Goal: Task Accomplishment & Management: Use online tool/utility

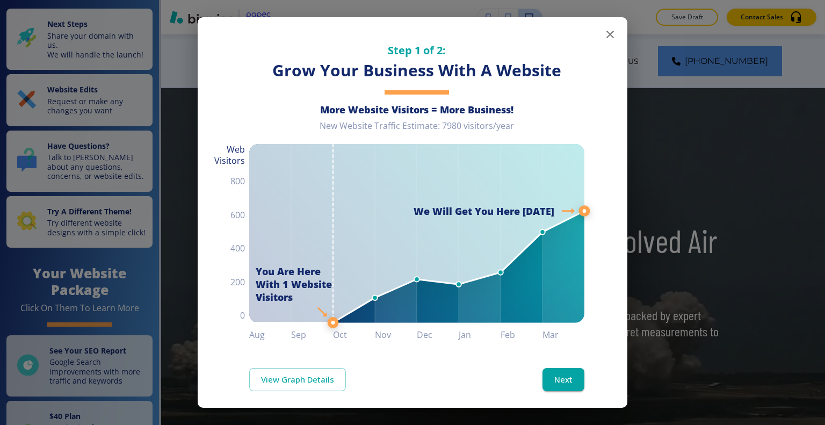
click at [604, 35] on icon "button" at bounding box center [610, 34] width 13 height 13
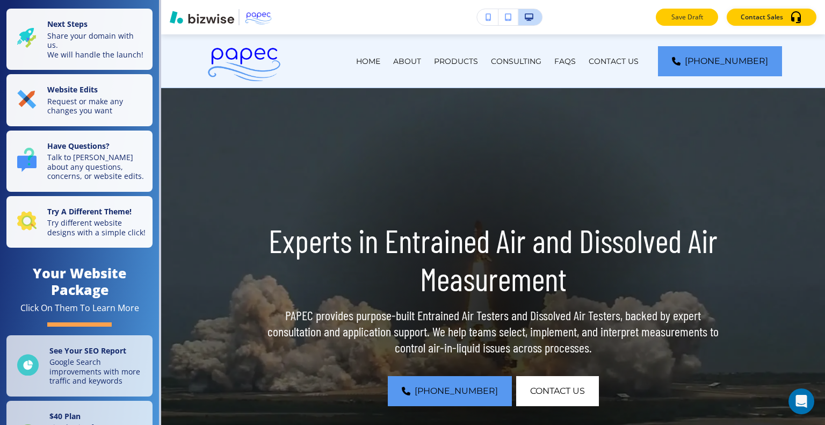
click at [682, 20] on p "Save Draft" at bounding box center [687, 17] width 34 height 10
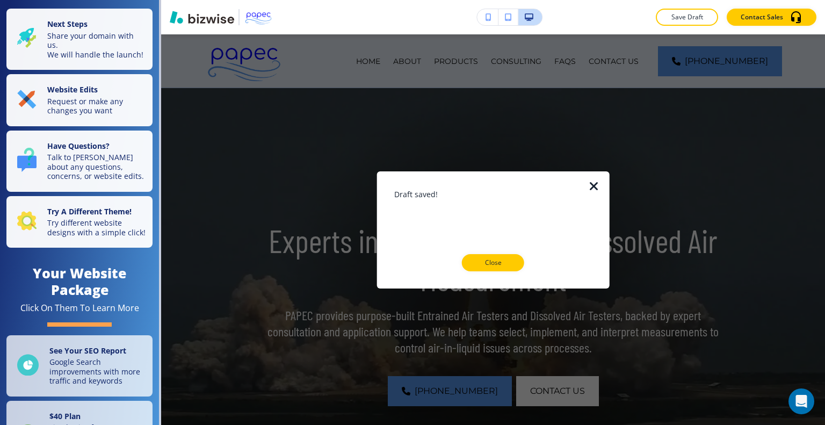
click at [499, 258] on p "Close" at bounding box center [493, 263] width 34 height 10
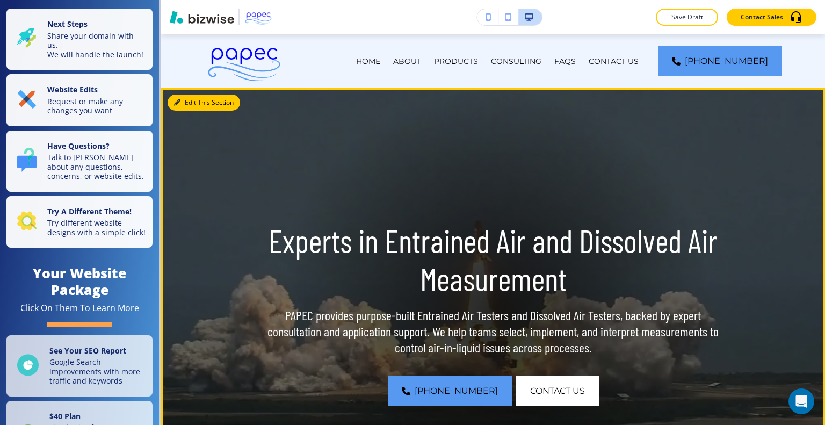
click at [182, 103] on button "Edit This Section" at bounding box center [204, 103] width 73 height 16
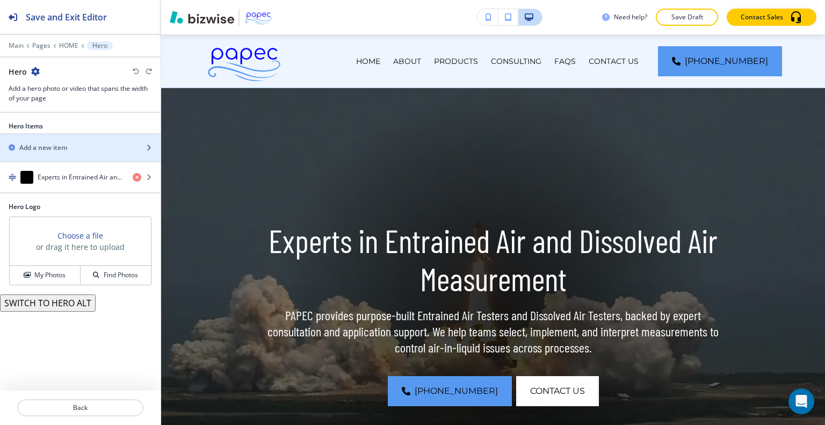
scroll to position [54, 0]
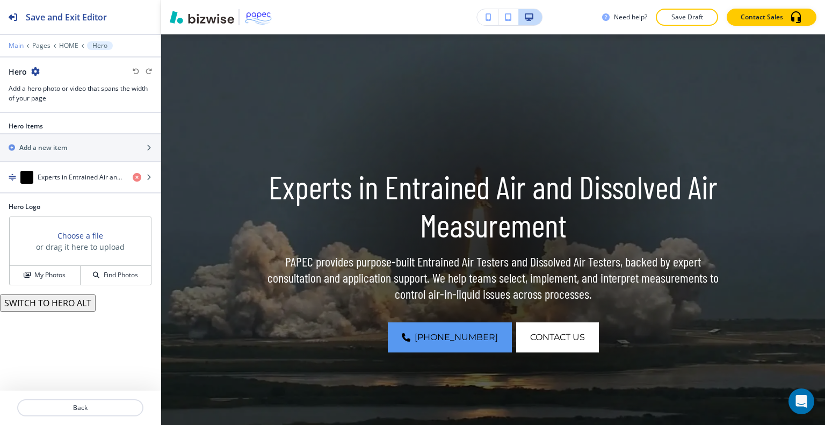
click at [19, 47] on p "Main" at bounding box center [16, 46] width 15 height 8
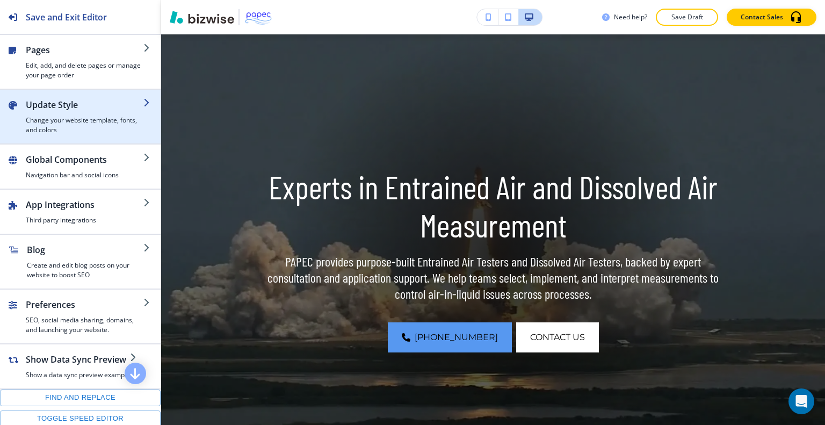
click at [58, 103] on h2 "Update Style" at bounding box center [85, 104] width 118 height 13
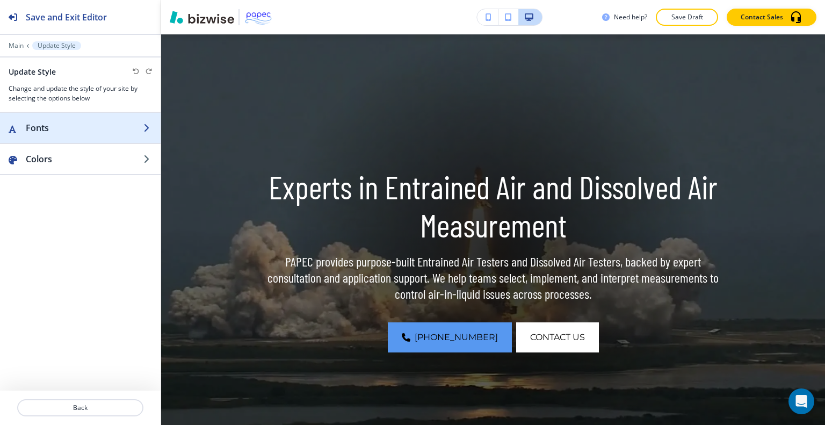
click at [56, 128] on h2 "Fonts" at bounding box center [85, 127] width 118 height 13
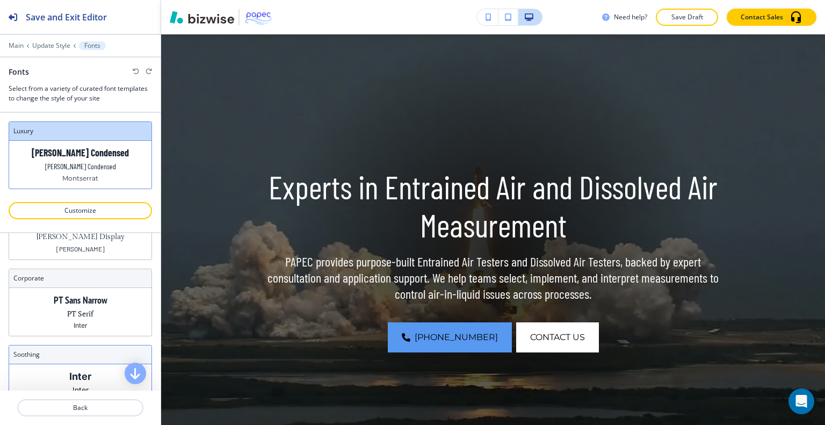
click at [85, 371] on p "Inter" at bounding box center [80, 376] width 22 height 11
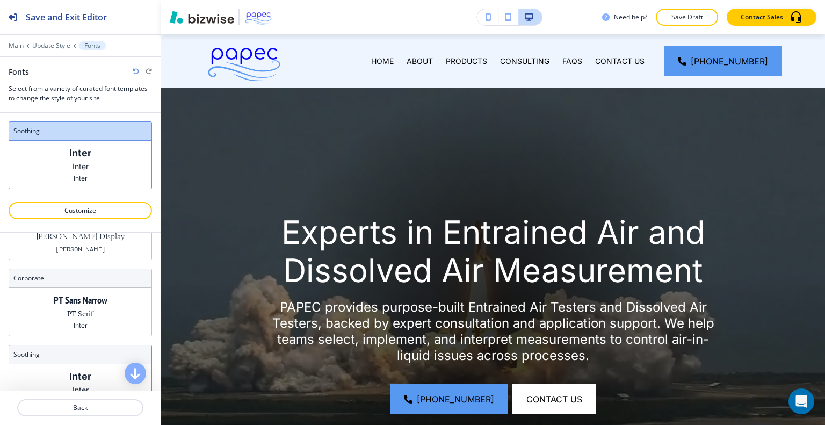
scroll to position [95, 0]
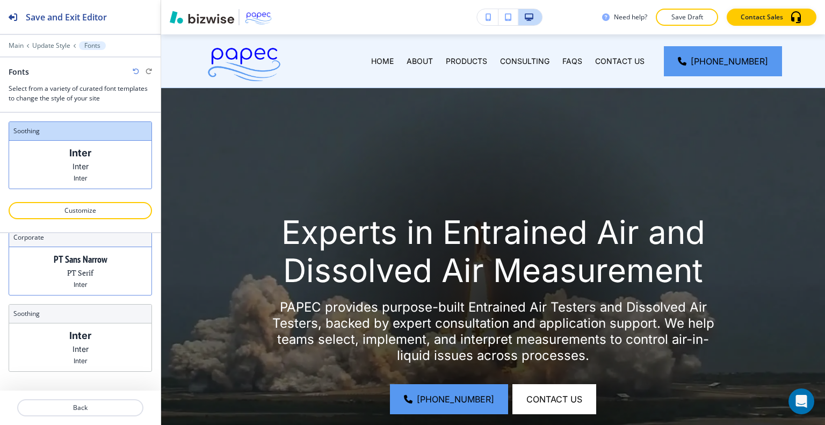
click at [104, 273] on div "PT Sans Narrow PT Serif Inter" at bounding box center [80, 271] width 142 height 48
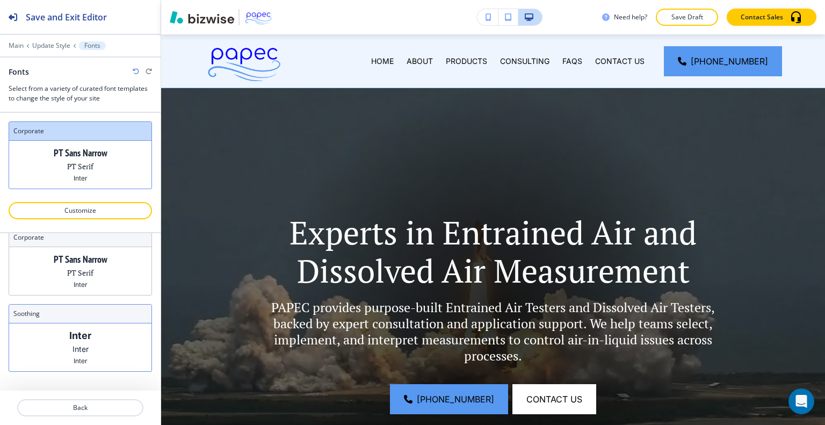
click at [85, 351] on div "Inter Inter Inter" at bounding box center [80, 347] width 142 height 48
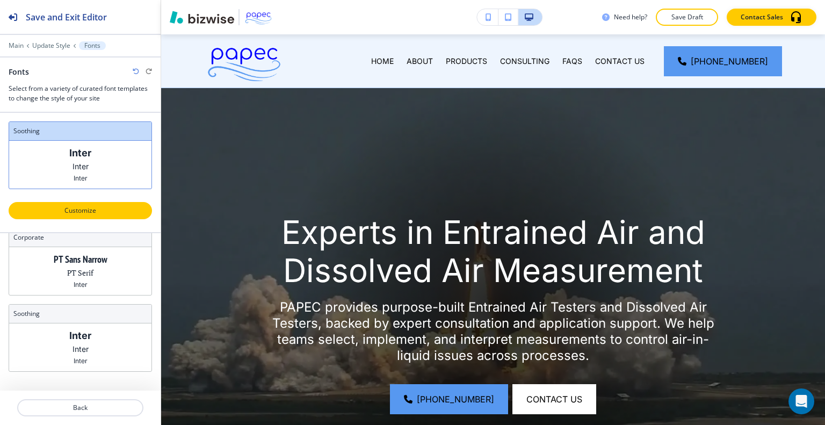
click at [88, 212] on p "Customize" at bounding box center [80, 211] width 115 height 10
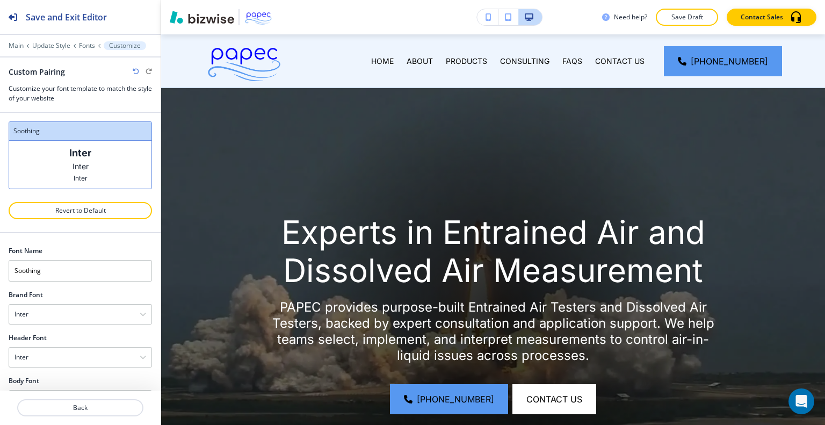
scroll to position [30, 0]
click at [99, 274] on div "Inter" at bounding box center [80, 283] width 142 height 19
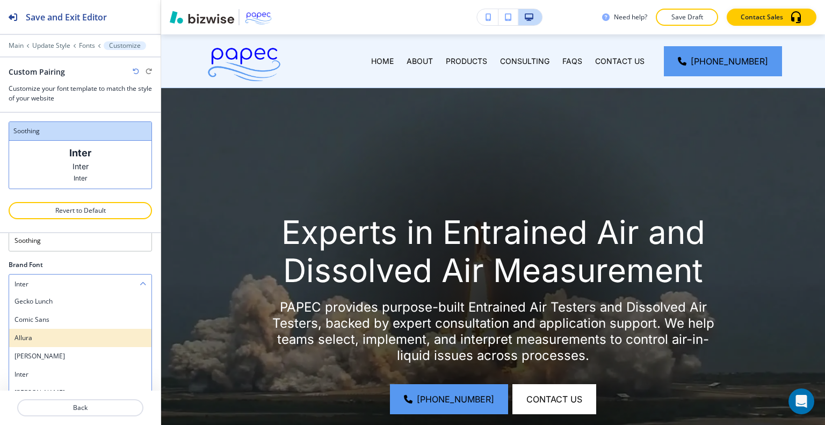
click at [67, 337] on h4 "Allura" at bounding box center [81, 338] width 132 height 10
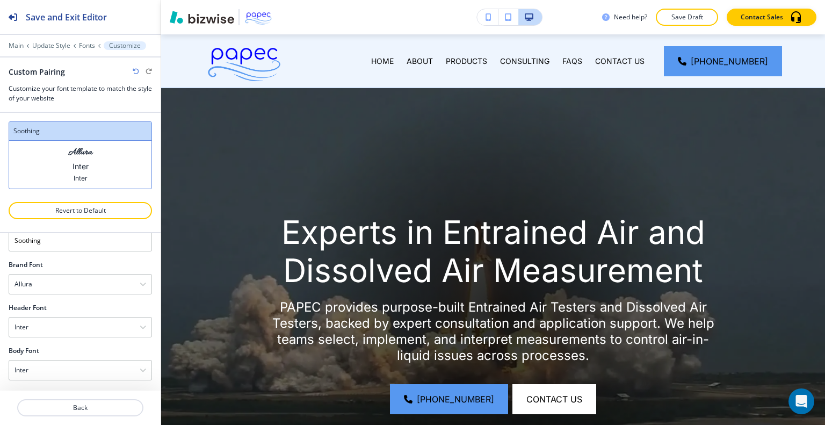
click at [134, 72] on icon "button" at bounding box center [136, 71] width 6 height 6
click at [84, 331] on div "Inter" at bounding box center [80, 326] width 142 height 19
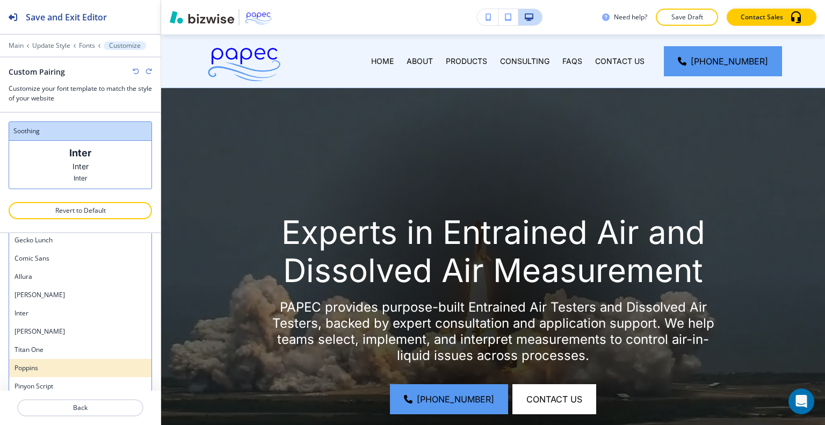
click at [72, 360] on div "Poppins" at bounding box center [80, 368] width 142 height 18
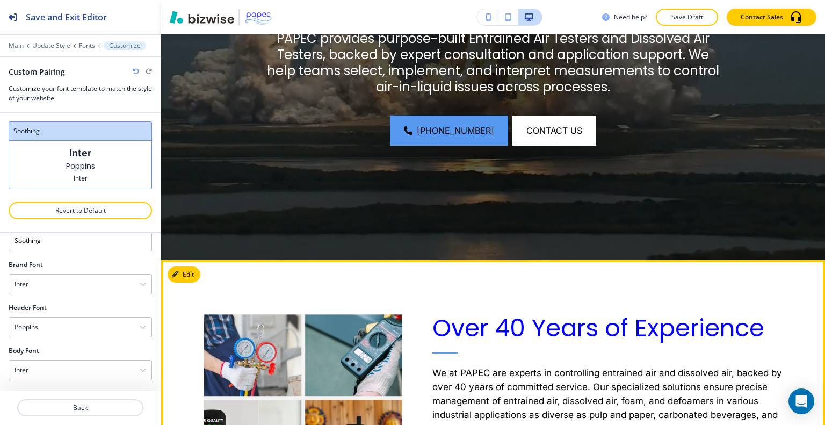
scroll to position [483, 0]
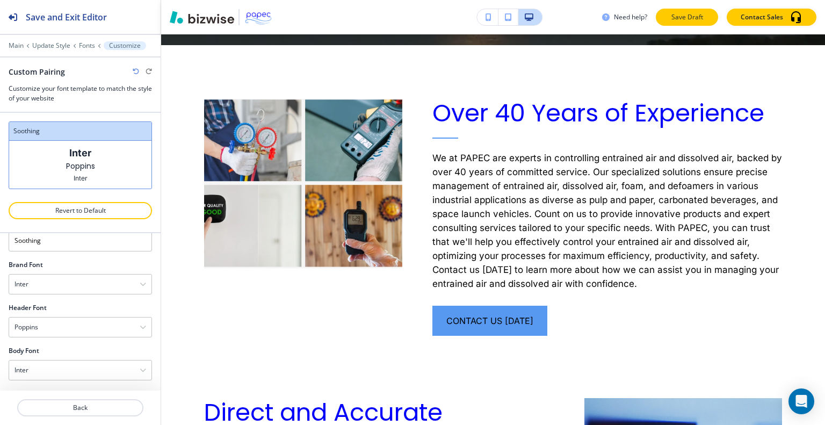
click at [701, 17] on p "Save Draft" at bounding box center [687, 17] width 34 height 10
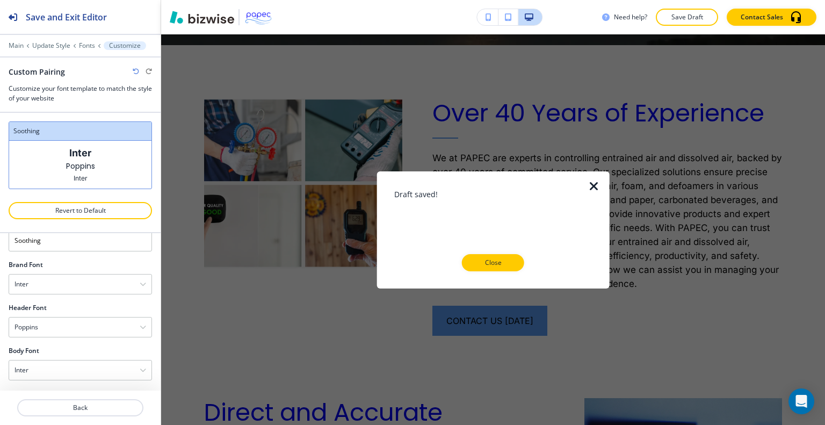
click at [473, 265] on button "Close" at bounding box center [493, 262] width 62 height 17
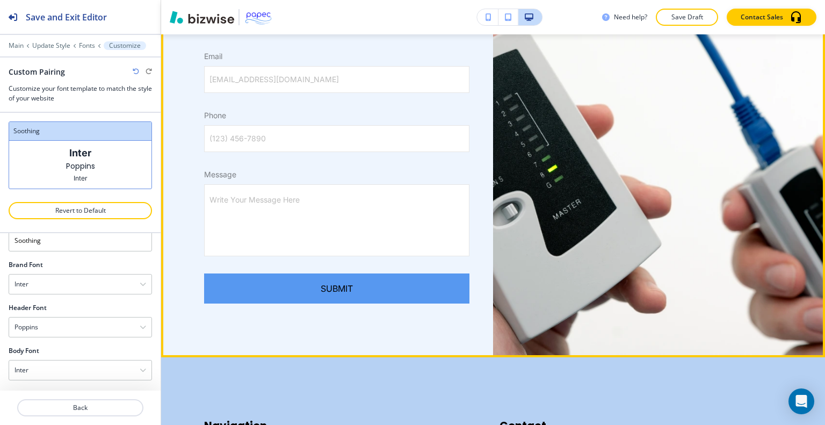
scroll to position [2094, 0]
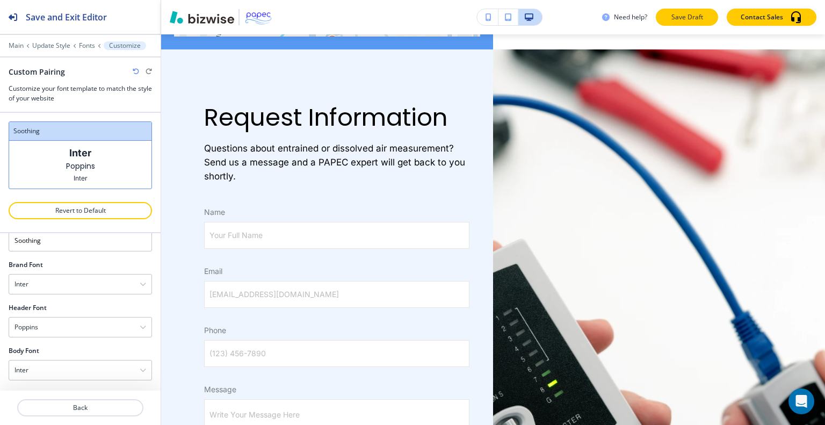
click at [700, 12] on button "Save Draft" at bounding box center [687, 17] width 62 height 17
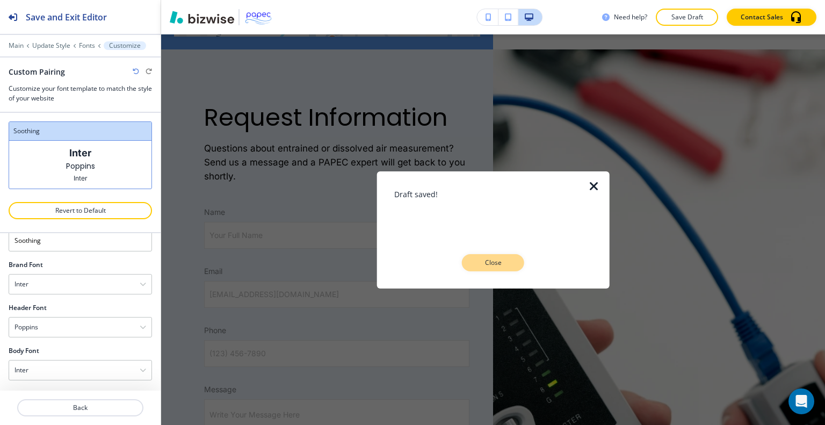
click at [484, 264] on p "Close" at bounding box center [493, 263] width 34 height 10
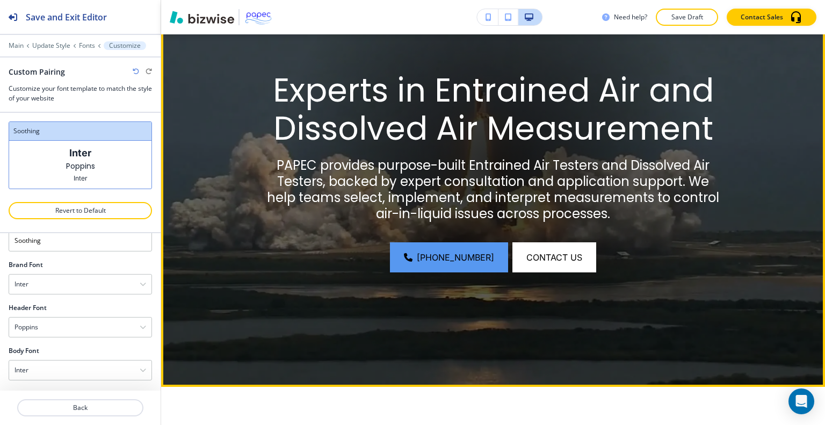
scroll to position [0, 0]
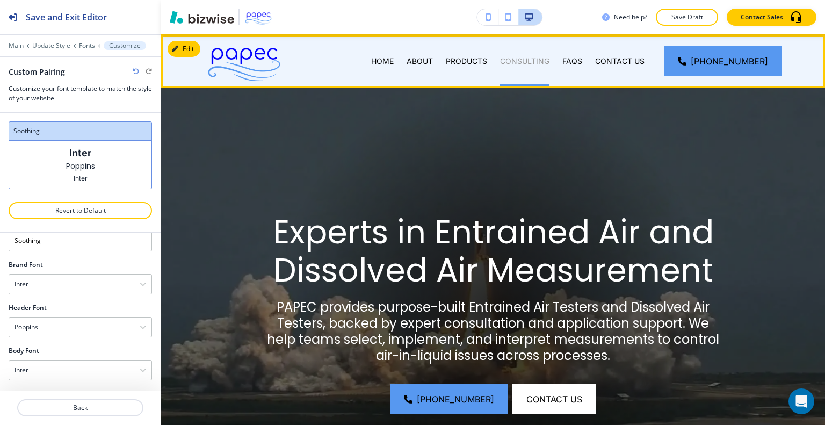
click at [537, 60] on p "CONSULTING" at bounding box center [524, 61] width 49 height 11
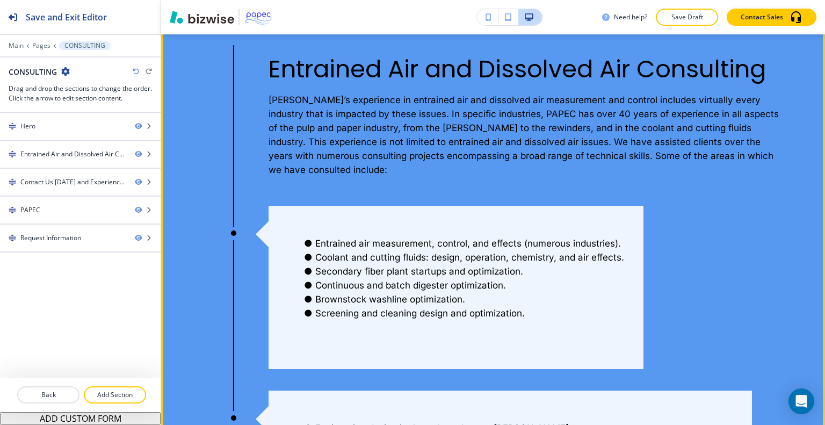
scroll to position [430, 0]
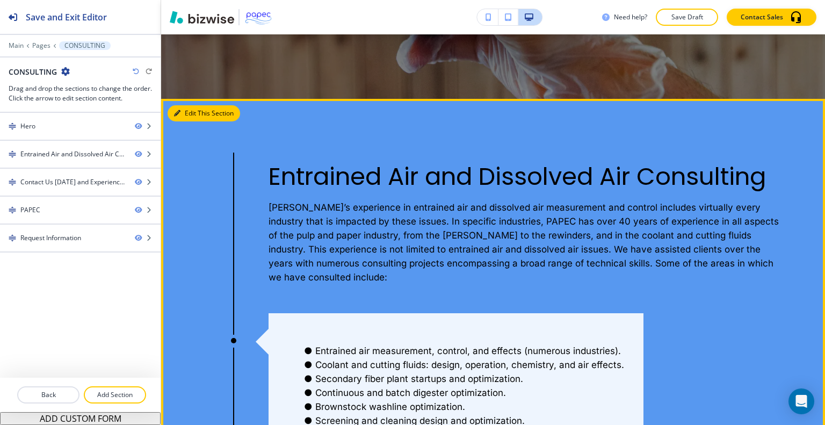
click at [196, 115] on button "Edit This Section" at bounding box center [204, 113] width 73 height 16
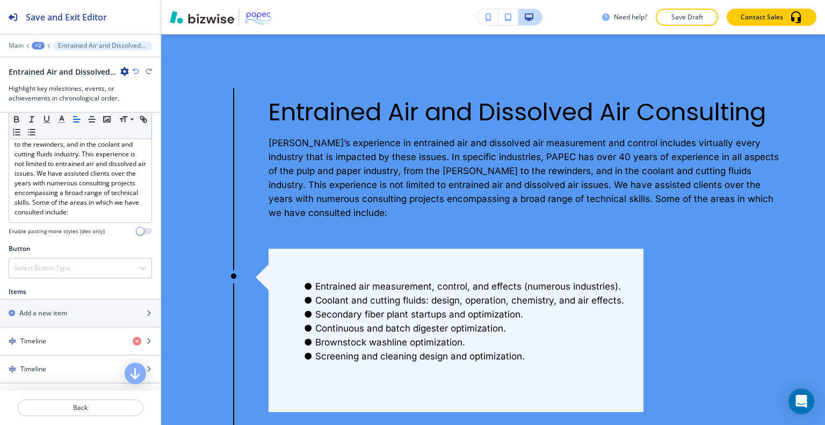
scroll to position [322, 0]
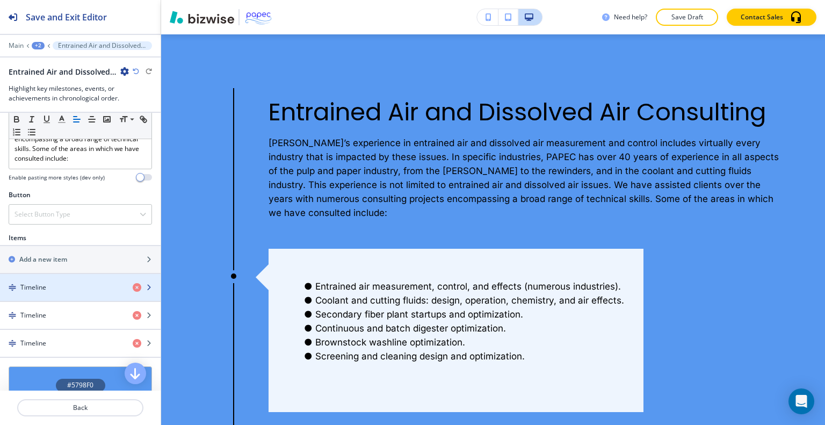
click at [62, 283] on div "Timeline" at bounding box center [62, 288] width 124 height 10
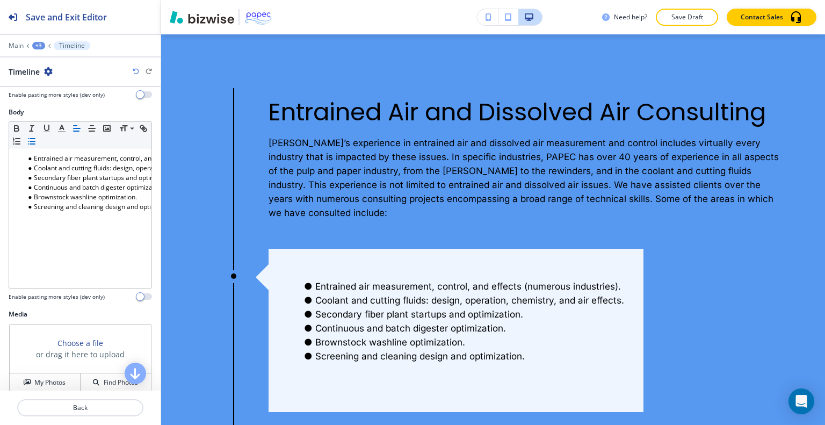
scroll to position [213, 0]
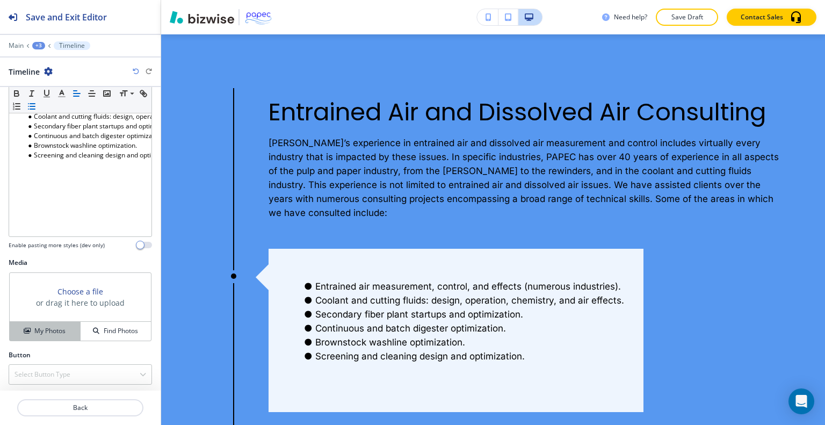
click at [47, 330] on h4 "My Photos" at bounding box center [49, 331] width 31 height 10
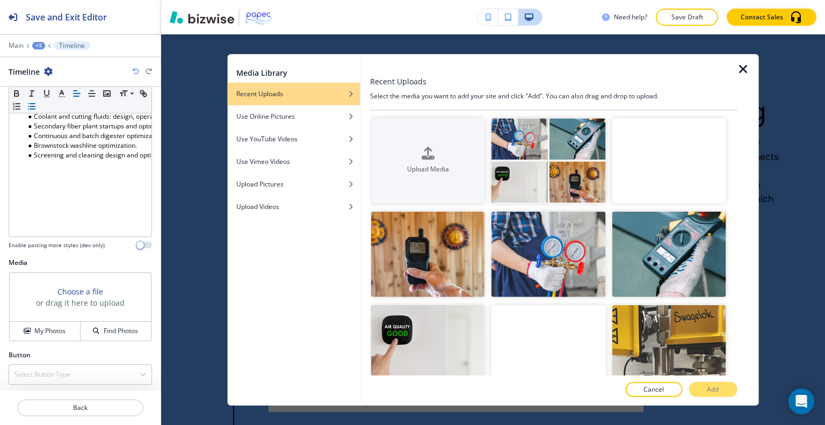
scroll to position [215, 0]
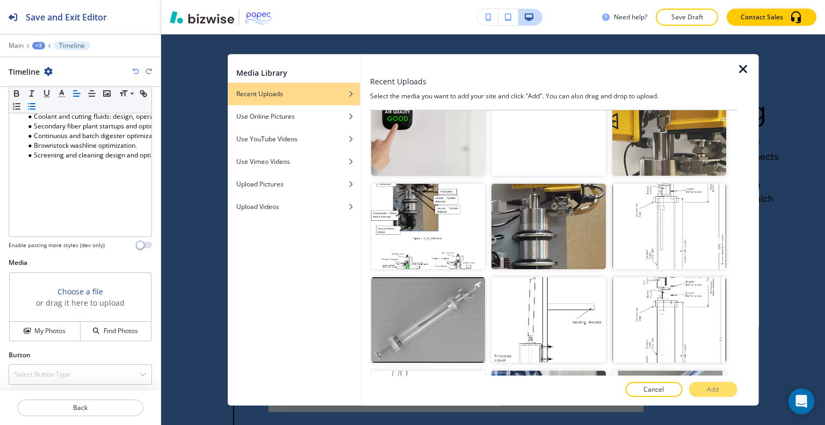
click at [741, 66] on icon "button" at bounding box center [743, 68] width 13 height 13
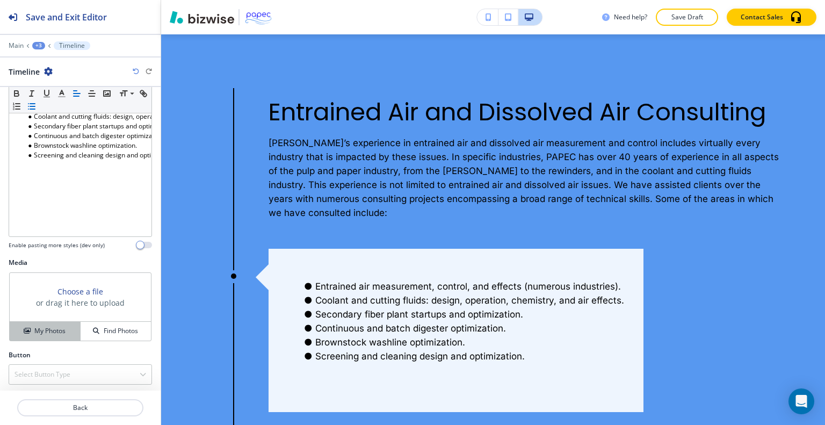
click at [54, 330] on h4 "My Photos" at bounding box center [49, 331] width 31 height 10
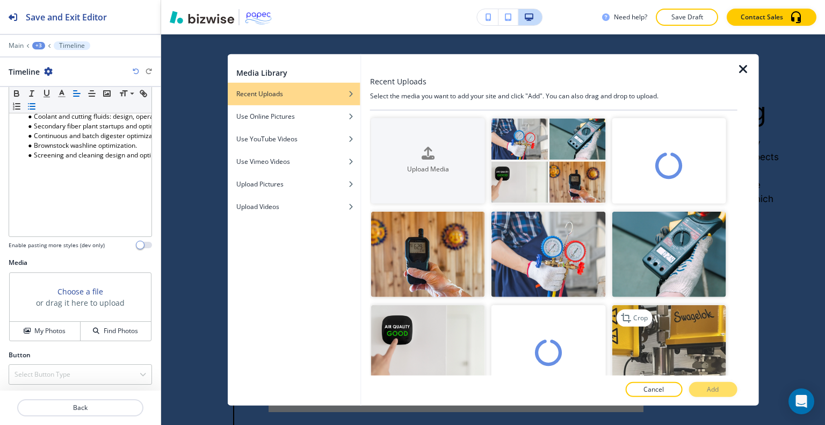
scroll to position [54, 0]
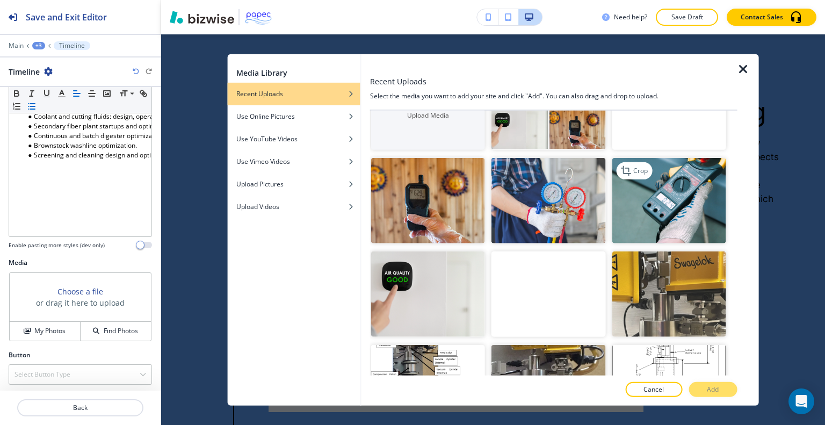
click at [680, 220] on img "button" at bounding box center [669, 200] width 114 height 85
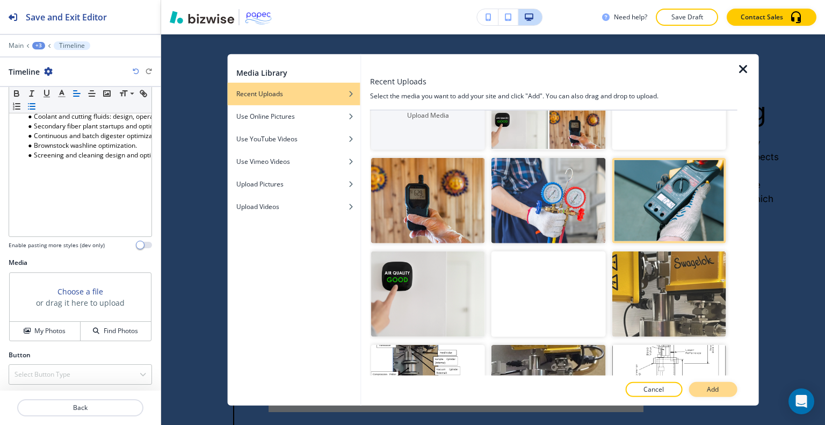
click at [712, 389] on p "Add" at bounding box center [713, 390] width 12 height 10
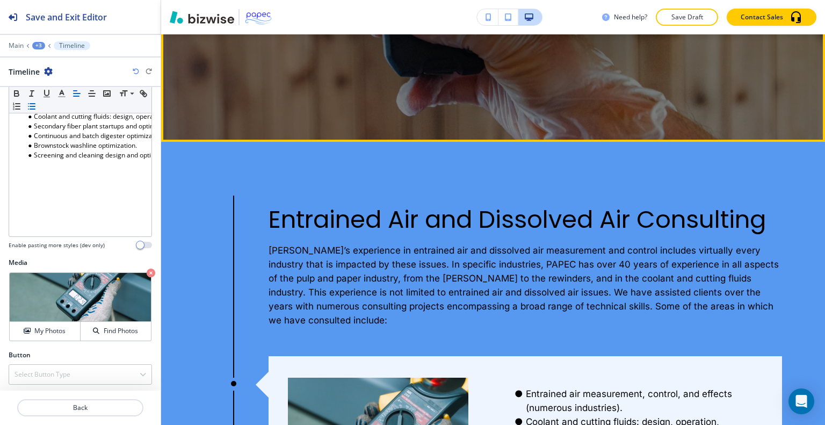
scroll to position [333, 0]
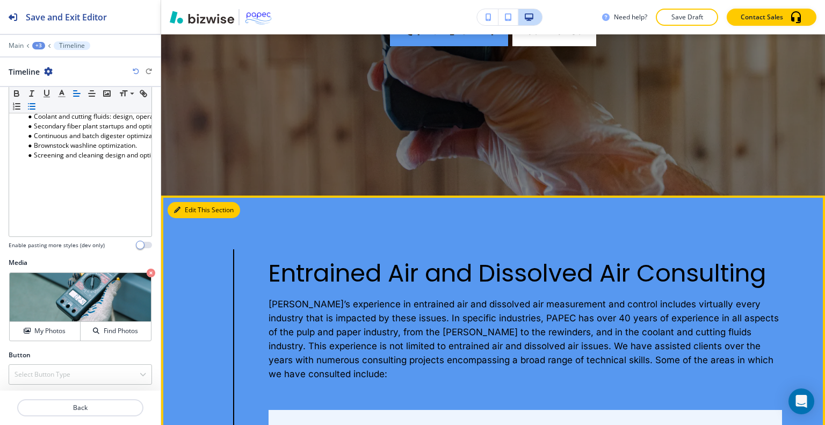
click at [191, 214] on button "Edit This Section" at bounding box center [204, 210] width 73 height 16
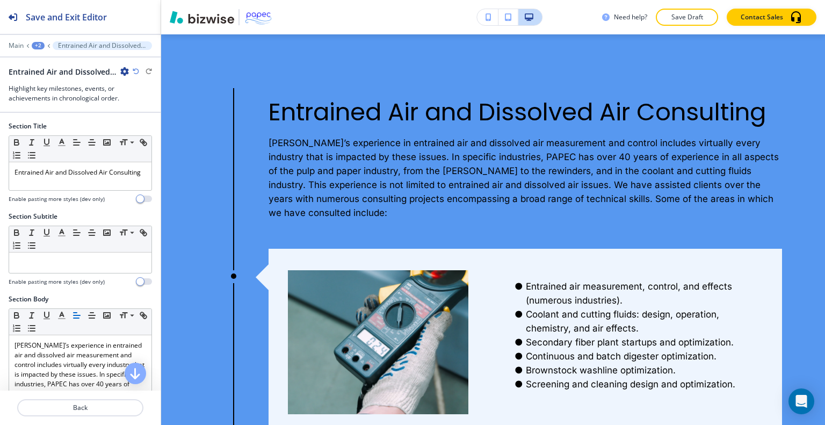
scroll to position [322, 0]
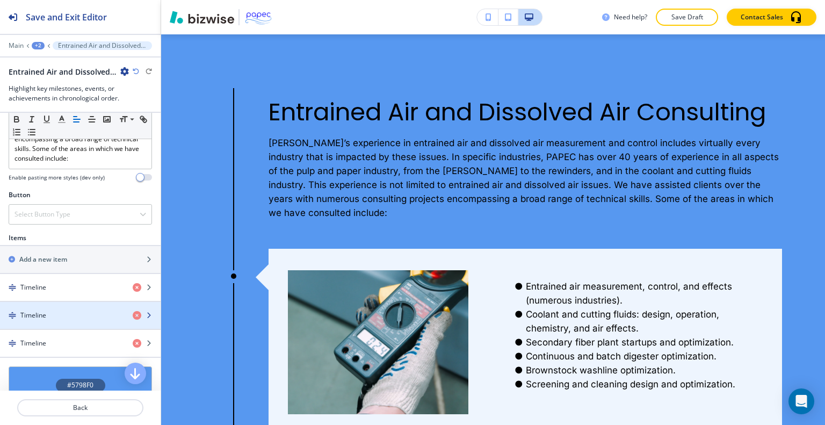
click at [82, 307] on div "button" at bounding box center [80, 306] width 161 height 9
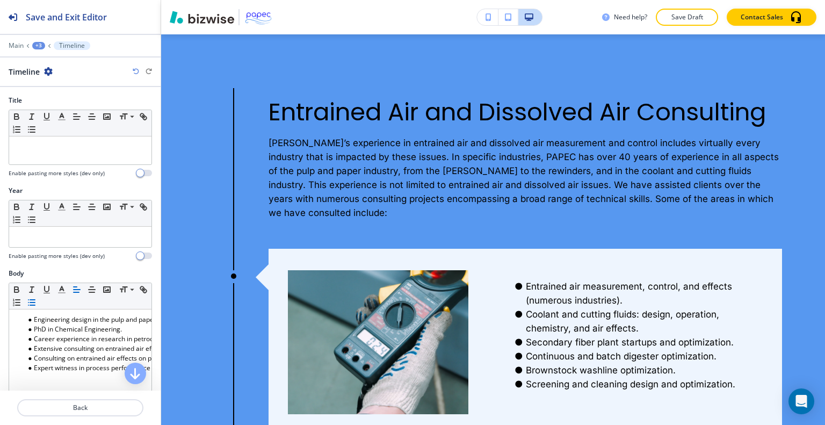
scroll to position [213, 0]
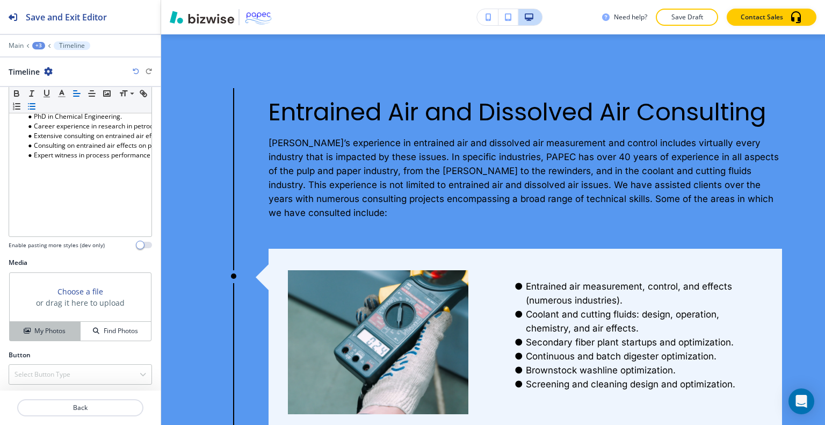
click at [62, 329] on h4 "My Photos" at bounding box center [49, 331] width 31 height 10
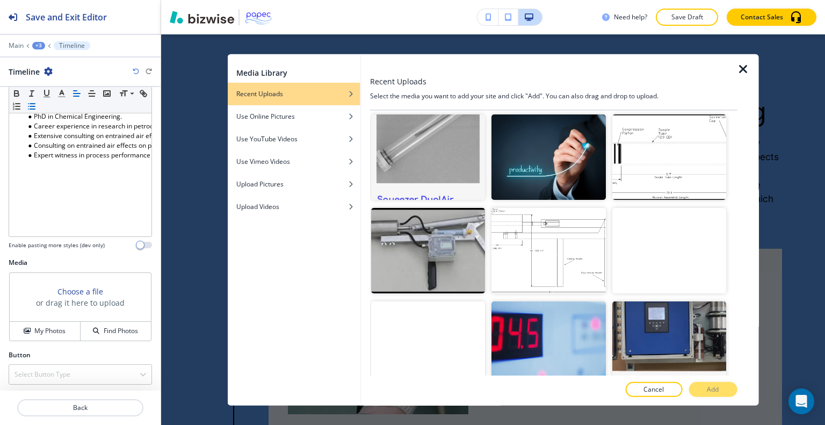
scroll to position [913, 0]
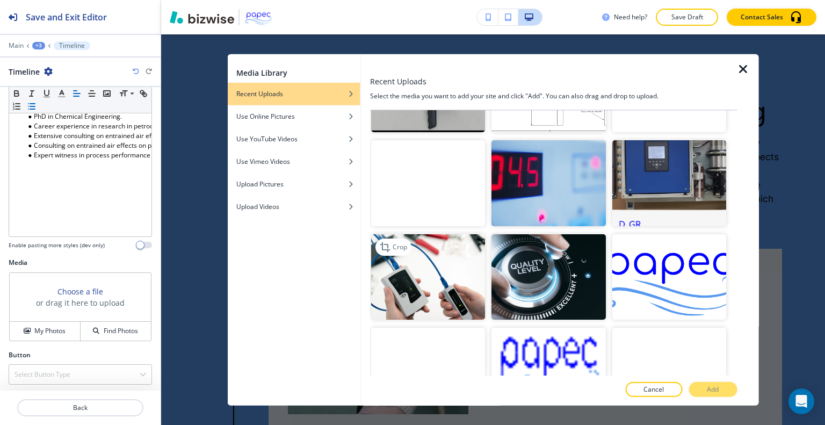
click at [448, 262] on img "button" at bounding box center [428, 276] width 114 height 85
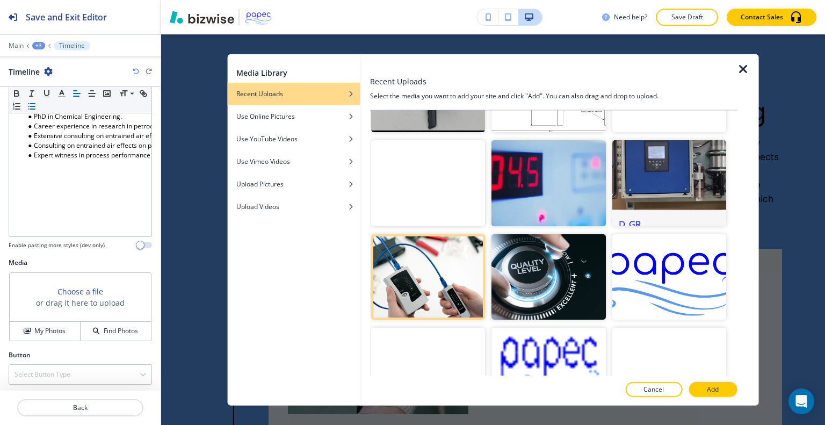
click at [691, 382] on div "Cancel Add" at bounding box center [553, 389] width 367 height 15
click at [698, 387] on button "Add" at bounding box center [713, 389] width 48 height 15
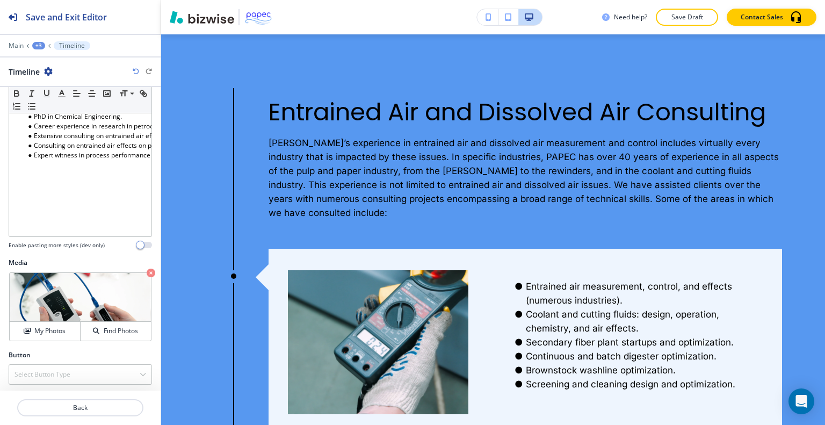
scroll to position [763, 0]
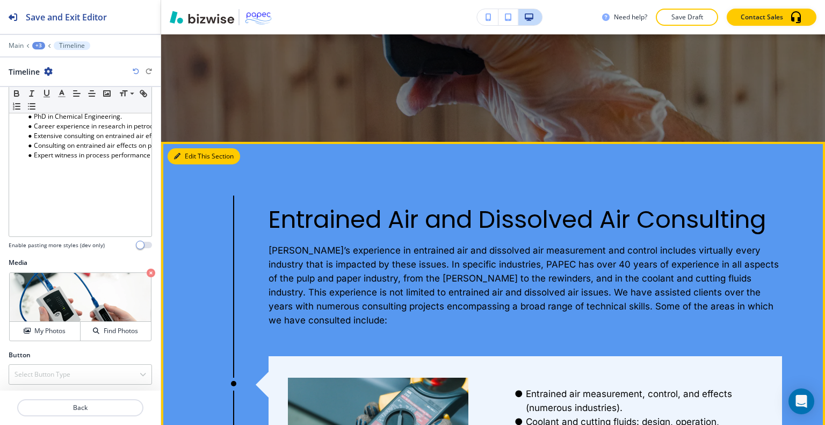
click at [187, 150] on button "Edit This Section" at bounding box center [204, 156] width 73 height 16
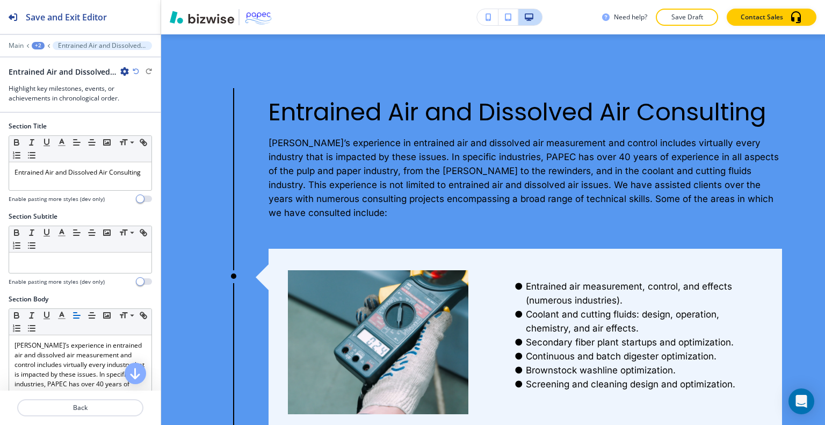
scroll to position [376, 0]
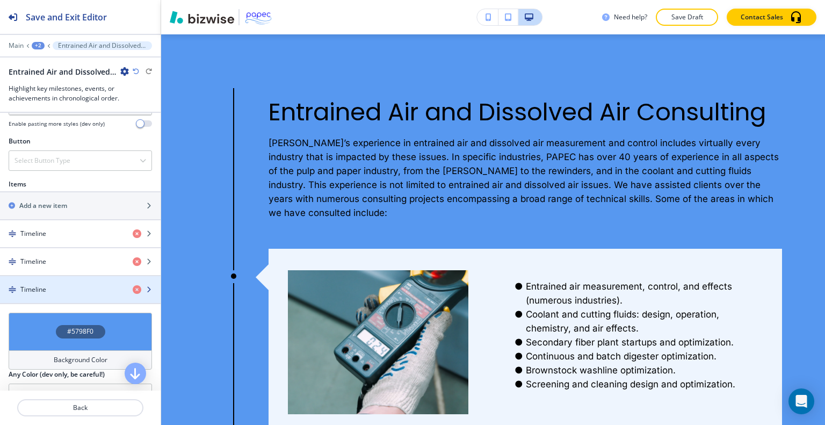
click at [93, 291] on div "Timeline" at bounding box center [62, 290] width 124 height 10
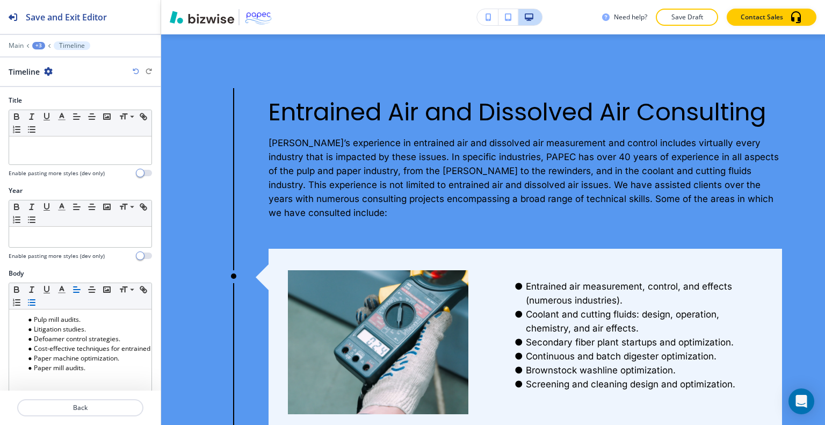
scroll to position [213, 0]
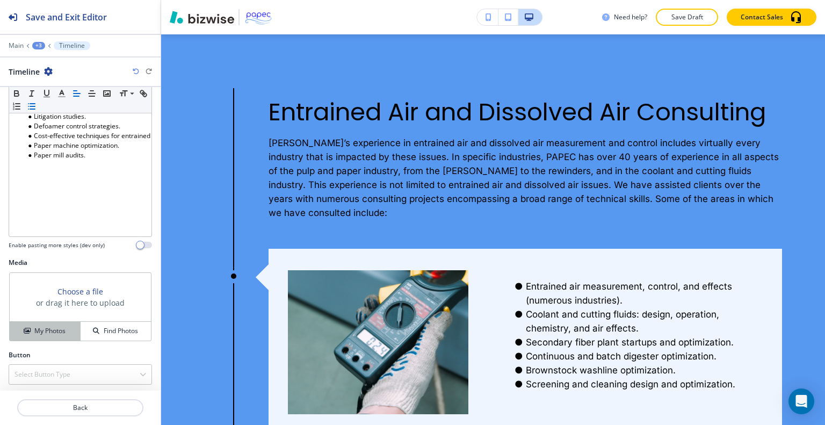
click at [44, 326] on h4 "My Photos" at bounding box center [49, 331] width 31 height 10
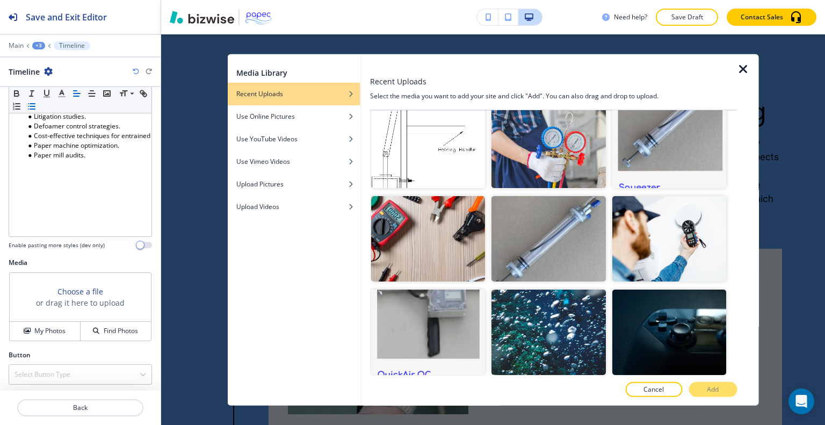
scroll to position [537, 0]
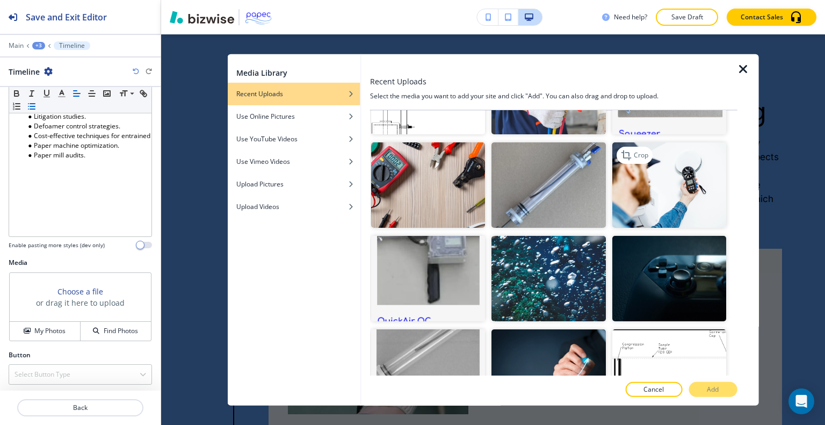
click at [671, 177] on img "button" at bounding box center [669, 184] width 114 height 85
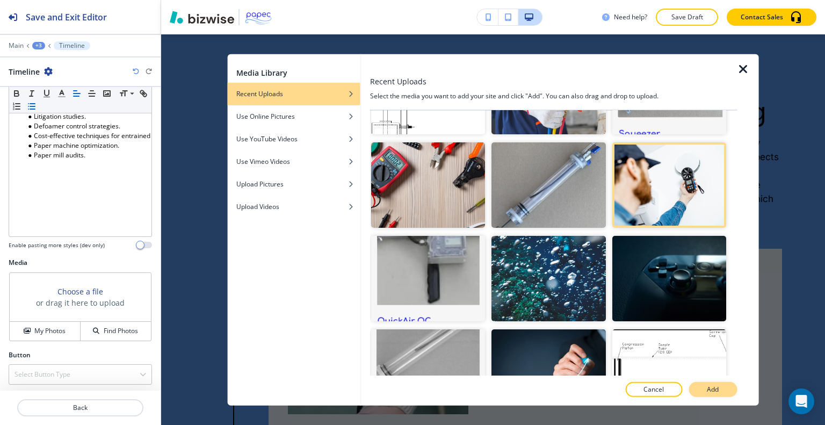
click at [724, 386] on button "Add" at bounding box center [713, 389] width 48 height 15
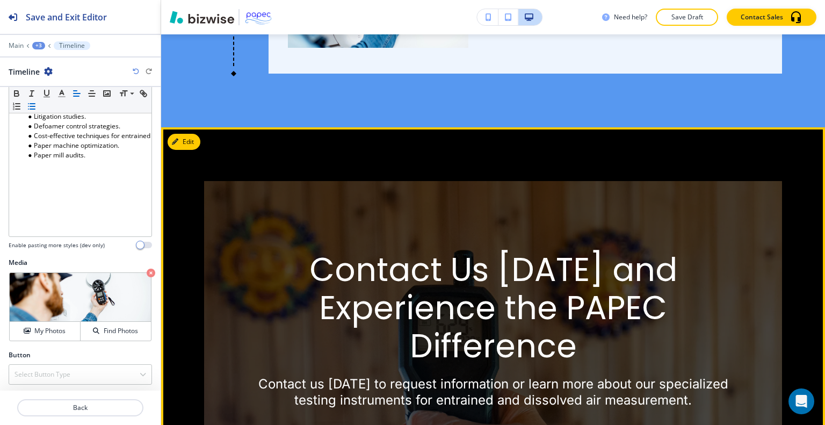
scroll to position [1622, 0]
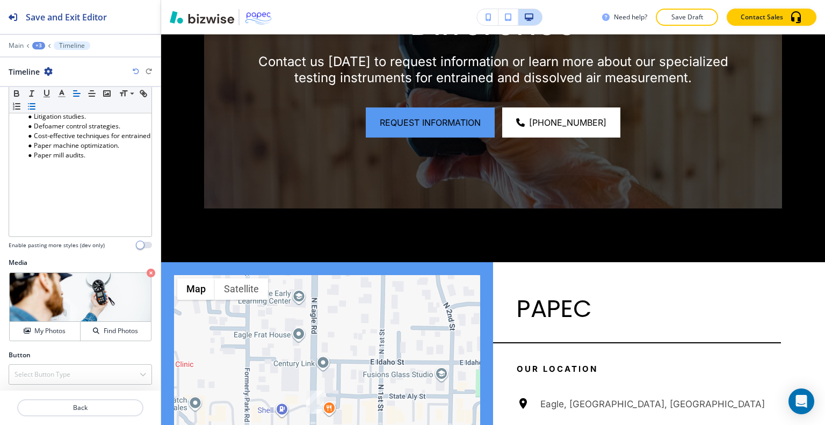
click at [698, 26] on div "Need help? Save Draft Contact Sales" at bounding box center [493, 17] width 664 height 34
click at [691, 16] on p "Save Draft" at bounding box center [687, 17] width 34 height 10
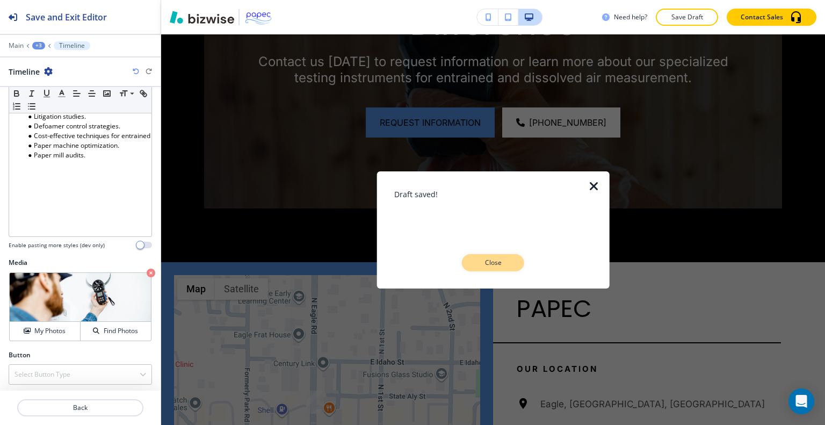
click at [488, 255] on button "Close" at bounding box center [493, 262] width 62 height 17
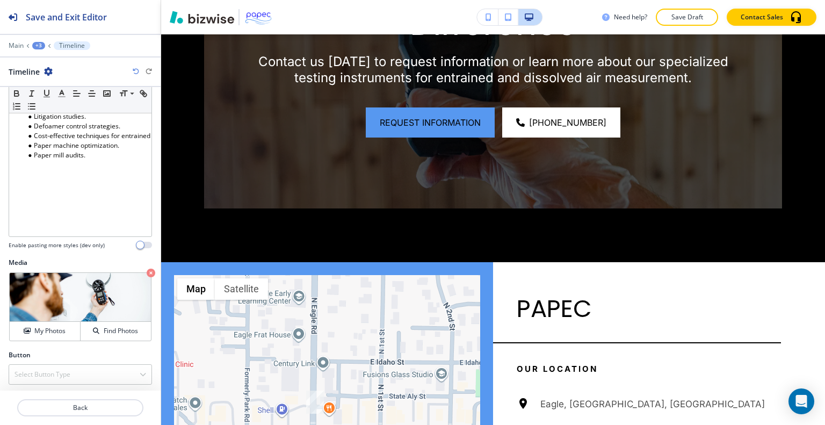
click at [694, 18] on p "Save Draft" at bounding box center [687, 17] width 34 height 10
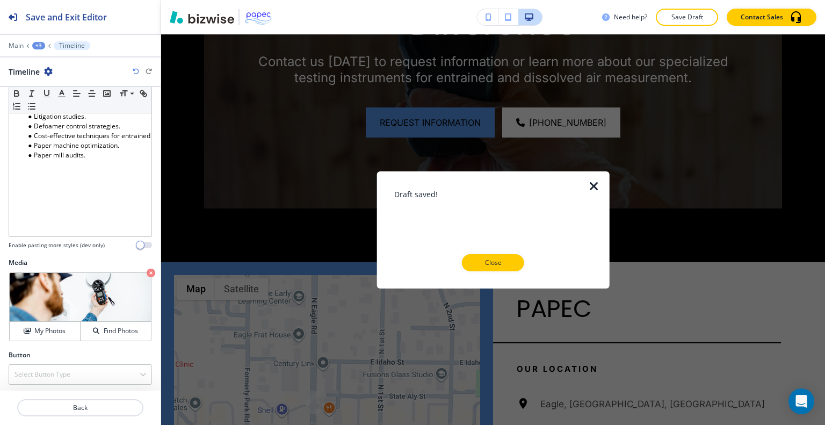
click at [494, 271] on div at bounding box center [493, 279] width 198 height 17
click at [498, 269] on button "Close" at bounding box center [493, 262] width 62 height 17
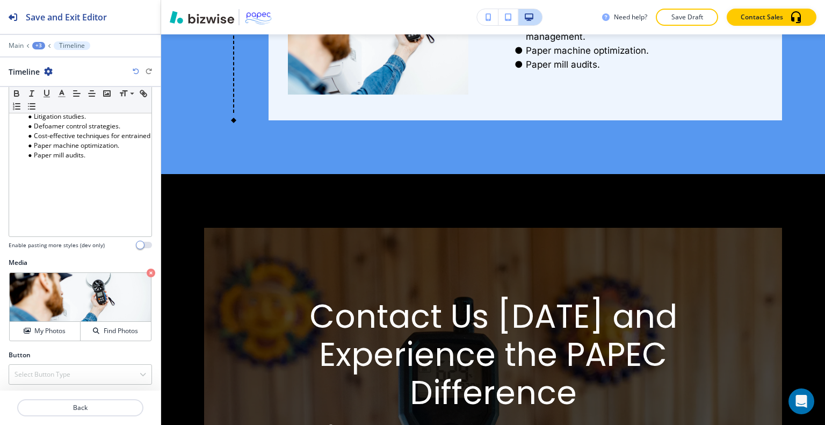
scroll to position [0, 0]
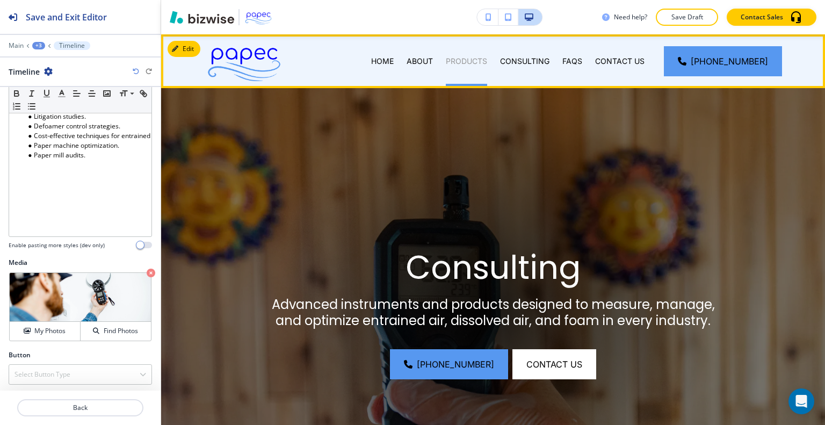
click at [483, 62] on p "PRODUCTS" at bounding box center [466, 61] width 41 height 11
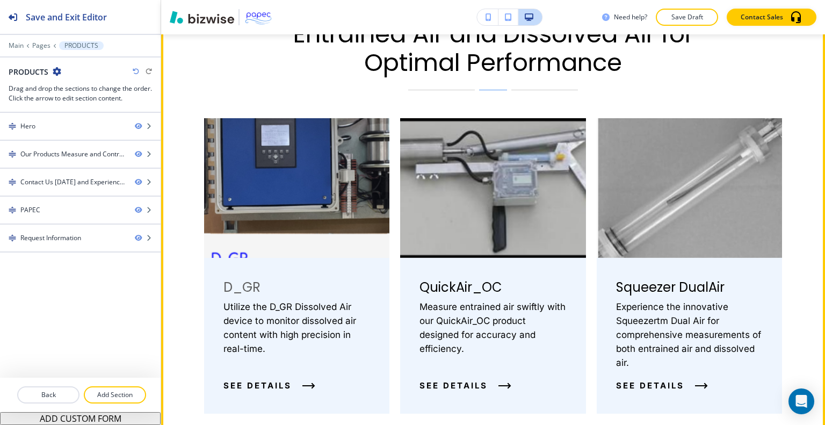
scroll to position [645, 0]
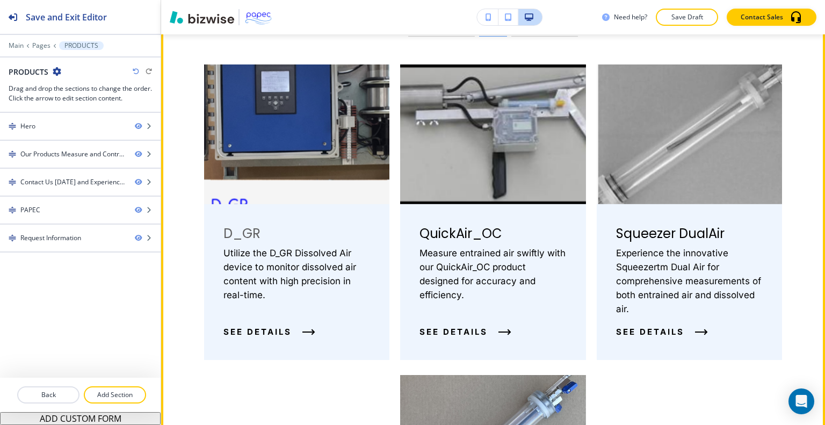
click at [271, 324] on div "D_GR Utilize the D_GR Dissolved Air device to monitor dissolved air content wit…" at bounding box center [296, 282] width 185 height 156
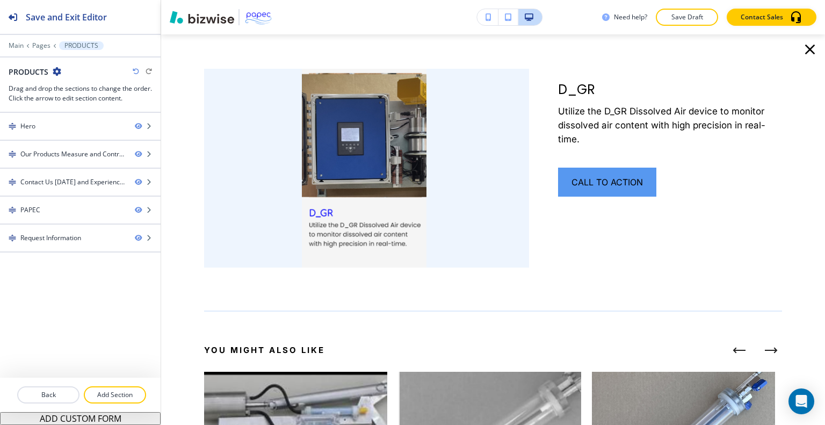
click at [805, 52] on icon "button" at bounding box center [810, 50] width 10 height 10
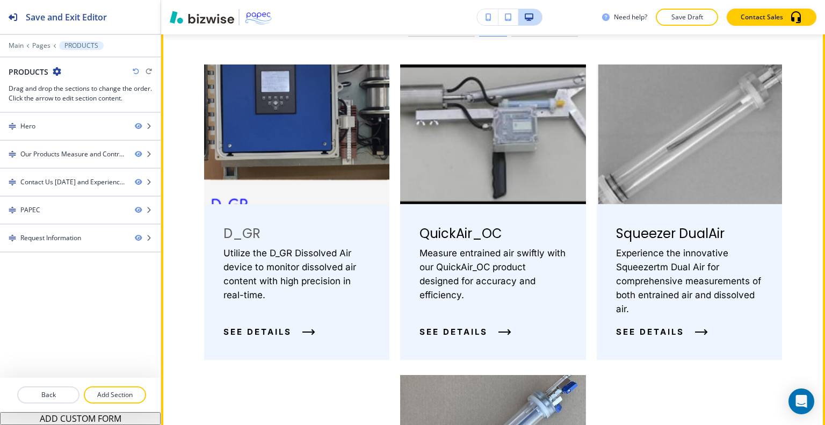
click at [307, 252] on p "Utilize the D_GR Dissolved Air device to monitor dissolved air content with hig…" at bounding box center [296, 274] width 147 height 56
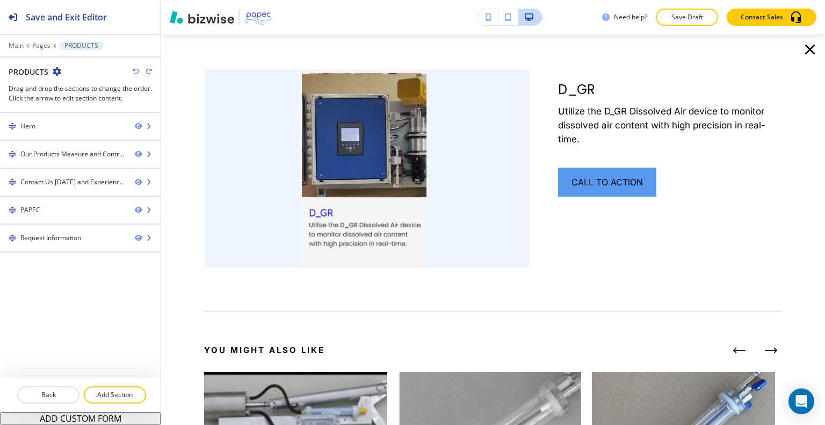
click at [808, 45] on icon "button" at bounding box center [809, 49] width 17 height 17
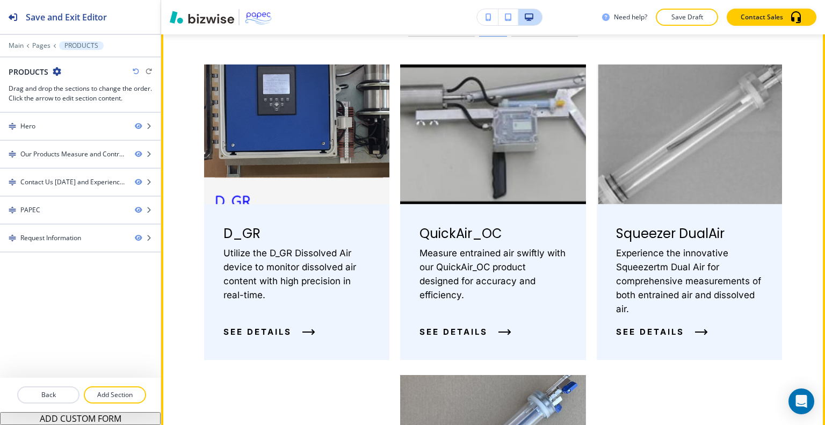
scroll to position [537, 0]
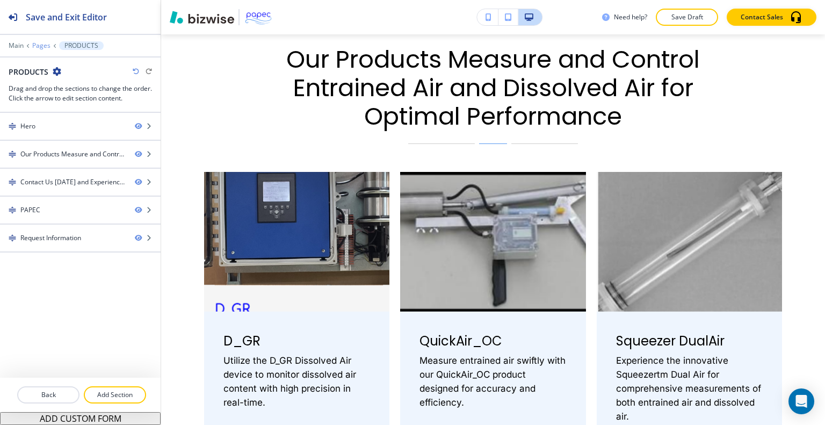
click at [45, 48] on p "Pages" at bounding box center [41, 46] width 18 height 8
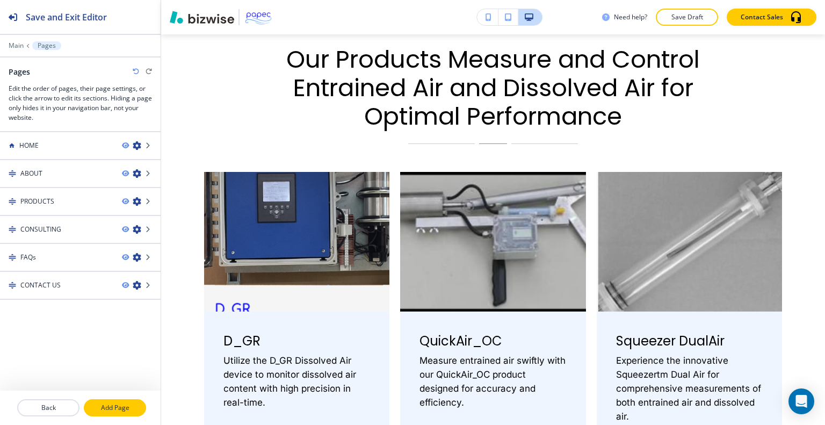
click at [107, 408] on p "Add Page" at bounding box center [115, 408] width 60 height 10
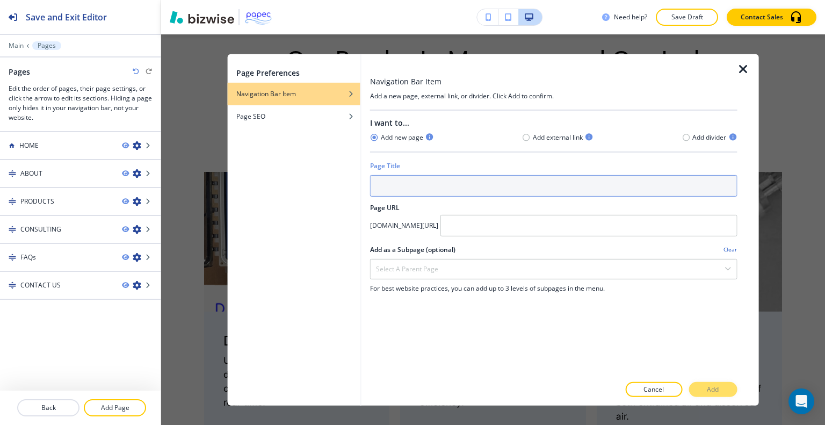
click at [436, 178] on input "text" at bounding box center [553, 185] width 367 height 21
paste input "D_GR_SM"
type input "D_GR_SM"
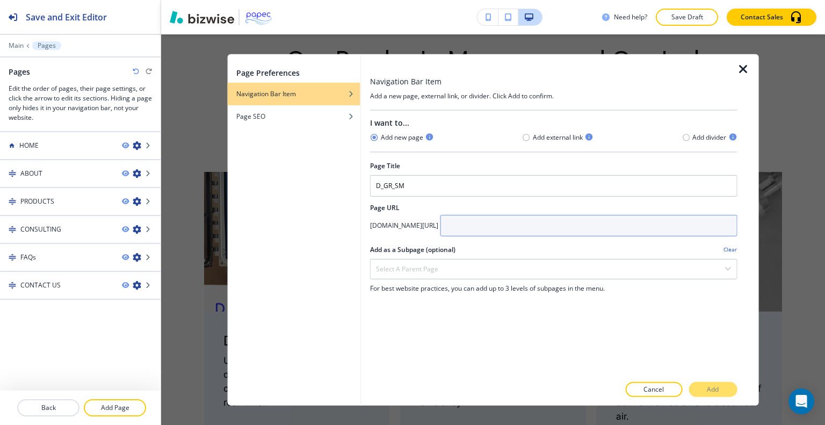
click at [514, 227] on input "text" at bounding box center [588, 224] width 297 height 21
paste input "D_GR_SM"
type input "D_GR_SM"
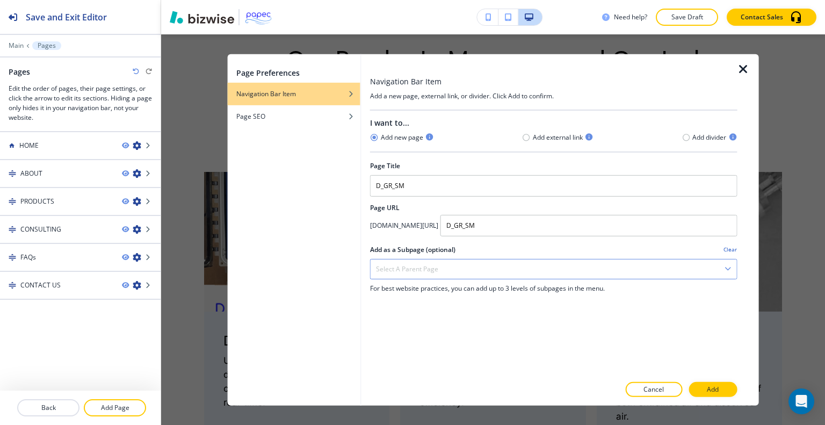
click at [558, 265] on div "Select a parent page" at bounding box center [554, 268] width 366 height 19
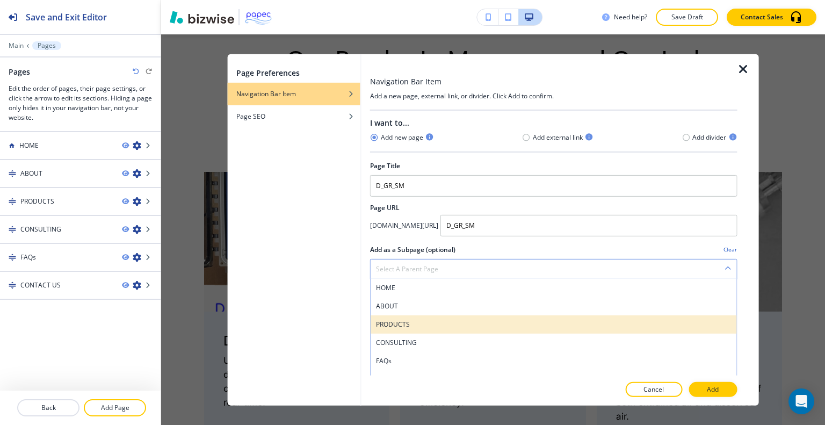
click at [453, 316] on div "PRODUCTS" at bounding box center [554, 324] width 366 height 18
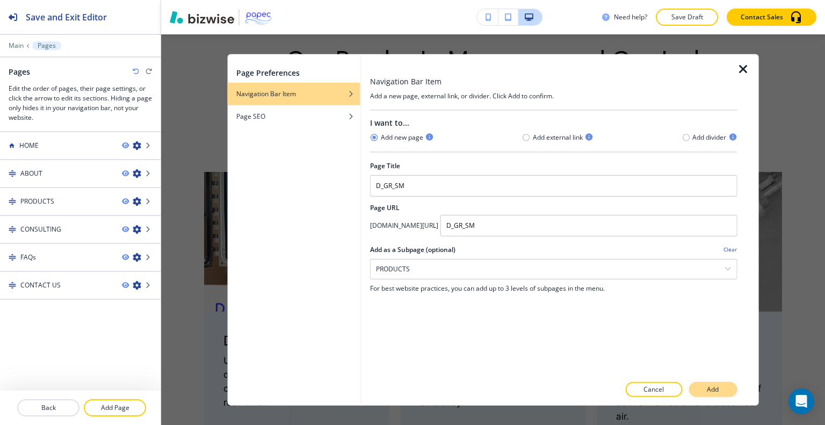
click at [711, 385] on p "Add" at bounding box center [713, 390] width 12 height 10
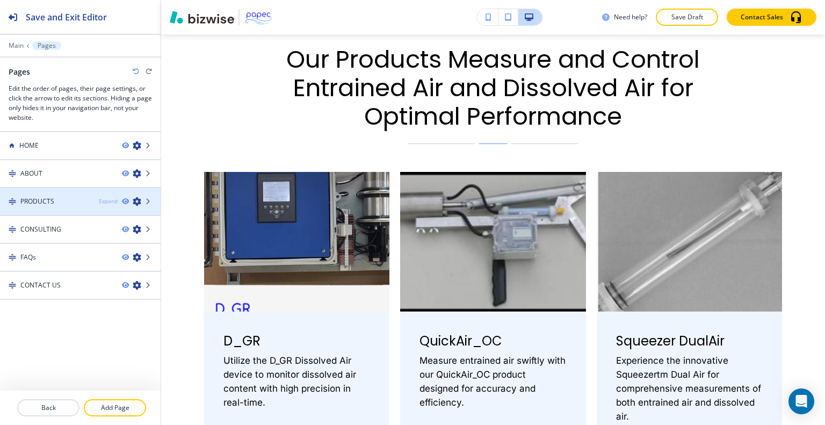
click at [106, 200] on div "Expand" at bounding box center [108, 201] width 19 height 8
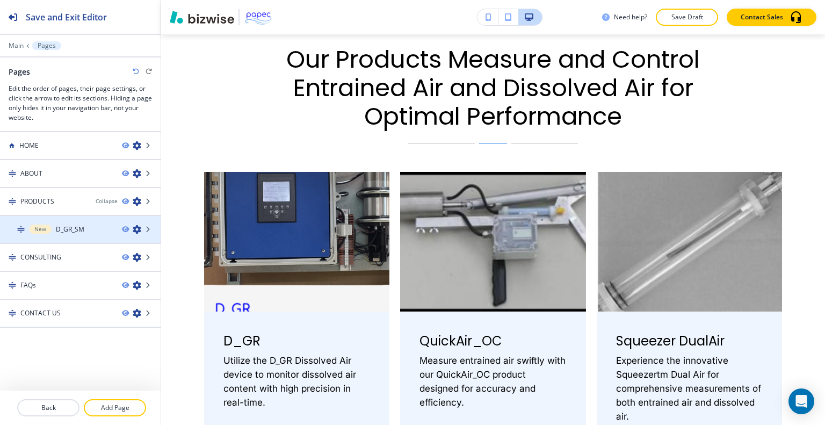
click at [93, 225] on div "New D_GR_SM" at bounding box center [56, 230] width 113 height 10
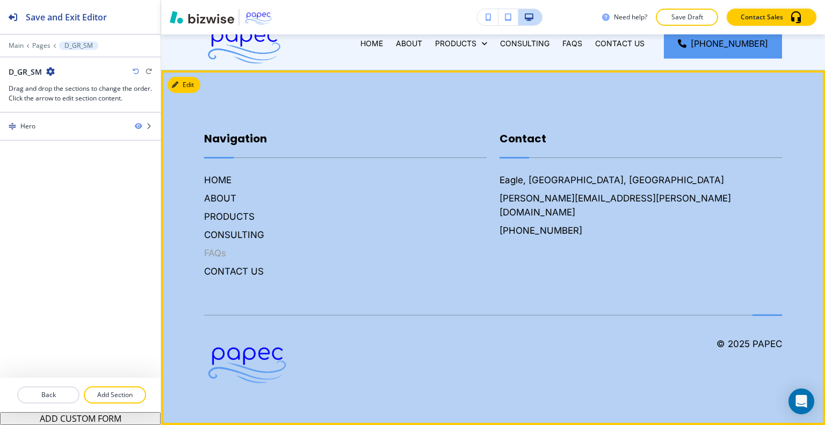
scroll to position [0, 0]
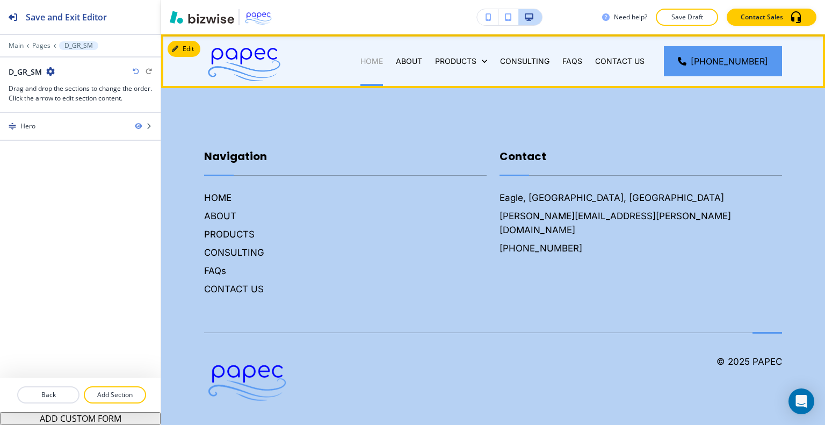
click at [381, 61] on p "HOME" at bounding box center [371, 61] width 23 height 11
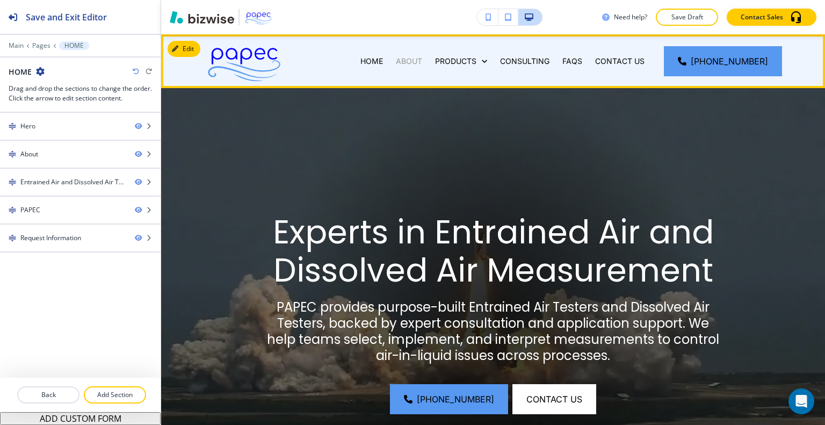
drag, startPoint x: 428, startPoint y: 51, endPoint x: 427, endPoint y: 58, distance: 7.1
click at [428, 55] on div "ABOUT" at bounding box center [408, 61] width 39 height 54
click at [422, 58] on p "ABOUT" at bounding box center [409, 61] width 26 height 11
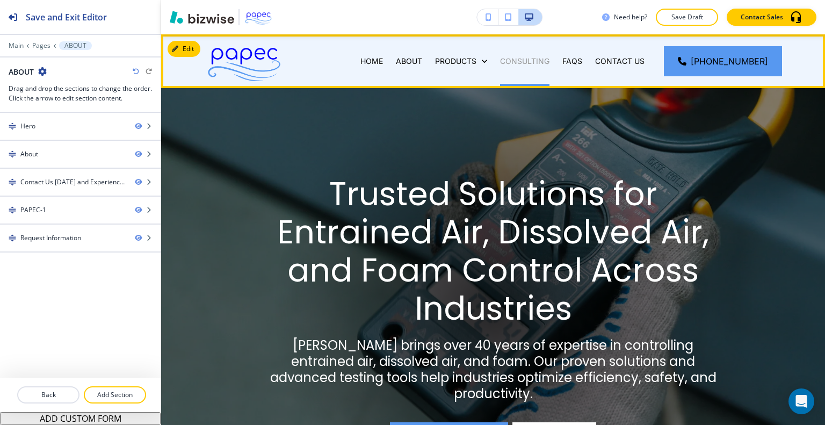
click at [534, 56] on p "CONSULTING" at bounding box center [524, 61] width 49 height 11
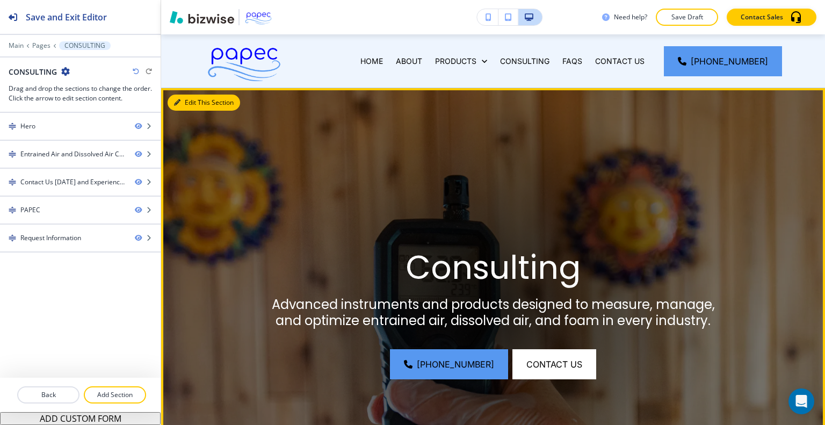
click at [193, 102] on button "Edit This Section" at bounding box center [204, 103] width 73 height 16
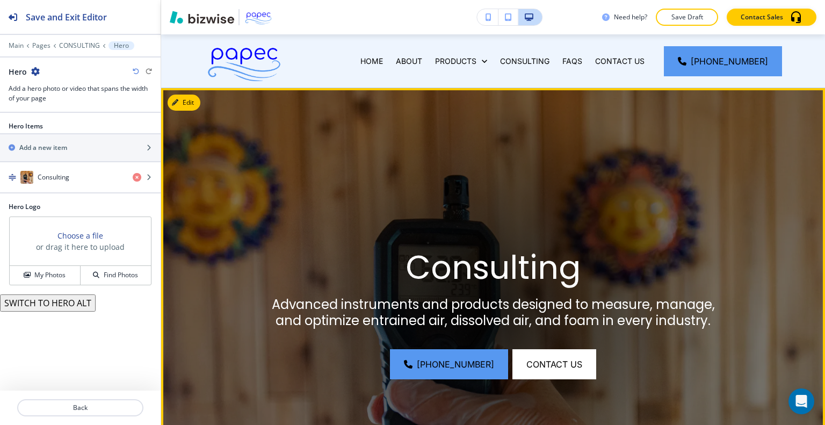
scroll to position [54, 0]
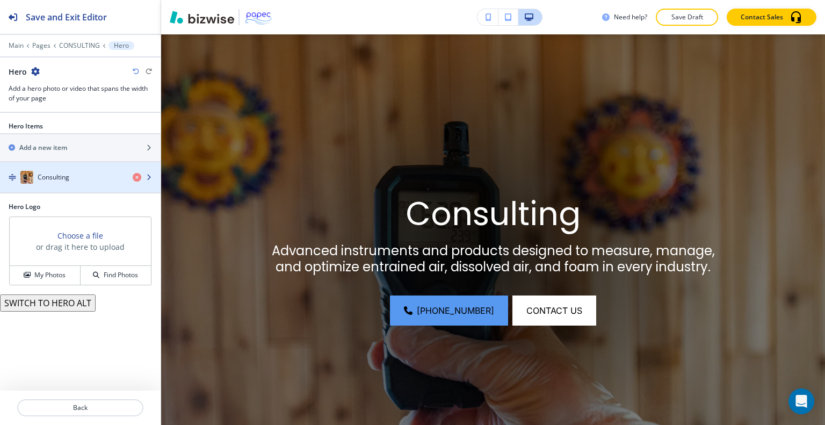
click at [89, 184] on div "button" at bounding box center [80, 188] width 161 height 9
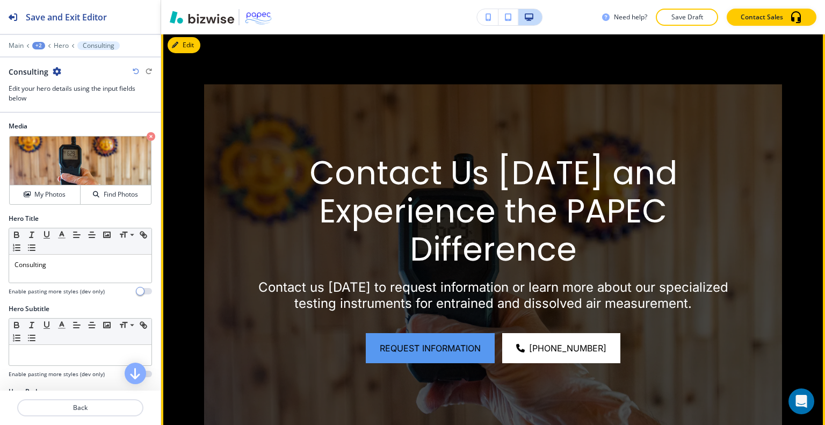
scroll to position [1182, 0]
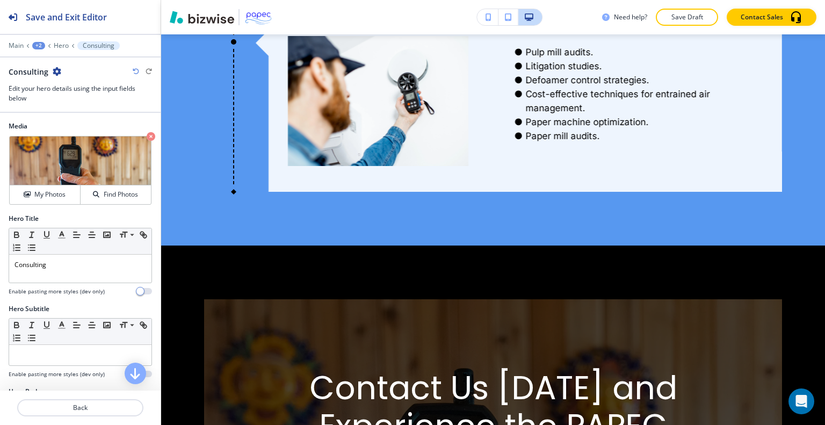
click at [39, 48] on div "+2" at bounding box center [38, 46] width 13 height 8
click at [56, 81] on p "CONSULTING" at bounding box center [66, 82] width 55 height 10
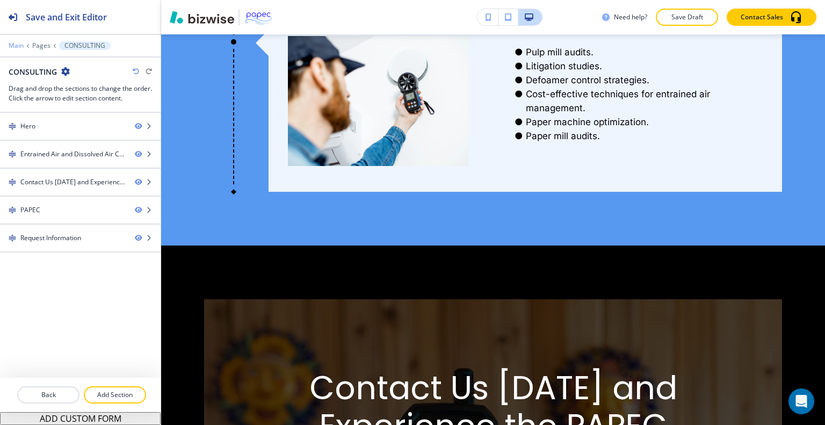
click at [16, 47] on p "Main" at bounding box center [16, 46] width 15 height 8
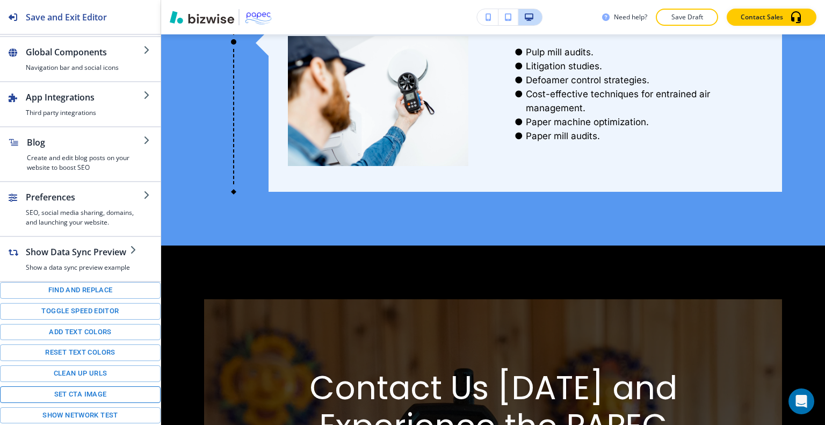
scroll to position [164, 0]
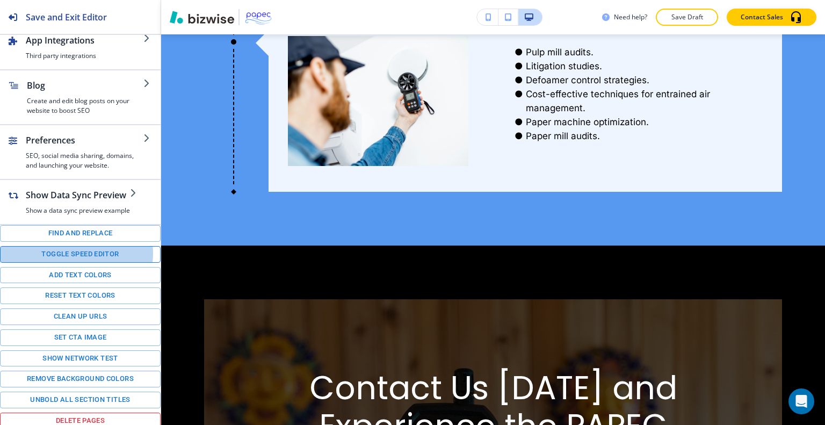
click at [71, 251] on button "Toggle speed editor" at bounding box center [80, 254] width 161 height 17
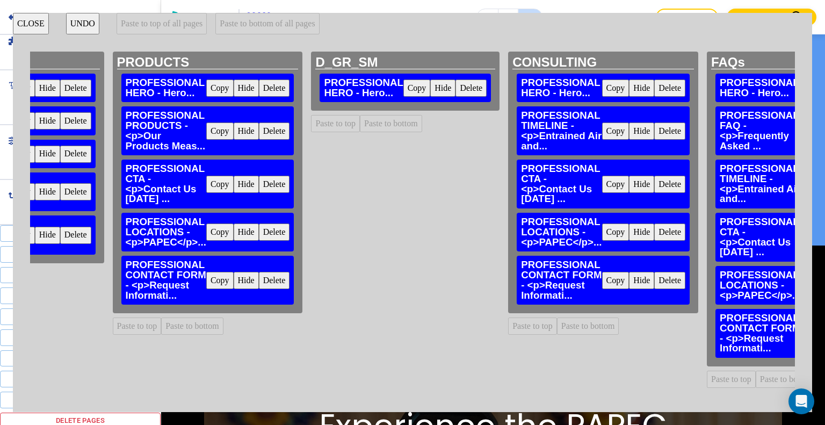
scroll to position [0, 403]
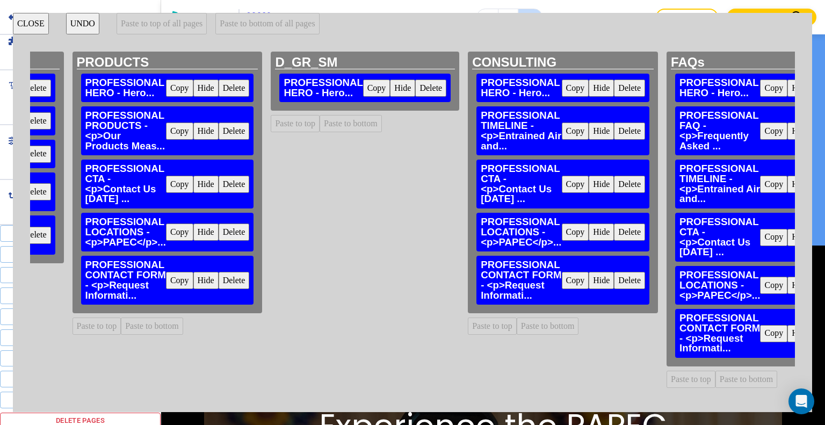
click at [562, 88] on button "Copy" at bounding box center [575, 87] width 27 height 17
click at [320, 124] on button "Paste to bottom" at bounding box center [351, 123] width 62 height 17
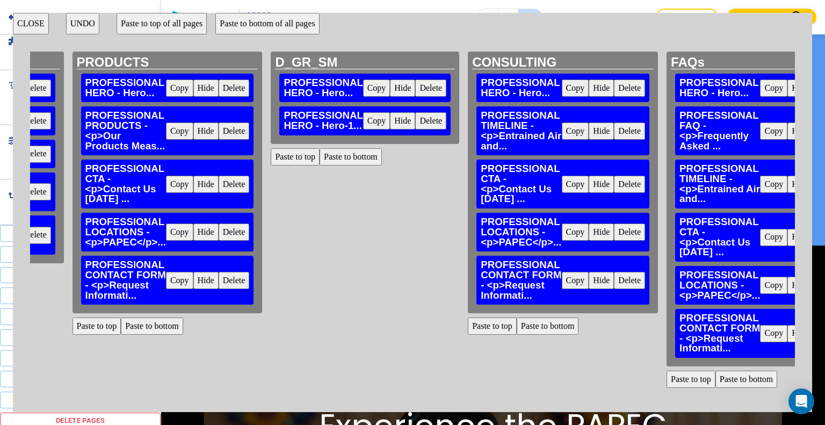
click at [562, 186] on button "Copy" at bounding box center [575, 184] width 27 height 17
click at [320, 156] on button "Paste to bottom" at bounding box center [351, 156] width 62 height 17
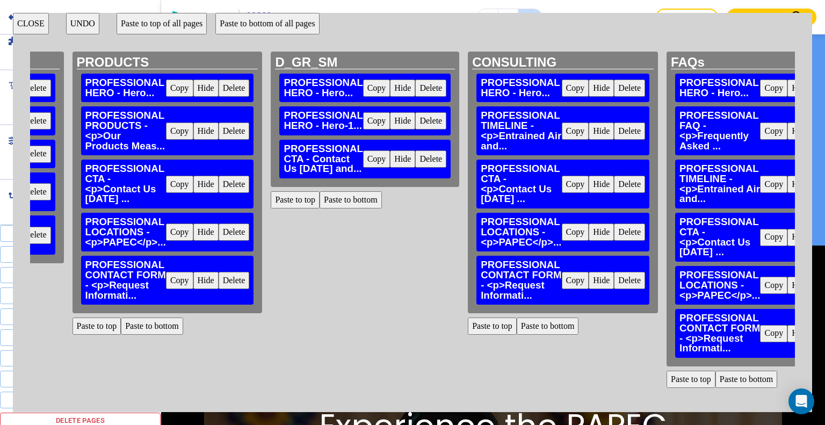
click at [562, 232] on button "Copy" at bounding box center [575, 231] width 27 height 17
click at [320, 204] on button "Paste to bottom" at bounding box center [351, 199] width 62 height 17
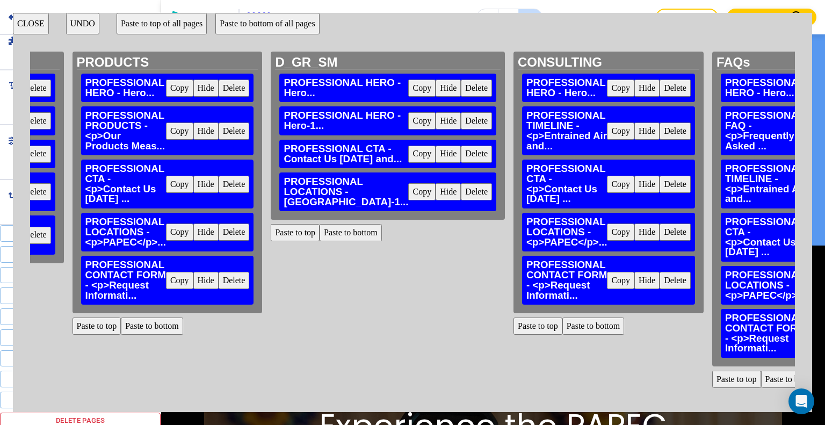
click at [607, 281] on button "Copy" at bounding box center [620, 280] width 27 height 17
click at [320, 241] on button "Paste to bottom" at bounding box center [351, 232] width 62 height 17
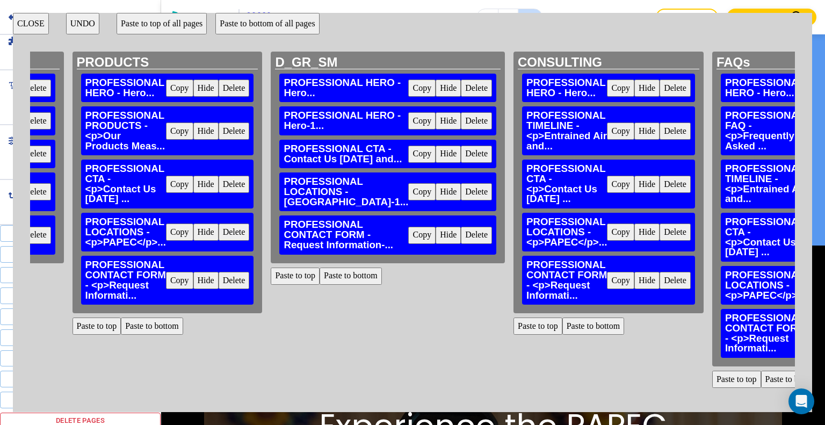
click at [41, 29] on button "CLOSE" at bounding box center [31, 23] width 36 height 21
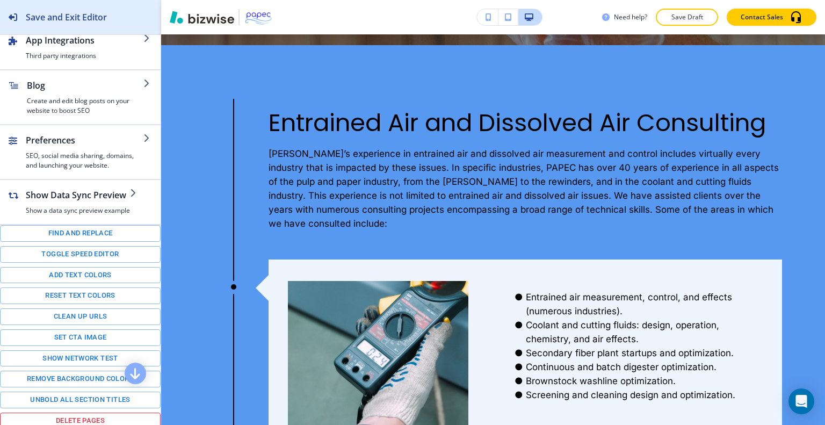
scroll to position [0, 0]
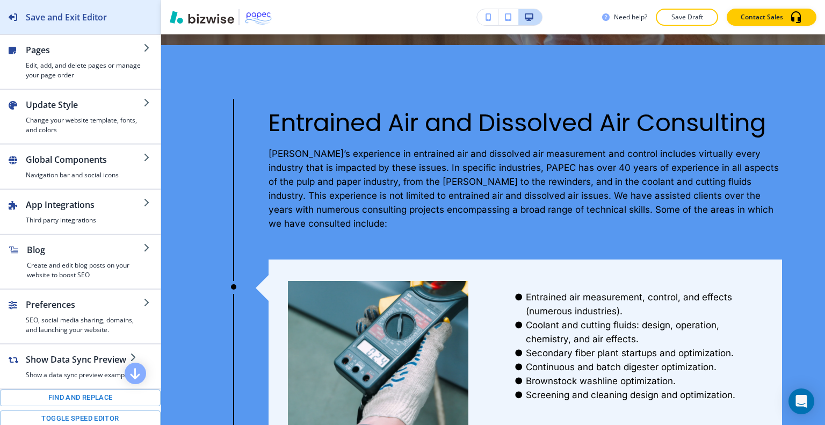
click at [77, 26] on div "Save and Exit Editor" at bounding box center [53, 17] width 107 height 34
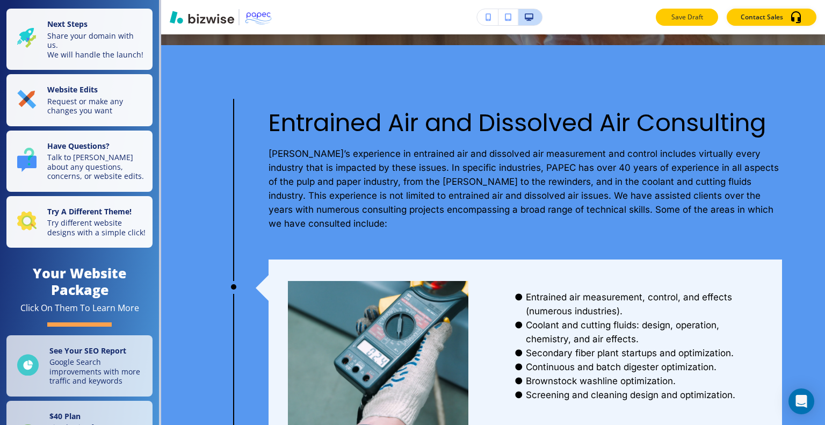
click at [670, 19] on p "Save Draft" at bounding box center [687, 17] width 34 height 10
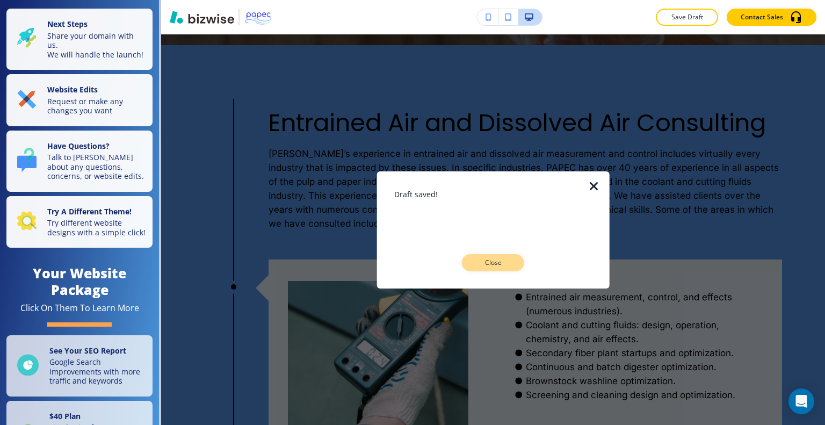
click at [468, 255] on button "Close" at bounding box center [493, 262] width 62 height 17
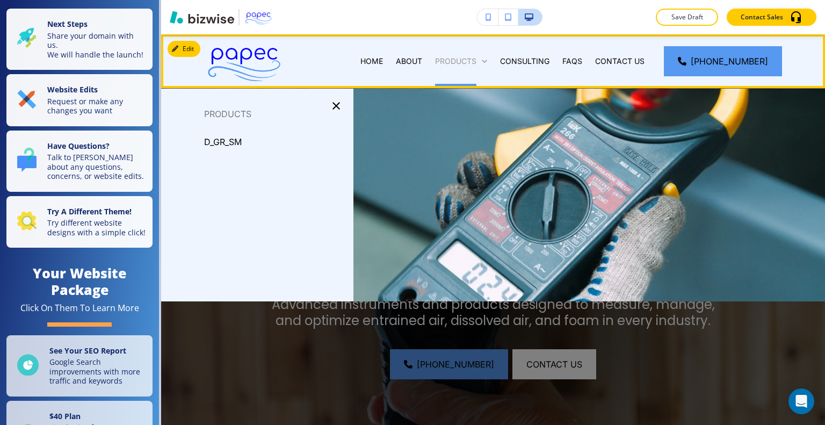
click at [488, 58] on div "PRODUCTS" at bounding box center [461, 61] width 65 height 54
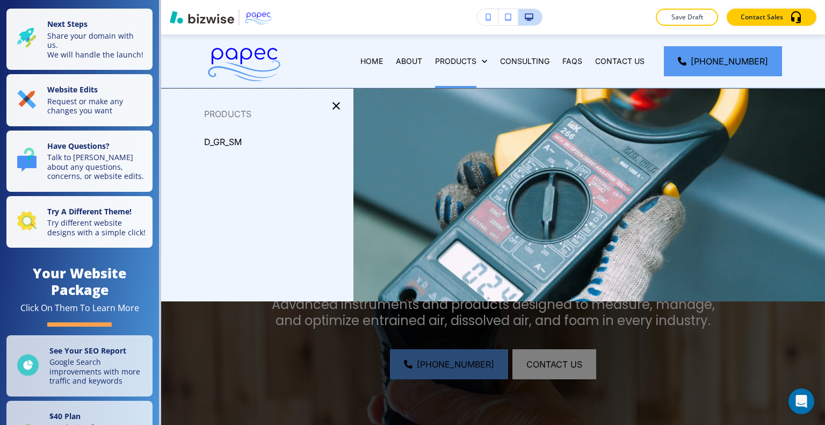
click at [240, 140] on p "D_GR_SM" at bounding box center [223, 142] width 38 height 16
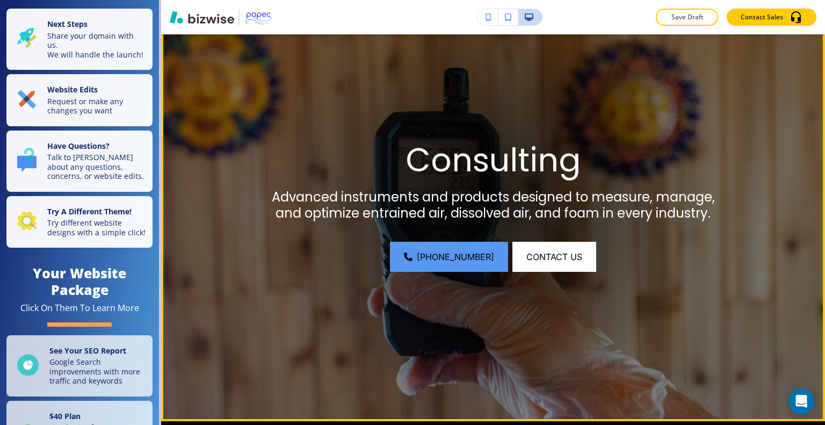
scroll to position [54, 0]
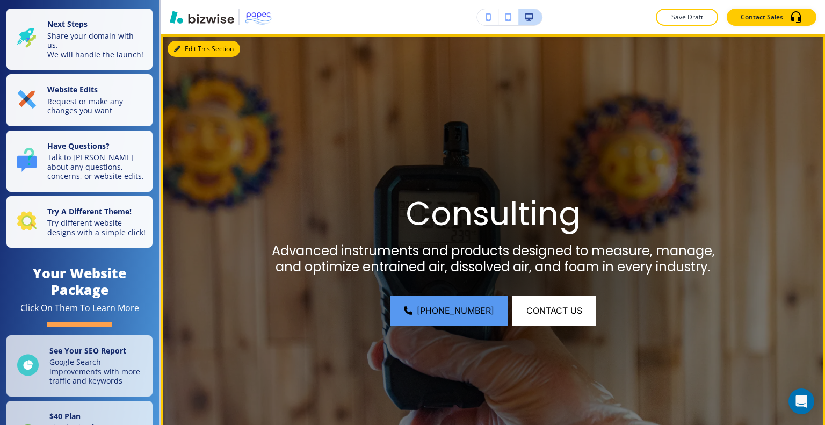
click at [191, 46] on button "Edit This Section" at bounding box center [204, 49] width 73 height 16
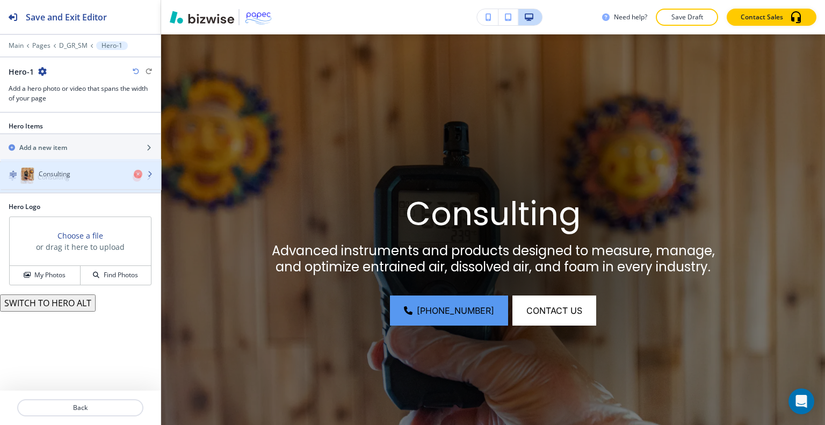
click at [104, 177] on div "Consulting" at bounding box center [62, 177] width 124 height 13
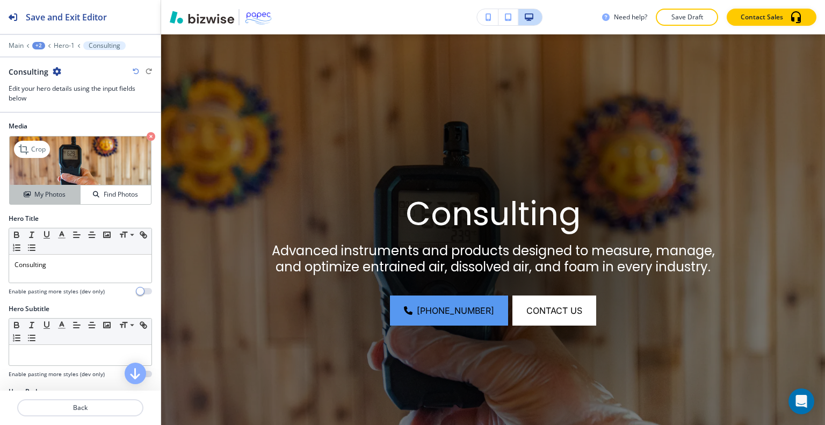
click at [49, 193] on h4 "My Photos" at bounding box center [49, 195] width 31 height 10
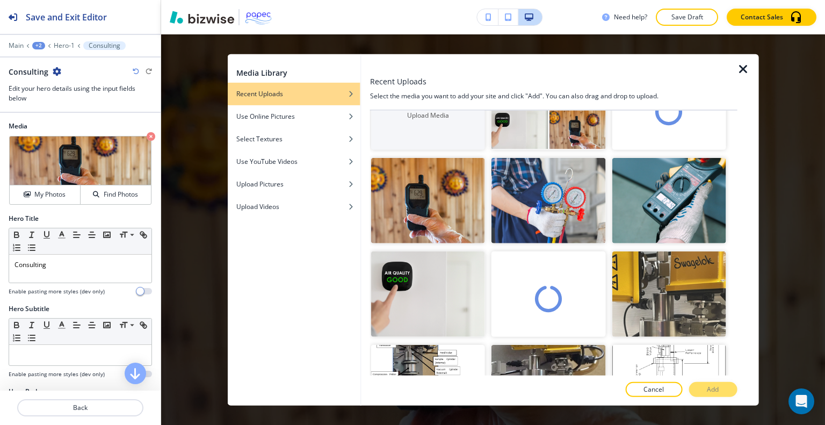
click at [549, 251] on video "button" at bounding box center [548, 293] width 114 height 85
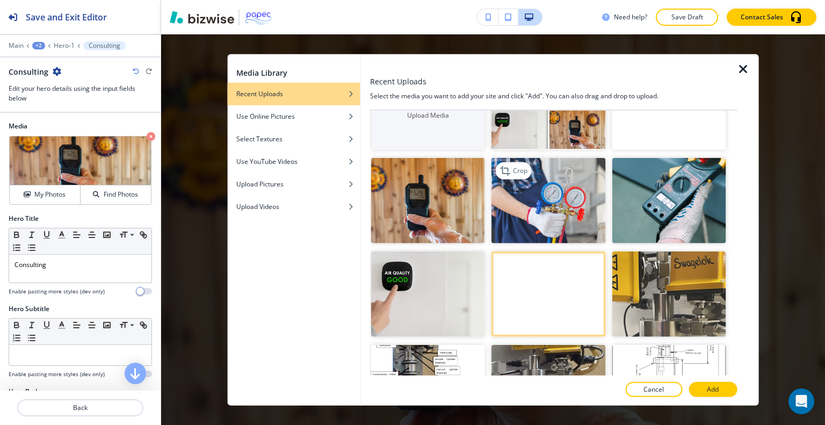
click at [547, 194] on img "button" at bounding box center [548, 200] width 114 height 85
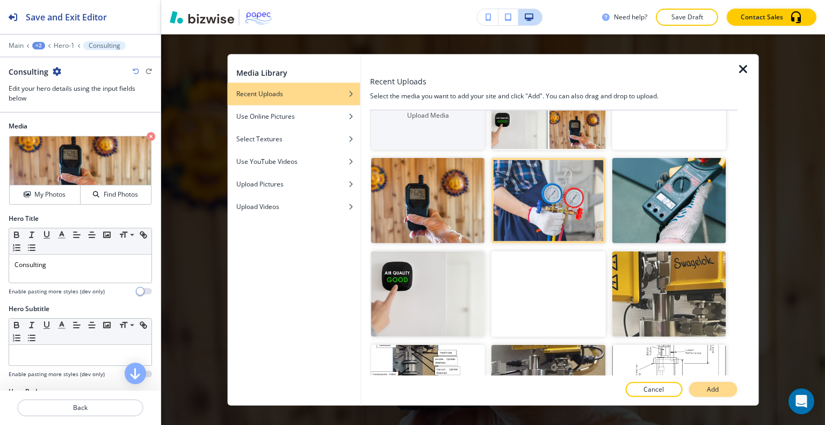
click at [710, 390] on p "Add" at bounding box center [713, 390] width 12 height 10
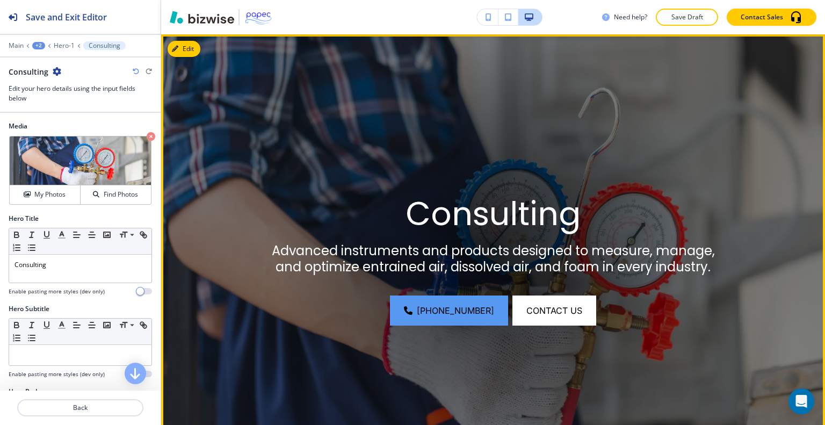
scroll to position [0, 0]
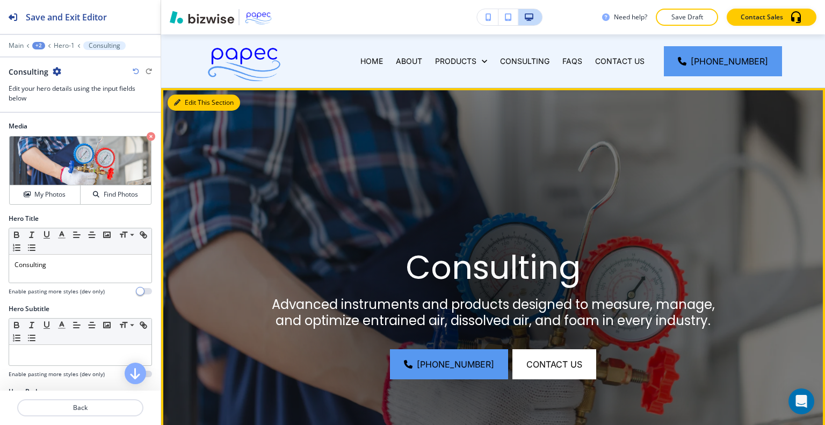
click at [198, 103] on button "Edit This Section" at bounding box center [204, 103] width 73 height 16
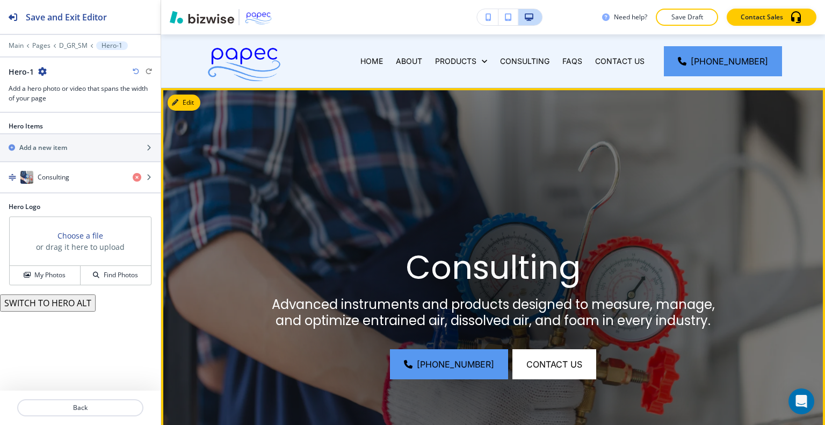
scroll to position [54, 0]
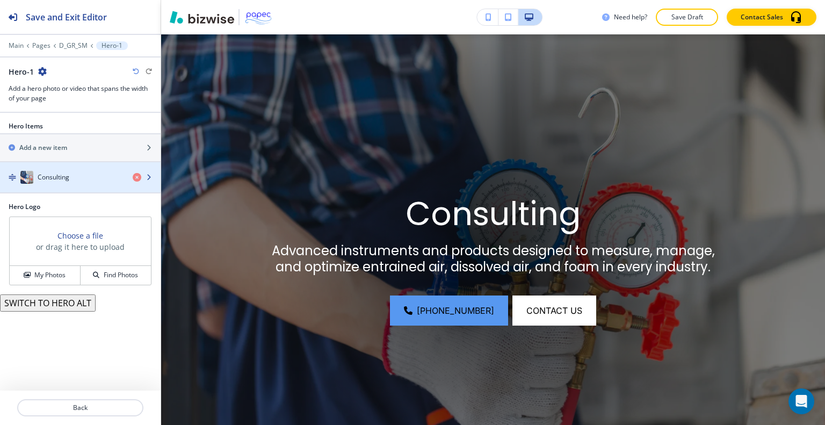
click at [79, 181] on div "Consulting" at bounding box center [62, 177] width 124 height 13
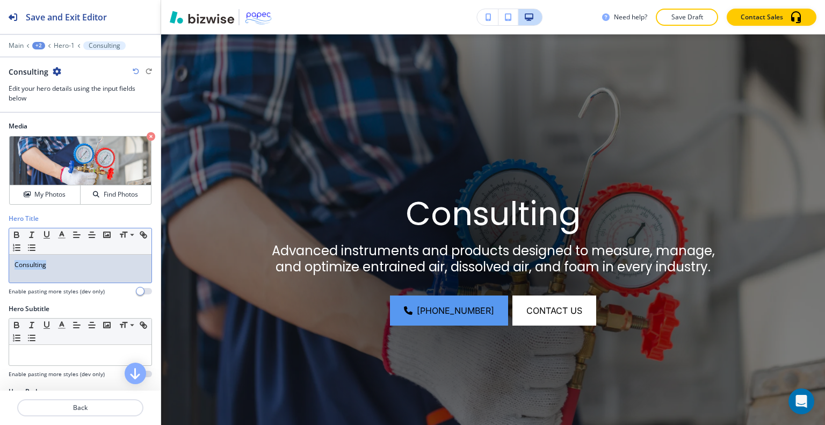
drag, startPoint x: 84, startPoint y: 274, endPoint x: 13, endPoint y: 257, distance: 72.8
click at [7, 255] on div "Hero Title Small Normal Large Huge Consulting Enable pasting more styles (dev o…" at bounding box center [80, 259] width 161 height 90
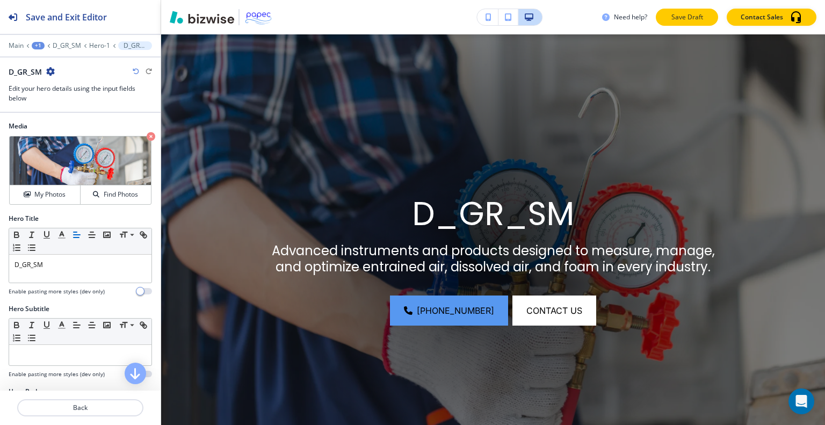
click at [681, 12] on p "Save Draft" at bounding box center [687, 17] width 34 height 10
click at [670, 21] on p "Save Draft" at bounding box center [687, 17] width 34 height 10
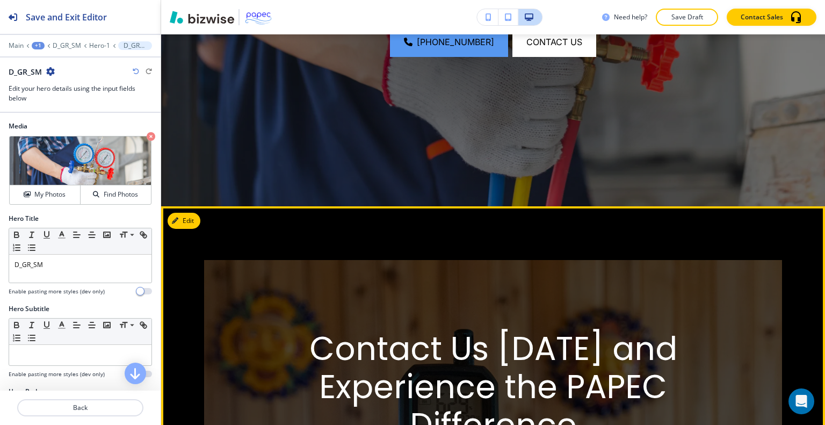
scroll to position [269, 0]
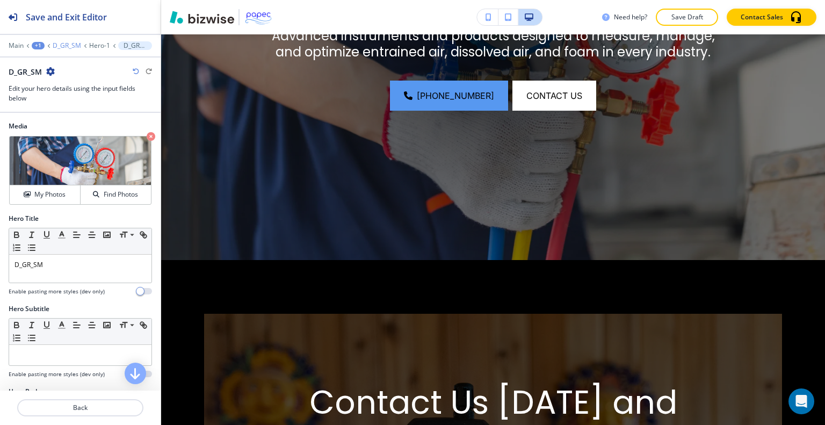
click at [76, 42] on p "D_GR_SM" at bounding box center [67, 46] width 28 height 8
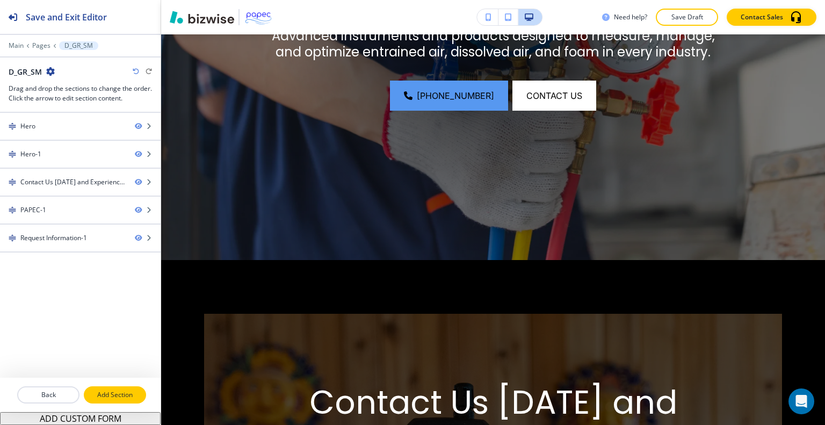
click at [118, 393] on p "Add Section" at bounding box center [115, 395] width 60 height 10
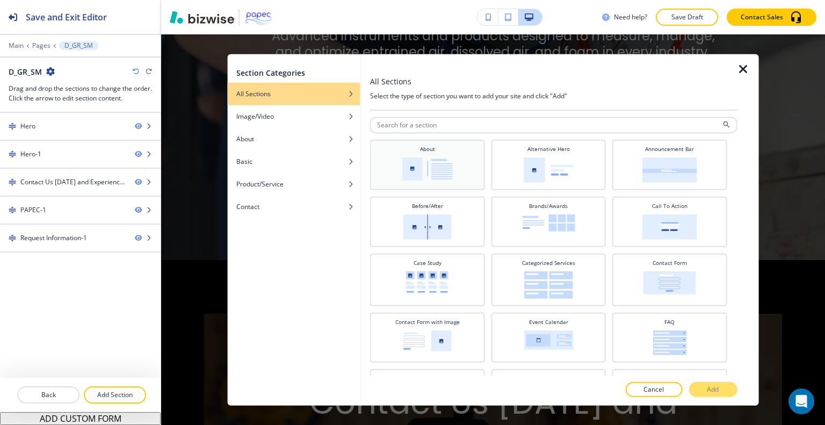
click at [428, 160] on img at bounding box center [427, 168] width 50 height 23
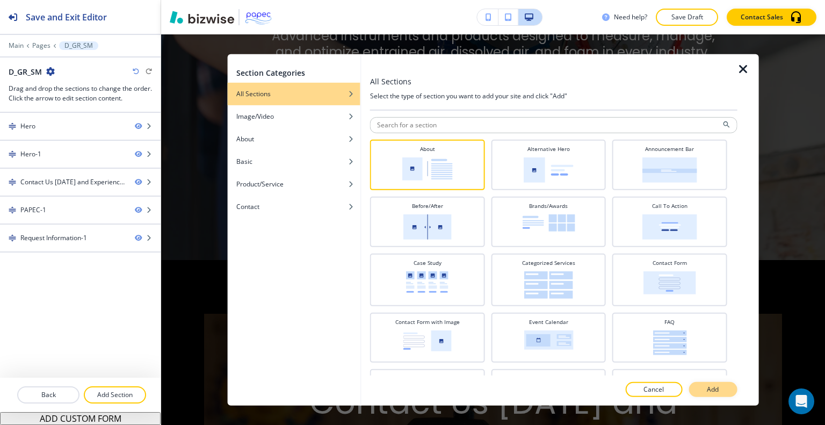
click at [729, 393] on button "Add" at bounding box center [713, 389] width 48 height 15
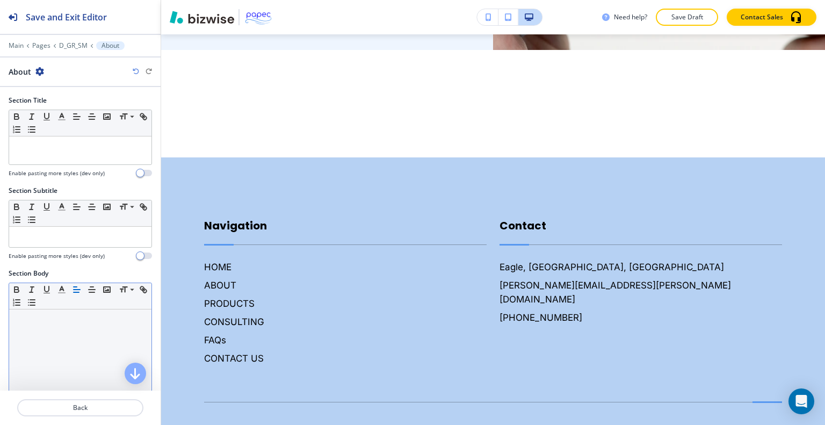
scroll to position [215, 0]
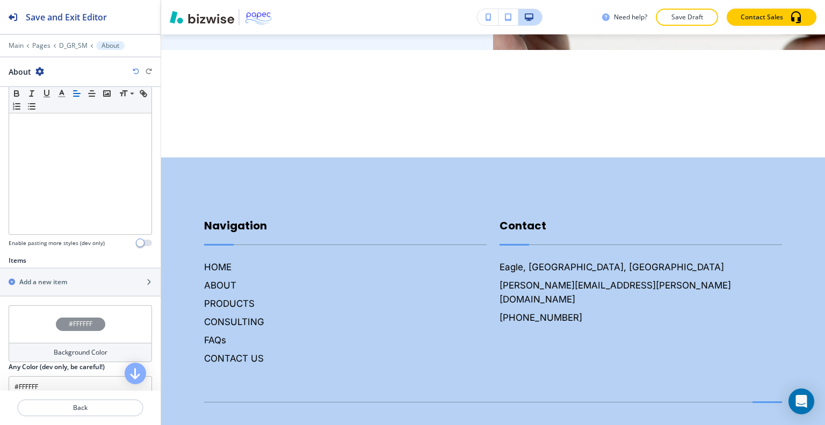
click at [62, 295] on div at bounding box center [80, 295] width 161 height 1
click at [66, 287] on div "button" at bounding box center [80, 291] width 161 height 9
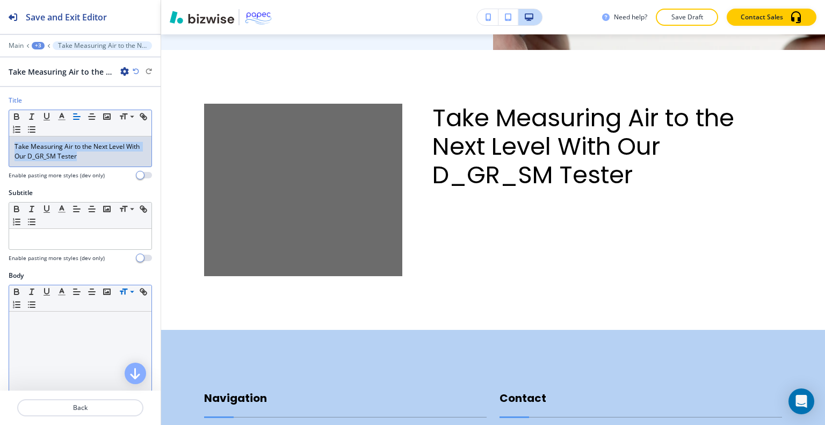
drag, startPoint x: 104, startPoint y: 161, endPoint x: 0, endPoint y: 128, distance: 108.6
click at [0, 128] on div "Title Small Normal Large Huge Take Measuring Air to the Next Level With Our D_G…" at bounding box center [80, 142] width 161 height 92
click at [57, 115] on icon "button" at bounding box center [62, 117] width 10 height 10
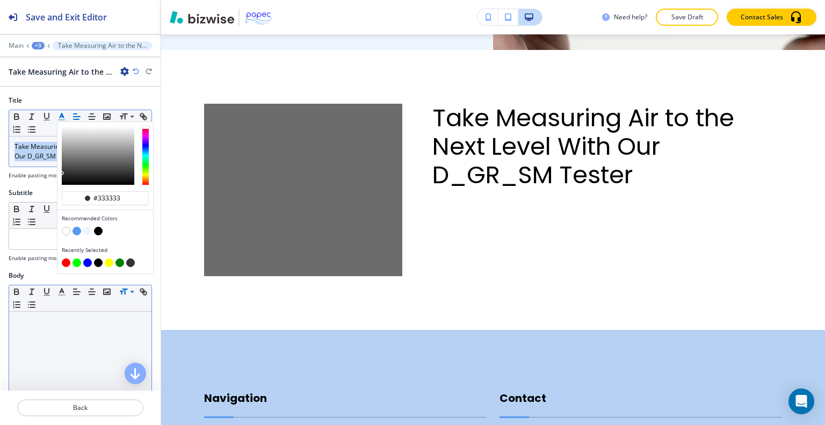
click at [74, 231] on button "button" at bounding box center [77, 231] width 9 height 9
type input "#5798f0"
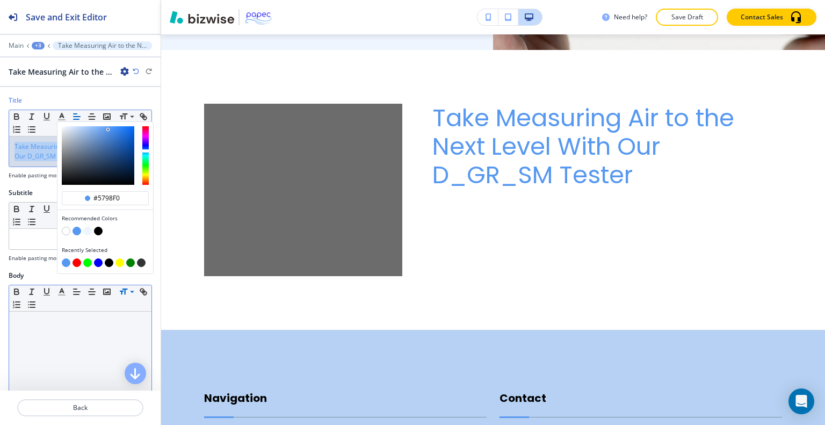
click at [34, 147] on span "Take Measuring Air to the Next Level With Our D_GR_SM Tester" at bounding box center [78, 151] width 127 height 19
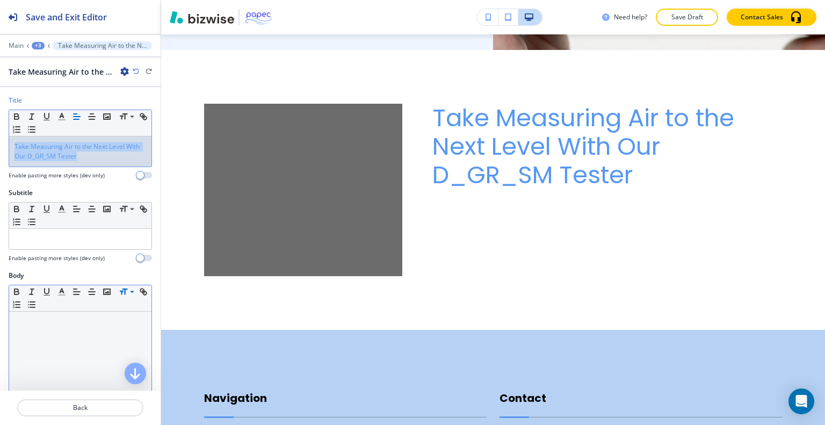
drag, startPoint x: 116, startPoint y: 151, endPoint x: 0, endPoint y: 132, distance: 117.7
click at [0, 132] on div "Title Small Normal Large Huge Take Measuring Air to the Next Level With Our D_G…" at bounding box center [80, 142] width 161 height 92
click at [63, 118] on icon "button" at bounding box center [62, 117] width 10 height 10
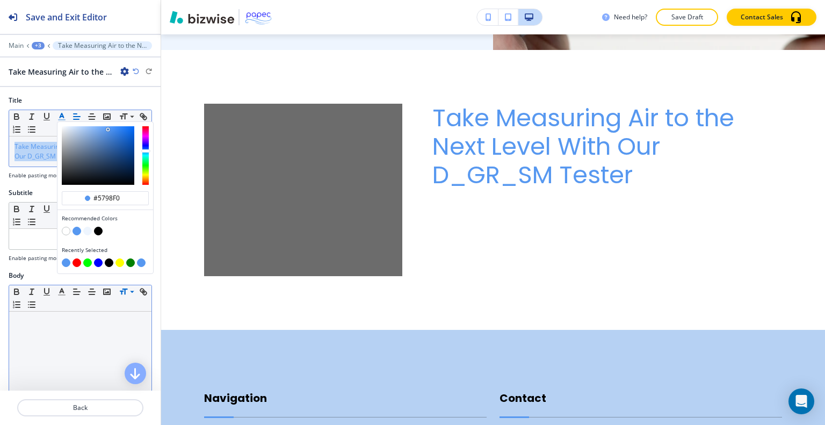
click at [100, 262] on button "button" at bounding box center [98, 262] width 9 height 9
type input "#0000ff"
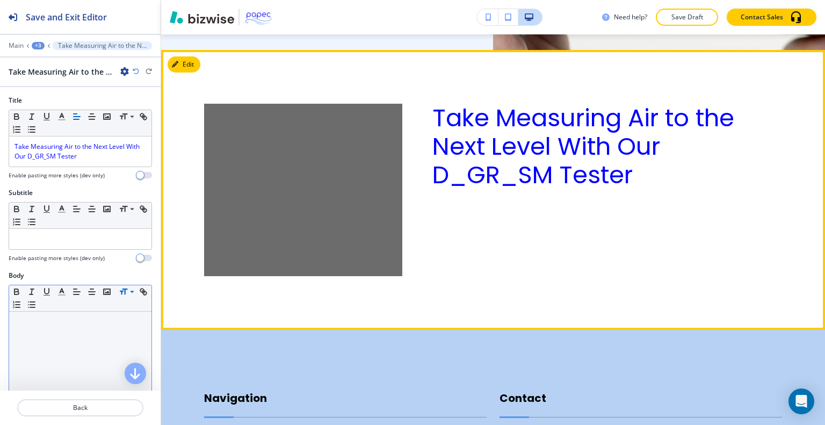
click at [655, 219] on div "Take Measuring Air to the Next Level With Our D_GR_SM Tester" at bounding box center [592, 163] width 380 height 226
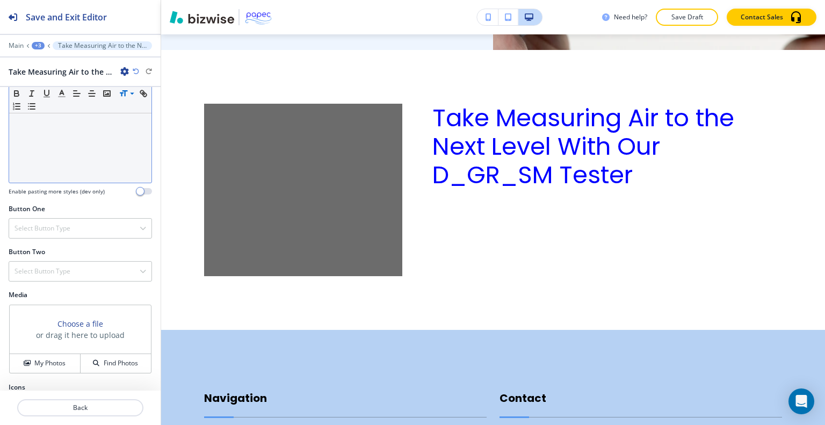
scroll to position [307, 0]
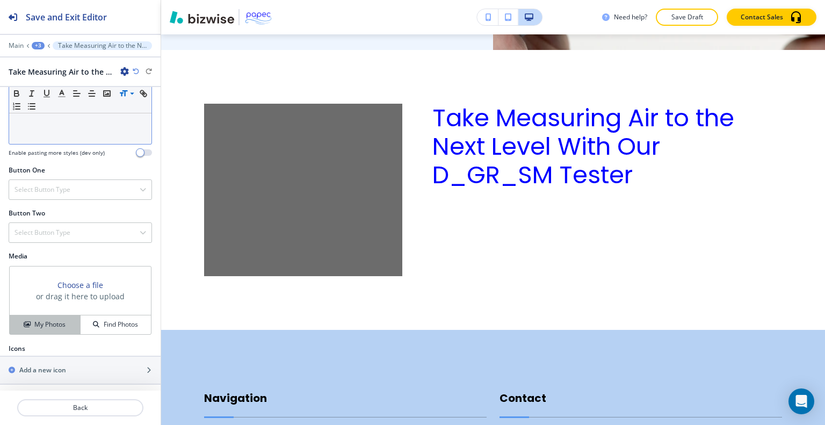
click at [40, 320] on h4 "My Photos" at bounding box center [49, 325] width 31 height 10
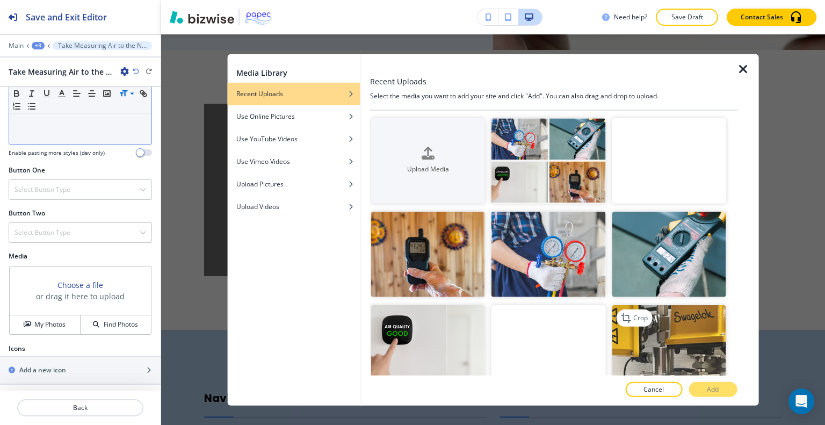
click at [673, 329] on img "button" at bounding box center [669, 347] width 114 height 85
click at [640, 313] on p "Crop" at bounding box center [640, 318] width 15 height 10
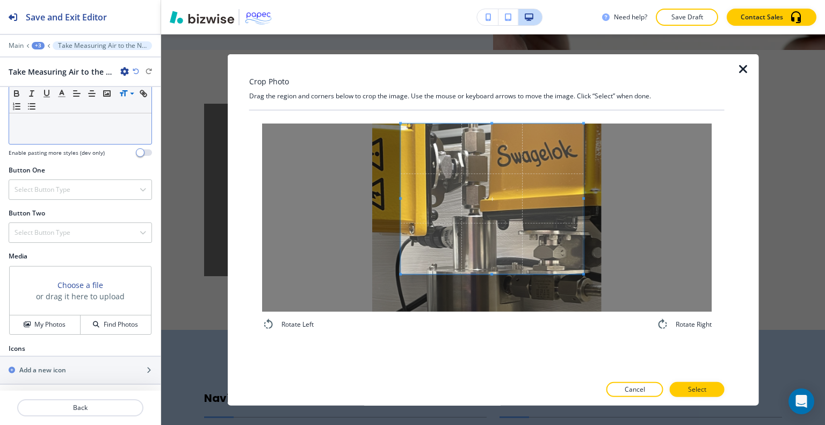
click at [490, 206] on span at bounding box center [492, 198] width 183 height 150
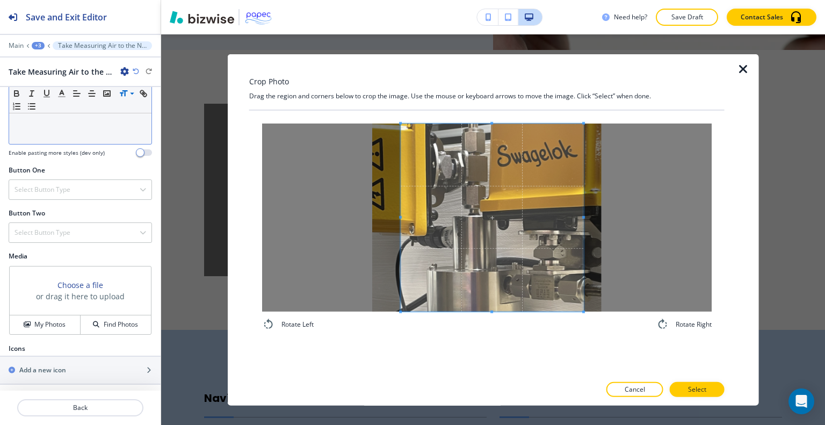
click at [481, 356] on div "Rotate Left Rotate Right" at bounding box center [486, 242] width 475 height 265
click at [395, 212] on span at bounding box center [396, 217] width 3 height 188
click at [473, 229] on span at bounding box center [492, 217] width 187 height 188
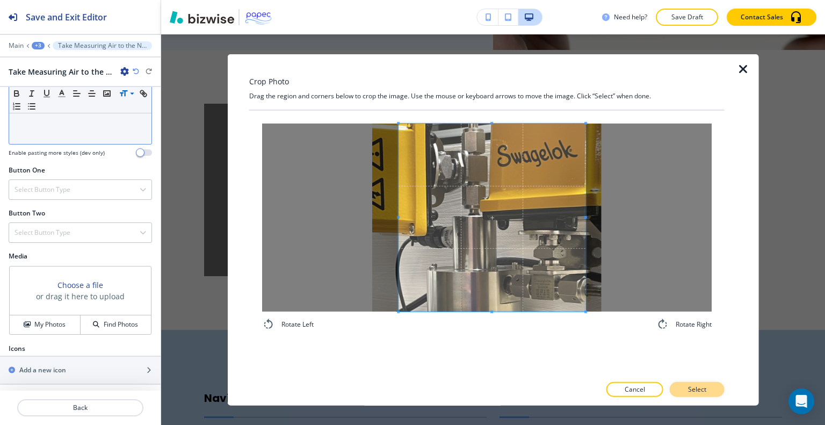
click at [719, 392] on button "Select" at bounding box center [697, 389] width 55 height 15
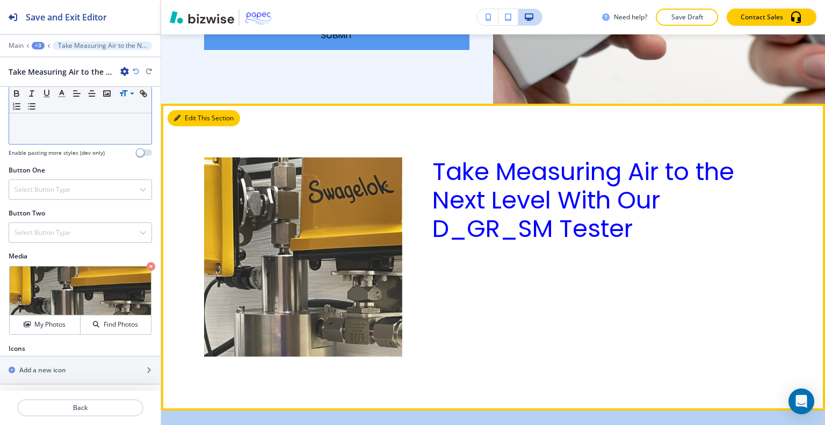
click at [182, 110] on button "Edit This Section" at bounding box center [204, 118] width 73 height 16
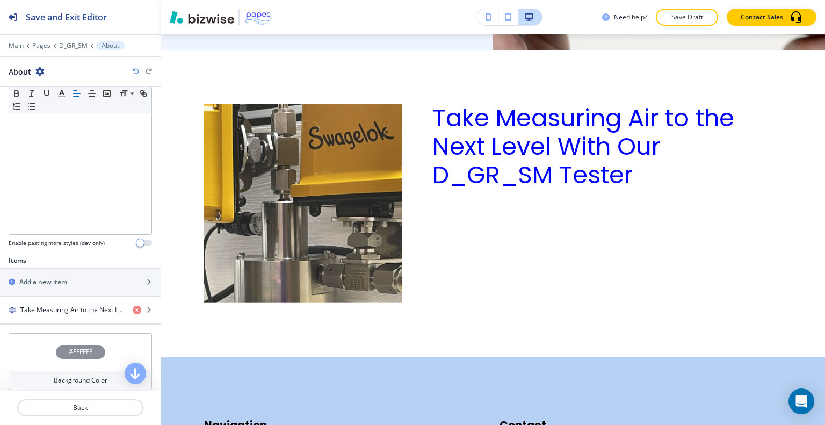
scroll to position [269, 0]
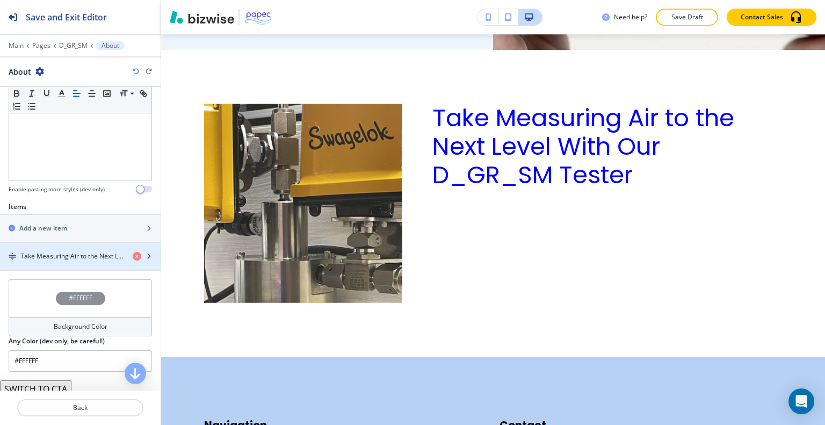
click at [74, 261] on div "button" at bounding box center [80, 265] width 161 height 9
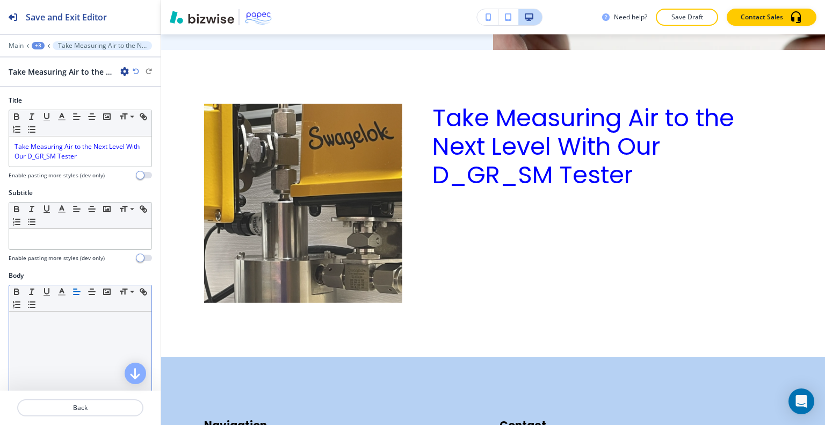
scroll to position [107, 0]
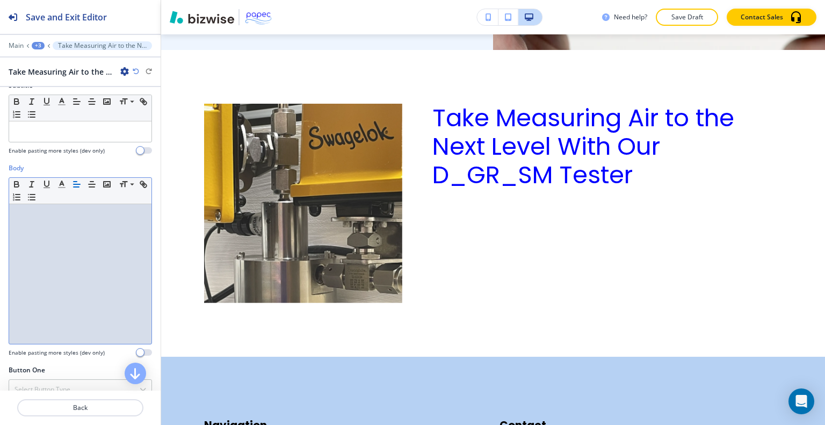
click at [58, 249] on div at bounding box center [80, 274] width 142 height 140
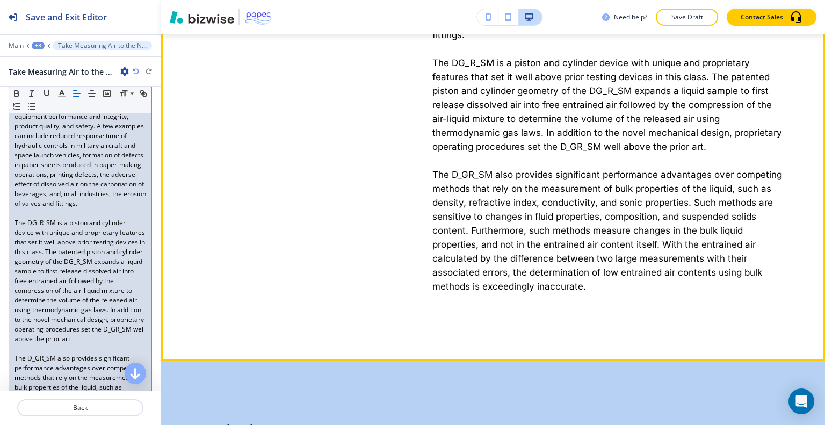
scroll to position [1970, 0]
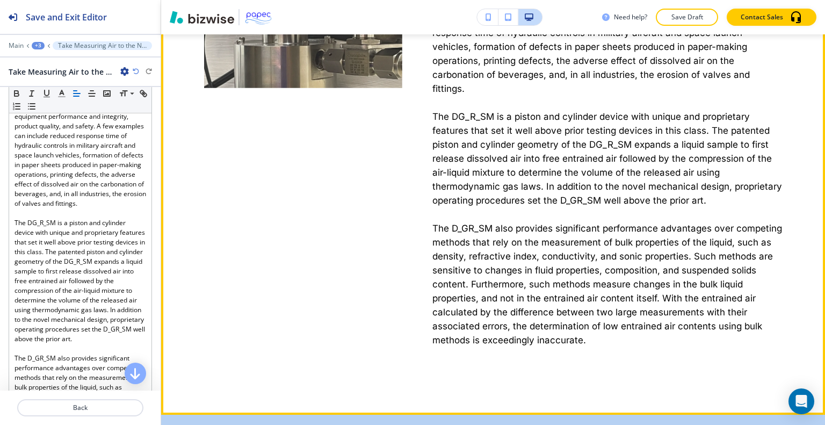
click at [648, 309] on p "The D_GR_SM also provides significant performance advantages over competing met…" at bounding box center [607, 284] width 350 height 126
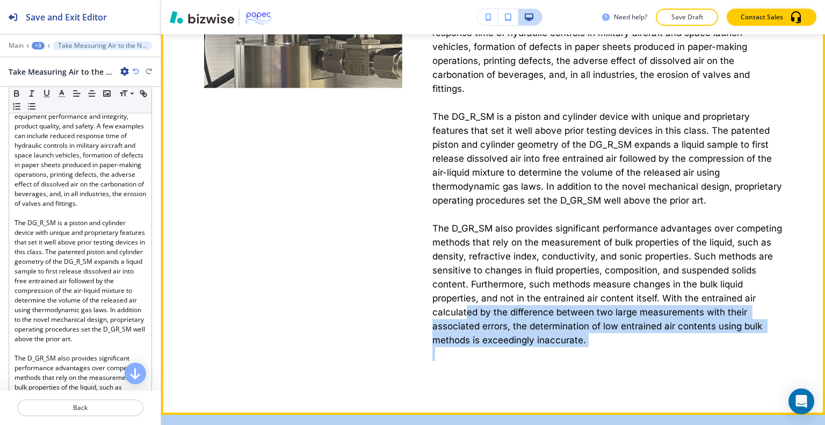
scroll to position [1916, 0]
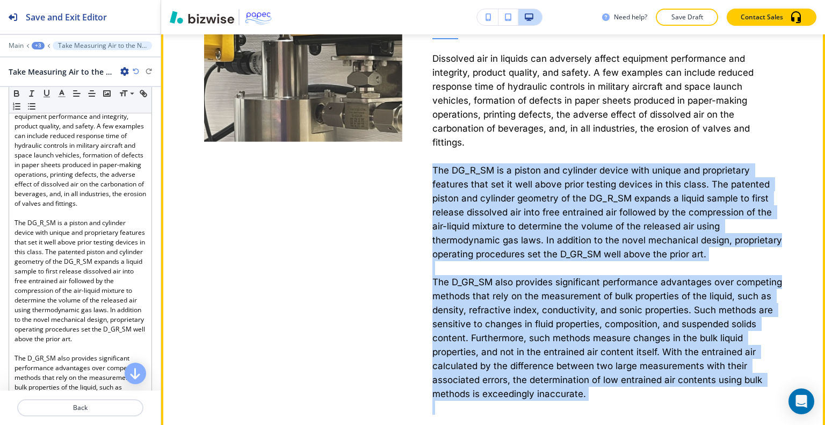
drag, startPoint x: 638, startPoint y: 337, endPoint x: 422, endPoint y: 160, distance: 279.8
click at [422, 160] on div "Take Measuring Air to the Next Level With Our D_GR_SM Tester Dissolved air in l…" at bounding box center [592, 152] width 380 height 526
copy h6 "The DG_R_SM is a piston and cylinder device with unique and proprietary feature…"
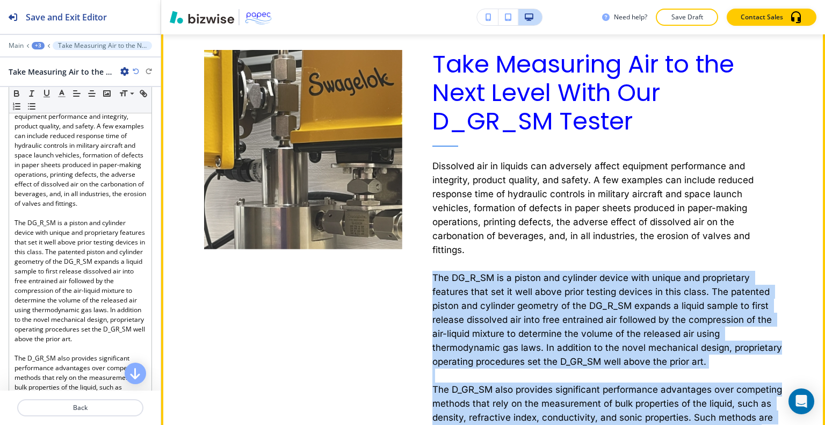
scroll to position [1755, 0]
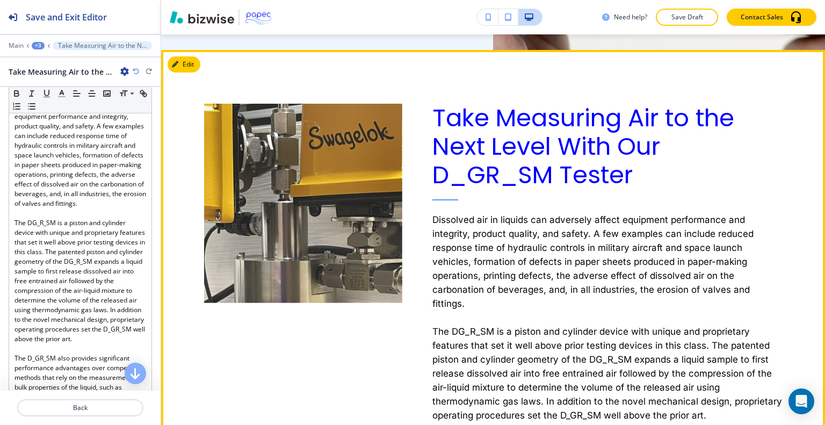
click at [371, 316] on div at bounding box center [288, 313] width 228 height 526
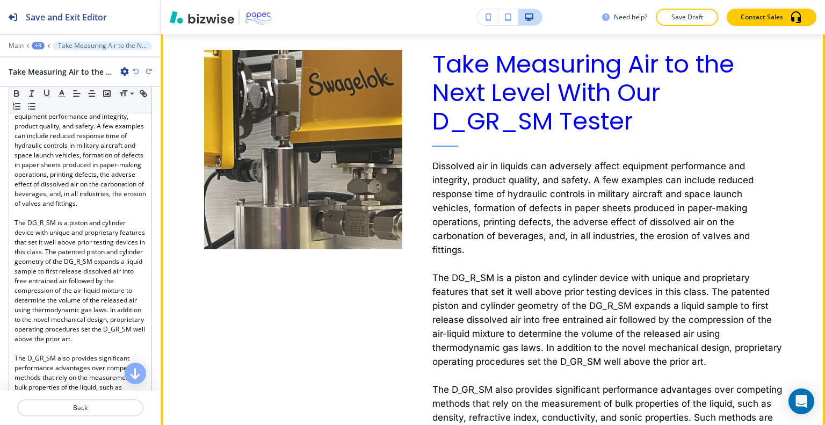
scroll to position [1702, 0]
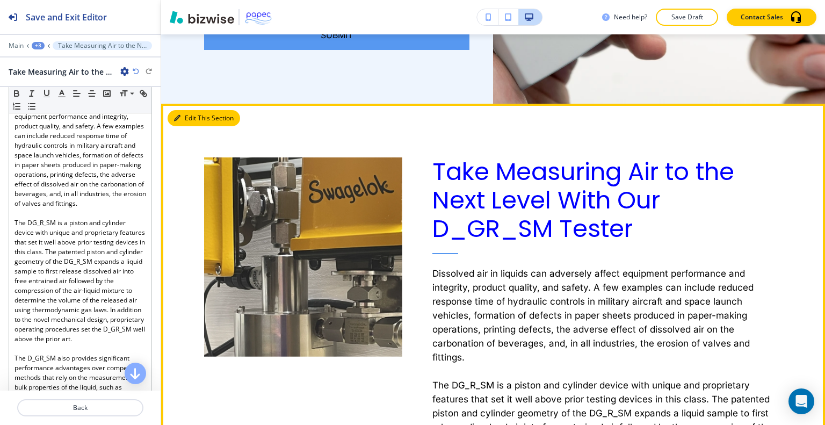
click at [192, 110] on button "Edit This Section" at bounding box center [204, 118] width 73 height 16
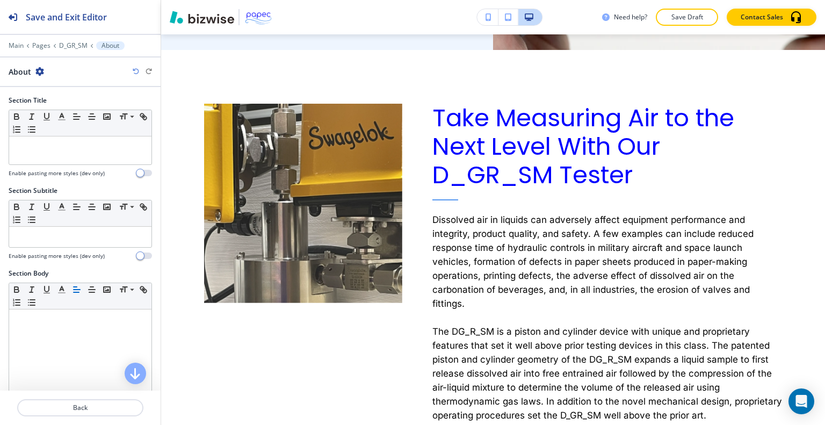
scroll to position [310, 0]
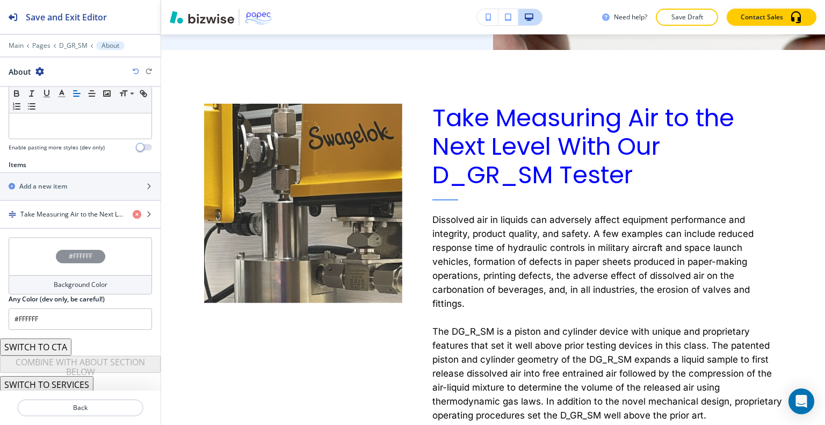
click at [70, 382] on button "SWITCH TO SERVICES" at bounding box center [46, 384] width 93 height 17
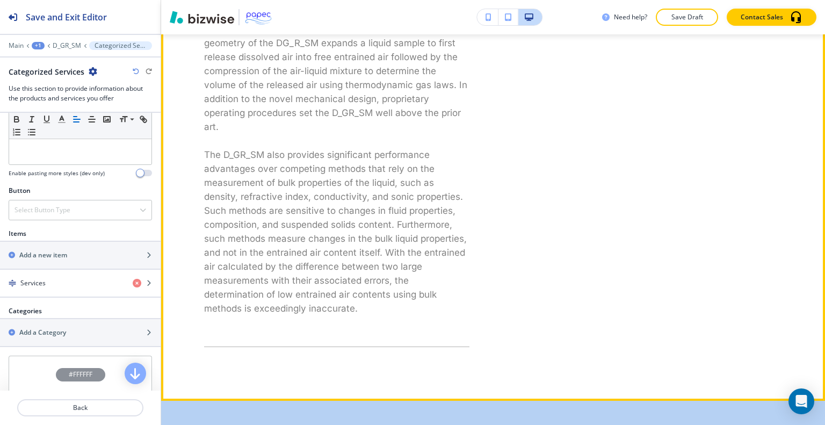
scroll to position [1863, 0]
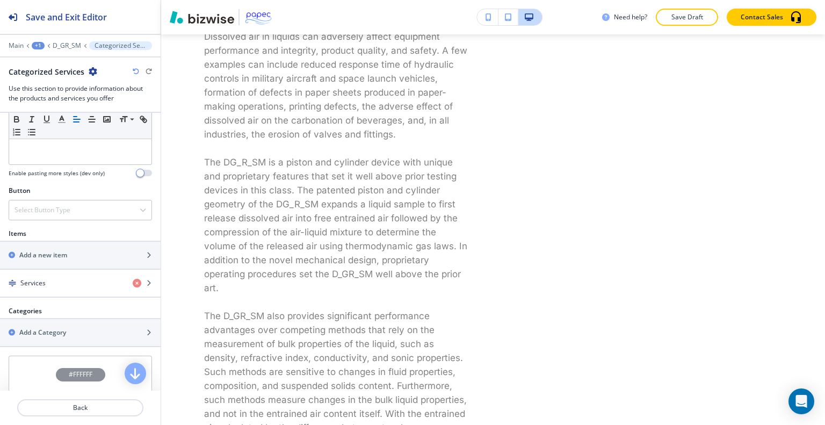
click at [136, 70] on icon "button" at bounding box center [136, 71] width 6 height 6
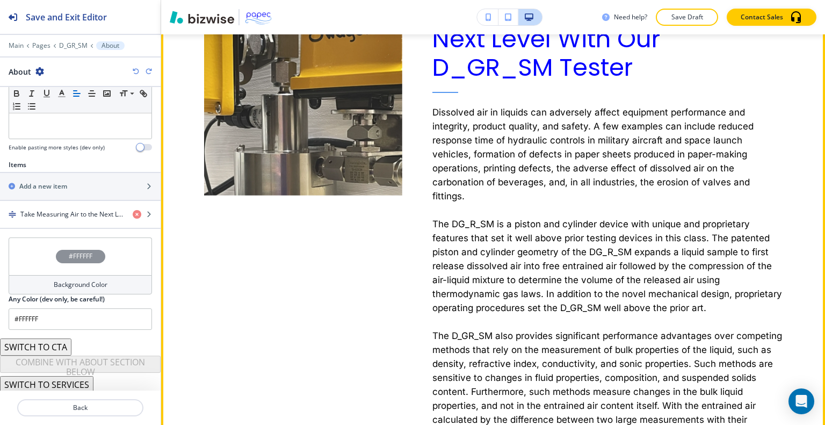
scroll to position [1755, 0]
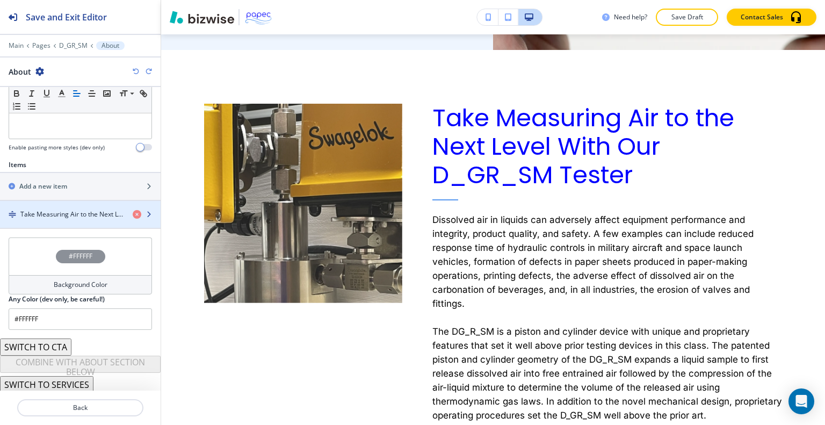
click at [55, 201] on div "button" at bounding box center [80, 205] width 161 height 9
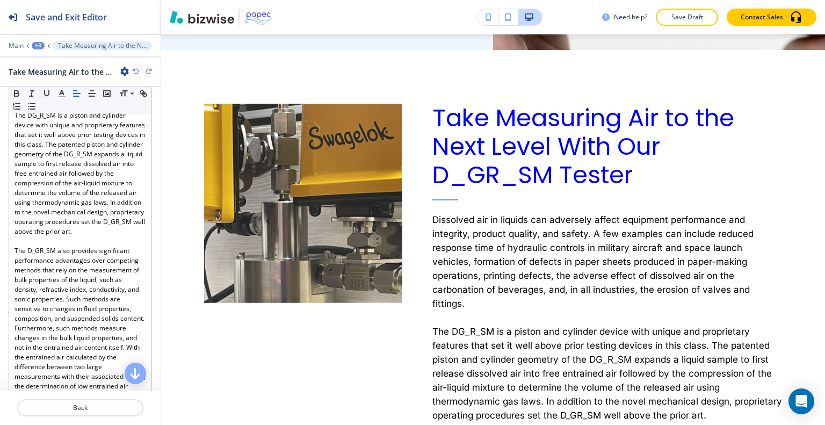
scroll to position [613, 0]
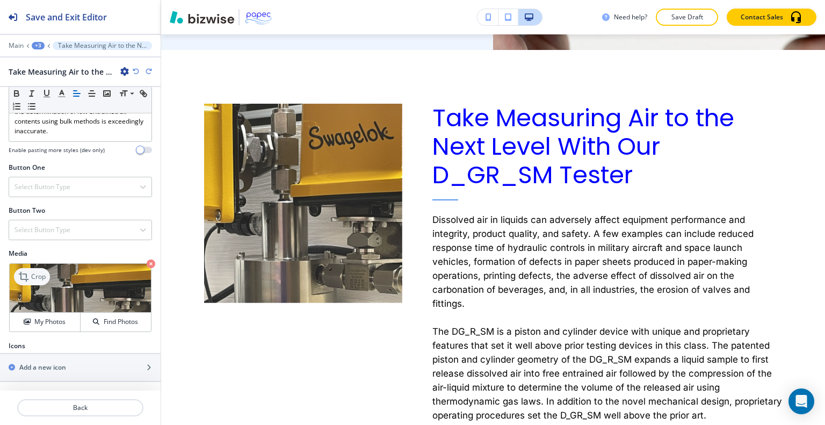
click at [38, 275] on p "Crop" at bounding box center [38, 277] width 15 height 10
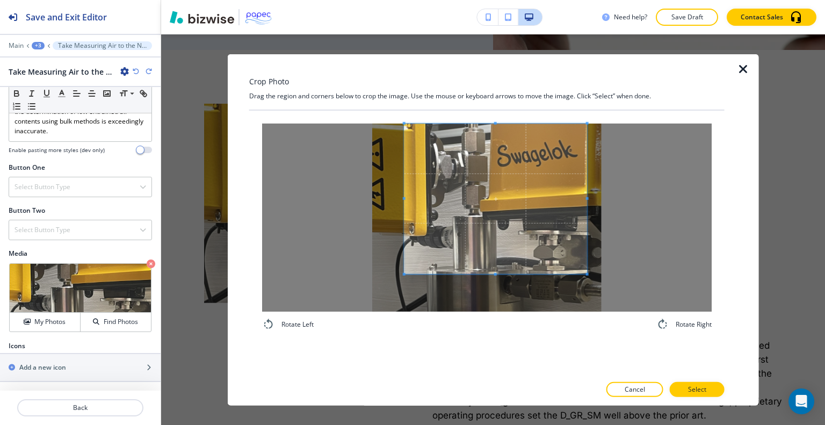
click at [501, 197] on span at bounding box center [495, 198] width 183 height 150
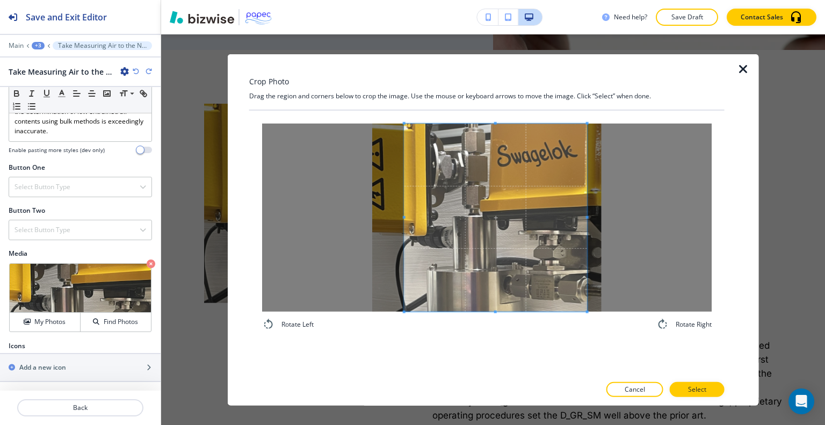
click at [475, 346] on div "Rotate Left Rotate Right" at bounding box center [486, 242] width 475 height 265
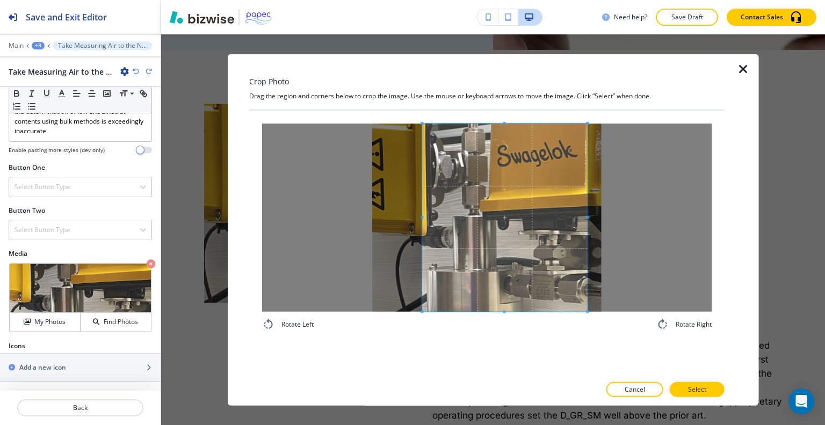
click at [422, 219] on span at bounding box center [422, 217] width 3 height 188
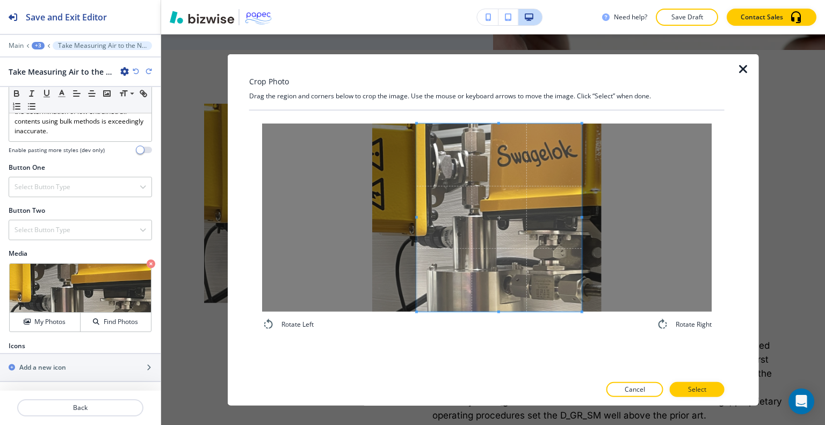
click at [464, 229] on span at bounding box center [499, 217] width 165 height 188
click at [697, 385] on button "Select" at bounding box center [697, 389] width 55 height 15
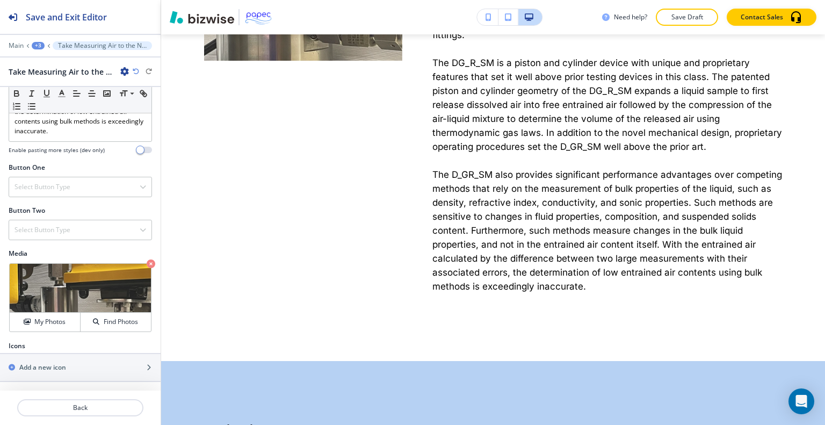
scroll to position [1809, 0]
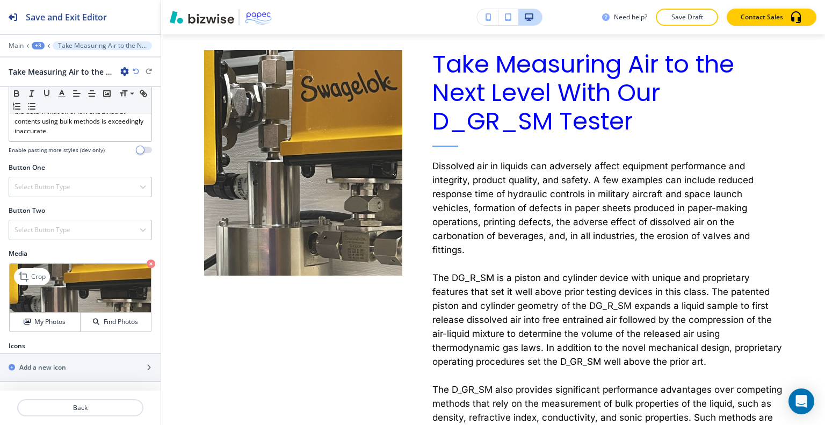
click at [56, 312] on img at bounding box center [80, 288] width 141 height 49
click at [55, 315] on button "My Photos" at bounding box center [45, 322] width 71 height 19
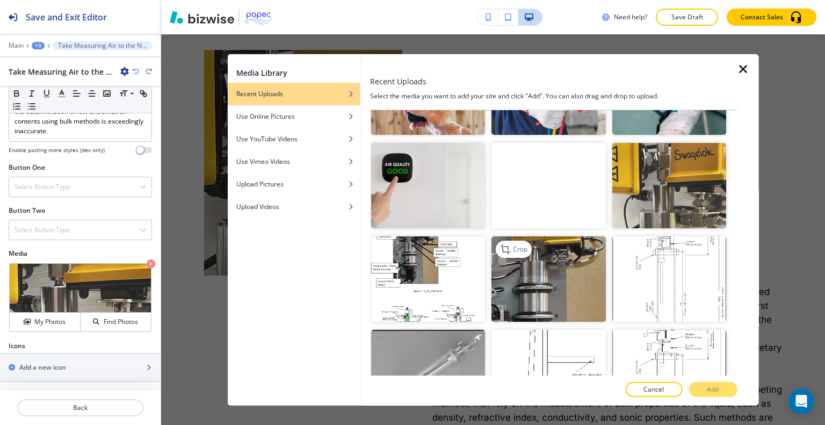
scroll to position [108, 0]
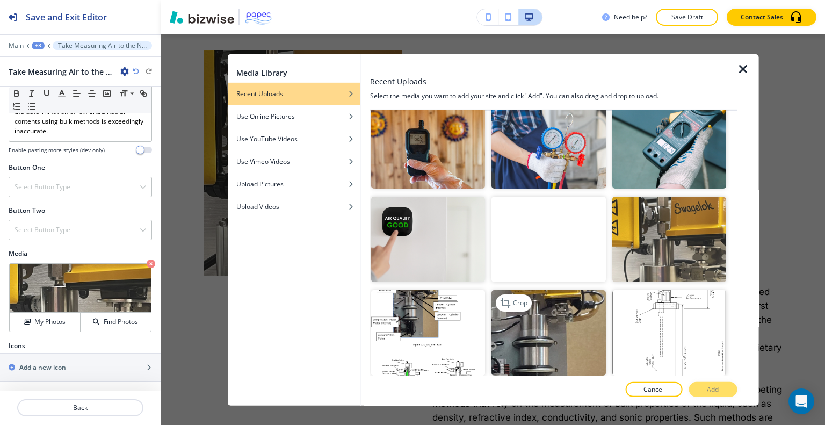
click at [561, 319] on img "button" at bounding box center [548, 332] width 114 height 85
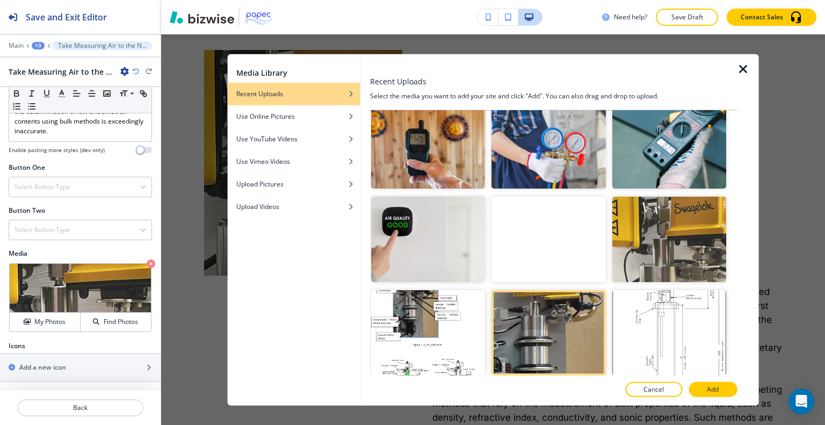
click at [713, 382] on button "Add" at bounding box center [713, 389] width 48 height 15
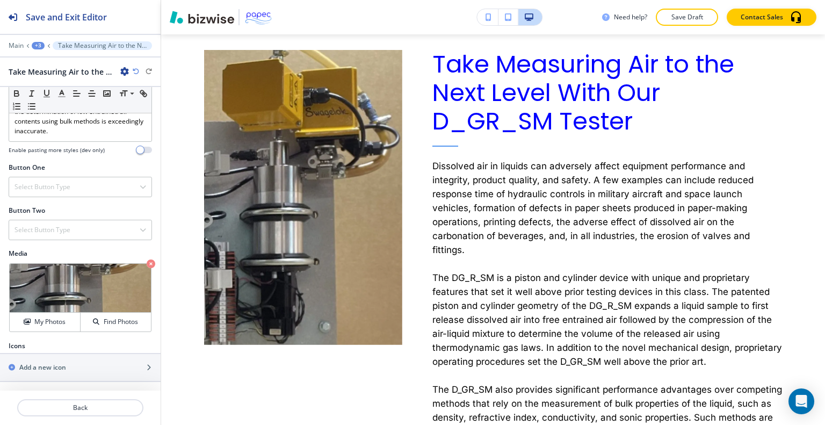
scroll to position [1755, 0]
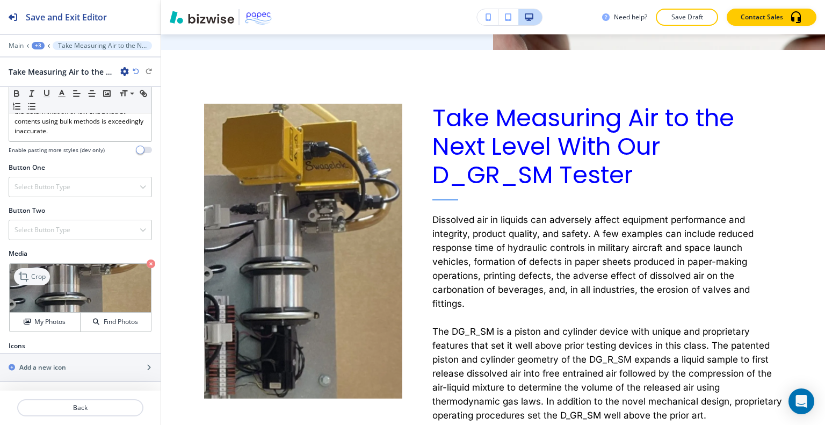
click at [45, 278] on div "Crop" at bounding box center [32, 276] width 36 height 17
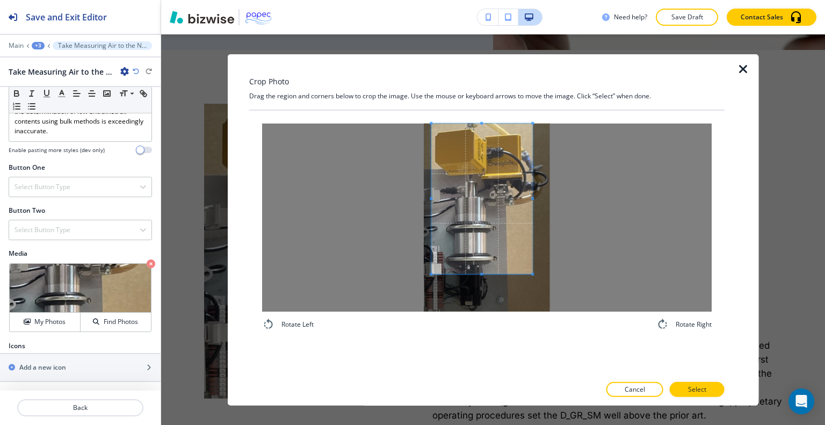
click at [494, 238] on span at bounding box center [481, 198] width 101 height 150
click at [463, 328] on div "Rotate Left Rotate Right" at bounding box center [487, 226] width 450 height 207
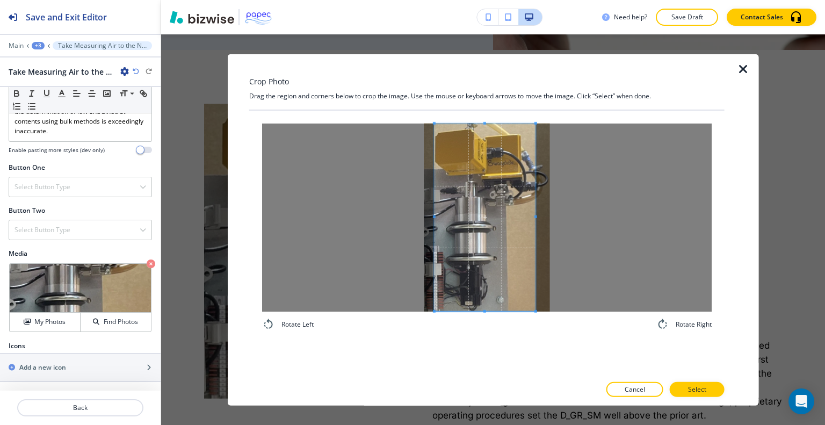
click at [481, 250] on span at bounding box center [485, 216] width 101 height 187
click at [429, 215] on span at bounding box center [430, 216] width 3 height 3
click at [495, 234] on span at bounding box center [483, 216] width 105 height 187
click at [705, 383] on button "Select" at bounding box center [697, 389] width 55 height 15
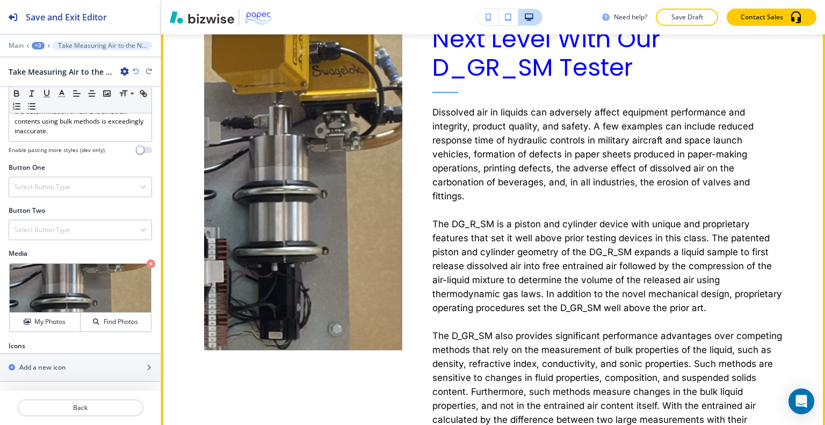
scroll to position [1540, 0]
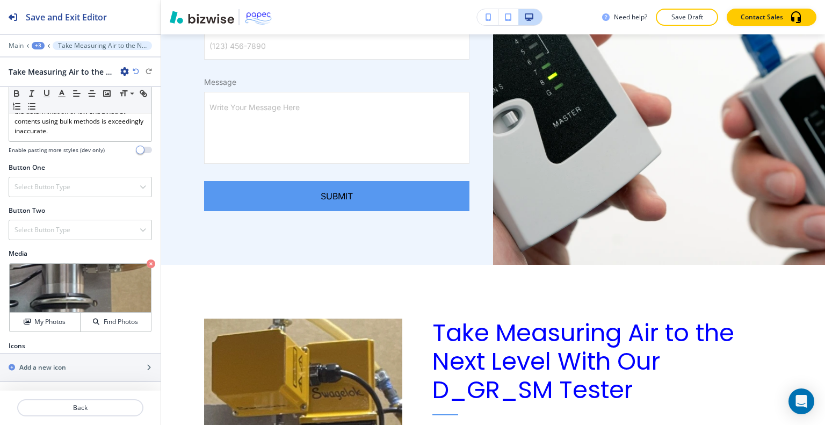
click at [39, 43] on div "+3" at bounding box center [38, 46] width 13 height 8
click at [52, 77] on p "D_GR_SM" at bounding box center [66, 82] width 55 height 10
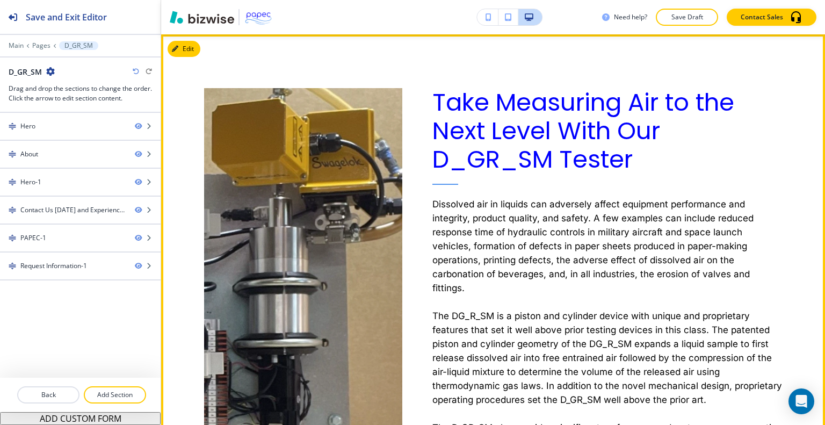
scroll to position [0, 0]
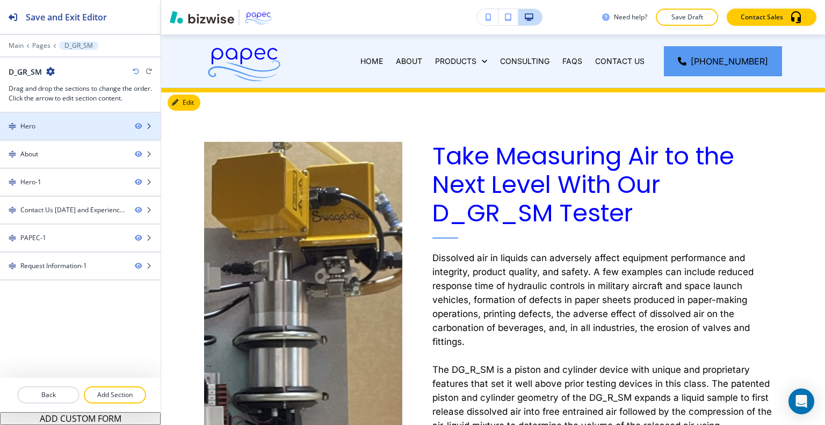
click at [90, 126] on div "Hero" at bounding box center [63, 126] width 126 height 10
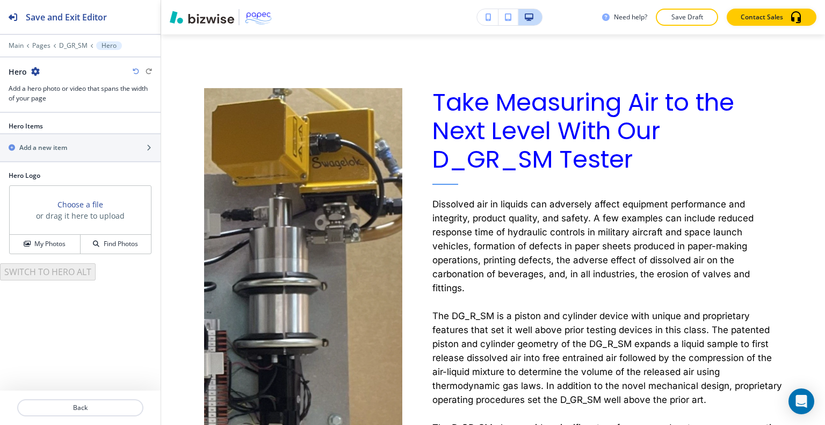
click at [39, 73] on icon "button" at bounding box center [35, 71] width 9 height 9
click at [64, 120] on button "Delete Section" at bounding box center [65, 127] width 69 height 19
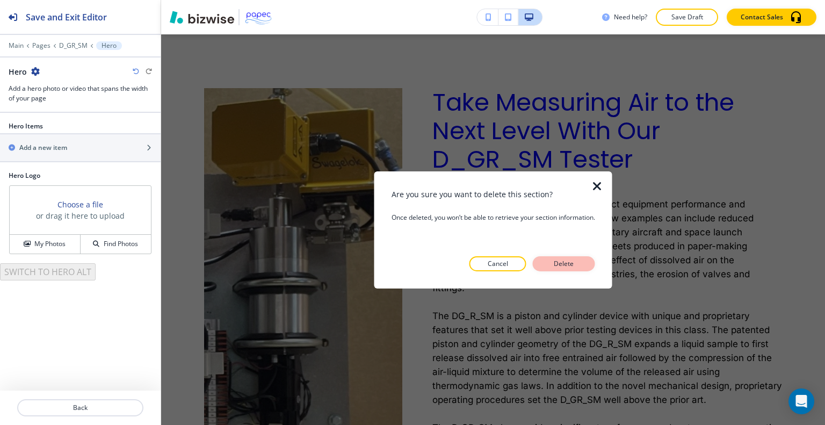
click at [555, 259] on p "Delete" at bounding box center [564, 264] width 26 height 10
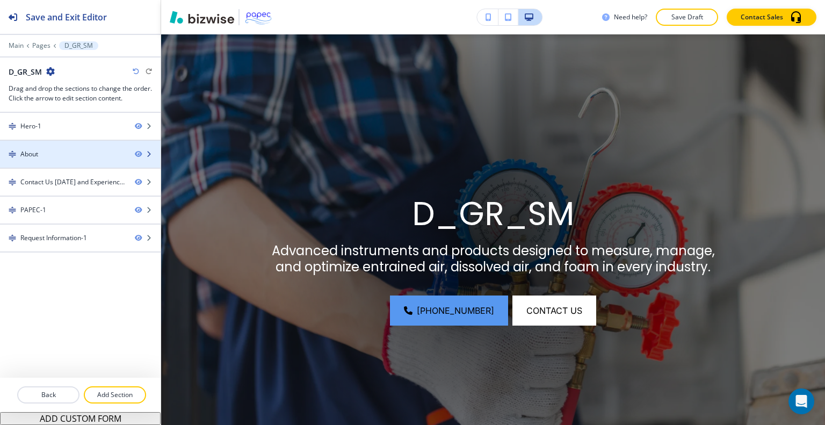
click at [64, 152] on div "About" at bounding box center [63, 154] width 126 height 10
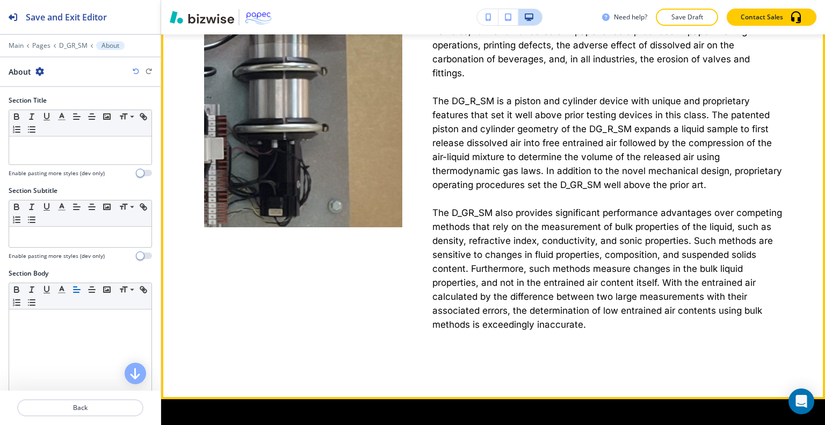
scroll to position [494, 0]
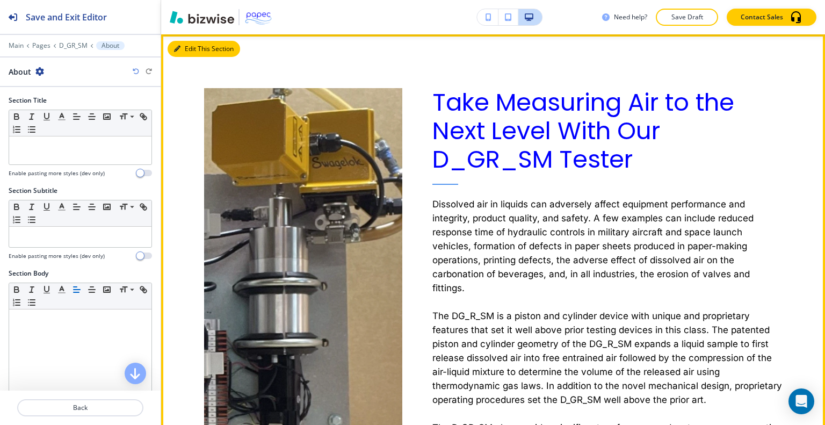
click at [184, 55] on button "Edit This Section" at bounding box center [204, 49] width 73 height 16
click at [185, 53] on button "Edit This Section" at bounding box center [204, 49] width 73 height 16
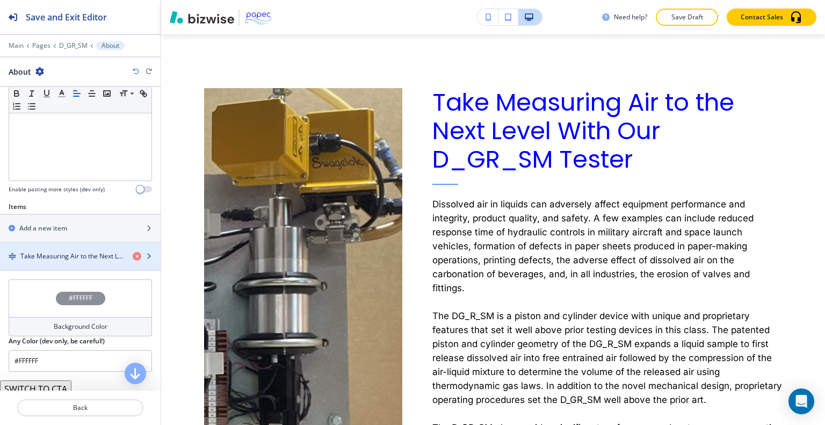
scroll to position [310, 0]
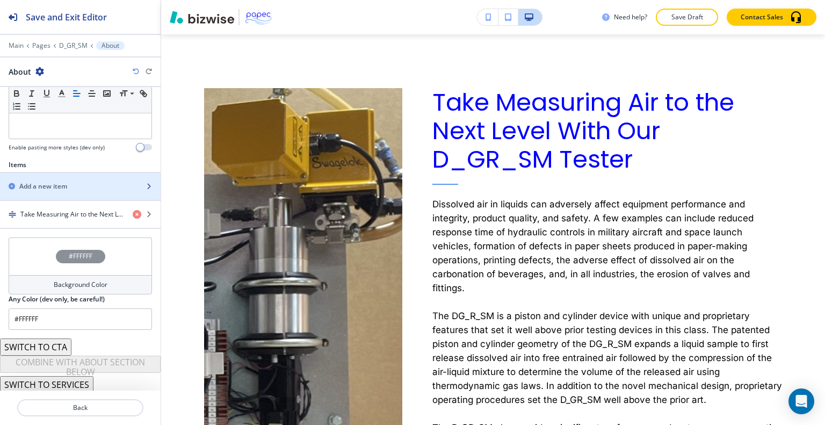
click at [69, 189] on div "Add a new item" at bounding box center [68, 187] width 137 height 10
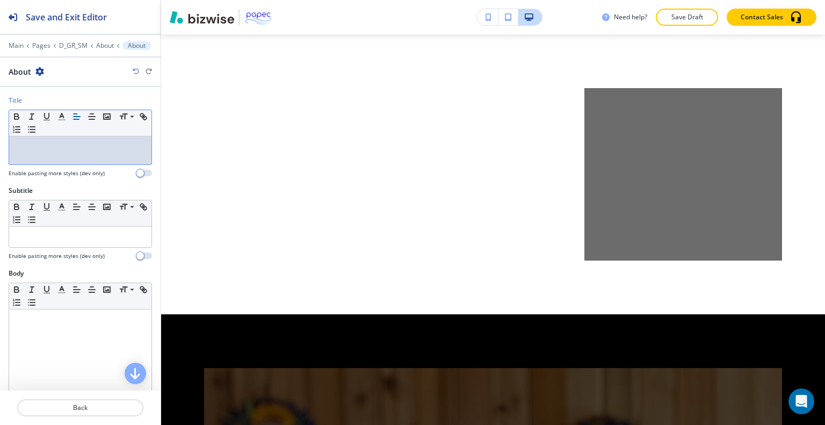
scroll to position [0, 0]
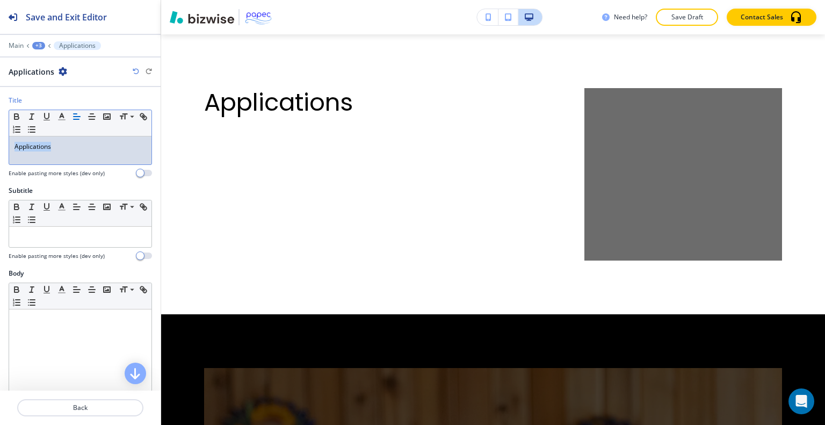
drag, startPoint x: 77, startPoint y: 146, endPoint x: 0, endPoint y: 146, distance: 77.3
click at [0, 146] on div "Title Small Normal Large Huge Applications Enable pasting more styles (dev only)" at bounding box center [80, 141] width 161 height 90
click at [62, 115] on polyline "button" at bounding box center [62, 115] width 4 height 4
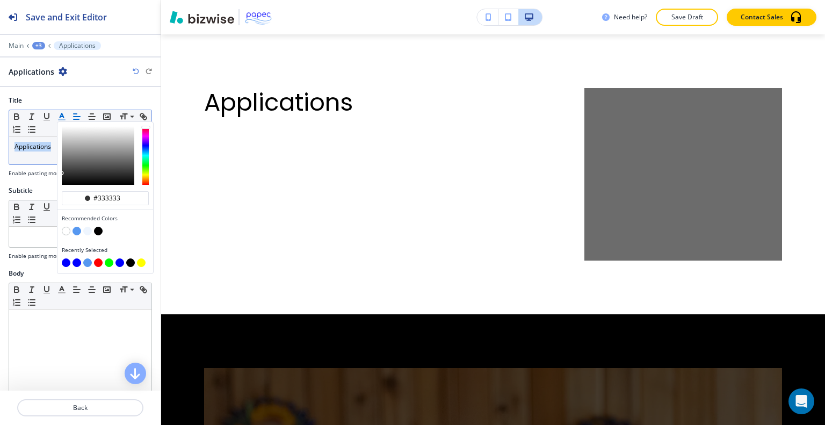
click at [67, 262] on button "button" at bounding box center [66, 262] width 9 height 9
type input "#0000ff"
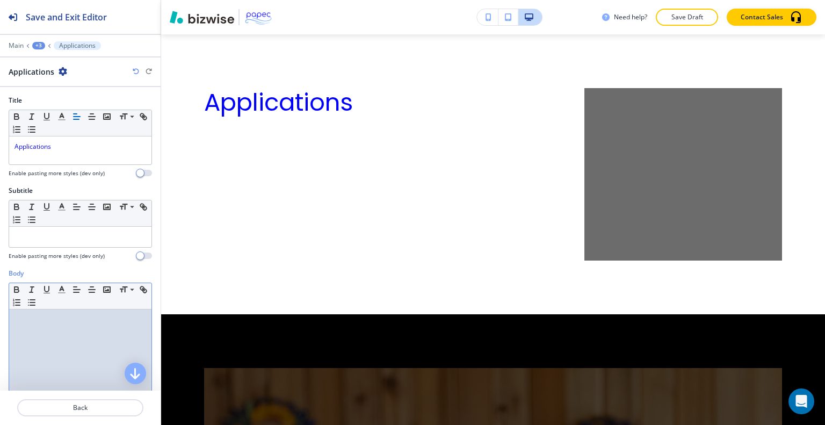
click at [51, 328] on div at bounding box center [80, 379] width 142 height 140
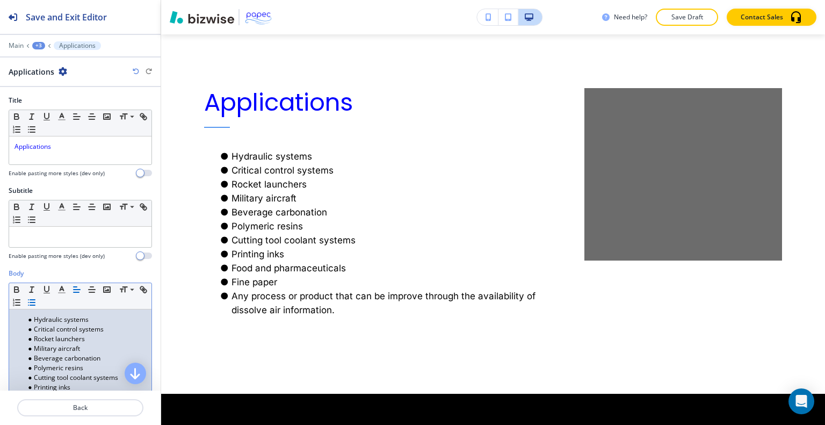
scroll to position [305, 0]
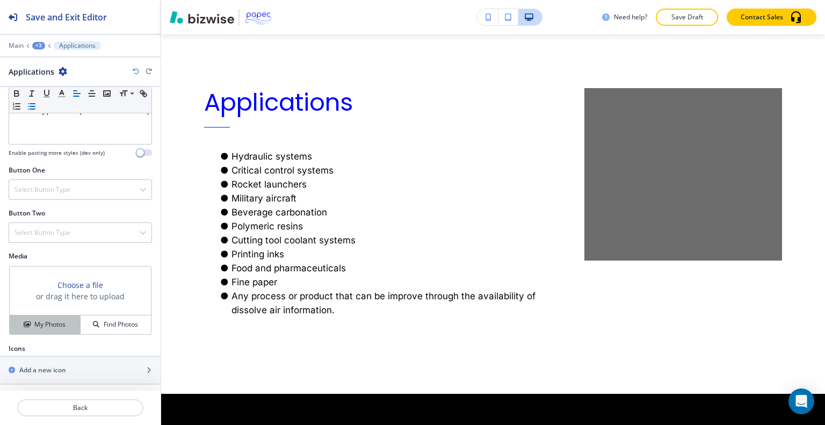
click at [62, 326] on h4 "My Photos" at bounding box center [49, 325] width 31 height 10
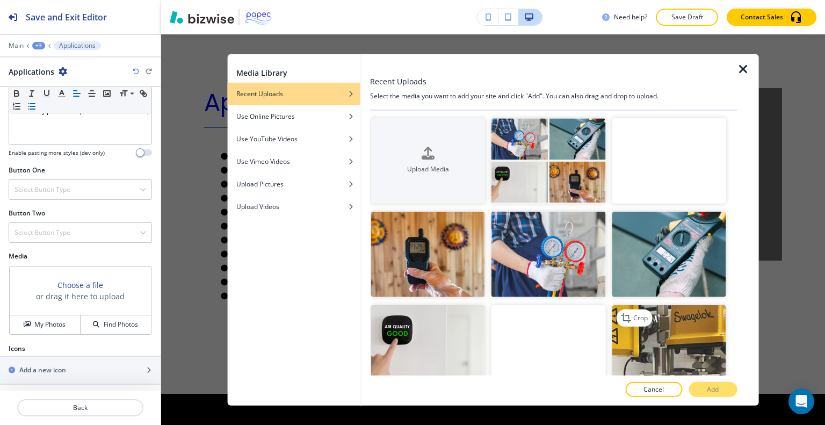
click at [670, 352] on img "button" at bounding box center [669, 347] width 114 height 85
click at [636, 319] on div "Crop" at bounding box center [634, 317] width 36 height 17
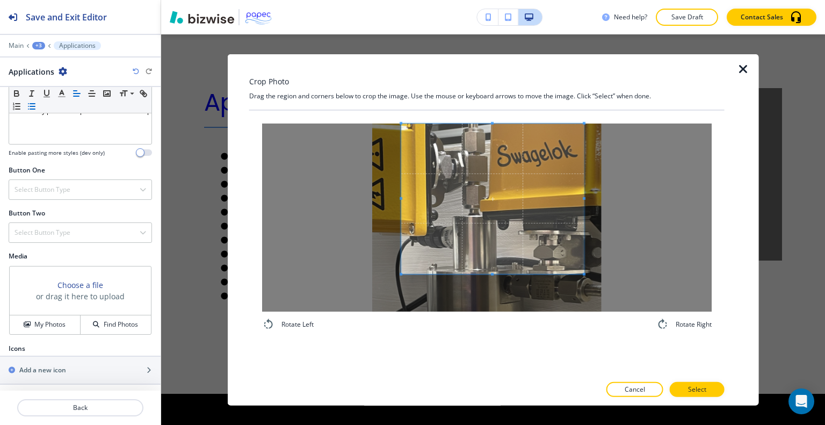
click at [492, 212] on span at bounding box center [492, 198] width 183 height 150
click at [484, 328] on div "Rotate Left Rotate Right" at bounding box center [487, 226] width 450 height 207
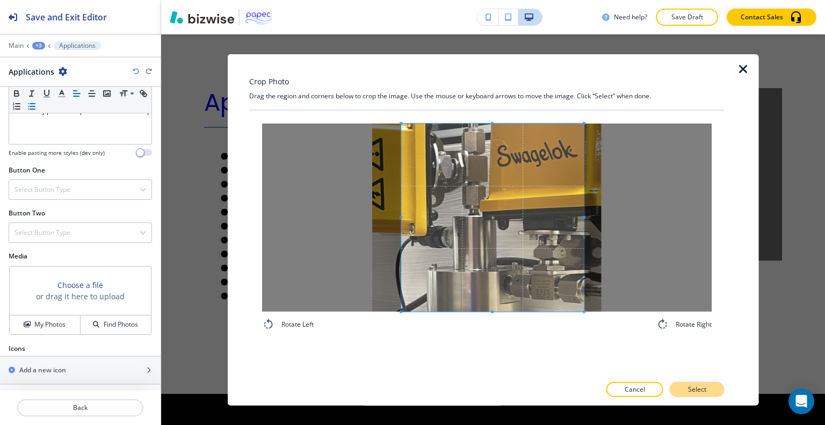
click at [672, 389] on button "Select" at bounding box center [697, 389] width 55 height 15
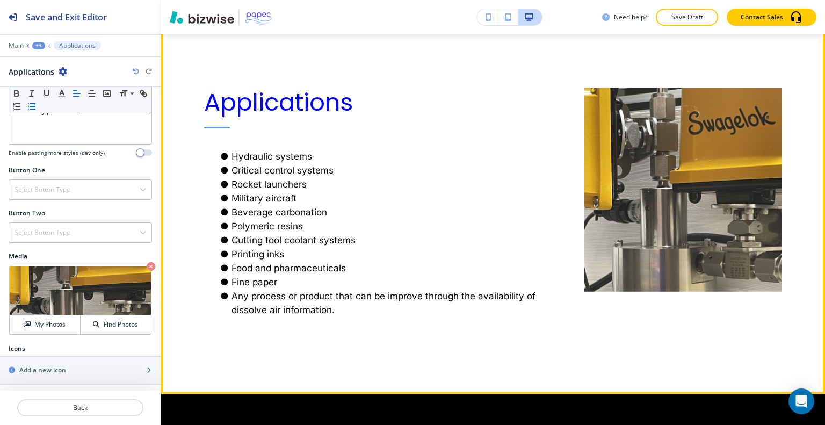
click at [644, 333] on div at bounding box center [668, 187] width 228 height 306
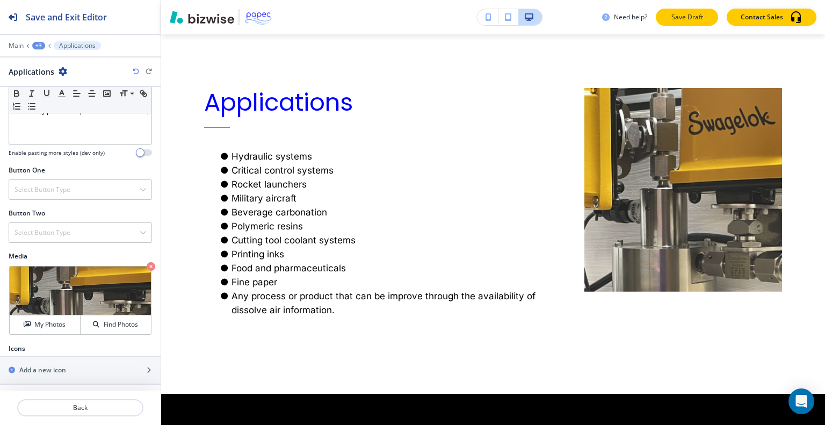
click at [692, 15] on p "Save Draft" at bounding box center [687, 17] width 34 height 10
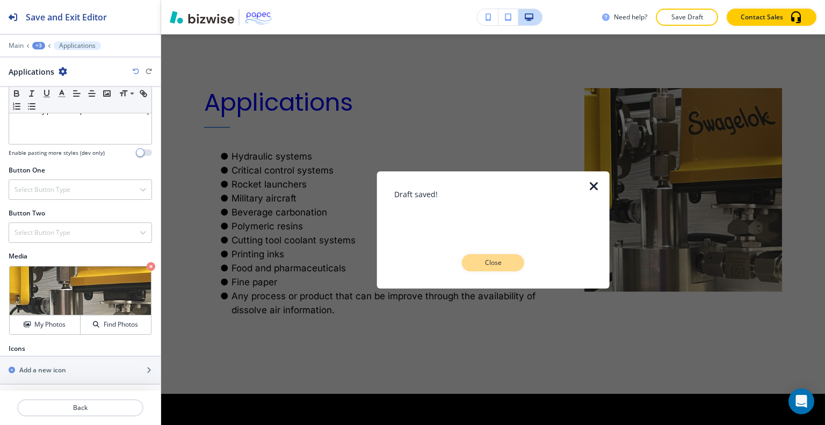
click at [506, 267] on p "Close" at bounding box center [493, 263] width 34 height 10
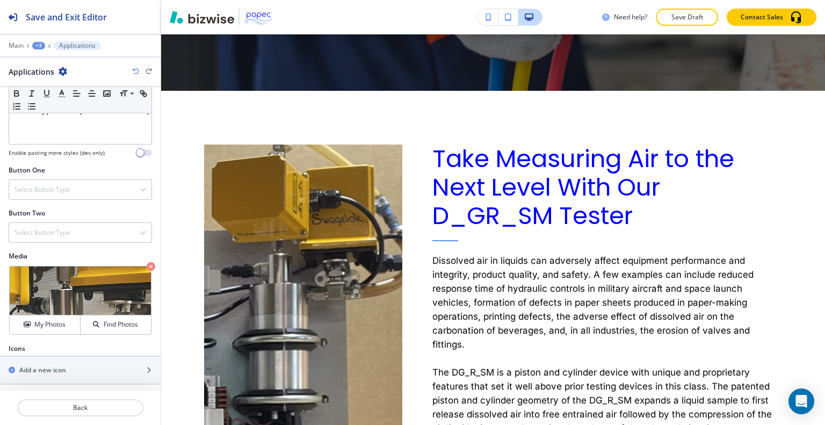
scroll to position [330, 0]
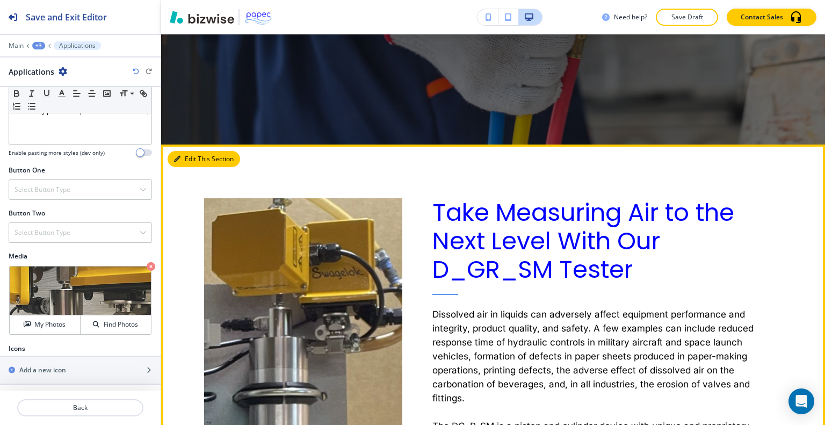
click at [191, 156] on button "Edit This Section" at bounding box center [204, 159] width 73 height 16
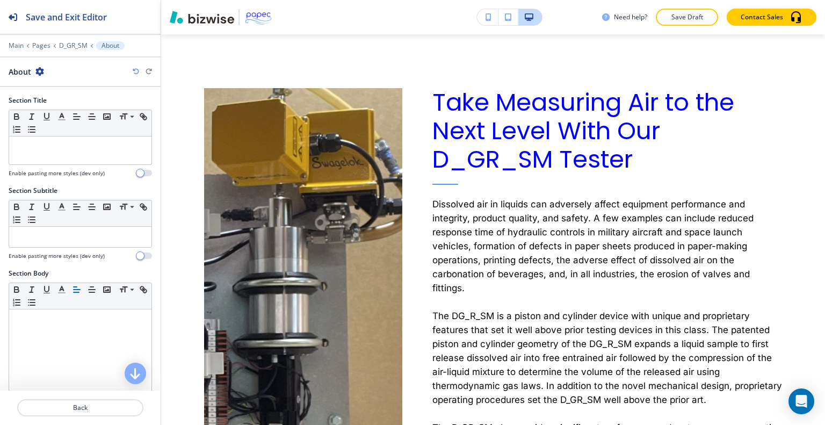
scroll to position [338, 0]
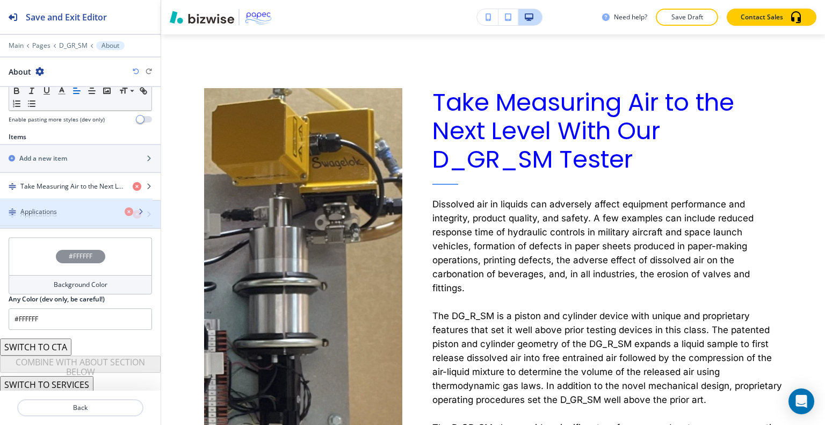
click at [67, 221] on div "button" at bounding box center [80, 223] width 161 height 9
click at [67, 220] on div "button" at bounding box center [80, 223] width 161 height 9
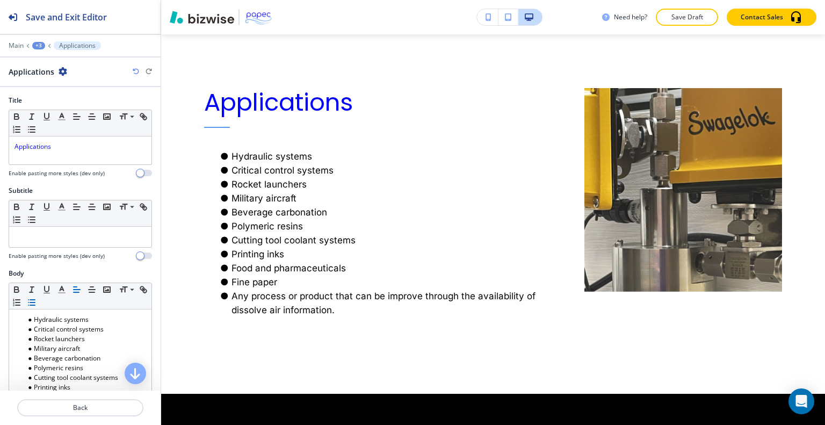
scroll to position [305, 0]
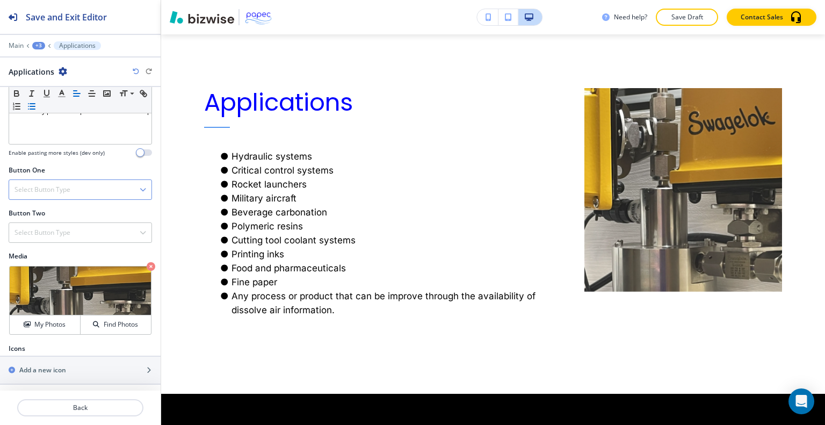
click at [71, 180] on div "Select Button Type" at bounding box center [80, 189] width 142 height 19
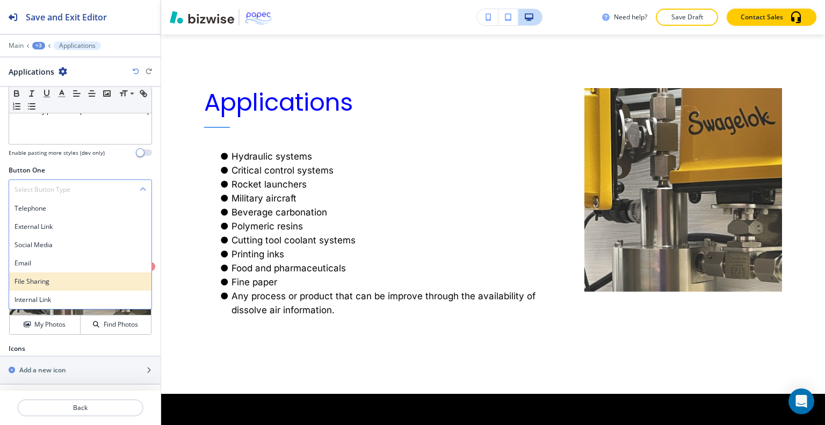
click at [52, 277] on h4 "File Sharing" at bounding box center [81, 282] width 132 height 10
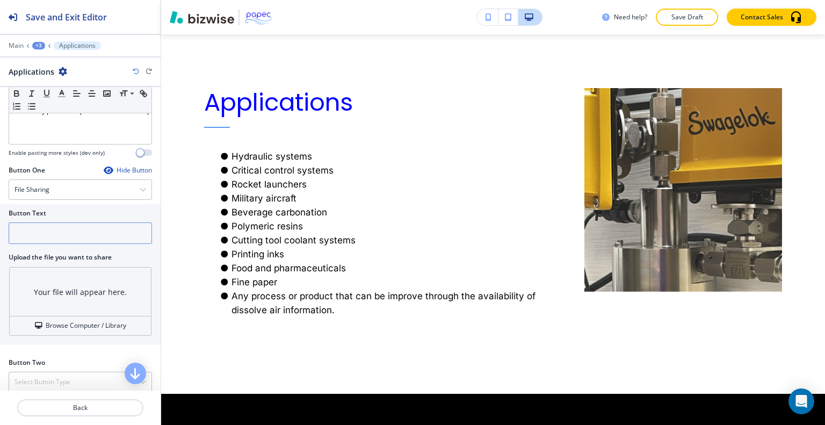
click at [52, 234] on input "text" at bounding box center [80, 232] width 143 height 21
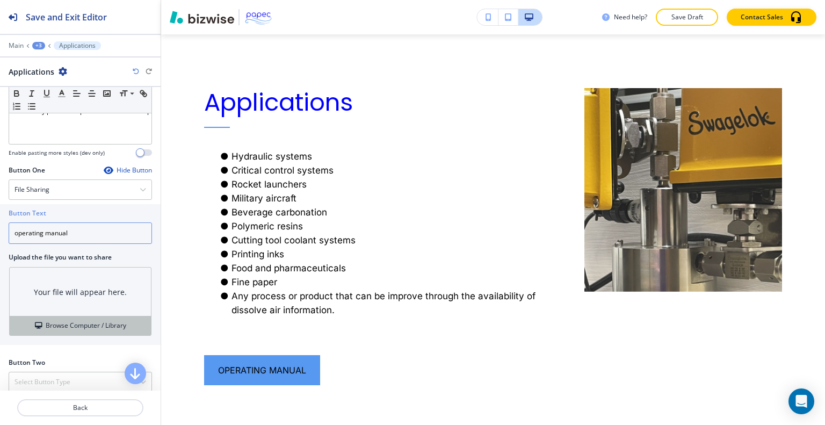
type input "operating manual"
click at [67, 327] on h4 "Browse Computer / Library" at bounding box center [86, 326] width 81 height 10
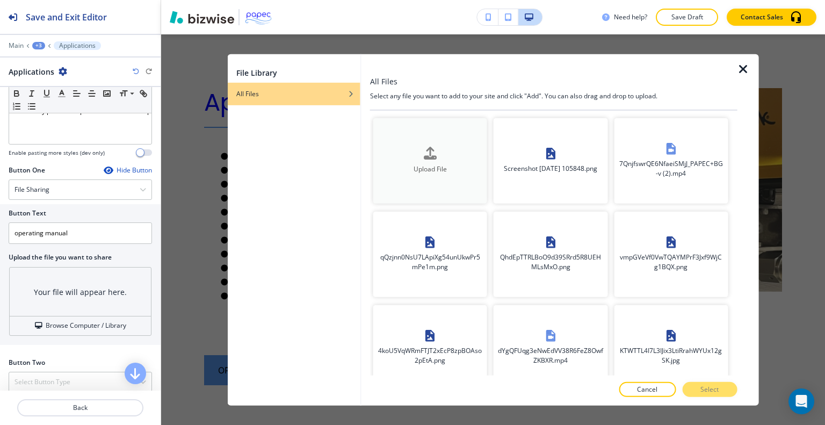
click at [424, 161] on div "button" at bounding box center [430, 162] width 114 height 4
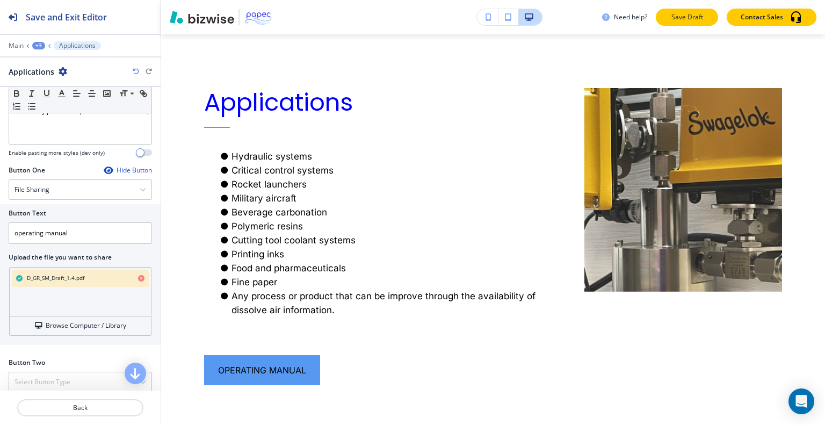
click at [688, 23] on button "Save Draft" at bounding box center [687, 17] width 62 height 17
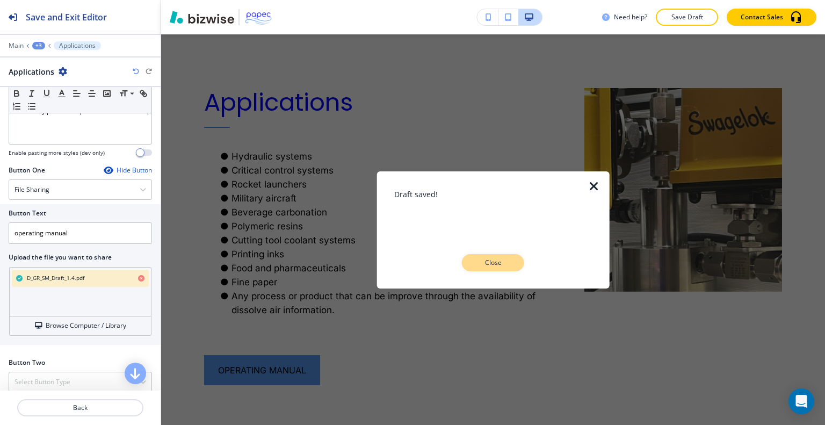
click at [479, 264] on p "Close" at bounding box center [493, 263] width 34 height 10
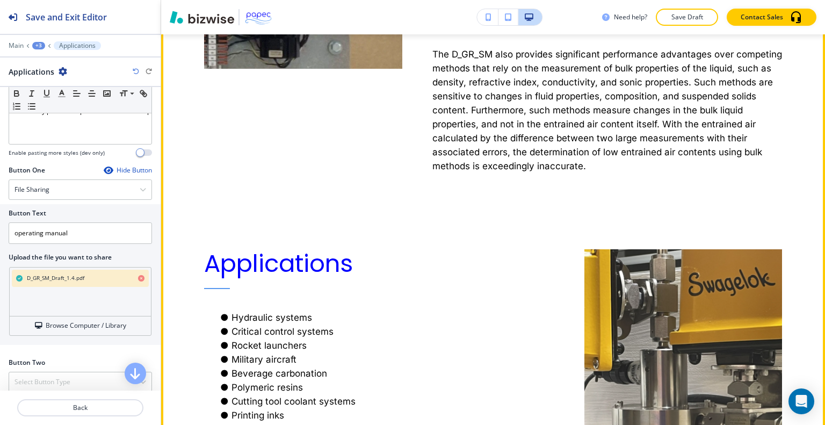
scroll to position [1082, 0]
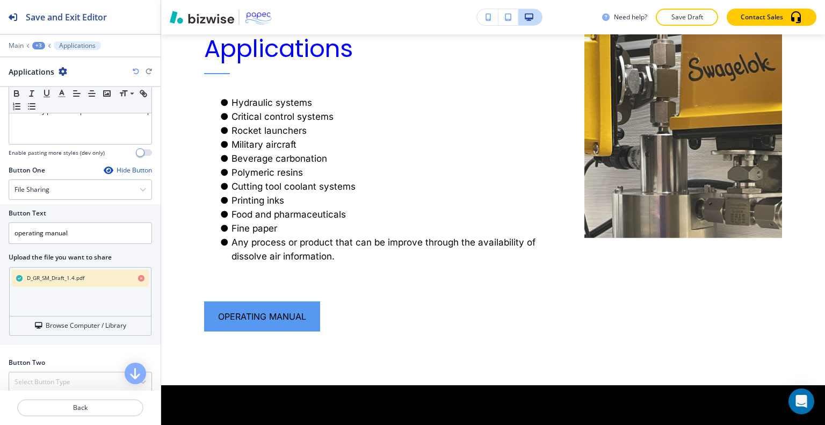
click at [40, 45] on div "+3" at bounding box center [38, 46] width 13 height 8
click at [54, 79] on p "D_GR_SM" at bounding box center [66, 82] width 55 height 10
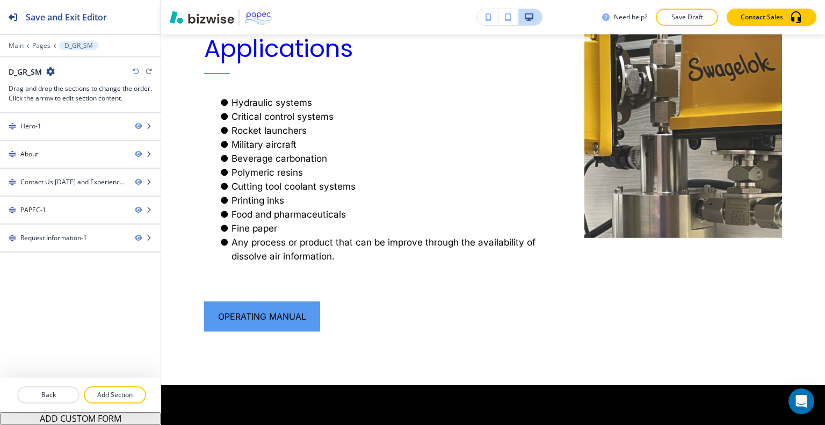
click at [126, 406] on div at bounding box center [80, 407] width 161 height 9
click at [119, 398] on p "Add Section" at bounding box center [115, 395] width 60 height 10
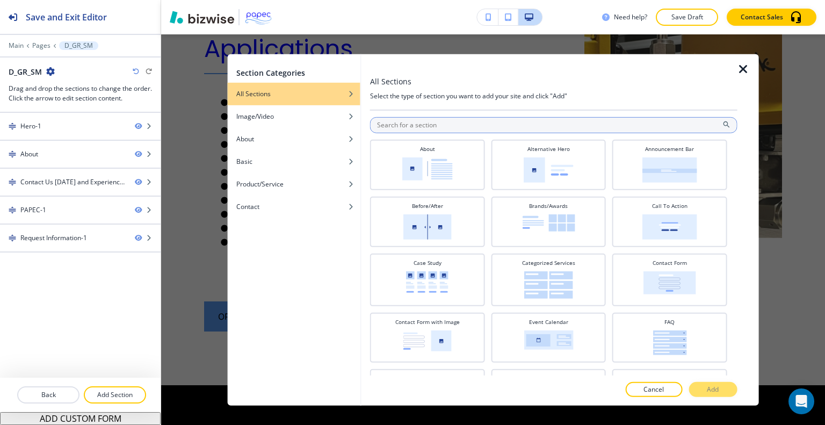
click at [396, 122] on input "text" at bounding box center [553, 125] width 367 height 16
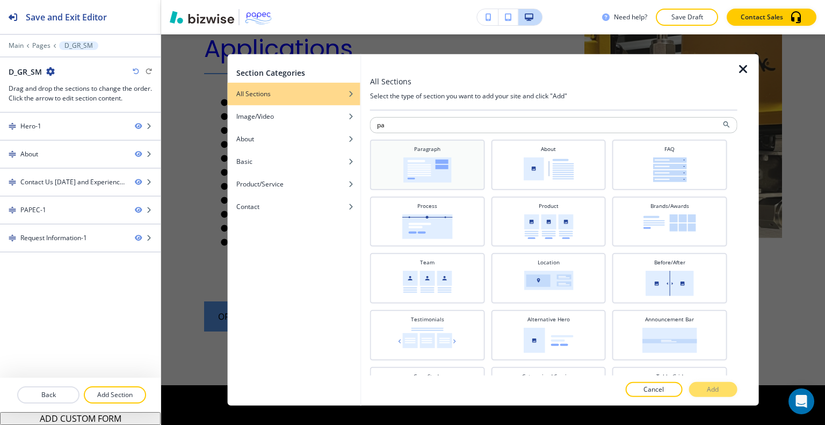
type input "pa"
click at [404, 154] on div "Paragraph" at bounding box center [427, 163] width 104 height 38
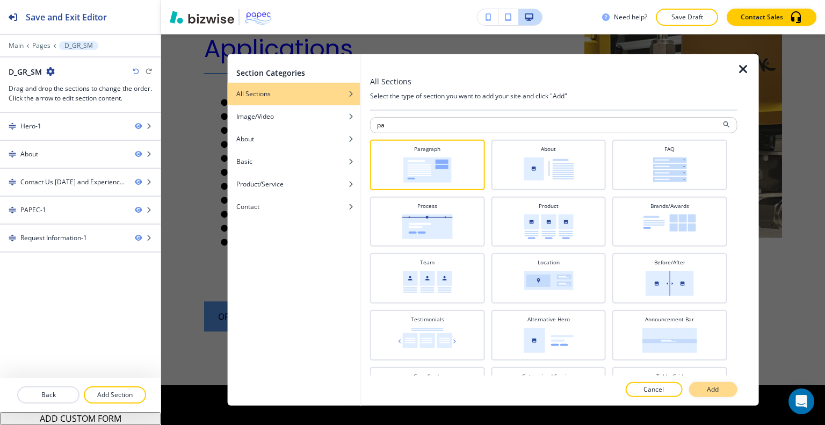
click at [720, 390] on button "Add" at bounding box center [713, 389] width 48 height 15
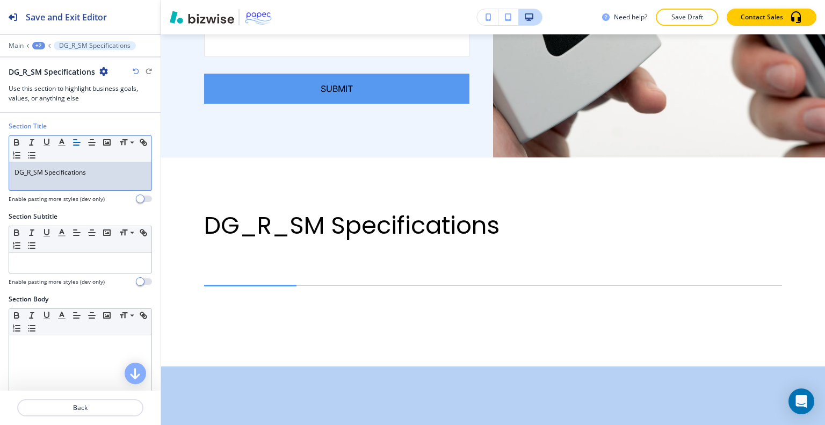
scroll to position [0, 0]
drag, startPoint x: 99, startPoint y: 177, endPoint x: 12, endPoint y: 165, distance: 87.8
click at [0, 170] on div "Section Title Small Normal Large Huge DG_R_SM Specifications Enable pasting mor…" at bounding box center [80, 166] width 161 height 90
click at [59, 142] on icon "button" at bounding box center [62, 143] width 10 height 10
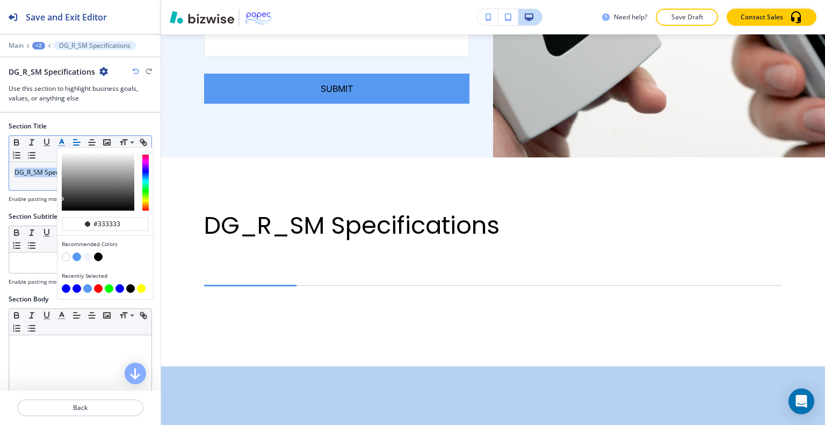
click at [75, 287] on button "button" at bounding box center [77, 288] width 9 height 9
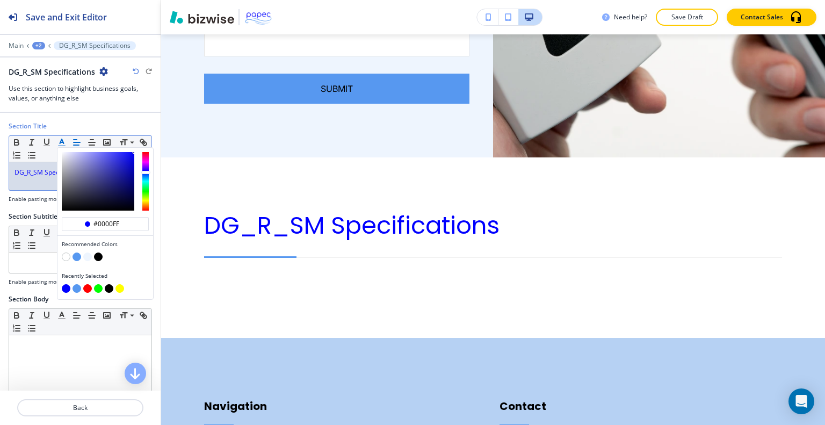
type input "#0000ff"
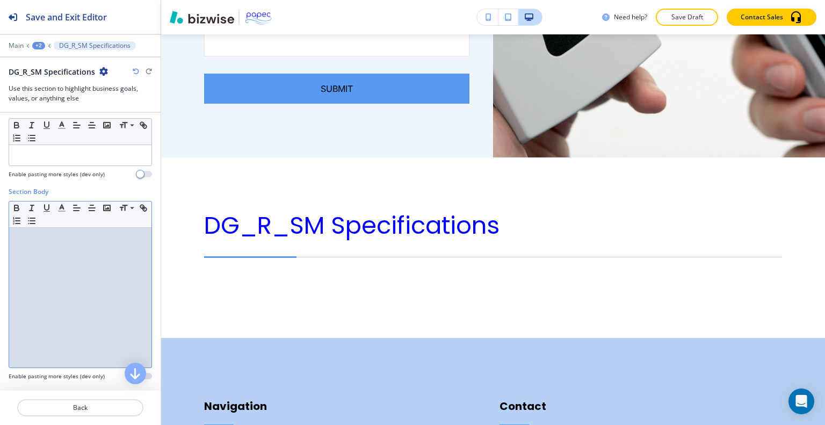
click at [66, 307] on div at bounding box center [80, 298] width 142 height 140
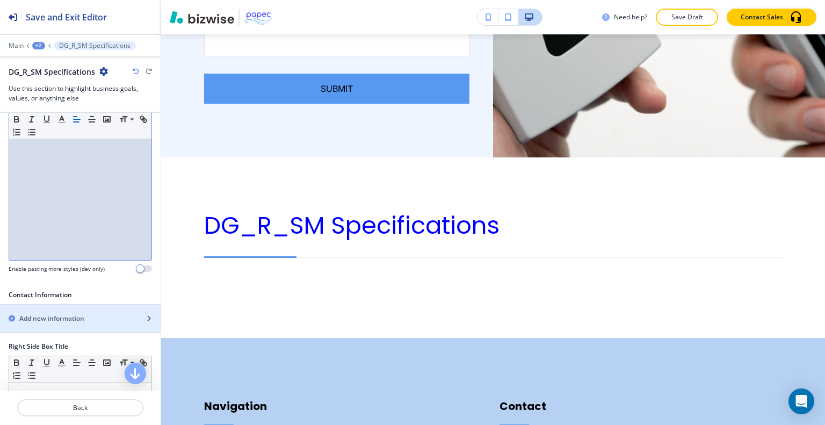
click at [61, 314] on h2 "Add new information" at bounding box center [51, 319] width 65 height 10
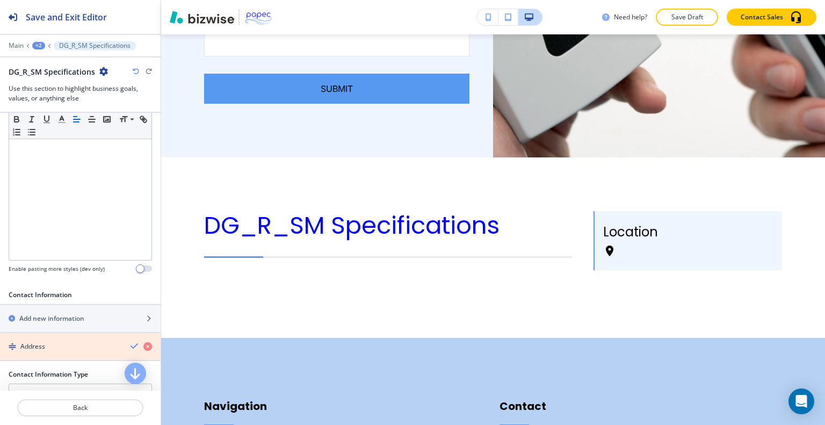
click at [143, 344] on icon "button" at bounding box center [147, 346] width 9 height 9
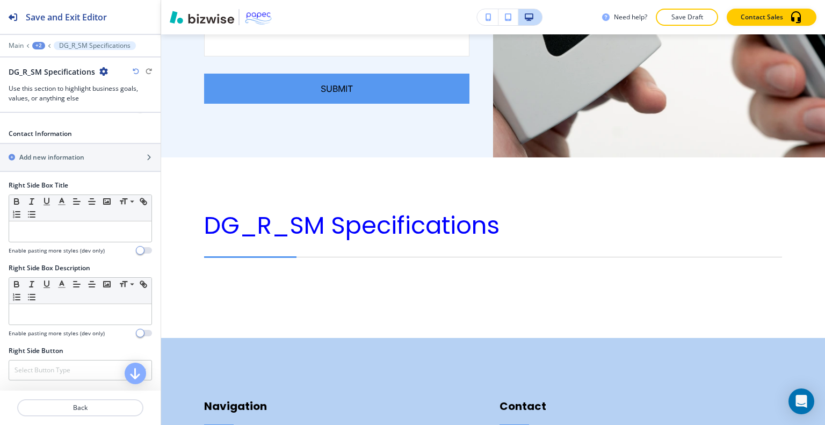
scroll to position [430, 0]
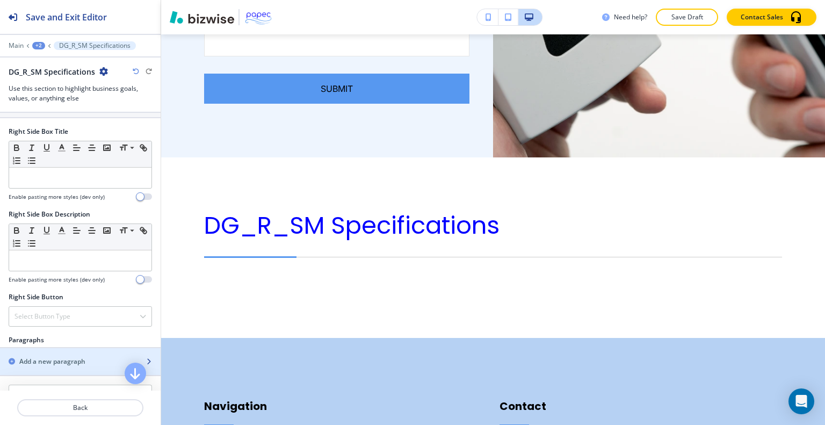
click at [70, 357] on h2 "Add a new paragraph" at bounding box center [52, 362] width 66 height 10
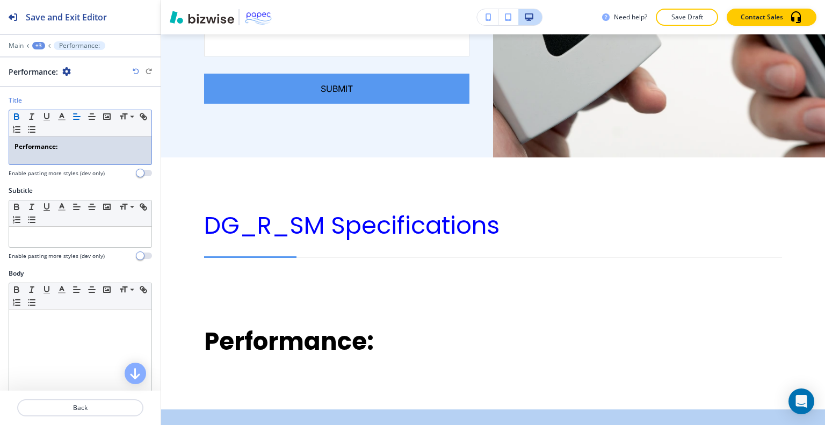
drag, startPoint x: 86, startPoint y: 155, endPoint x: 0, endPoint y: 149, distance: 86.7
click at [0, 150] on div "Title Small Normal Large Huge Performance: Enable pasting more styles (dev only)" at bounding box center [80, 141] width 161 height 90
click at [17, 114] on icon "button" at bounding box center [17, 117] width 10 height 10
click at [69, 143] on p "Performance:" at bounding box center [81, 147] width 132 height 10
click at [18, 144] on p "Performance:" at bounding box center [81, 147] width 132 height 10
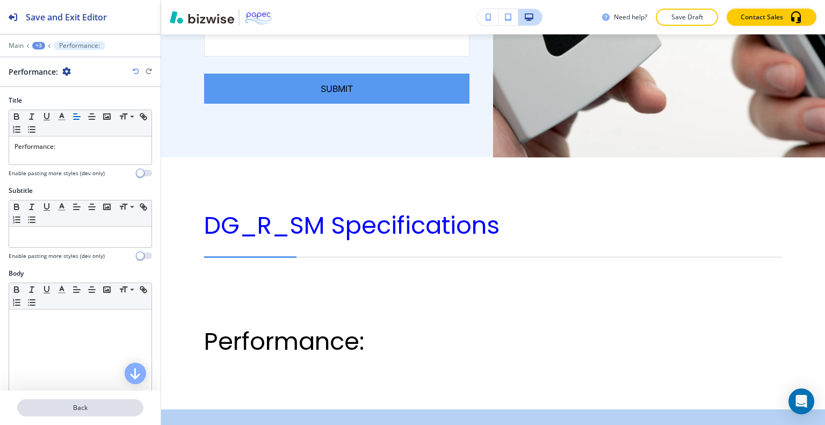
click at [78, 408] on p "Back" at bounding box center [80, 408] width 124 height 10
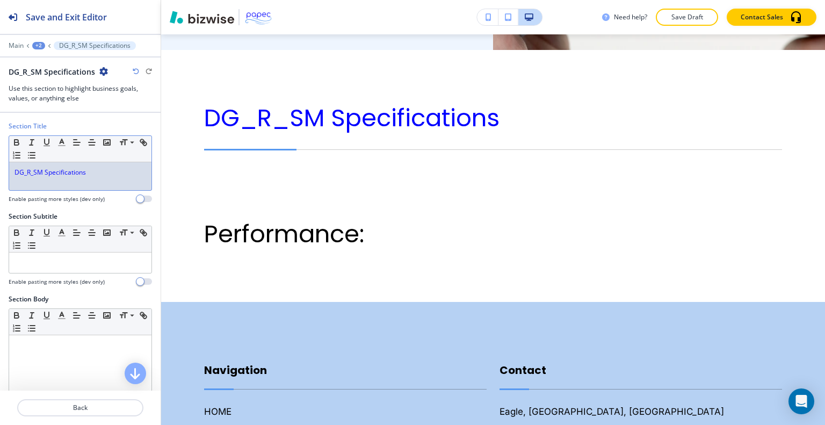
click at [103, 172] on p "DG_R_SM Specifications" at bounding box center [81, 173] width 132 height 10
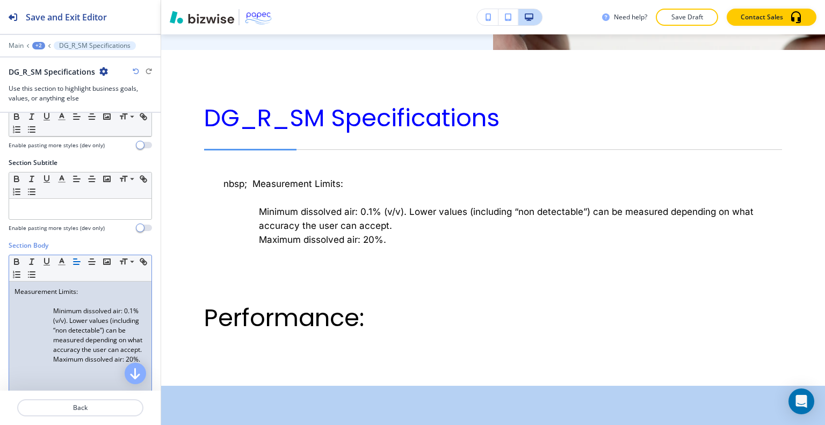
scroll to position [107, 0]
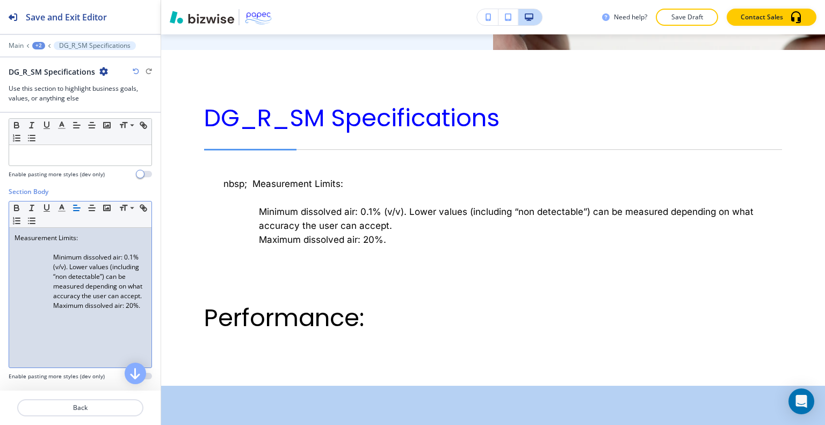
click at [69, 310] on p "Maximum dissolved air: 20%." at bounding box center [81, 306] width 132 height 10
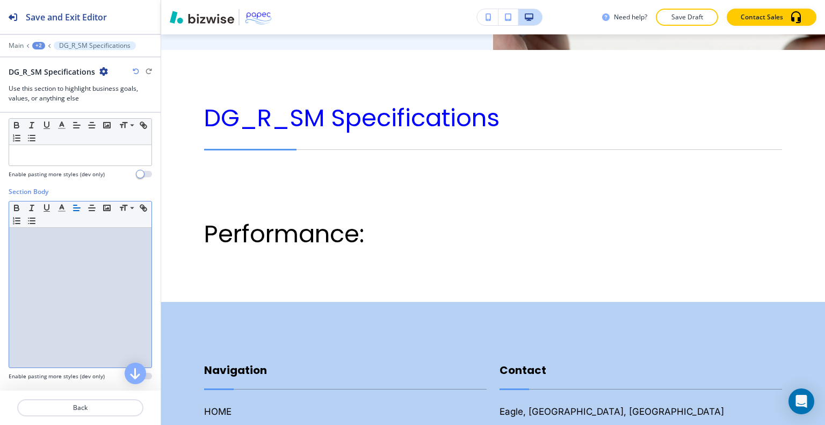
scroll to position [0, 0]
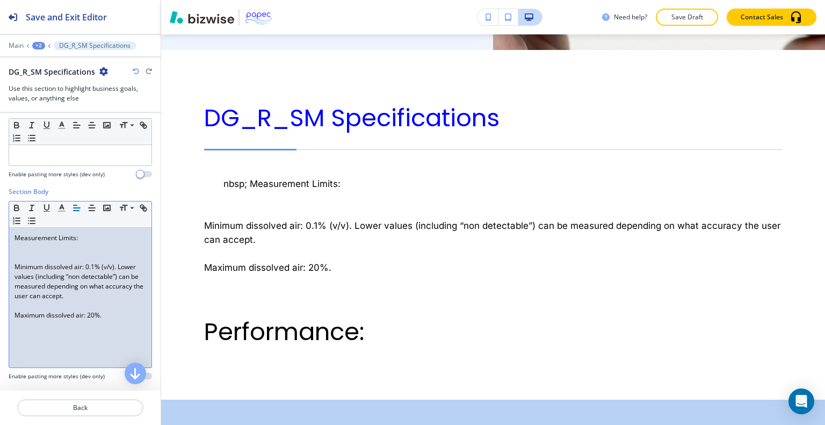
click at [18, 237] on p "Measurement Limits:" at bounding box center [81, 238] width 132 height 10
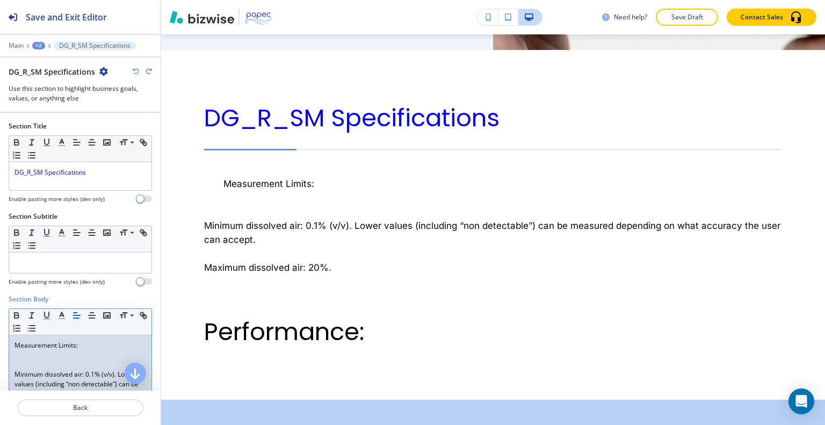
scroll to position [54, 0]
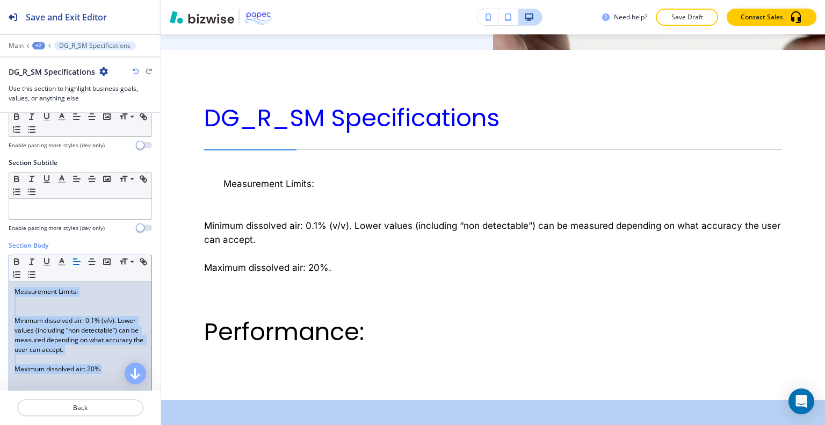
drag, startPoint x: 113, startPoint y: 374, endPoint x: 0, endPoint y: 259, distance: 160.7
click at [0, 259] on div "Section Body Small Normal Large Huge Measurement Limits: Minimum dissolved air:…" at bounding box center [80, 342] width 161 height 202
copy div "Measurement Limits: Minimum dissolved air: 0.1% (v/v). Lower values (including …"
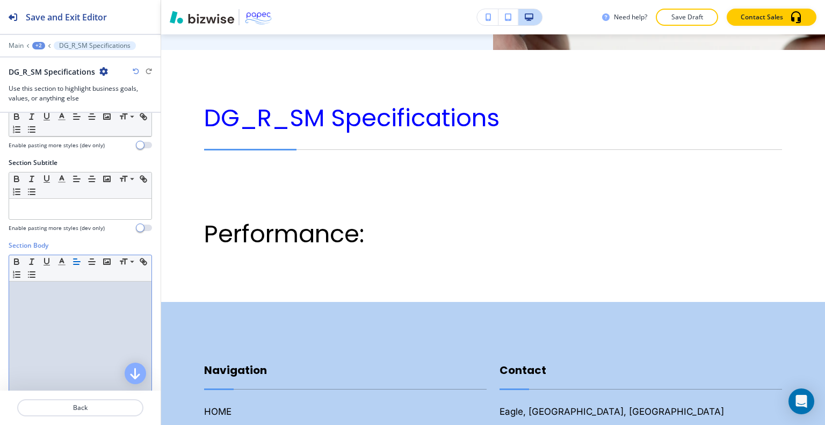
scroll to position [0, 0]
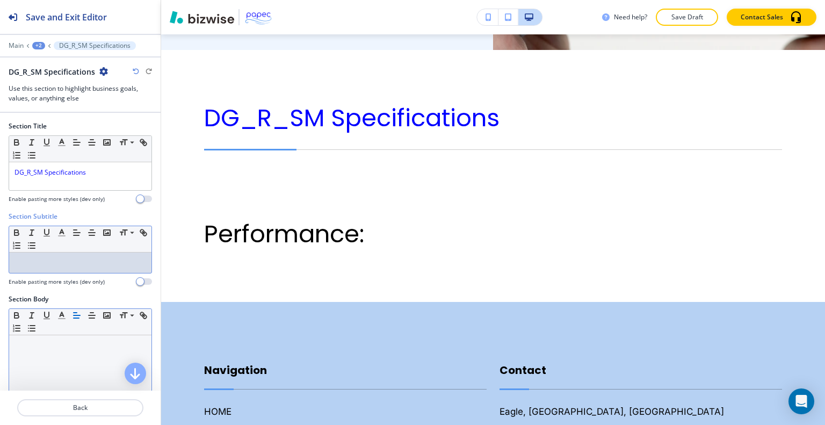
click at [38, 258] on p at bounding box center [81, 263] width 132 height 10
click at [92, 173] on p "DG_R_SM Specifications" at bounding box center [81, 173] width 132 height 10
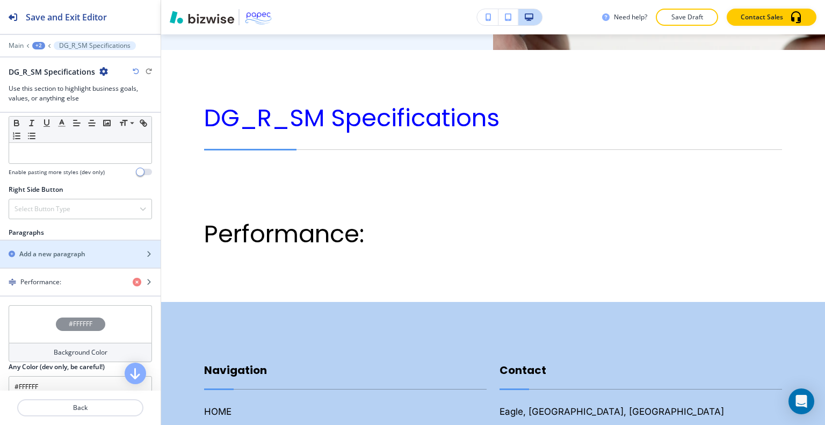
scroll to position [591, 0]
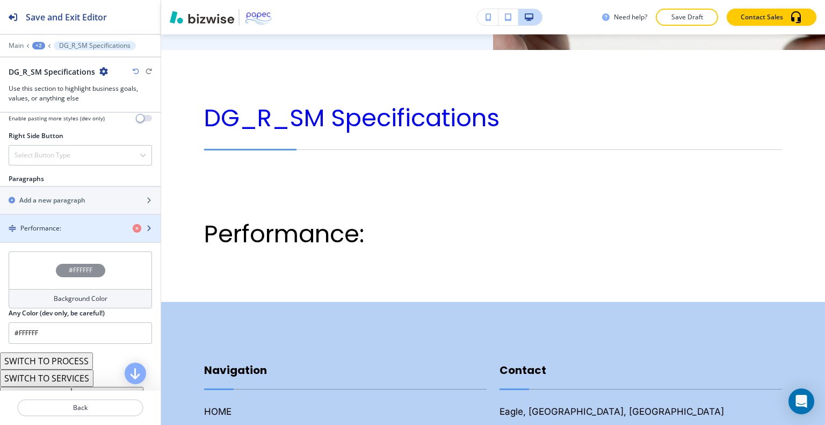
click at [62, 234] on div "button" at bounding box center [80, 237] width 161 height 9
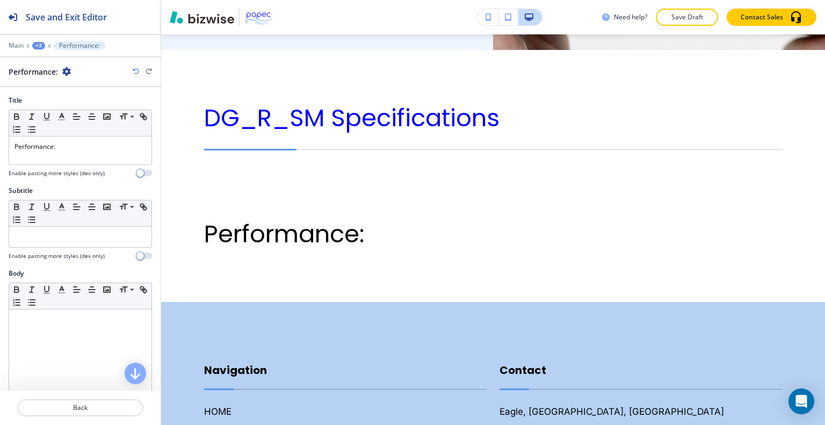
scroll to position [2864, 0]
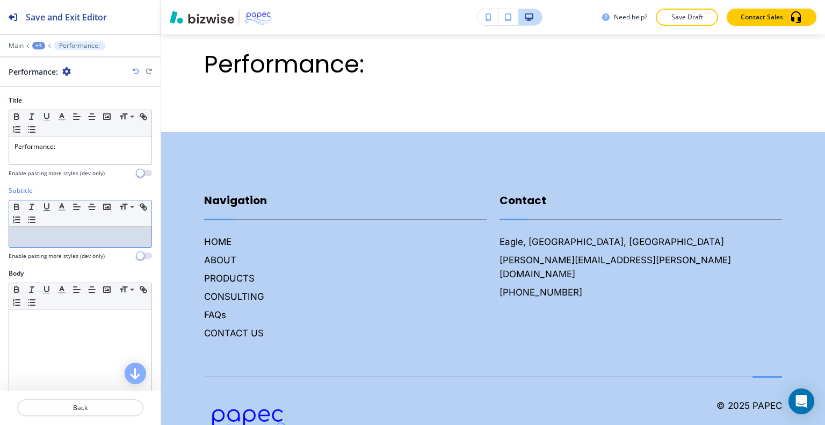
click at [67, 233] on div at bounding box center [80, 237] width 142 height 20
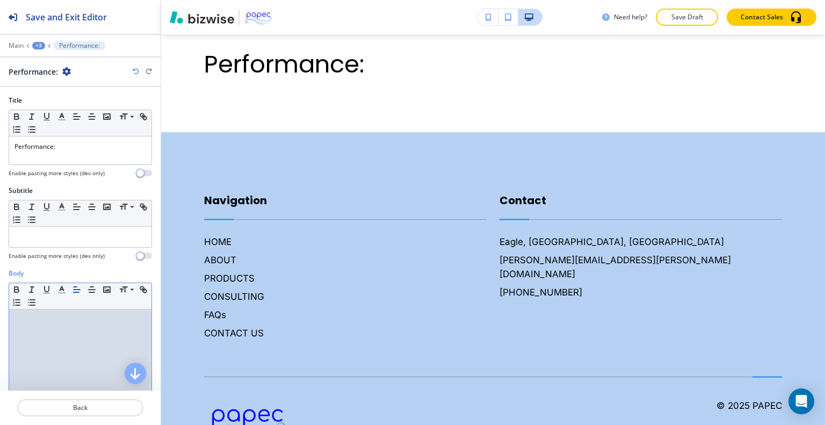
scroll to position [0, 0]
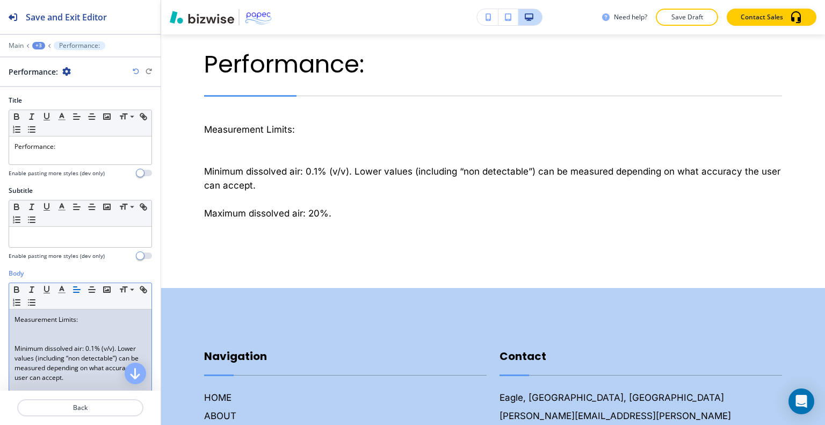
click at [35, 337] on p at bounding box center [81, 339] width 132 height 10
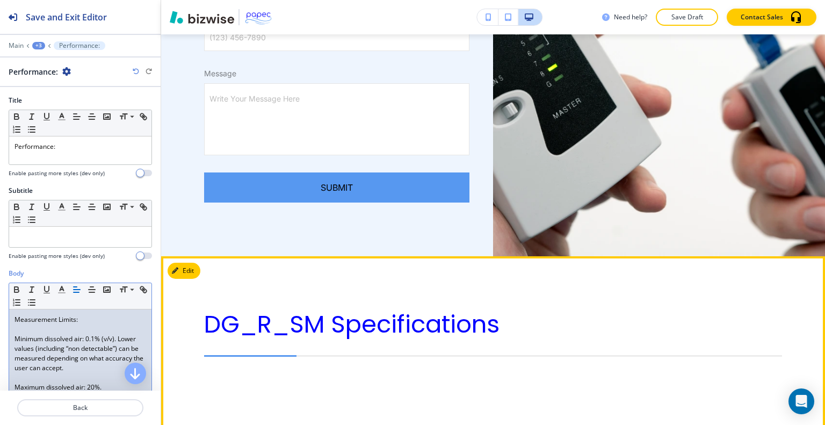
scroll to position [2703, 0]
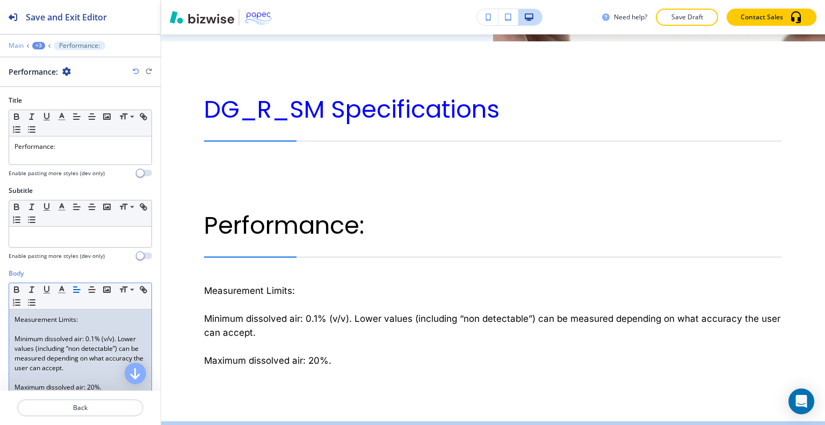
click at [23, 45] on p "Main" at bounding box center [16, 46] width 15 height 8
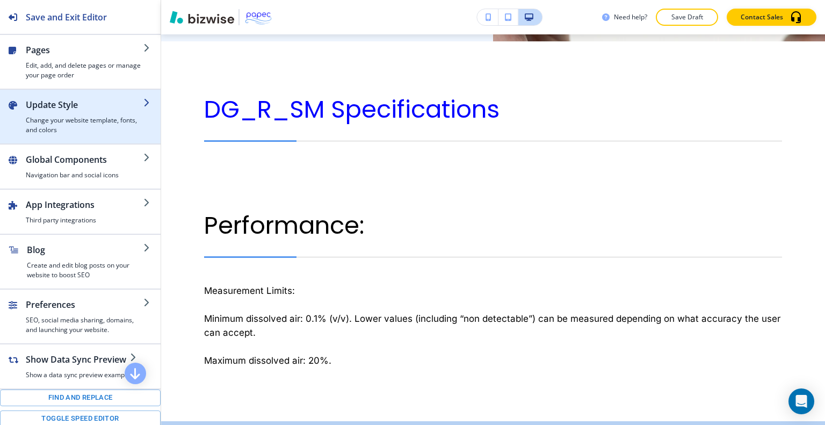
click at [66, 113] on div "button" at bounding box center [85, 113] width 118 height 4
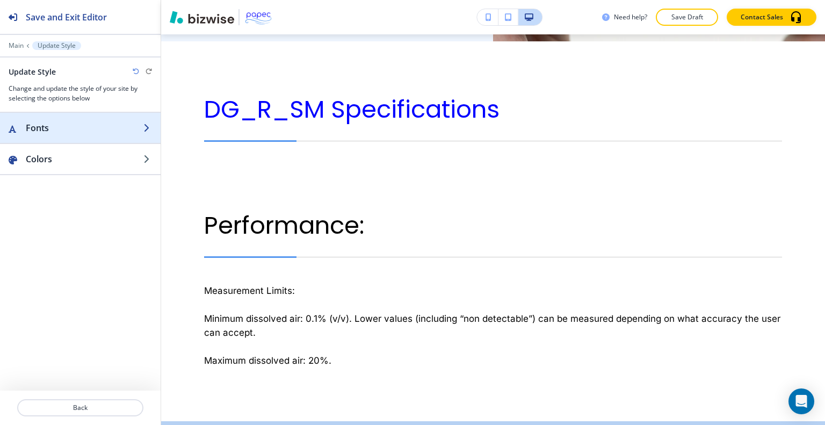
click at [60, 133] on h2 "Fonts" at bounding box center [85, 127] width 118 height 13
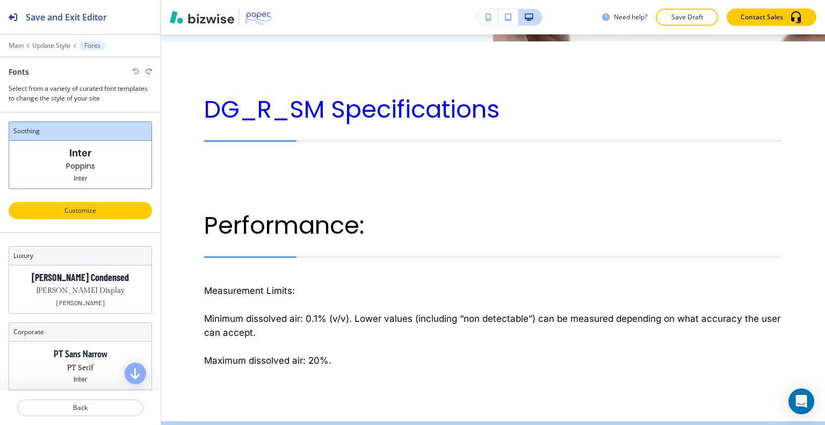
click at [83, 208] on p "Customize" at bounding box center [80, 211] width 115 height 10
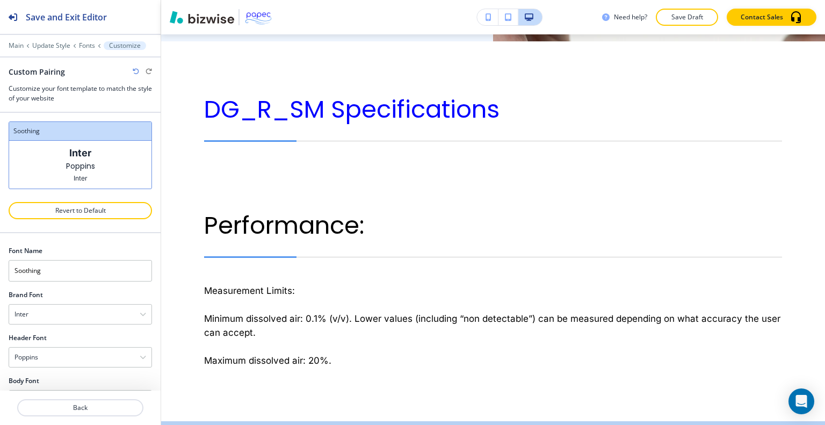
scroll to position [30, 0]
click at [69, 365] on div "Inter" at bounding box center [80, 369] width 142 height 19
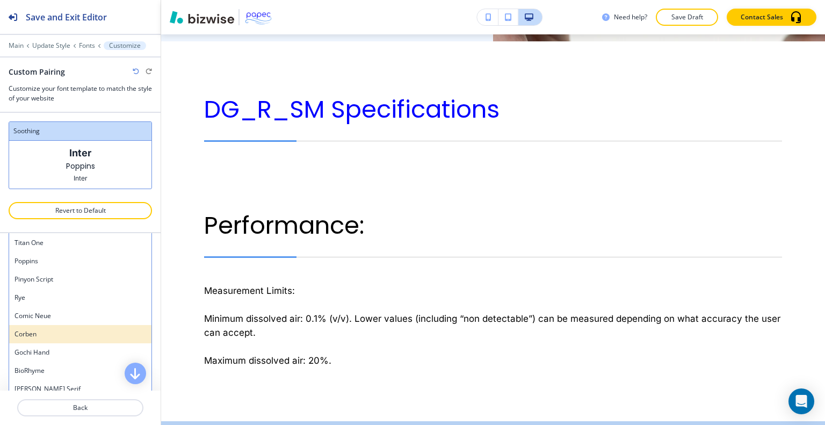
click at [62, 332] on h4 "Corben" at bounding box center [81, 334] width 132 height 10
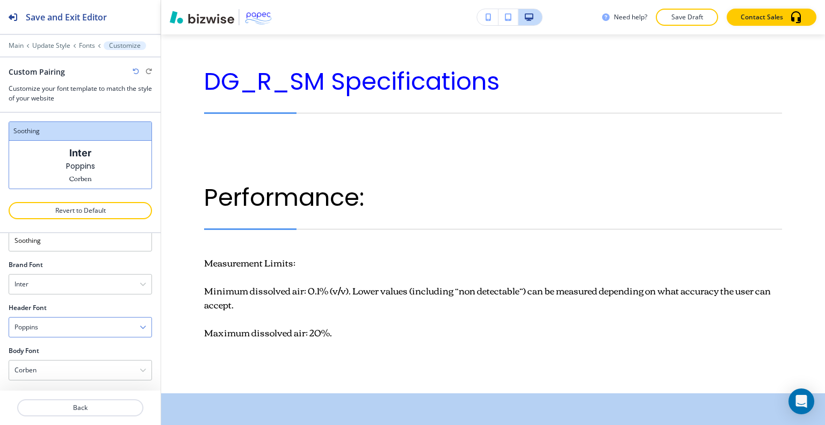
scroll to position [2689, 0]
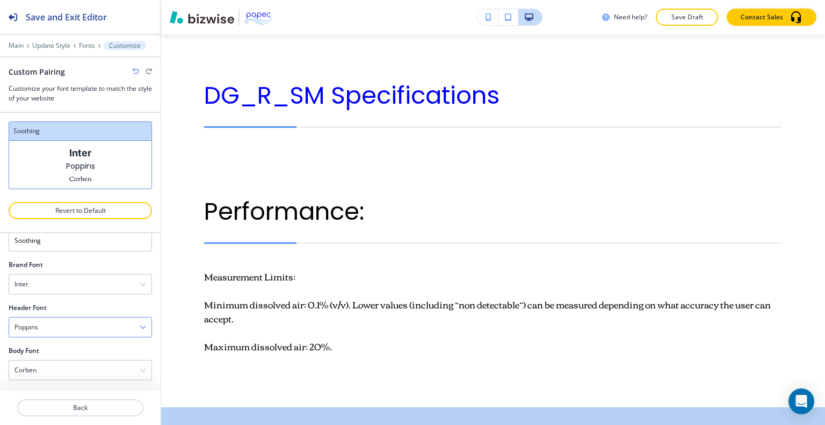
click at [71, 328] on div "Poppins" at bounding box center [80, 326] width 142 height 19
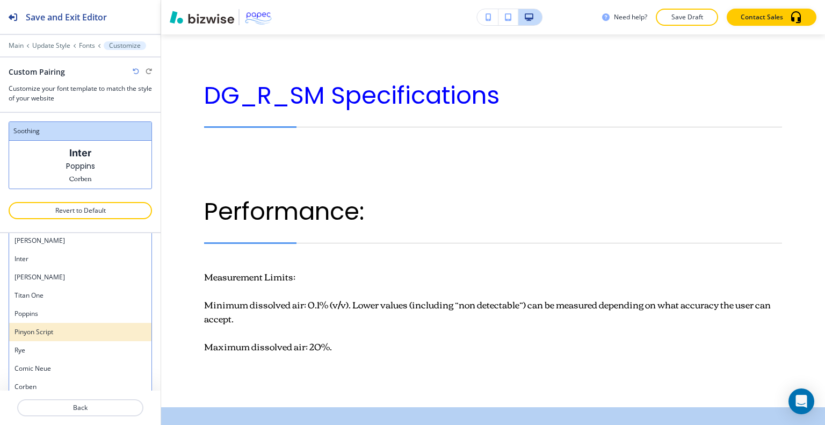
click at [71, 328] on h4 "Pinyon Script" at bounding box center [81, 332] width 132 height 10
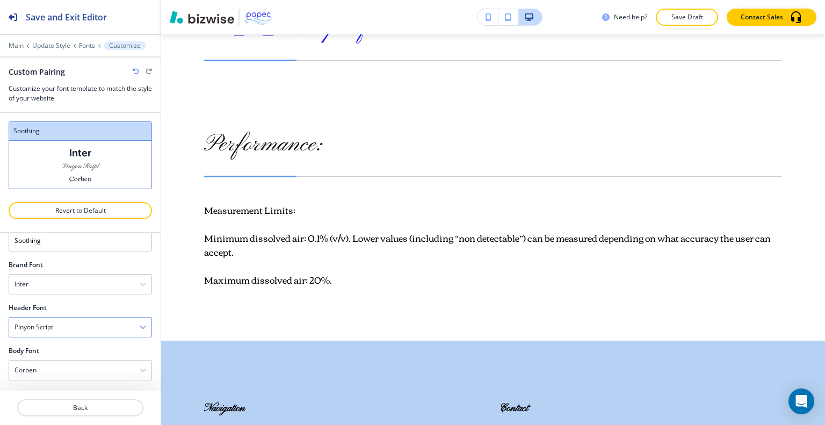
scroll to position [2622, 0]
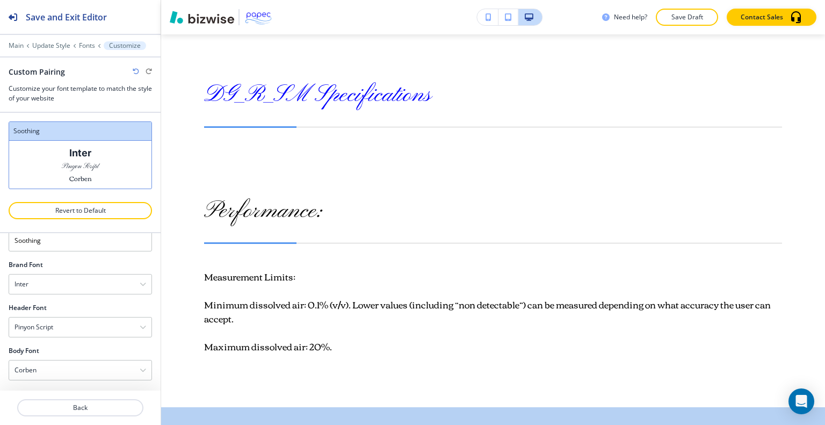
click at [136, 73] on icon "button" at bounding box center [136, 71] width 6 height 6
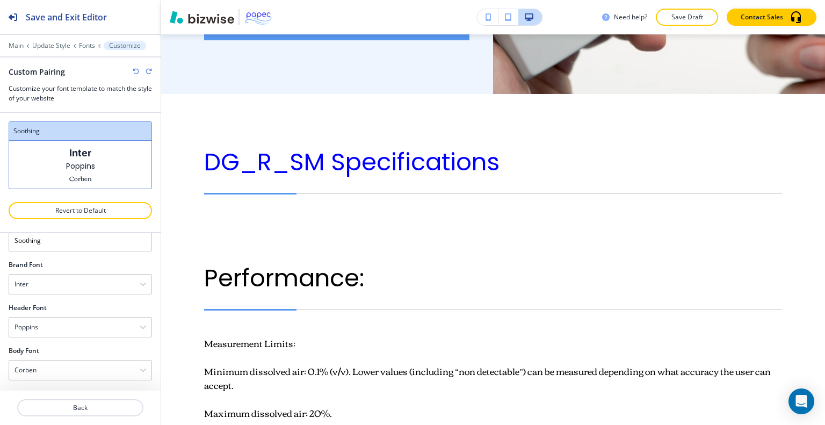
scroll to position [2689, 0]
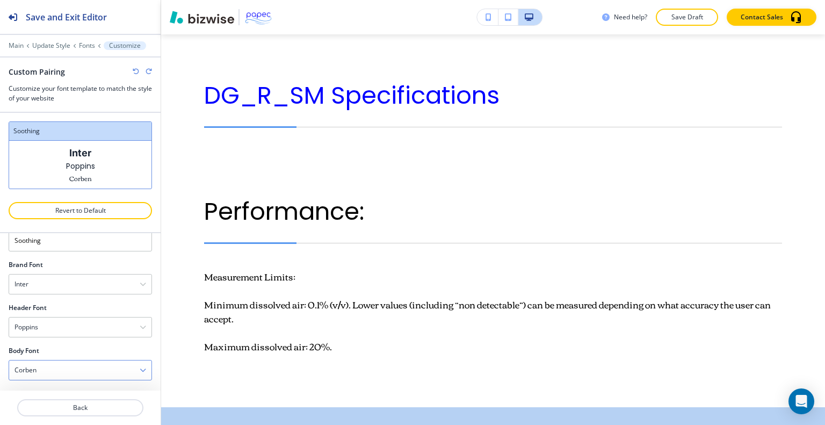
click at [103, 366] on div "Corben" at bounding box center [80, 369] width 142 height 19
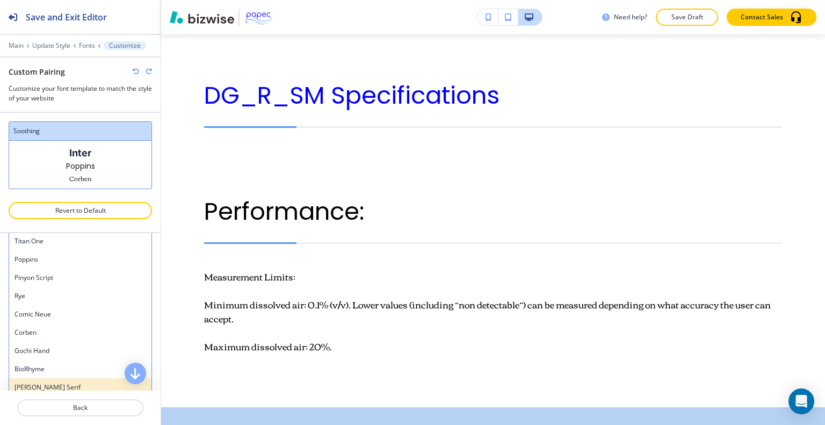
scroll to position [935, 0]
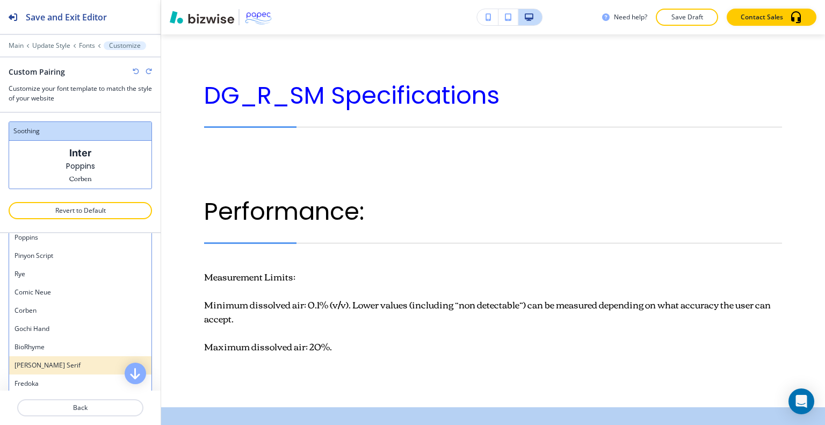
click at [78, 360] on h4 "Noto Serif" at bounding box center [81, 365] width 132 height 10
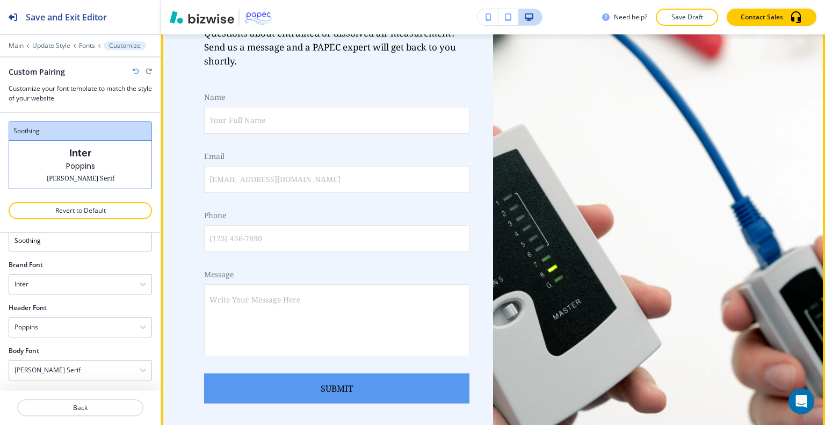
scroll to position [2058, 0]
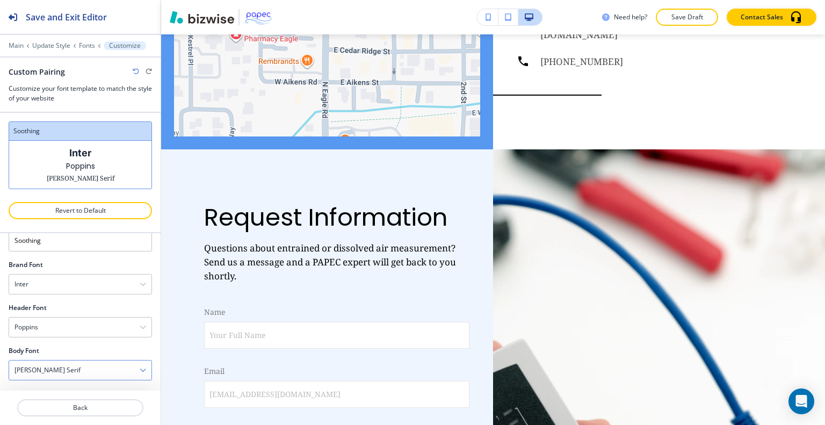
click at [90, 367] on div "Noto Serif" at bounding box center [80, 369] width 142 height 19
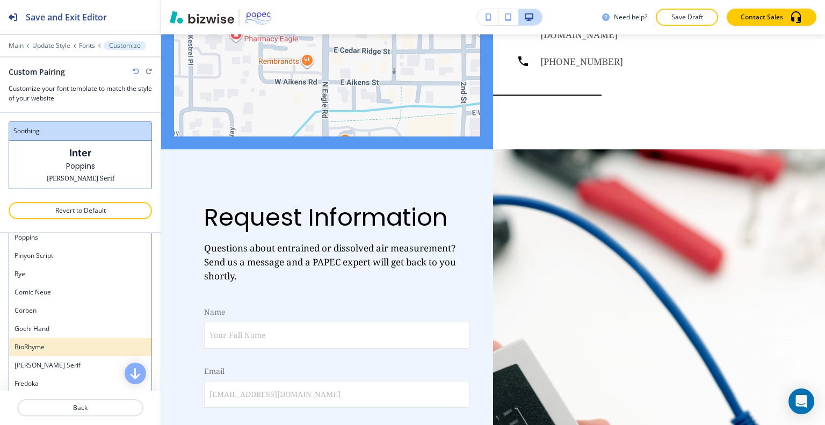
click at [76, 342] on h4 "BioRhyme" at bounding box center [81, 347] width 132 height 10
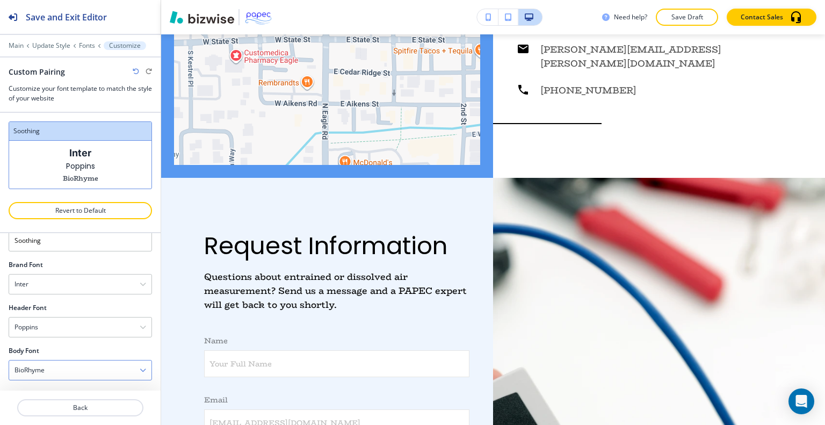
click at [89, 370] on div "BioRhyme" at bounding box center [80, 369] width 142 height 19
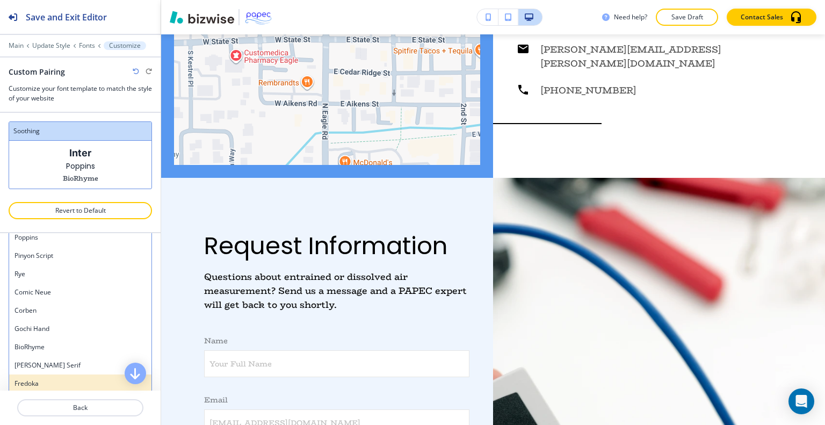
click at [81, 382] on h4 "Fredoka" at bounding box center [81, 384] width 132 height 10
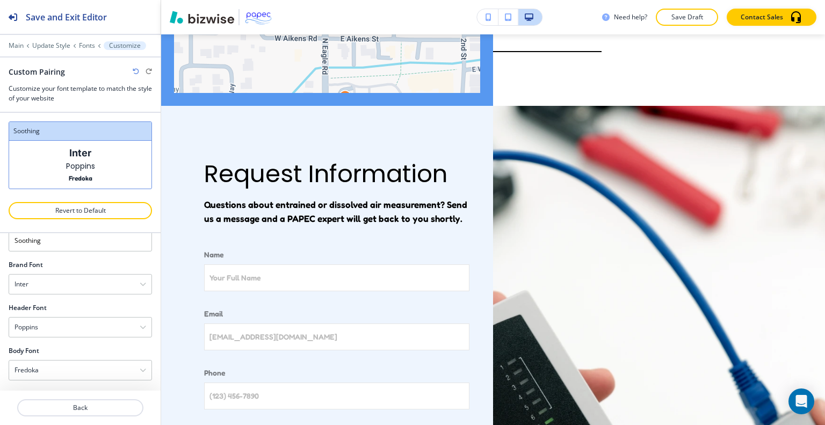
scroll to position [2044, 0]
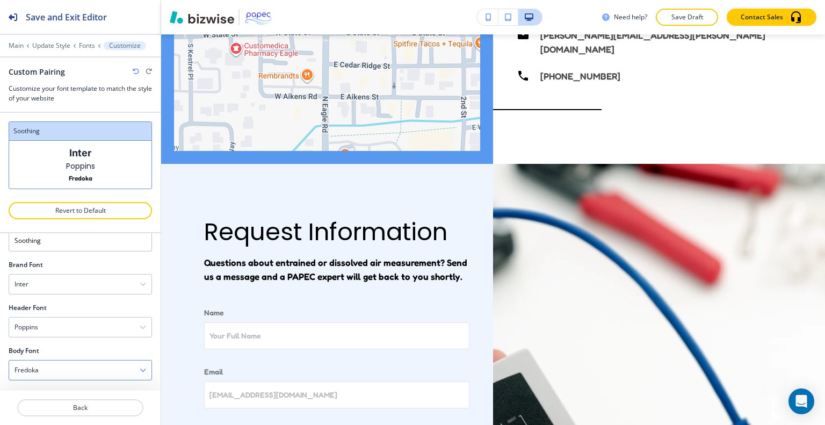
click at [86, 366] on div "Fredoka" at bounding box center [80, 369] width 142 height 19
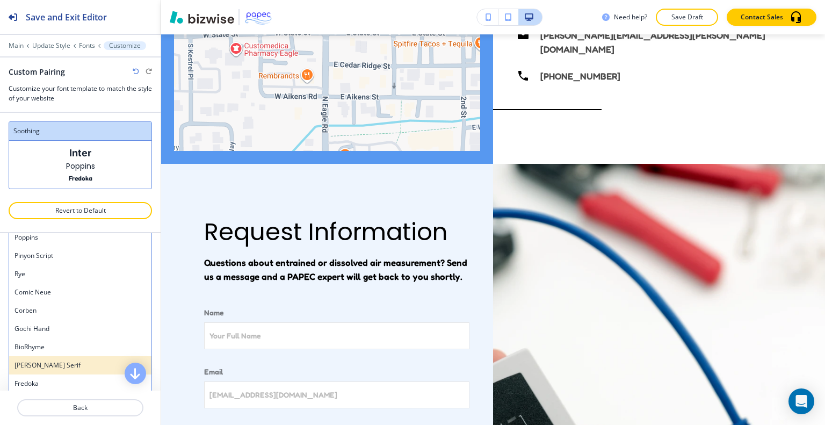
scroll to position [827, 0]
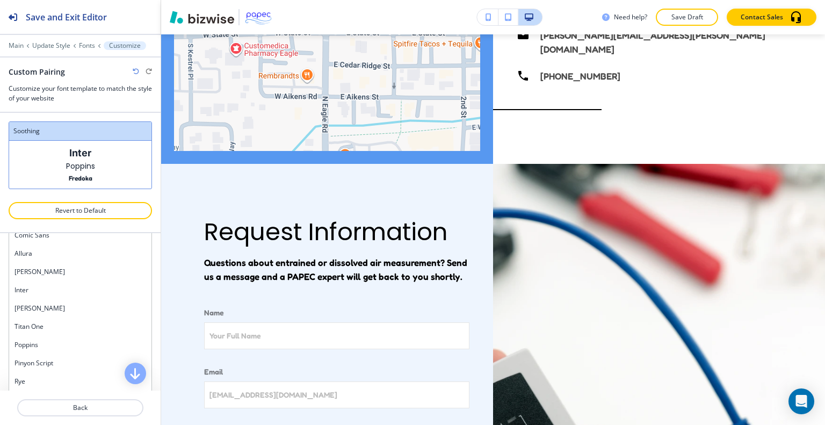
click at [77, 340] on h4 "Poppins" at bounding box center [81, 345] width 132 height 10
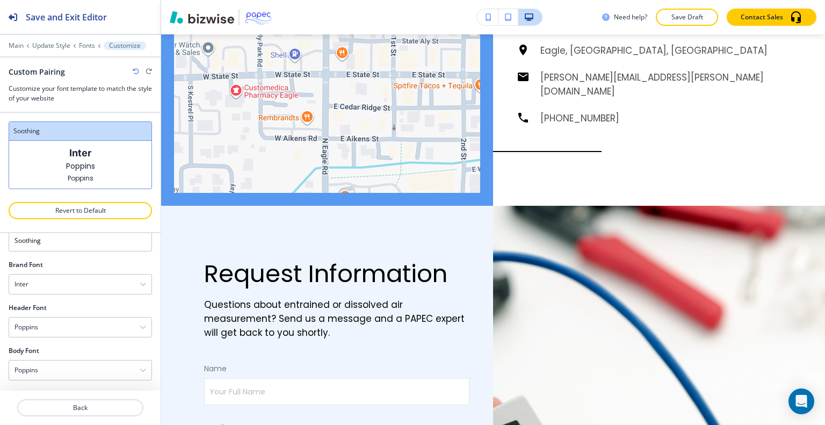
scroll to position [2072, 0]
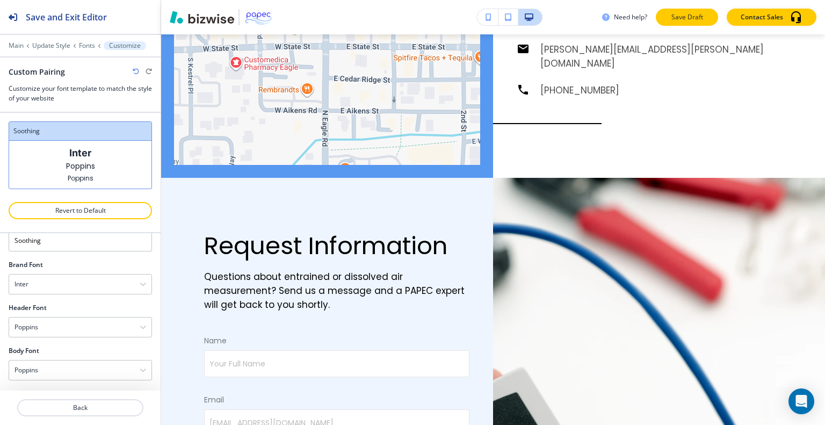
click at [706, 9] on button "Save Draft" at bounding box center [687, 17] width 62 height 17
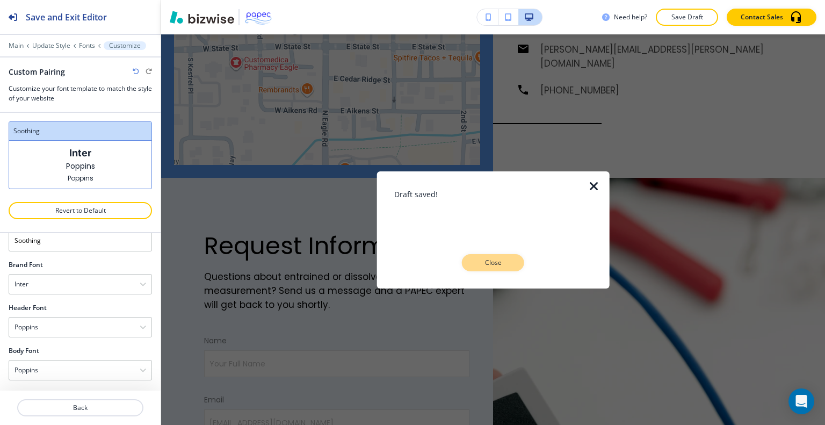
click at [494, 265] on p "Close" at bounding box center [493, 263] width 34 height 10
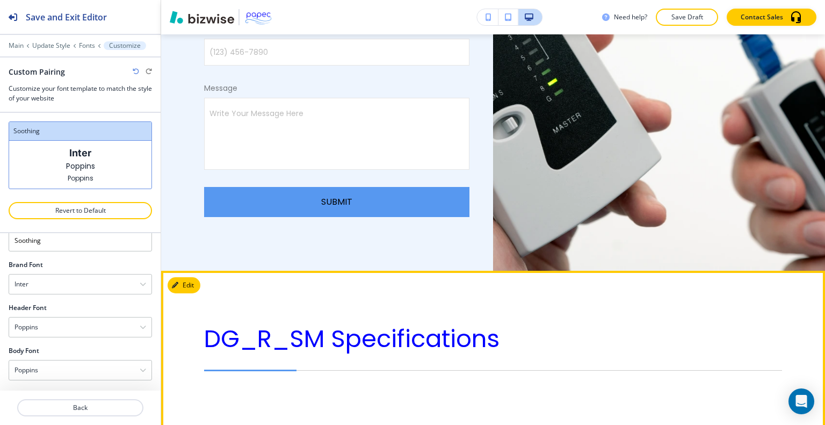
scroll to position [2716, 0]
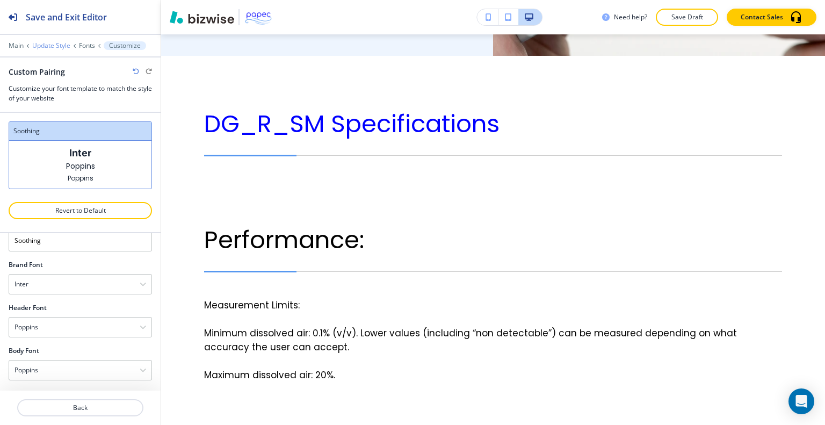
click at [55, 49] on p "Update Style" at bounding box center [51, 46] width 38 height 8
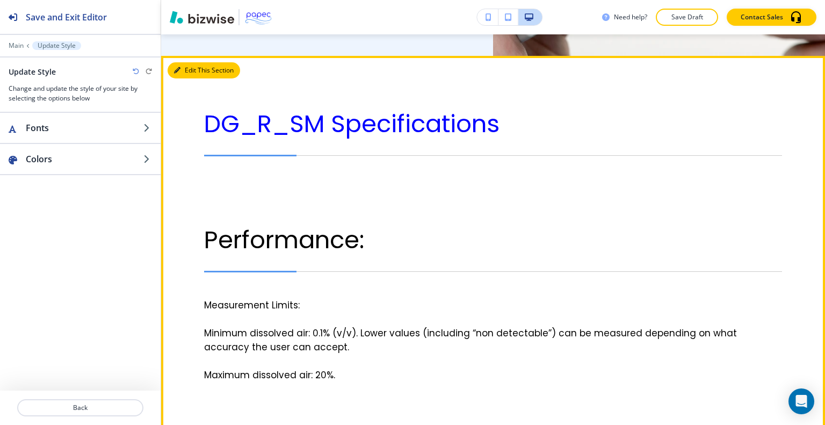
click at [196, 62] on button "Edit This Section" at bounding box center [204, 70] width 73 height 16
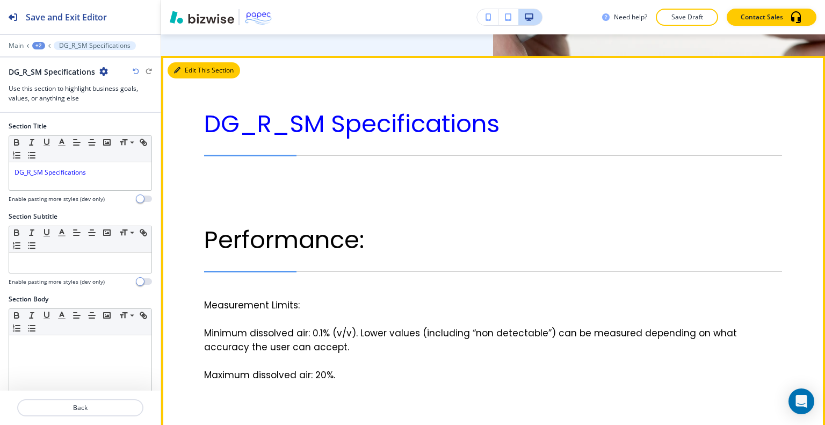
scroll to position [2708, 0]
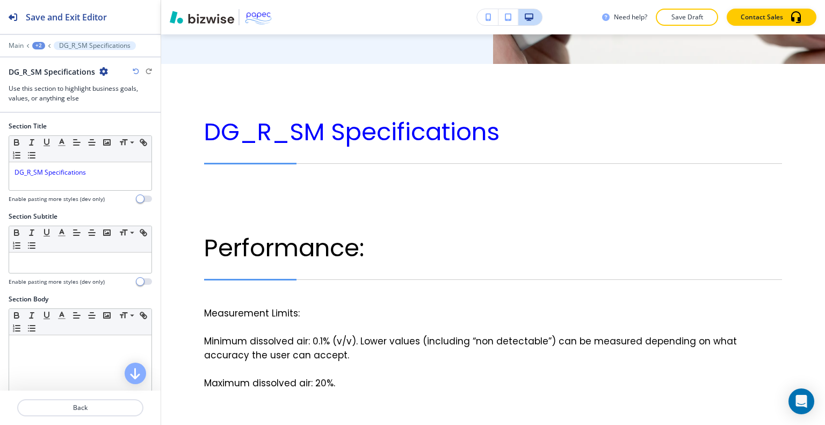
click at [37, 46] on div "+2" at bounding box center [38, 46] width 13 height 8
click at [47, 76] on button "D_GR_SM" at bounding box center [66, 81] width 69 height 19
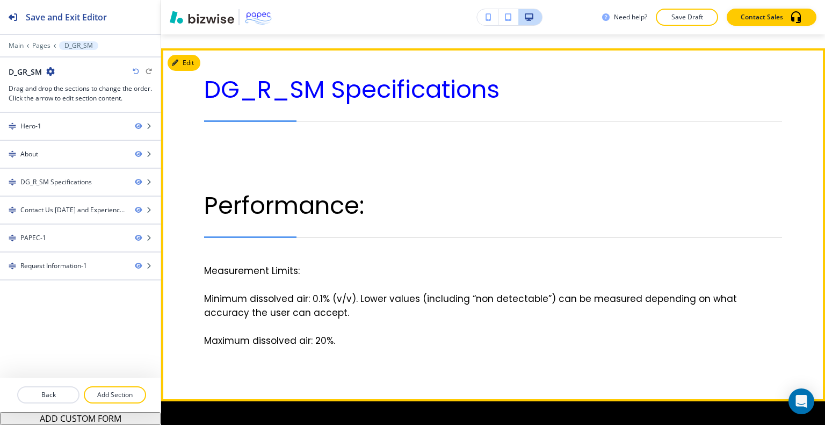
scroll to position [1313, 0]
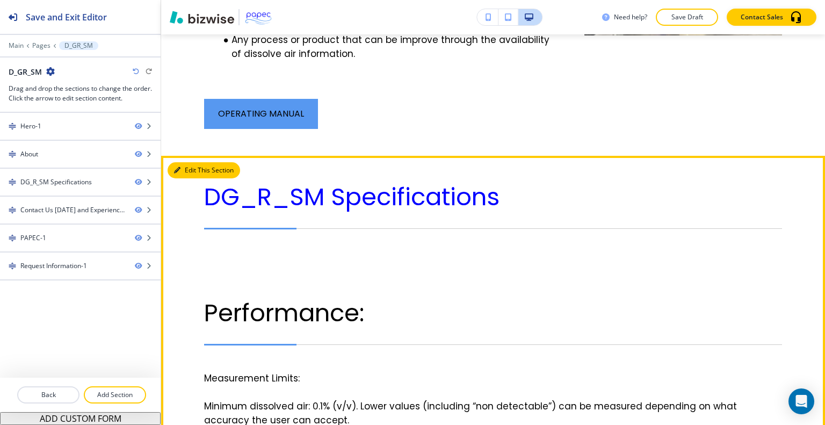
click at [191, 162] on button "Edit This Section" at bounding box center [204, 170] width 73 height 16
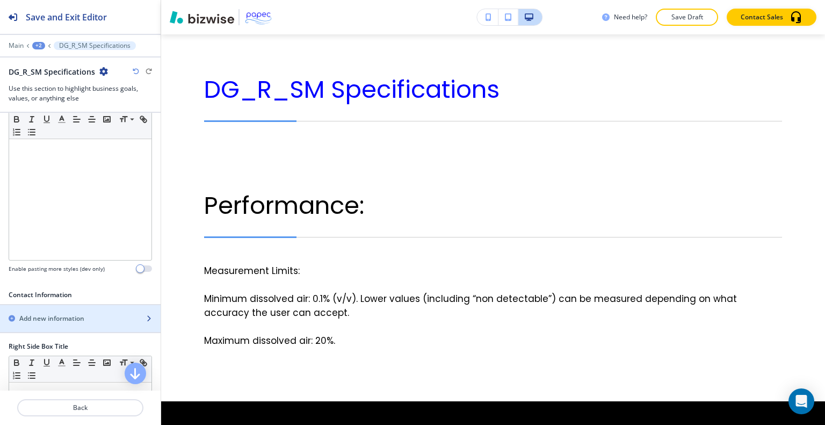
scroll to position [0, 0]
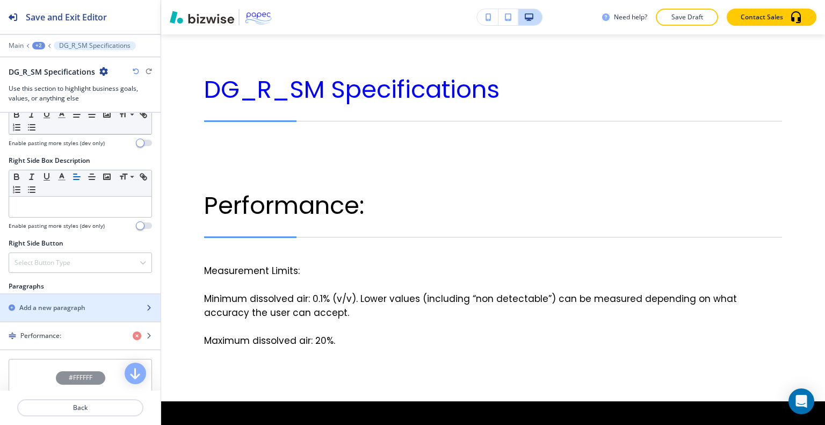
click at [63, 313] on div "button" at bounding box center [80, 317] width 161 height 9
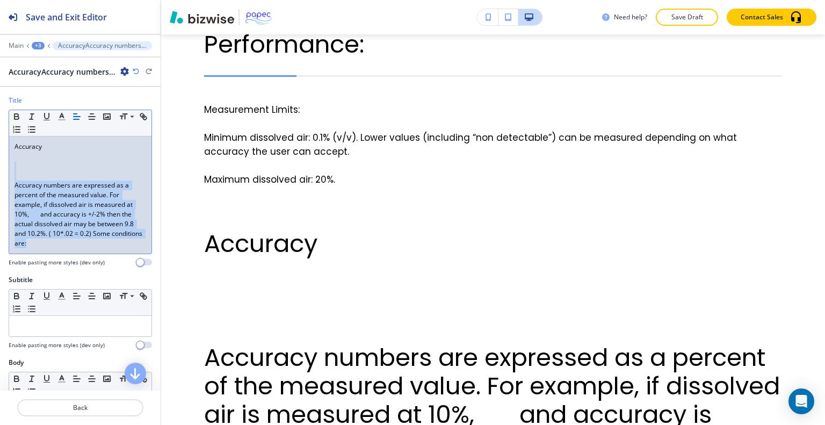
drag, startPoint x: 65, startPoint y: 247, endPoint x: 38, endPoint y: 163, distance: 88.0
click at [38, 163] on div "Accuracy Accuracy numbers are expressed as a percent of the measured value. For…" at bounding box center [80, 194] width 142 height 117
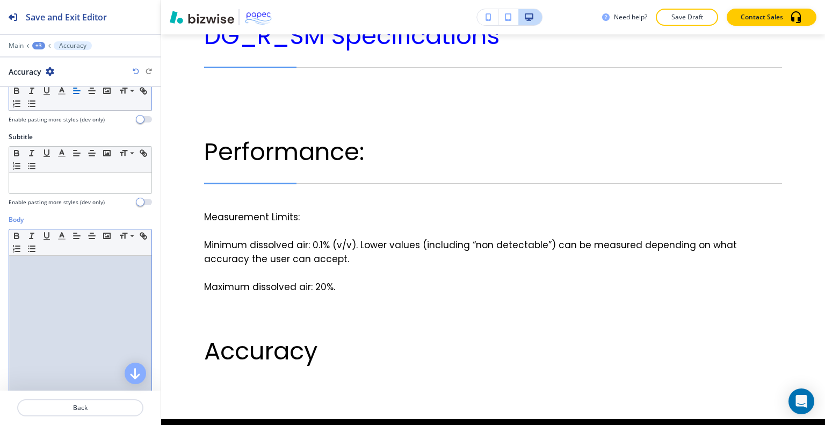
click at [60, 280] on div at bounding box center [80, 326] width 142 height 140
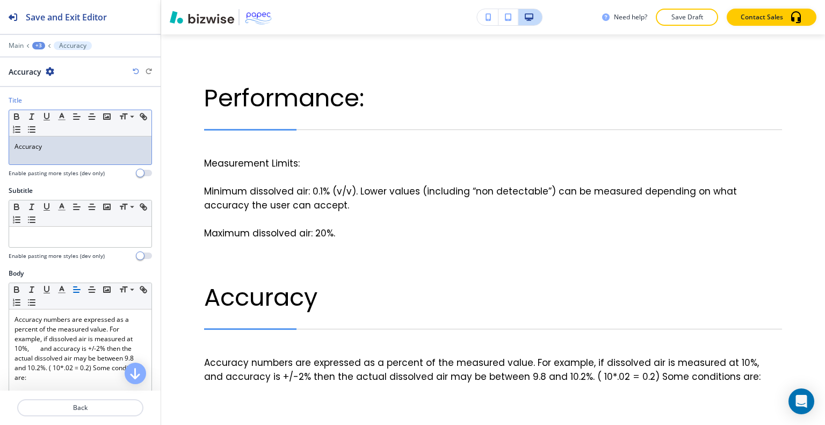
click at [77, 150] on p "Accuracy" at bounding box center [81, 147] width 132 height 10
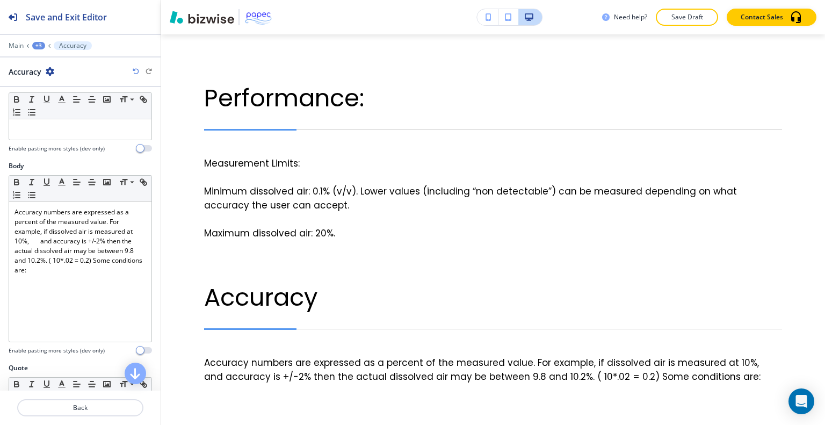
scroll to position [161, 0]
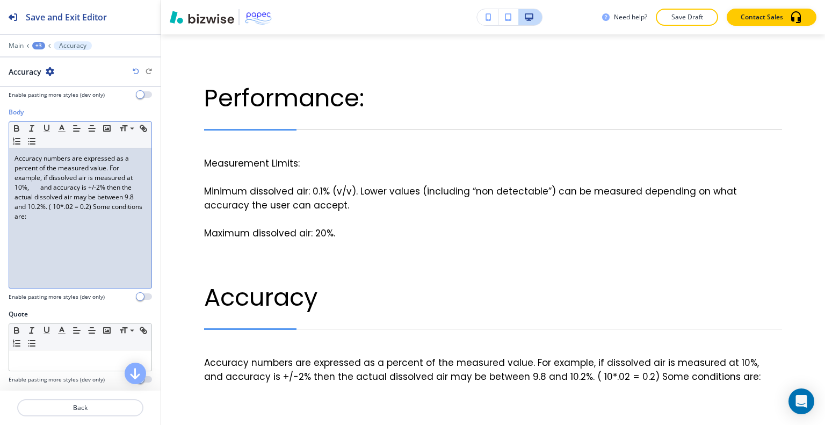
click at [78, 221] on div "Accuracy numbers are expressed as a percent of the measured value. For example,…" at bounding box center [80, 218] width 142 height 140
drag, startPoint x: 30, startPoint y: 245, endPoint x: 23, endPoint y: 248, distance: 8.2
click at [23, 248] on div "Accuracy numbers are expressed as a percent of the measured value. For example,…" at bounding box center [80, 218] width 142 height 140
click at [86, 242] on div "Accuracy numbers are expressed as a percent of the measured value. For example,…" at bounding box center [80, 218] width 142 height 140
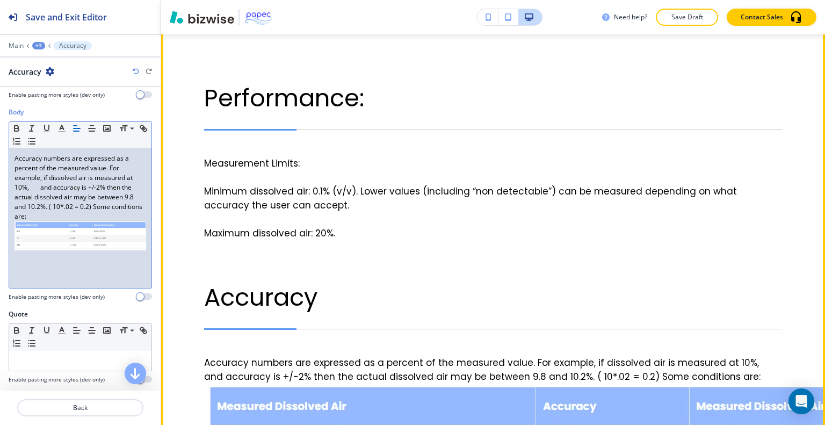
scroll to position [1689, 0]
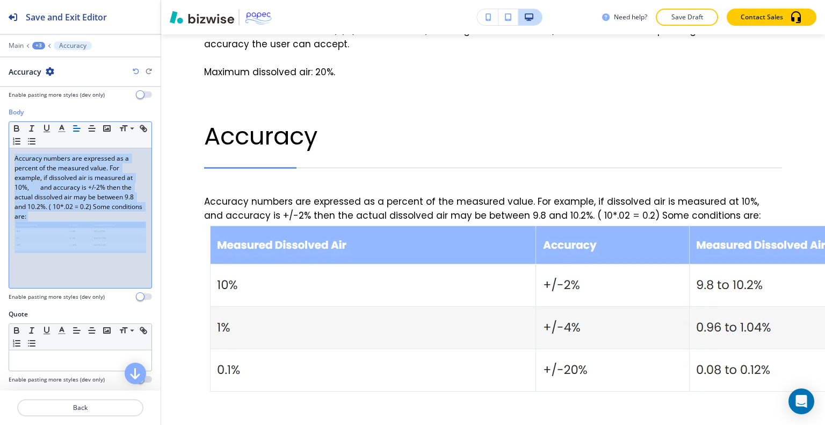
click at [115, 234] on img at bounding box center [81, 235] width 132 height 29
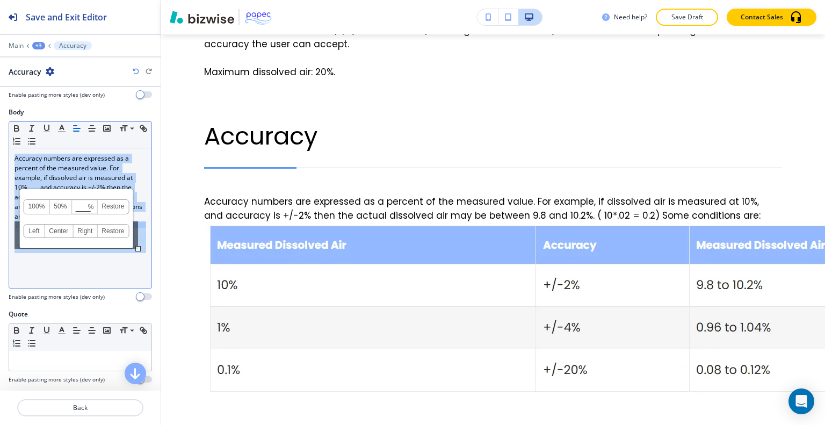
click at [62, 205] on link "50%" at bounding box center [60, 207] width 22 height 14
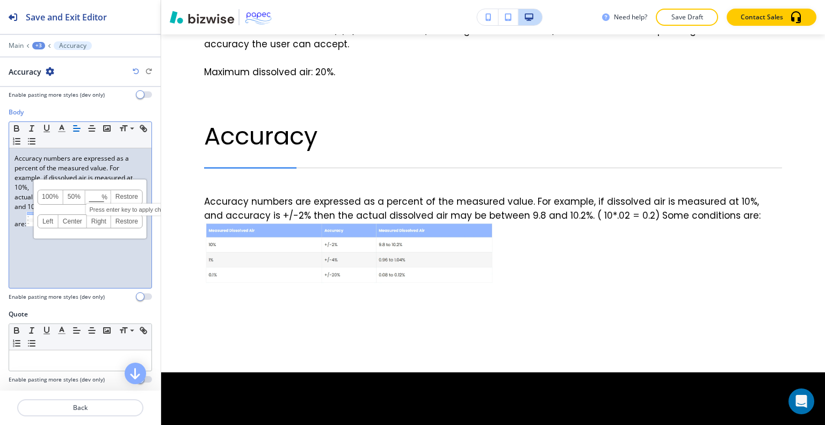
click at [95, 197] on input at bounding box center [98, 198] width 25 height 8
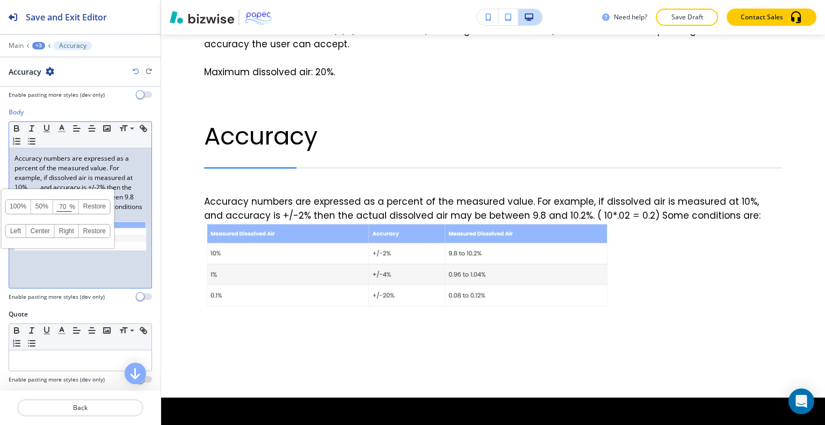
click at [17, 207] on link "100%" at bounding box center [18, 207] width 26 height 14
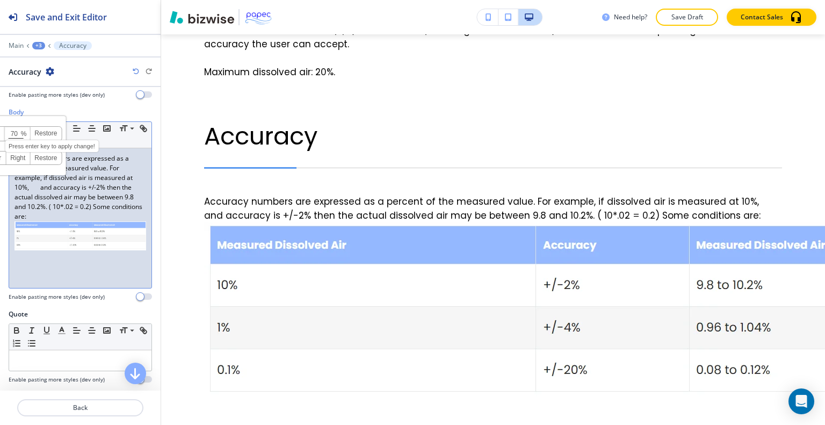
click at [17, 131] on input "70" at bounding box center [17, 135] width 25 height 8
type input "7"
type input "80"
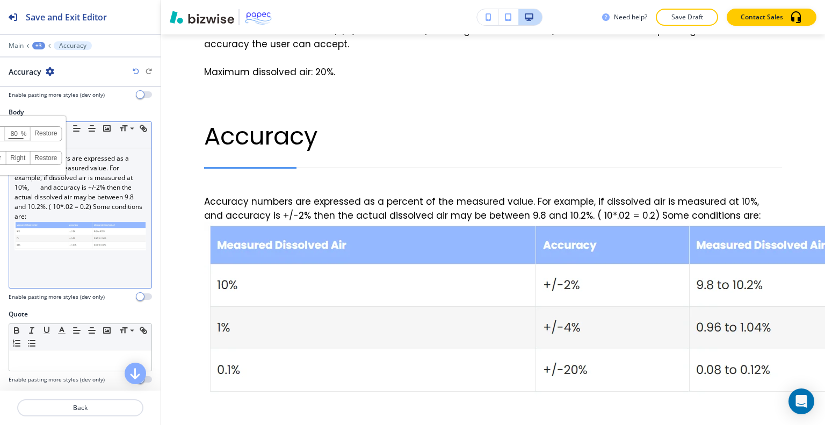
click at [45, 132] on link "Restore" at bounding box center [45, 134] width 31 height 14
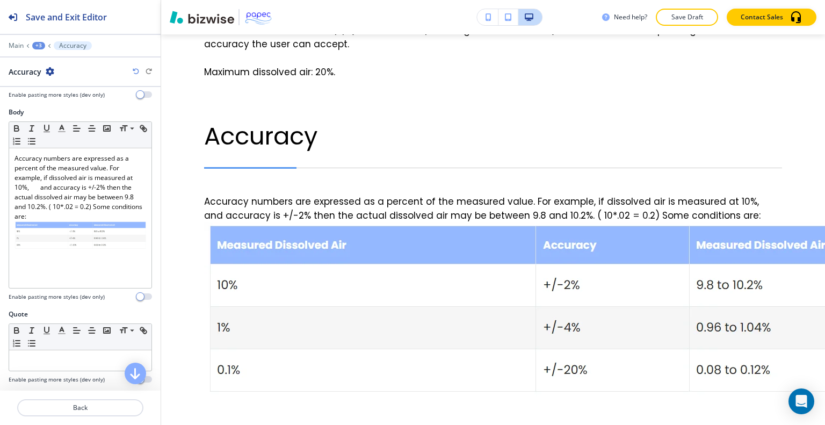
click at [135, 74] on icon "button" at bounding box center [136, 71] width 6 height 6
click at [136, 73] on icon "button" at bounding box center [136, 71] width 6 height 6
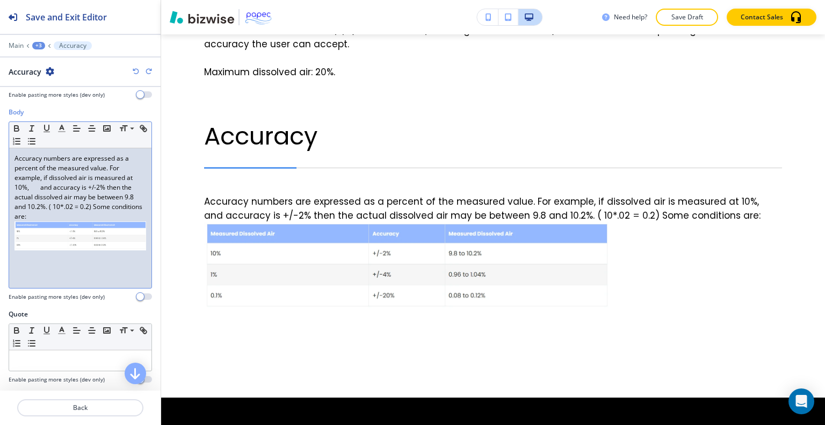
click at [84, 234] on img at bounding box center [81, 235] width 132 height 29
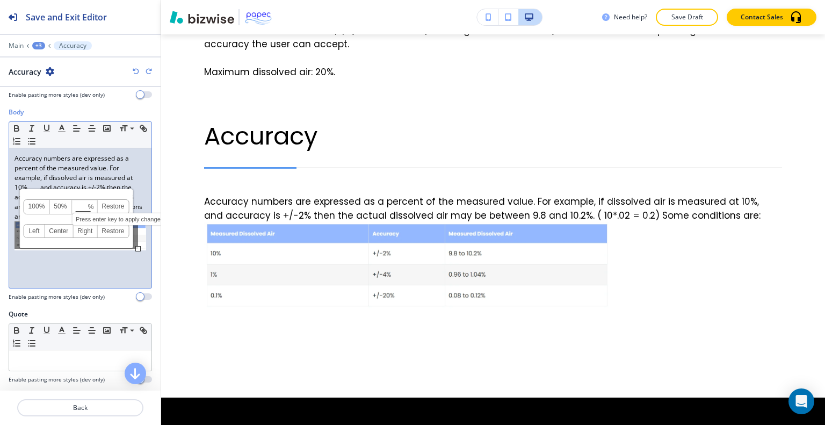
click at [82, 206] on input at bounding box center [84, 208] width 25 height 8
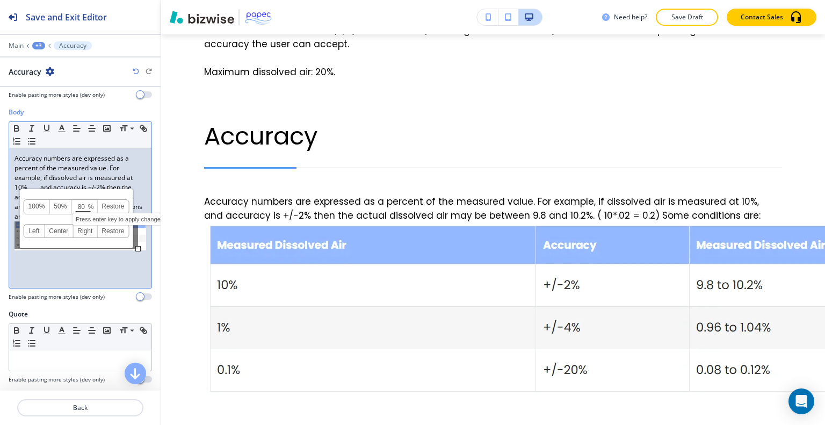
type input "80"
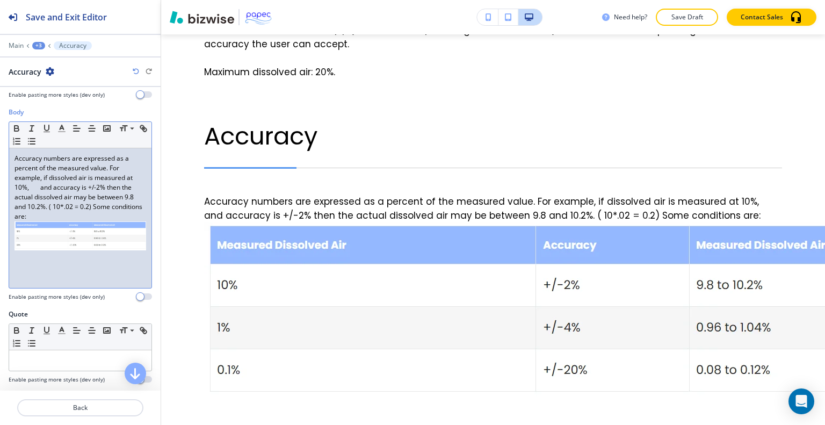
click at [89, 242] on img at bounding box center [81, 235] width 132 height 29
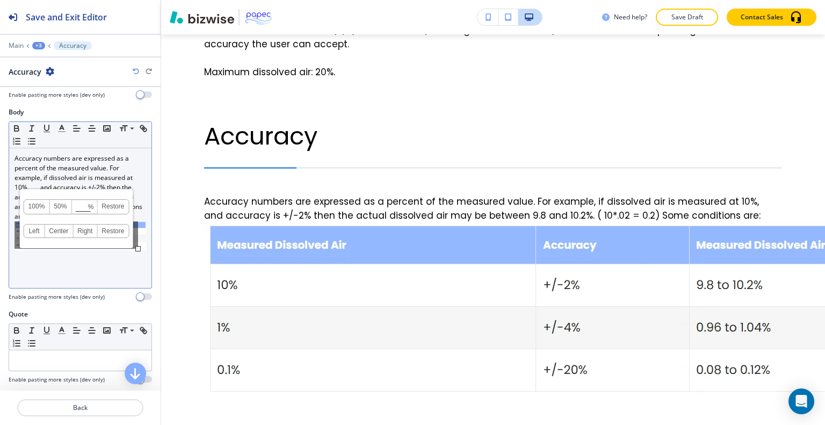
click at [114, 201] on link "Restore" at bounding box center [112, 207] width 31 height 14
click at [66, 228] on link "Center" at bounding box center [59, 231] width 28 height 13
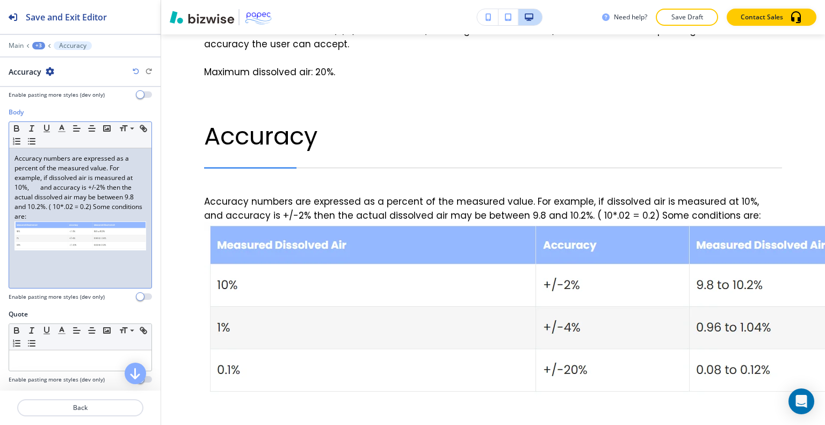
click at [87, 272] on div "Accuracy numbers are expressed as a percent of the measured value. For example,…" at bounding box center [80, 218] width 142 height 140
click at [87, 240] on img at bounding box center [81, 235] width 132 height 29
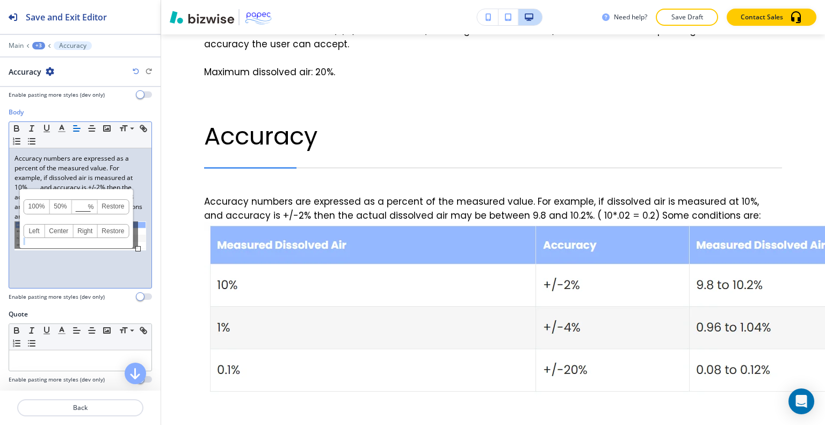
click at [87, 240] on div "100% 50% % Press enter key to apply change! Restore Left Center Right Restore" at bounding box center [76, 218] width 113 height 59
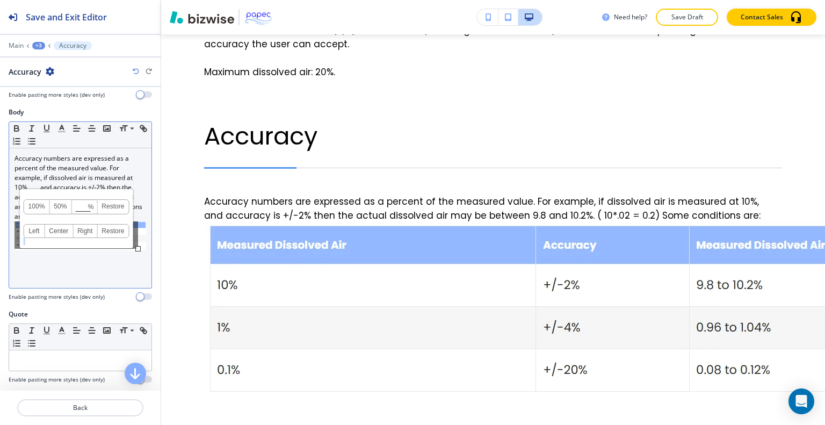
click at [115, 206] on link "Restore" at bounding box center [112, 207] width 31 height 14
click at [114, 205] on link "Restore" at bounding box center [112, 207] width 31 height 14
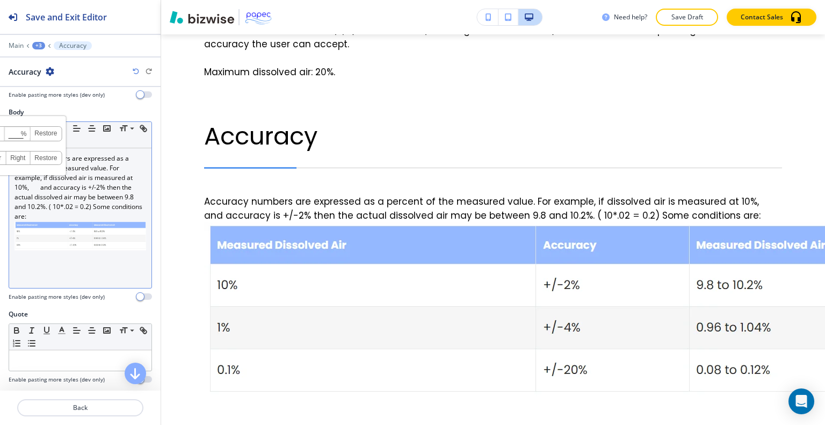
click at [92, 244] on img at bounding box center [81, 235] width 132 height 29
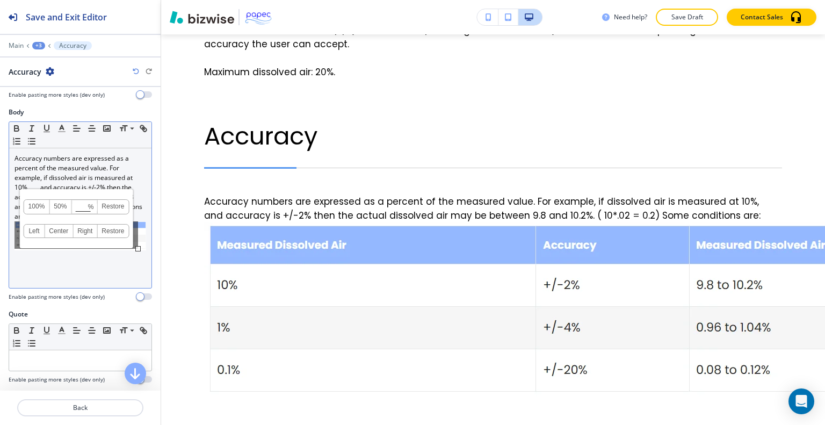
click at [62, 204] on link "50%" at bounding box center [60, 207] width 22 height 14
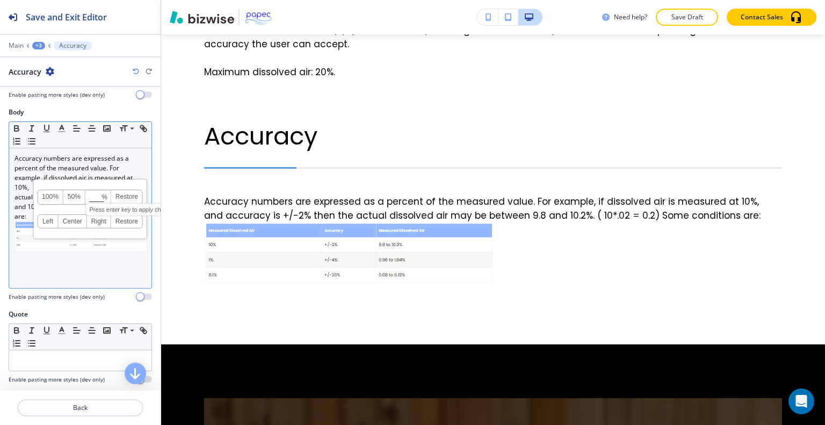
click at [95, 197] on input at bounding box center [98, 198] width 25 height 8
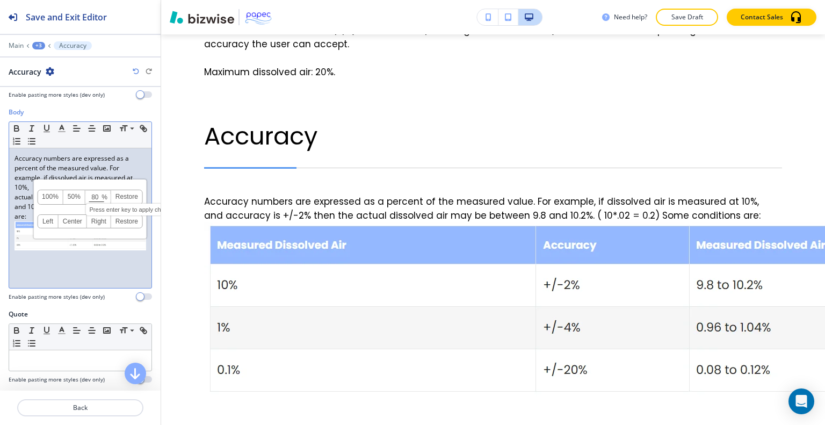
type input "80"
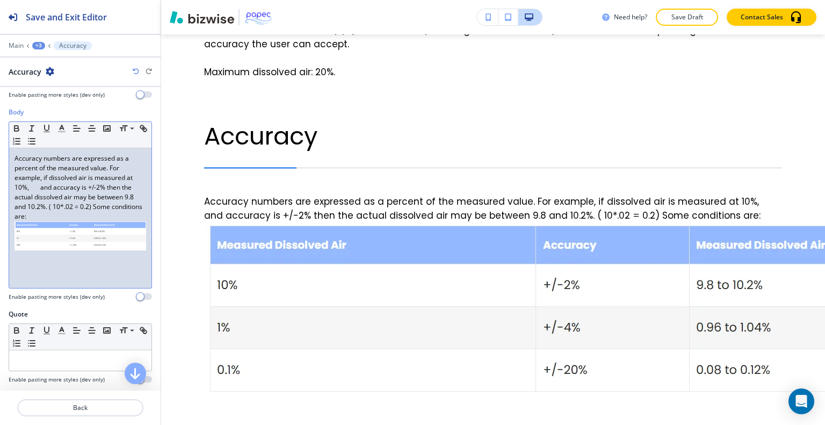
click at [68, 260] on div "Accuracy numbers are expressed as a percent of the measured value. For example,…" at bounding box center [80, 218] width 142 height 140
click at [70, 248] on p "Accuracy numbers are expressed as a percent of the measured value. For example,…" at bounding box center [81, 203] width 132 height 99
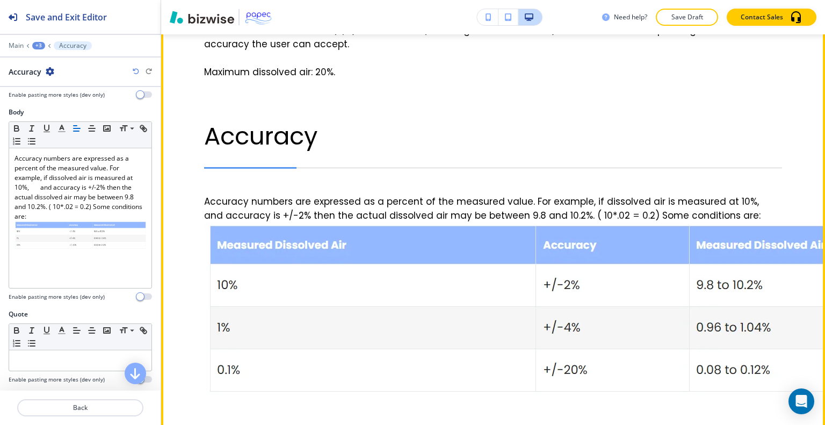
click at [190, 247] on div "DG_R_SM Specifications Performance: Measurement Limits: Minimum dissolved air: …" at bounding box center [482, 107] width 599 height 600
click at [233, 225] on img at bounding box center [611, 312] width 814 height 181
drag, startPoint x: 201, startPoint y: 229, endPoint x: 348, endPoint y: 243, distance: 146.8
click at [348, 243] on div "DG_R_SM Specifications Performance: Measurement Limits: Minimum dissolved air: …" at bounding box center [482, 107] width 599 height 600
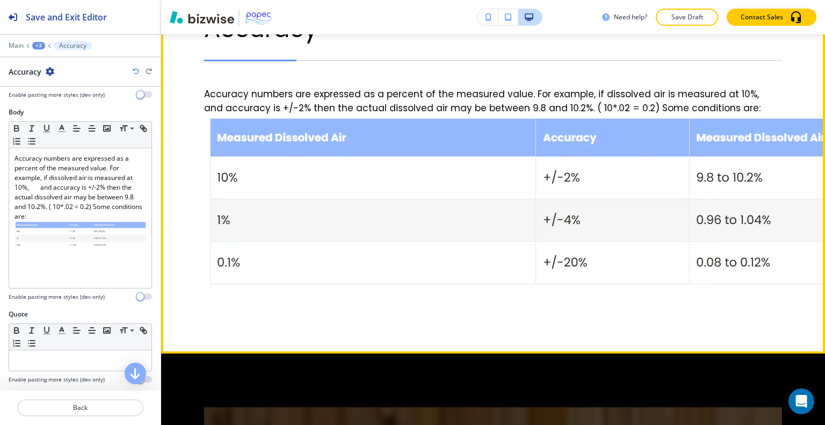
scroll to position [1742, 0]
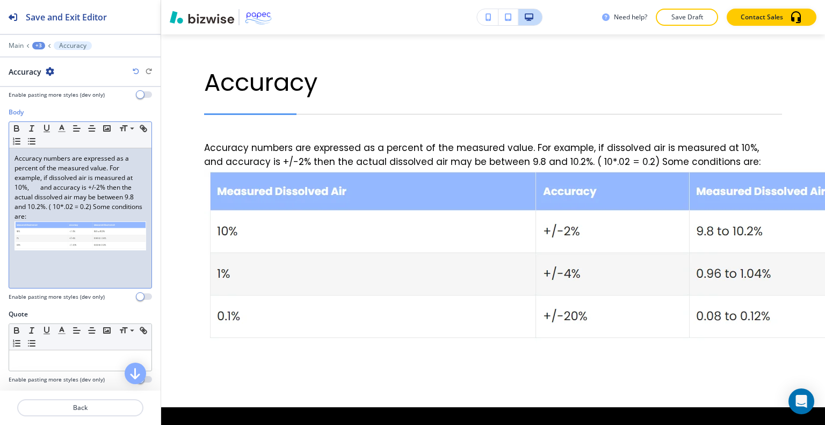
click at [127, 239] on img at bounding box center [81, 235] width 132 height 29
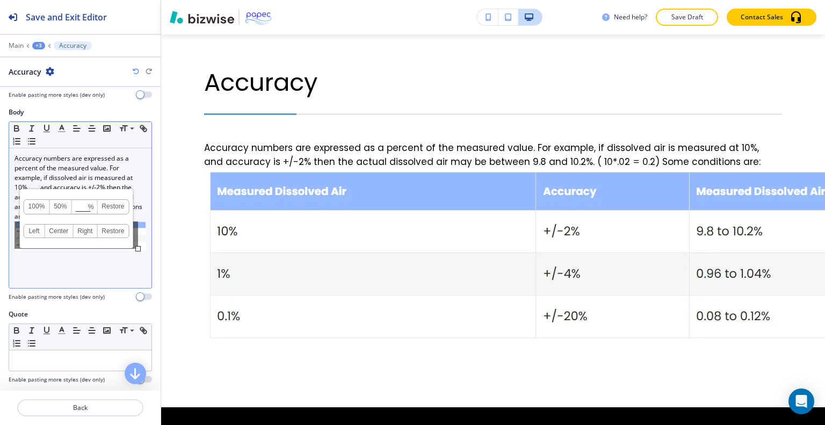
click at [61, 204] on link "50%" at bounding box center [60, 207] width 22 height 14
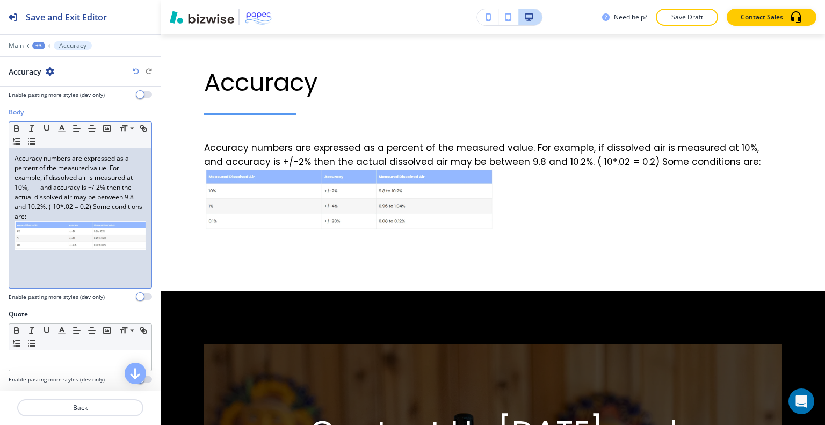
click at [109, 235] on img at bounding box center [81, 235] width 132 height 29
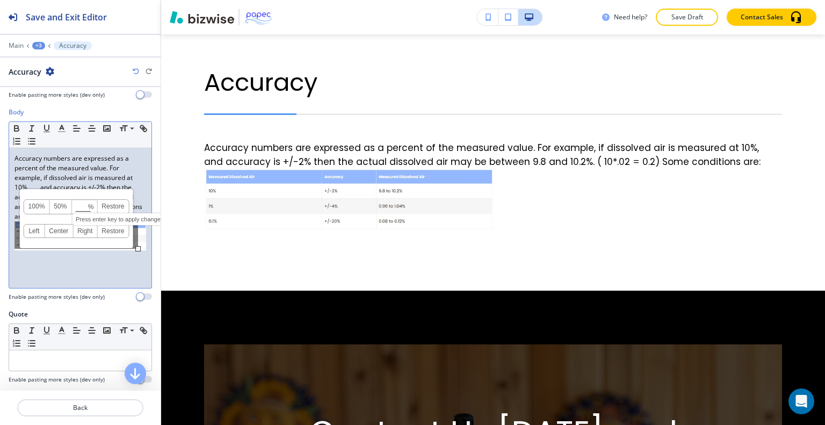
click at [83, 208] on input at bounding box center [84, 208] width 25 height 8
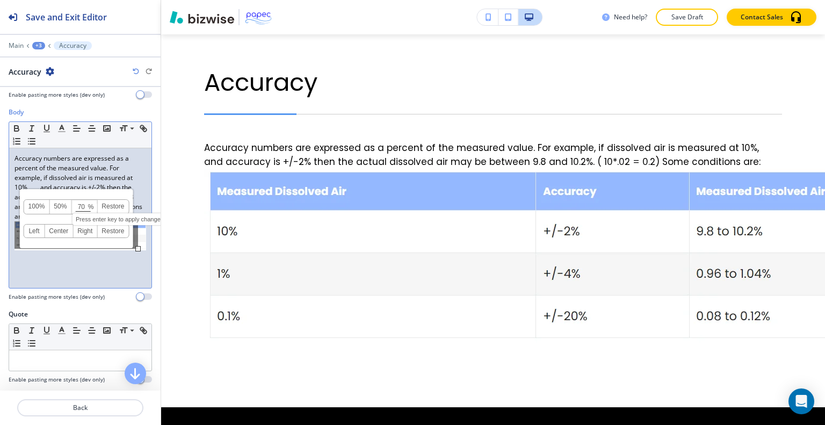
type input "70"
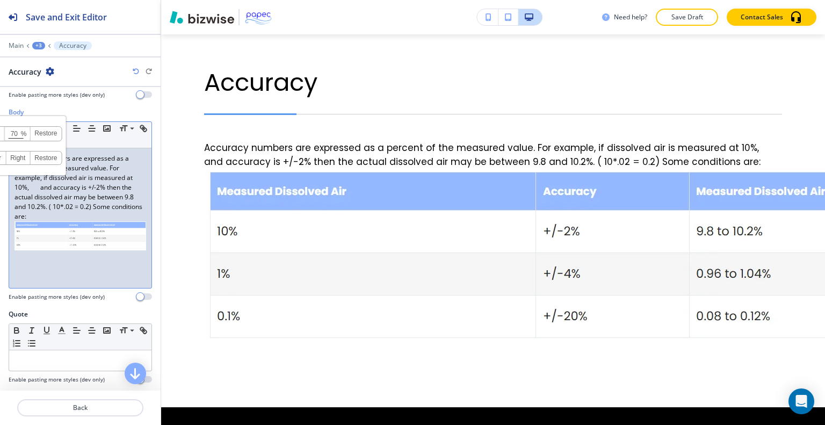
click at [104, 263] on div "Accuracy numbers are expressed as a percent of the measured value. For example,…" at bounding box center [80, 218] width 142 height 140
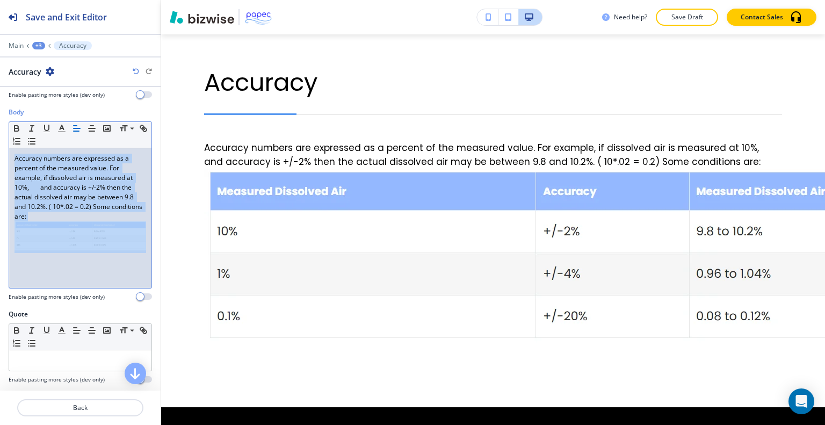
drag, startPoint x: 136, startPoint y: 262, endPoint x: 84, endPoint y: 241, distance: 56.2
click at [84, 241] on div "Accuracy numbers are expressed as a percent of the measured value. For example,…" at bounding box center [80, 218] width 142 height 140
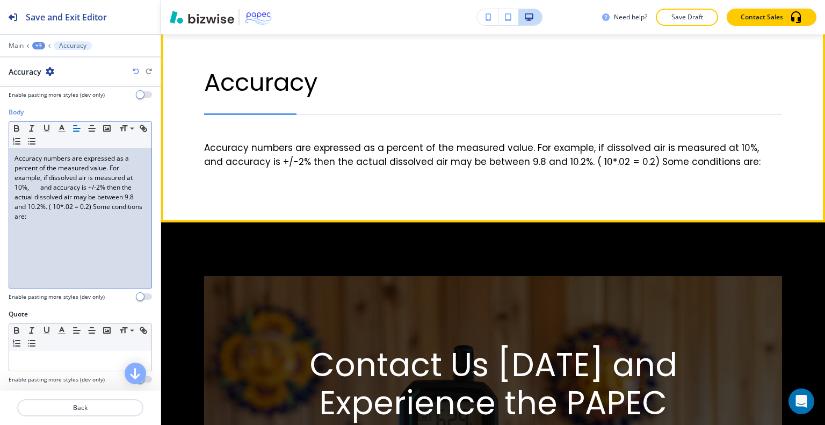
scroll to position [1635, 0]
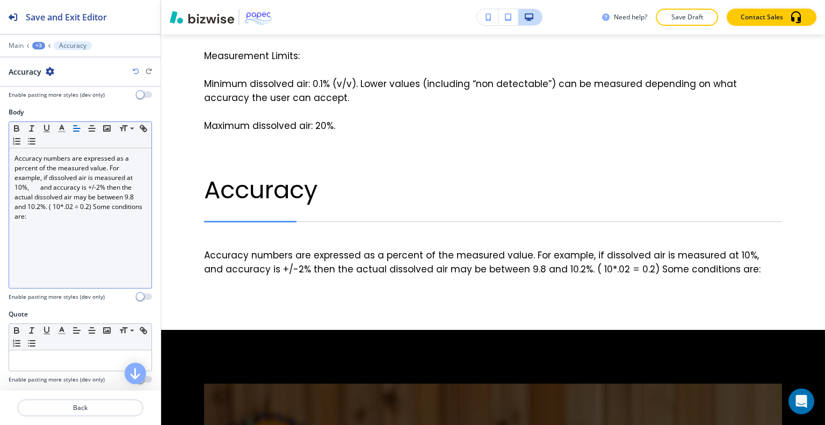
click at [41, 47] on div "+3" at bounding box center [38, 46] width 13 height 8
click at [58, 81] on p "D_GR_SM" at bounding box center [66, 82] width 55 height 10
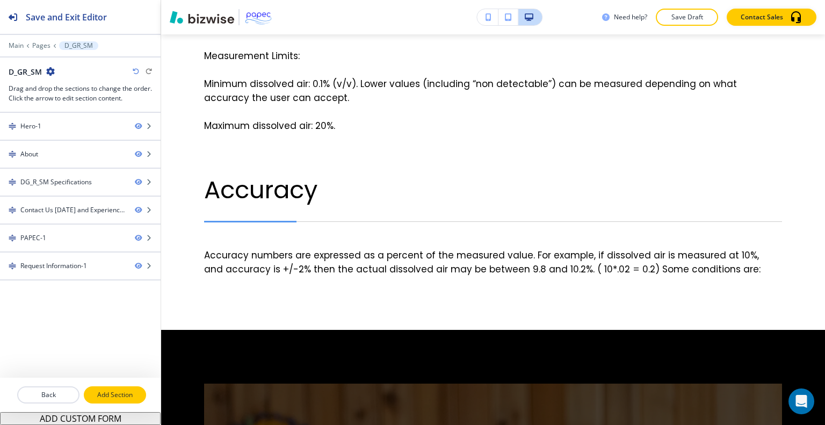
click at [115, 395] on p "Add Section" at bounding box center [115, 395] width 60 height 10
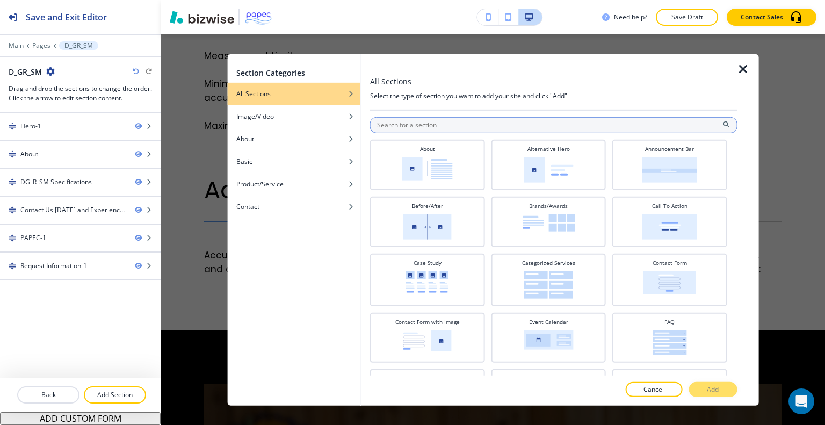
click at [435, 126] on input "text" at bounding box center [553, 125] width 367 height 16
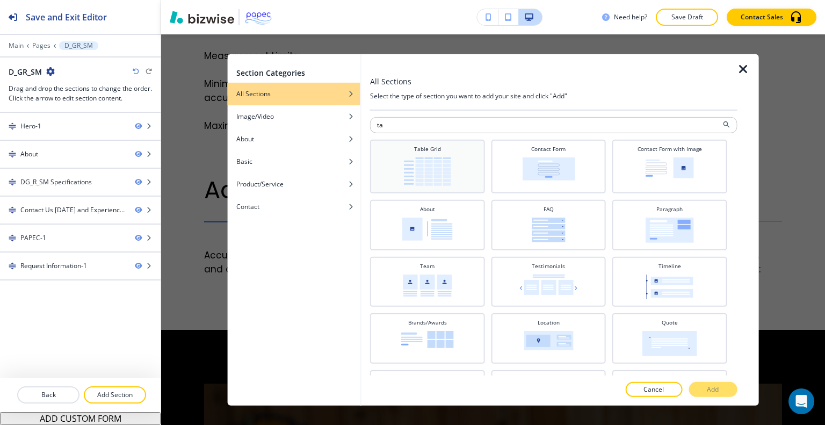
type input "ta"
click at [450, 169] on div "Table Grid" at bounding box center [427, 164] width 104 height 41
click at [708, 389] on p "Add" at bounding box center [713, 390] width 12 height 10
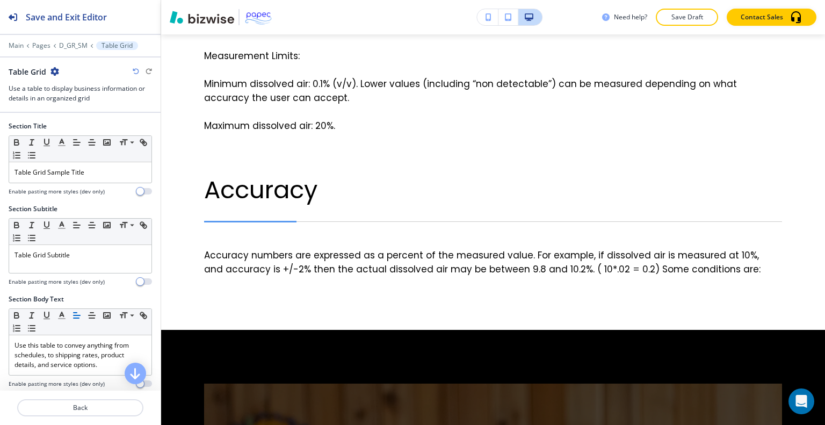
scroll to position [3178, 0]
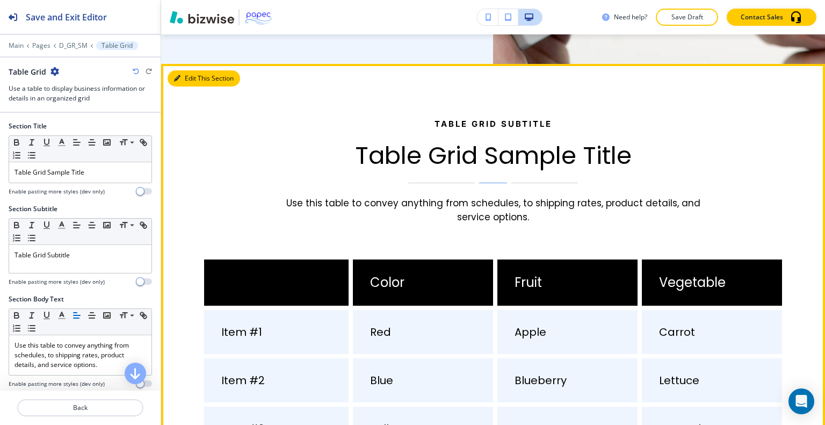
click at [185, 70] on button "Edit This Section" at bounding box center [204, 78] width 73 height 16
click at [277, 259] on div at bounding box center [276, 282] width 144 height 46
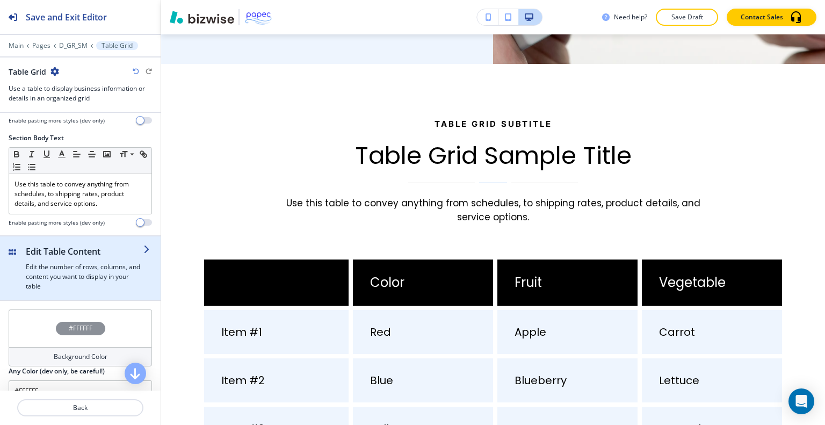
scroll to position [178, 0]
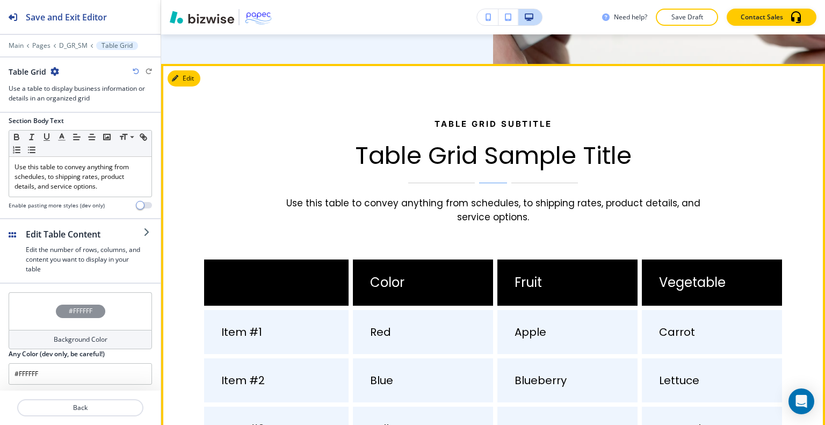
click at [270, 259] on div at bounding box center [276, 282] width 144 height 46
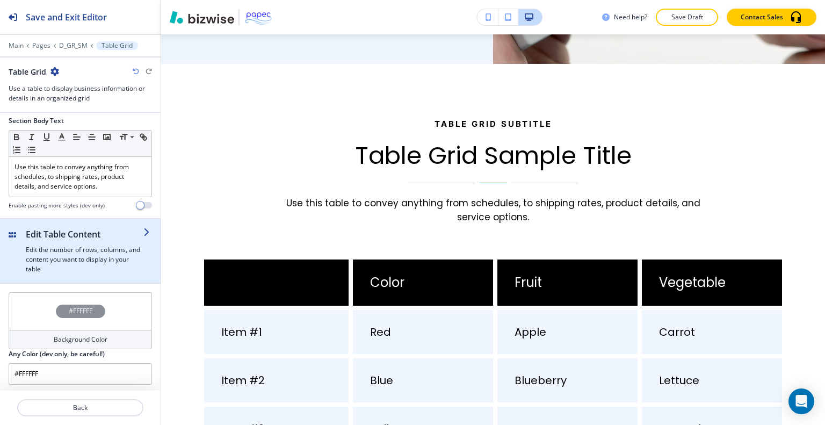
click at [64, 253] on h4 "Edit the number of rows, columns, and content you want to display in your table" at bounding box center [85, 259] width 118 height 29
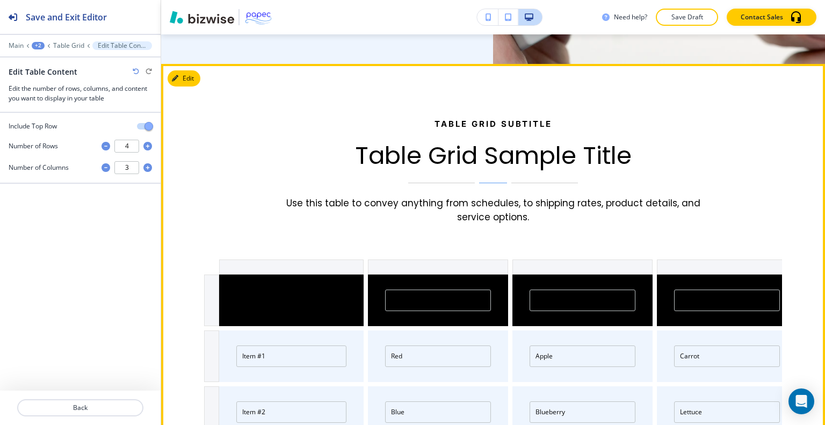
click at [270, 274] on div at bounding box center [291, 300] width 144 height 52
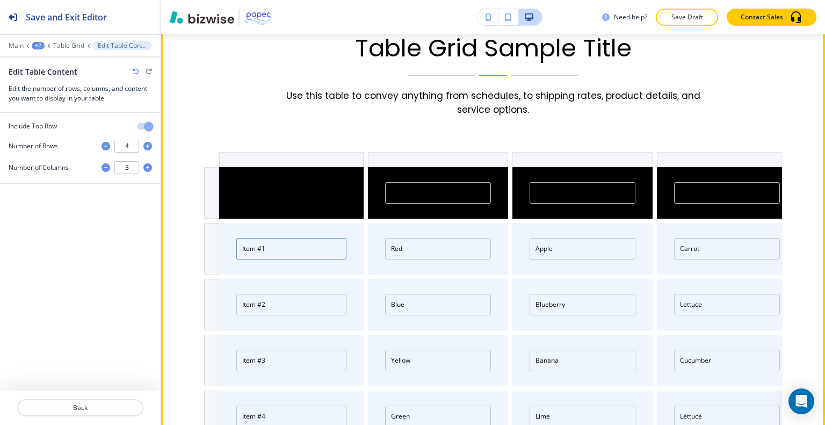
click at [276, 238] on input "Item #1" at bounding box center [291, 248] width 110 height 21
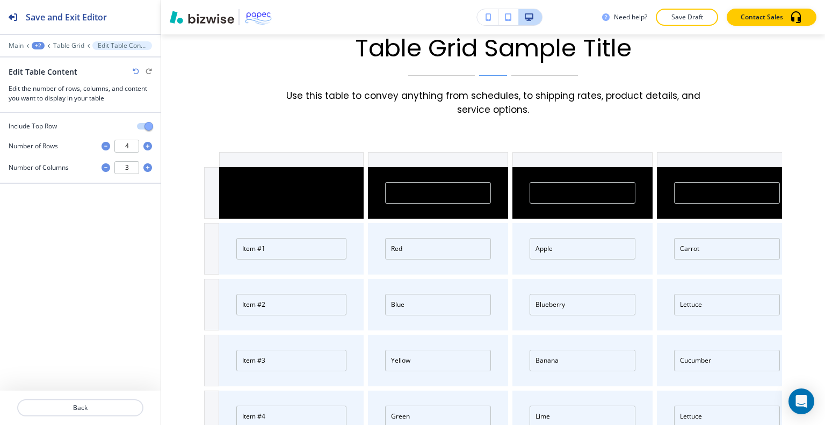
click at [300, 167] on div at bounding box center [291, 193] width 144 height 52
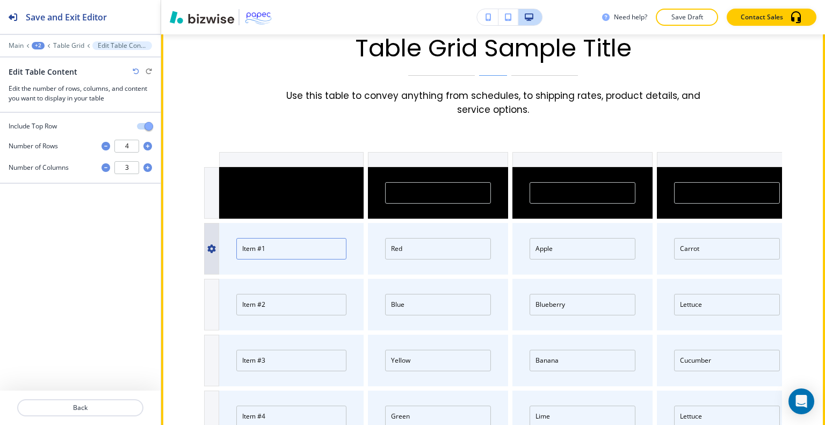
drag, startPoint x: 314, startPoint y: 214, endPoint x: 210, endPoint y: 213, distance: 104.2
click at [210, 223] on div "Item #1 Red Apple Carrot" at bounding box center [493, 249] width 578 height 52
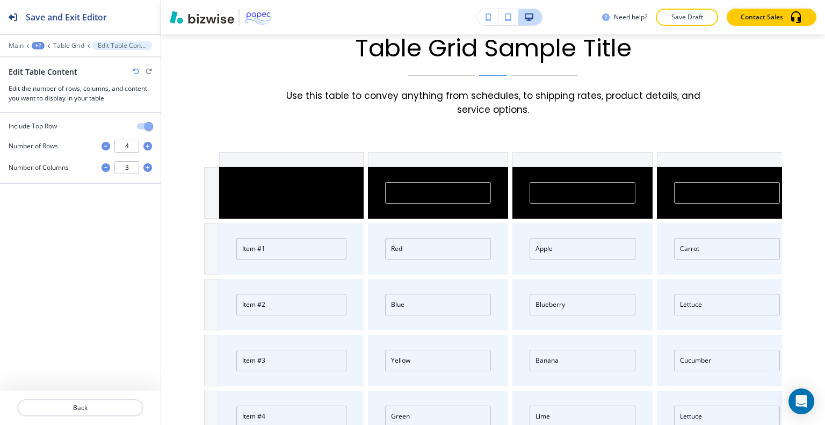
drag, startPoint x: 309, startPoint y: 234, endPoint x: 312, endPoint y: 239, distance: 5.8
click at [312, 238] on div "Item #1" at bounding box center [291, 249] width 144 height 52
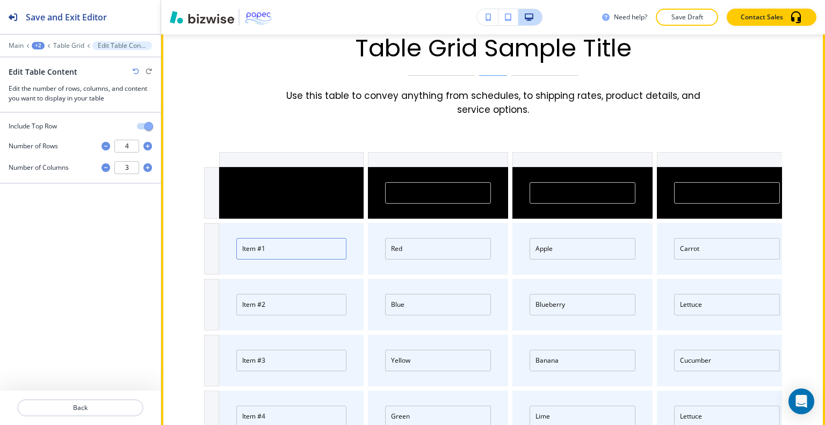
click at [270, 238] on input "Item #1" at bounding box center [291, 248] width 110 height 21
click at [421, 182] on input "Color" at bounding box center [438, 192] width 106 height 21
paste input "Measured Dissolved Air"
type input "ColorMeasured Dissolved Air"
click at [460, 182] on input "ColorMeasured Dissolved Air" at bounding box center [438, 192] width 106 height 21
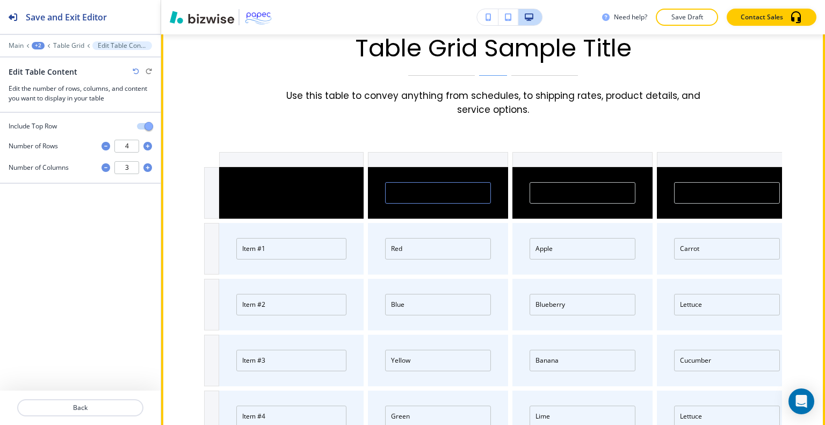
drag, startPoint x: 484, startPoint y: 165, endPoint x: 378, endPoint y: 160, distance: 107.0
click at [378, 167] on div "ColorMeasured Dissolved Air" at bounding box center [436, 193] width 144 height 52
click at [418, 182] on input "text" at bounding box center [438, 192] width 106 height 21
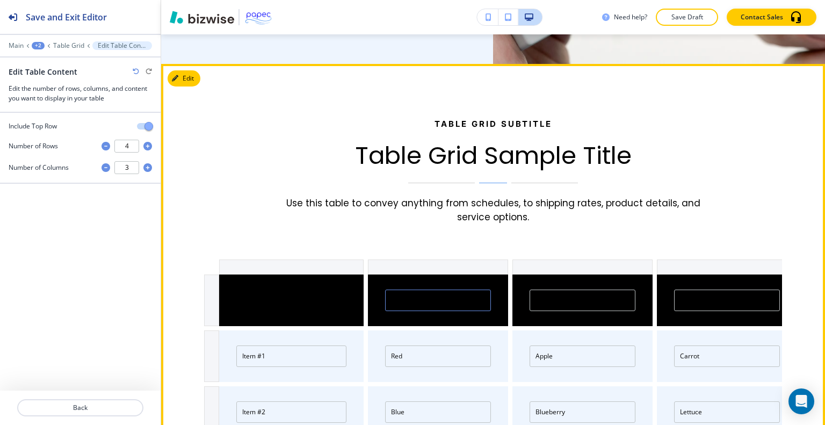
scroll to position [3231, 0]
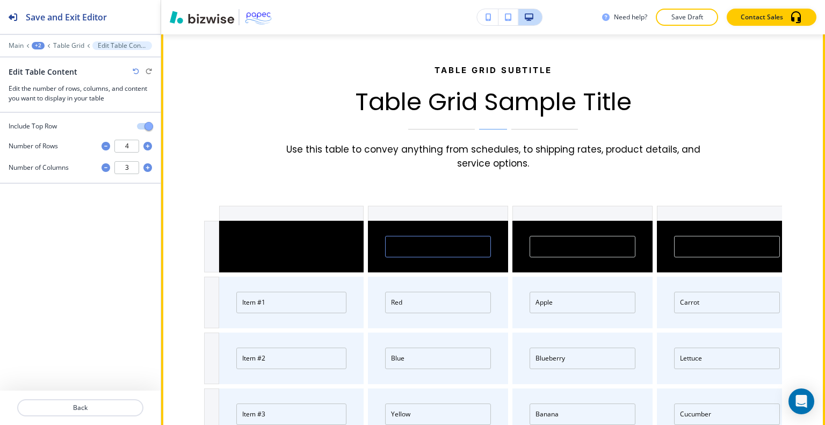
drag, startPoint x: 425, startPoint y: 219, endPoint x: 408, endPoint y: 219, distance: 17.7
click at [407, 236] on input "text" at bounding box center [438, 246] width 106 height 21
click at [408, 236] on input "text" at bounding box center [438, 246] width 106 height 21
click at [400, 236] on input "text" at bounding box center [438, 246] width 106 height 21
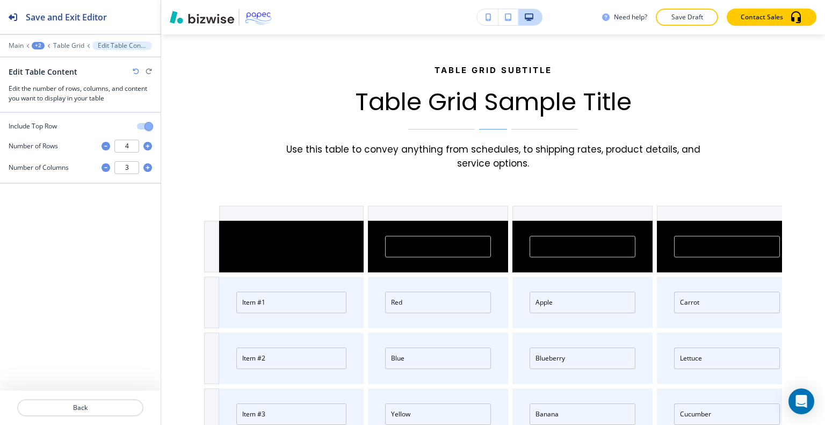
click at [393, 242] on div "Fruit Vegetable Item #1 Red Apple Carrot Item #2 Blue Blueberry Lettuce Item #3…" at bounding box center [493, 353] width 578 height 294
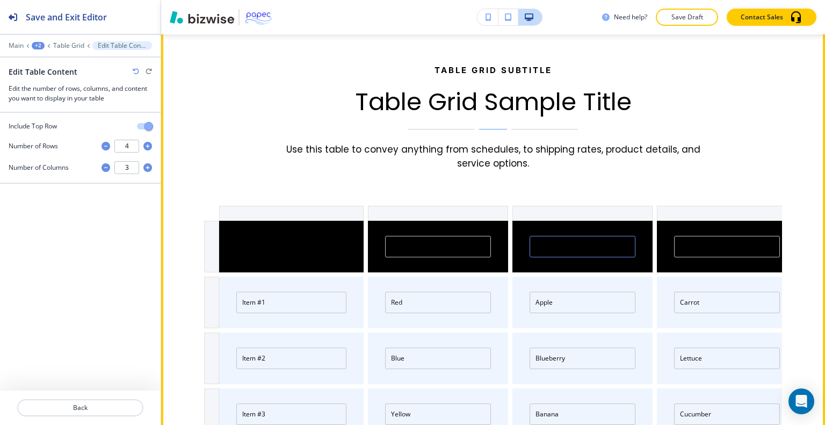
click at [542, 236] on input "Fruit" at bounding box center [583, 246] width 106 height 21
click at [433, 236] on input "text" at bounding box center [438, 246] width 106 height 21
drag, startPoint x: 421, startPoint y: 213, endPoint x: 397, endPoint y: 179, distance: 41.7
click at [396, 206] on div at bounding box center [438, 213] width 140 height 15
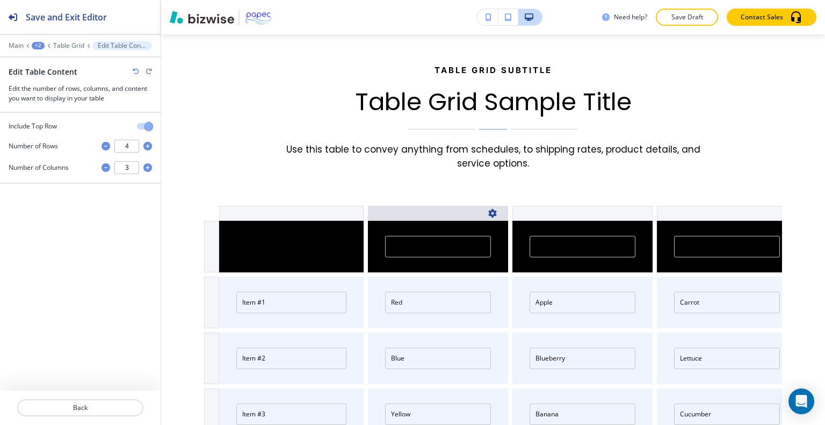
click at [490, 209] on icon "button" at bounding box center [492, 213] width 9 height 9
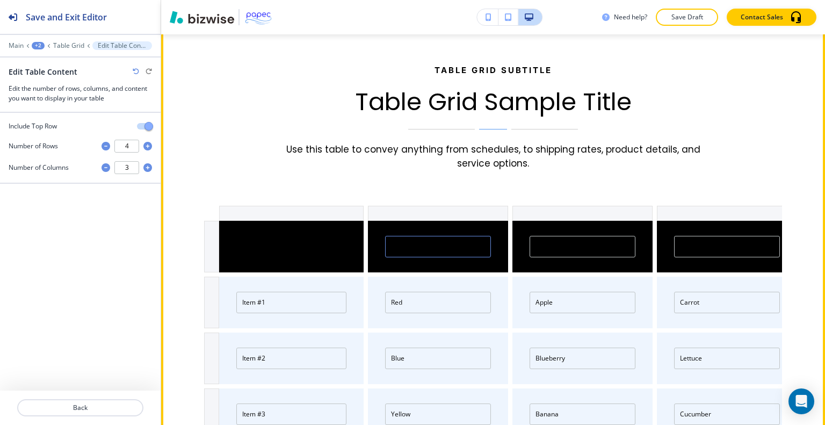
click at [412, 236] on input "text" at bounding box center [438, 246] width 106 height 21
paste input "Measured Dissolved Air"
click at [431, 292] on input "Red" at bounding box center [438, 302] width 106 height 21
click at [430, 236] on input "Measured Dissolved Air" at bounding box center [438, 246] width 106 height 21
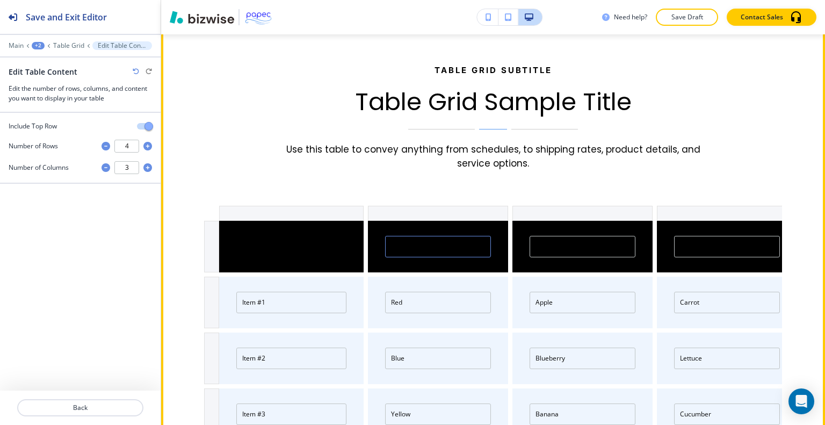
click at [430, 236] on input "Measured Dissolved Air" at bounding box center [438, 246] width 106 height 21
click at [459, 236] on input "Measured Dissolved Air" at bounding box center [438, 246] width 106 height 21
drag, startPoint x: 480, startPoint y: 218, endPoint x: 365, endPoint y: 211, distance: 115.1
click at [365, 221] on div "Measured Dissolved Air" at bounding box center [436, 247] width 144 height 52
type input "Measured Dissolved Air"
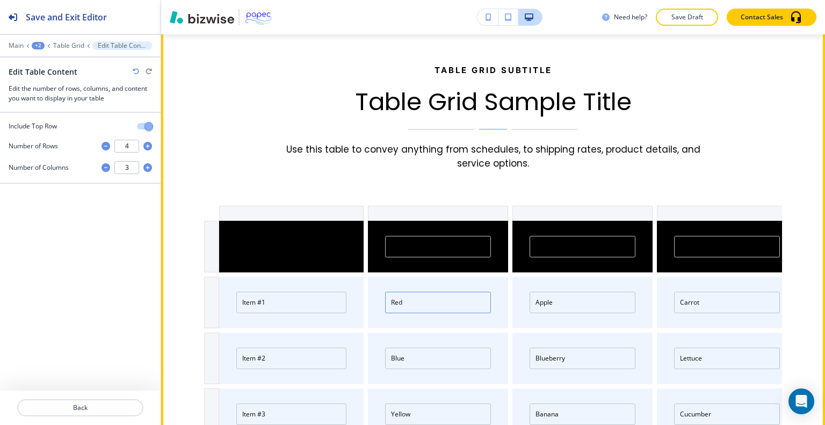
click at [447, 292] on input "Red" at bounding box center [438, 302] width 106 height 21
click at [552, 236] on input "Fruit" at bounding box center [583, 246] width 106 height 21
paste input "Accuracy"
drag, startPoint x: 546, startPoint y: 220, endPoint x: 539, endPoint y: 225, distance: 8.5
click at [539, 236] on input "FruitAccuracy" at bounding box center [583, 246] width 106 height 21
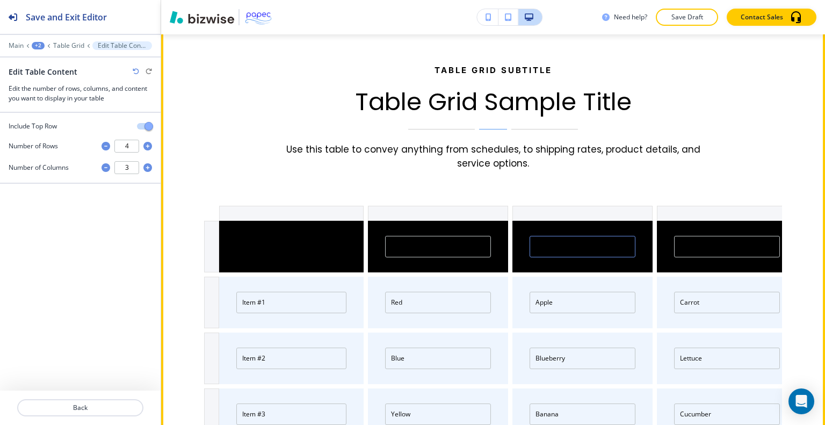
click at [546, 236] on input "FruitAccuracy" at bounding box center [583, 246] width 106 height 21
click at [548, 236] on input "FruitAccuracy" at bounding box center [583, 246] width 106 height 21
drag, startPoint x: 548, startPoint y: 216, endPoint x: 531, endPoint y: 219, distance: 17.3
click at [531, 236] on input "FruitAccuracy" at bounding box center [583, 246] width 106 height 21
drag, startPoint x: 531, startPoint y: 219, endPoint x: 537, endPoint y: 217, distance: 6.6
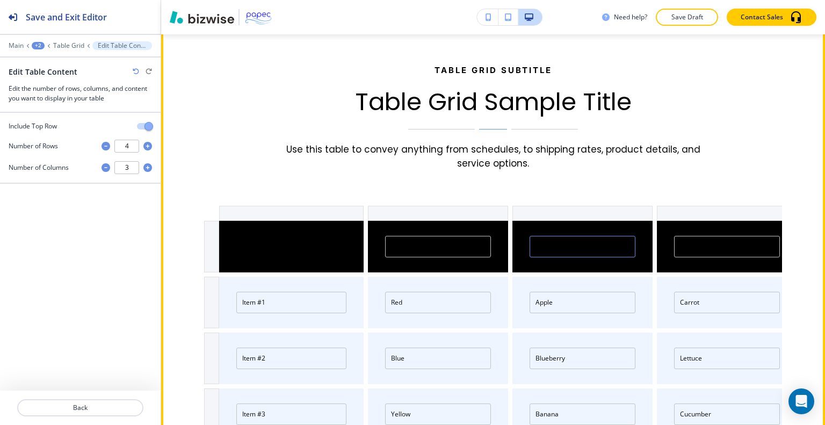
click at [532, 236] on input "FruitAccuracy" at bounding box center [583, 246] width 106 height 21
click at [548, 236] on input "FruitAccuracy" at bounding box center [583, 246] width 106 height 21
click at [587, 236] on input "FruitAccuracy" at bounding box center [583, 246] width 106 height 21
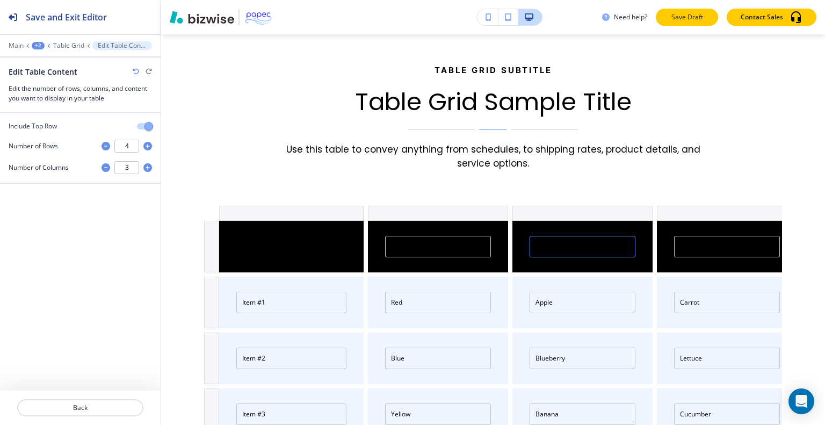
type input "Accuracy"
click at [681, 17] on p "Save Draft" at bounding box center [687, 17] width 34 height 10
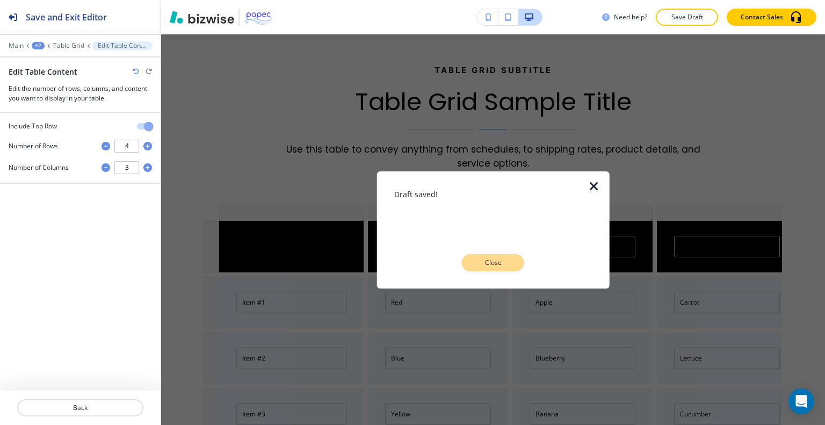
click at [517, 264] on button "Close" at bounding box center [493, 262] width 62 height 17
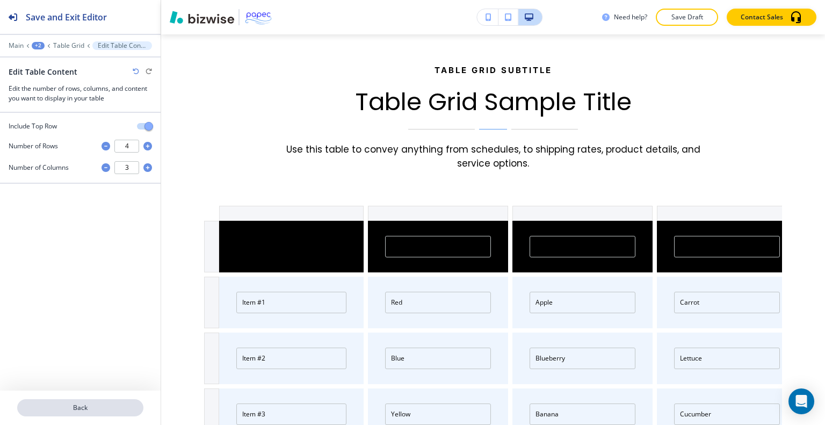
click at [74, 407] on p "Back" at bounding box center [80, 408] width 124 height 10
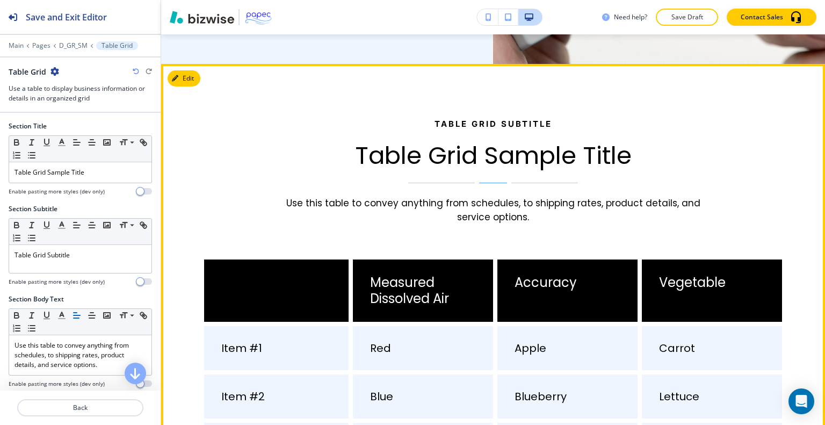
scroll to position [3124, 0]
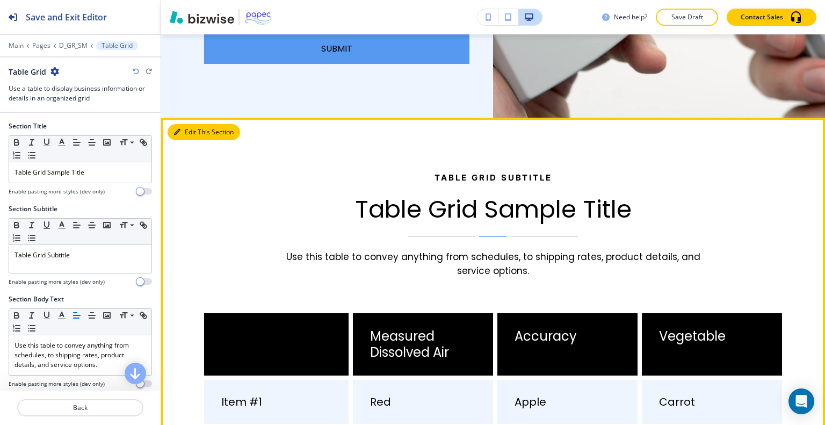
click at [198, 124] on button "Edit This Section" at bounding box center [204, 132] width 73 height 16
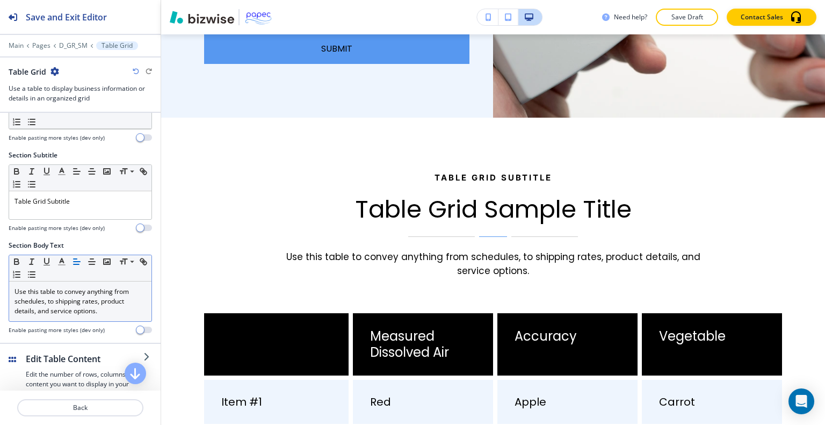
scroll to position [161, 0]
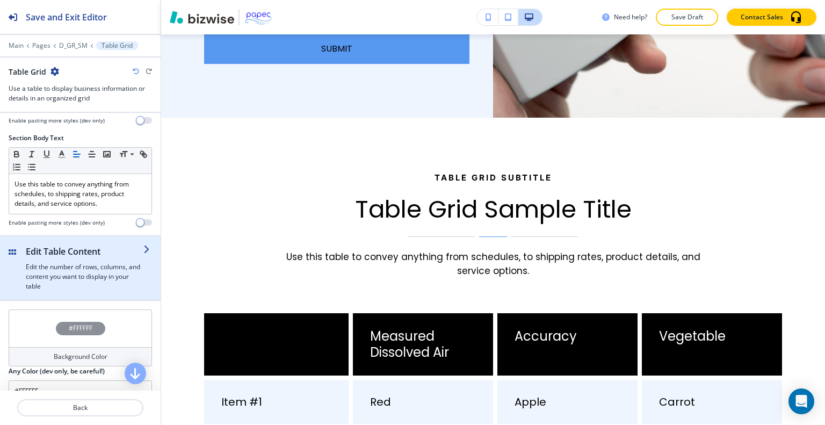
click at [111, 258] on div "button" at bounding box center [85, 260] width 118 height 4
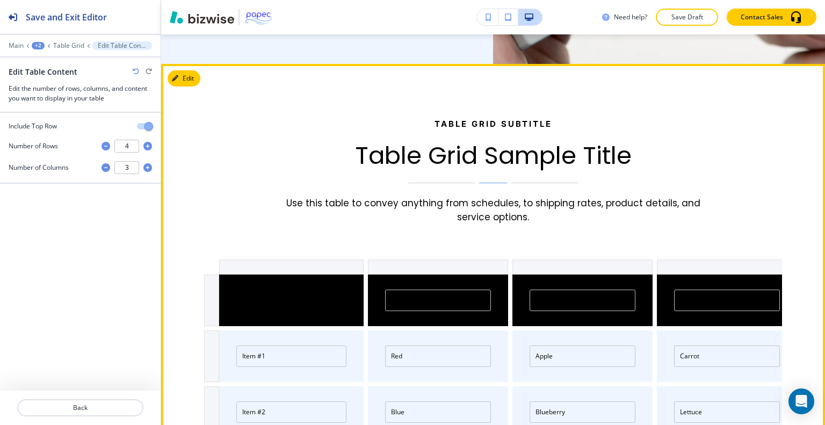
scroll to position [3231, 0]
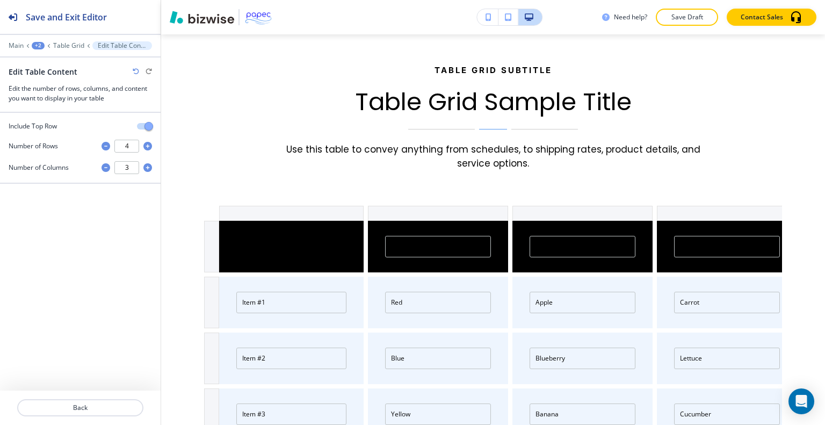
click at [107, 145] on icon "button" at bounding box center [106, 146] width 9 height 9
type input "3"
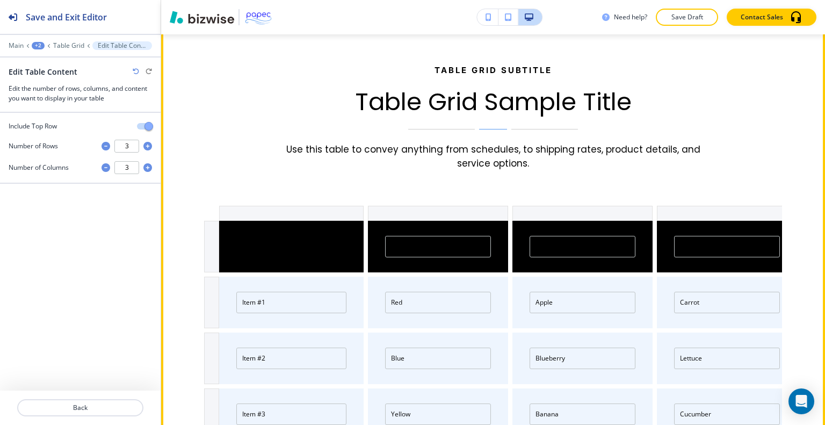
scroll to position [3285, 0]
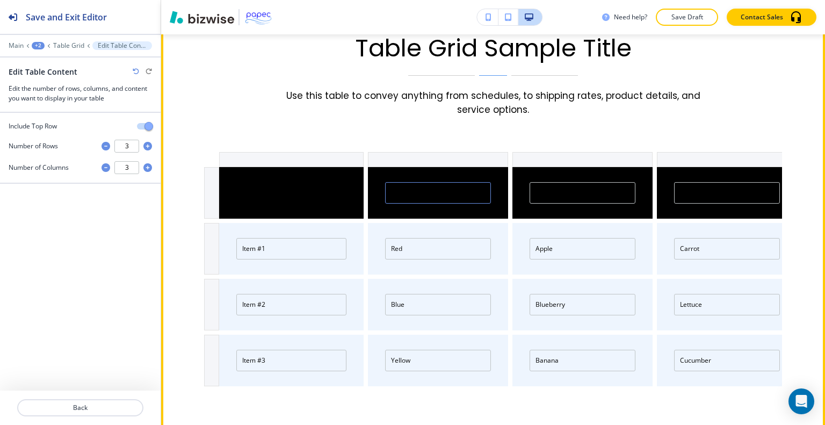
click at [408, 182] on input "Measured Dissolved Air" at bounding box center [438, 192] width 106 height 21
click at [545, 182] on input "Accuracy" at bounding box center [583, 192] width 106 height 21
click at [684, 182] on input "Vegetable" at bounding box center [727, 192] width 106 height 21
paste input "Measured Dissolved Air"
type input "VegetaMeasured Dissolved Airble"
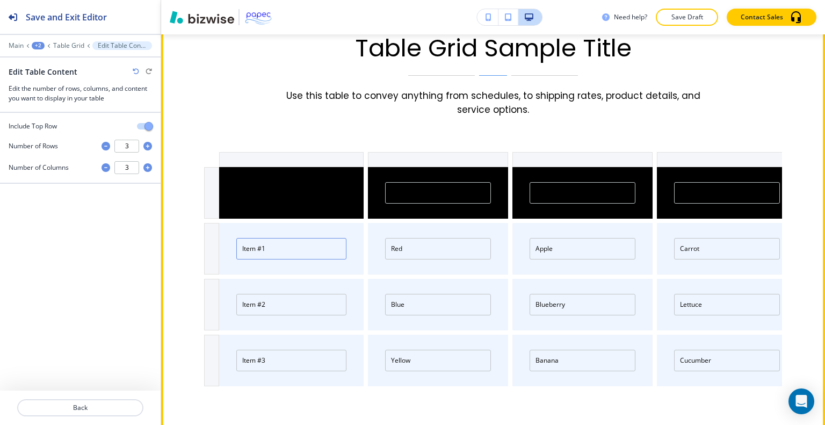
click at [314, 238] on input "Item #1" at bounding box center [291, 248] width 110 height 21
drag, startPoint x: 262, startPoint y: 220, endPoint x: 213, endPoint y: 218, distance: 49.5
click at [212, 223] on div "Item #1 Red Apple Carrot" at bounding box center [493, 249] width 578 height 52
click at [279, 238] on input "Item #1" at bounding box center [291, 248] width 110 height 21
click at [213, 224] on div at bounding box center [211, 249] width 15 height 52
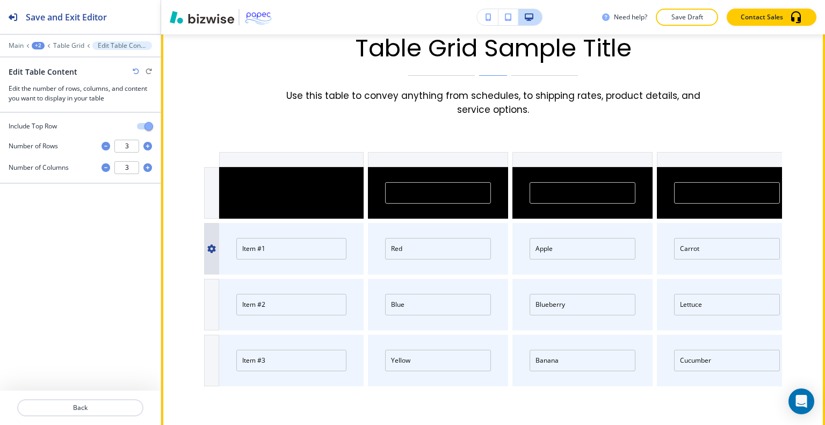
click at [212, 244] on icon "button" at bounding box center [211, 248] width 9 height 9
click at [191, 223] on div "Table Grid Subtitle Table Grid Sample Title Use this table to convey anything f…" at bounding box center [493, 200] width 664 height 488
drag, startPoint x: 286, startPoint y: 218, endPoint x: 201, endPoint y: 218, distance: 84.3
click at [201, 218] on div "Table Grid Subtitle Table Grid Sample Title Use this table to convey anything f…" at bounding box center [493, 200] width 664 height 488
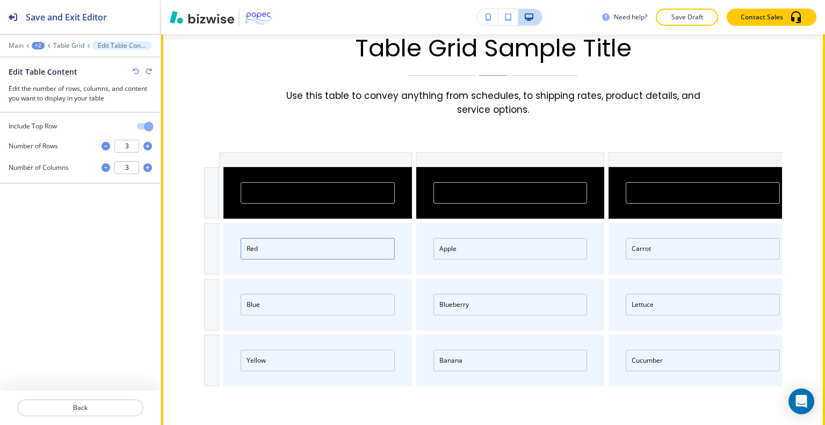
click at [286, 238] on input "Red" at bounding box center [318, 248] width 154 height 21
drag, startPoint x: 262, startPoint y: 222, endPoint x: 241, endPoint y: 214, distance: 21.8
click at [223, 223] on div "Red" at bounding box center [315, 249] width 193 height 52
paste input "10%"
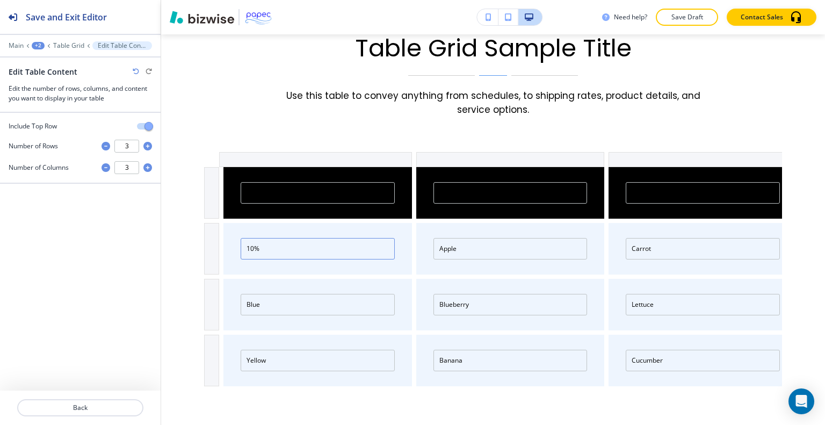
type input "10%"
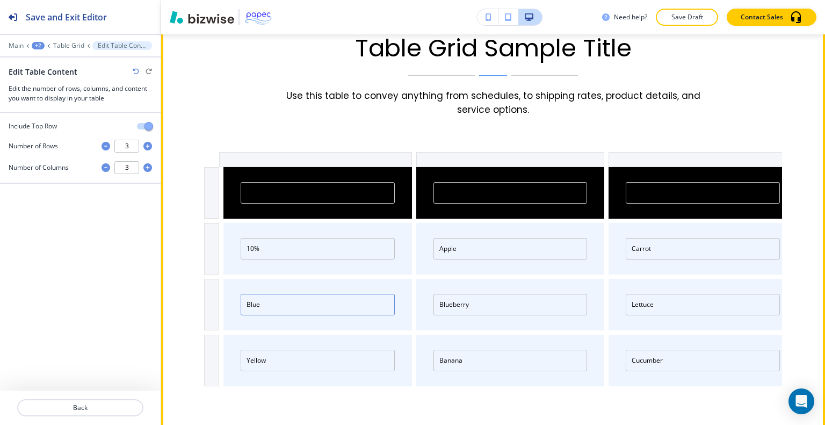
drag, startPoint x: 269, startPoint y: 270, endPoint x: 247, endPoint y: 274, distance: 22.4
click at [233, 279] on div "Blue" at bounding box center [315, 305] width 193 height 52
paste input "1%"
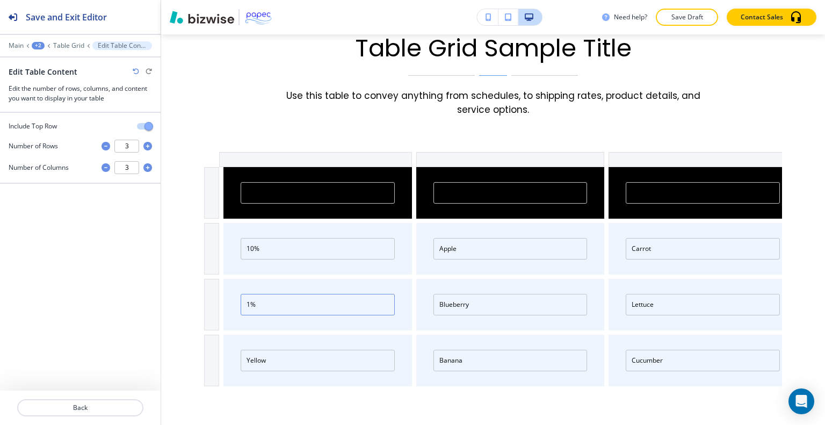
type input "1%"
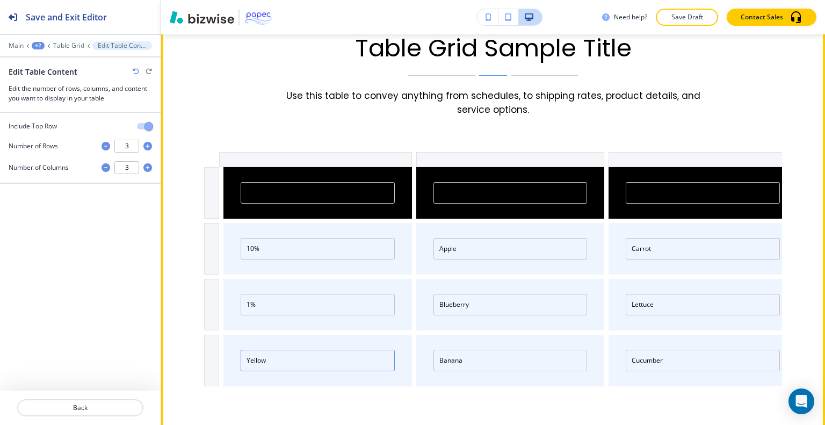
drag, startPoint x: 274, startPoint y: 329, endPoint x: 239, endPoint y: 328, distance: 34.9
click at [238, 335] on div "Yellow" at bounding box center [315, 361] width 193 height 52
paste input "0.1%"
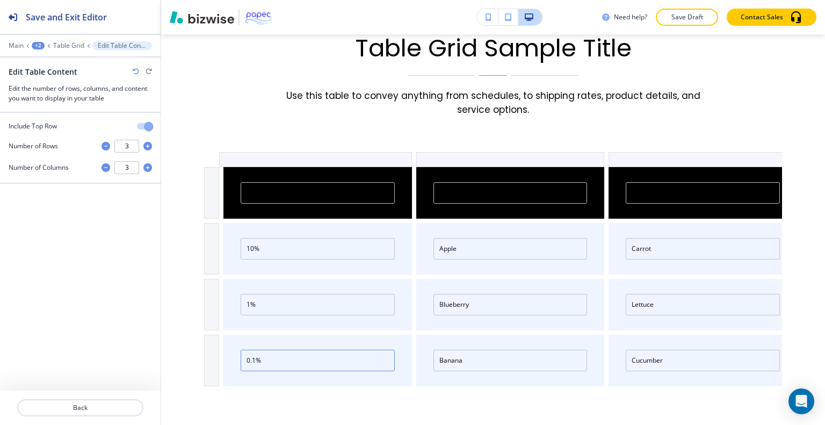
type input "0.1%"
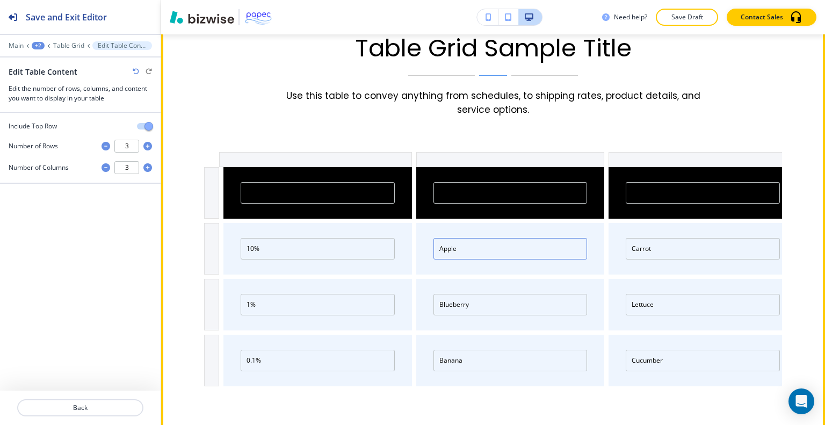
drag, startPoint x: 468, startPoint y: 219, endPoint x: 443, endPoint y: 218, distance: 25.3
click at [423, 223] on div "Apple" at bounding box center [508, 249] width 193 height 52
paste input "+/-2%"
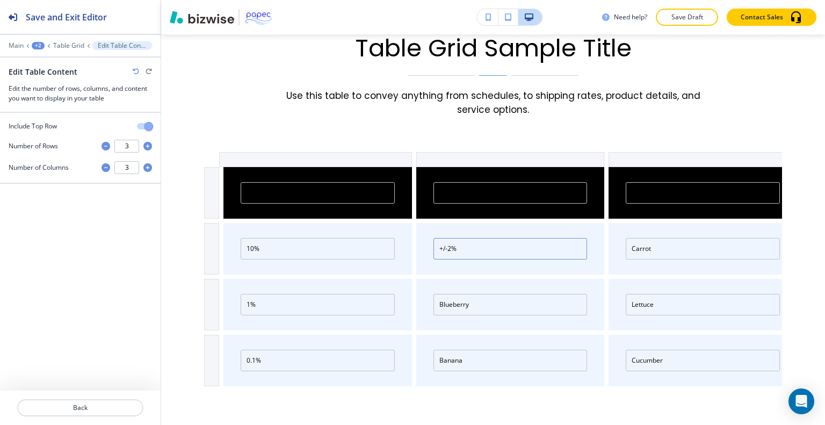
type input "+/-2%"
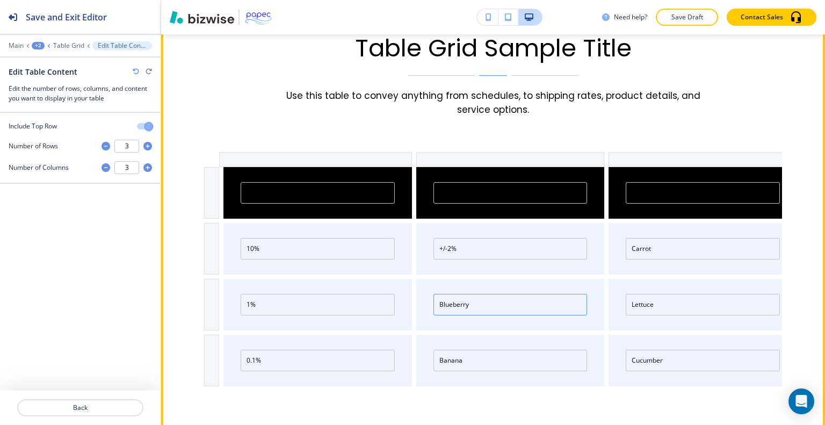
click at [462, 294] on input "Blueberry" at bounding box center [510, 304] width 154 height 21
drag, startPoint x: 473, startPoint y: 278, endPoint x: 437, endPoint y: 278, distance: 36.0
click at [417, 279] on div "Blueberry" at bounding box center [508, 305] width 193 height 52
paste input "+/-4%"
click at [445, 294] on input "+/-4%" at bounding box center [510, 304] width 154 height 21
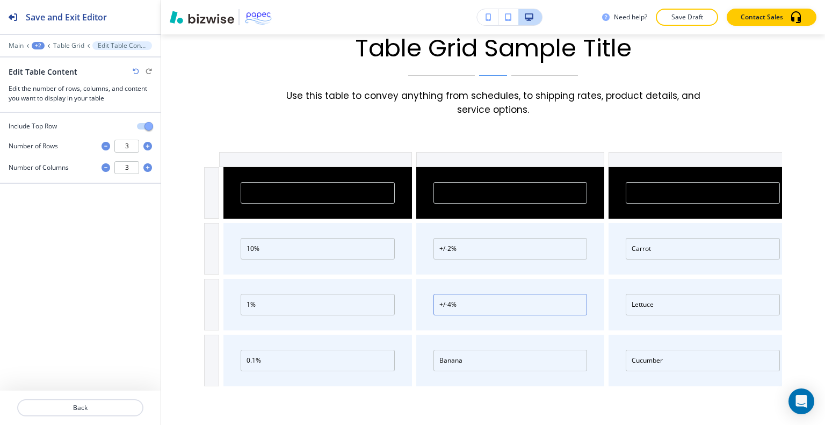
type input "+/-4%"
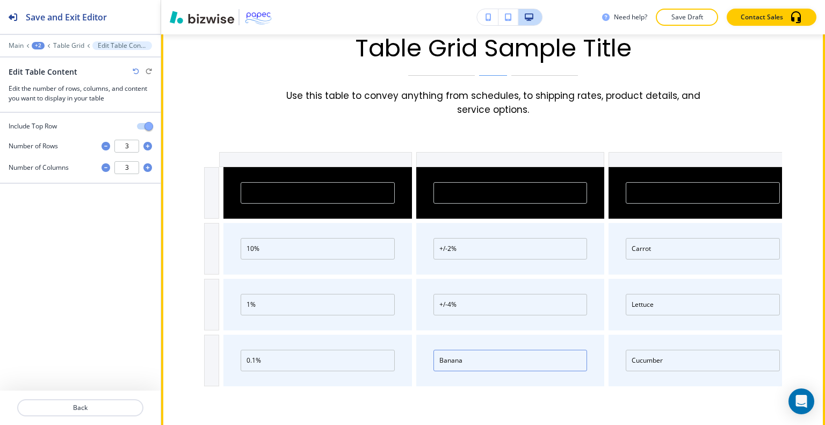
click at [471, 350] on input "Banana" at bounding box center [510, 360] width 154 height 21
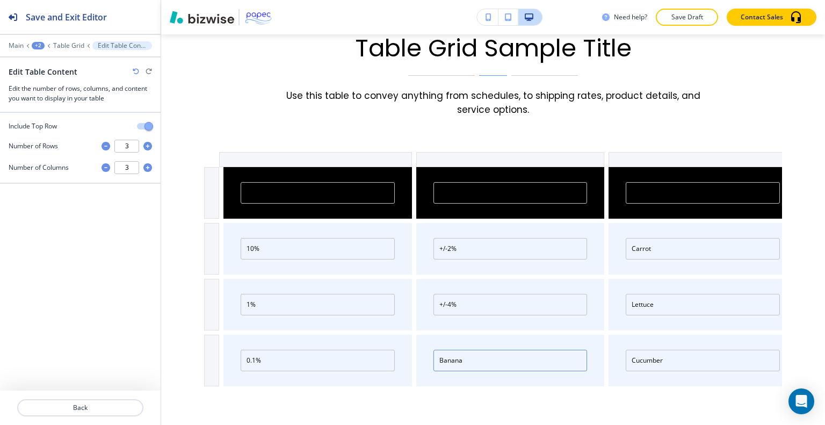
drag, startPoint x: 479, startPoint y: 341, endPoint x: 438, endPoint y: 339, distance: 40.9
click at [438, 339] on div "Banana" at bounding box center [508, 361] width 193 height 52
click at [462, 350] on input "Banana" at bounding box center [510, 360] width 154 height 21
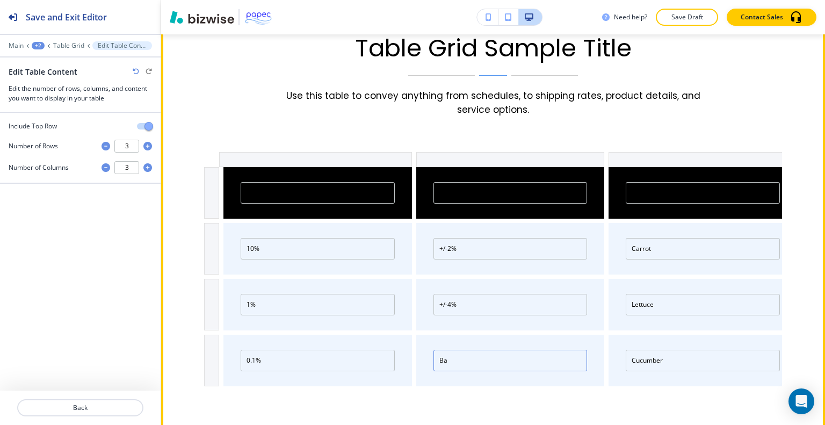
type input "B"
paste input "+/-20%"
click at [449, 350] on input "+/-20%" at bounding box center [510, 360] width 154 height 21
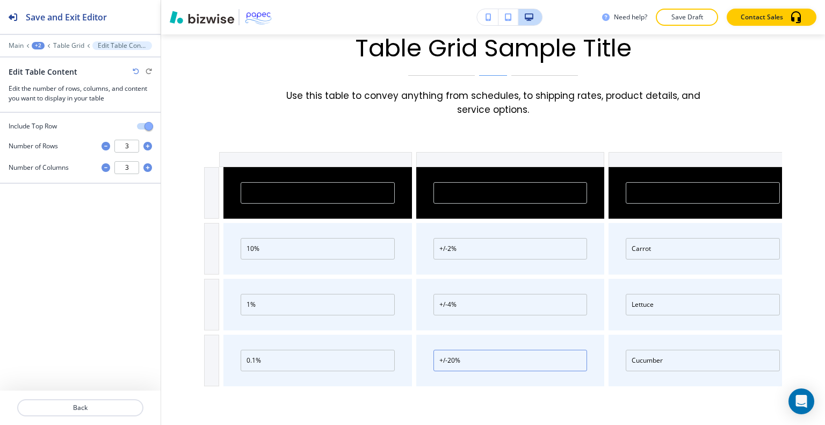
type input "+/-20%"
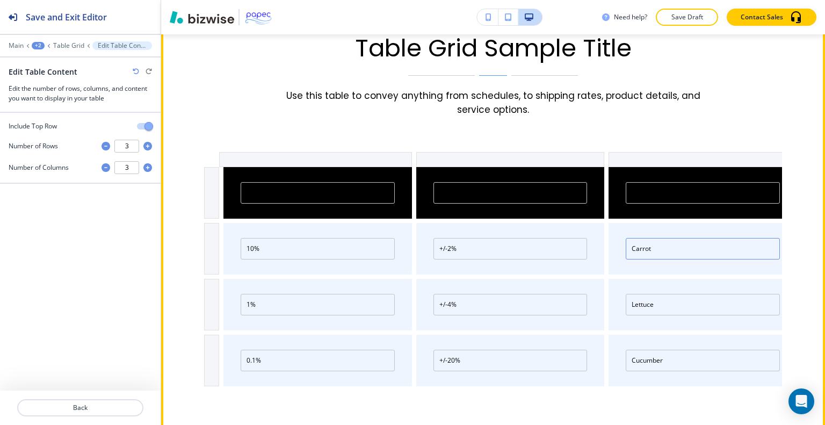
click at [651, 238] on input "Carrot" at bounding box center [703, 248] width 154 height 21
drag, startPoint x: 668, startPoint y: 221, endPoint x: 625, endPoint y: 219, distance: 42.5
click at [626, 238] on input "Carrot" at bounding box center [703, 248] width 154 height 21
drag, startPoint x: 664, startPoint y: 279, endPoint x: 616, endPoint y: 278, distance: 48.3
click at [616, 279] on div "Lettuce" at bounding box center [700, 305] width 193 height 52
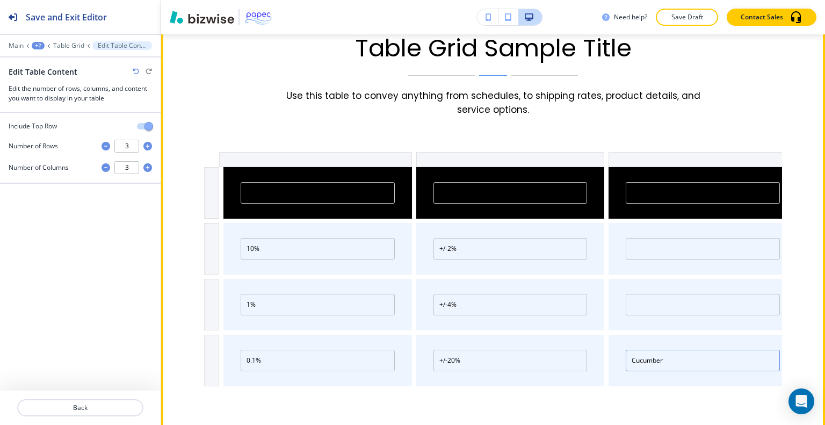
drag, startPoint x: 667, startPoint y: 331, endPoint x: 589, endPoint y: 331, distance: 78.4
click at [589, 335] on div "0.1% +/-20% Cucumber" at bounding box center [493, 361] width 578 height 52
click at [648, 238] on input "text" at bounding box center [703, 248] width 154 height 21
paste input "9.8 to 10.2%"
click at [643, 238] on input "9.8 to 10.2%" at bounding box center [703, 248] width 154 height 21
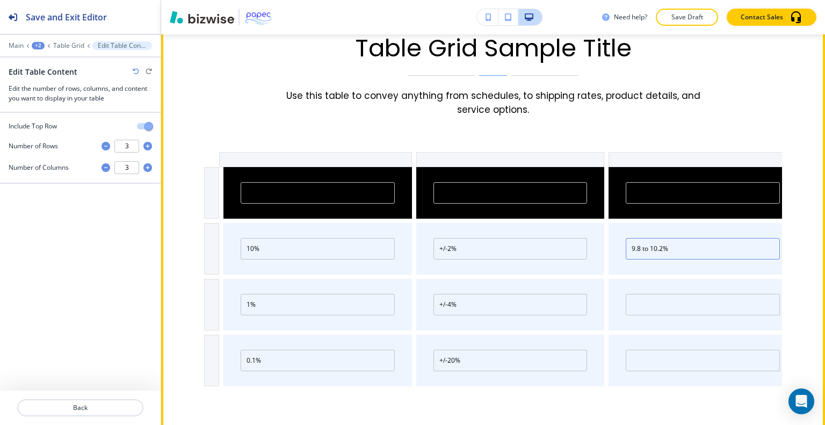
click at [641, 238] on input "9.8 to 10.2%" at bounding box center [703, 248] width 154 height 21
type input "9.8 to 10.2%"
click at [645, 294] on input "text" at bounding box center [703, 304] width 154 height 21
click at [629, 294] on input "text" at bounding box center [703, 304] width 154 height 21
paste input "0.96 to 1.04%"
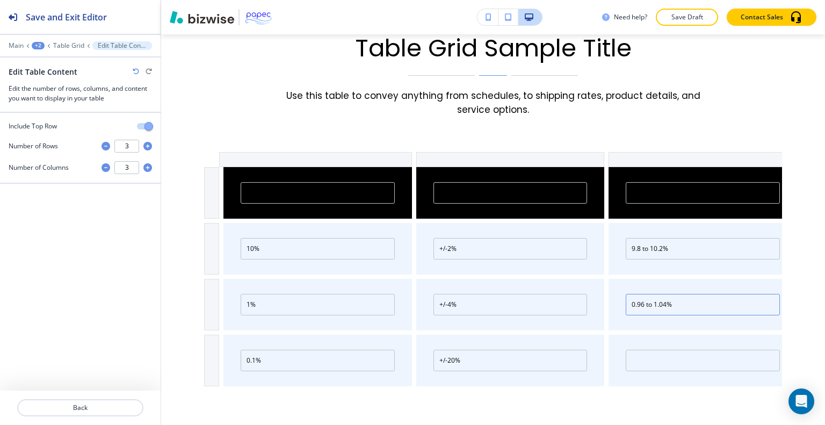
type input "0.96 to 1.04%"
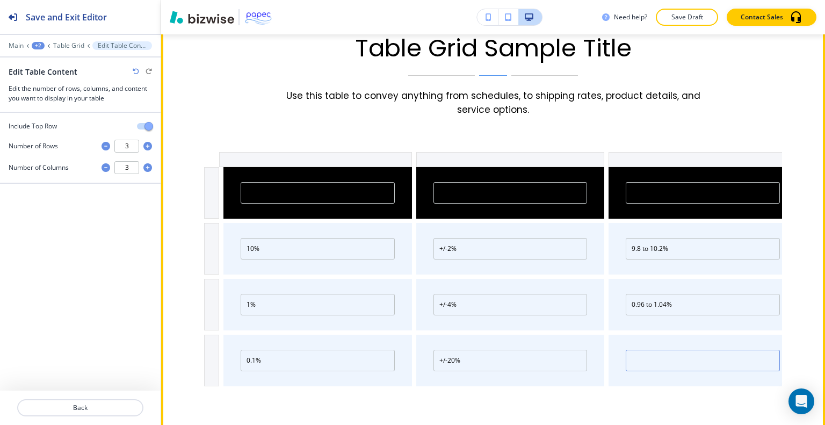
paste input "0.08 to 0.12%"
click at [638, 350] on input "0.08 to 0.12%" at bounding box center [703, 360] width 154 height 21
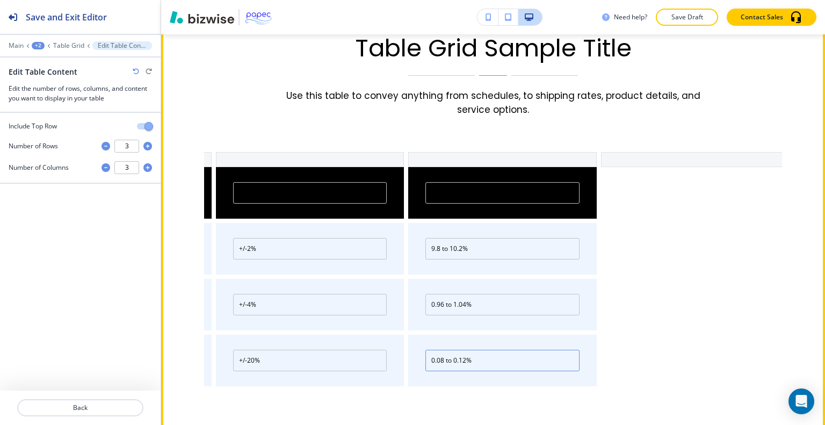
scroll to position [0, 0]
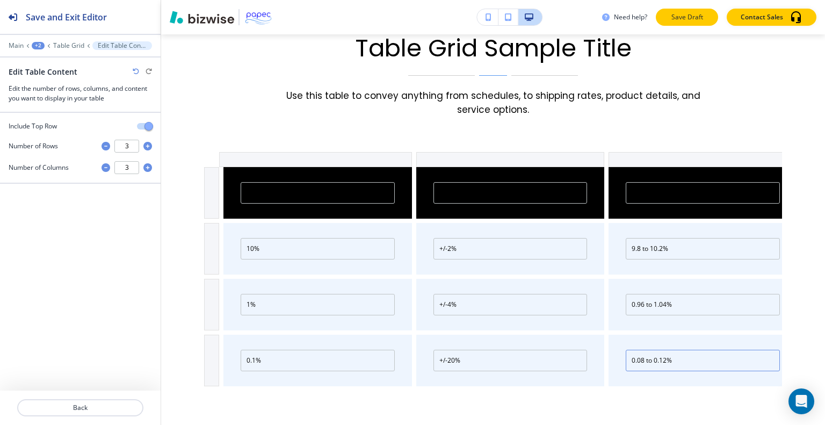
type input "0.08 to 0.12%"
click at [689, 17] on p "Save Draft" at bounding box center [687, 17] width 34 height 10
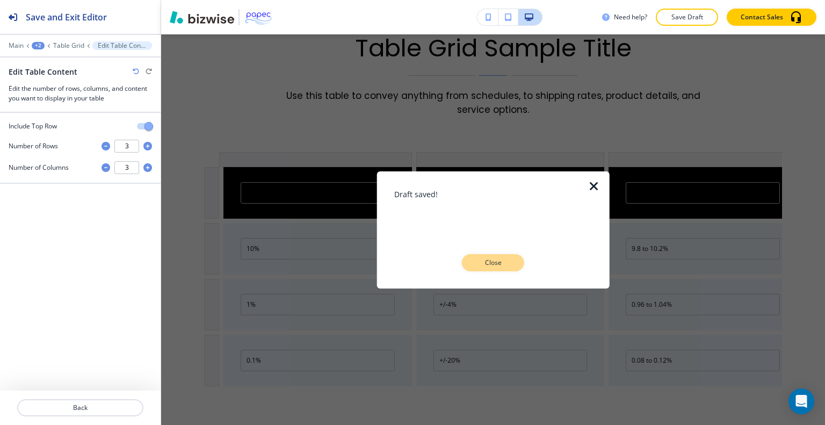
click at [515, 264] on button "Close" at bounding box center [493, 262] width 62 height 17
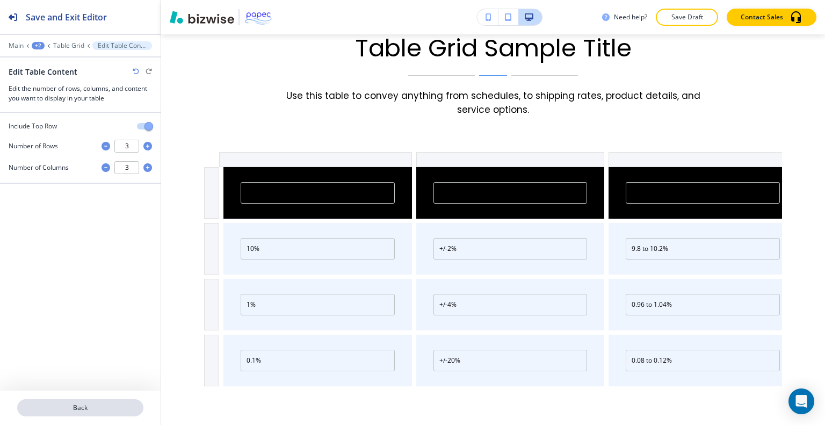
click at [98, 401] on button "Back" at bounding box center [80, 407] width 126 height 17
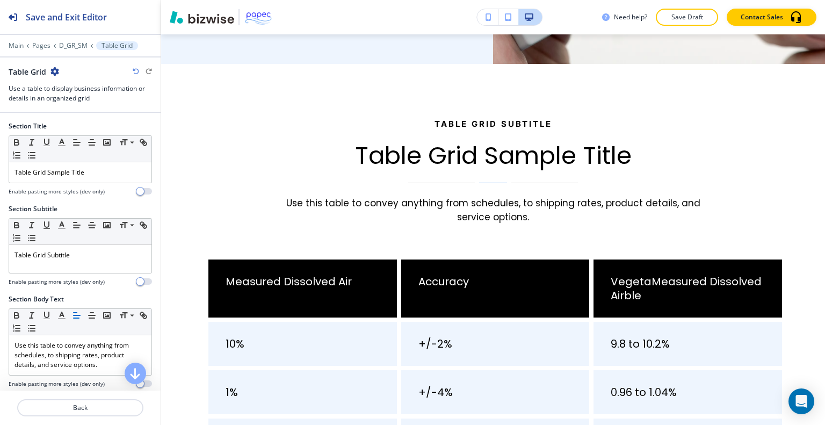
scroll to position [178, 0]
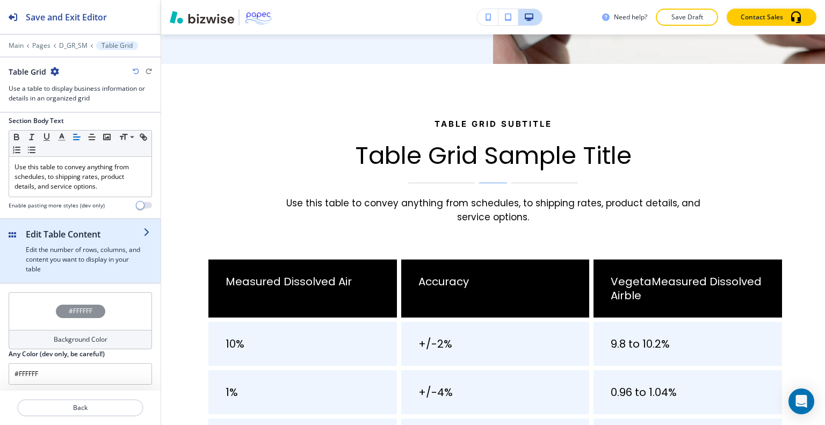
click at [60, 256] on h4 "Edit the number of rows, columns, and content you want to display in your table" at bounding box center [85, 259] width 118 height 29
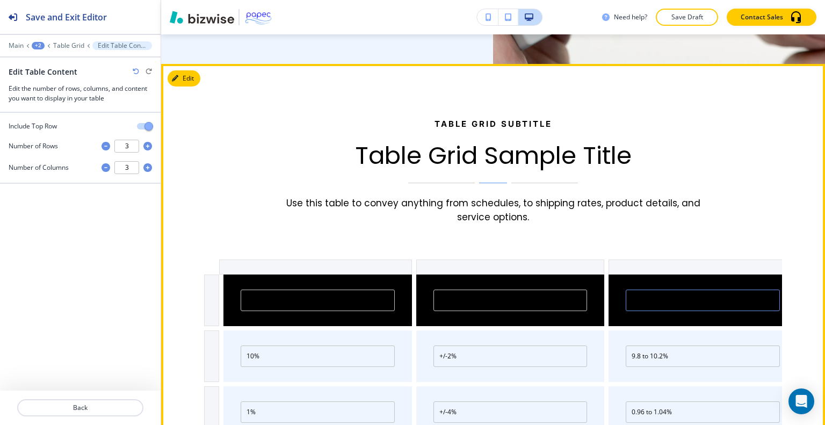
click at [638, 290] on input "VegetaMeasured Dissolved Airble" at bounding box center [703, 300] width 154 height 21
paste input "Measured Dissolved Air"
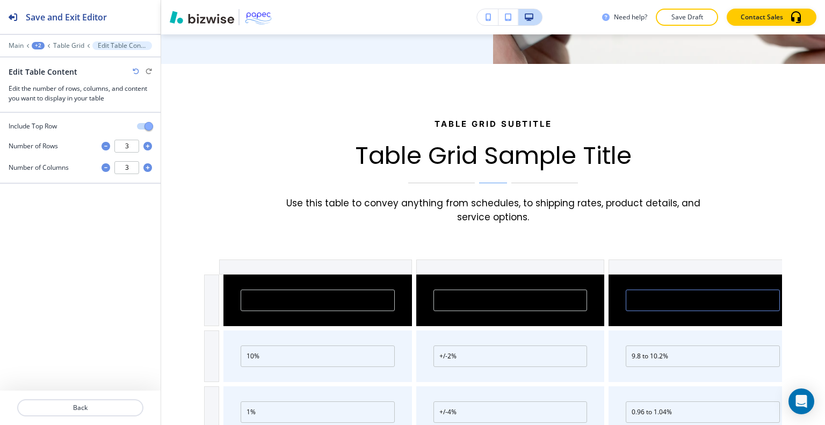
type input "Measured Dissolved Air"
click at [112, 395] on div at bounding box center [80, 394] width 161 height 9
click at [110, 403] on p "Back" at bounding box center [80, 408] width 124 height 10
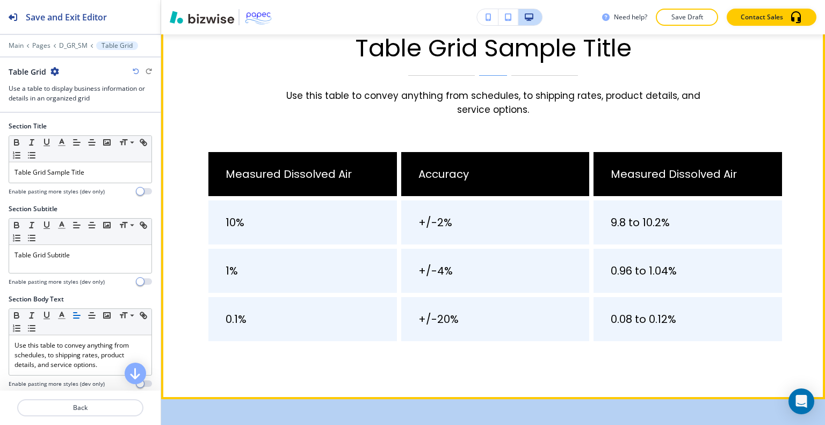
scroll to position [3178, 0]
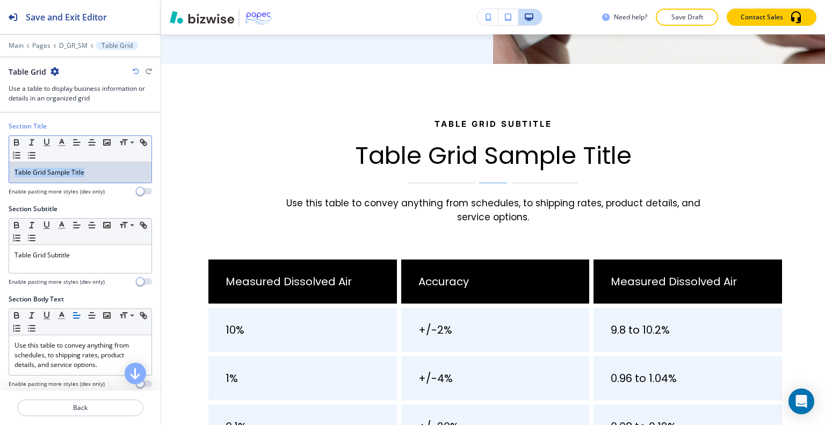
drag, startPoint x: 107, startPoint y: 168, endPoint x: 37, endPoint y: 163, distance: 70.0
click at [6, 163] on div "Section Title Small Normal Large Huge Table Grid Sample Title Enable pasting mo…" at bounding box center [80, 255] width 161 height 284
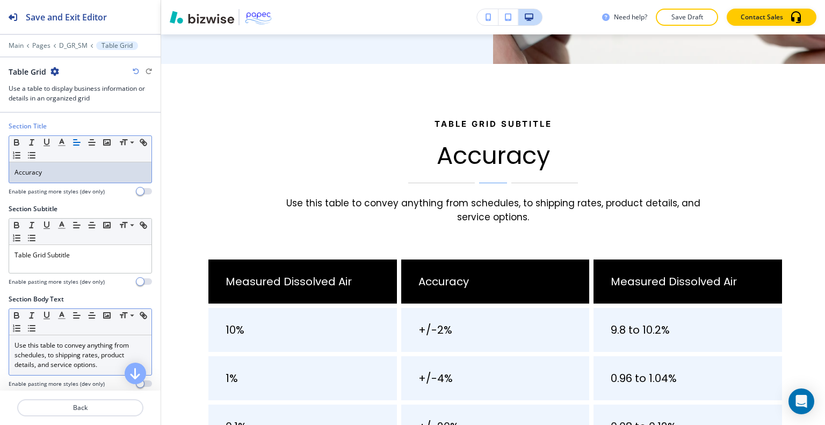
scroll to position [54, 0]
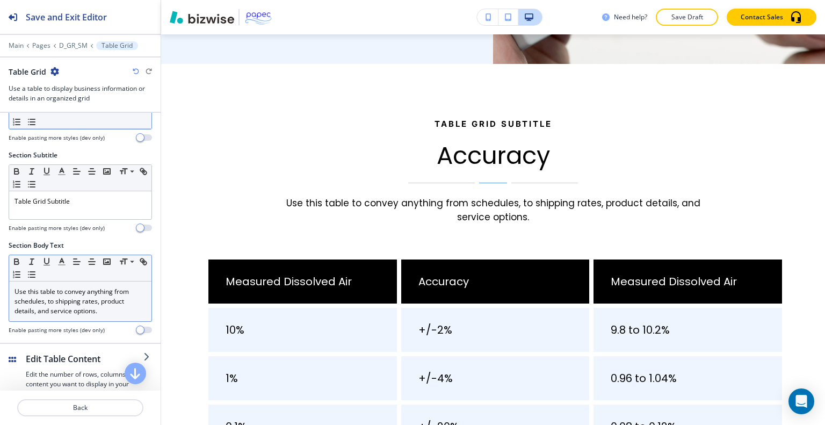
click at [76, 305] on p "Use this table to convey anything from schedules, to shipping rates, product de…" at bounding box center [81, 301] width 132 height 29
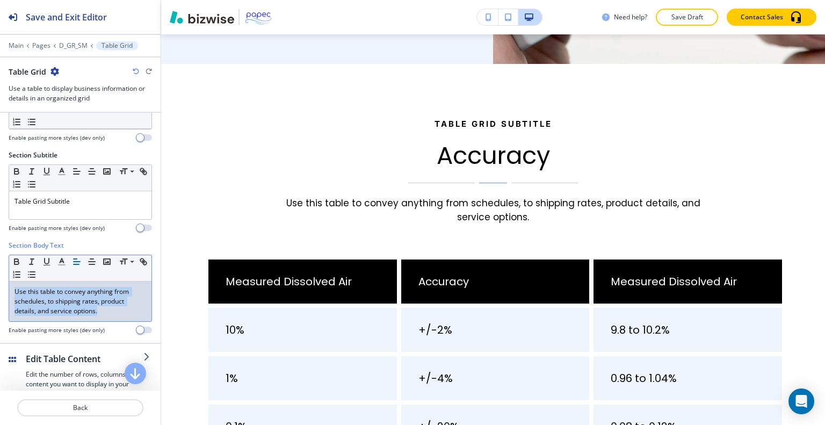
drag, startPoint x: 108, startPoint y: 311, endPoint x: 33, endPoint y: 299, distance: 75.6
click at [3, 288] on div "Section Title Small Normal Large Huge Accuracy Enable pasting more styles (dev …" at bounding box center [80, 201] width 161 height 284
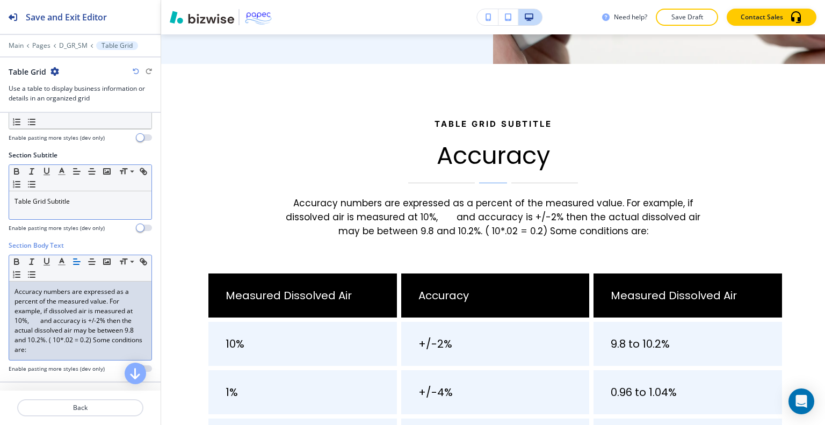
click at [101, 210] on div "Table Grid Subtitle" at bounding box center [80, 205] width 142 height 28
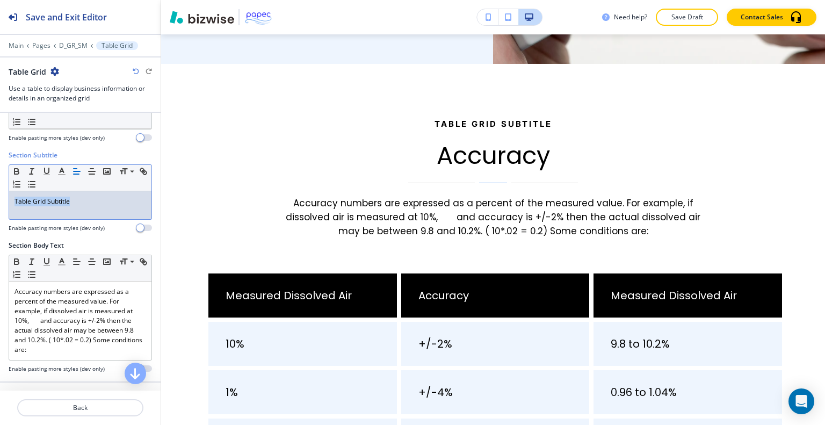
drag, startPoint x: 105, startPoint y: 204, endPoint x: 16, endPoint y: 193, distance: 89.9
click at [0, 193] on div "Section Title Small Normal Large Huge Accuracy Enable pasting more styles (dev …" at bounding box center [80, 220] width 161 height 322
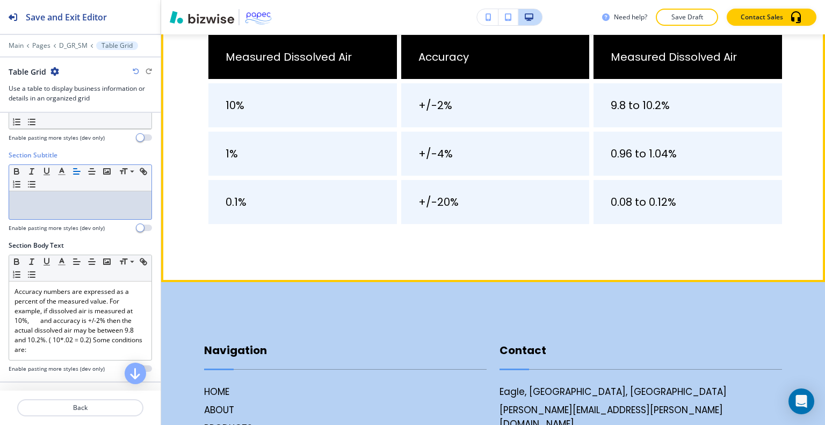
scroll to position [3285, 0]
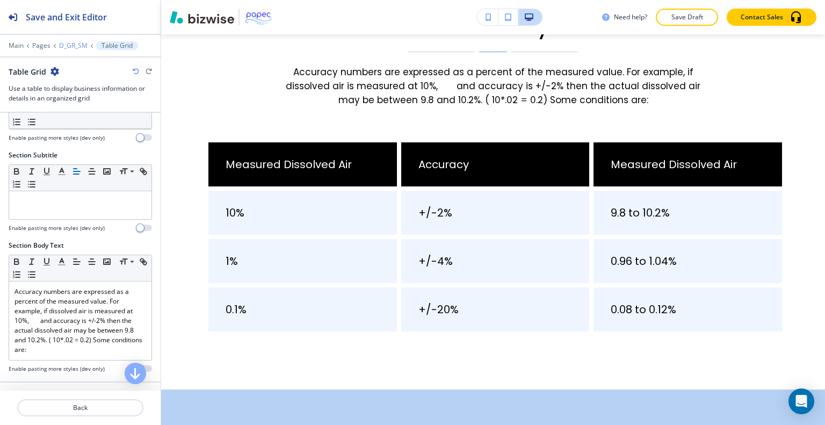
click at [77, 48] on p "D_GR_SM" at bounding box center [73, 46] width 28 height 8
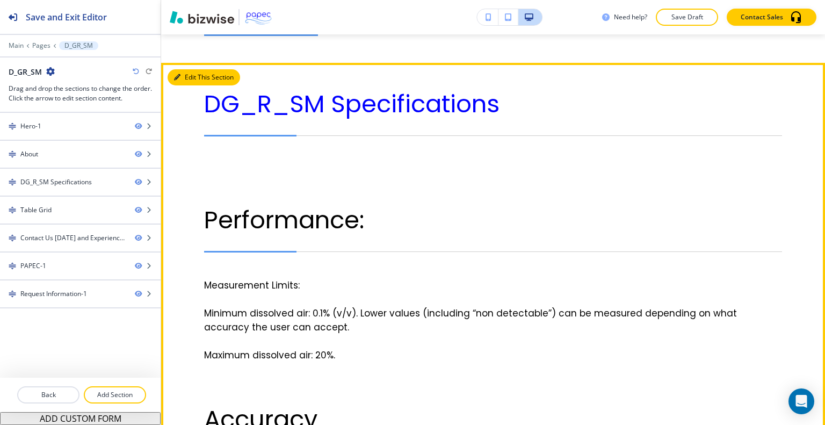
click at [190, 69] on button "Edit This Section" at bounding box center [204, 77] width 73 height 16
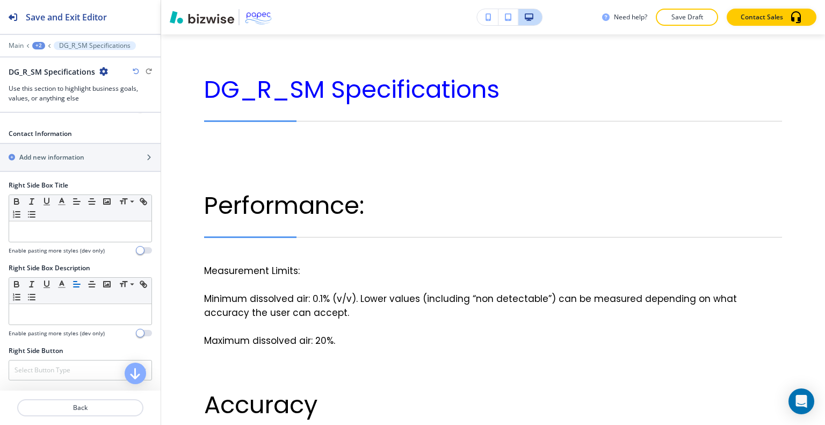
scroll to position [537, 0]
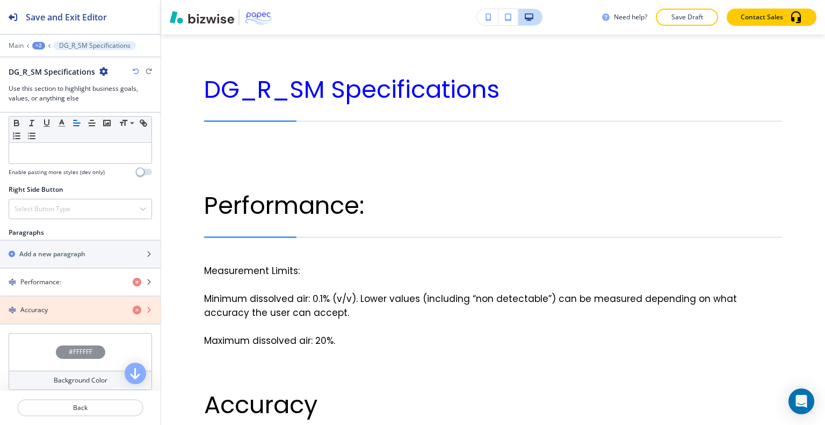
click at [133, 307] on icon "button" at bounding box center [137, 310] width 9 height 9
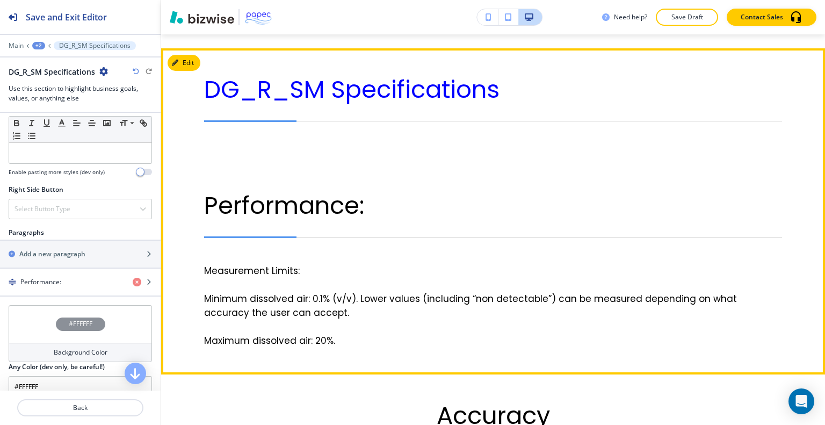
scroll to position [1366, 0]
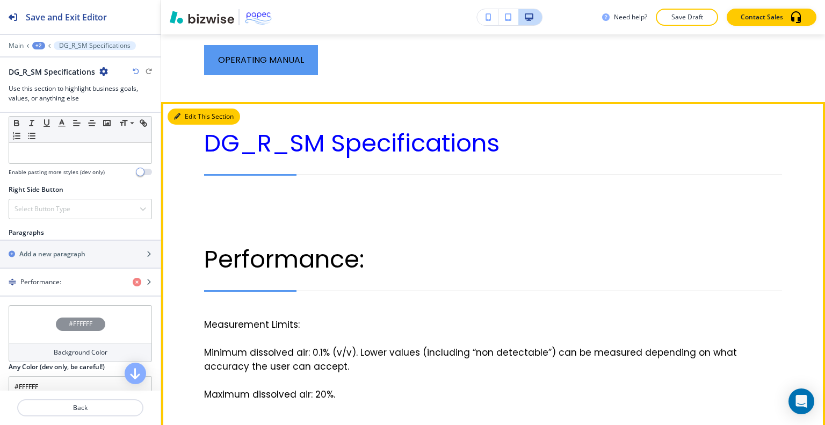
click at [196, 108] on button "Edit This Section" at bounding box center [204, 116] width 73 height 16
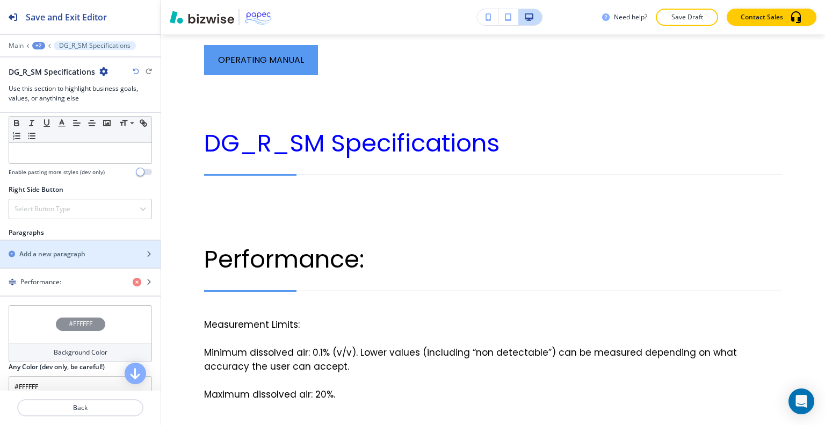
scroll to position [617, 0]
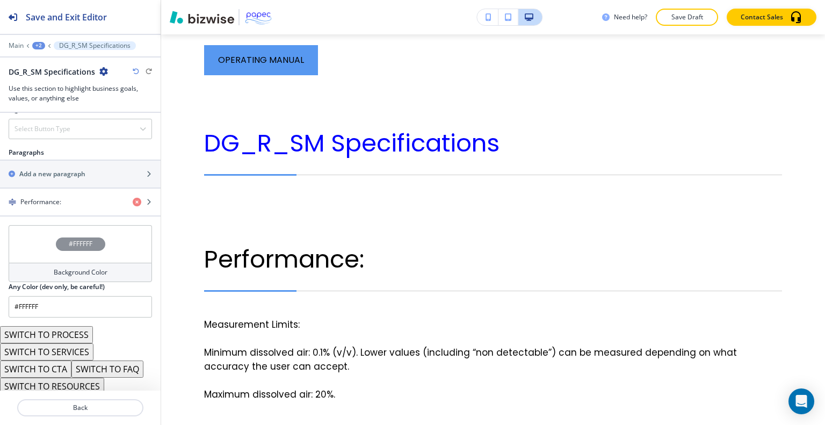
click at [79, 330] on button "SWITCH TO PROCESS" at bounding box center [46, 334] width 93 height 17
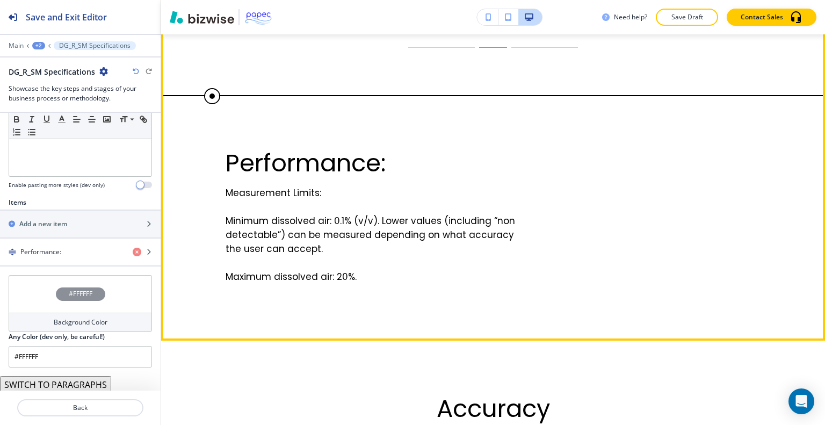
scroll to position [1420, 0]
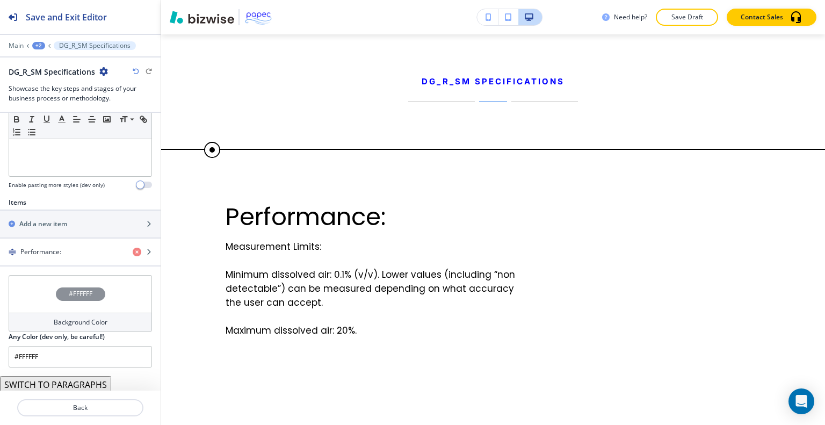
click at [136, 73] on icon "button" at bounding box center [136, 71] width 6 height 6
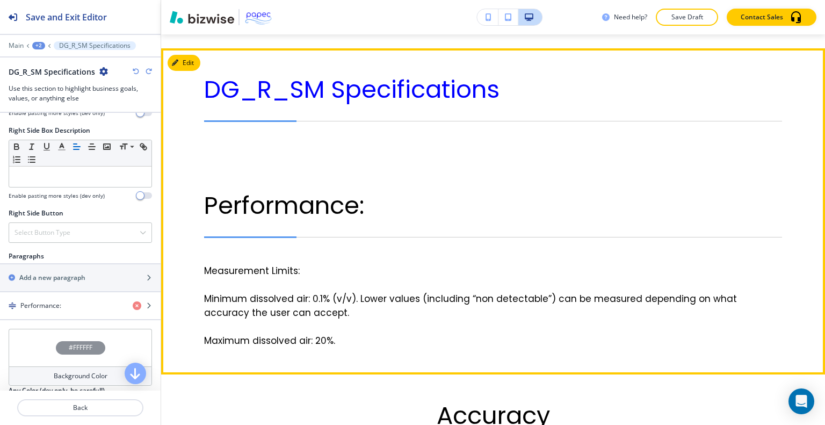
scroll to position [1313, 0]
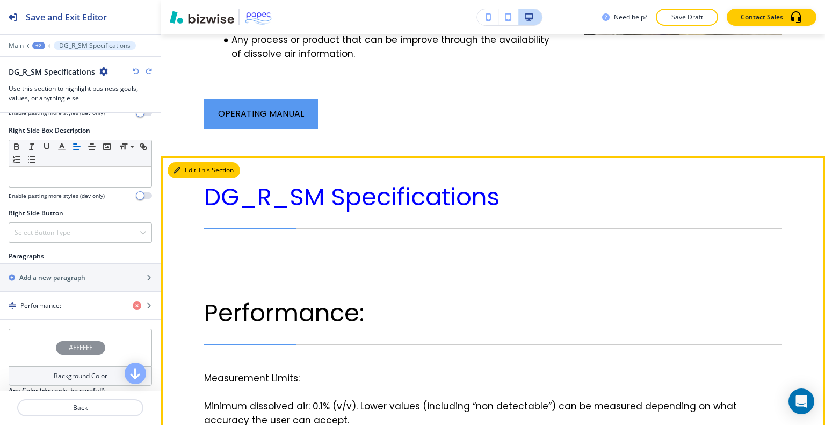
click at [189, 162] on button "Edit This Section" at bounding box center [204, 170] width 73 height 16
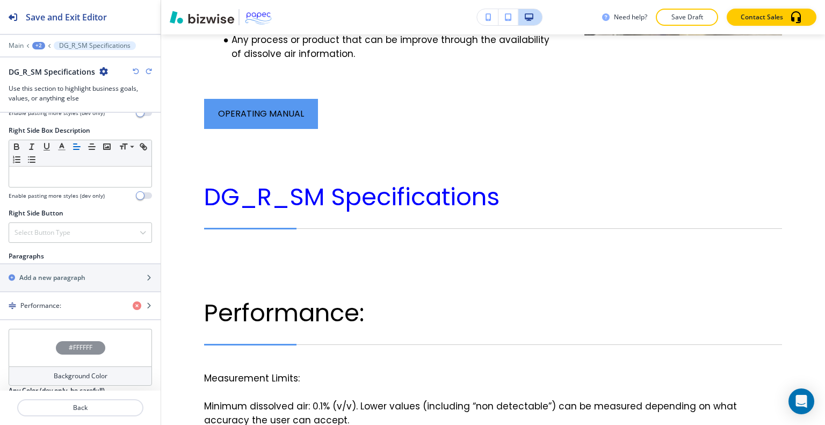
scroll to position [617, 0]
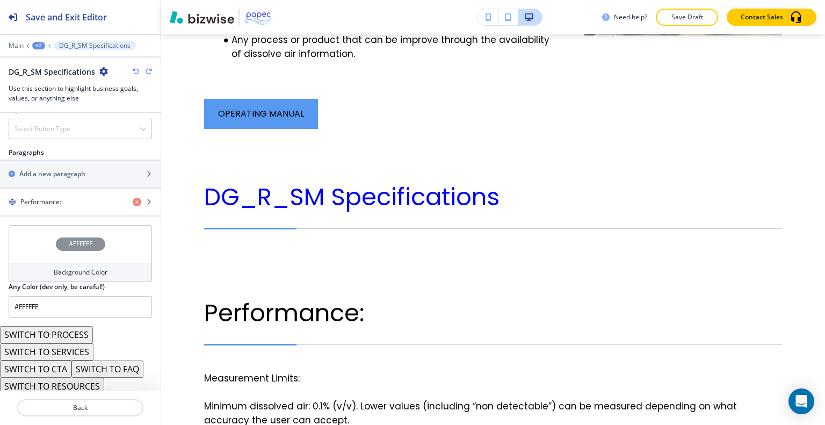
click at [32, 241] on div "#FFFFFF" at bounding box center [80, 244] width 143 height 38
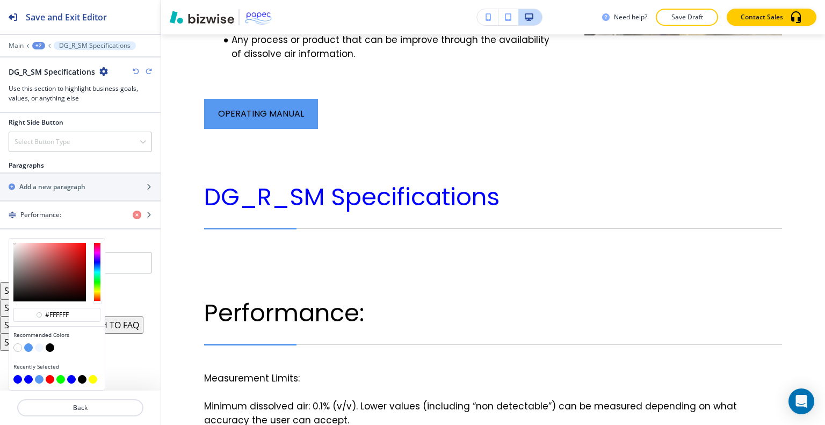
scroll to position [599, 0]
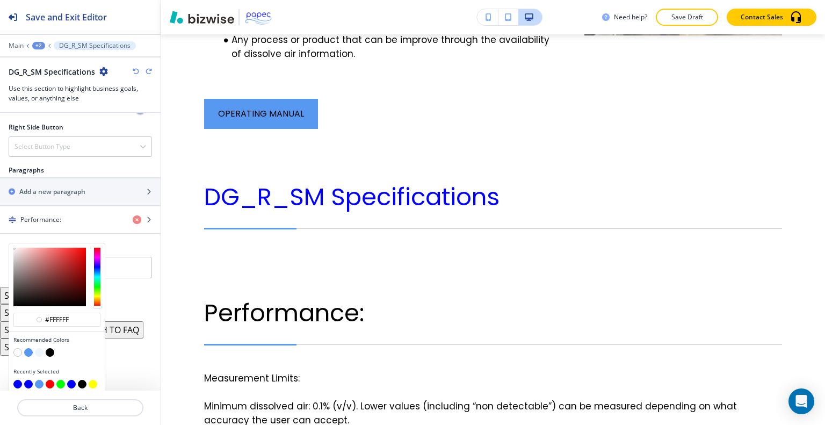
click at [39, 348] on button "button" at bounding box center [39, 352] width 9 height 9
type input "#eef5fe"
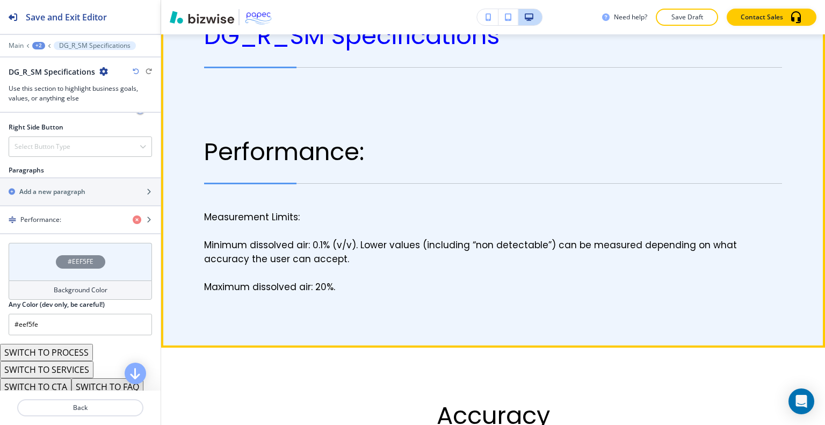
scroll to position [1420, 0]
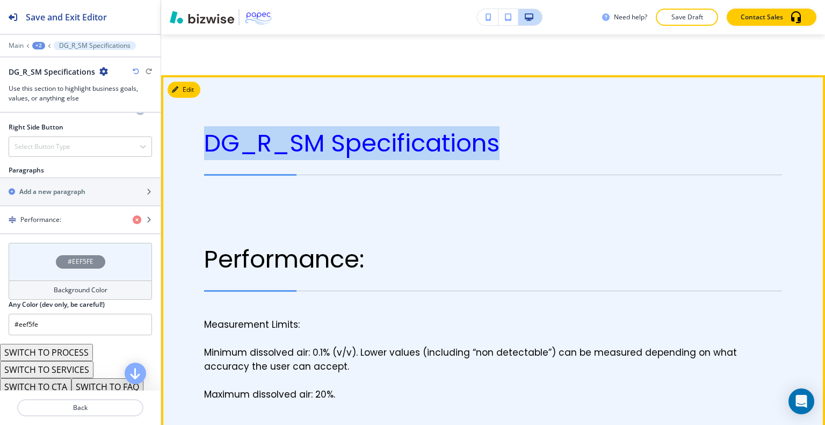
drag, startPoint x: 533, startPoint y: 134, endPoint x: 193, endPoint y: 125, distance: 340.1
click at [191, 129] on div "DG_R_SM Specifications Performance: Measurement Limits: Minimum dissolved air: …" at bounding box center [482, 265] width 599 height 272
copy span "DG_R_SM Specifications"
click at [192, 82] on button "Edit This Section" at bounding box center [204, 90] width 73 height 16
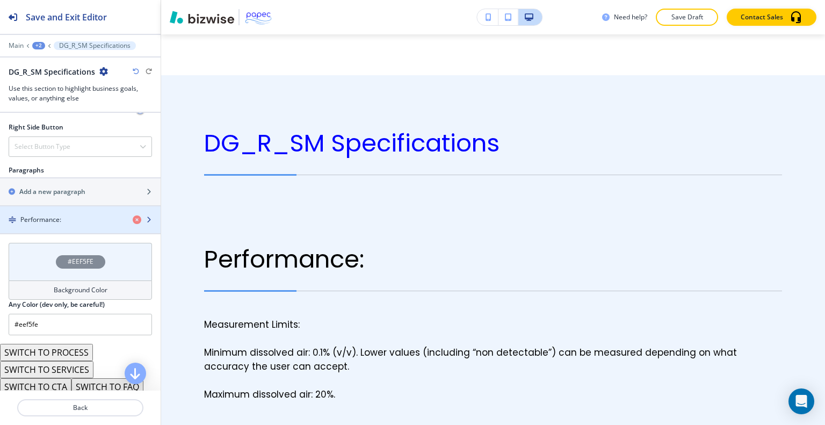
click at [70, 215] on div "Performance:" at bounding box center [62, 220] width 124 height 10
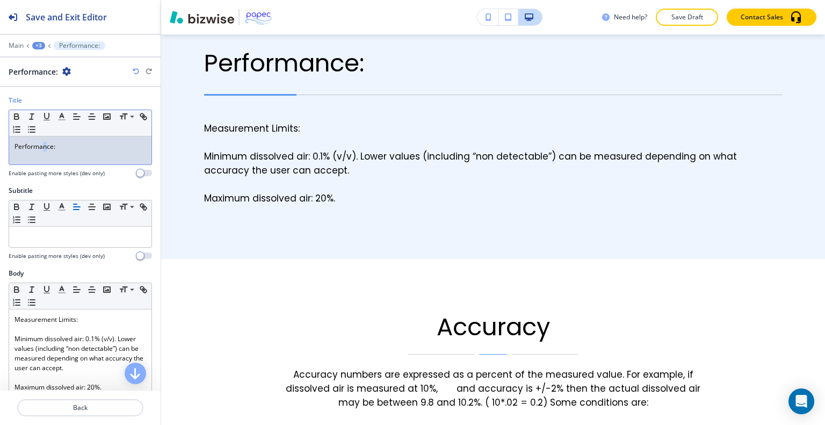
drag, startPoint x: 52, startPoint y: 236, endPoint x: 45, endPoint y: 142, distance: 94.2
click at [45, 142] on p "Performance:" at bounding box center [81, 147] width 132 height 10
drag, startPoint x: 81, startPoint y: 146, endPoint x: 0, endPoint y: 143, distance: 81.1
click at [0, 142] on div "Title Small Normal Large Huge Performance: Enable pasting more styles (dev only)" at bounding box center [80, 141] width 161 height 90
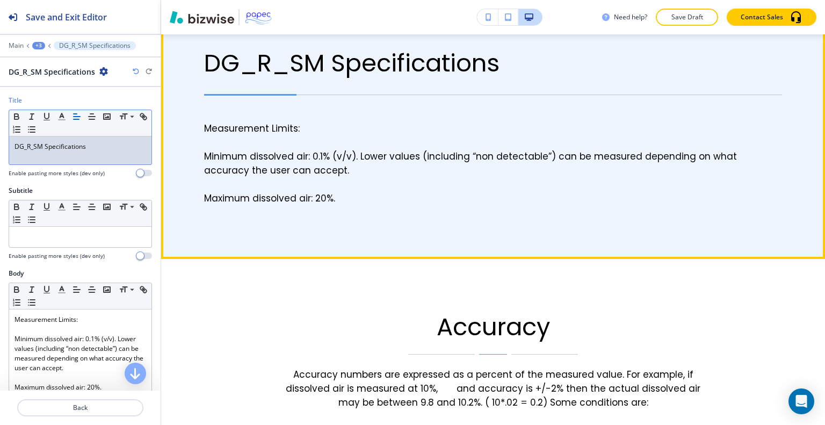
scroll to position [1509, 0]
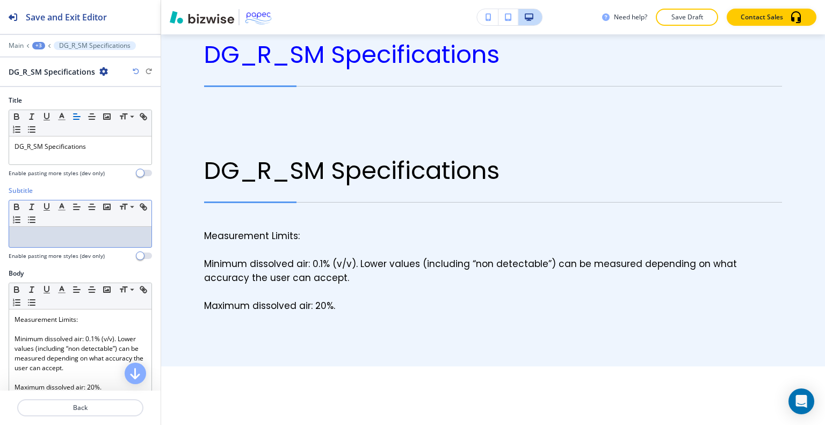
click at [103, 229] on div at bounding box center [80, 237] width 142 height 20
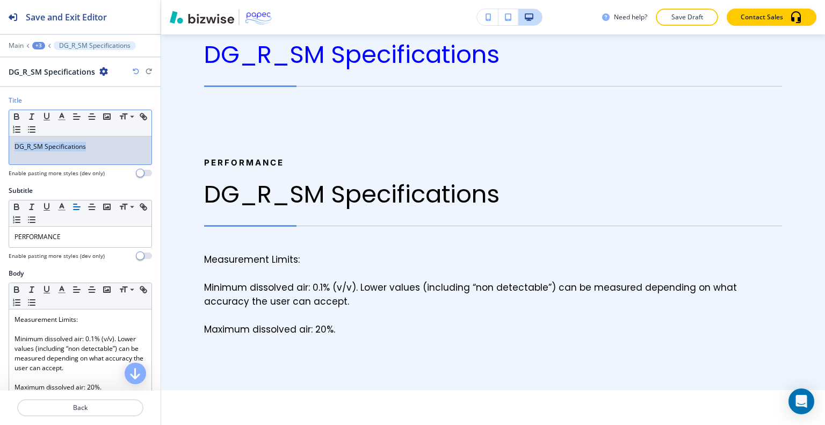
drag, startPoint x: 95, startPoint y: 146, endPoint x: 4, endPoint y: 146, distance: 91.3
click at [0, 147] on div "Title Small Normal Large Huge DG_R_SM Specifications Enable pasting more styles…" at bounding box center [80, 141] width 161 height 90
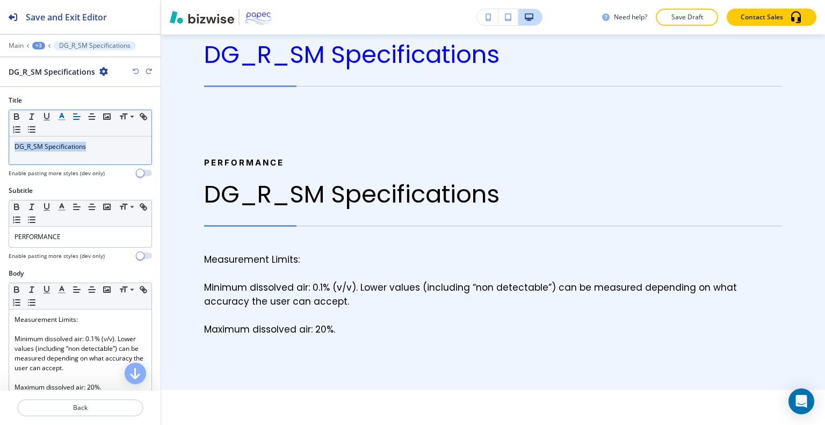
click at [58, 117] on icon "button" at bounding box center [62, 117] width 10 height 10
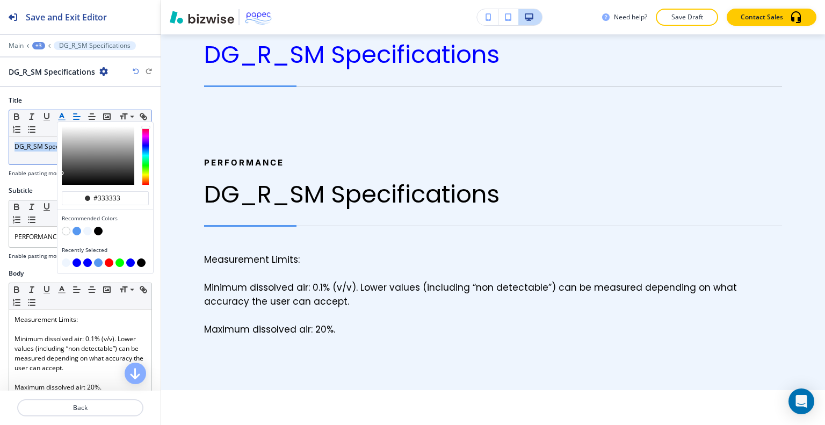
click at [86, 260] on button "button" at bounding box center [87, 262] width 9 height 9
type input "#0000ff"
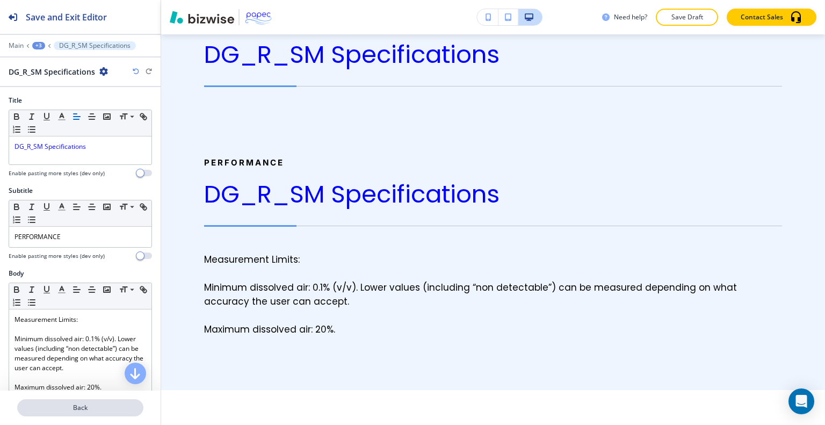
click at [76, 411] on p "Back" at bounding box center [80, 408] width 124 height 10
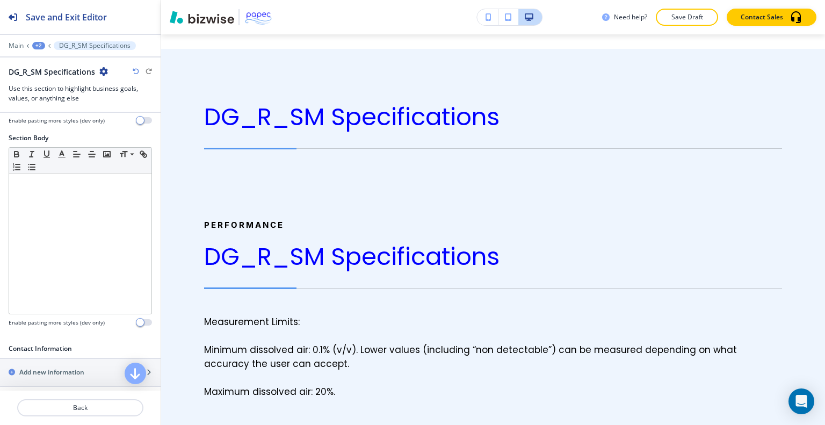
scroll to position [0, 0]
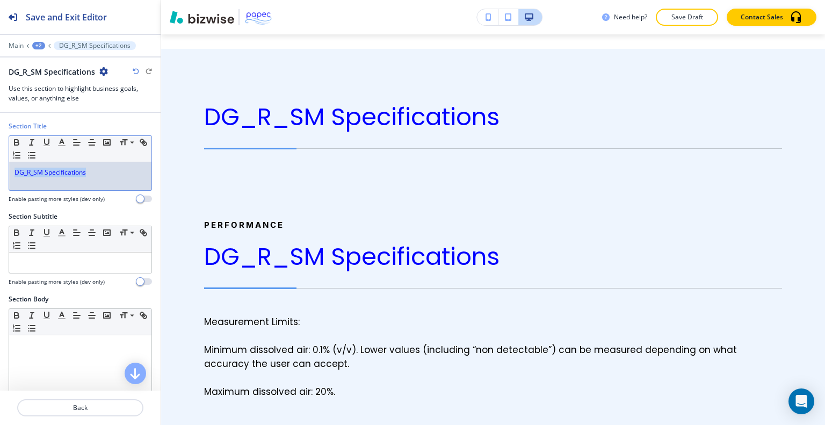
drag, startPoint x: 113, startPoint y: 175, endPoint x: 0, endPoint y: 165, distance: 113.3
click at [0, 165] on div "Section Title Small Normal Large Huge DG_R_SM Specifications Enable pasting mor…" at bounding box center [80, 166] width 161 height 90
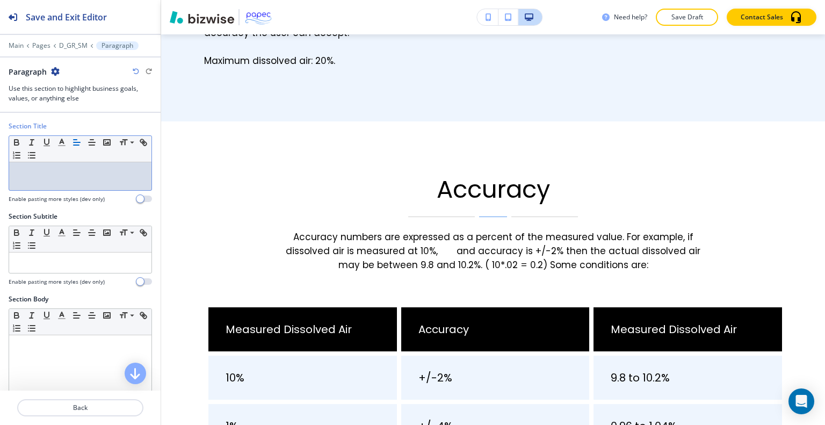
scroll to position [54, 0]
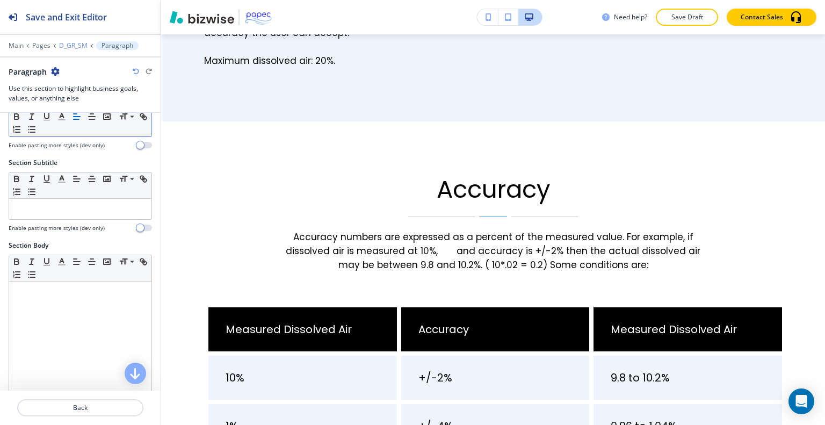
click at [67, 46] on p "D_GR_SM" at bounding box center [73, 46] width 28 height 8
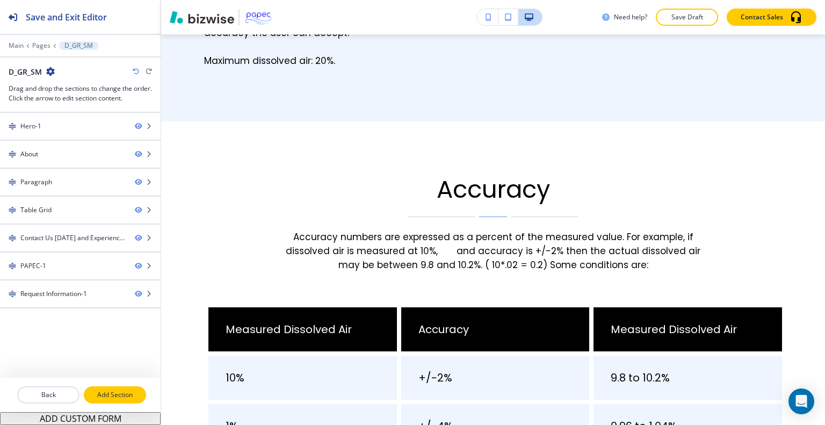
click at [116, 396] on p "Add Section" at bounding box center [115, 395] width 60 height 10
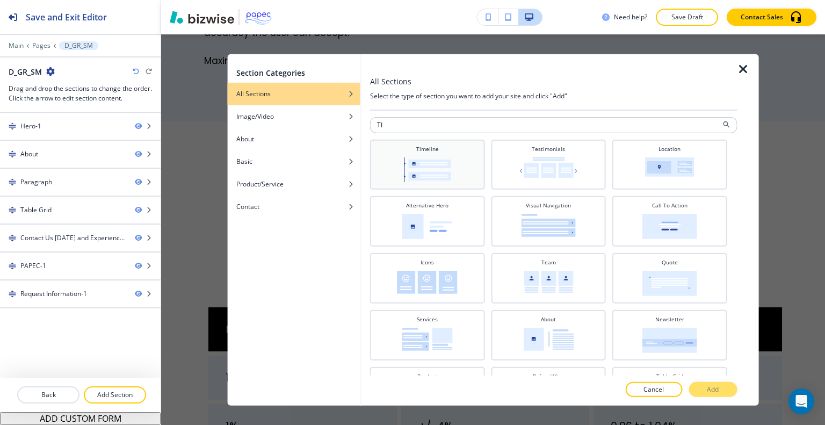
type input "TI"
click at [425, 151] on h4 "Timeline" at bounding box center [427, 148] width 23 height 8
drag, startPoint x: 720, startPoint y: 387, endPoint x: 710, endPoint y: 386, distance: 9.8
click at [720, 388] on button "Add" at bounding box center [713, 389] width 48 height 15
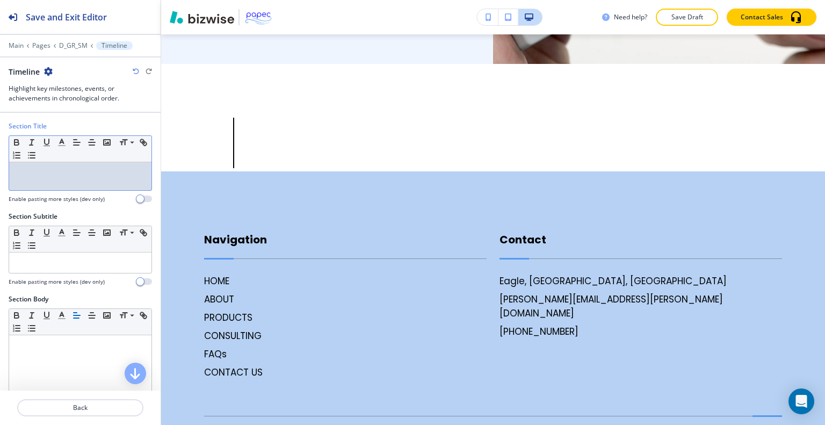
drag, startPoint x: 80, startPoint y: 172, endPoint x: 95, endPoint y: 153, distance: 24.2
click at [81, 171] on p at bounding box center [81, 173] width 132 height 10
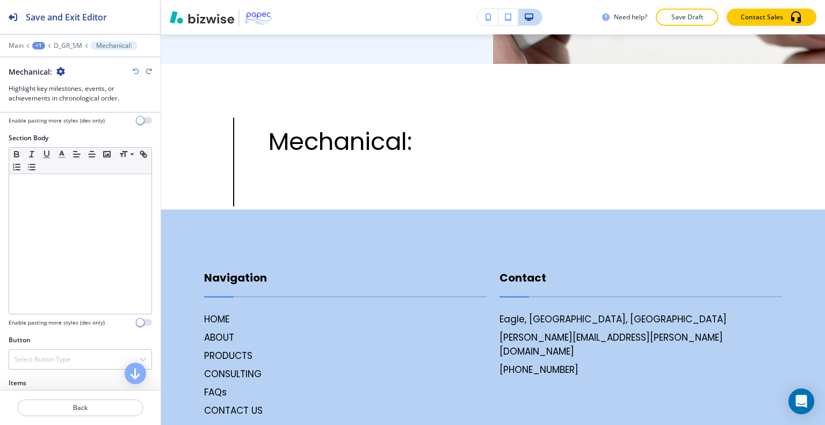
scroll to position [269, 0]
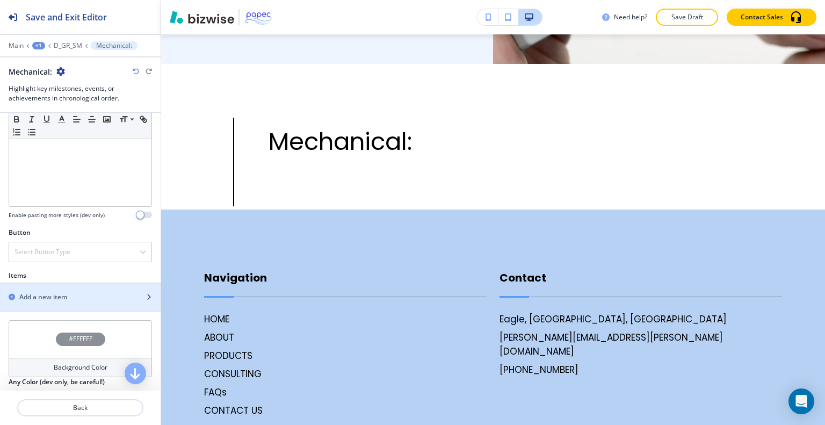
click at [60, 302] on div "button" at bounding box center [80, 306] width 161 height 9
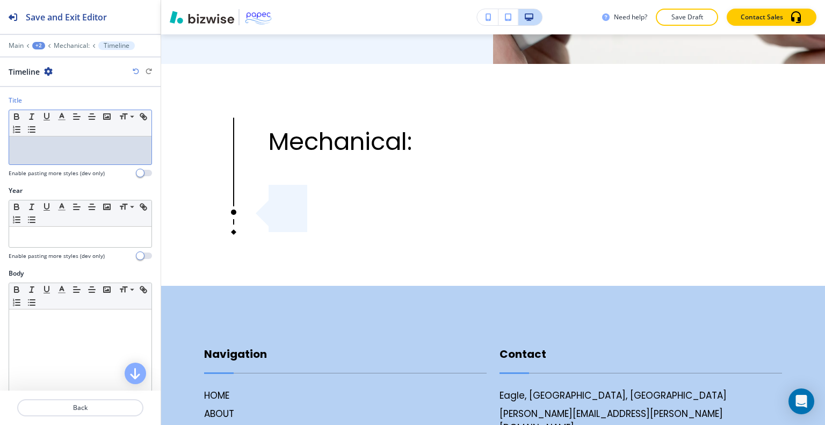
drag, startPoint x: 54, startPoint y: 165, endPoint x: 27, endPoint y: 150, distance: 30.5
drag, startPoint x: 27, startPoint y: 150, endPoint x: 17, endPoint y: 236, distance: 85.9
click at [17, 236] on p at bounding box center [81, 237] width 132 height 10
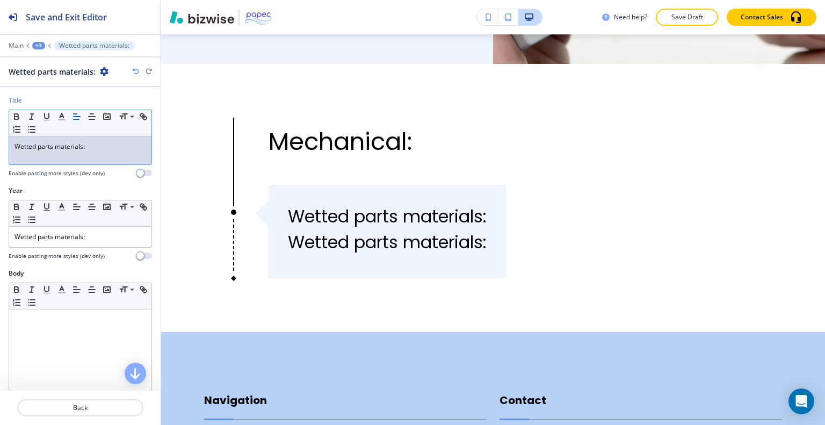
click at [28, 150] on p "Wetted parts materials:" at bounding box center [81, 147] width 132 height 10
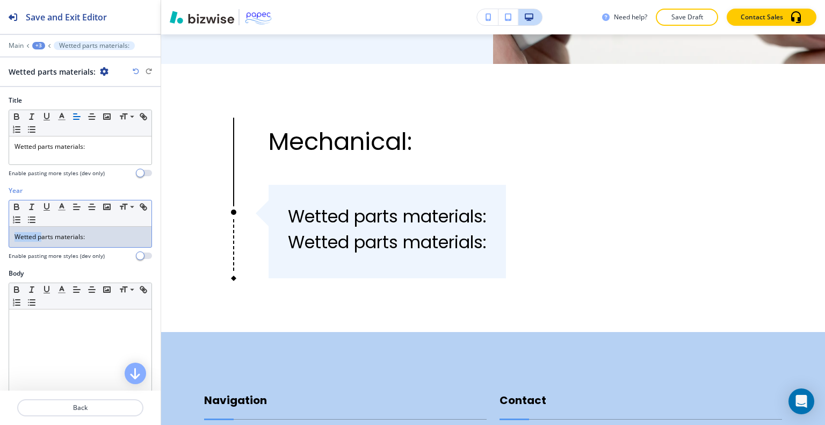
drag, startPoint x: 29, startPoint y: 239, endPoint x: 0, endPoint y: 237, distance: 29.1
click at [0, 237] on div "Year Small Normal Large Huge Wetted parts materials: Enable pasting more styles…" at bounding box center [80, 227] width 161 height 83
drag, startPoint x: 110, startPoint y: 234, endPoint x: 0, endPoint y: 231, distance: 109.6
click at [0, 231] on div "Year Small Normal Large Huge Wetted parts materials: Enable pasting more styles…" at bounding box center [80, 227] width 161 height 83
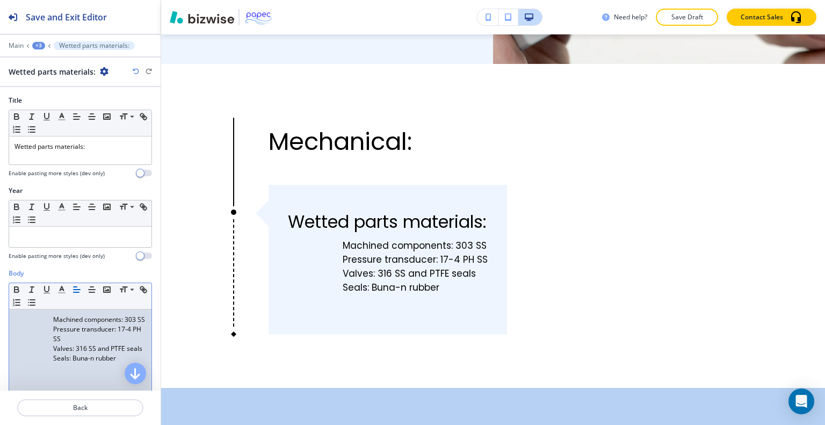
scroll to position [54, 0]
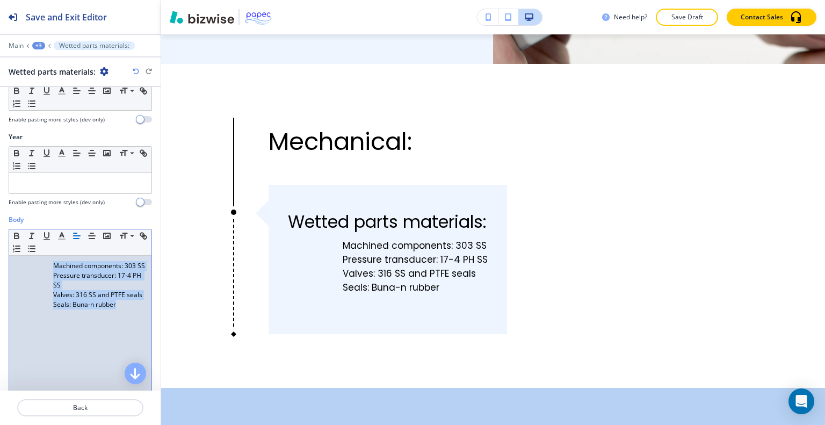
drag, startPoint x: 133, startPoint y: 326, endPoint x: 0, endPoint y: 259, distance: 148.4
click at [0, 259] on div "Body Small Normal Large Huge Machined components: 303 SS Pressure transducer: 1…" at bounding box center [80, 316] width 161 height 202
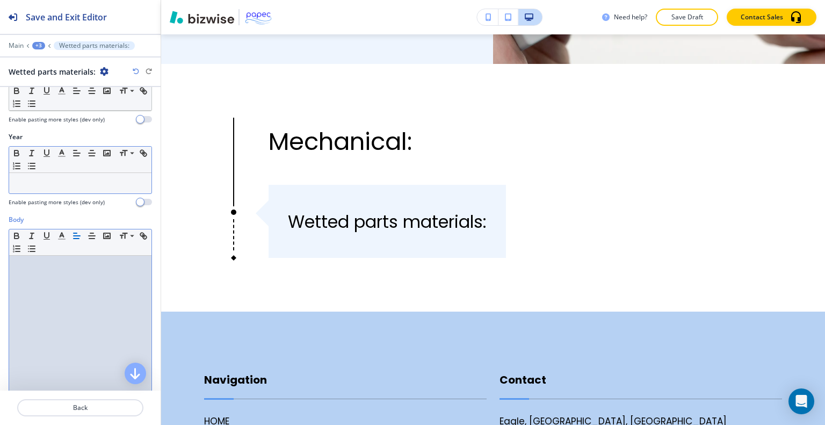
scroll to position [0, 0]
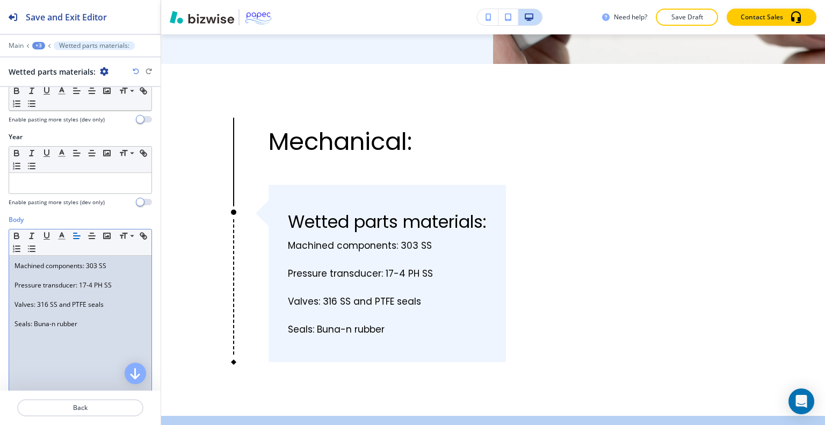
click at [22, 280] on p "Pressure transducer: 17-4 PH SS" at bounding box center [81, 285] width 132 height 10
drag, startPoint x: 13, startPoint y: 280, endPoint x: 18, endPoint y: 285, distance: 6.8
click at [13, 281] on div "Machined components: 303 SS Pressure transducer: 17-4 PH SS Valves: 316 SS and …" at bounding box center [80, 326] width 142 height 140
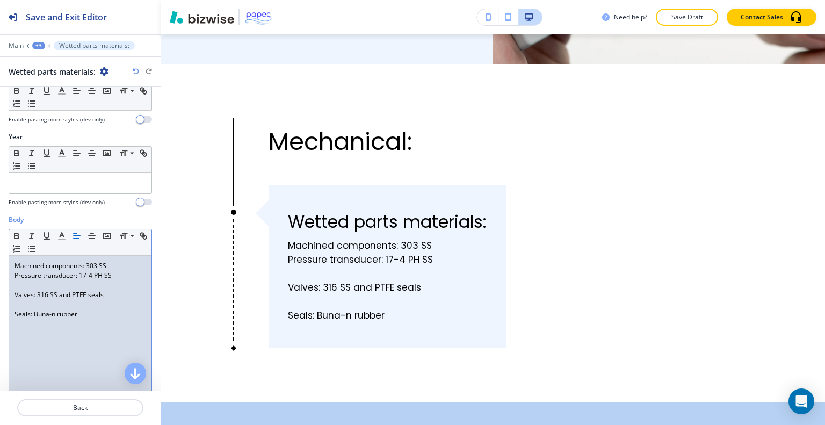
click at [15, 295] on p "Valves: 316 SS and PTFE seals" at bounding box center [81, 295] width 132 height 10
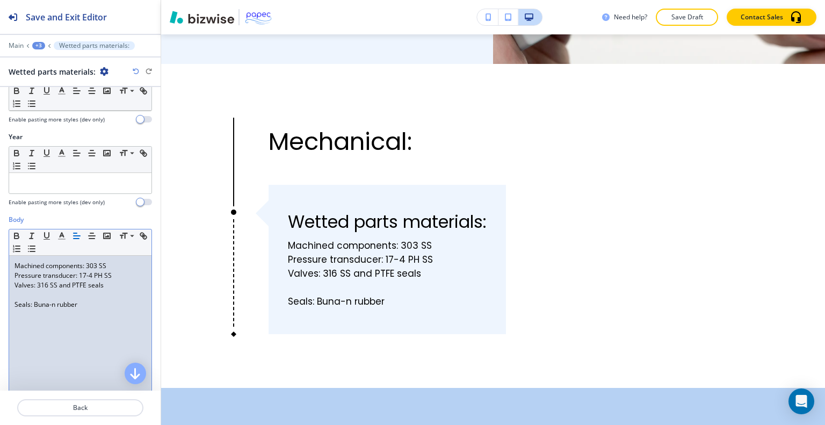
click at [13, 306] on div "Machined components: 303 SS Pressure transducer: 17-4 PH SS Valves: 316 SS and …" at bounding box center [80, 326] width 142 height 140
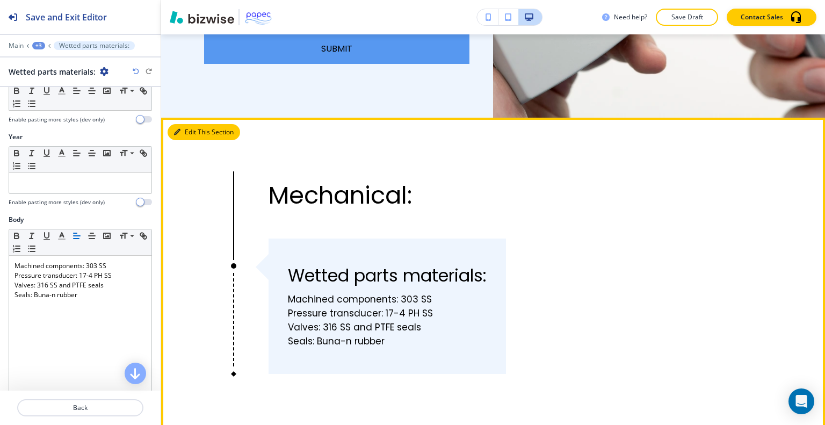
click at [190, 124] on button "Edit This Section" at bounding box center [204, 132] width 73 height 16
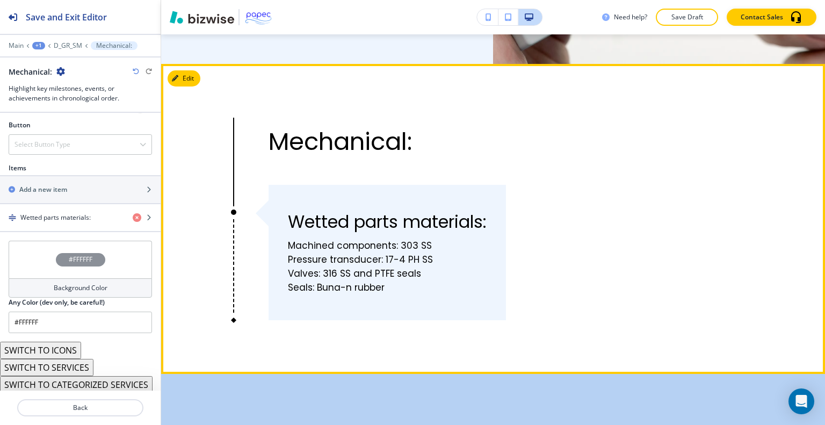
scroll to position [3375, 0]
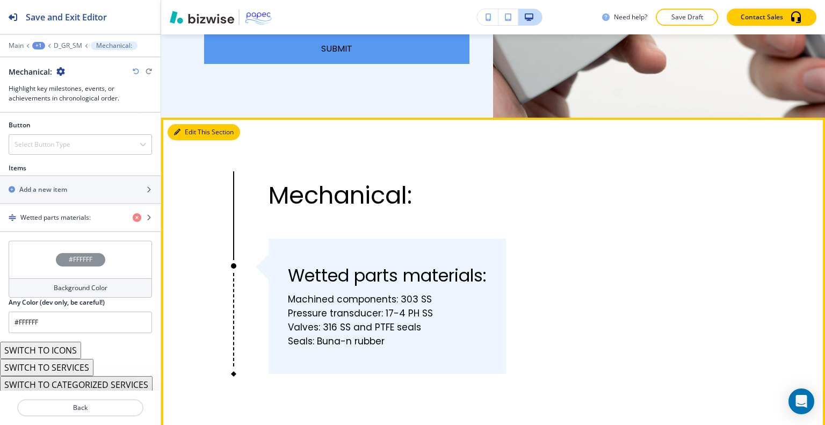
click at [189, 124] on button "Edit This Section" at bounding box center [204, 132] width 73 height 16
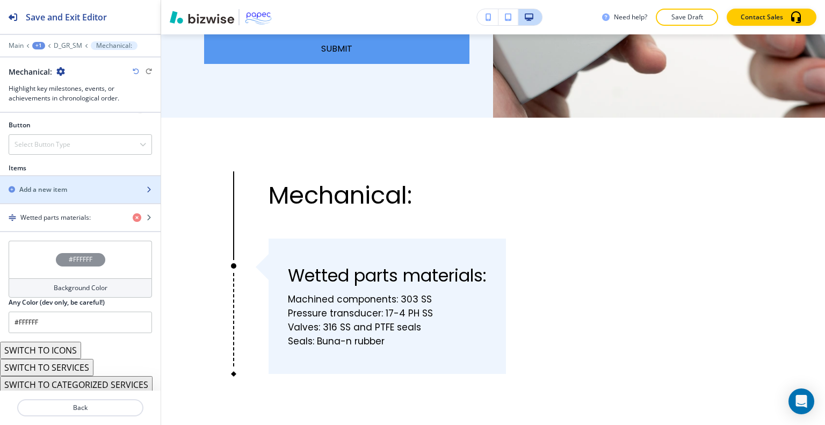
click at [73, 185] on div "Add a new item" at bounding box center [68, 190] width 137 height 10
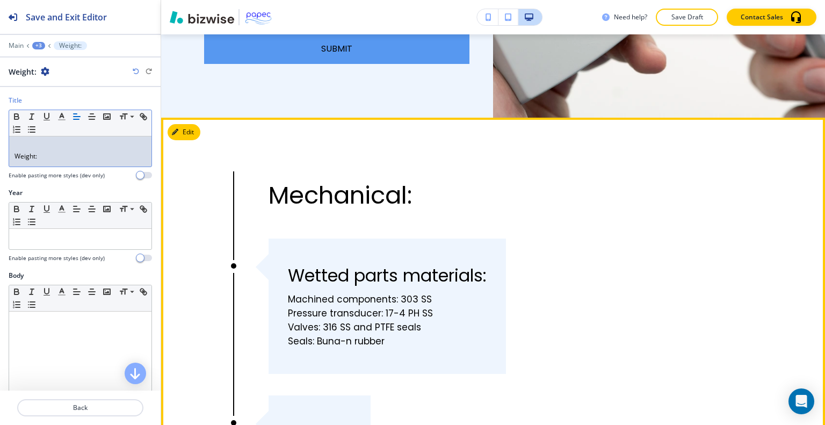
scroll to position [3482, 0]
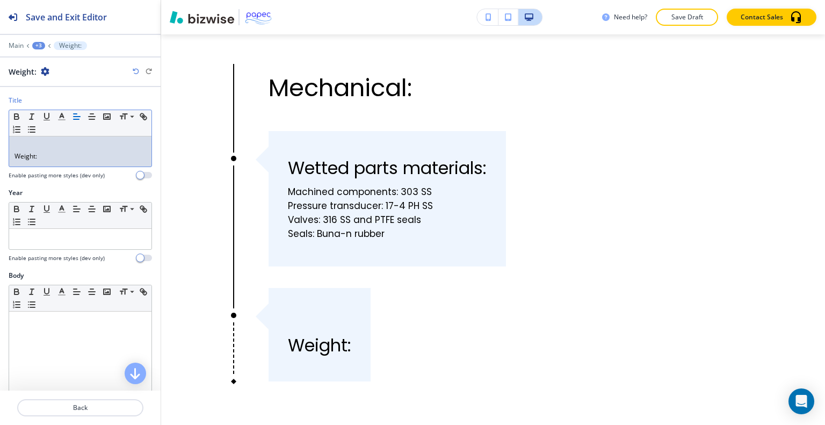
click at [38, 156] on p "Weight:" at bounding box center [81, 156] width 132 height 10
drag, startPoint x: 32, startPoint y: 158, endPoint x: 0, endPoint y: 146, distance: 34.5
click at [0, 146] on div "Title Small Normal Large Huge Weight: Enable pasting more styles (dev only)" at bounding box center [80, 142] width 161 height 92
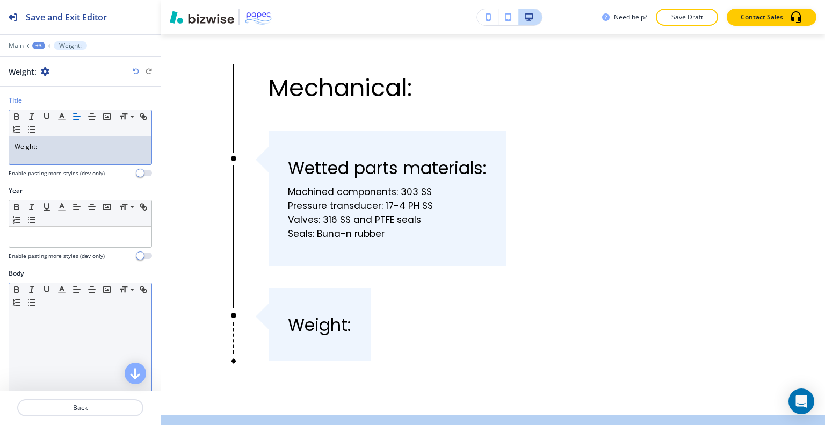
scroll to position [54, 0]
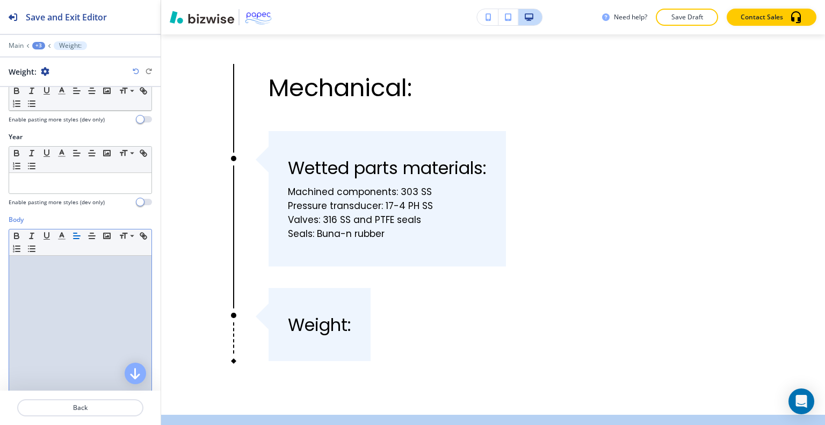
drag, startPoint x: 48, startPoint y: 299, endPoint x: 48, endPoint y: 323, distance: 24.7
click at [48, 324] on div at bounding box center [80, 326] width 142 height 140
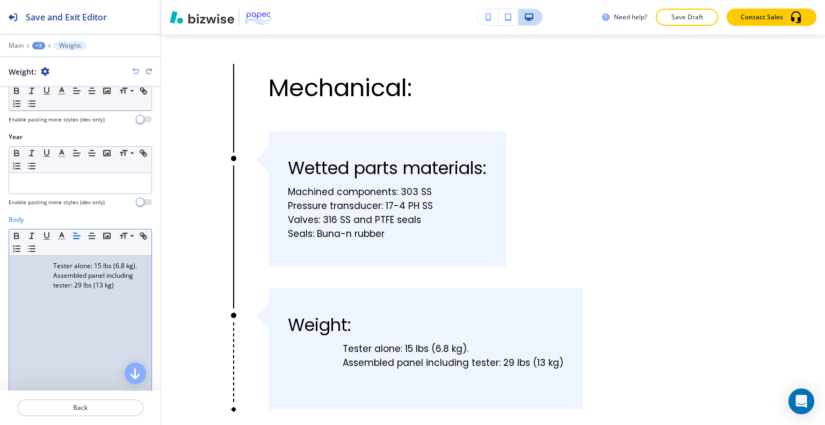
drag, startPoint x: 124, startPoint y: 286, endPoint x: 2, endPoint y: 244, distance: 128.9
click at [0, 243] on div "Body Small Normal Large Huge Tester alone: 15 lbs (6.8 kg). Assembled panel inc…" at bounding box center [80, 316] width 161 height 202
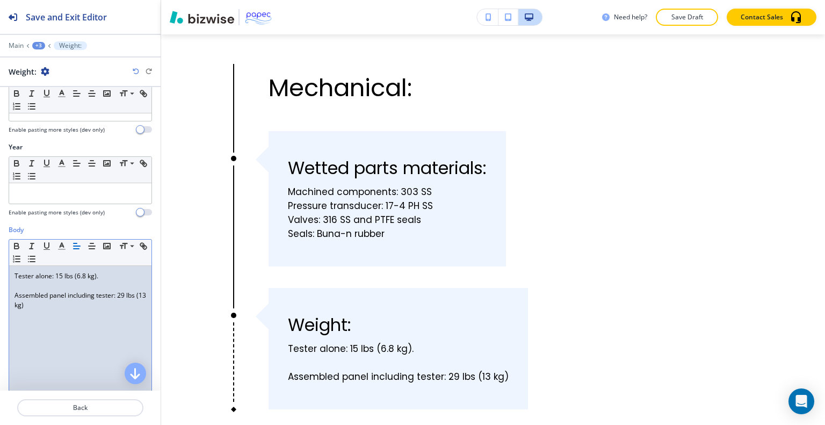
click at [33, 291] on p "Assembled panel including tester: 29 lbs (13 kg)" at bounding box center [81, 300] width 132 height 19
click at [15, 291] on p "Assembled panel including tester: 29 lbs (13 kg)" at bounding box center [81, 300] width 132 height 19
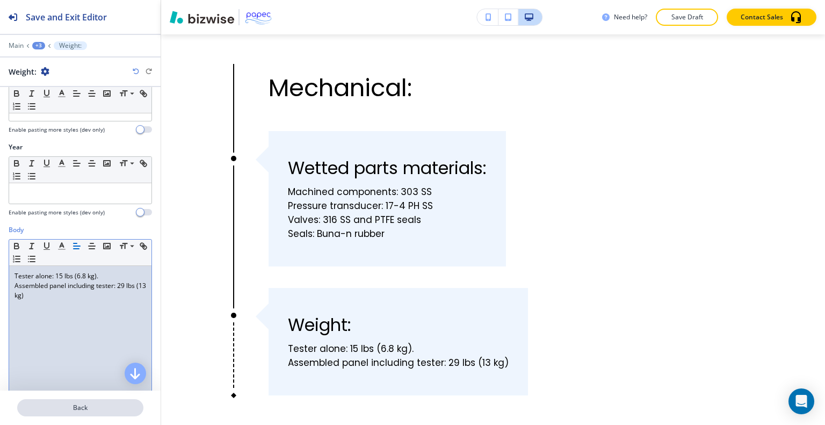
click at [96, 410] on p "Back" at bounding box center [80, 408] width 124 height 10
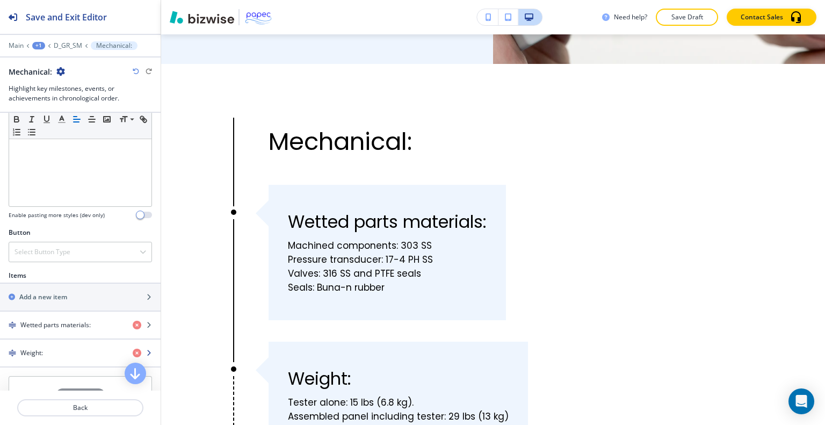
scroll to position [376, 0]
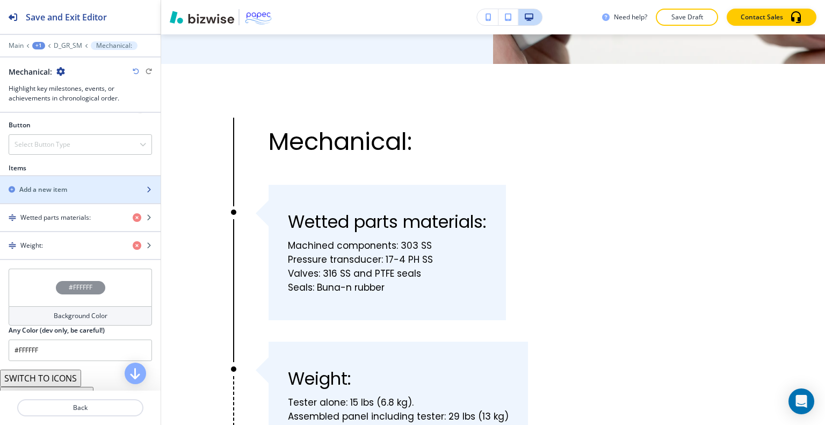
click at [68, 186] on div "Add a new item" at bounding box center [68, 190] width 137 height 10
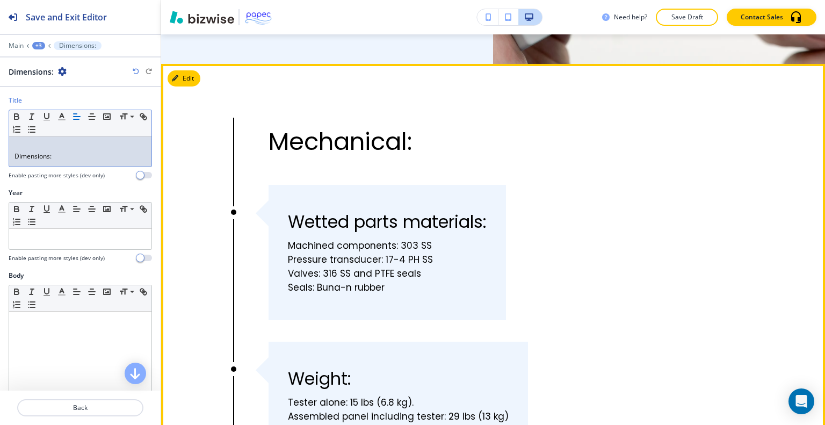
scroll to position [3643, 0]
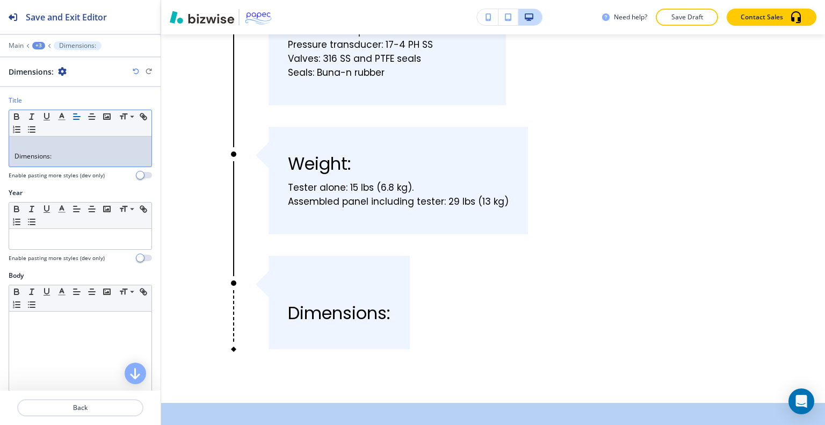
drag, startPoint x: 15, startPoint y: 157, endPoint x: 21, endPoint y: 169, distance: 13.5
click at [15, 158] on p "Dimensions:" at bounding box center [81, 156] width 132 height 10
click at [17, 156] on p "Dimensions:" at bounding box center [81, 156] width 132 height 10
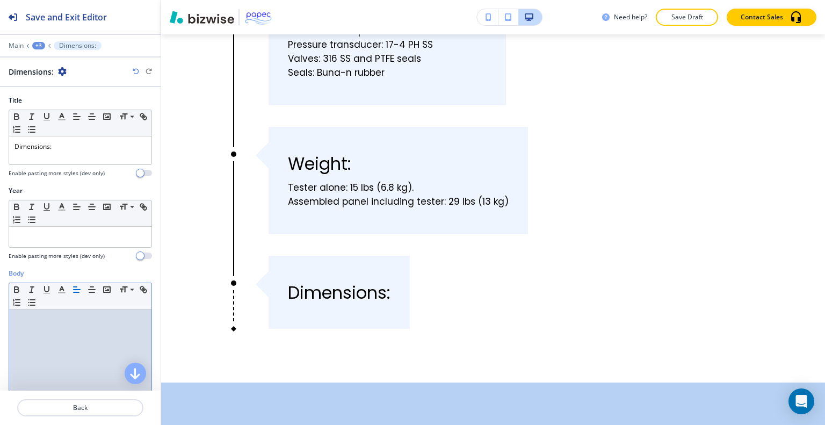
scroll to position [0, 0]
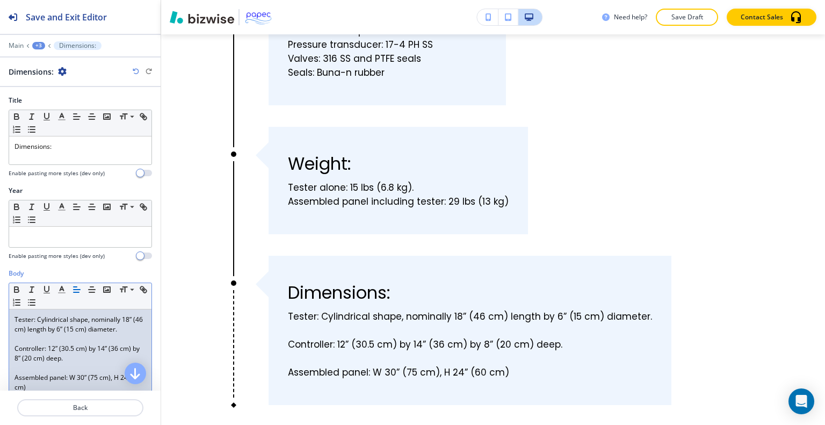
click at [32, 319] on p "Tester: Cylindrical shape, nominally 18” (46 cm) length by 6” (15 cm) diameter." at bounding box center [81, 324] width 132 height 19
click at [35, 319] on p "Tester: Cylindrical shape, nominally 18” (46 cm) length by 6” (15 cm) diameter." at bounding box center [81, 324] width 132 height 19
click at [34, 319] on p "Tester: Cylindrical shape, nominally 18” (46 cm) length by 6” (15 cm) diameter." at bounding box center [81, 324] width 132 height 19
click at [33, 346] on p "Controller: 12” (30.5 cm) by 14” (36 cm) by 8” (20 cm) deep." at bounding box center [81, 353] width 132 height 19
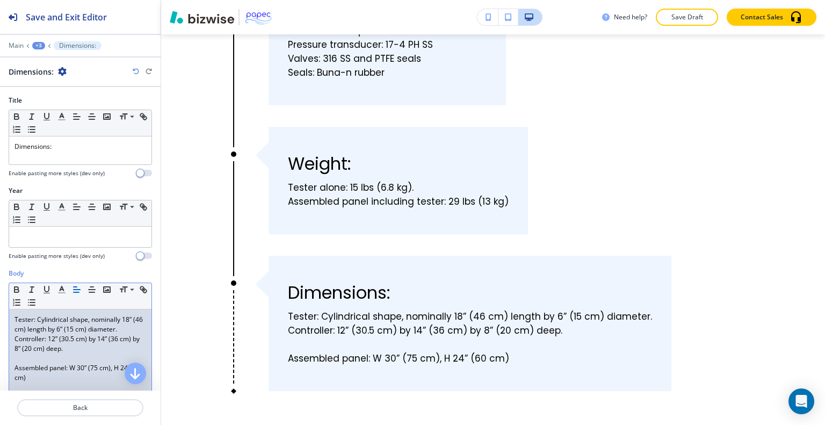
click at [34, 364] on p "Assembled panel: W 30” (75 cm), H 24” (60 cm)" at bounding box center [81, 372] width 132 height 19
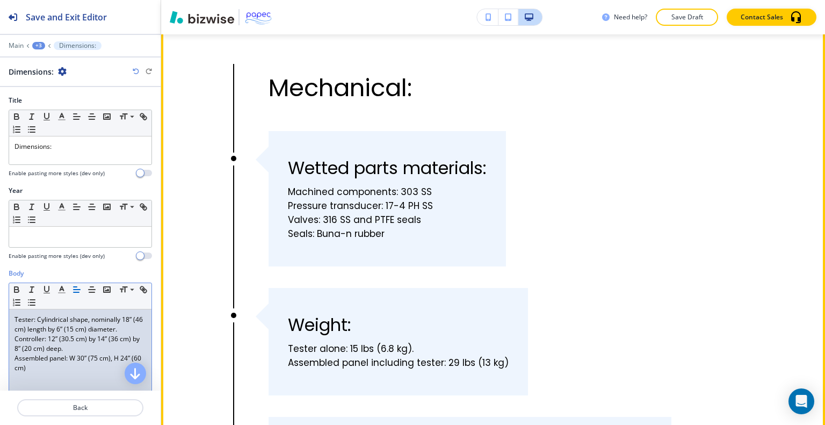
scroll to position [3267, 0]
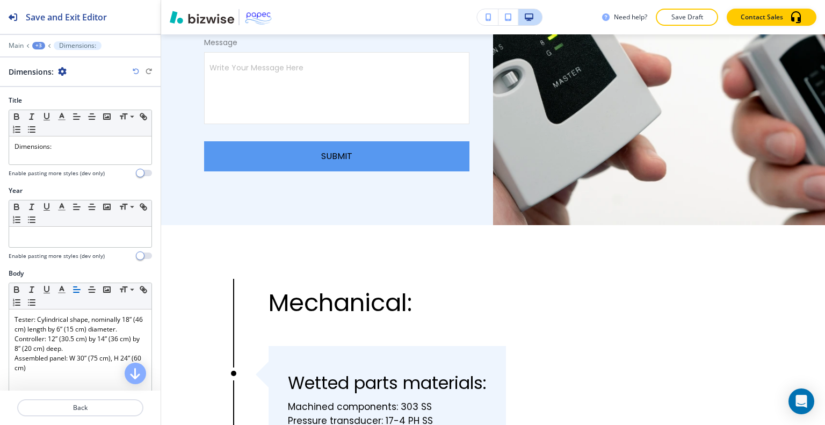
click at [39, 45] on div "+3" at bounding box center [38, 46] width 13 height 8
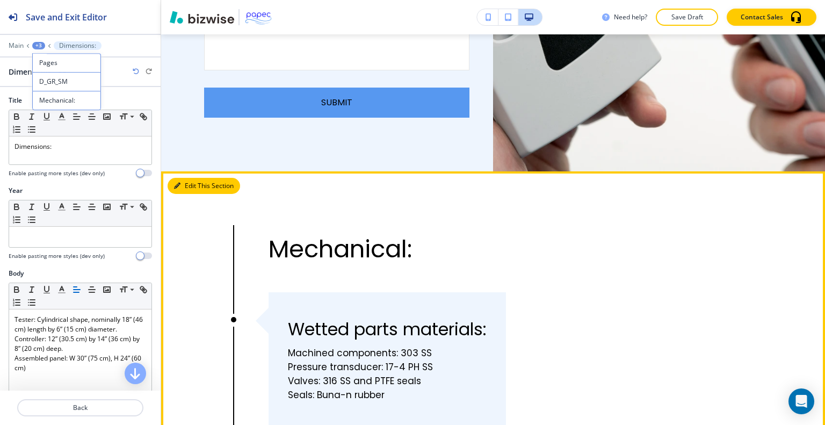
click at [190, 178] on button "Edit This Section" at bounding box center [204, 186] width 73 height 16
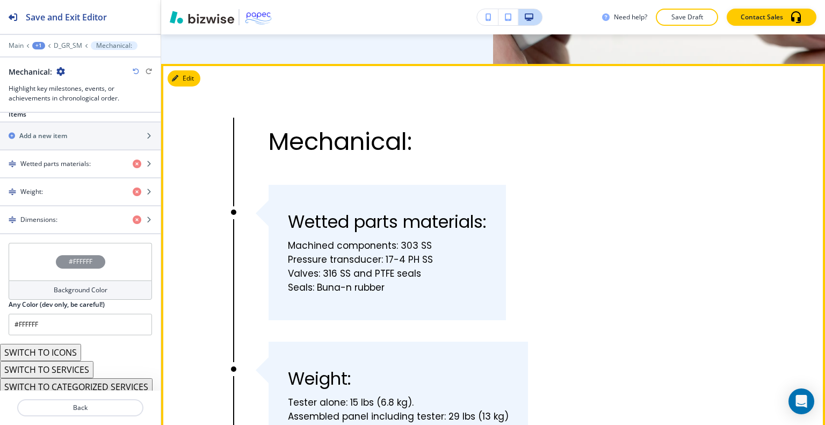
scroll to position [3375, 0]
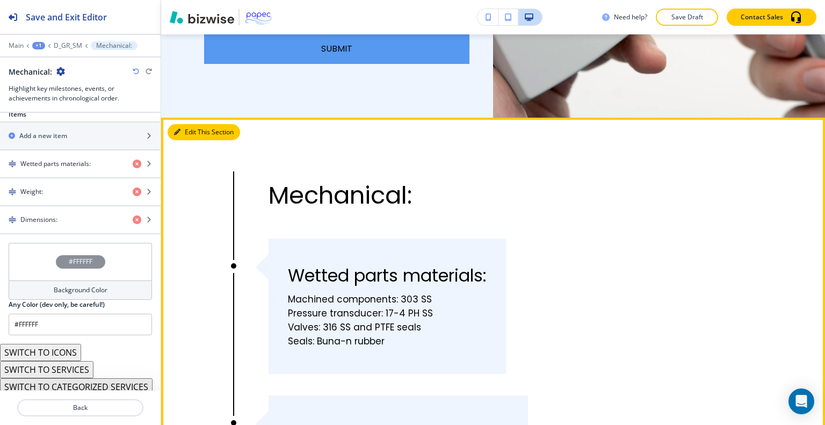
click at [194, 124] on button "Edit This Section" at bounding box center [204, 132] width 73 height 16
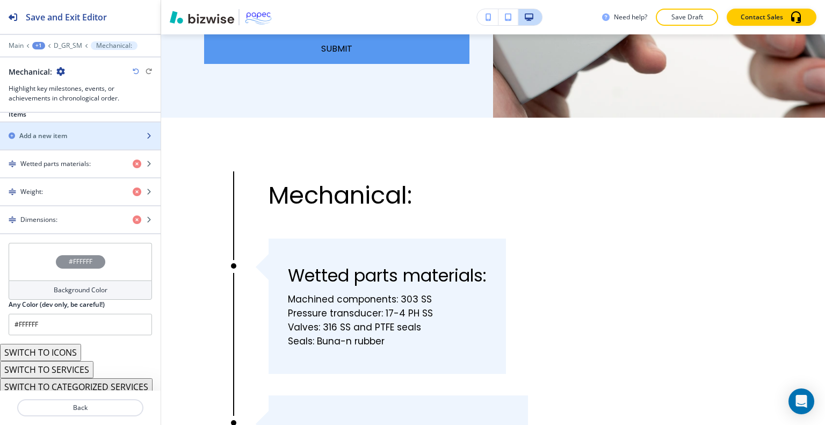
click at [73, 135] on div "Add a new item" at bounding box center [68, 136] width 137 height 10
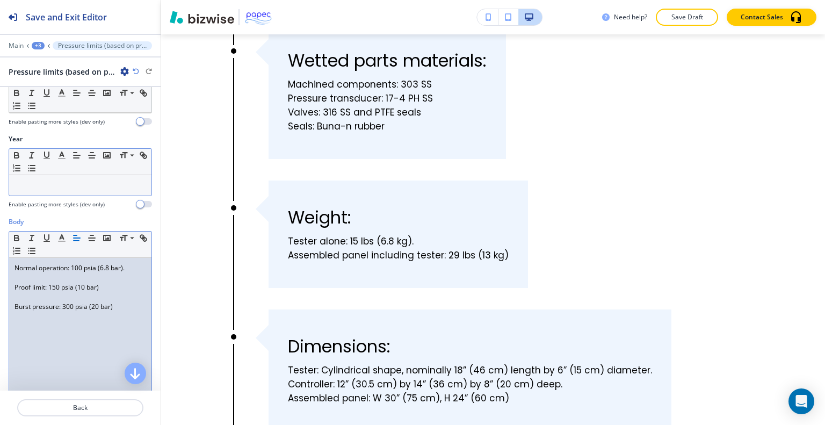
scroll to position [0, 0]
click at [26, 292] on p at bounding box center [81, 297] width 132 height 10
click at [29, 286] on p "Proof limit: 150 psia (10 bar)" at bounding box center [81, 288] width 132 height 10
click at [30, 285] on p "Proof limit: 150 psia (10 bar)" at bounding box center [81, 288] width 132 height 10
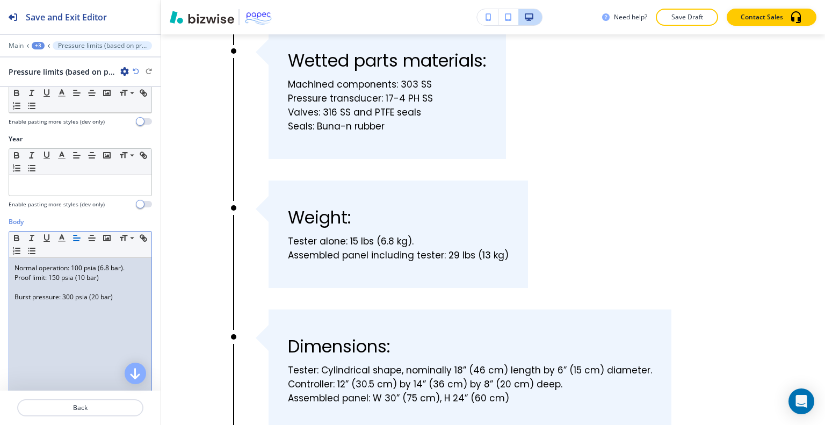
click at [30, 296] on p "Burst pressure: 300 psia (20 bar)" at bounding box center [81, 297] width 132 height 10
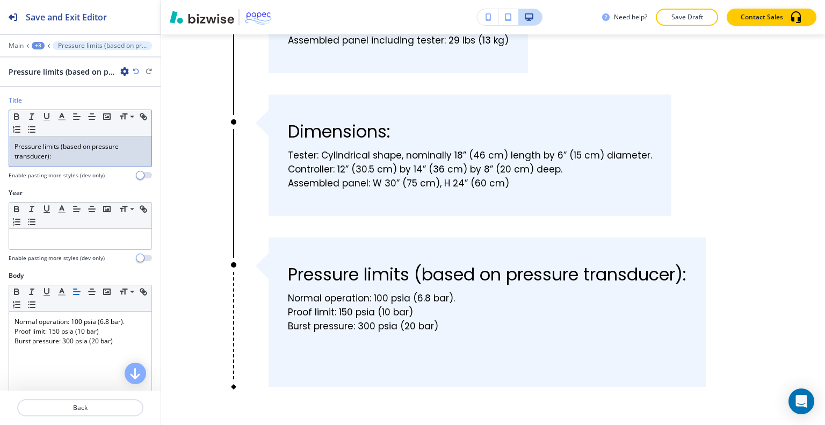
click at [24, 147] on p "Pressure limits (based on pressure transducer):" at bounding box center [81, 151] width 132 height 19
click at [19, 147] on p "Pressure limits (based on pressure transducer):" at bounding box center [81, 151] width 132 height 19
click at [21, 147] on p "Pressure limits (based on pressure transducer):" at bounding box center [81, 151] width 132 height 19
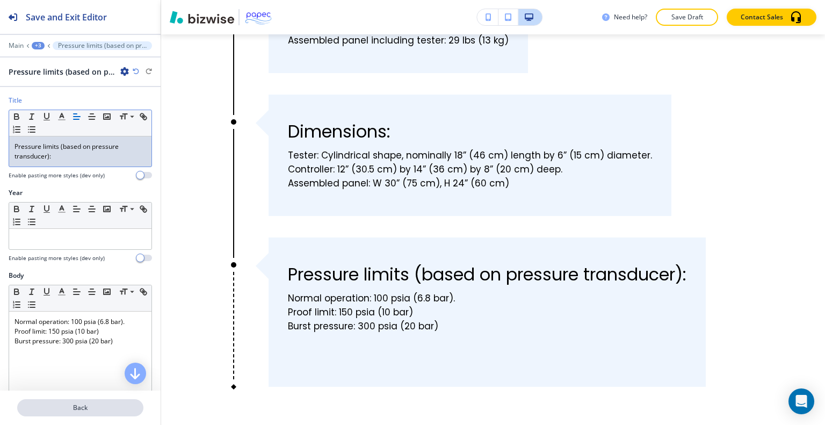
click at [110, 402] on button "Back" at bounding box center [80, 407] width 126 height 17
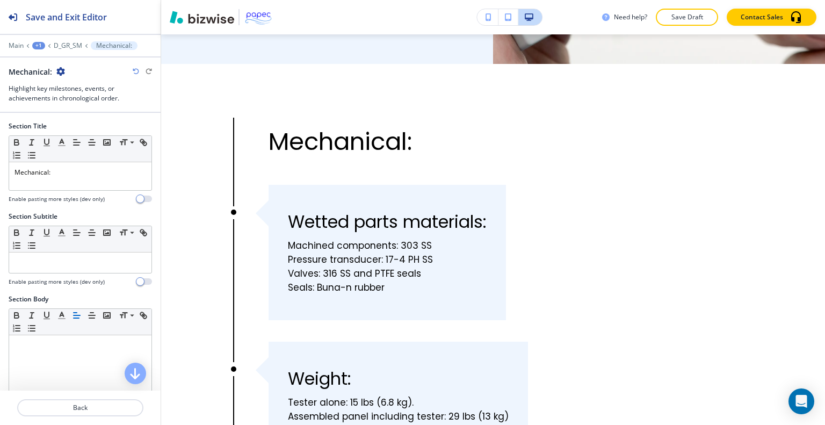
scroll to position [322, 0]
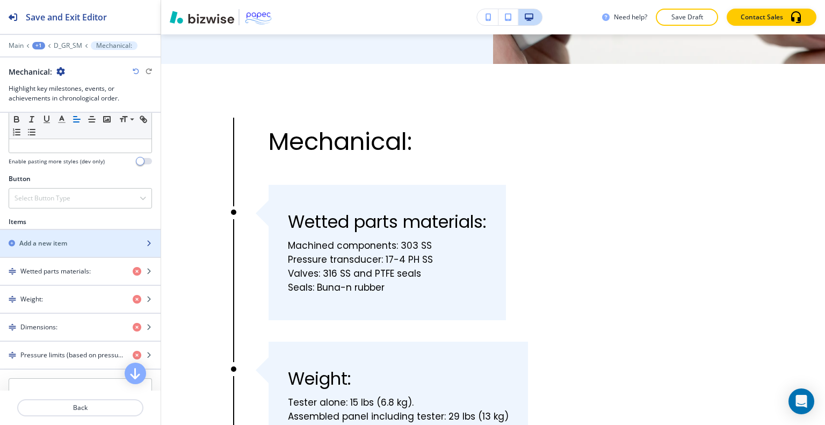
click at [73, 231] on div "button" at bounding box center [80, 234] width 161 height 9
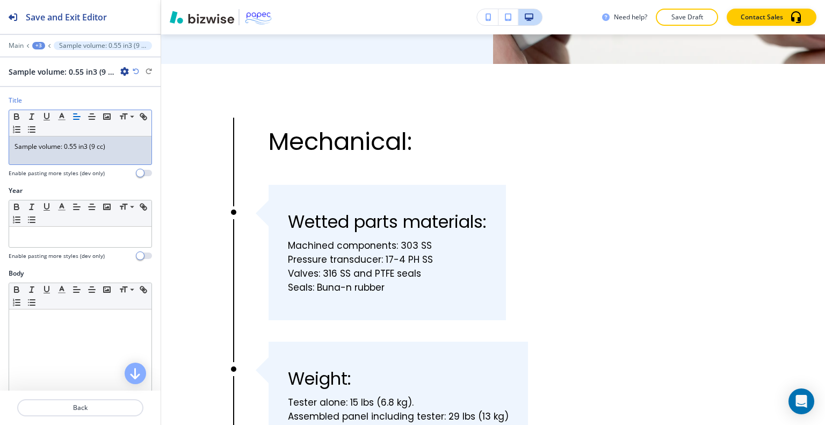
drag, startPoint x: 20, startPoint y: 148, endPoint x: 26, endPoint y: 150, distance: 5.8
click at [21, 148] on p "Sample volume: 0.55 in3 (9 cc)" at bounding box center [81, 147] width 132 height 10
click at [25, 149] on p "Sample volume: 0.55 in3 (9 cc)" at bounding box center [81, 147] width 132 height 10
click at [23, 146] on p "Sample volume: 0.55 in3 (9 cc)" at bounding box center [81, 147] width 132 height 10
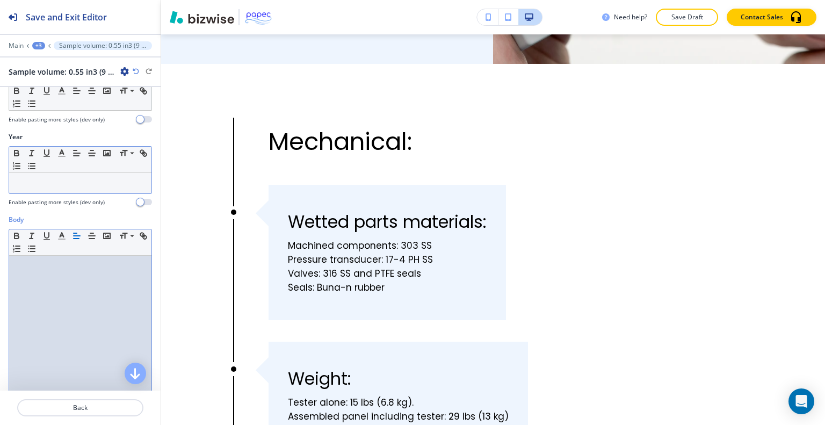
scroll to position [0, 0]
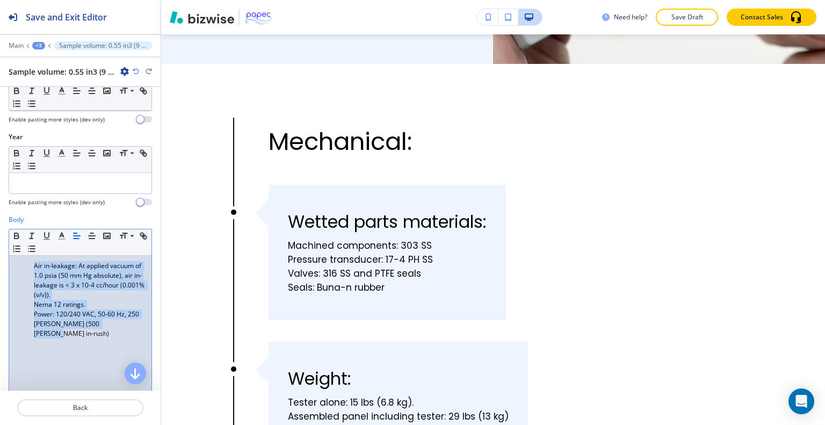
drag, startPoint x: 130, startPoint y: 329, endPoint x: 4, endPoint y: 262, distance: 142.5
click at [4, 262] on div "Body Small Normal Large Huge Air in-leakage: At applied vacuum of 1.0 psia (50 …" at bounding box center [80, 316] width 161 height 202
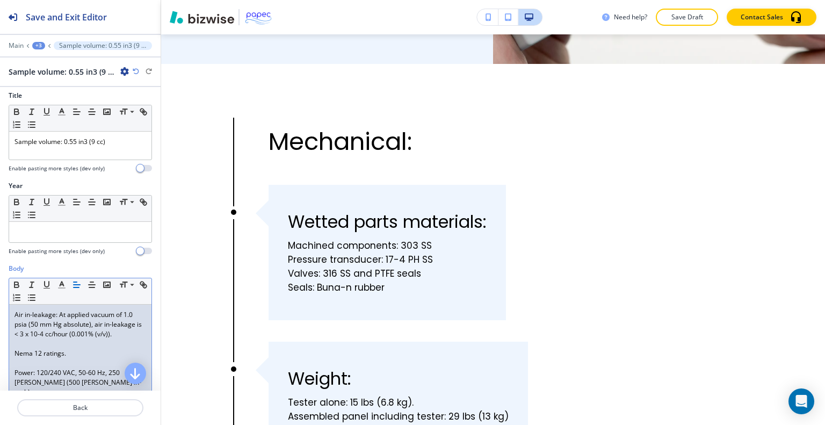
scroll to position [59, 0]
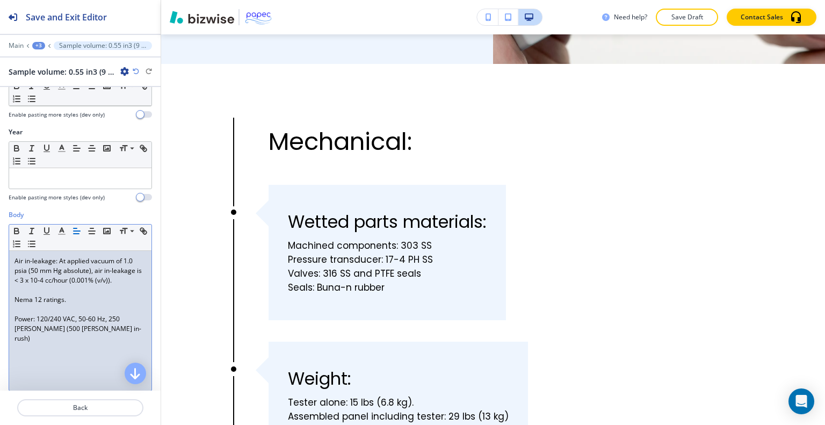
click at [17, 264] on p "Air in-leakage: At applied vacuum of 1.0 psia (50 mm Hg absolute), air in-leaka…" at bounding box center [81, 270] width 132 height 29
click at [17, 262] on p "Air in-leakage: At applied vacuum of 1.0 psia (50 mm Hg absolute), air in-leaka…" at bounding box center [81, 270] width 132 height 29
click at [21, 298] on p "Nema 12 ratings." at bounding box center [81, 300] width 132 height 10
click at [21, 307] on p "Power: 120/240 VAC, 50-60 Hz, 250 watts (500 watts in-rush)" at bounding box center [81, 319] width 132 height 29
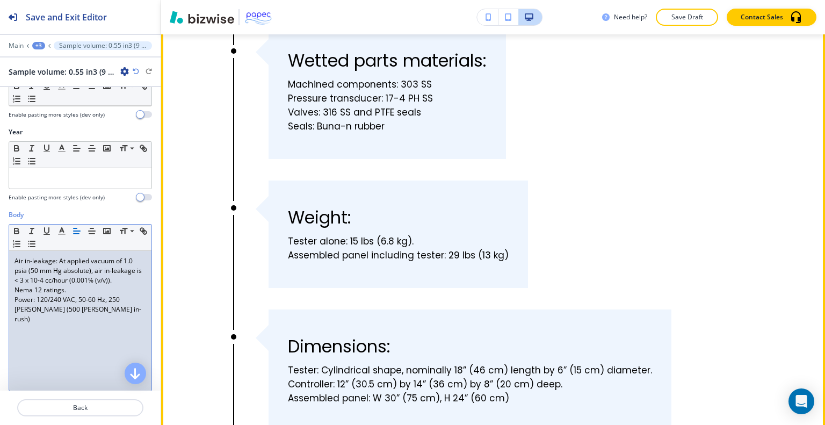
scroll to position [3804, 0]
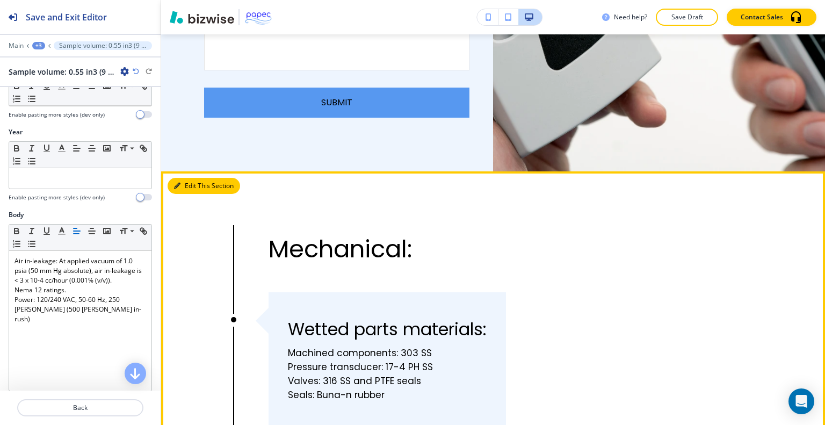
click at [185, 178] on button "Edit This Section" at bounding box center [204, 186] width 73 height 16
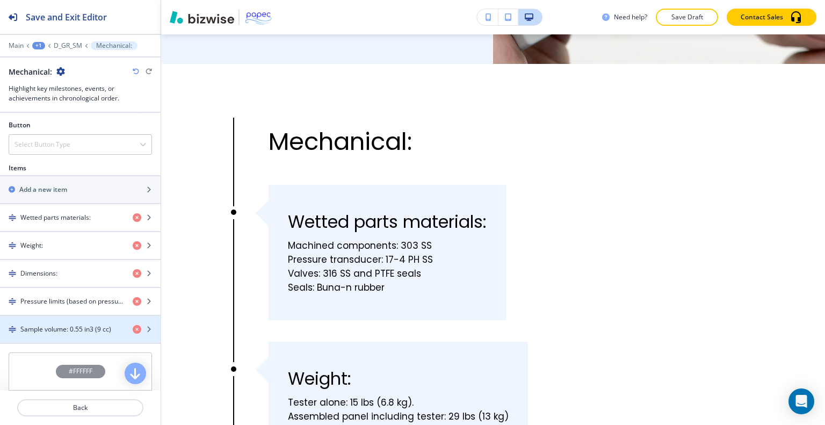
scroll to position [487, 0]
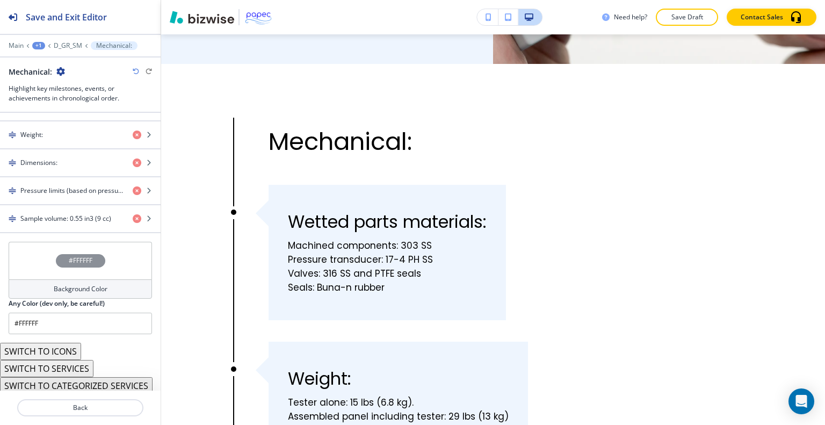
click at [70, 364] on button "SWITCH TO SERVICES" at bounding box center [46, 368] width 93 height 17
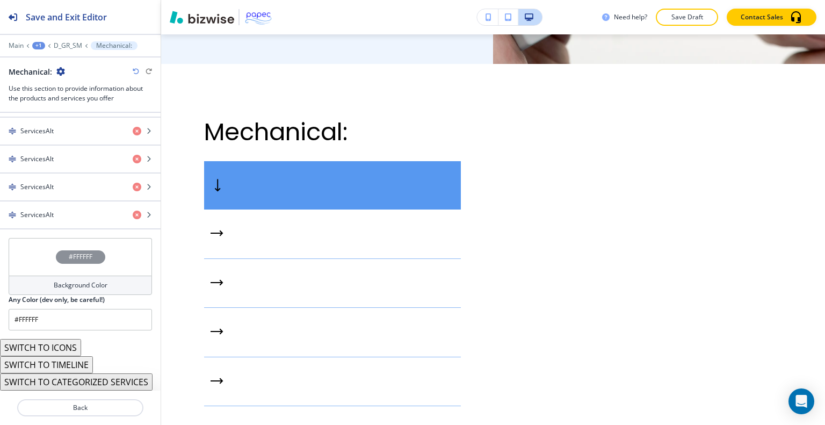
scroll to position [444, 0]
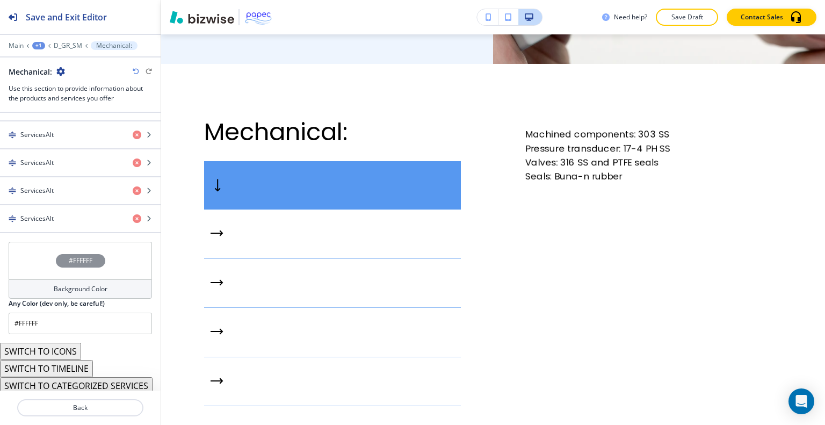
click at [135, 69] on icon "button" at bounding box center [136, 71] width 6 height 6
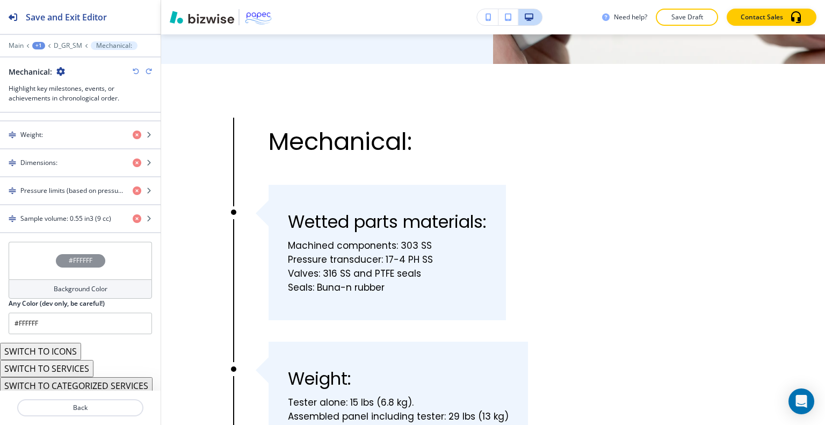
click at [126, 385] on button "SWITCH TO CATEGORIZED SERVICES" at bounding box center [76, 385] width 153 height 17
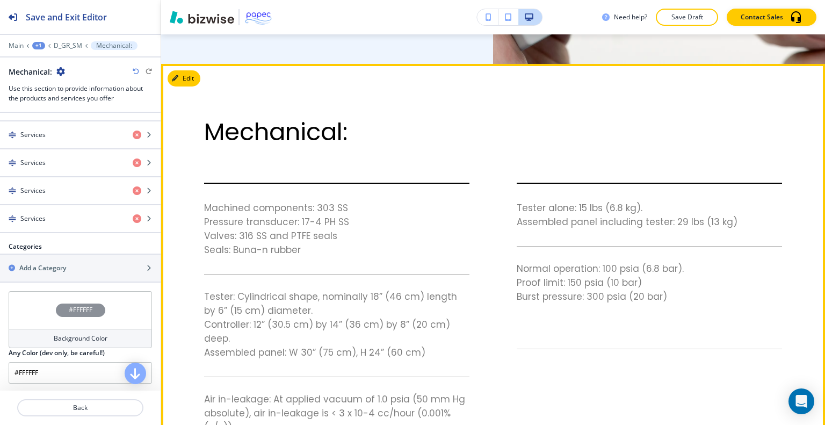
scroll to position [3375, 0]
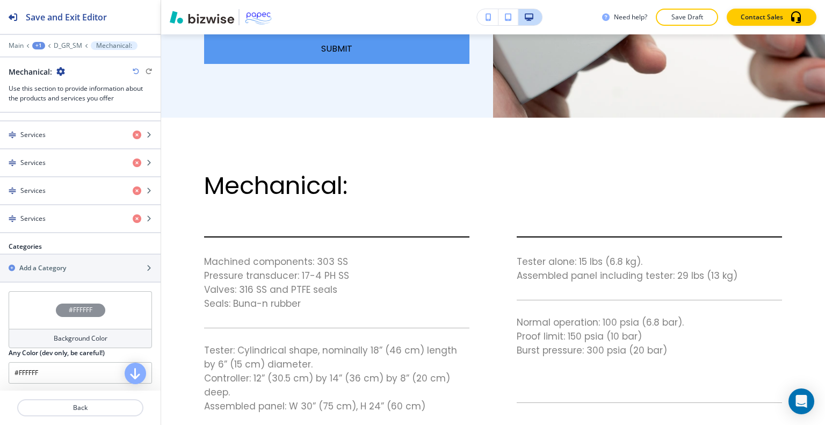
click at [138, 72] on icon "button" at bounding box center [136, 71] width 6 height 6
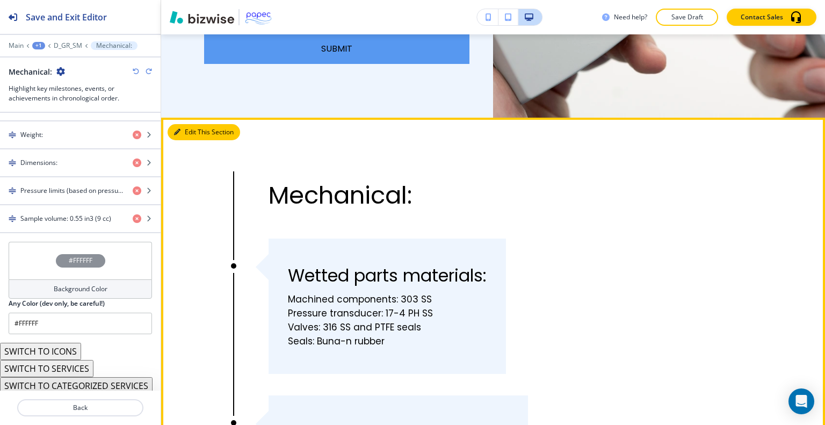
click at [185, 124] on button "Edit This Section" at bounding box center [204, 132] width 73 height 16
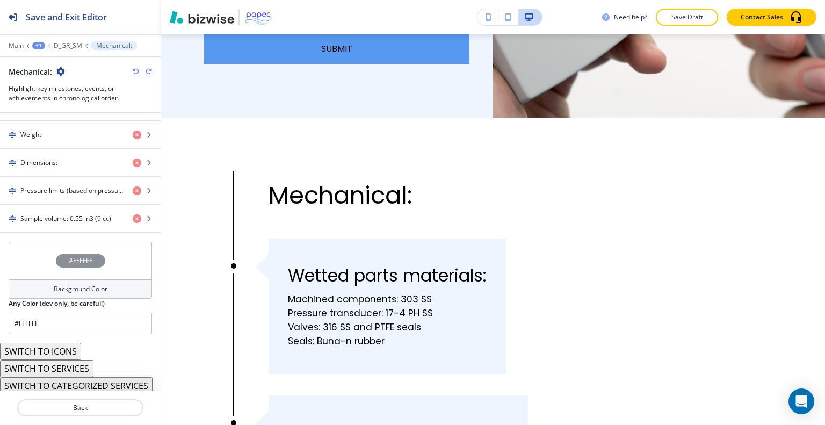
click at [33, 251] on div "#FFFFFF" at bounding box center [80, 261] width 143 height 38
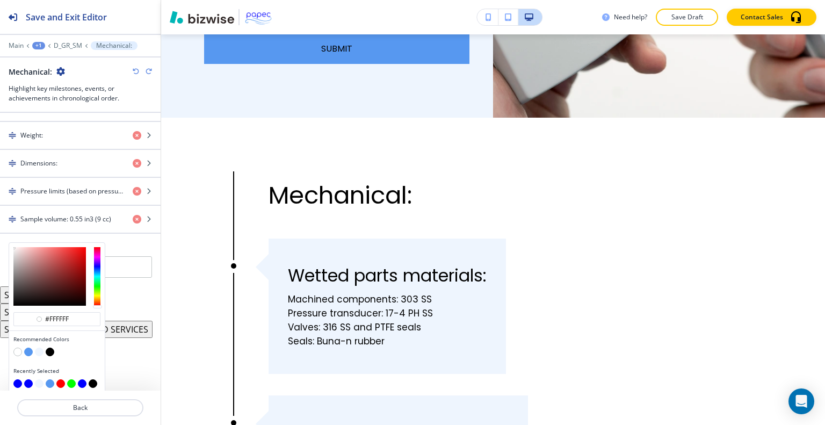
click at [31, 348] on button "button" at bounding box center [28, 352] width 9 height 9
type input "#5798f0"
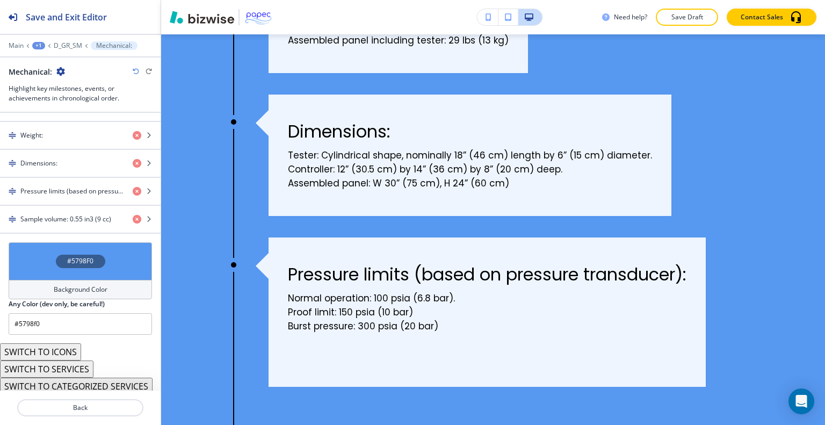
scroll to position [271, 0]
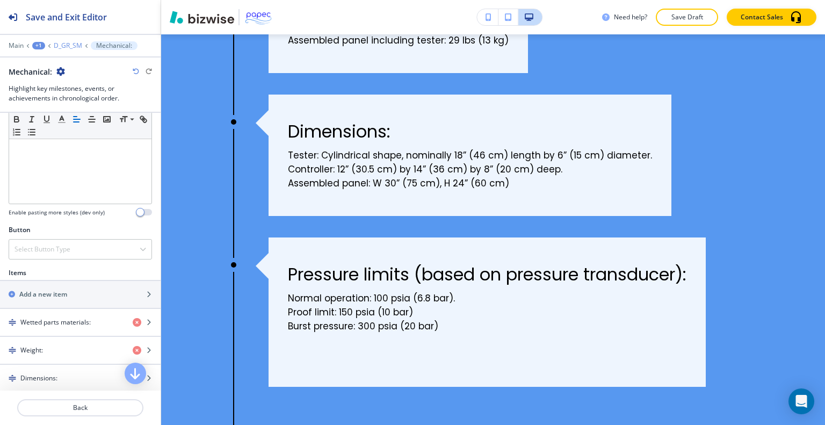
click at [78, 48] on p "D_GR_SM" at bounding box center [68, 46] width 28 height 8
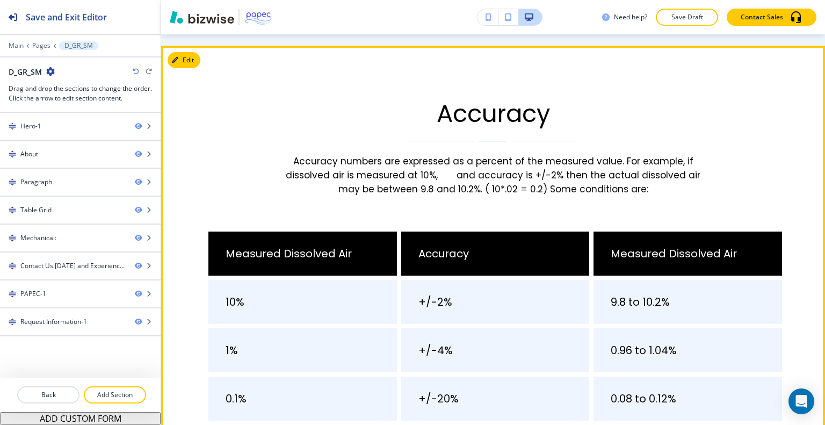
scroll to position [1683, 0]
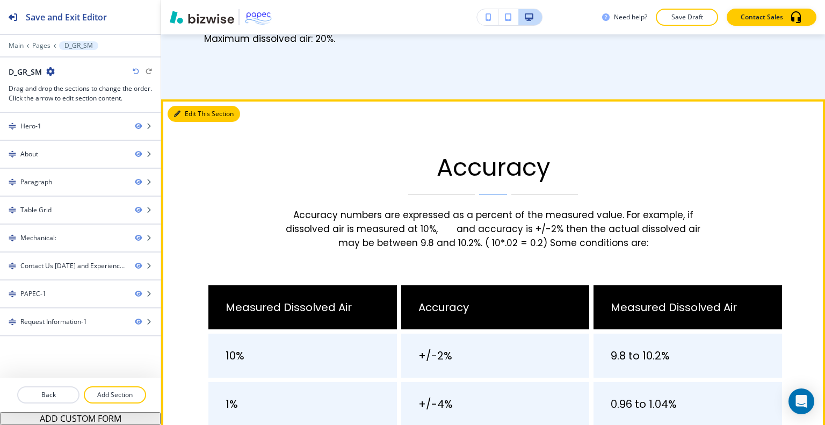
click at [193, 106] on button "Edit This Section" at bounding box center [204, 114] width 73 height 16
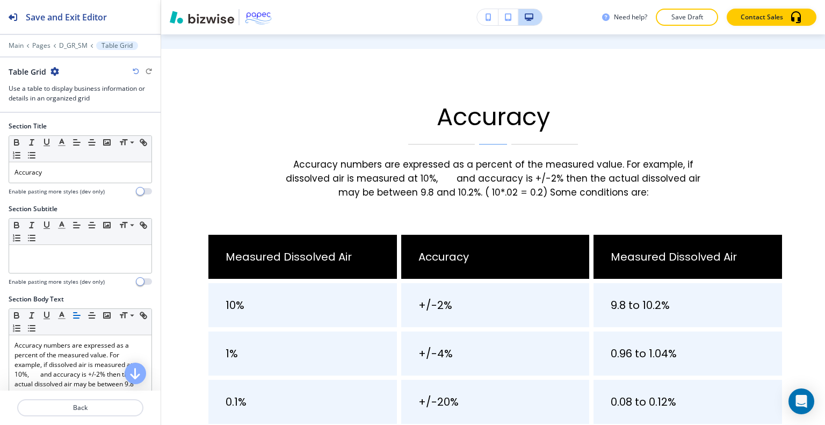
scroll to position [217, 0]
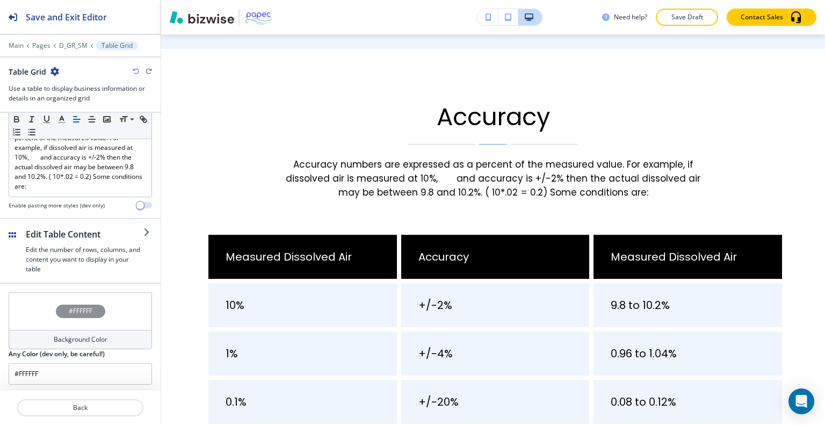
click at [45, 311] on div "#FFFFFF" at bounding box center [80, 311] width 143 height 38
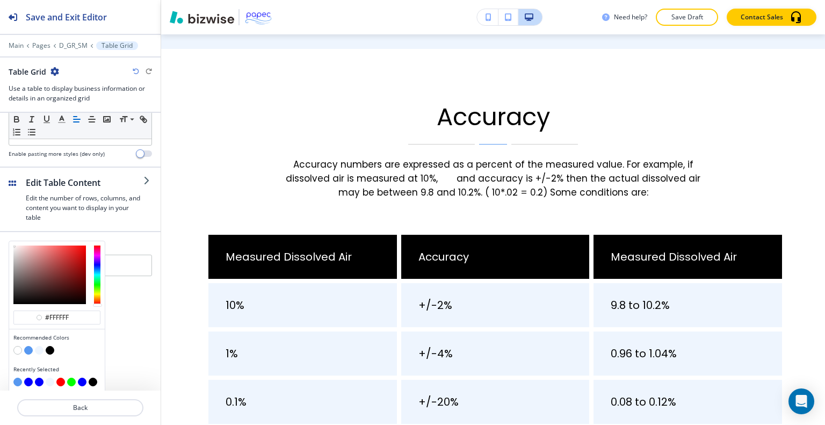
click at [40, 349] on button "button" at bounding box center [39, 350] width 9 height 9
type input "#eef5fe"
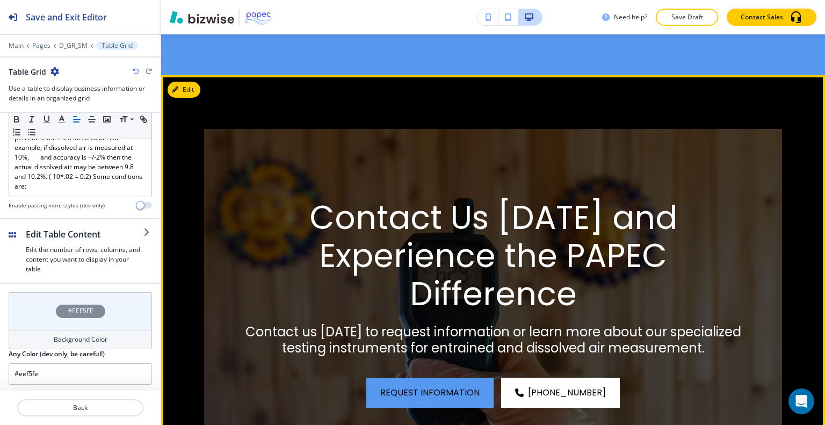
scroll to position [2835, 0]
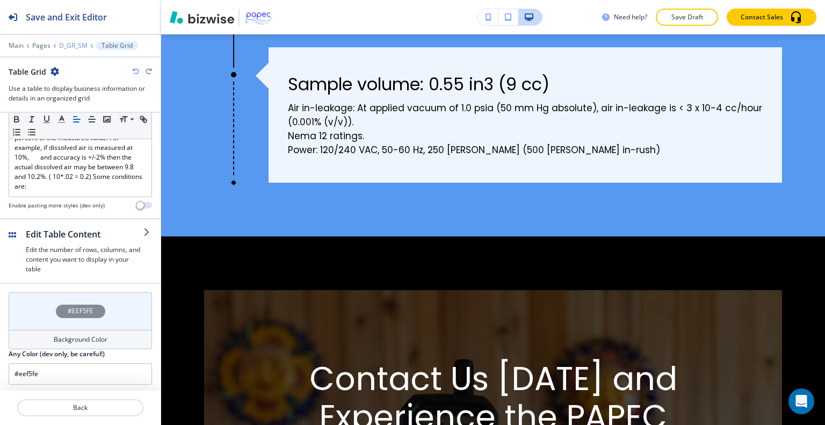
click at [75, 47] on p "D_GR_SM" at bounding box center [73, 46] width 28 height 8
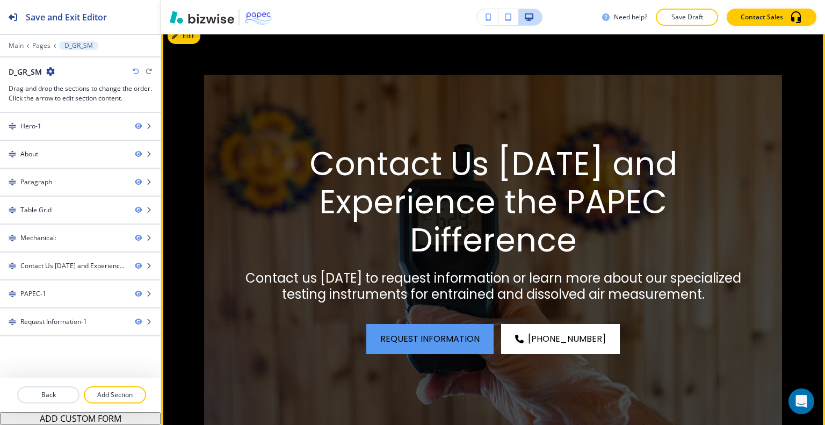
scroll to position [2889, 0]
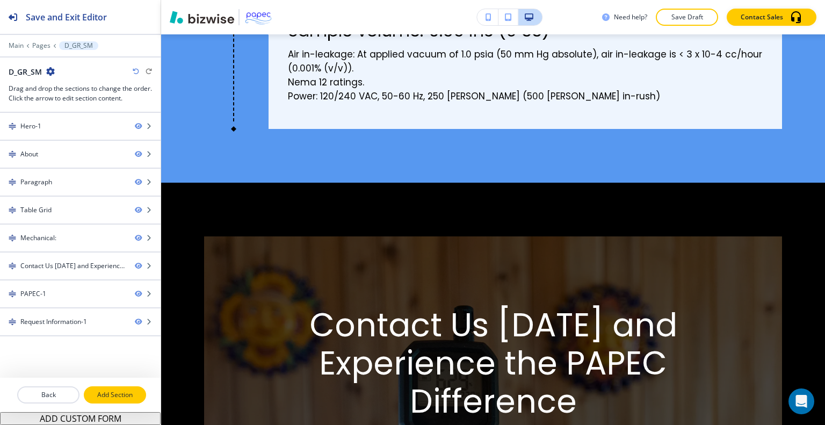
click at [124, 397] on p "Add Section" at bounding box center [115, 395] width 60 height 10
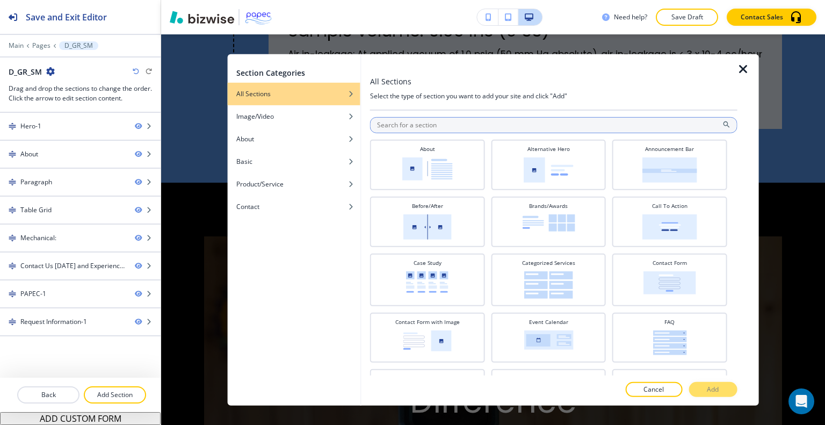
click at [512, 131] on input "text" at bounding box center [553, 125] width 367 height 16
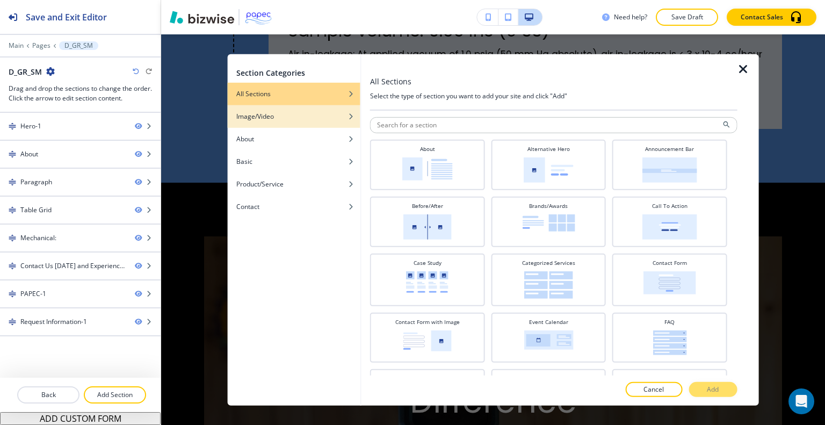
click at [295, 119] on div "Image/Video" at bounding box center [294, 116] width 133 height 10
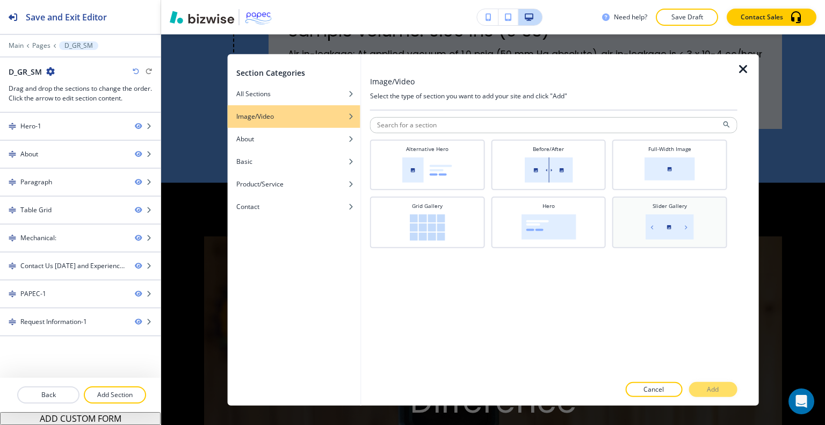
click at [640, 228] on div "Slider Gallery" at bounding box center [670, 220] width 104 height 39
click at [730, 392] on button "Add" at bounding box center [713, 389] width 48 height 15
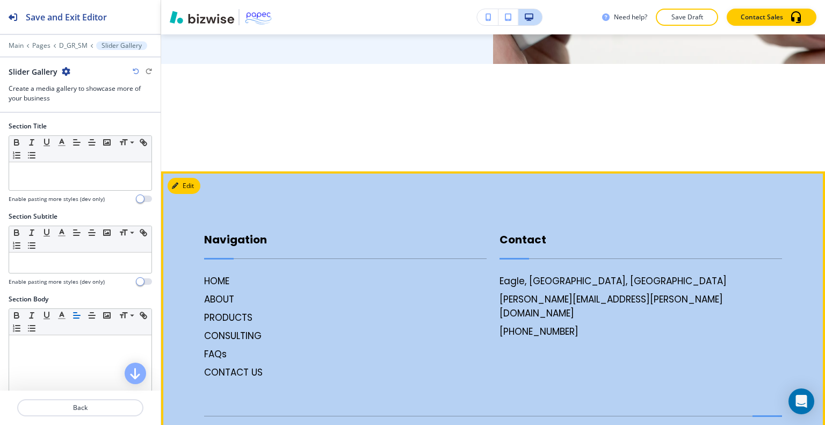
scroll to position [4177, 0]
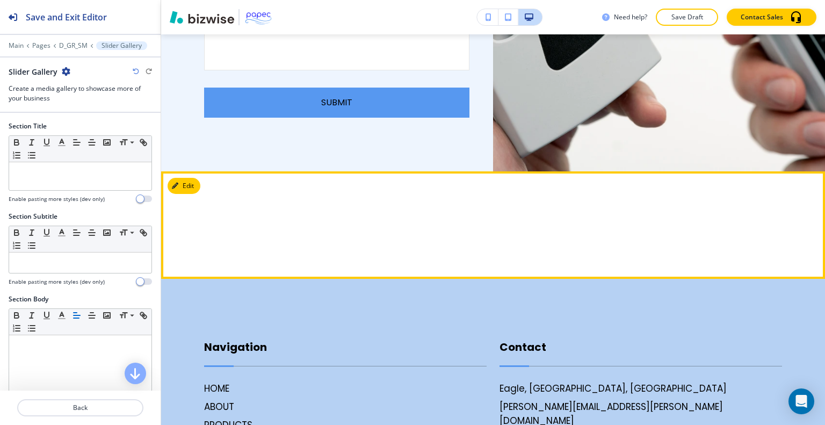
click at [191, 178] on button "Edit" at bounding box center [184, 186] width 33 height 16
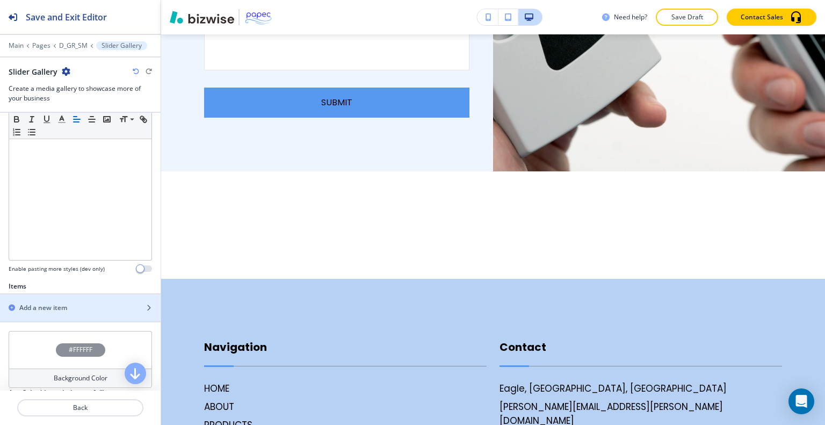
scroll to position [269, 0]
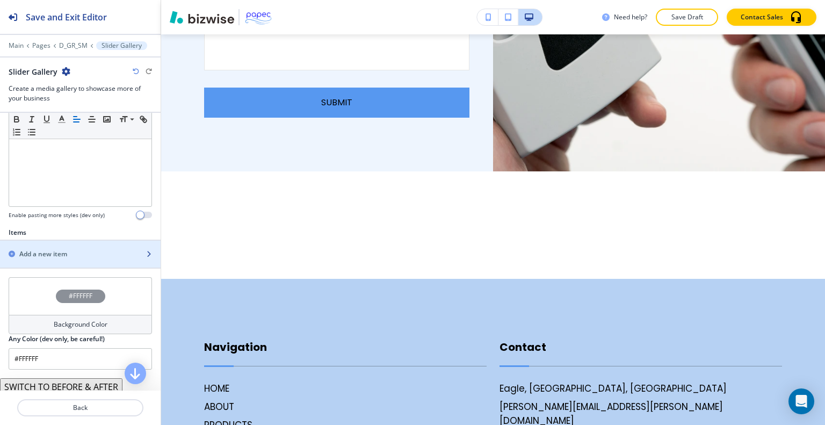
click at [73, 256] on div "Add a new item" at bounding box center [68, 254] width 137 height 10
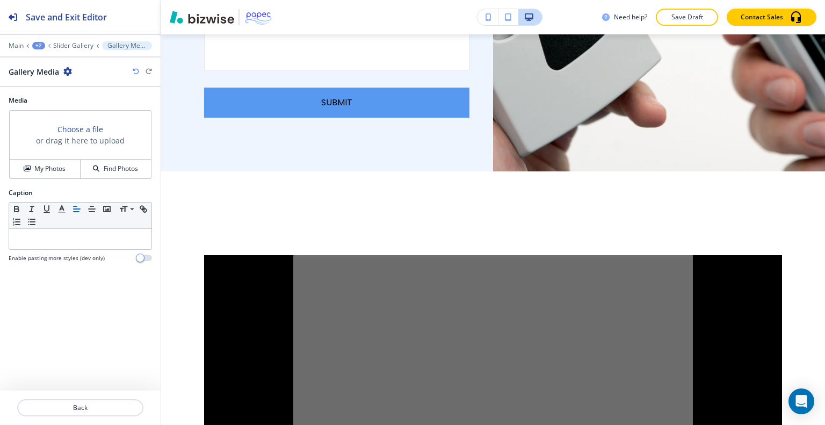
scroll to position [4421, 0]
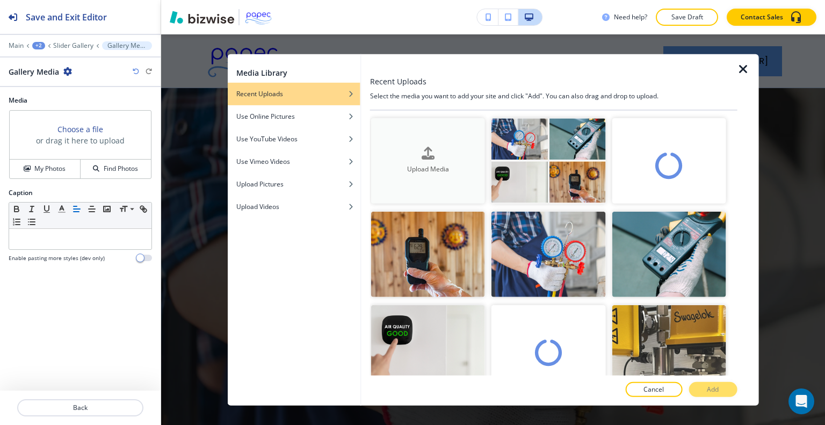
scroll to position [4421, 0]
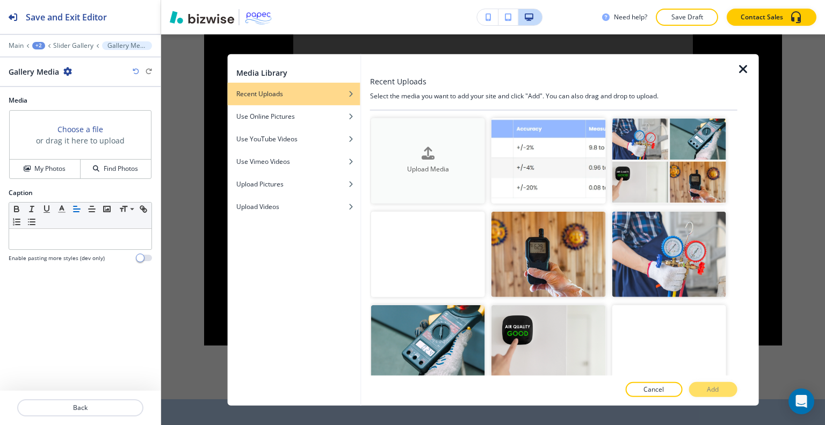
click at [442, 167] on h4 "Upload Media" at bounding box center [428, 169] width 114 height 10
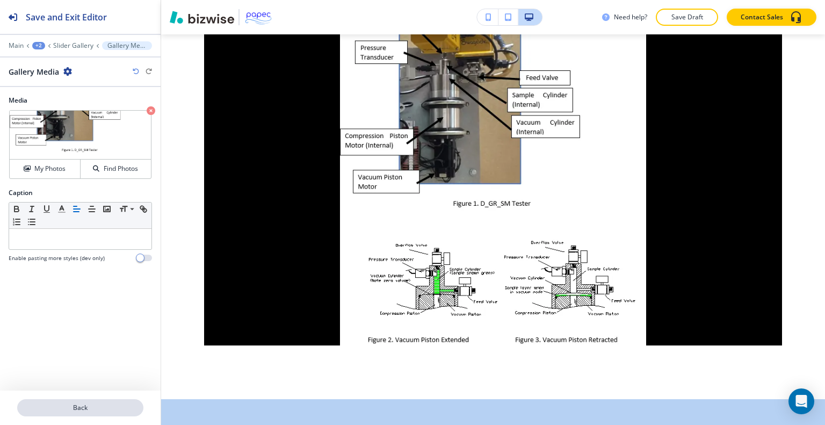
click at [102, 410] on p "Back" at bounding box center [80, 408] width 124 height 10
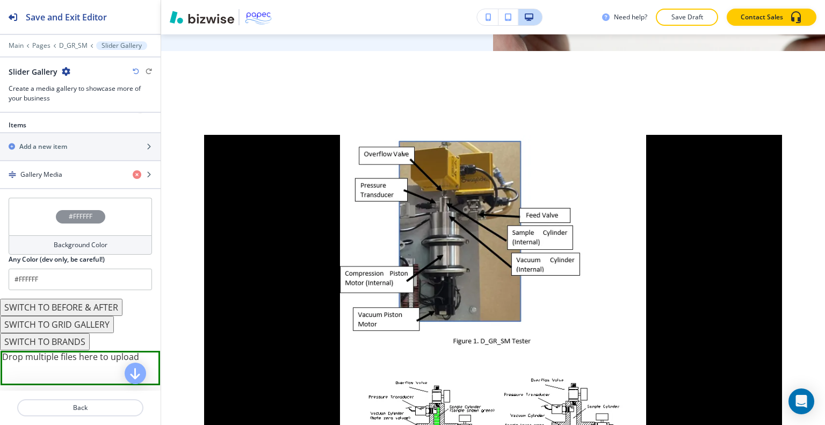
scroll to position [419, 0]
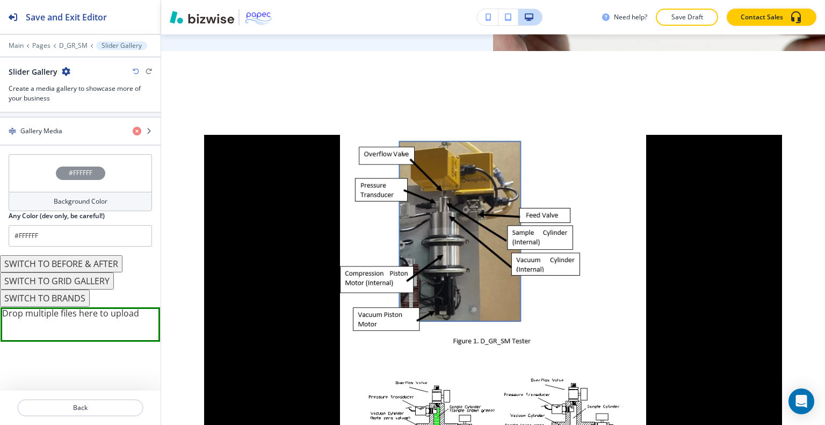
click at [86, 281] on button "SWITCH TO GRID GALLERY" at bounding box center [57, 280] width 114 height 17
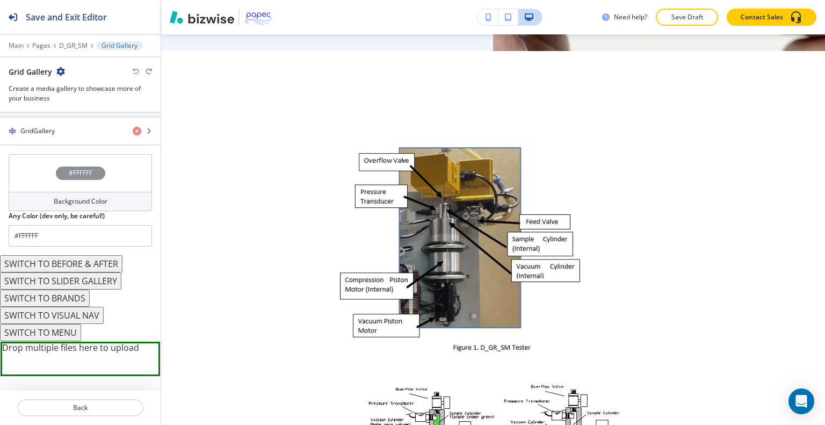
scroll to position [4123, 0]
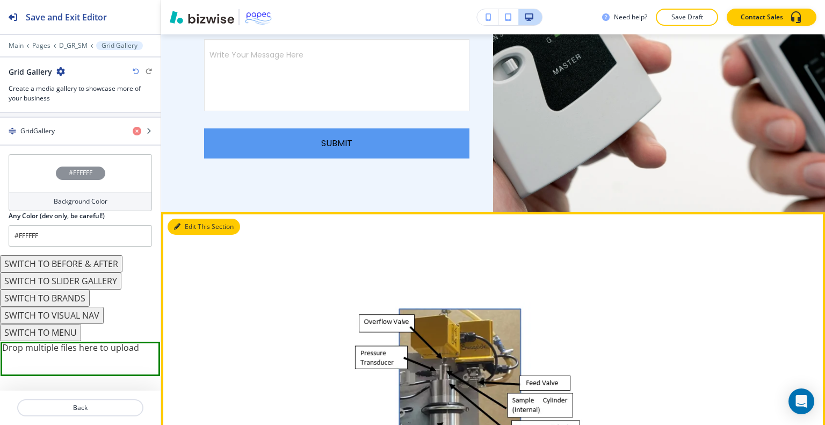
click at [196, 219] on button "Edit This Section" at bounding box center [204, 227] width 73 height 16
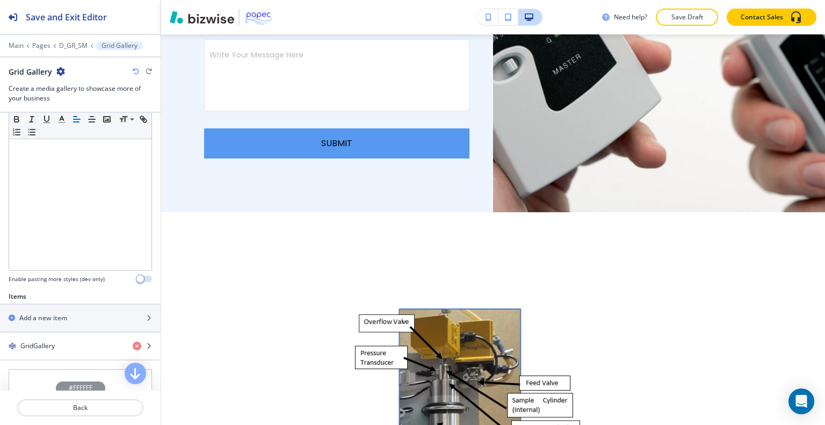
scroll to position [0, 0]
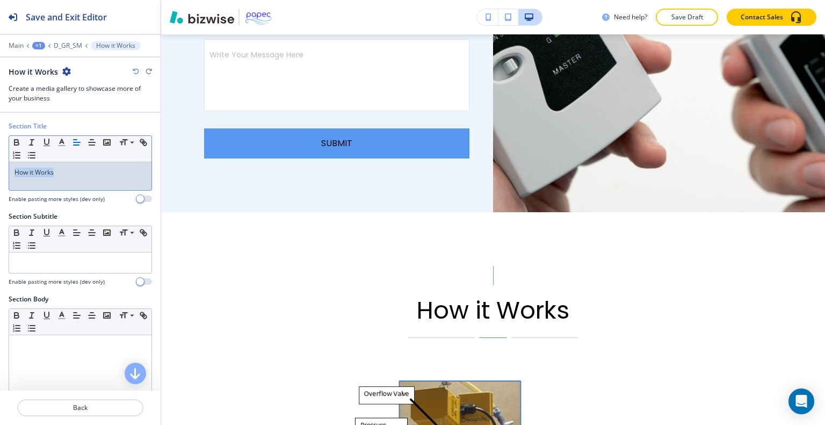
drag, startPoint x: 95, startPoint y: 176, endPoint x: 6, endPoint y: 163, distance: 89.6
click at [0, 164] on div "Section Title Small Normal Large Huge How it Works Enable pasting more styles (…" at bounding box center [80, 166] width 161 height 90
click at [62, 138] on icon "button" at bounding box center [62, 143] width 10 height 10
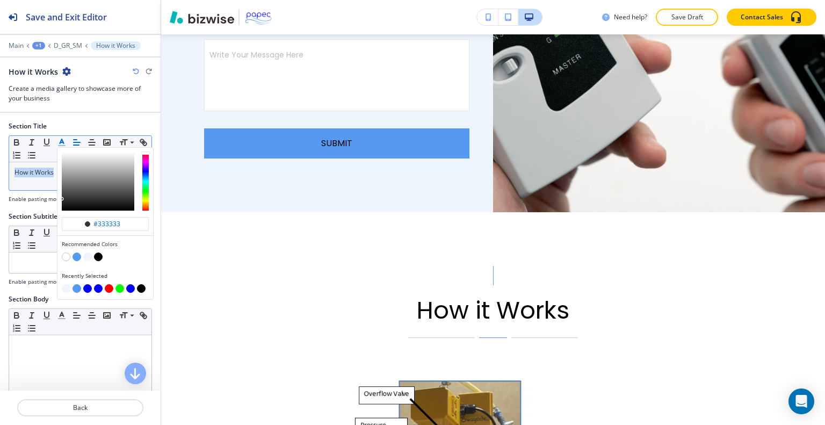
click at [98, 288] on button "button" at bounding box center [98, 288] width 9 height 9
type input "#0000ff"
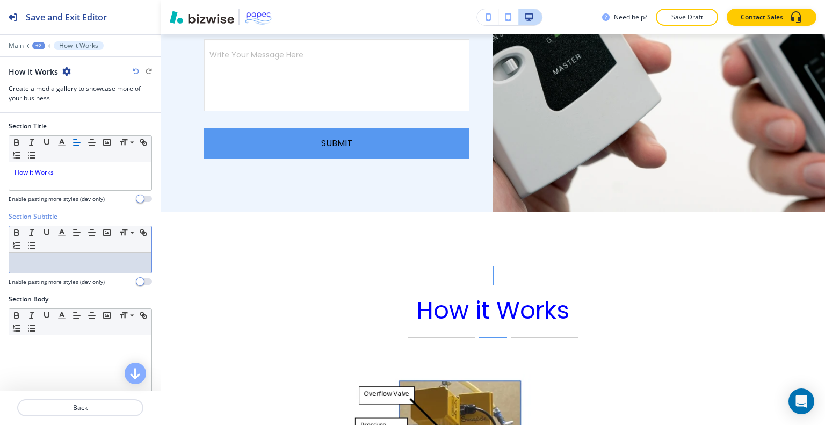
click at [26, 269] on div at bounding box center [80, 262] width 142 height 20
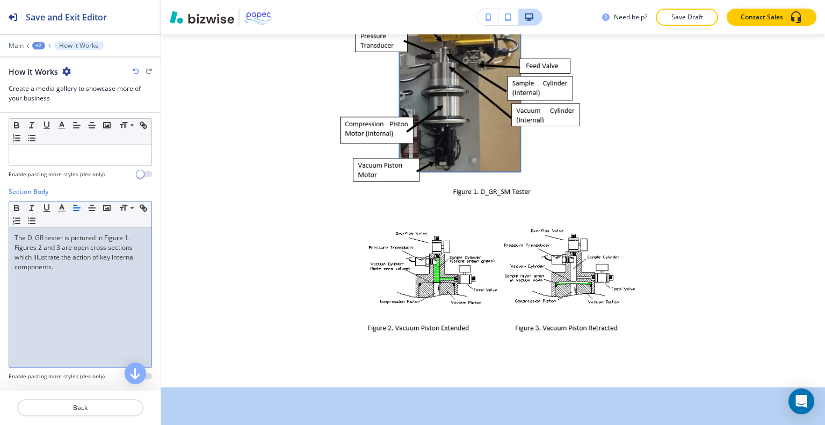
scroll to position [376, 0]
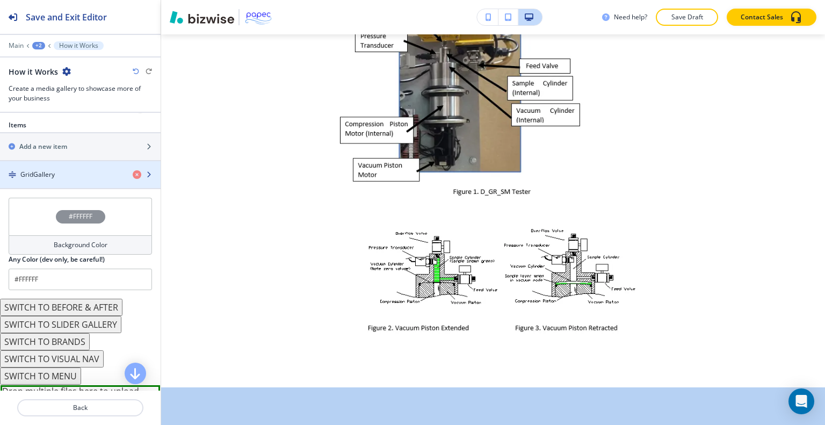
click at [55, 174] on div "GridGallery" at bounding box center [62, 175] width 124 height 10
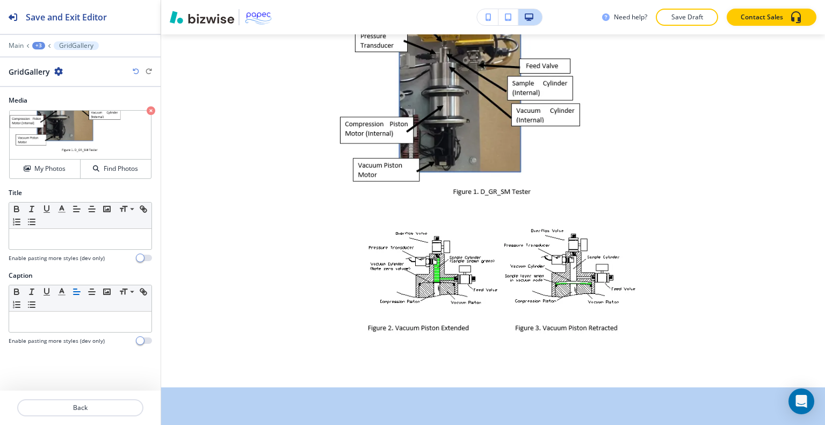
scroll to position [4487, 0]
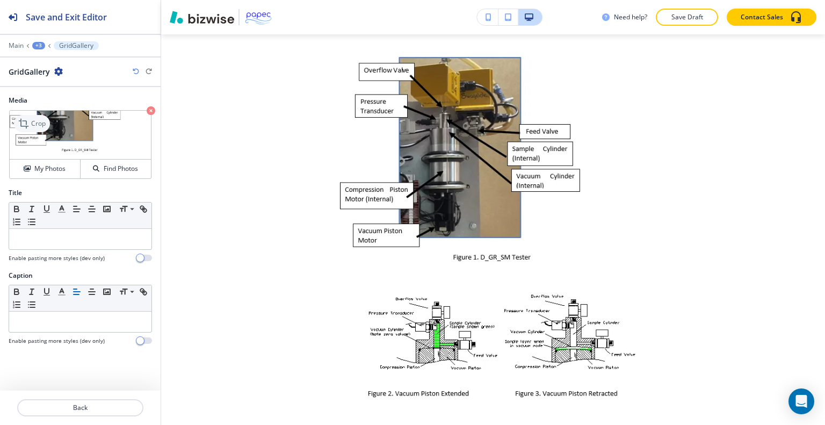
click at [32, 120] on p "Crop" at bounding box center [38, 124] width 15 height 10
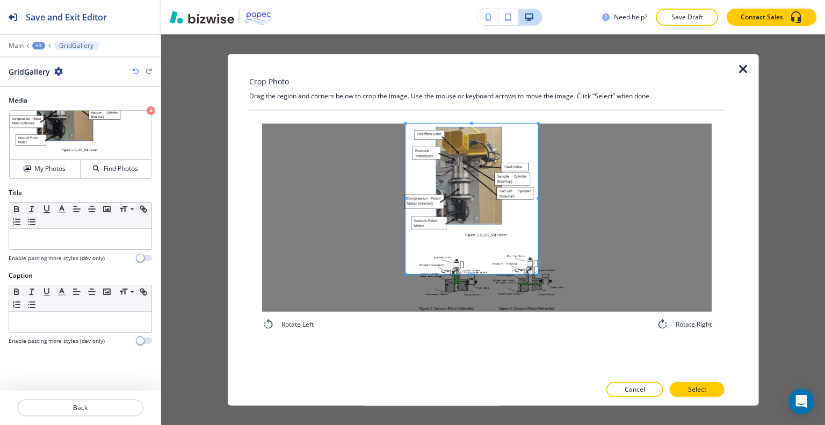
click at [430, 178] on span at bounding box center [472, 198] width 132 height 150
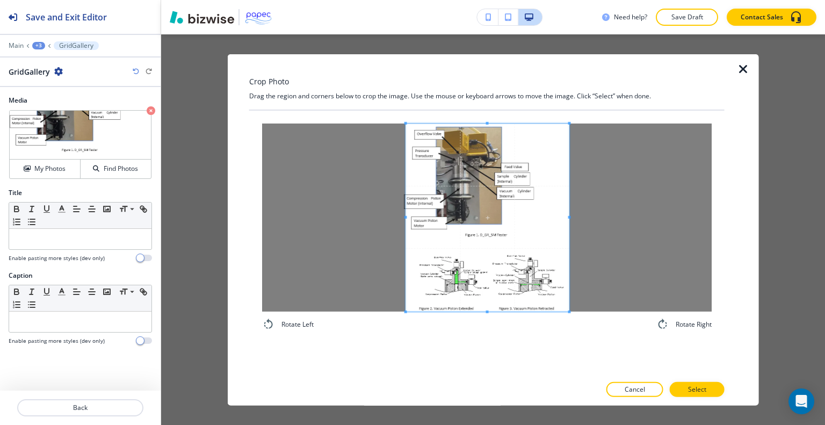
click at [606, 343] on div "Rotate Left Rotate Right" at bounding box center [486, 242] width 475 height 265
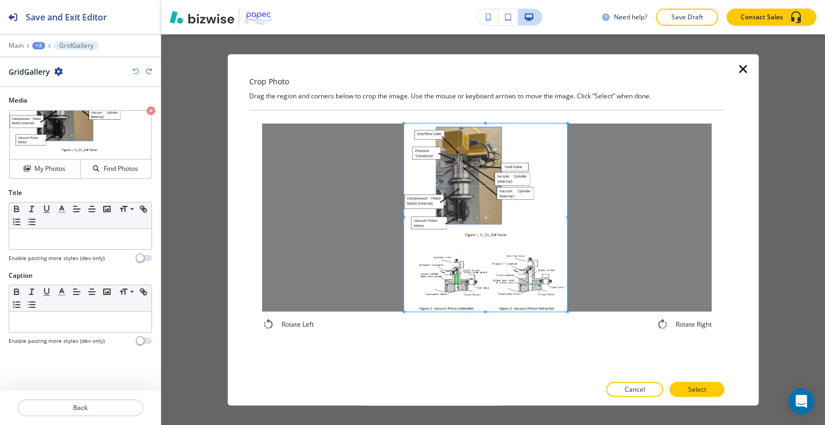
click at [494, 274] on span at bounding box center [485, 217] width 163 height 188
click at [693, 390] on p "Select" at bounding box center [697, 390] width 18 height 10
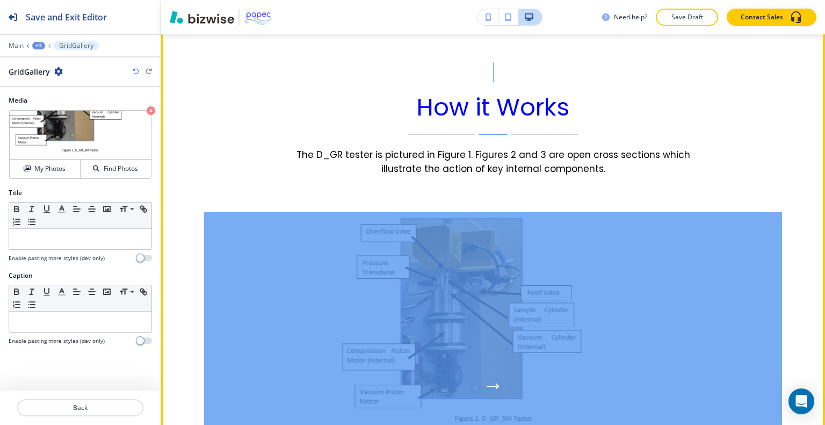
scroll to position [4272, 0]
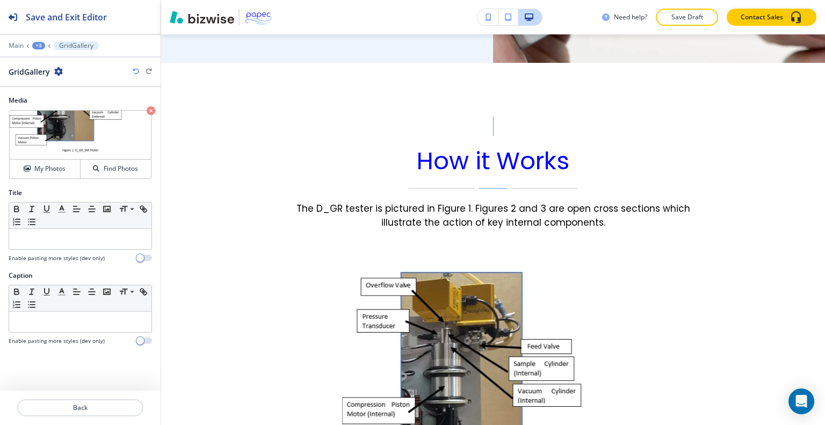
click at [39, 50] on div at bounding box center [80, 53] width 161 height 6
click at [40, 45] on div "+3" at bounding box center [38, 46] width 13 height 8
click at [52, 77] on p "D_GR_SM" at bounding box center [66, 82] width 55 height 10
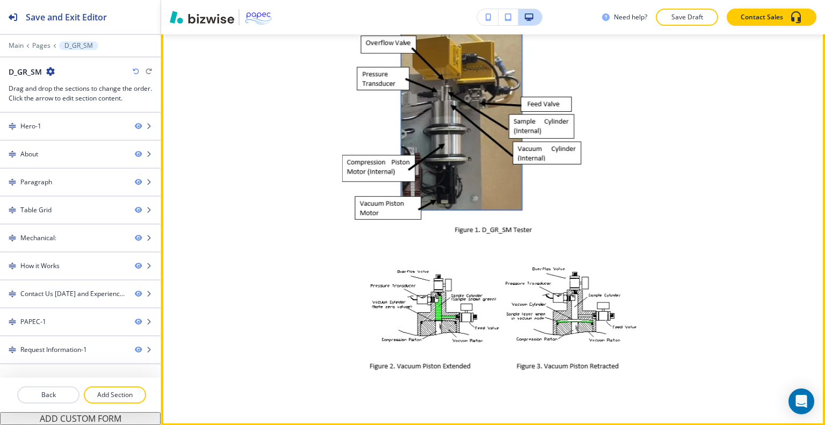
scroll to position [3077, 0]
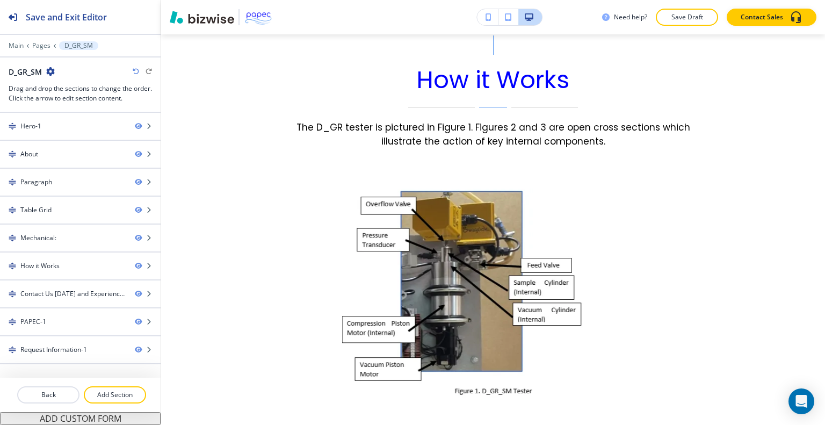
click at [131, 406] on div at bounding box center [80, 407] width 161 height 9
click at [133, 399] on p "Add Section" at bounding box center [115, 395] width 60 height 10
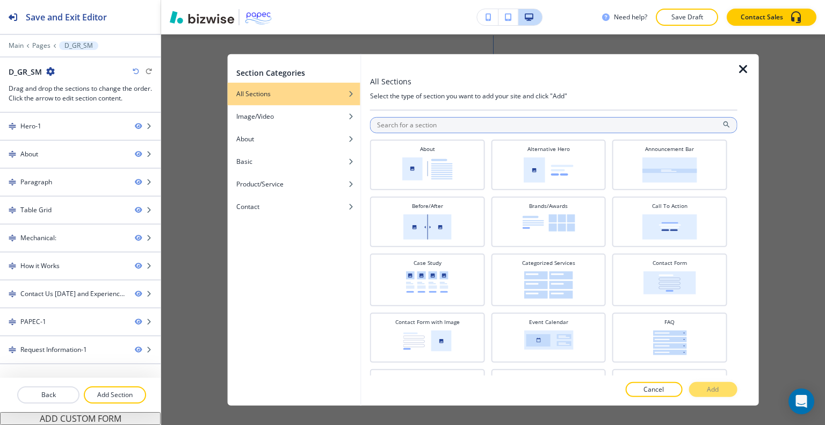
click at [399, 129] on input "text" at bounding box center [553, 125] width 367 height 16
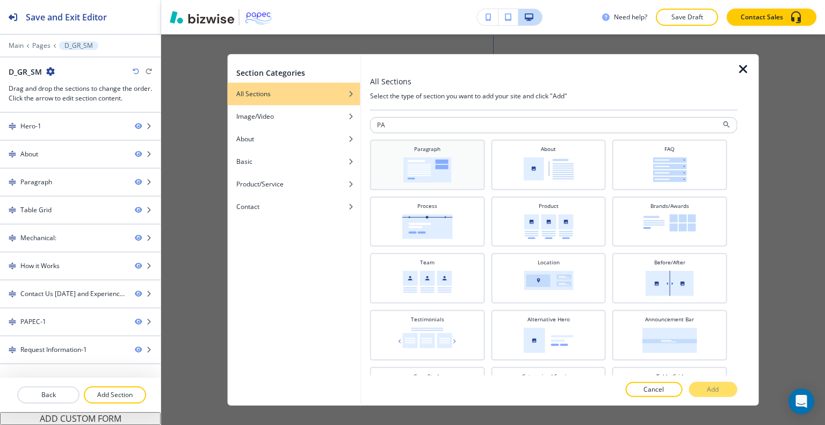
type input "PA"
click at [423, 163] on img at bounding box center [427, 169] width 48 height 25
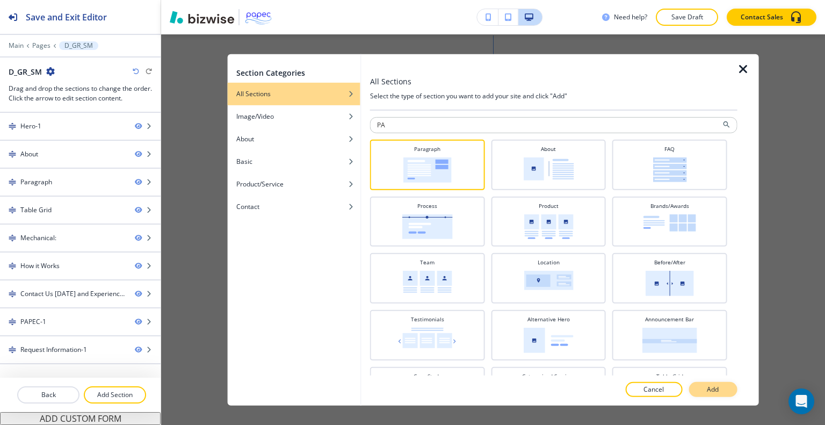
click at [713, 390] on p "Add" at bounding box center [713, 390] width 12 height 10
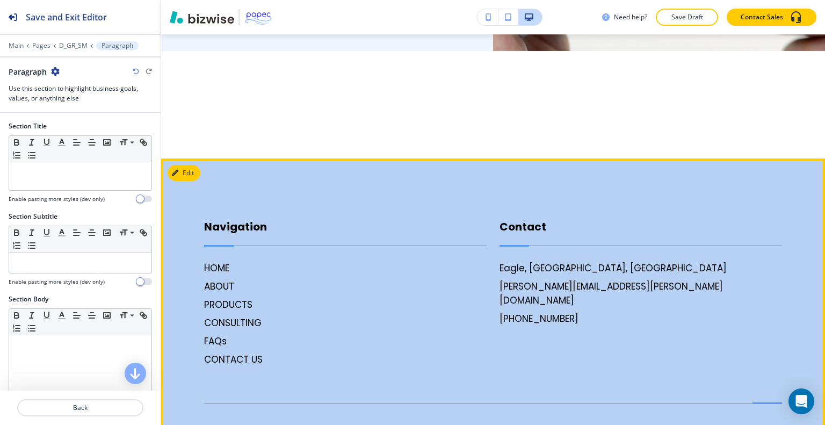
scroll to position [4835, 0]
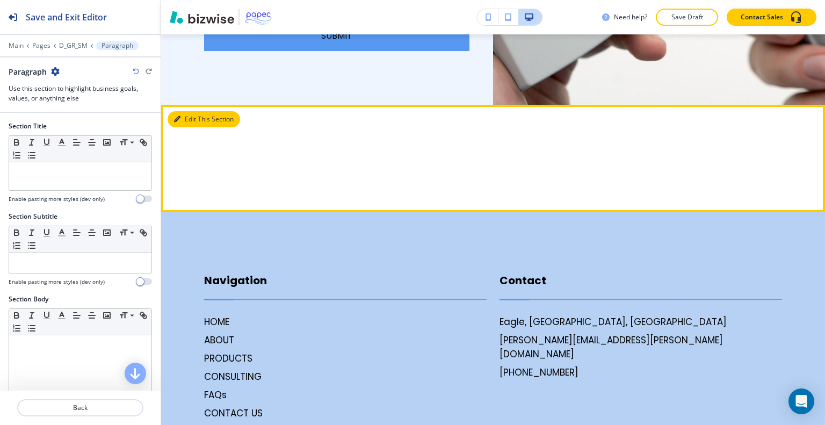
click at [185, 111] on button "Edit This Section" at bounding box center [204, 119] width 73 height 16
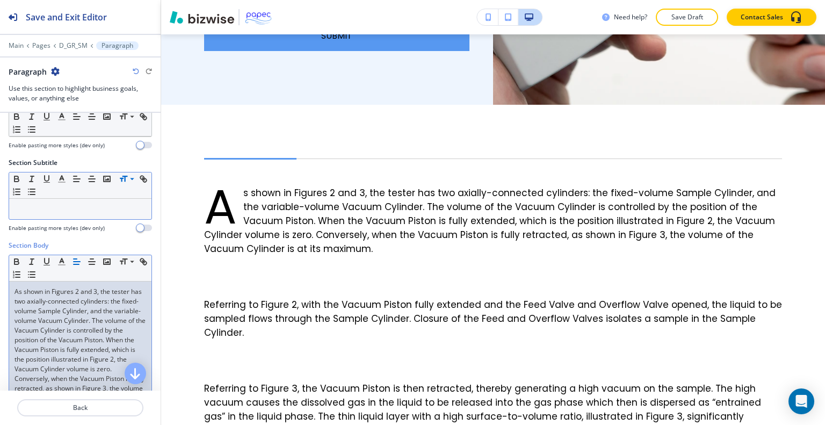
scroll to position [161, 0]
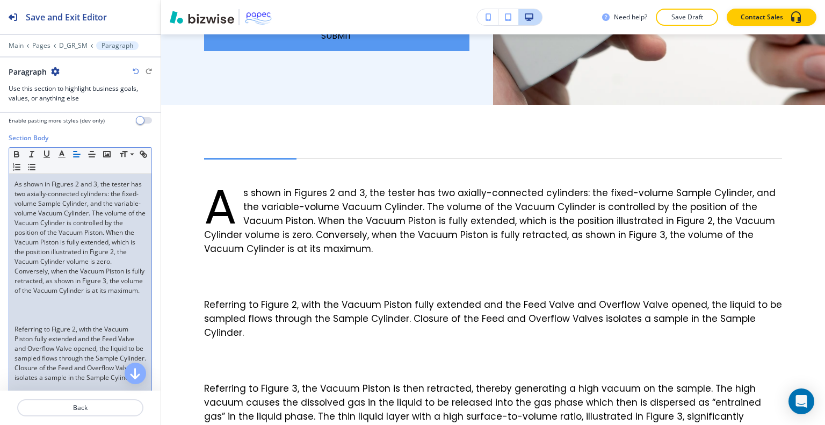
click at [60, 324] on p at bounding box center [81, 320] width 132 height 10
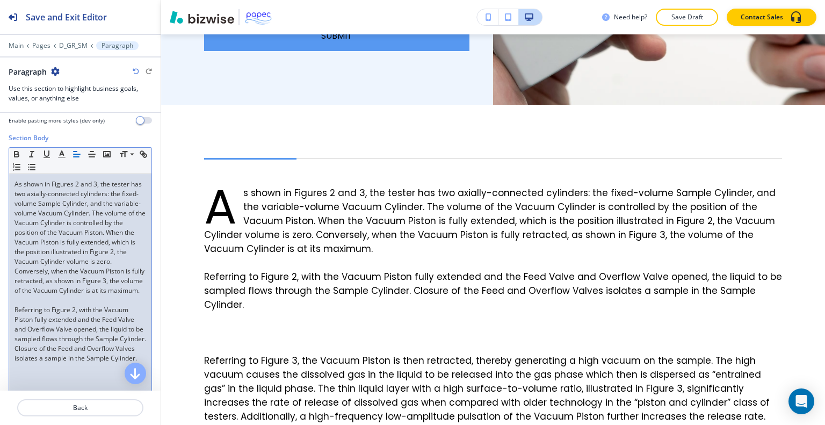
scroll to position [269, 0]
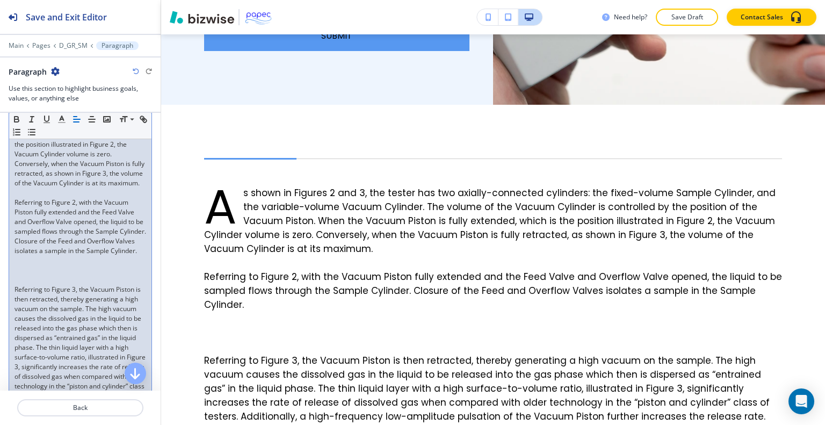
click at [38, 285] on p at bounding box center [81, 280] width 132 height 10
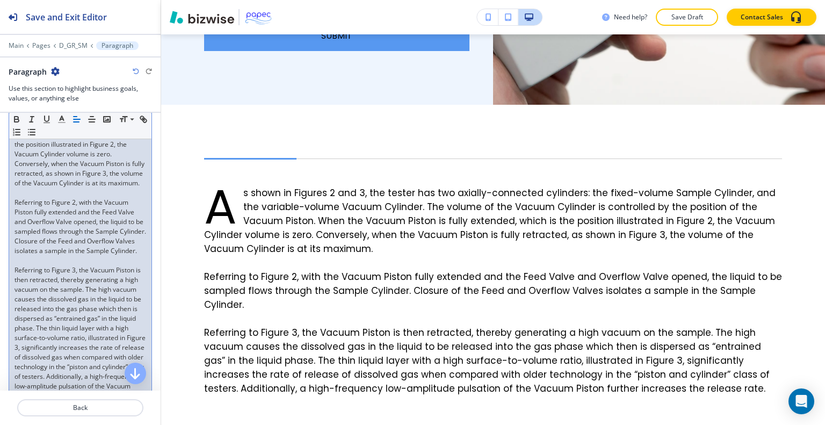
scroll to position [376, 0]
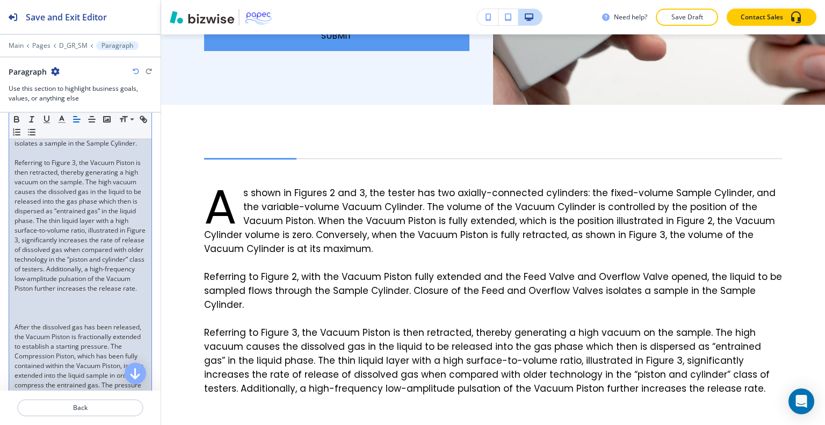
click at [34, 322] on p at bounding box center [81, 318] width 132 height 10
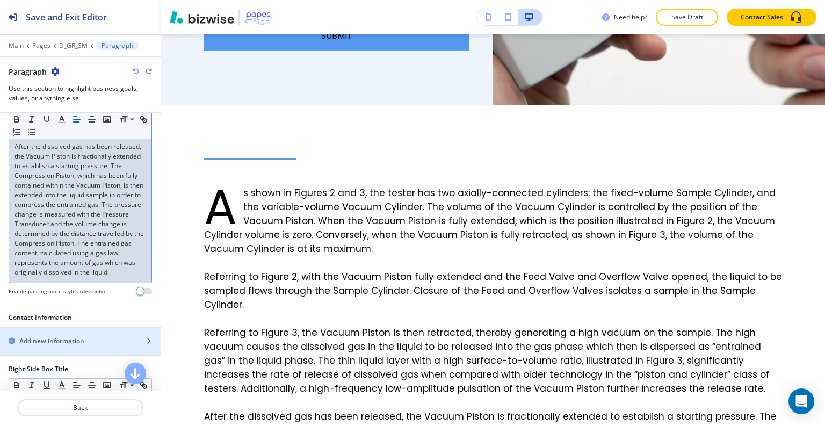
scroll to position [591, 0]
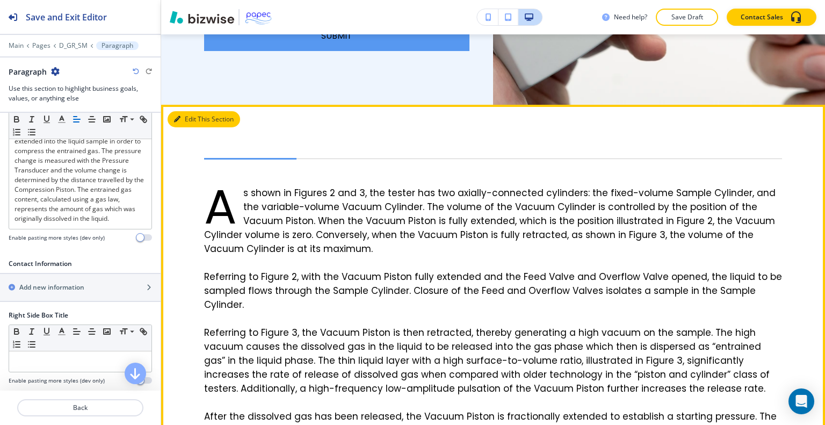
click at [190, 111] on button "Edit This Section" at bounding box center [204, 119] width 73 height 16
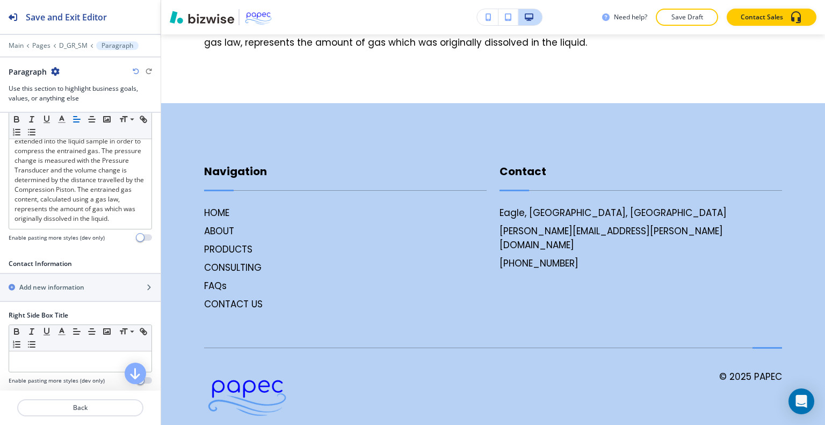
scroll to position [806, 0]
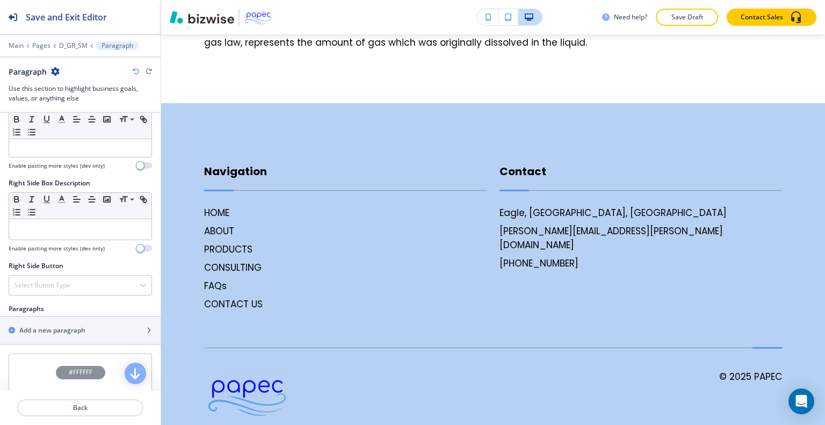
click at [83, 68] on div "button" at bounding box center [80, 63] width 161 height 9
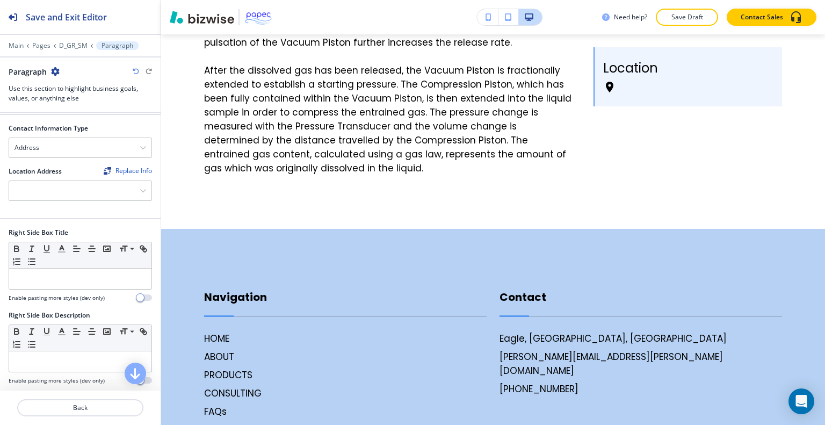
click at [139, 70] on icon "button" at bounding box center [136, 71] width 6 height 6
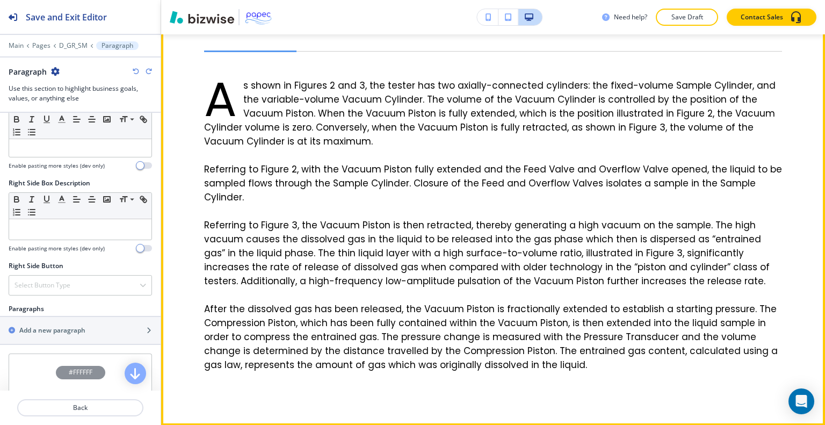
scroll to position [4728, 0]
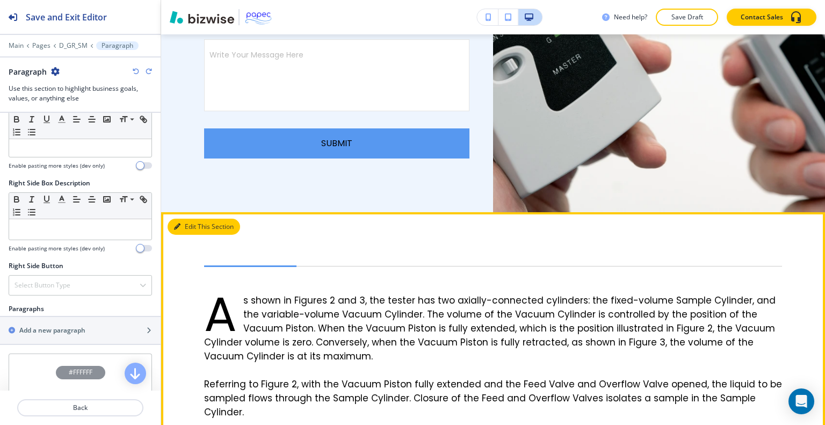
click at [191, 219] on button "Edit This Section" at bounding box center [204, 227] width 73 height 16
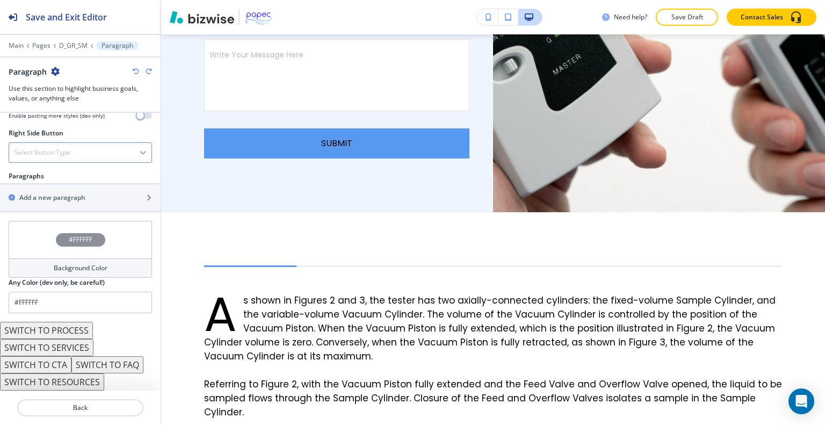
click at [94, 146] on div "Select Button Type" at bounding box center [80, 152] width 142 height 19
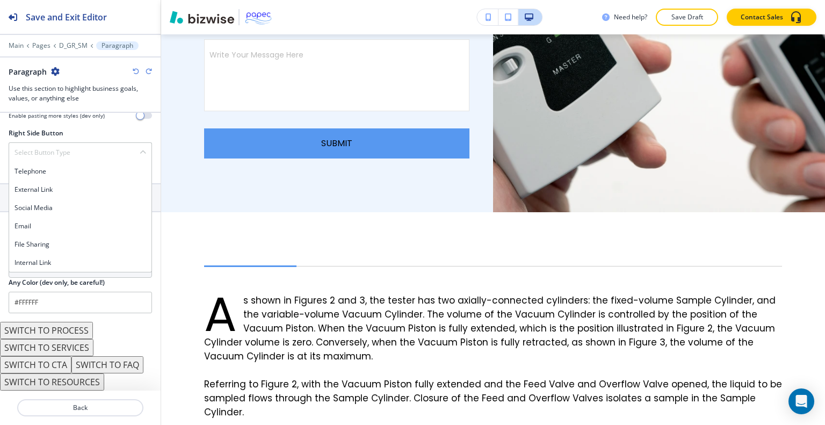
click at [73, 261] on h4 "Internal Link" at bounding box center [81, 263] width 132 height 10
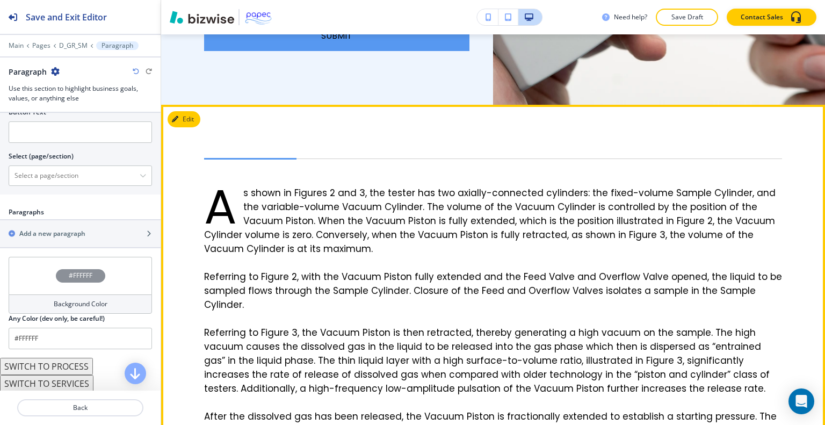
scroll to position [4942, 0]
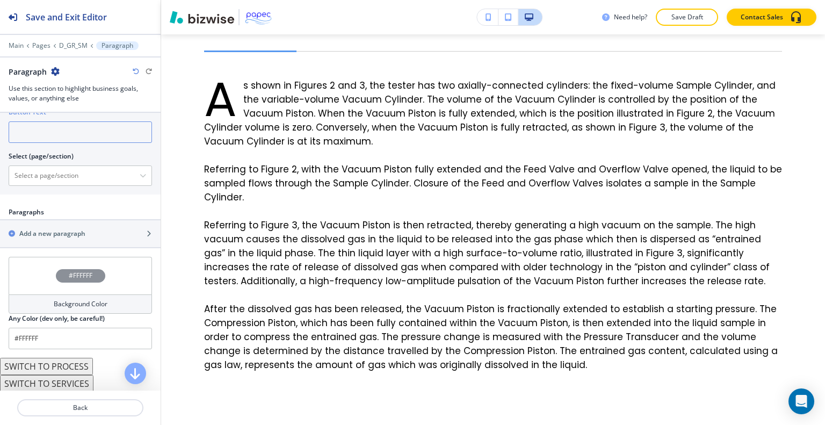
click at [65, 143] on input "text" at bounding box center [80, 131] width 143 height 21
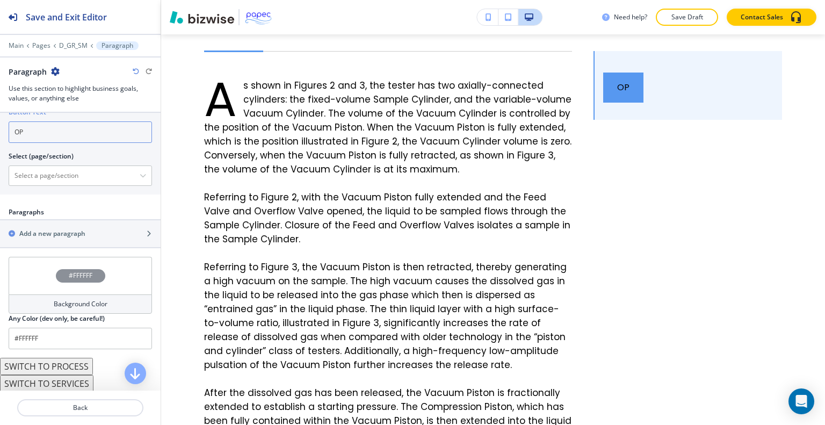
type input "OP"
click at [131, 74] on div "Hide Button" at bounding box center [128, 69] width 48 height 9
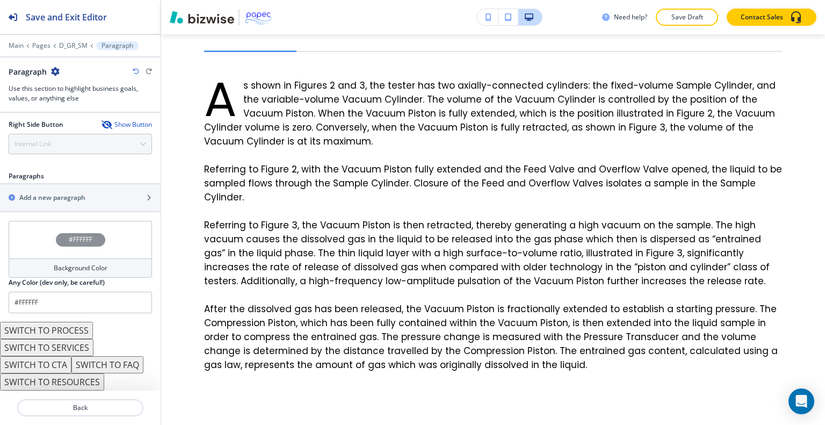
scroll to position [1011, 0]
click at [74, 198] on h2 "Add a new paragraph" at bounding box center [52, 198] width 66 height 10
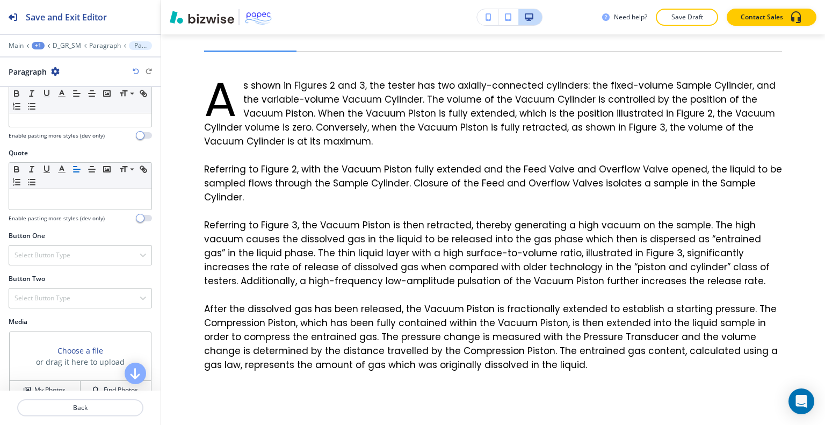
scroll to position [338, 0]
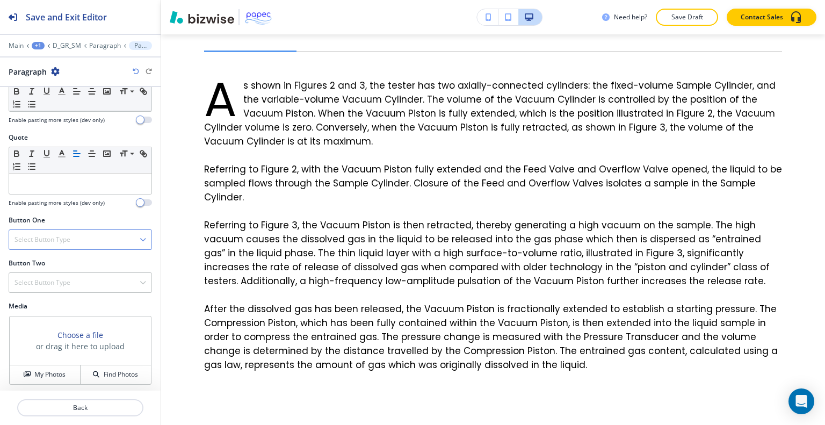
click at [73, 242] on div "Select Button Type" at bounding box center [80, 239] width 142 height 19
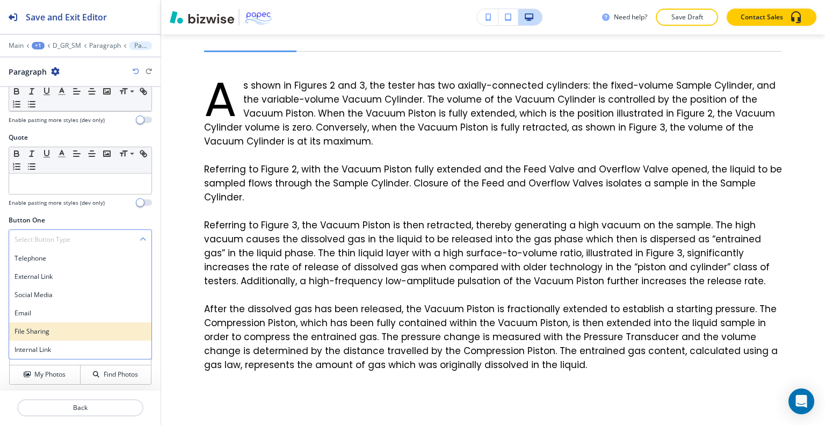
click at [67, 330] on h4 "File Sharing" at bounding box center [81, 332] width 132 height 10
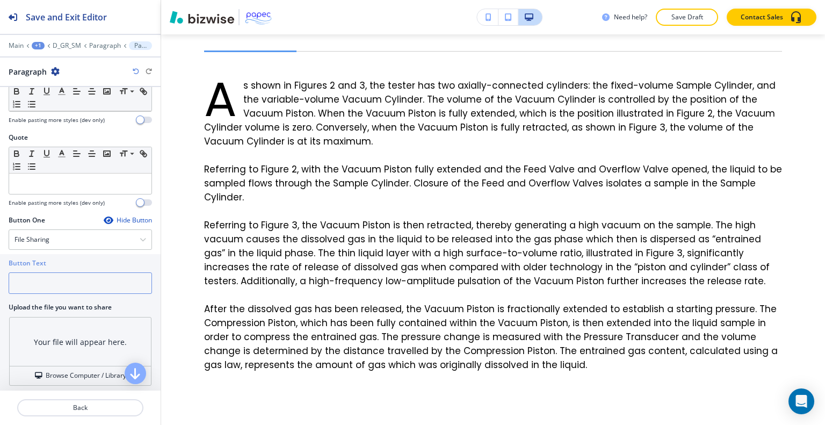
click at [64, 287] on input "text" at bounding box center [80, 282] width 143 height 21
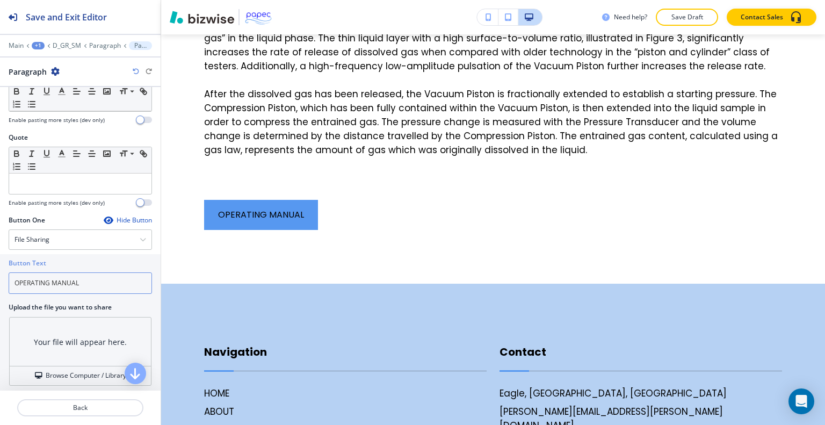
scroll to position [392, 0]
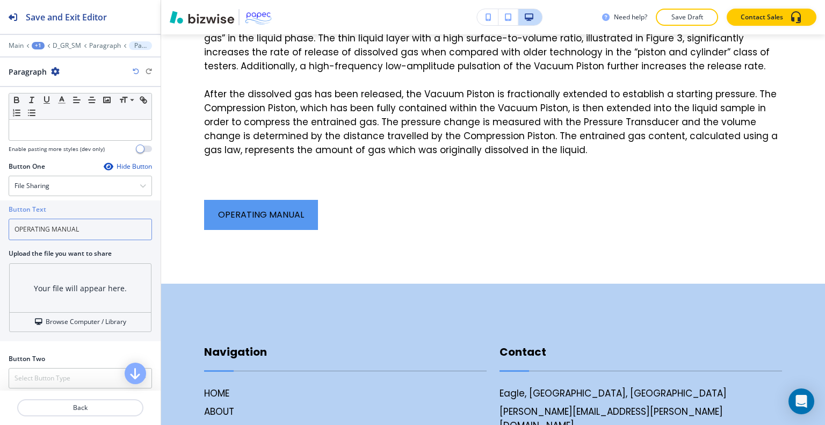
type input "OPERATING MANUAL"
click at [74, 308] on div "Your file will appear here." at bounding box center [80, 288] width 141 height 49
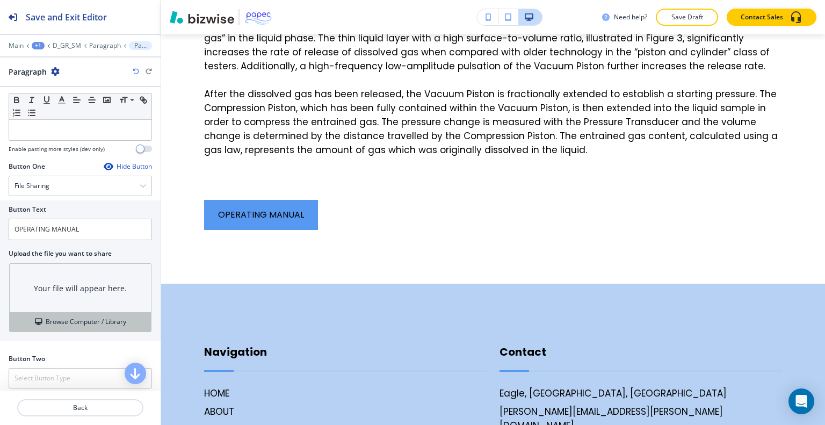
click at [77, 323] on h4 "Browse Computer / Library" at bounding box center [86, 322] width 81 height 10
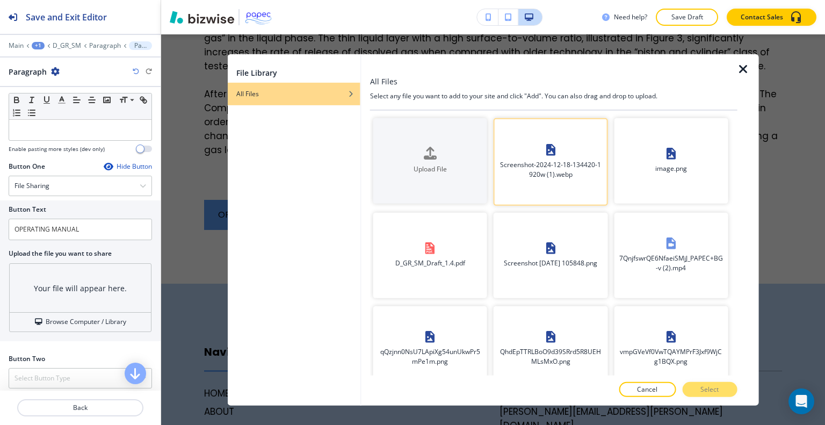
click at [524, 180] on div "Screenshot-2024-12-18-134420-1920w (1).webp" at bounding box center [551, 162] width 112 height 44
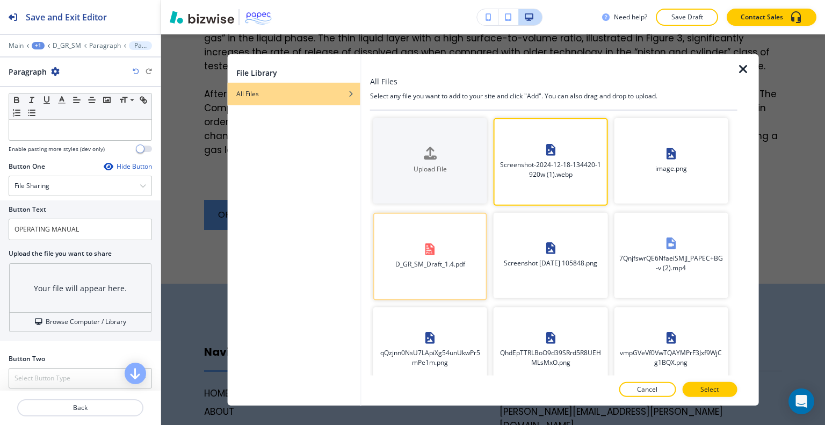
click at [456, 259] on h4 "D_GR_SM_Draft_1.4.pdf" at bounding box center [430, 264] width 70 height 10
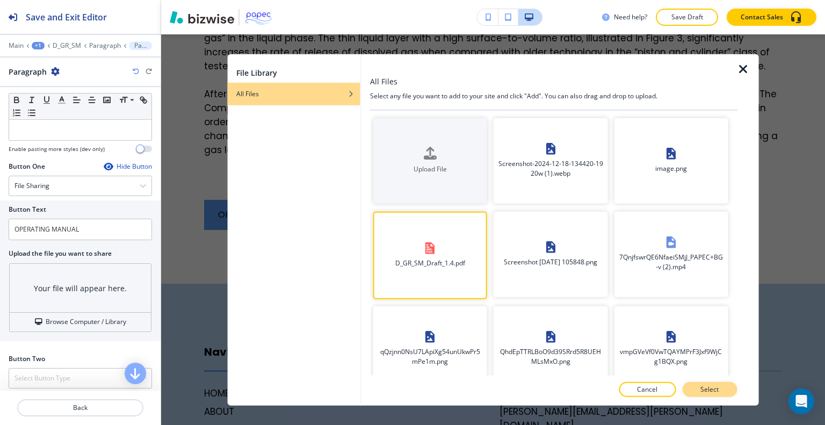
click at [694, 388] on button "Select" at bounding box center [709, 389] width 55 height 15
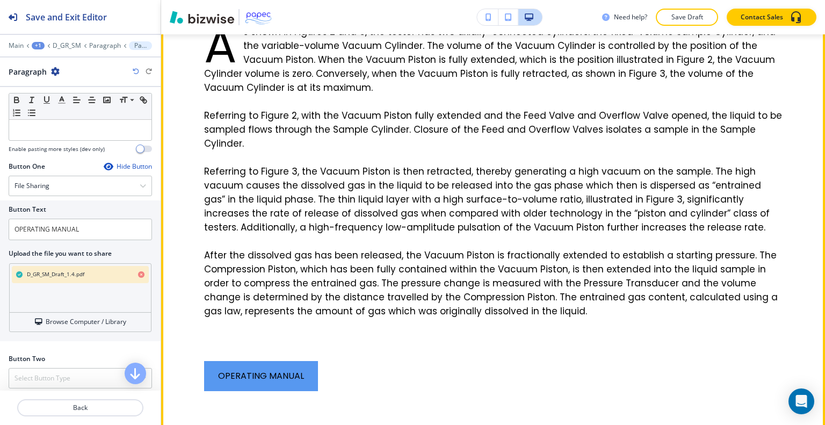
scroll to position [4781, 0]
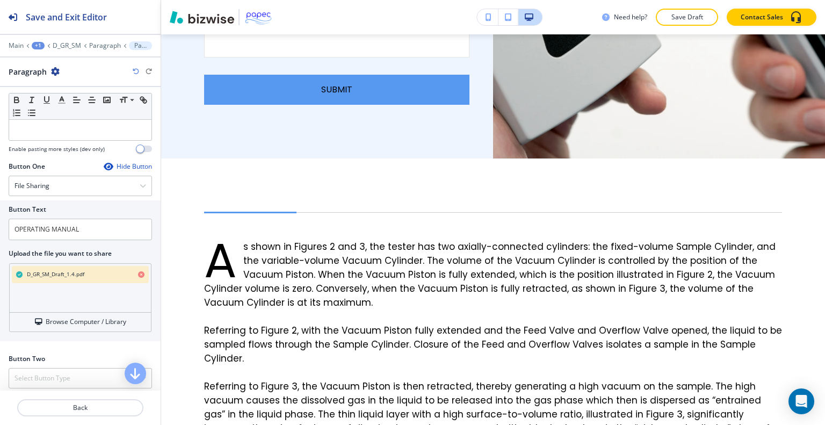
click at [63, 52] on div at bounding box center [80, 53] width 161 height 6
click at [63, 46] on p "D_GR_SM" at bounding box center [67, 46] width 28 height 8
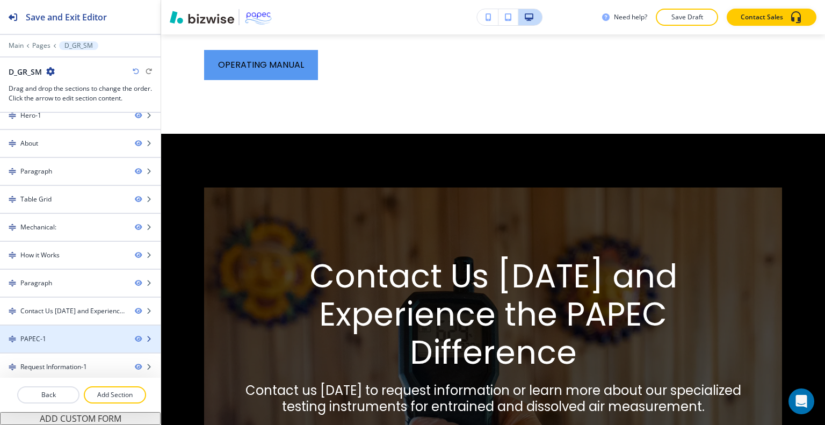
scroll to position [0, 0]
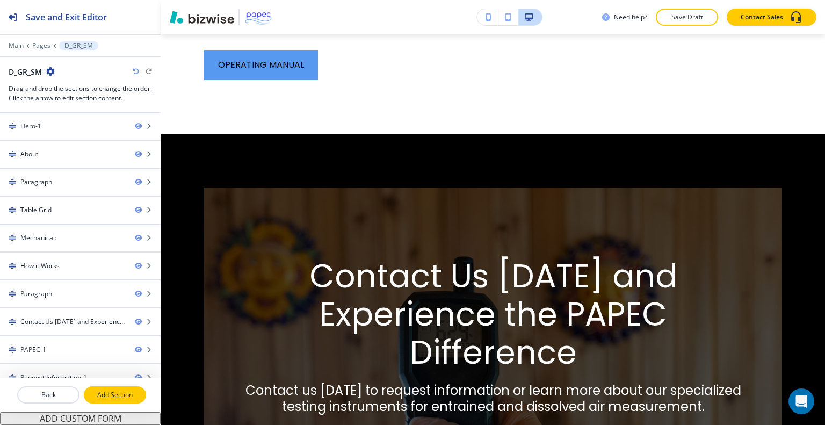
click at [110, 395] on p "Add Section" at bounding box center [115, 395] width 60 height 10
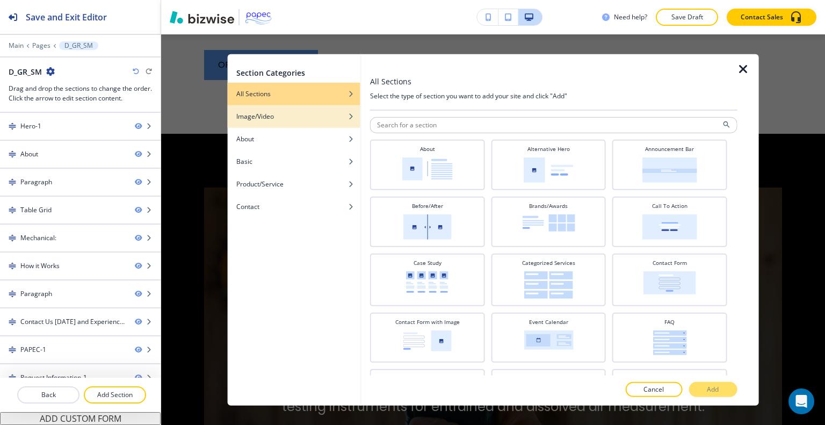
click at [301, 113] on div "Image/Video" at bounding box center [294, 116] width 133 height 10
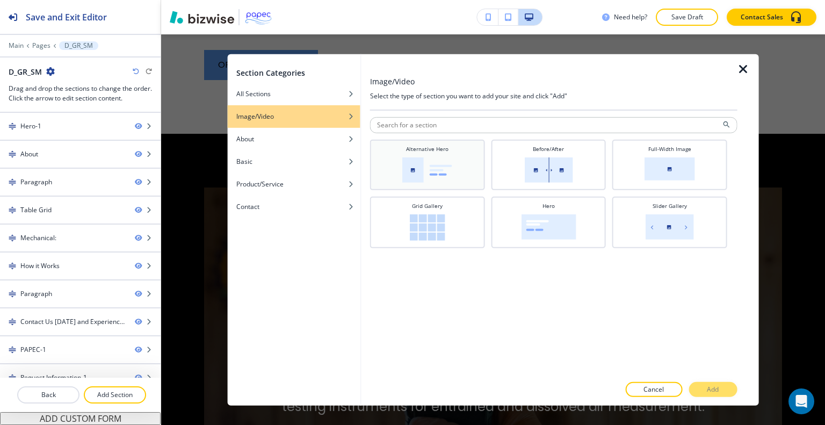
click at [457, 167] on div "Alternative Hero" at bounding box center [427, 163] width 104 height 38
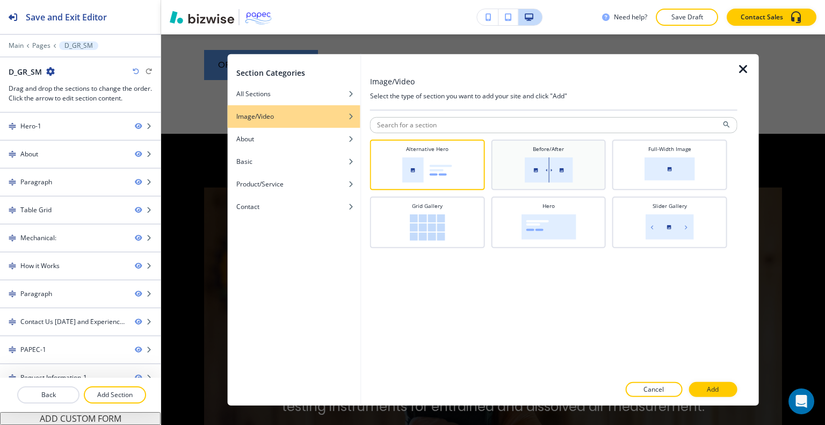
click at [570, 161] on img at bounding box center [548, 169] width 48 height 25
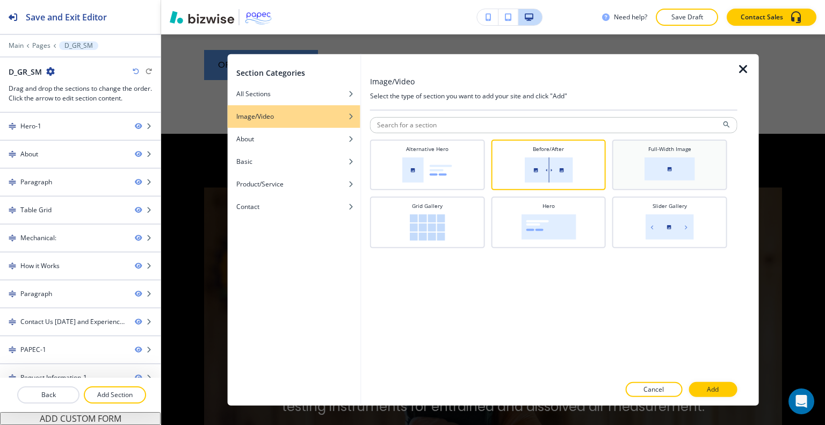
click at [663, 173] on img at bounding box center [670, 168] width 50 height 23
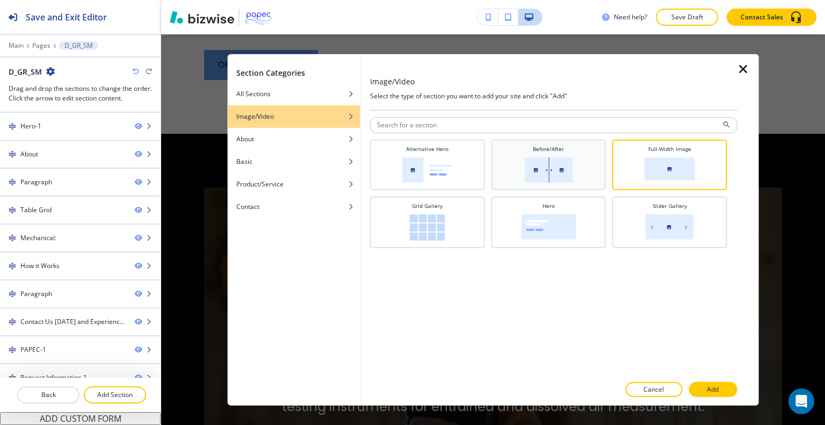
click at [563, 176] on img at bounding box center [548, 169] width 48 height 25
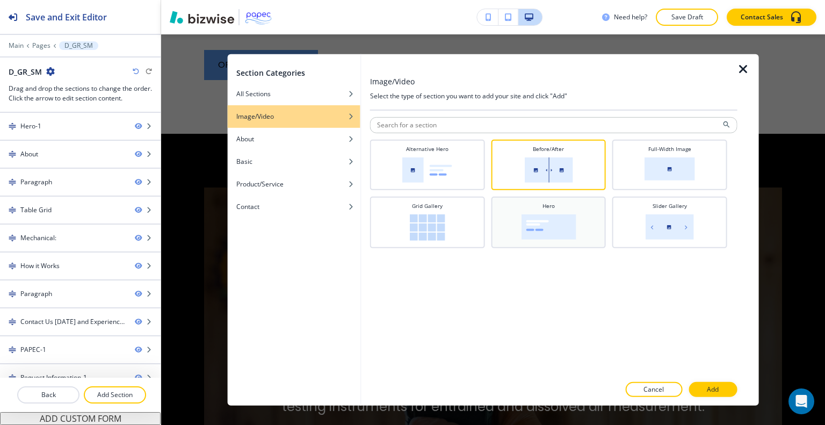
click at [575, 221] on img at bounding box center [548, 226] width 55 height 25
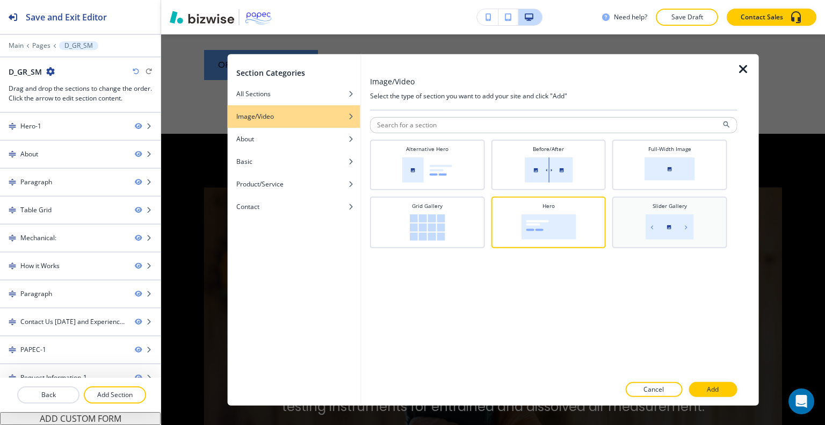
click at [649, 209] on div "Slider Gallery" at bounding box center [670, 220] width 104 height 39
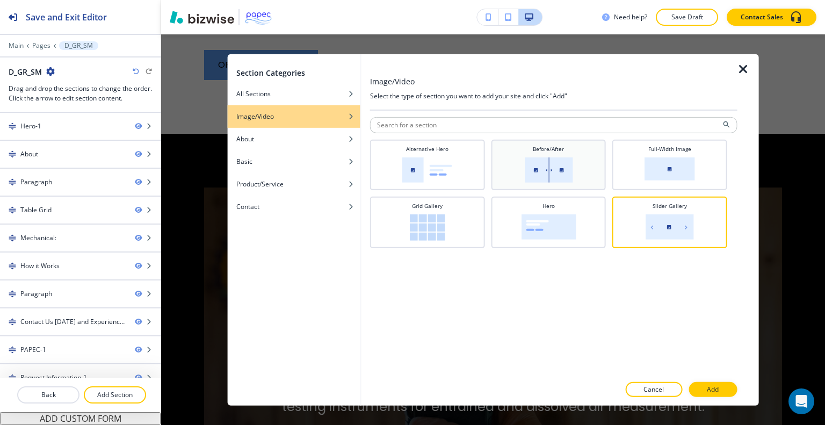
click at [548, 165] on img at bounding box center [548, 169] width 48 height 25
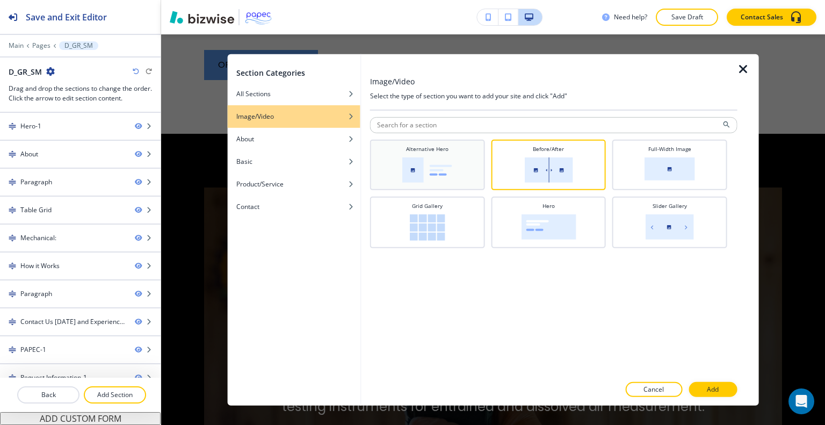
click at [436, 171] on img at bounding box center [427, 169] width 50 height 25
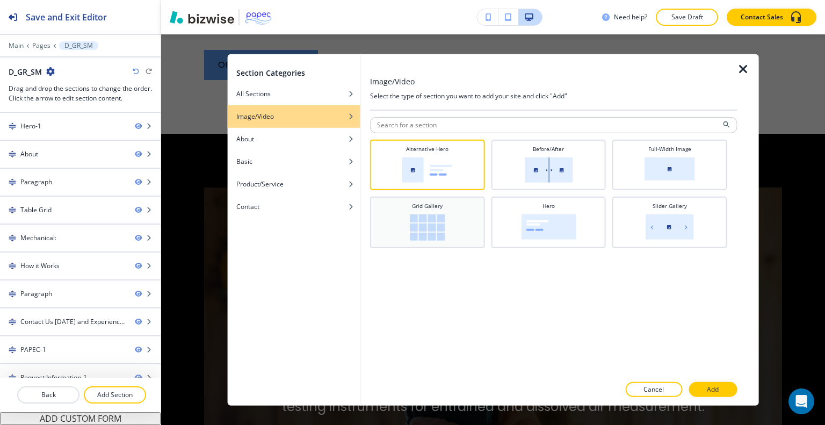
click at [443, 208] on div "Grid Gallery" at bounding box center [427, 220] width 104 height 39
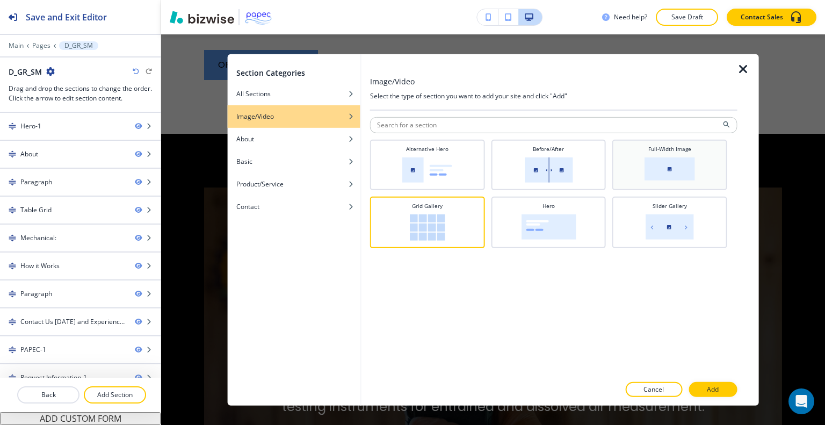
click at [668, 176] on img at bounding box center [670, 168] width 50 height 23
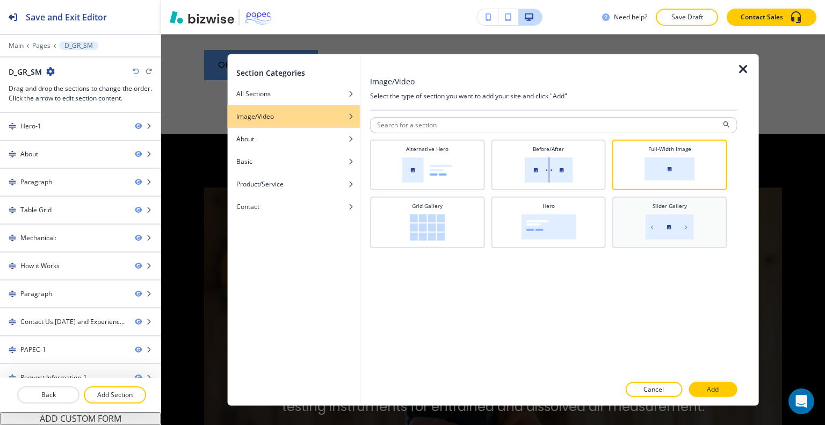
click at [671, 228] on img at bounding box center [670, 226] width 48 height 25
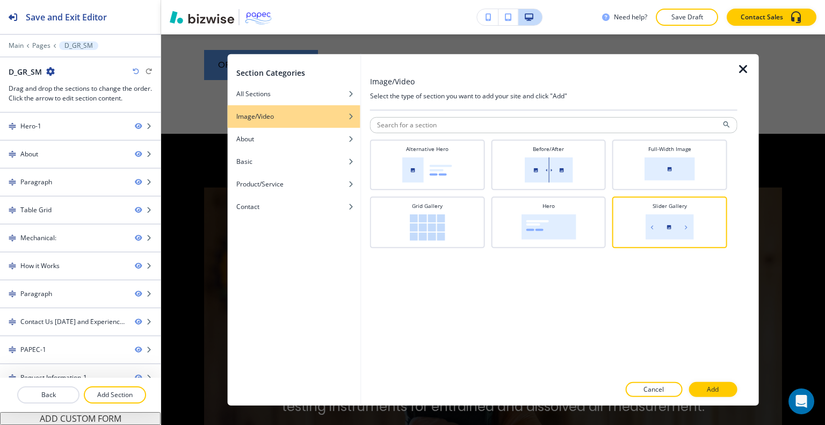
click at [724, 397] on div at bounding box center [553, 401] width 367 height 9
click at [722, 396] on button "Add" at bounding box center [713, 389] width 48 height 15
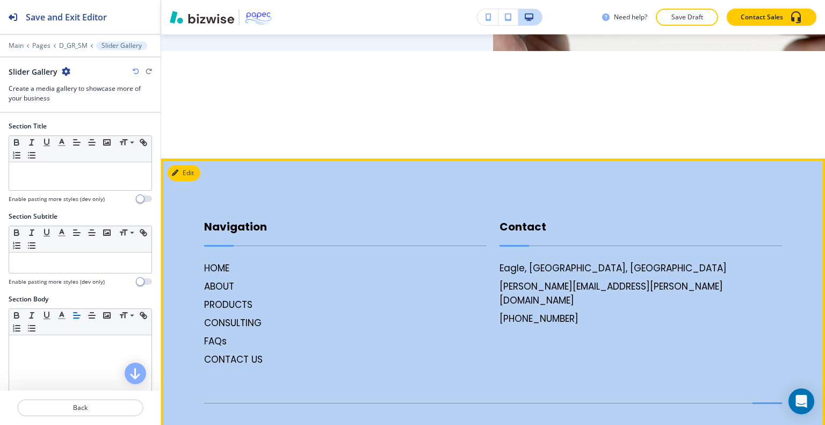
scroll to position [5229, 0]
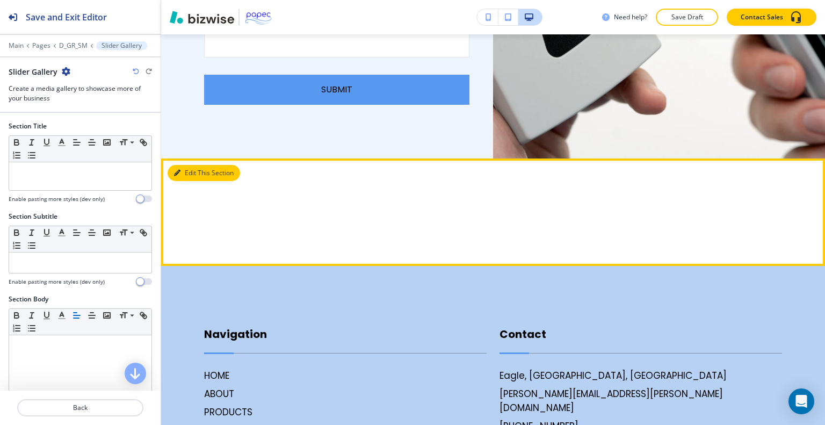
click at [197, 165] on button "Edit This Section" at bounding box center [204, 173] width 73 height 16
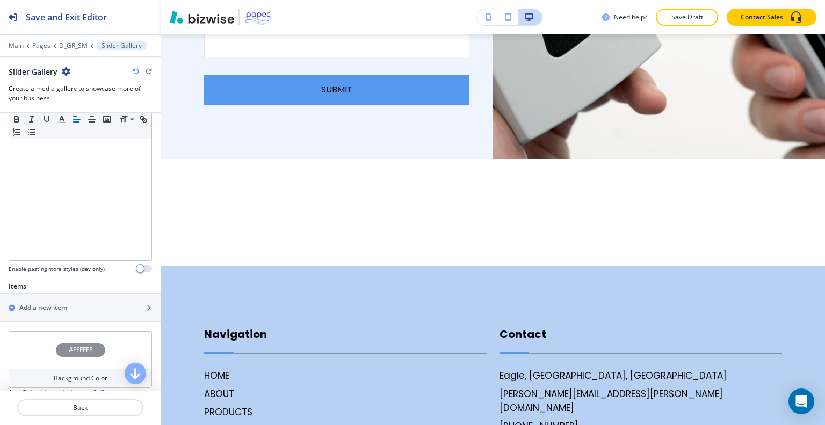
scroll to position [322, 0]
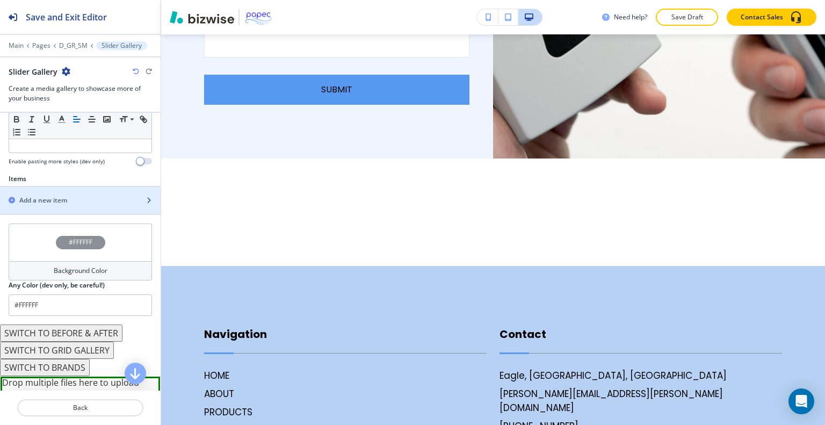
click at [63, 199] on h2 "Add a new item" at bounding box center [43, 201] width 48 height 10
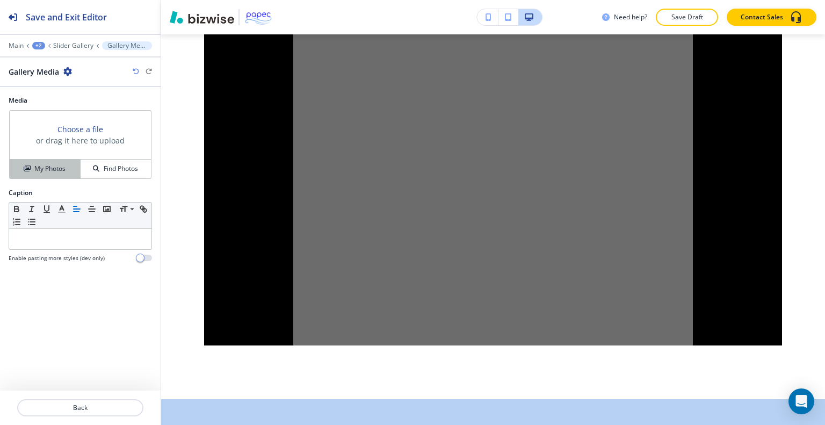
click at [59, 164] on h4 "My Photos" at bounding box center [49, 169] width 31 height 10
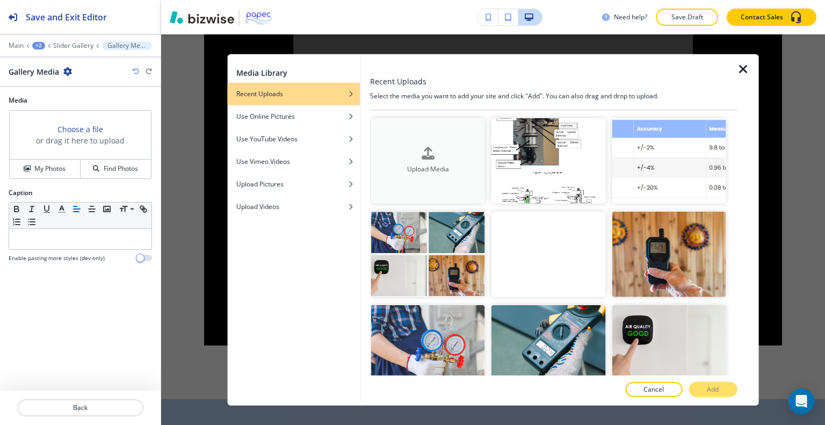
click at [449, 149] on div "Upload Media" at bounding box center [428, 160] width 114 height 27
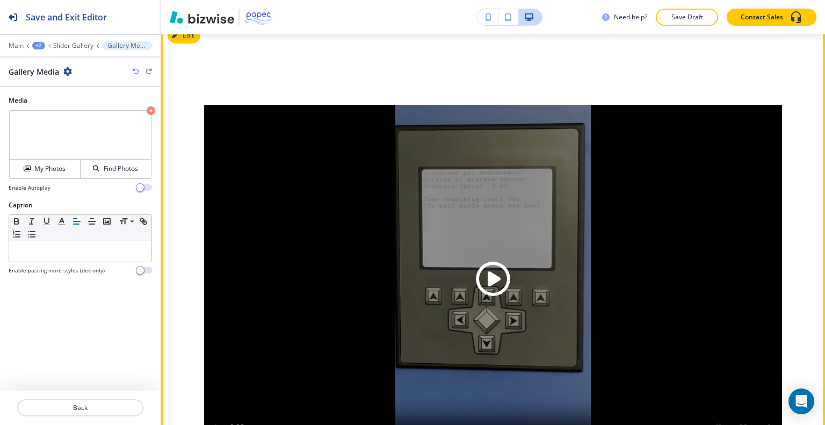
scroll to position [5313, 0]
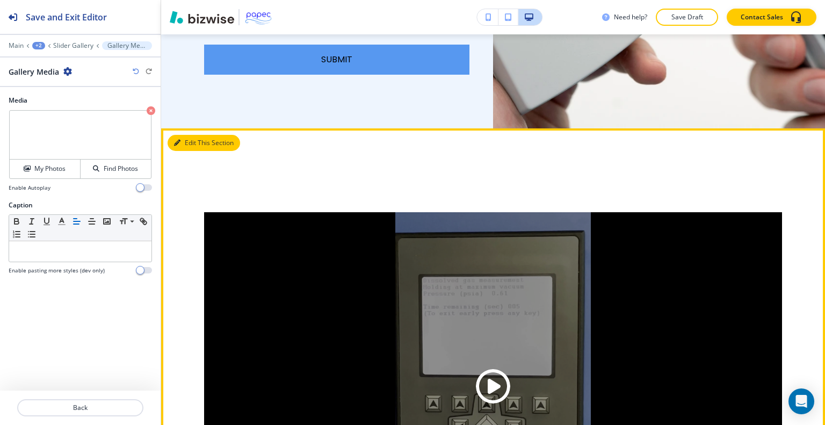
click at [192, 135] on button "Edit This Section" at bounding box center [204, 143] width 73 height 16
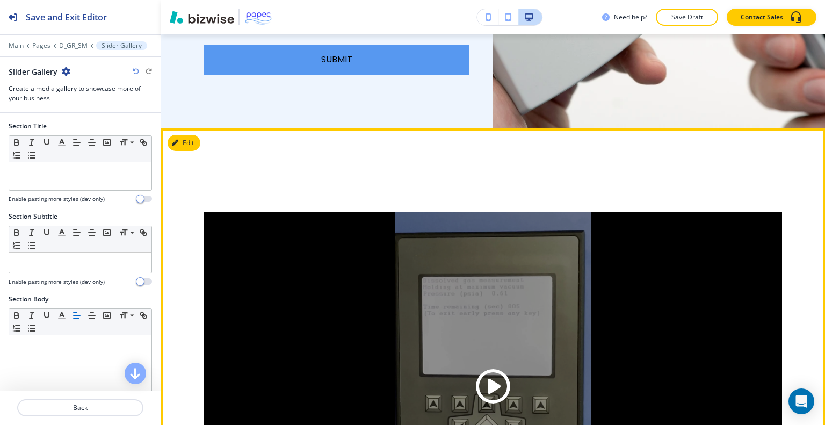
scroll to position [5336, 0]
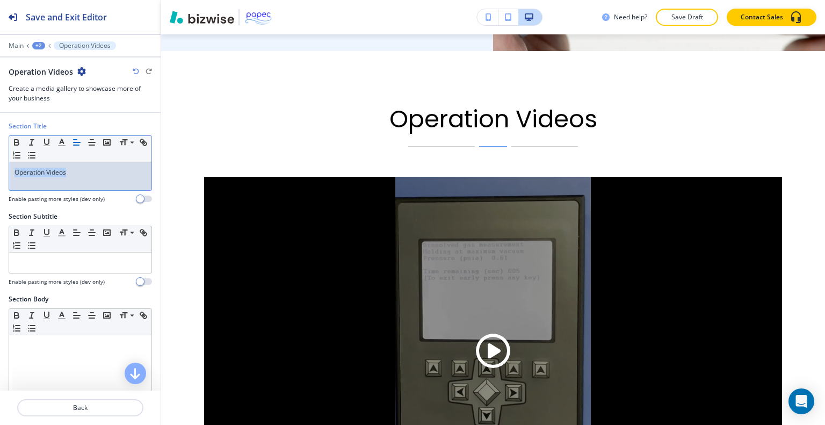
drag, startPoint x: 16, startPoint y: 176, endPoint x: 0, endPoint y: 170, distance: 17.2
click at [0, 170] on div "Section Title Small Normal Large Huge Operation Videos Enable pasting more styl…" at bounding box center [80, 166] width 161 height 90
click at [60, 139] on icon "button" at bounding box center [62, 143] width 10 height 10
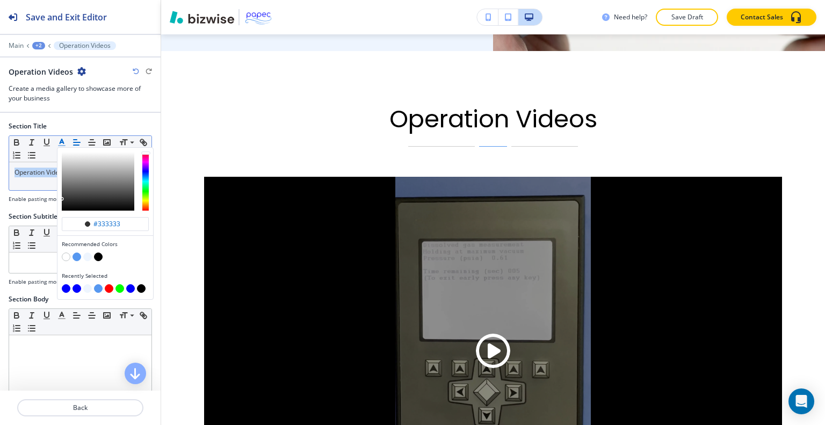
click at [77, 285] on button "button" at bounding box center [77, 288] width 9 height 9
type input "#0000ff"
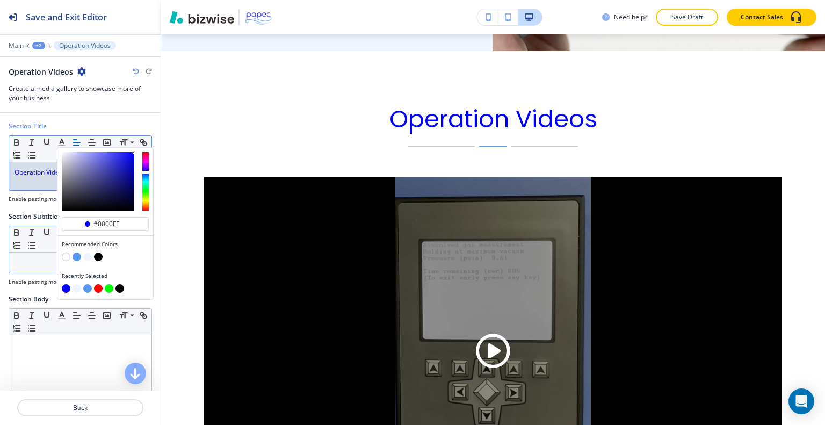
click at [40, 269] on div at bounding box center [80, 262] width 142 height 20
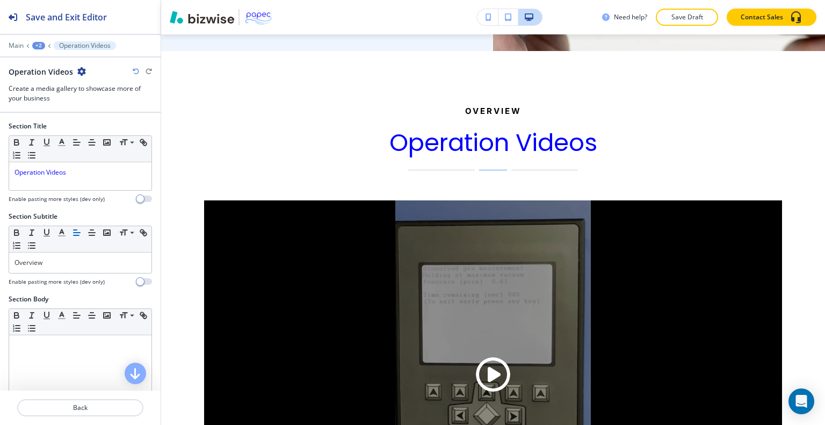
click at [35, 39] on div at bounding box center [80, 38] width 161 height 6
click at [37, 47] on div "+2" at bounding box center [38, 46] width 13 height 8
click at [49, 77] on p "D_GR_SM" at bounding box center [66, 82] width 55 height 10
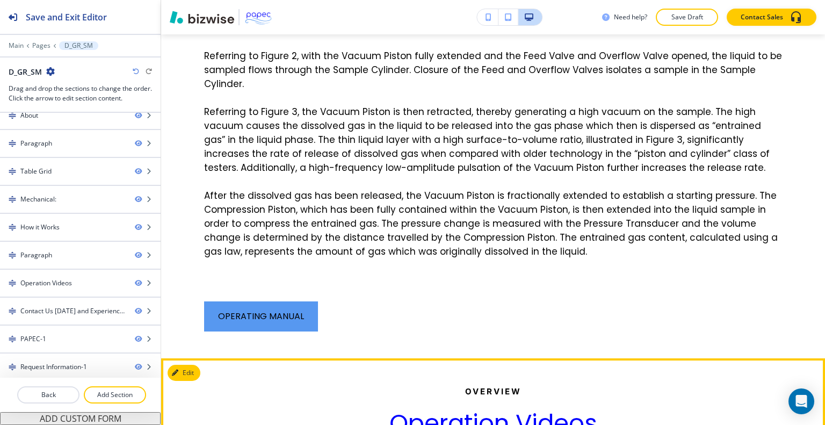
scroll to position [3994, 0]
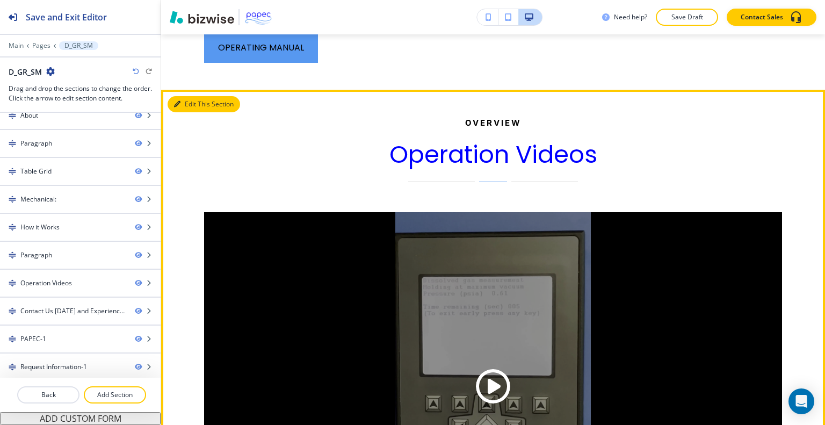
click at [188, 105] on button "Edit This Section" at bounding box center [204, 104] width 73 height 16
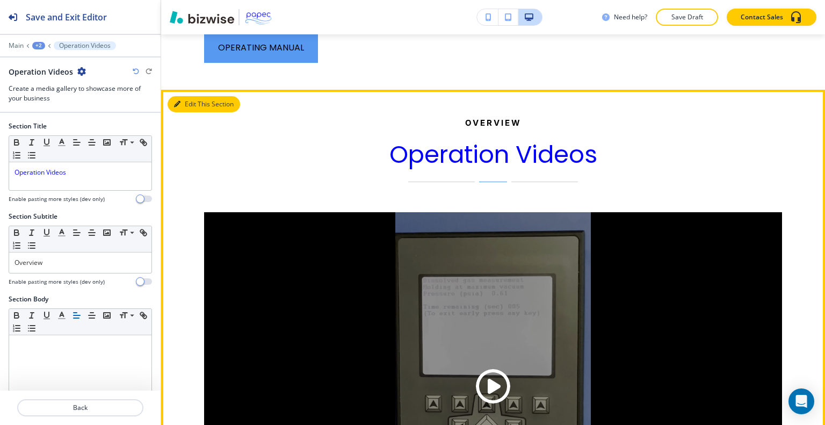
scroll to position [4048, 0]
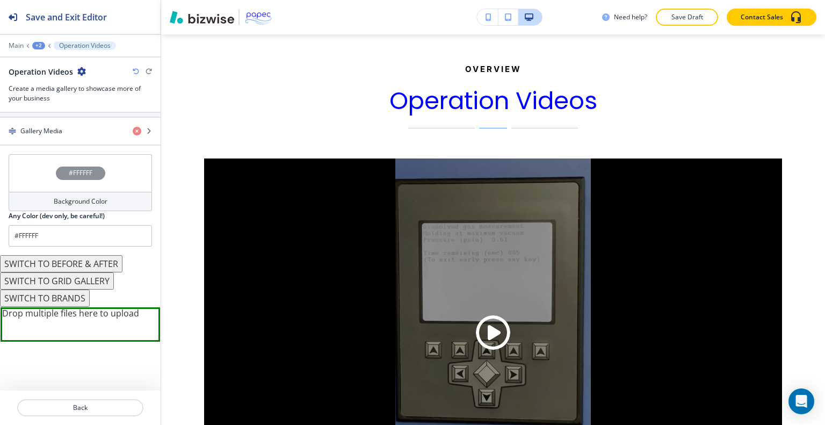
click at [35, 180] on div "#FFFFFF" at bounding box center [80, 173] width 143 height 38
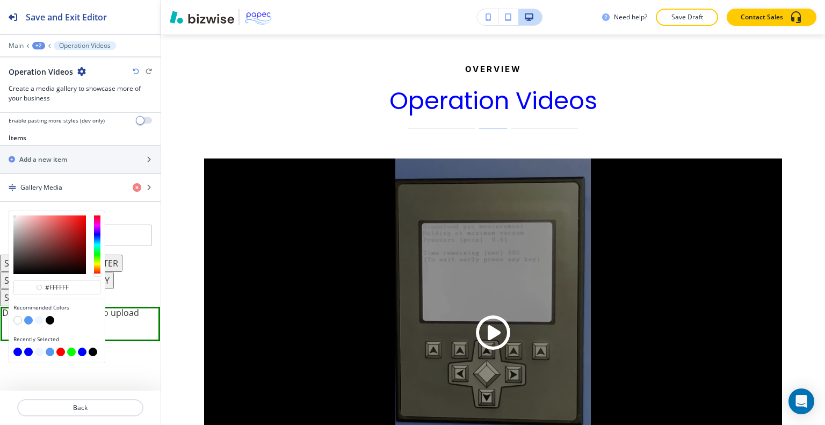
click at [51, 320] on button "button" at bounding box center [50, 320] width 9 height 9
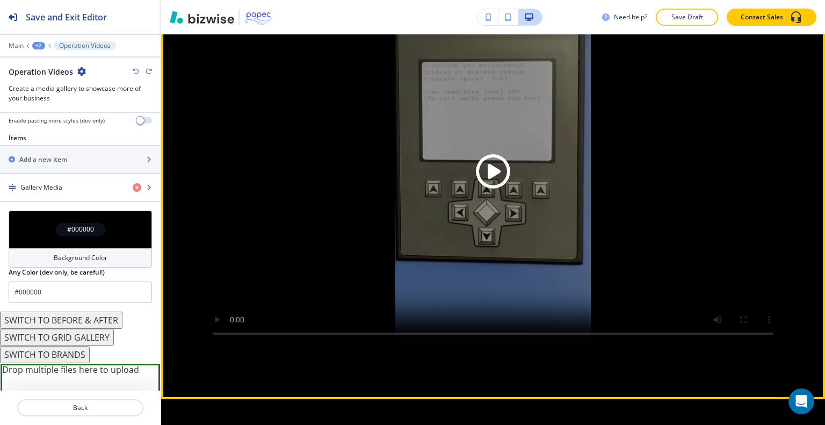
scroll to position [4048, 0]
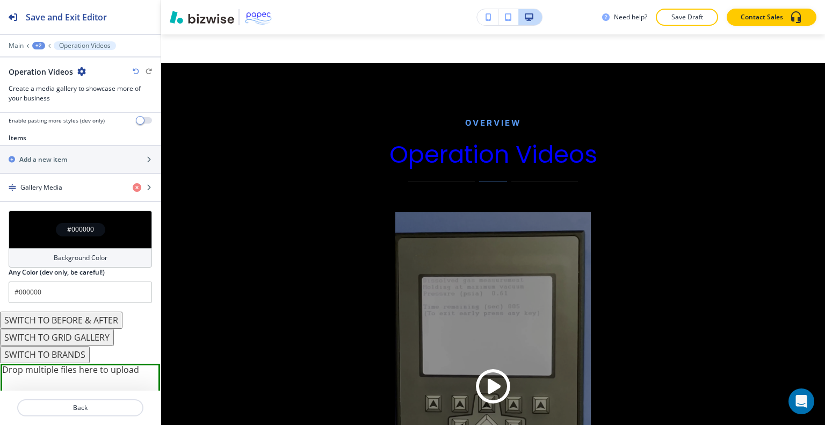
click at [25, 234] on div "#000000" at bounding box center [80, 230] width 143 height 38
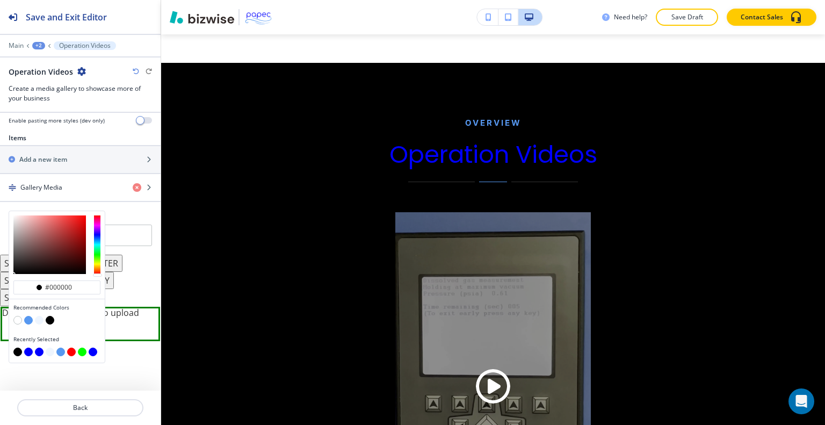
click at [39, 319] on button "button" at bounding box center [39, 320] width 9 height 9
type input "#eef5fe"
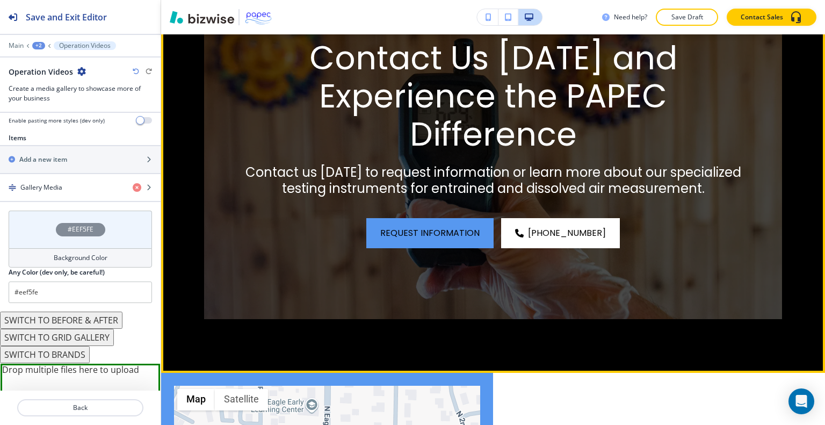
scroll to position [4800, 0]
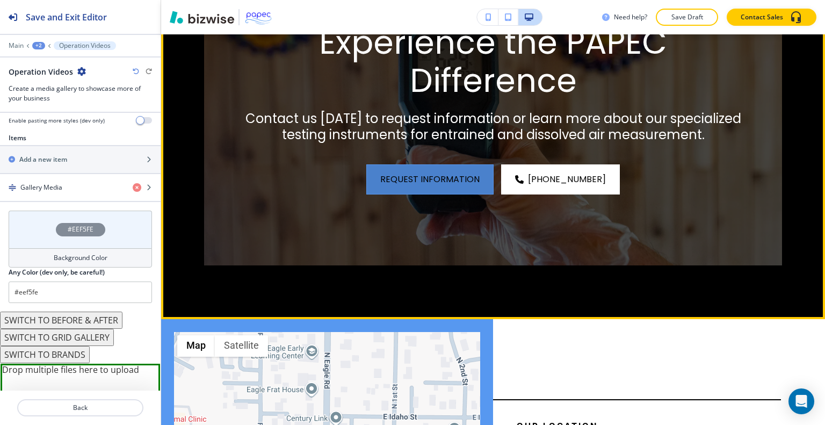
click at [480, 180] on button "Request Information" at bounding box center [429, 179] width 127 height 30
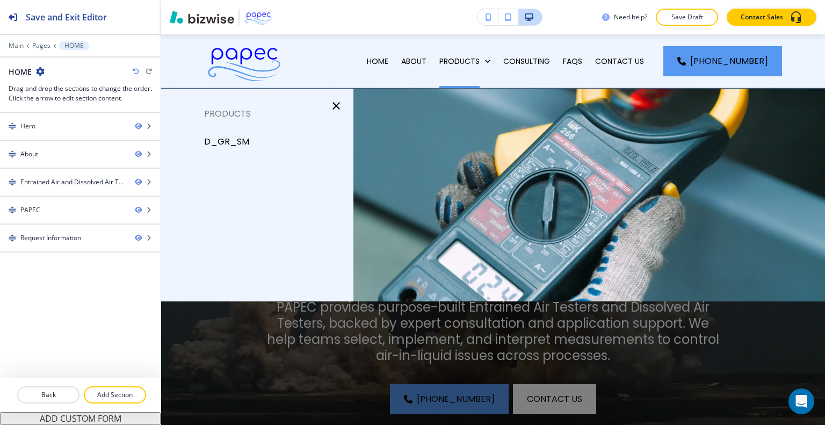
click at [228, 143] on p "D_GR_SM" at bounding box center [226, 142] width 45 height 16
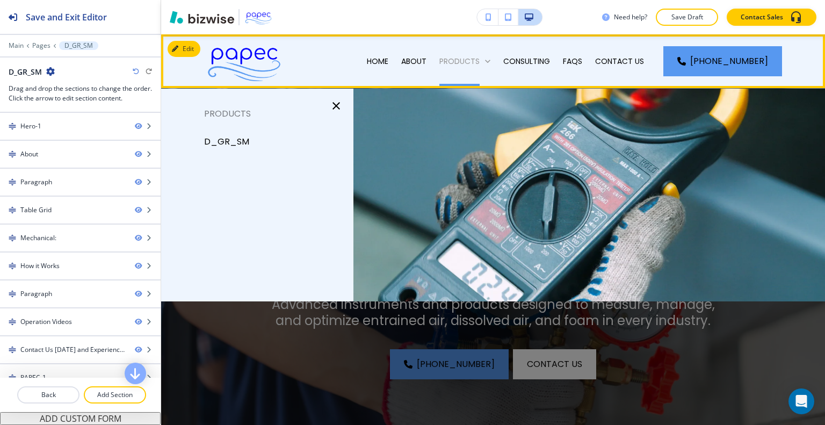
click at [469, 61] on p "PRODUCTS" at bounding box center [459, 61] width 40 height 11
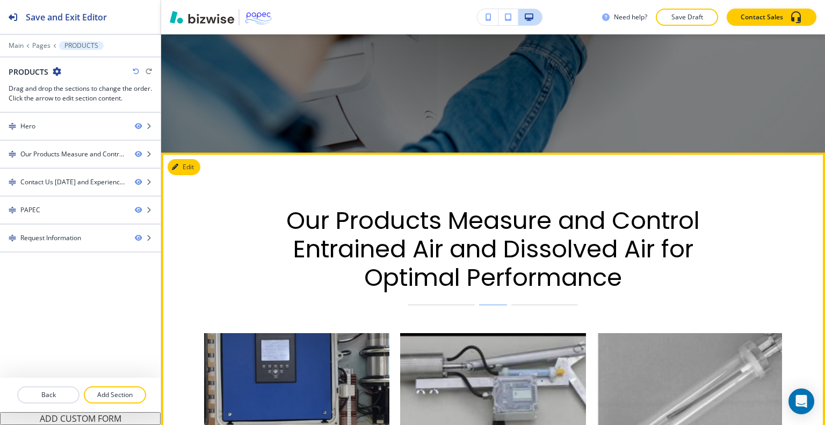
scroll to position [645, 0]
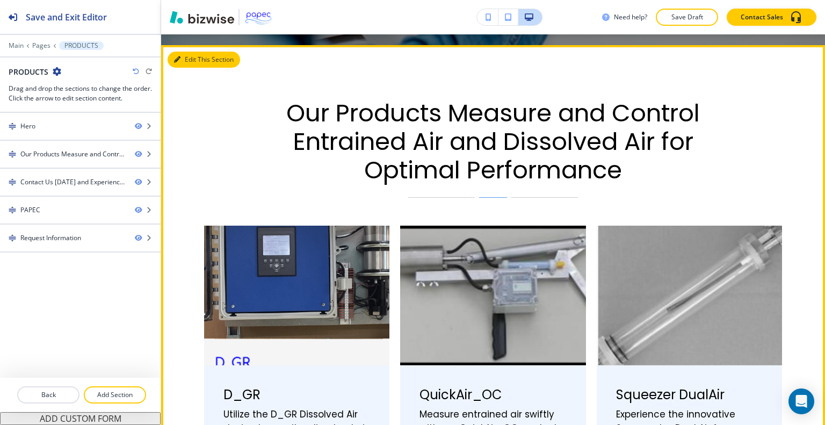
click at [196, 61] on button "Edit This Section" at bounding box center [204, 60] width 73 height 16
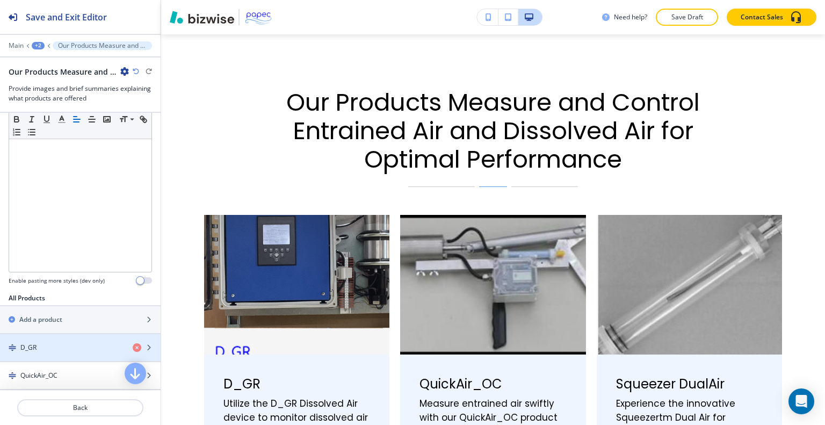
scroll to position [376, 0]
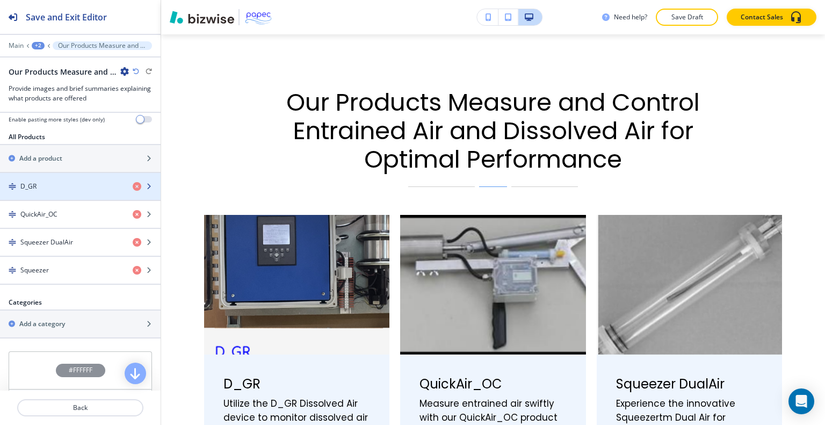
click at [60, 187] on div "D_GR" at bounding box center [62, 187] width 124 height 10
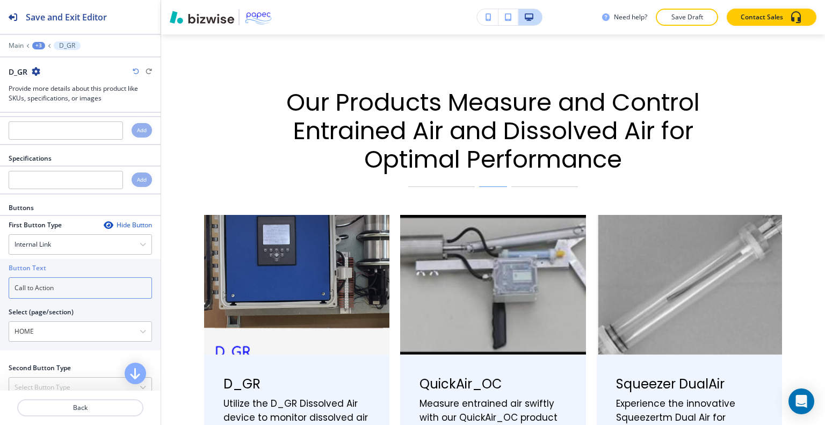
drag, startPoint x: 79, startPoint y: 285, endPoint x: 0, endPoint y: 279, distance: 79.2
click at [0, 279] on div "Button Text Call to Action Select (page/section) HOME HOME HOME | Hero HOME | A…" at bounding box center [80, 304] width 161 height 91
type input "LEARN MORE"
click at [140, 328] on icon "button" at bounding box center [143, 331] width 6 height 6
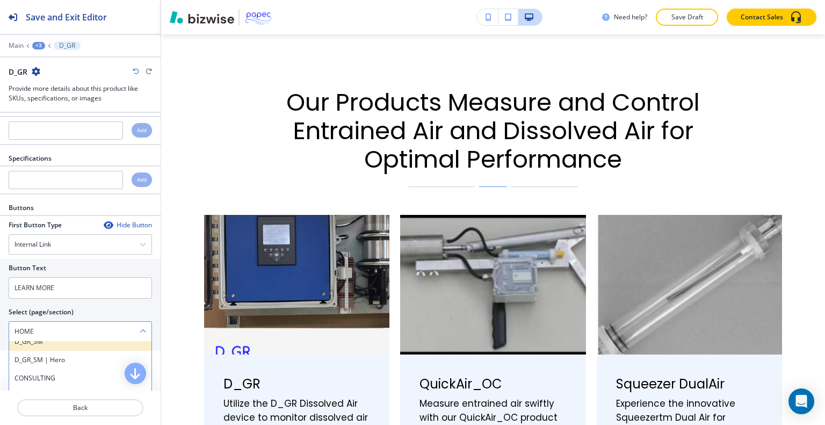
click at [64, 342] on div "D_GR_SM" at bounding box center [80, 341] width 142 height 18
type \(page\/section\) "D_GR_SM"
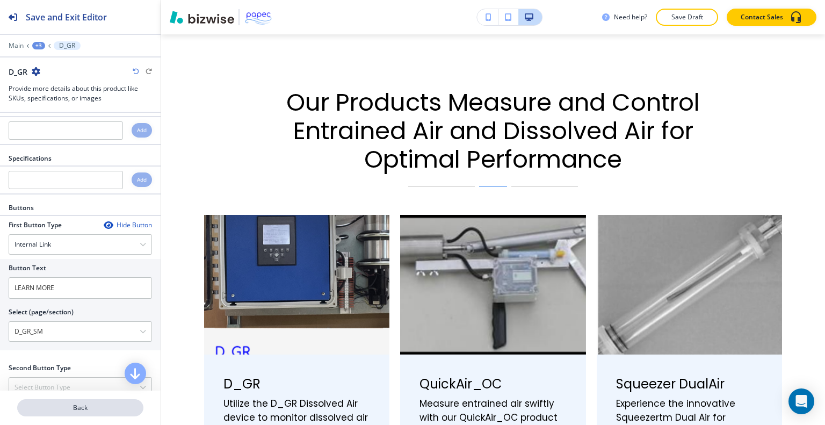
click at [82, 407] on p "Back" at bounding box center [80, 408] width 124 height 10
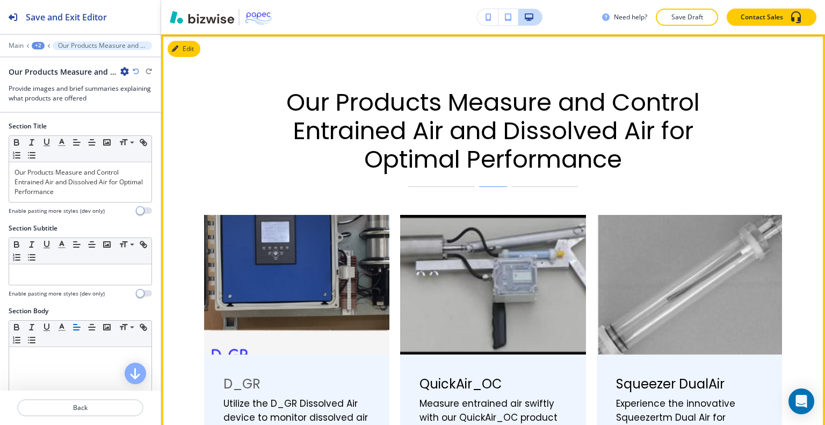
click at [296, 368] on div "D_GR Utilize the D_GR Dissolved Air device to monitor dissolved air content wit…" at bounding box center [296, 432] width 185 height 156
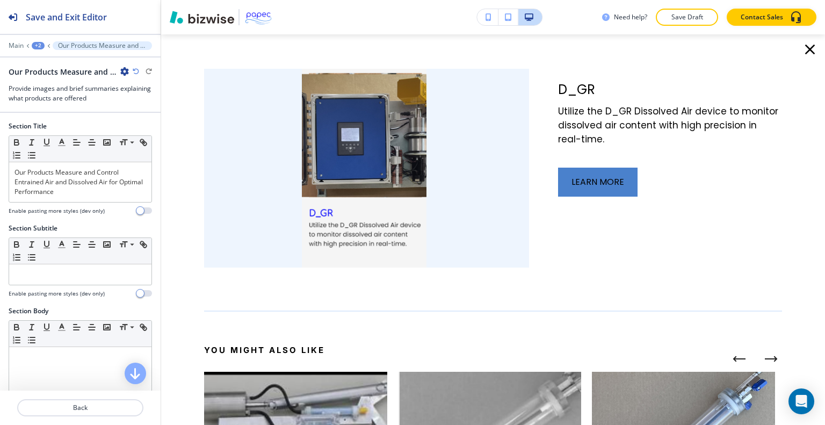
click at [617, 194] on button "LEARN MORE" at bounding box center [597, 182] width 79 height 29
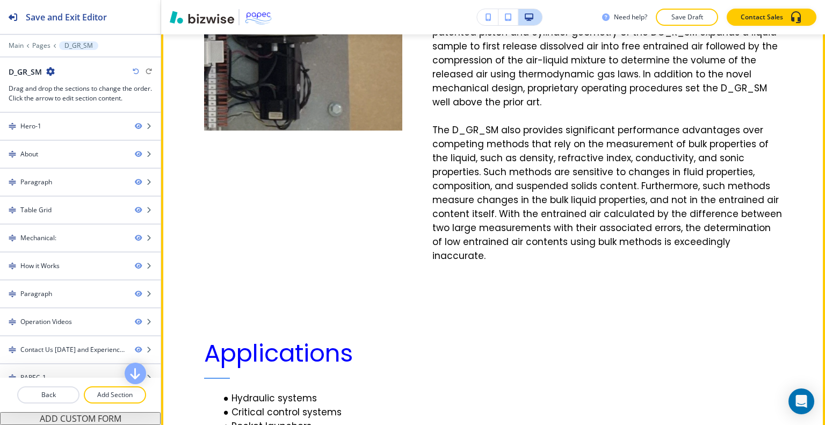
scroll to position [859, 0]
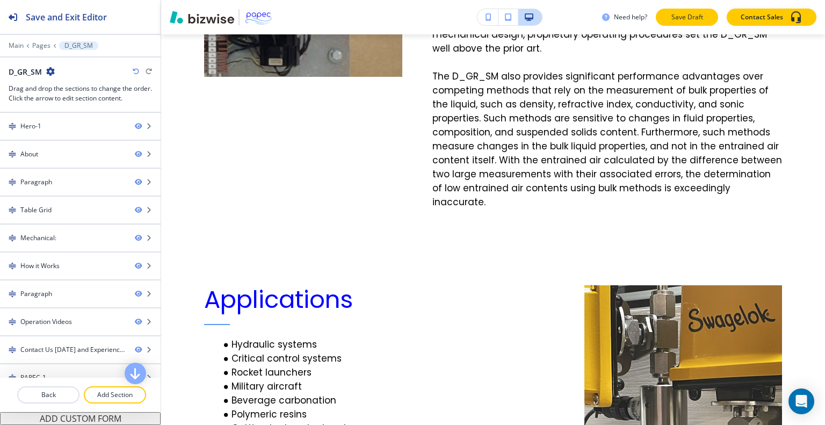
click at [682, 23] on button "Save Draft" at bounding box center [687, 17] width 62 height 17
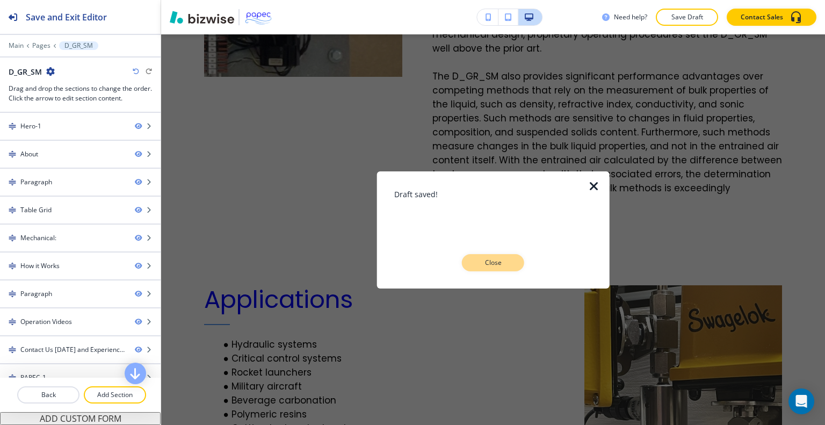
click at [508, 270] on button "Close" at bounding box center [493, 262] width 62 height 17
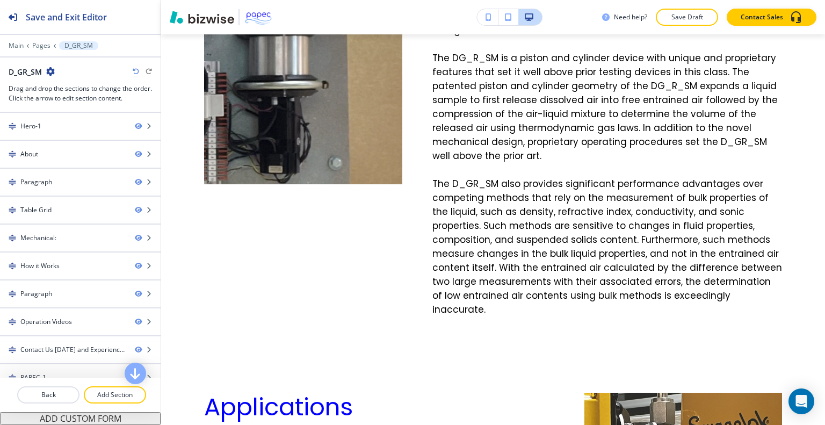
scroll to position [0, 0]
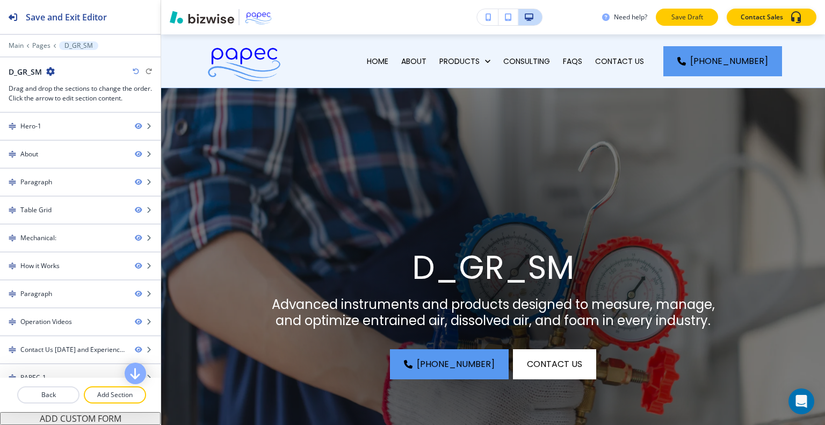
click at [697, 23] on button "Save Draft" at bounding box center [687, 17] width 62 height 17
click at [683, 19] on p "Save Draft" at bounding box center [687, 17] width 34 height 10
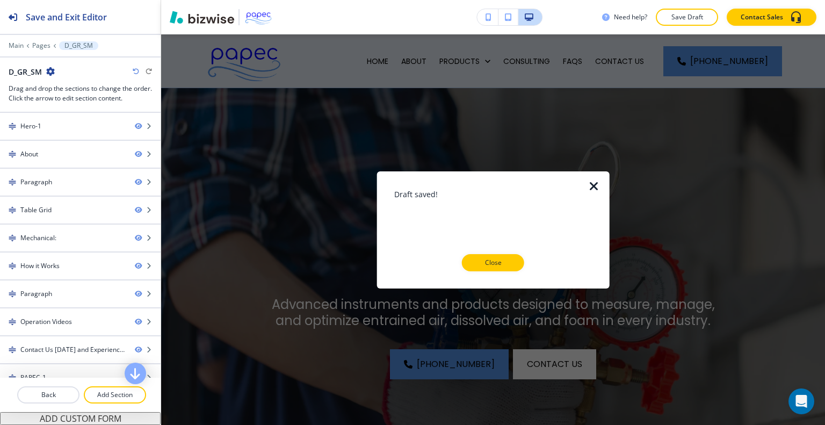
click at [682, 19] on p "Save Draft" at bounding box center [687, 17] width 34 height 10
click at [496, 267] on button "Close" at bounding box center [493, 262] width 62 height 17
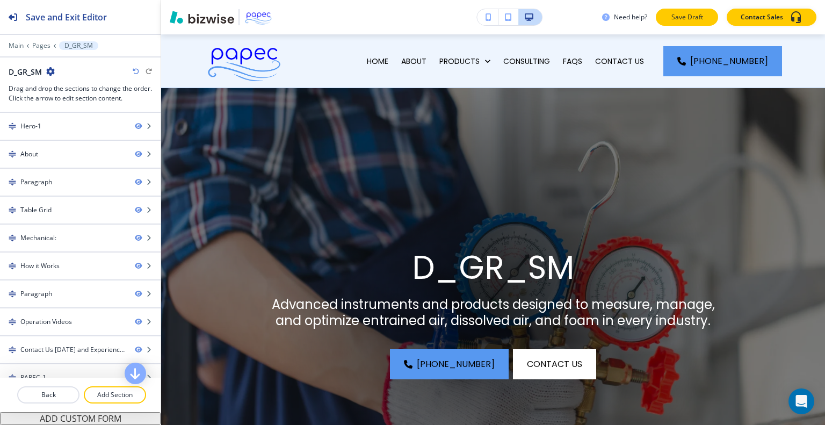
click at [694, 19] on p "Save Draft" at bounding box center [687, 17] width 34 height 10
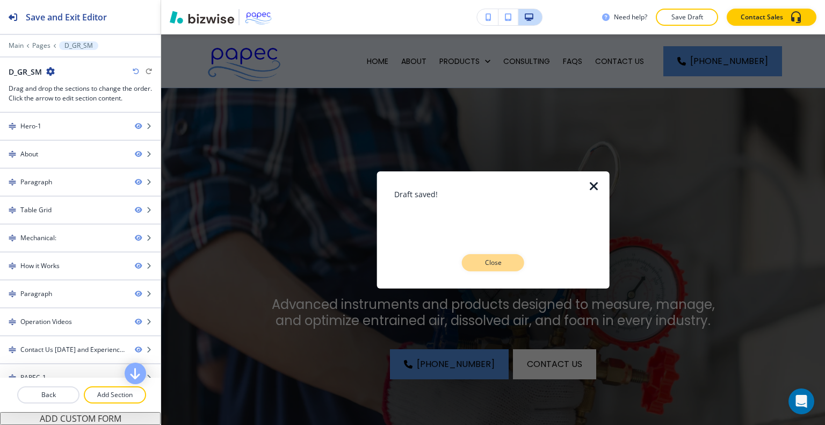
click at [498, 267] on p "Close" at bounding box center [493, 263] width 34 height 10
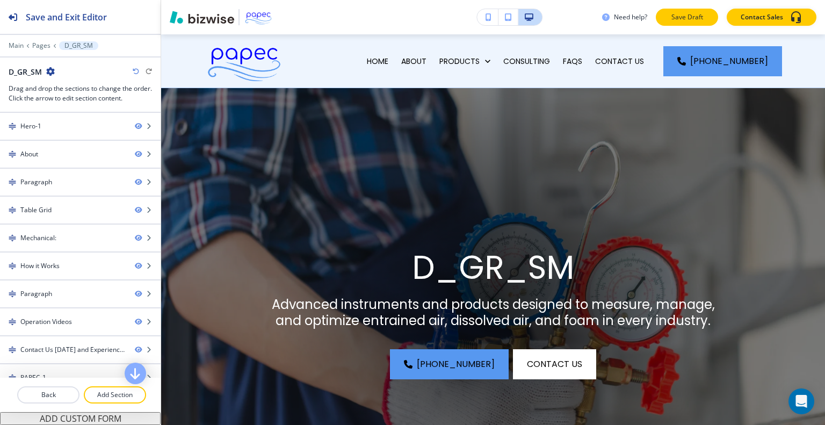
click at [692, 15] on p "Save Draft" at bounding box center [687, 17] width 34 height 10
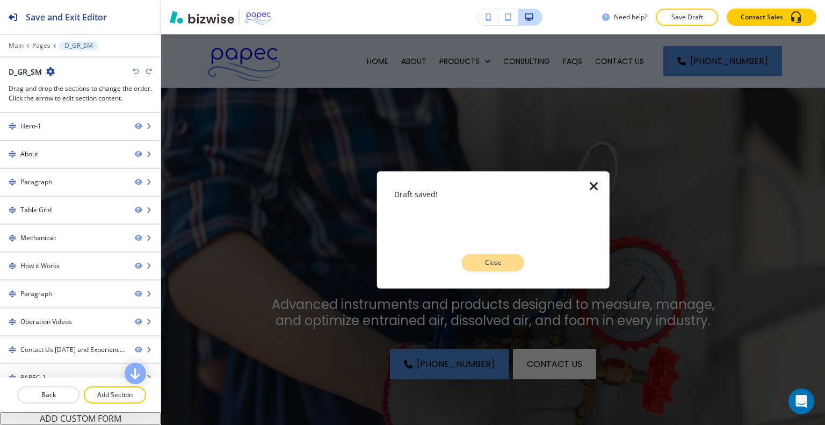
click at [509, 263] on p "Close" at bounding box center [493, 263] width 34 height 10
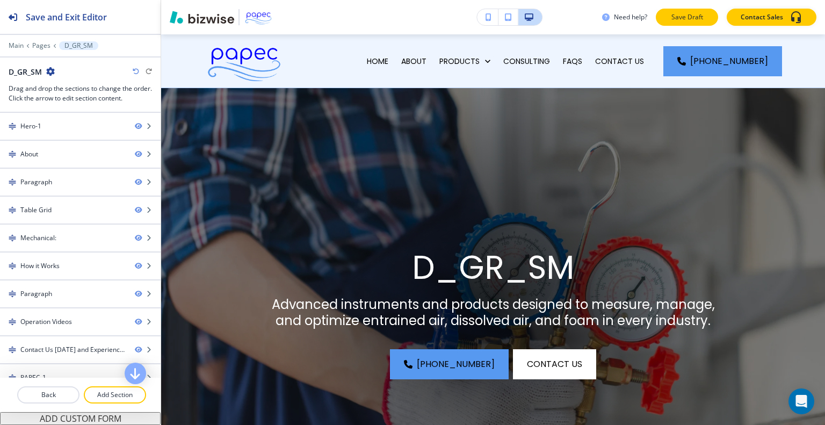
click at [676, 25] on button "Save Draft" at bounding box center [687, 17] width 62 height 17
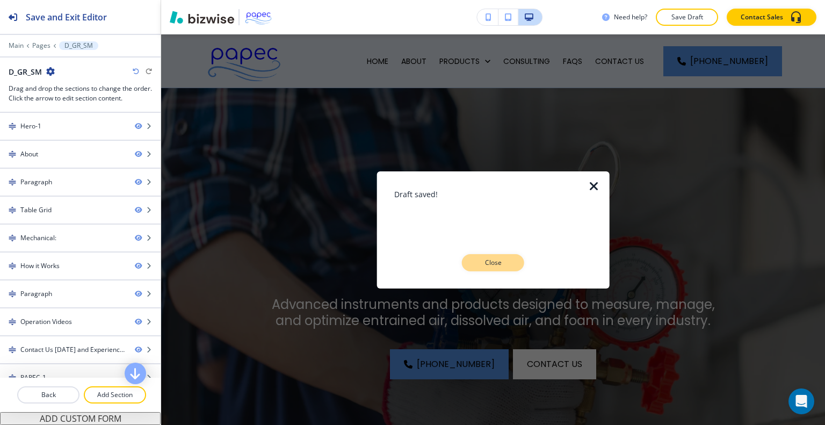
click at [518, 264] on button "Close" at bounding box center [493, 262] width 62 height 17
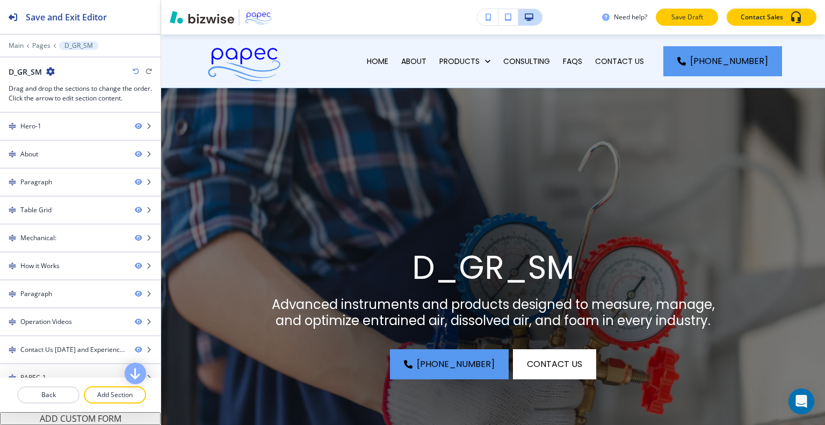
click at [700, 23] on button "Save Draft" at bounding box center [687, 17] width 62 height 17
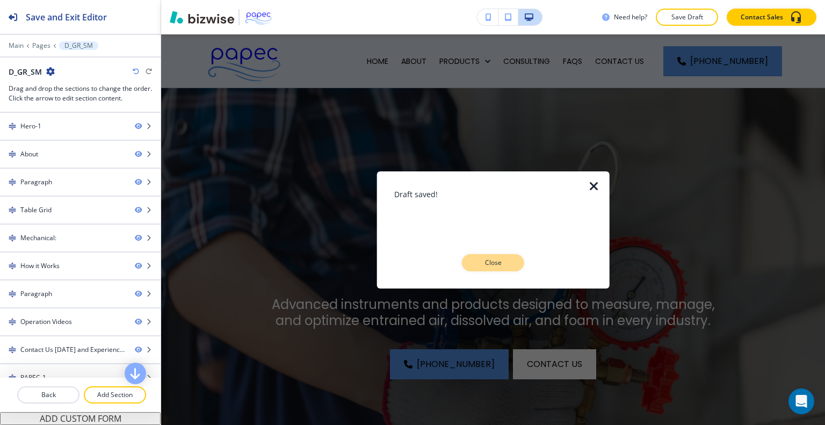
click at [505, 270] on div "Draft saved! Close" at bounding box center [493, 229] width 198 height 117
click at [512, 263] on button "Close" at bounding box center [493, 262] width 62 height 17
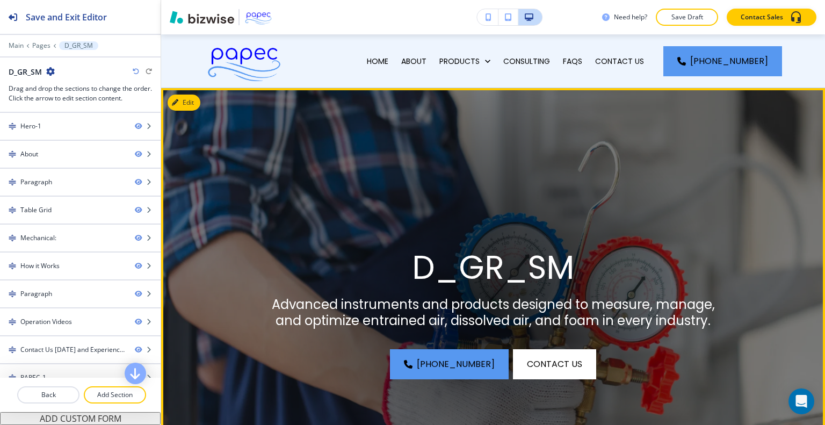
click at [458, 162] on div at bounding box center [493, 308] width 440 height 440
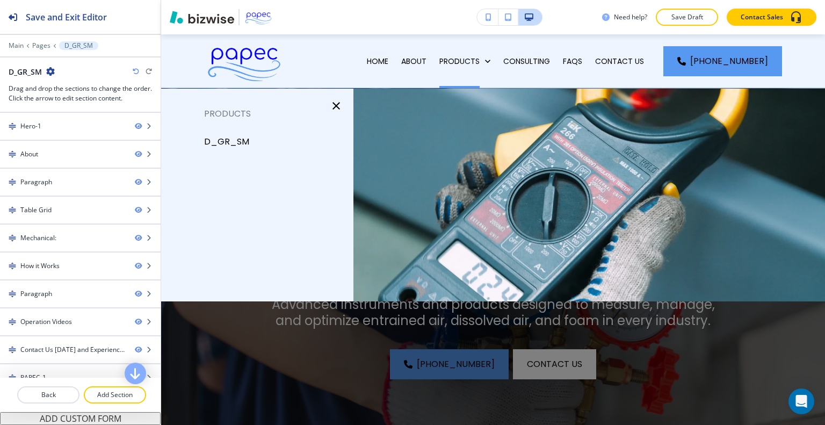
click at [241, 140] on p "D_GR_SM" at bounding box center [226, 142] width 45 height 16
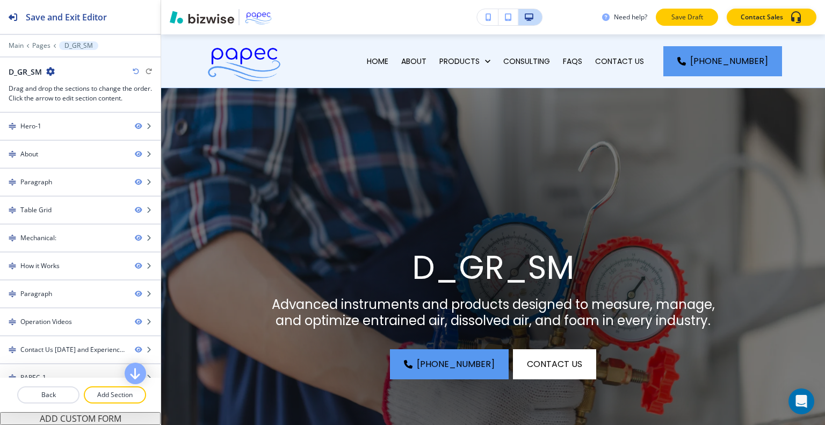
click at [692, 12] on p "Save Draft" at bounding box center [687, 17] width 34 height 10
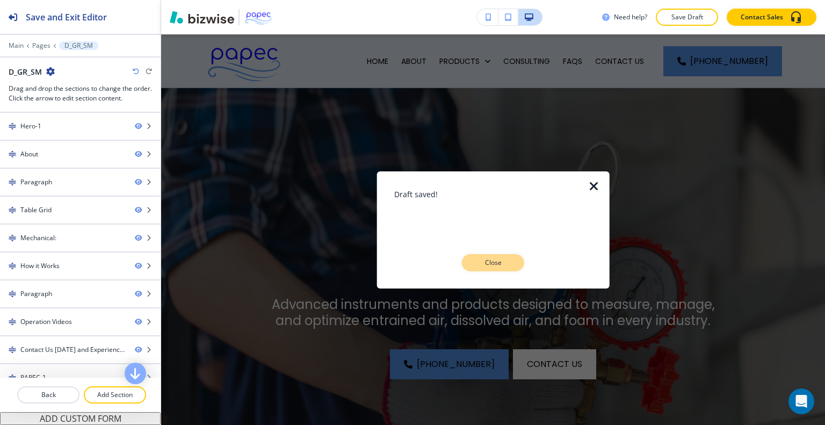
click at [513, 255] on button "Close" at bounding box center [493, 262] width 62 height 17
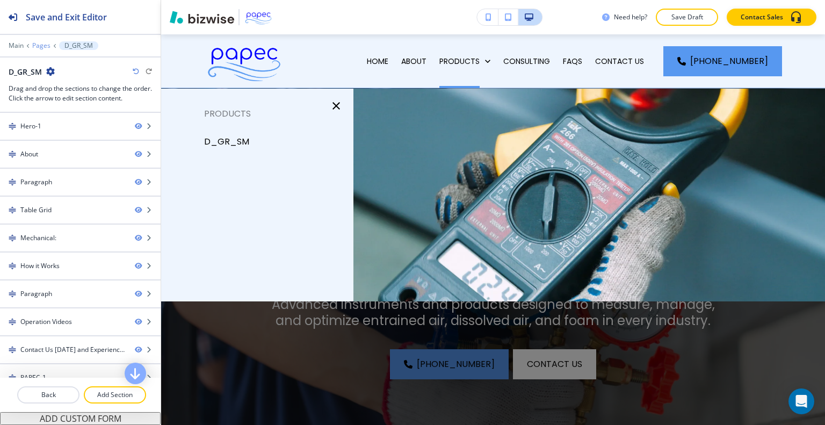
click at [45, 47] on p "Pages" at bounding box center [41, 46] width 18 height 8
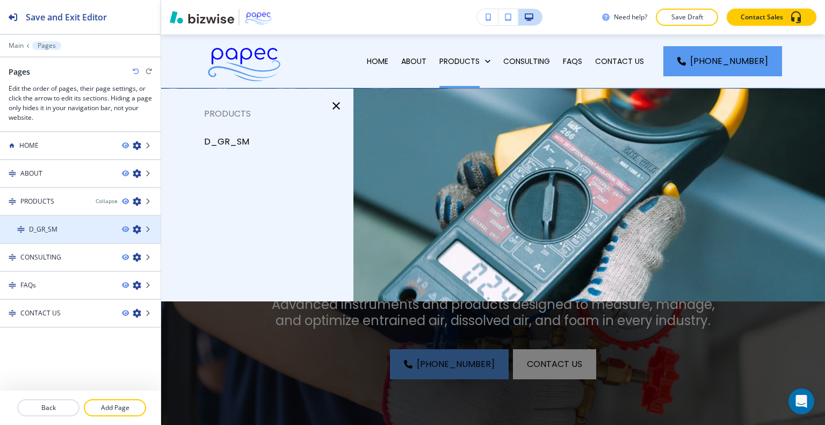
click at [138, 229] on icon "button" at bounding box center [137, 229] width 9 height 9
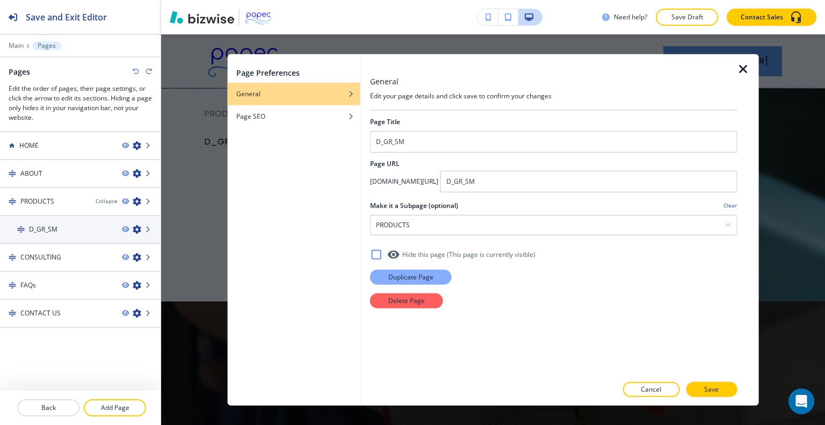
click at [395, 274] on p "Duplicate Page" at bounding box center [410, 277] width 45 height 10
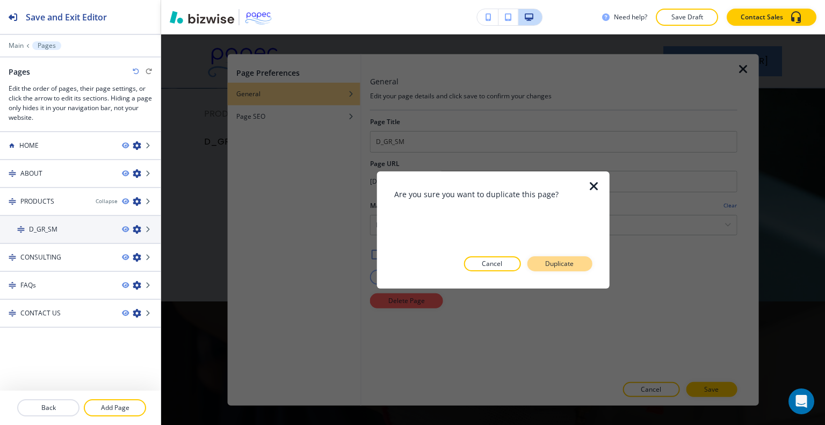
click at [563, 262] on p "Duplicate" at bounding box center [559, 264] width 28 height 10
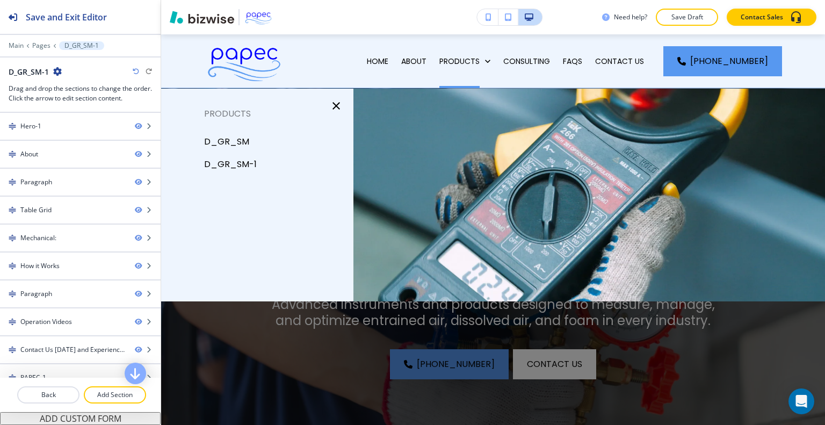
drag, startPoint x: 59, startPoint y: 71, endPoint x: 60, endPoint y: 61, distance: 9.7
click at [60, 61] on div "Main Pages D_GR_SM-1 D_GR_SM-1 Drag and drop the sections to change the order. …" at bounding box center [80, 72] width 161 height 62
click at [53, 79] on div at bounding box center [80, 80] width 143 height 6
click at [55, 71] on icon "button" at bounding box center [57, 71] width 9 height 9
click at [68, 89] on p "Edit Page Settings" at bounding box center [87, 90] width 55 height 10
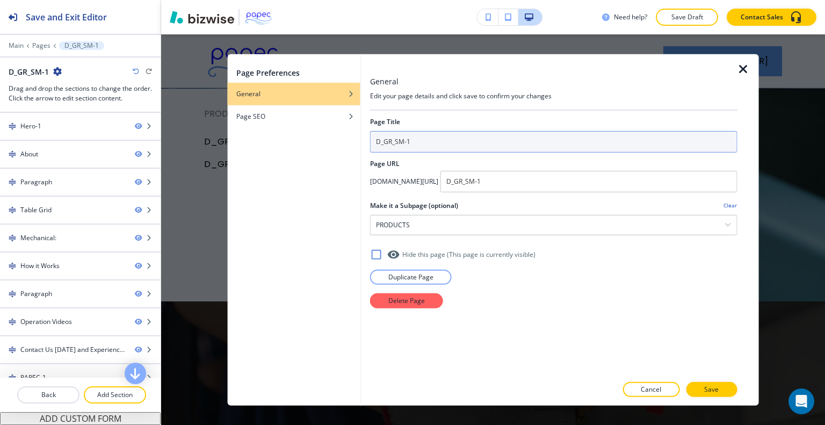
click at [453, 134] on input "D_GR_SM-1" at bounding box center [553, 141] width 367 height 21
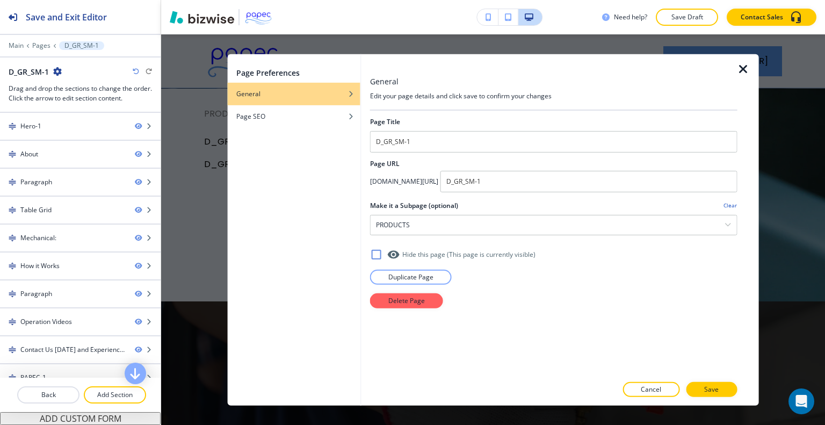
drag, startPoint x: 433, startPoint y: 139, endPoint x: 346, endPoint y: 134, distance: 87.1
click at [346, 134] on div "Page Preferences General Page SEO General Edit your page details and click save…" at bounding box center [493, 229] width 531 height 351
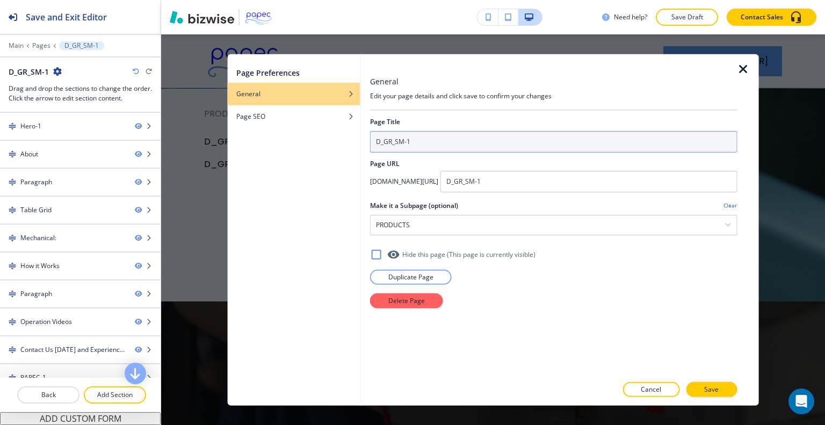
click at [411, 143] on input "D_GR_SM-1" at bounding box center [553, 141] width 367 height 21
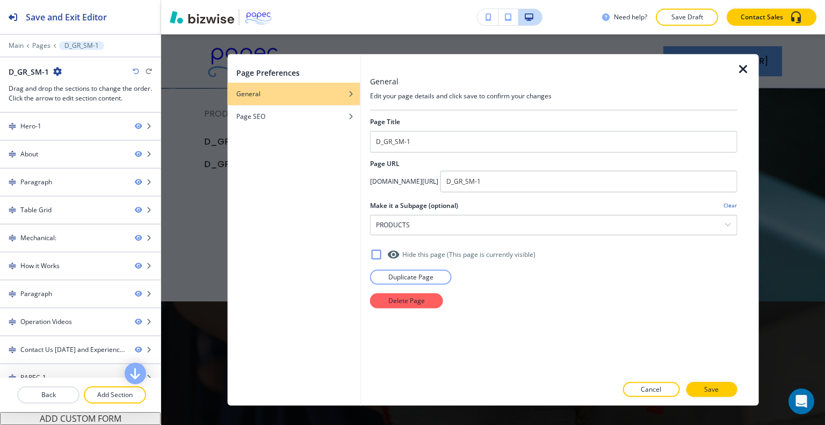
drag, startPoint x: 432, startPoint y: 141, endPoint x: 350, endPoint y: 139, distance: 82.2
click at [350, 139] on div "Page Preferences General Page SEO General Edit your page details and click save…" at bounding box center [493, 229] width 531 height 351
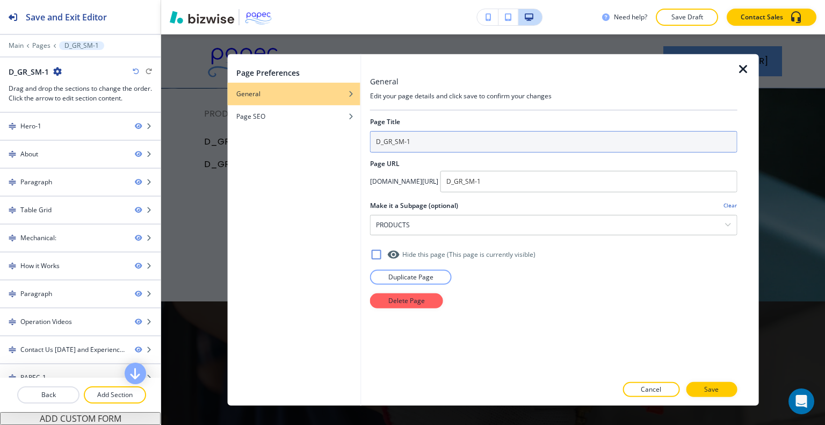
click at [411, 138] on input "D_GR_SM-1" at bounding box center [553, 141] width 367 height 21
click at [426, 139] on input "D_GR_SM-1" at bounding box center [553, 141] width 367 height 21
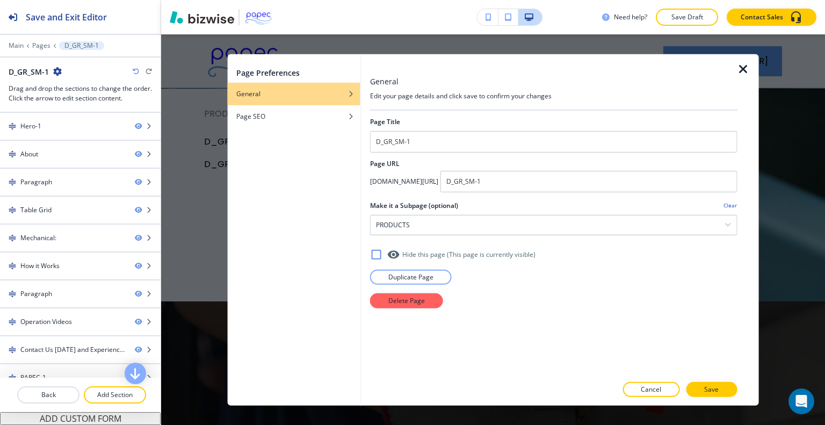
click at [743, 70] on icon "button" at bounding box center [743, 68] width 13 height 13
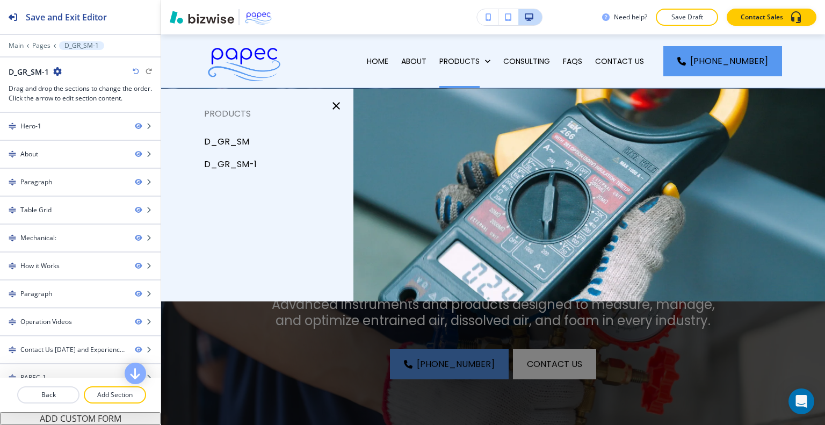
click at [54, 70] on icon "button" at bounding box center [57, 71] width 9 height 9
click at [90, 89] on p "Edit Page Settings" at bounding box center [87, 90] width 55 height 10
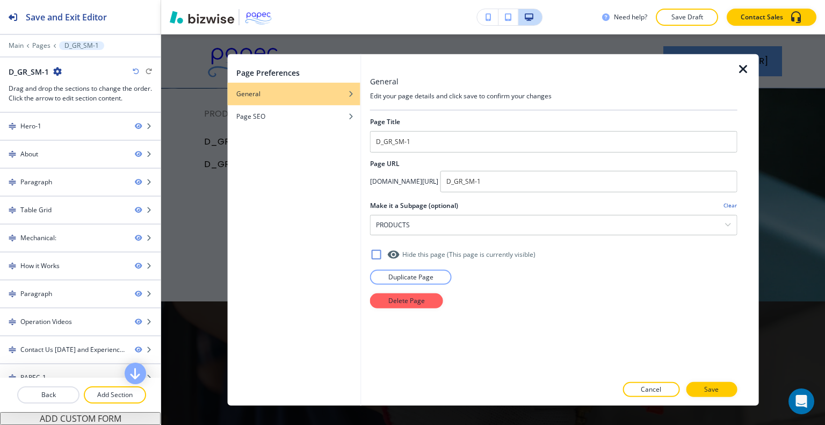
drag, startPoint x: 432, startPoint y: 143, endPoint x: 366, endPoint y: 138, distance: 66.3
click at [334, 141] on div "Page Preferences General Page SEO General Edit your page details and click save…" at bounding box center [493, 229] width 531 height 351
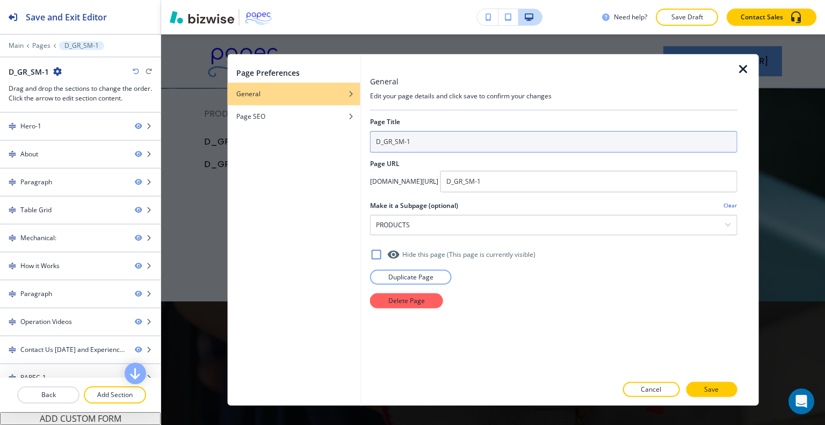
click at [387, 138] on input "D_GR_SM-1" at bounding box center [553, 141] width 367 height 21
click at [418, 139] on input "D_GR_SM-1" at bounding box center [553, 141] width 367 height 21
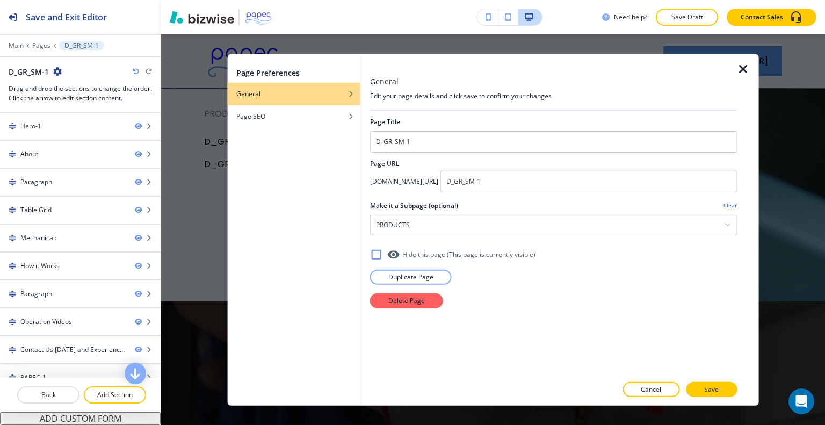
click at [731, 69] on div at bounding box center [553, 64] width 367 height 21
click at [738, 67] on icon "button" at bounding box center [743, 68] width 13 height 13
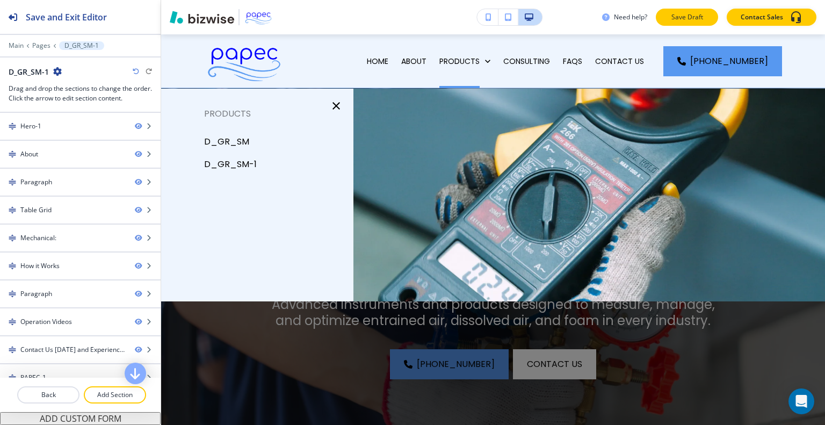
click at [683, 17] on p "Save Draft" at bounding box center [687, 17] width 34 height 10
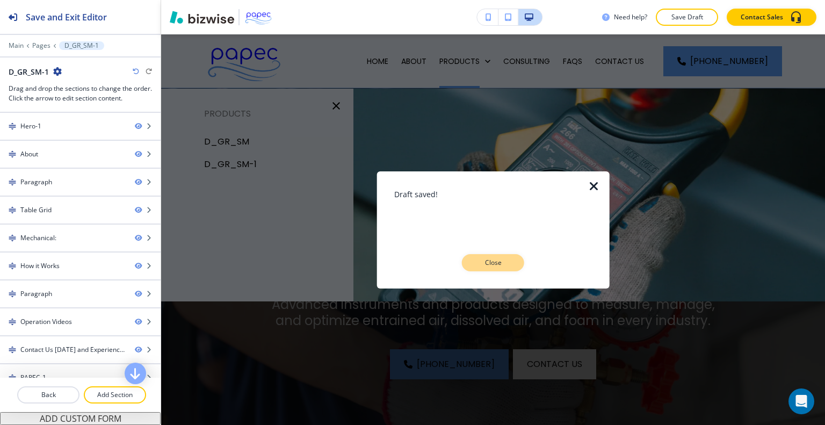
click at [505, 266] on p "Close" at bounding box center [493, 263] width 34 height 10
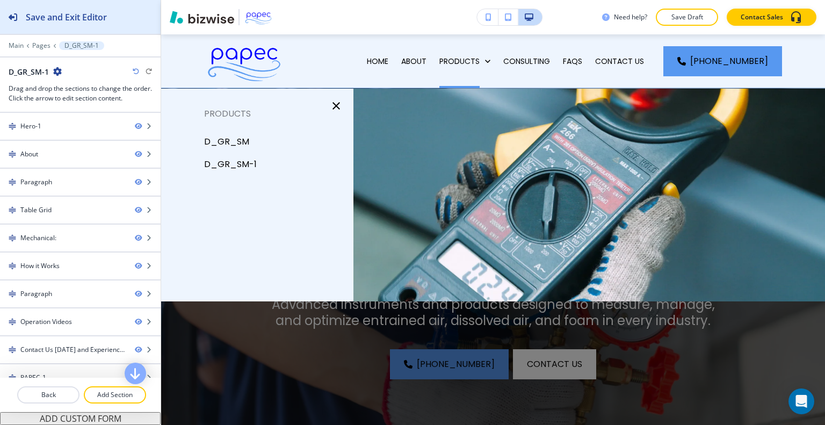
click at [122, 27] on button "Save and Exit Editor" at bounding box center [80, 17] width 161 height 34
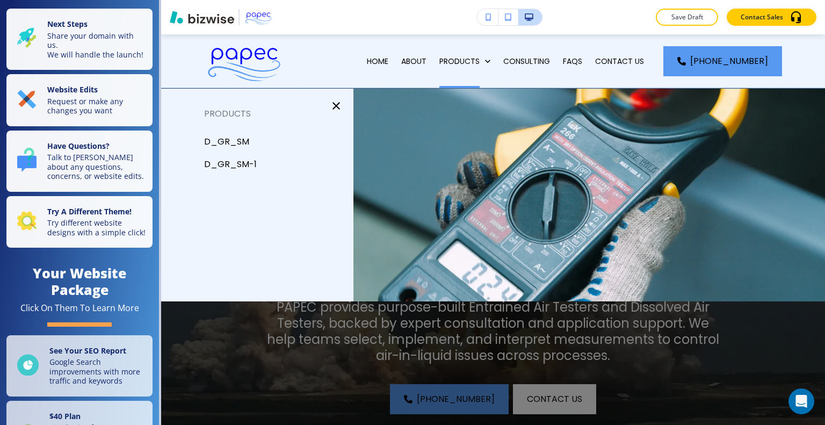
click at [238, 162] on p "D_GR_SM-1" at bounding box center [230, 164] width 53 height 16
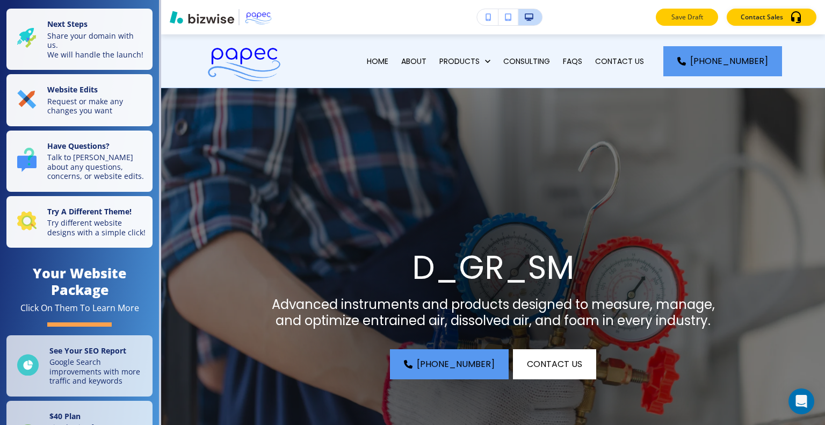
click at [681, 21] on p "Save Draft" at bounding box center [687, 17] width 34 height 10
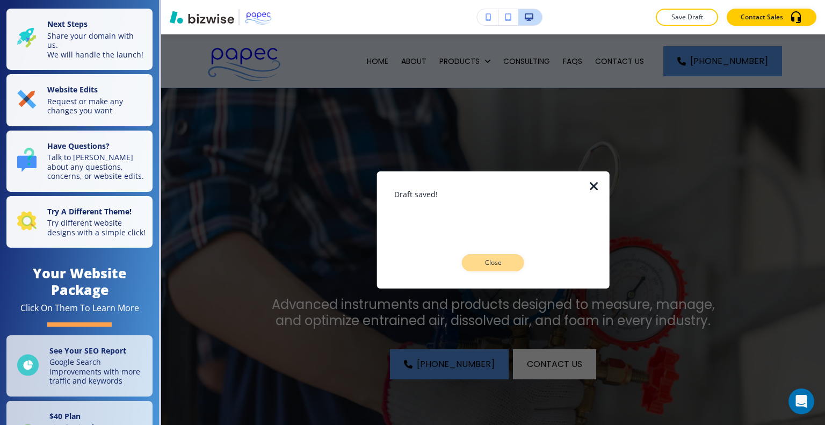
click at [503, 262] on p "Close" at bounding box center [493, 263] width 34 height 10
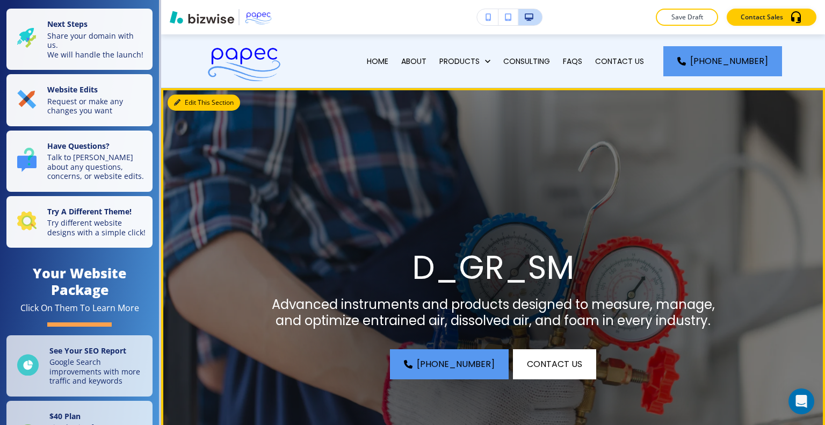
click at [187, 100] on button "Edit This Section" at bounding box center [204, 103] width 73 height 16
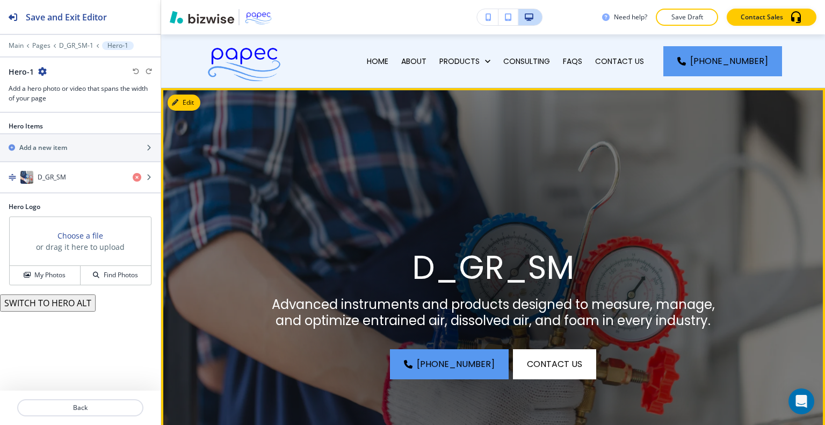
scroll to position [54, 0]
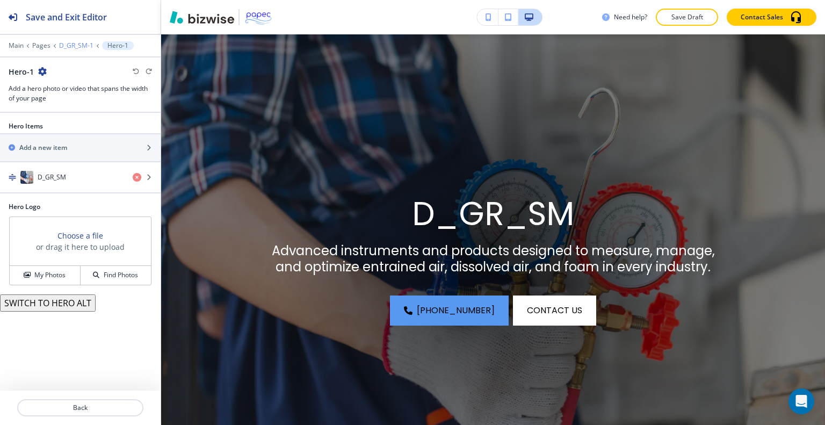
click at [79, 42] on p "D_GR_SM-1" at bounding box center [76, 46] width 34 height 8
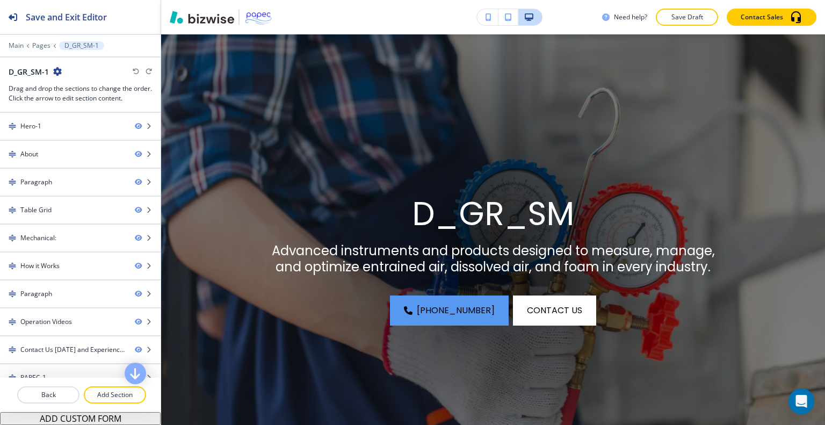
click at [60, 69] on icon "button" at bounding box center [57, 71] width 9 height 9
click at [79, 88] on p "Edit Page Settings" at bounding box center [87, 90] width 55 height 10
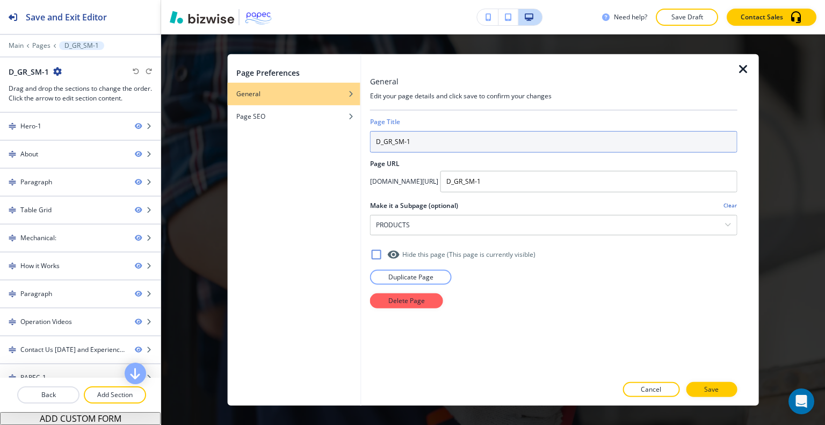
drag, startPoint x: 436, startPoint y: 137, endPoint x: 387, endPoint y: 139, distance: 49.5
click at [357, 139] on div "Page Preferences General Page SEO General Edit your page details and click save…" at bounding box center [493, 229] width 531 height 351
paste input "QuickAir_OC8"
type input "QuickAir_OC8"
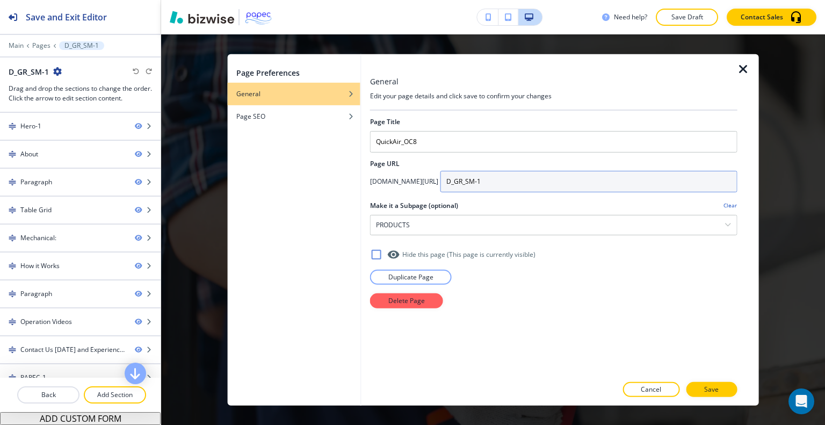
drag, startPoint x: 550, startPoint y: 184, endPoint x: 503, endPoint y: 182, distance: 47.3
click at [490, 184] on div "app.bizwise.com/preview?id=plj7drhimeko/ D_GR_SM-1" at bounding box center [553, 180] width 367 height 21
paste input "quickair-oc"
click at [555, 181] on input "quickair-oc" at bounding box center [588, 180] width 297 height 21
type input "quickair-oc"
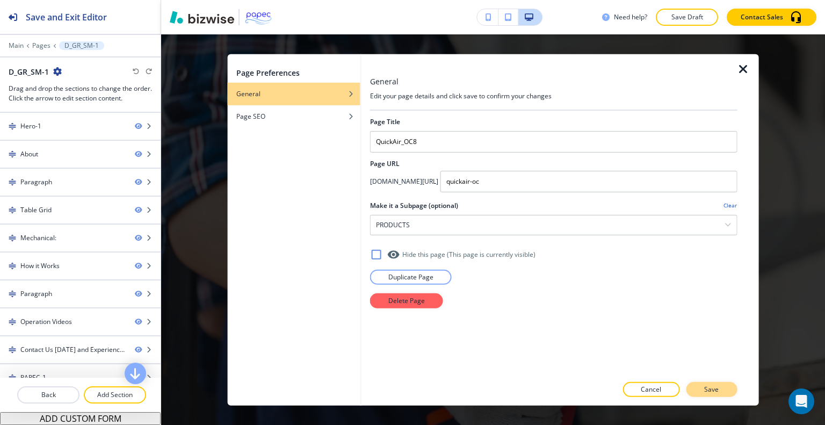
click at [714, 389] on p "Save" at bounding box center [711, 390] width 15 height 10
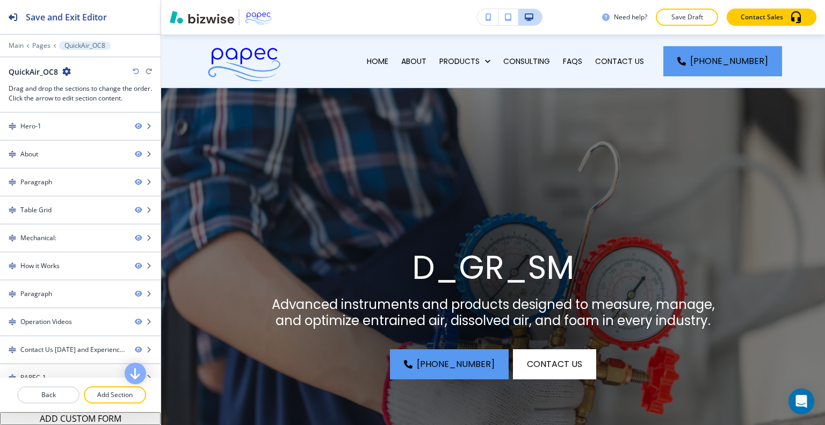
click at [62, 73] on icon "button" at bounding box center [66, 71] width 9 height 9
click at [90, 90] on p "Edit Page Settings" at bounding box center [96, 90] width 55 height 10
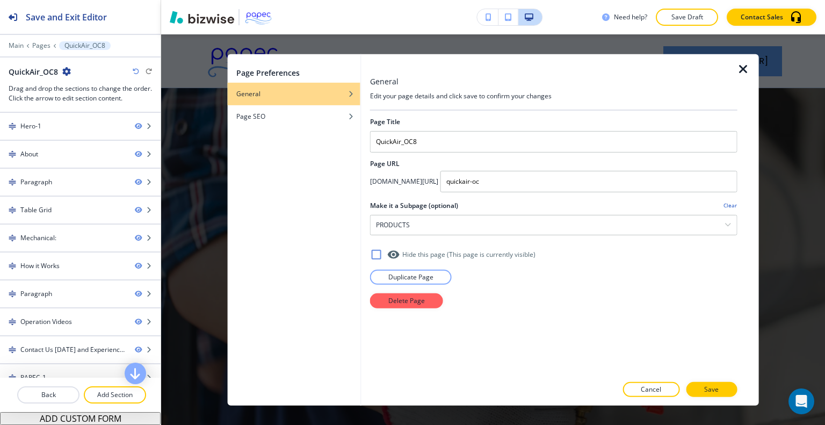
click at [746, 70] on icon "button" at bounding box center [743, 68] width 13 height 13
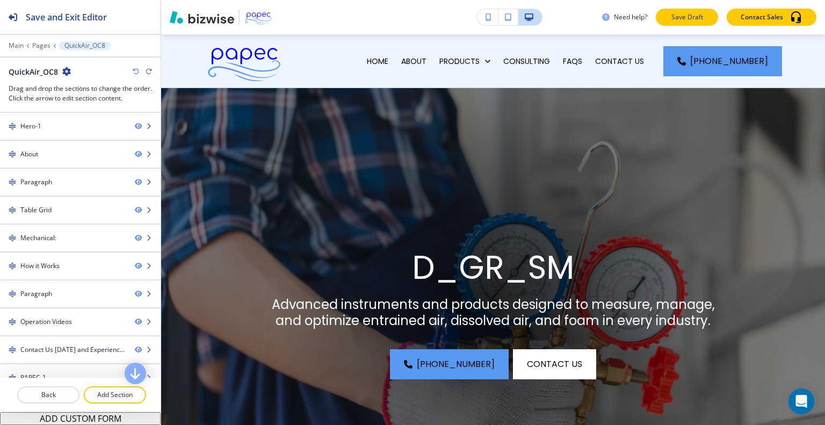
click at [700, 20] on p "Save Draft" at bounding box center [687, 17] width 34 height 10
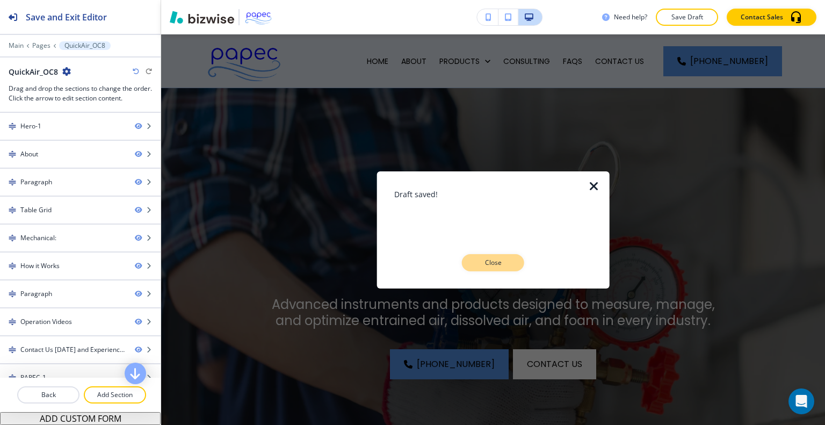
click at [488, 257] on button "Close" at bounding box center [493, 262] width 62 height 17
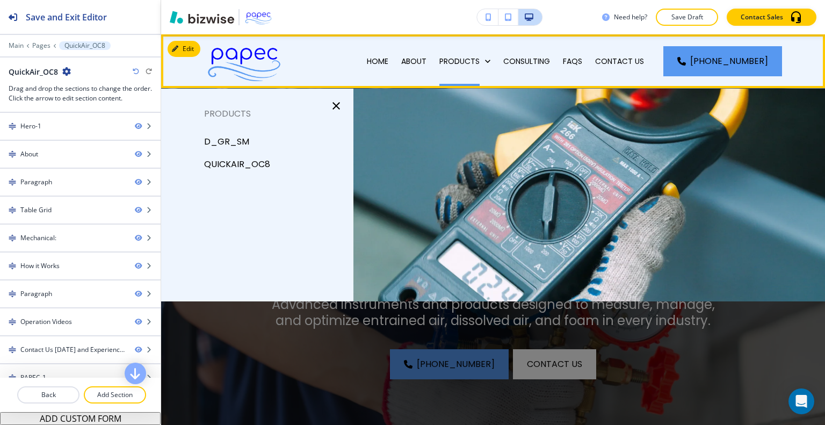
click at [485, 55] on div "PRODUCTS" at bounding box center [465, 61] width 64 height 54
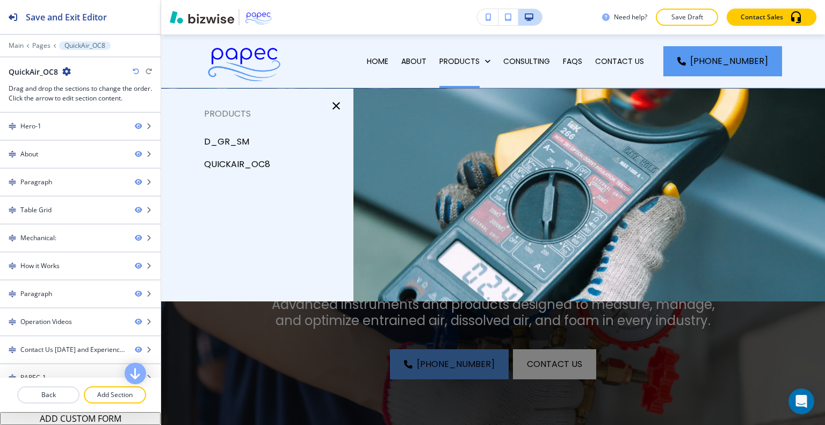
click at [249, 170] on p "QuickAir_OC8" at bounding box center [237, 164] width 66 height 16
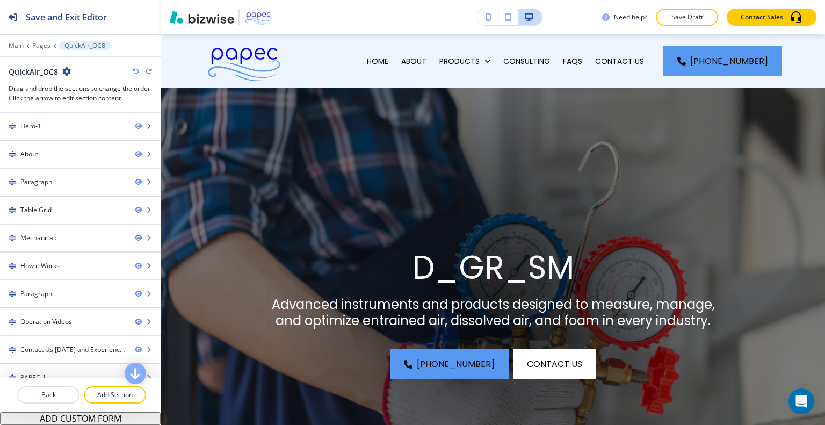
click at [251, 163] on img at bounding box center [493, 308] width 664 height 440
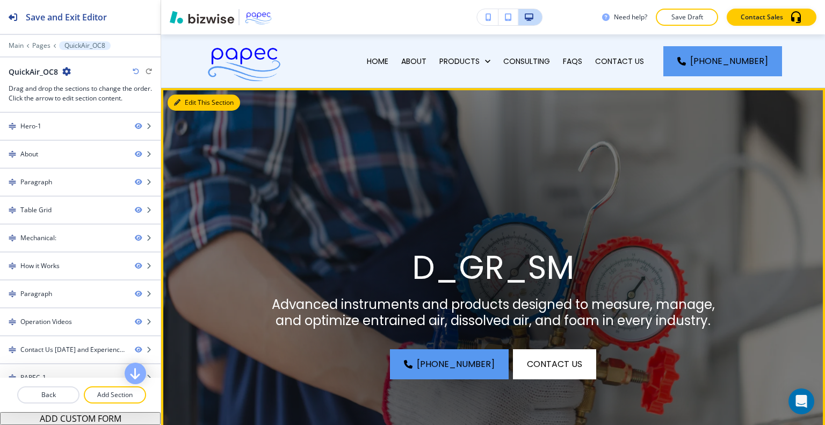
click at [190, 102] on button "Edit This Section" at bounding box center [204, 103] width 73 height 16
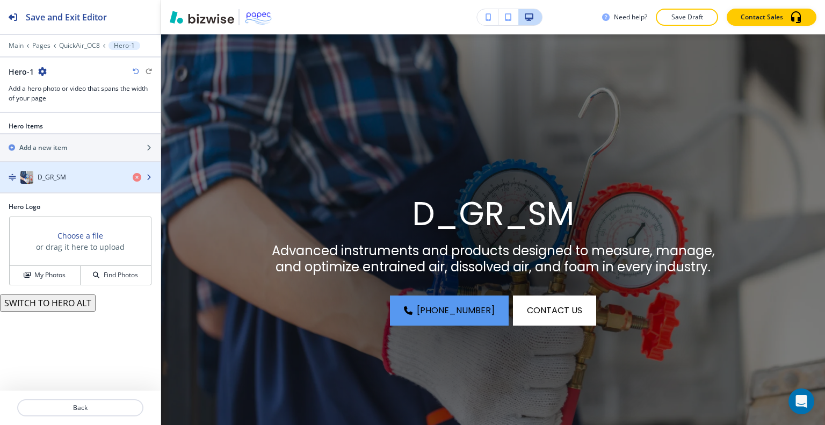
click at [82, 186] on div "button" at bounding box center [80, 188] width 161 height 9
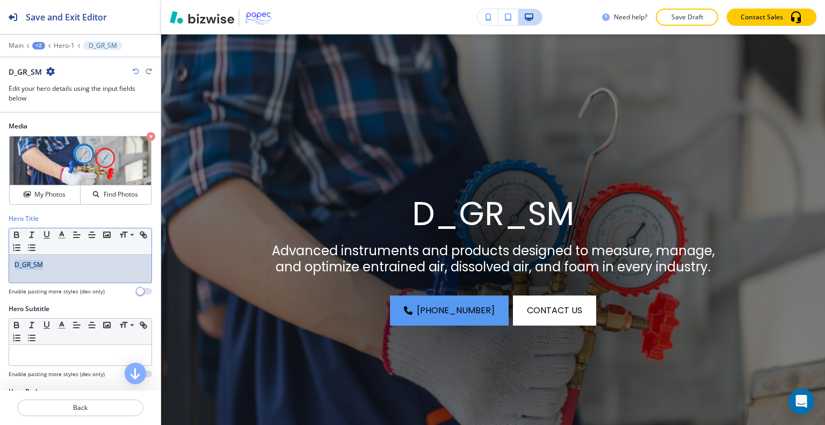
drag, startPoint x: 88, startPoint y: 260, endPoint x: 12, endPoint y: 262, distance: 75.8
click at [4, 262] on div "Hero Title Small Normal Large Huge D_GR_SM Enable pasting more styles (dev only)" at bounding box center [80, 259] width 161 height 90
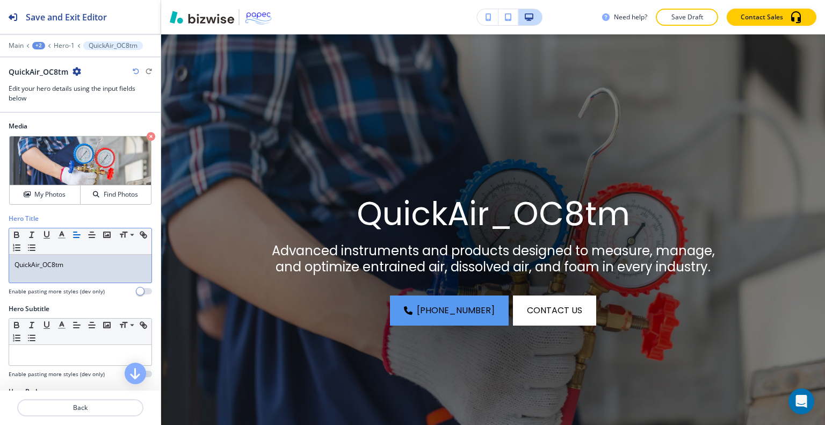
click at [678, 20] on p "Save Draft" at bounding box center [687, 17] width 34 height 10
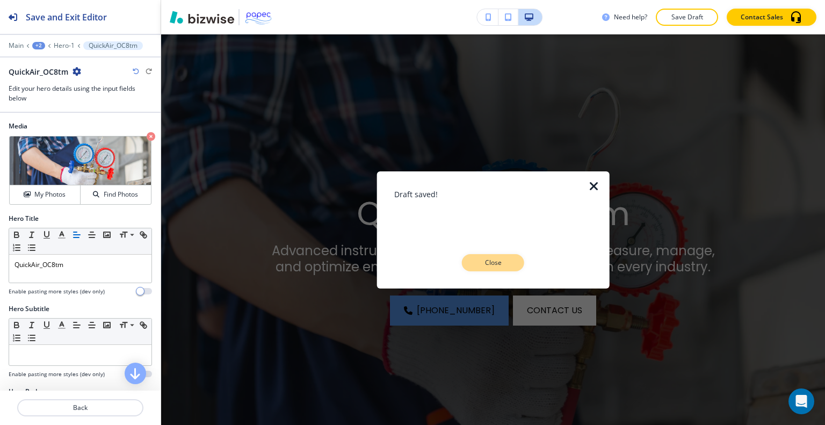
click at [480, 255] on button "Close" at bounding box center [493, 262] width 62 height 17
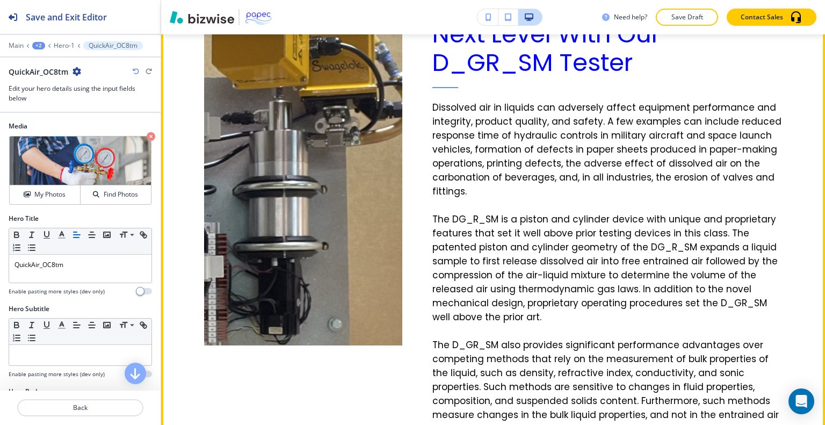
scroll to position [430, 0]
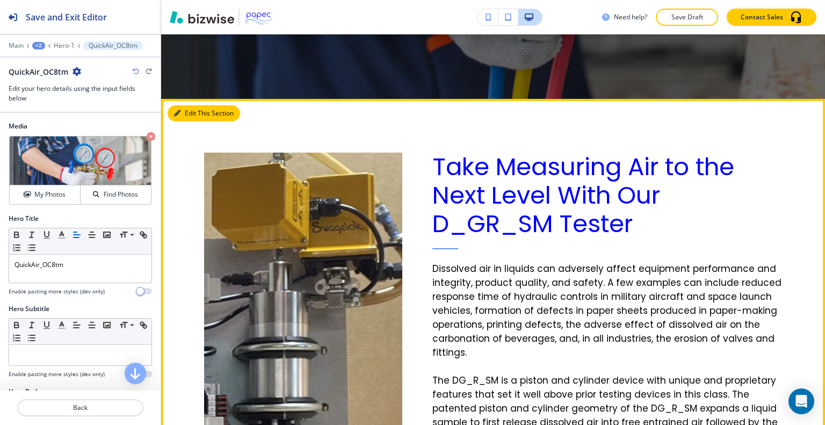
click at [191, 112] on button "Edit This Section" at bounding box center [204, 113] width 73 height 16
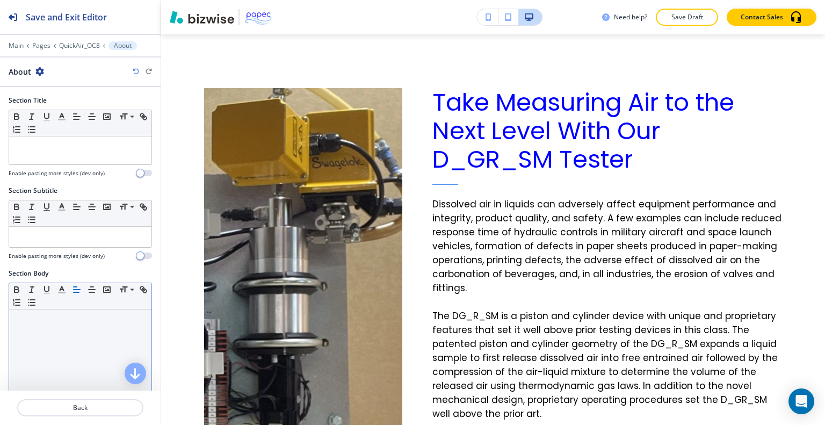
scroll to position [161, 0]
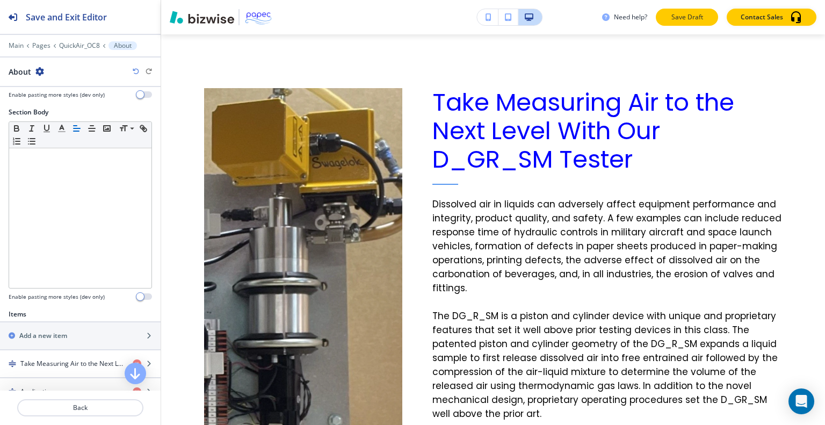
click at [690, 23] on button "Save Draft" at bounding box center [687, 17] width 62 height 17
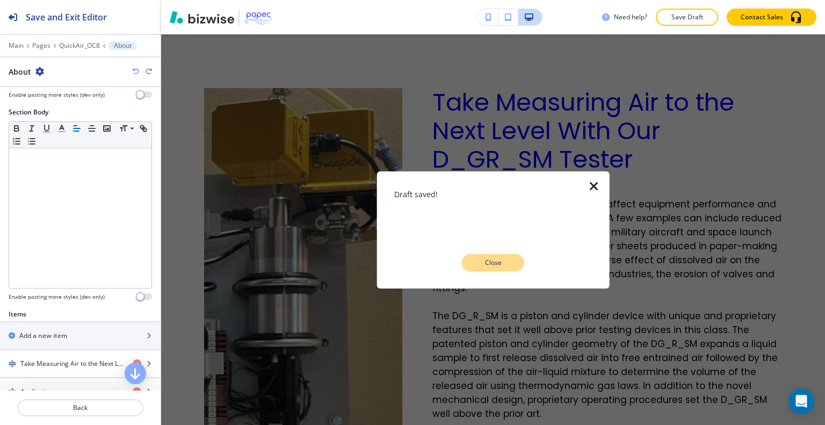
click at [501, 260] on p "Close" at bounding box center [493, 263] width 34 height 10
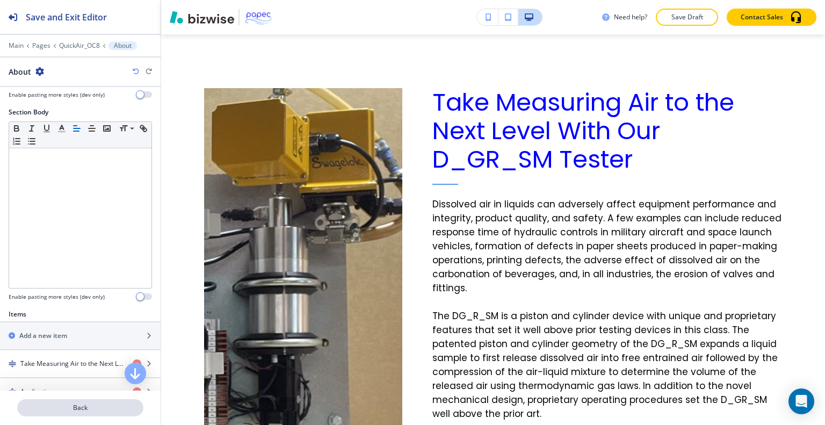
click at [106, 412] on p "Back" at bounding box center [80, 408] width 124 height 10
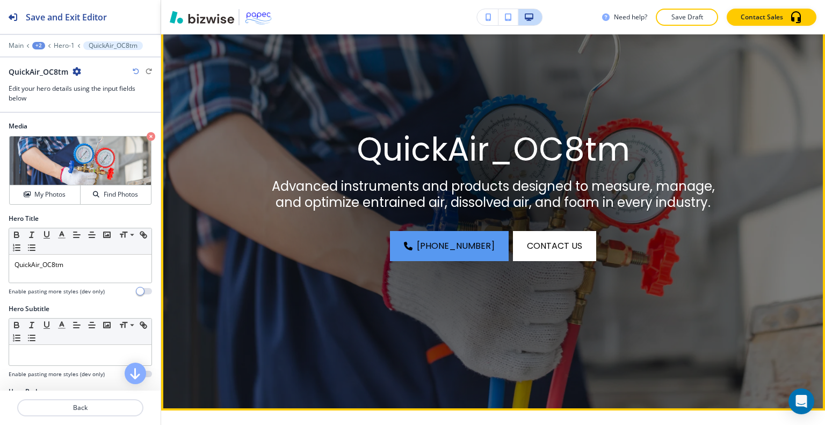
scroll to position [333, 0]
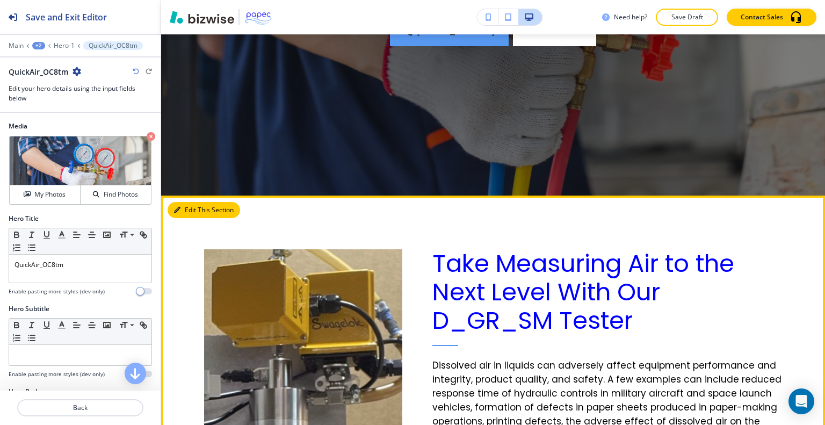
click at [183, 202] on button "Edit This Section" at bounding box center [204, 210] width 73 height 16
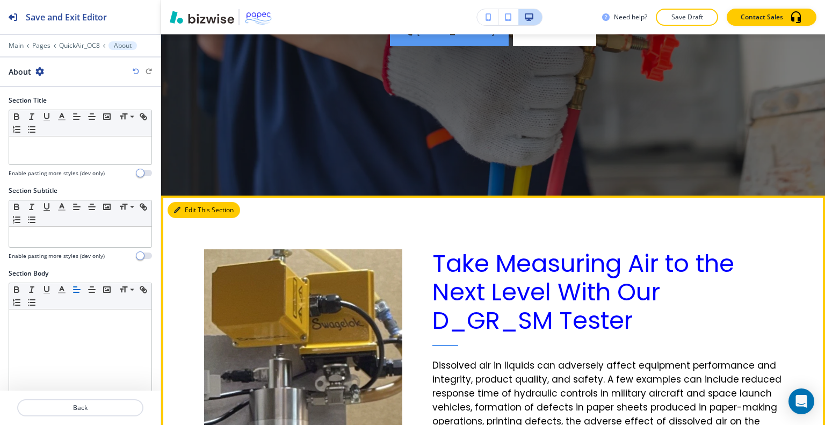
scroll to position [494, 0]
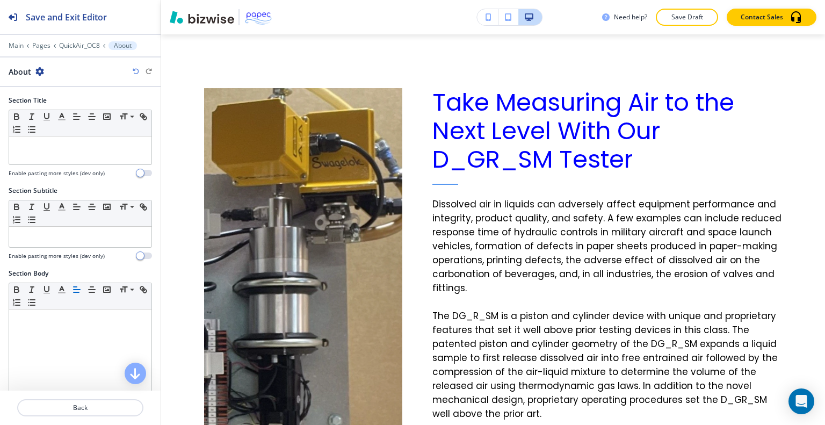
click at [41, 69] on icon "button" at bounding box center [39, 71] width 9 height 9
click at [76, 131] on p "Delete Section" at bounding box center [69, 127] width 55 height 10
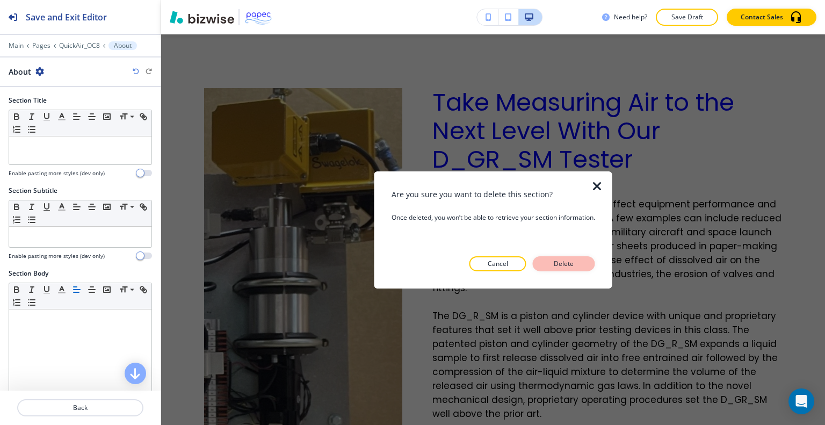
click at [558, 259] on p "Delete" at bounding box center [564, 264] width 26 height 10
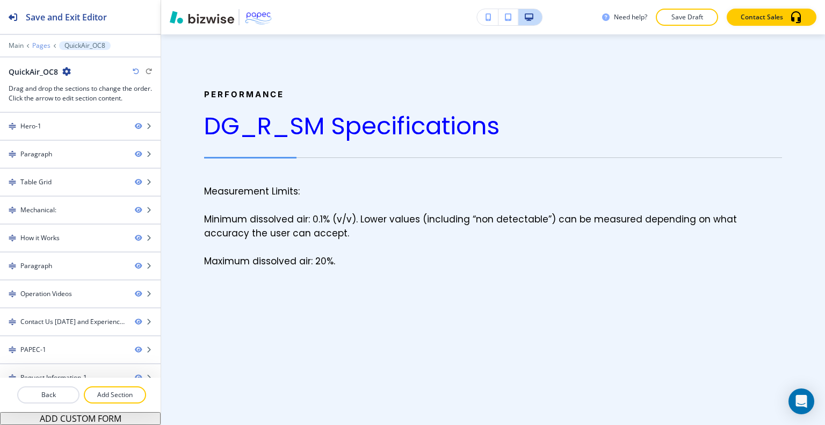
click at [34, 48] on p "Pages" at bounding box center [41, 46] width 18 height 8
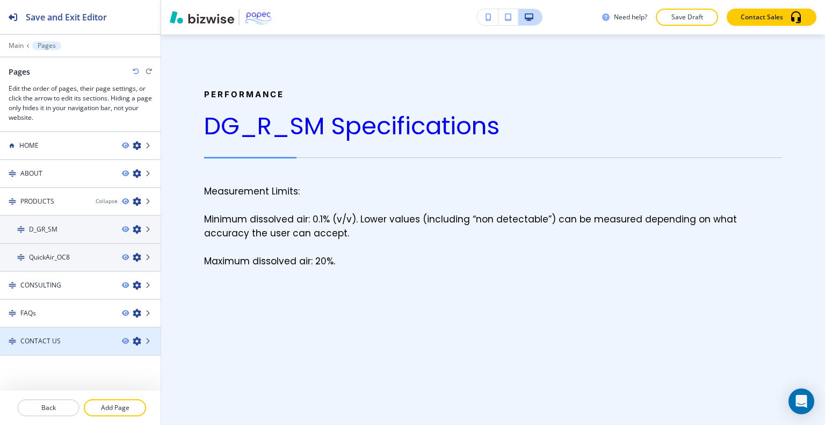
scroll to position [13, 0]
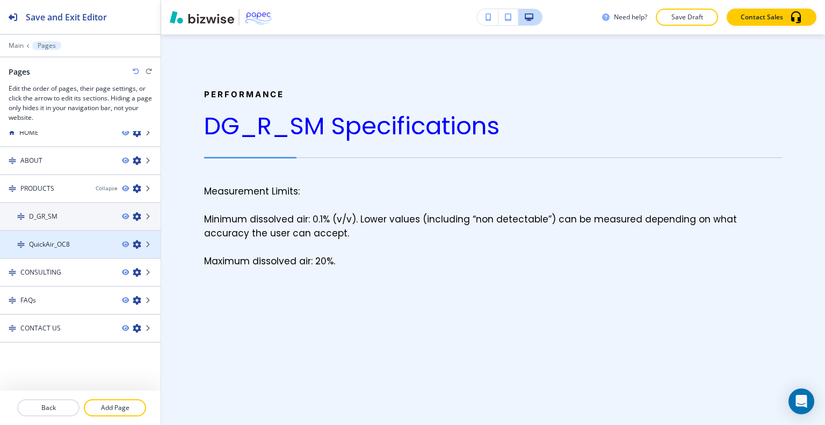
click at [63, 247] on h4 "QuickAir_OC8" at bounding box center [49, 245] width 41 height 10
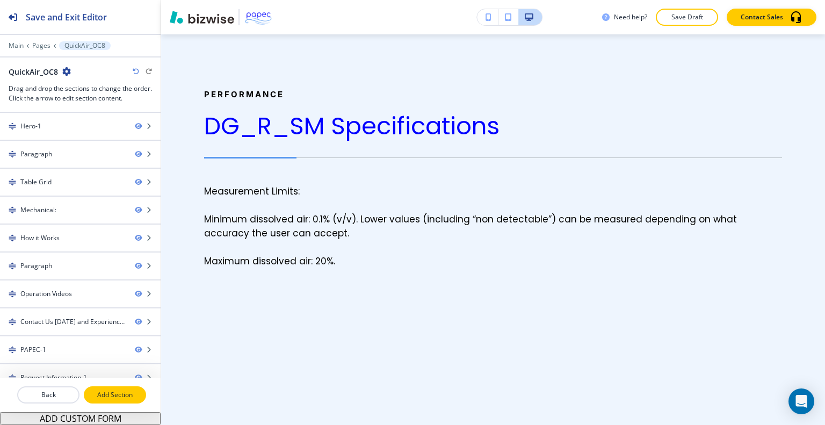
click at [128, 393] on p "Add Section" at bounding box center [115, 395] width 60 height 10
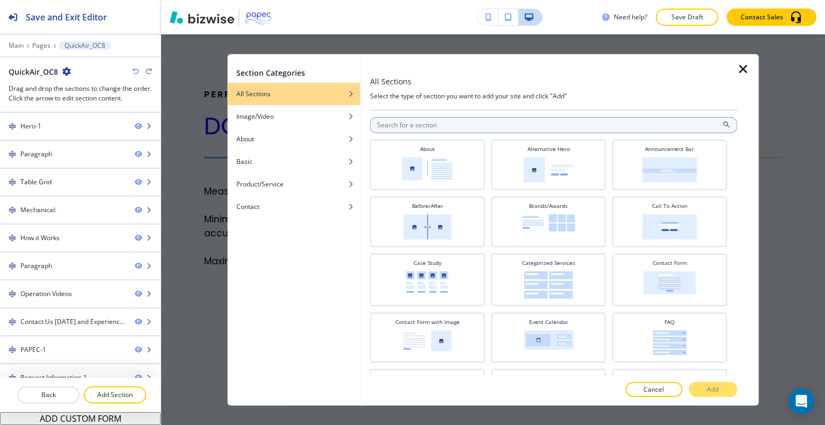
click at [426, 125] on input "text" at bounding box center [553, 125] width 367 height 16
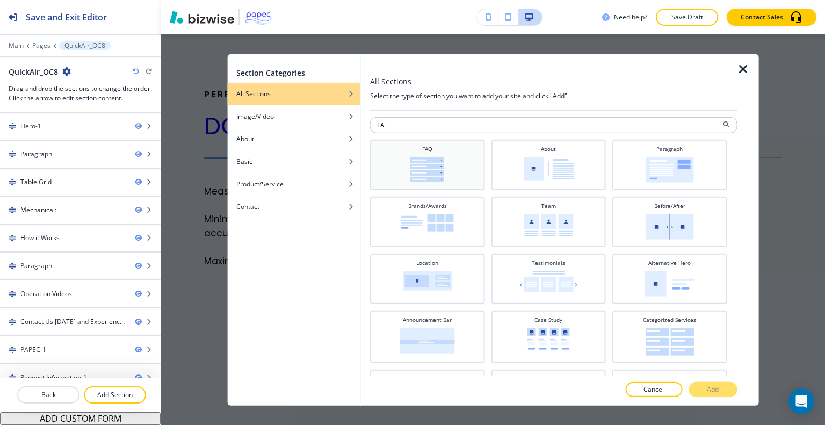
type input "FA"
click at [435, 146] on div "FAQ" at bounding box center [427, 163] width 104 height 38
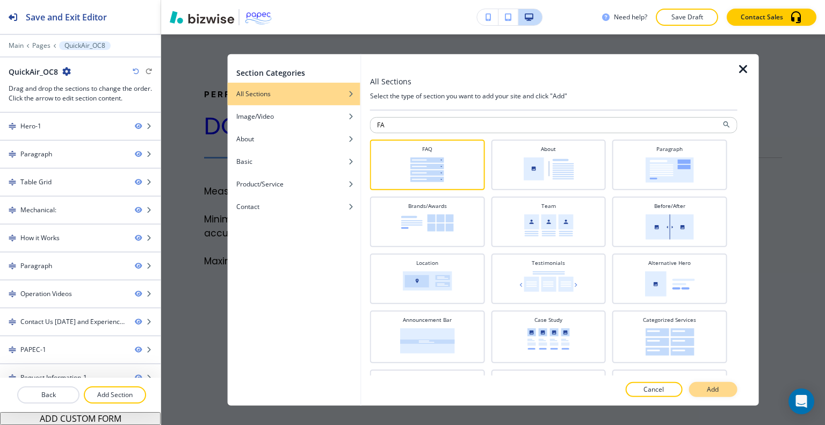
click at [724, 391] on button "Add" at bounding box center [713, 389] width 48 height 15
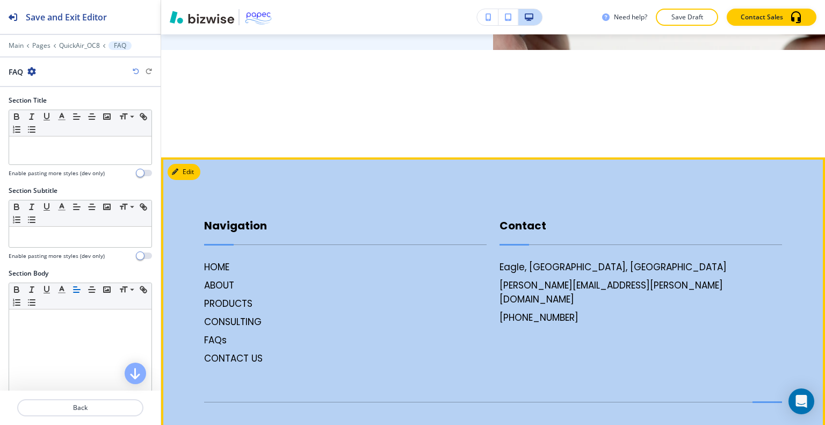
scroll to position [4490, 0]
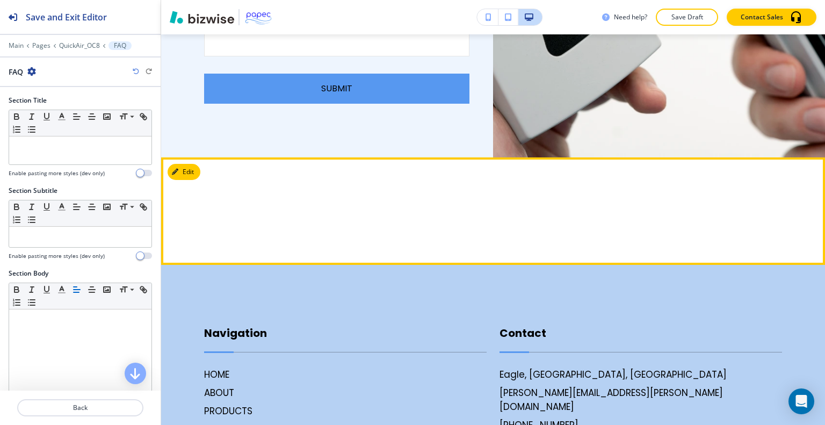
click at [201, 157] on div at bounding box center [493, 210] width 664 height 107
click at [196, 164] on button "Edit This Section" at bounding box center [204, 172] width 73 height 16
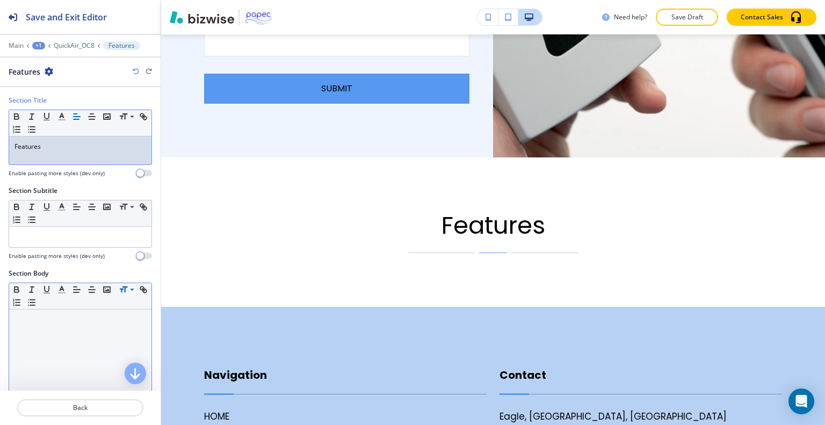
click at [106, 138] on div "Features" at bounding box center [80, 150] width 142 height 28
drag, startPoint x: 98, startPoint y: 146, endPoint x: 0, endPoint y: 145, distance: 98.3
click at [0, 145] on div "Section Title Small Normal Large Huge Features Enable pasting more styles (dev …" at bounding box center [80, 141] width 161 height 90
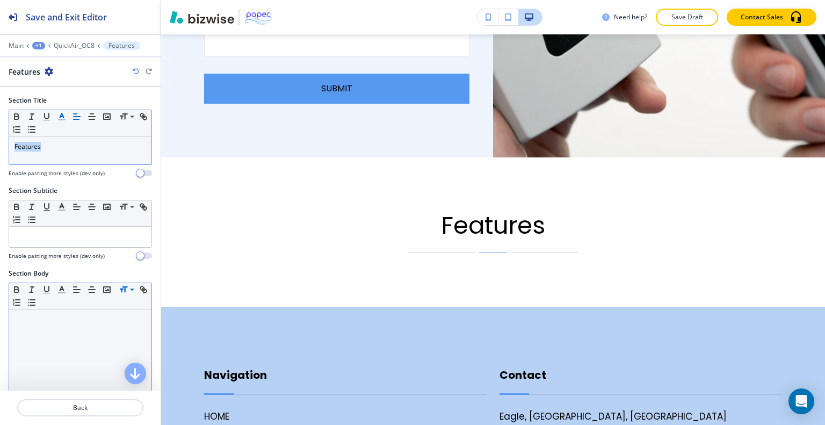
click at [63, 117] on polyline "button" at bounding box center [62, 115] width 4 height 4
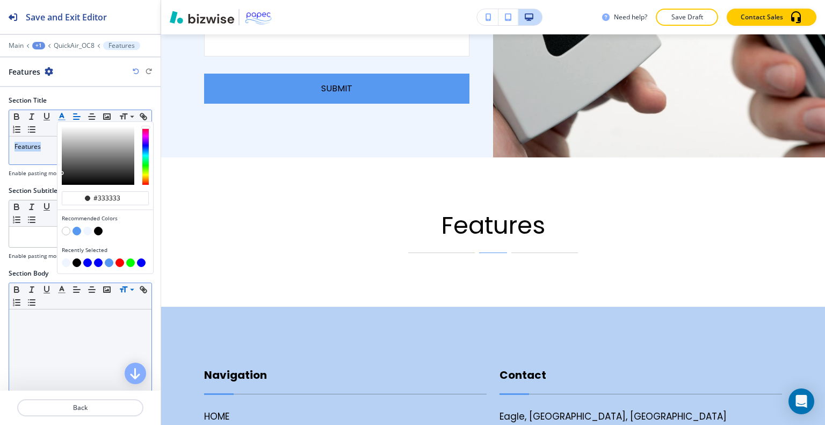
click at [89, 258] on button "button" at bounding box center [87, 262] width 9 height 9
type input "#0000ff"
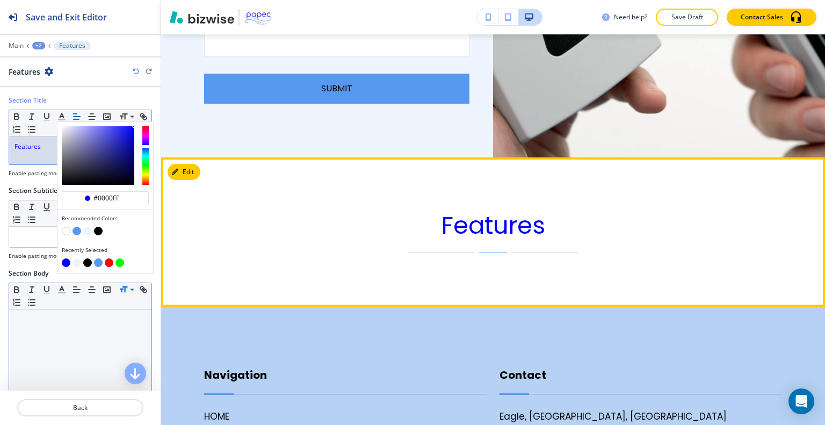
click at [307, 286] on div "Features" at bounding box center [493, 231] width 664 height 149
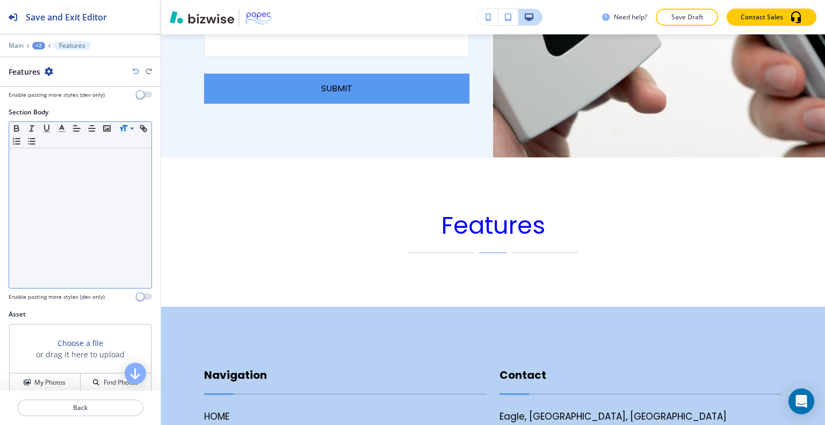
scroll to position [269, 0]
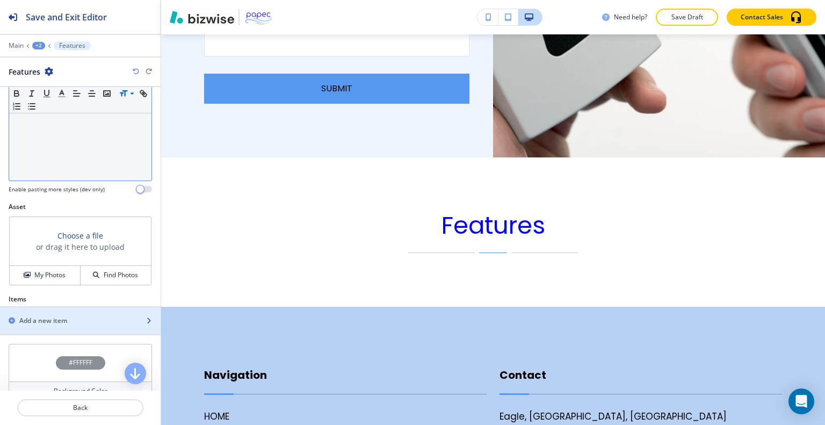
click at [70, 319] on div "Add a new item" at bounding box center [68, 321] width 137 height 10
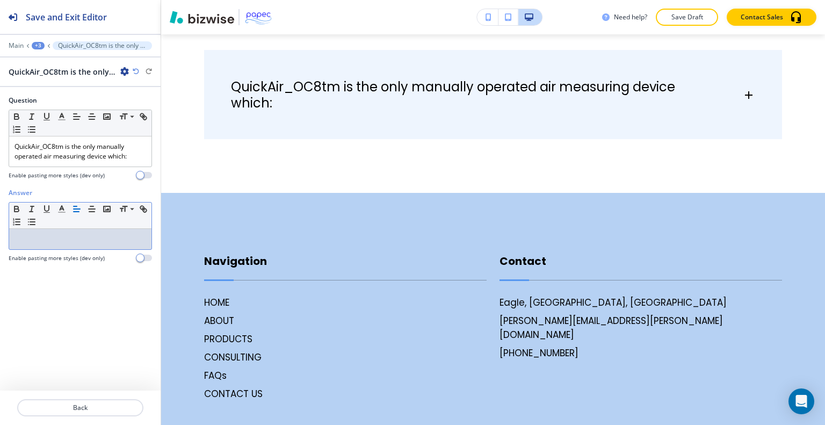
scroll to position [0, 0]
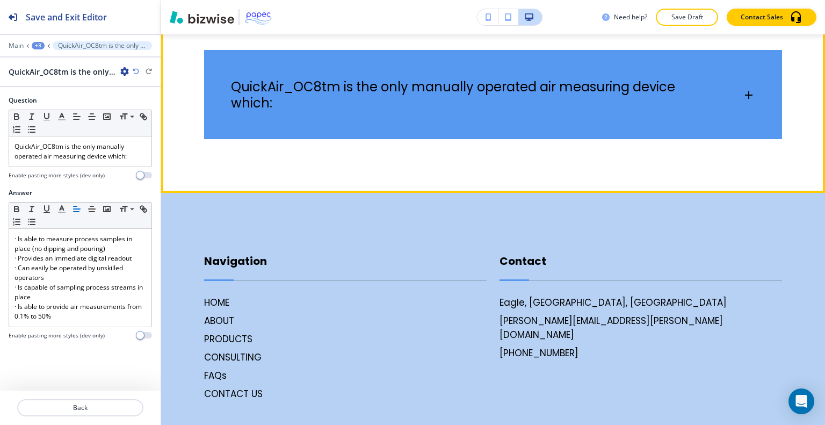
click at [571, 88] on p "QuickAir_OC8tm is the only manually operated air measuring device which:" at bounding box center [454, 95] width 447 height 32
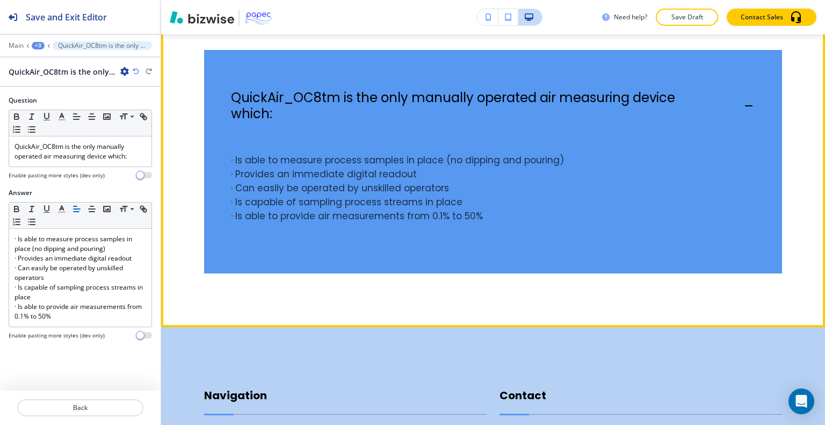
click at [570, 90] on p "QuickAir_OC8tm is the only manually operated air measuring device which:" at bounding box center [454, 106] width 447 height 32
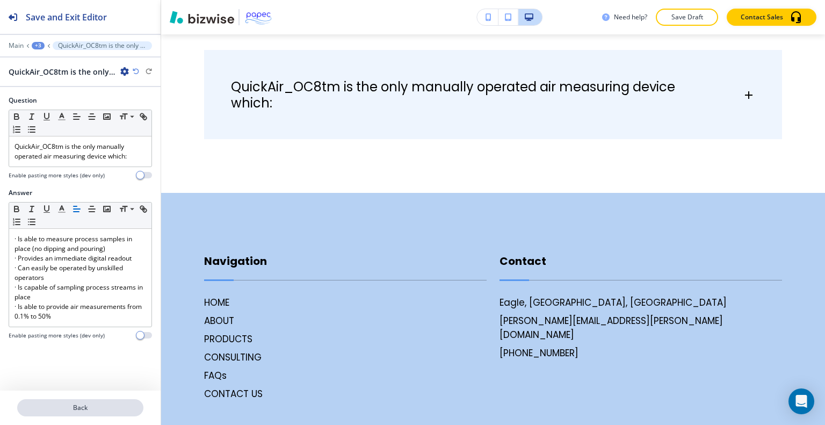
click at [104, 403] on p "Back" at bounding box center [80, 408] width 124 height 10
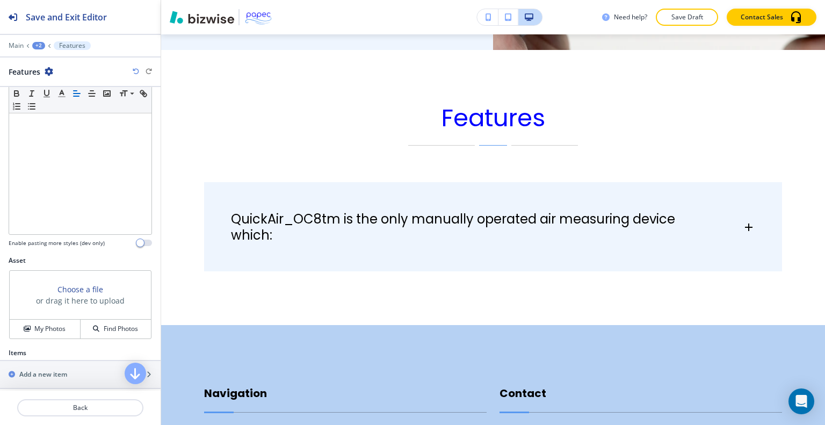
scroll to position [365, 0]
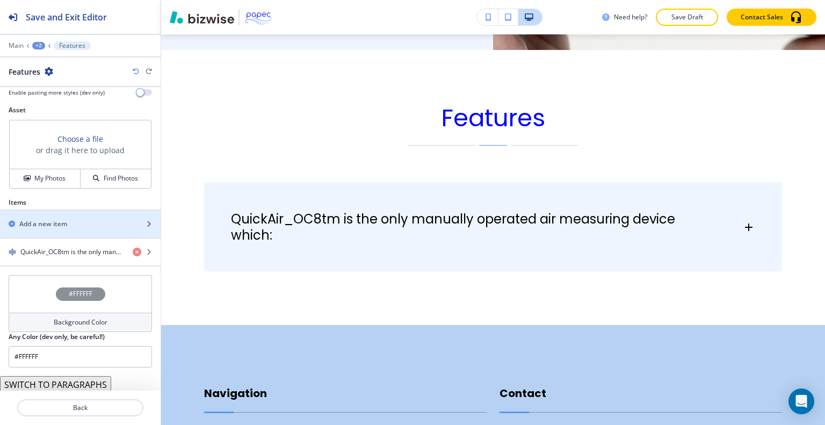
click at [62, 220] on h2 "Add a new item" at bounding box center [43, 224] width 48 height 10
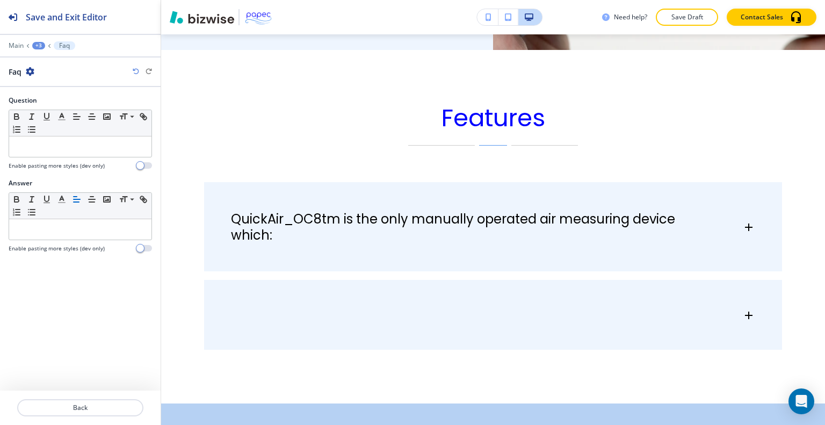
scroll to position [4827, 0]
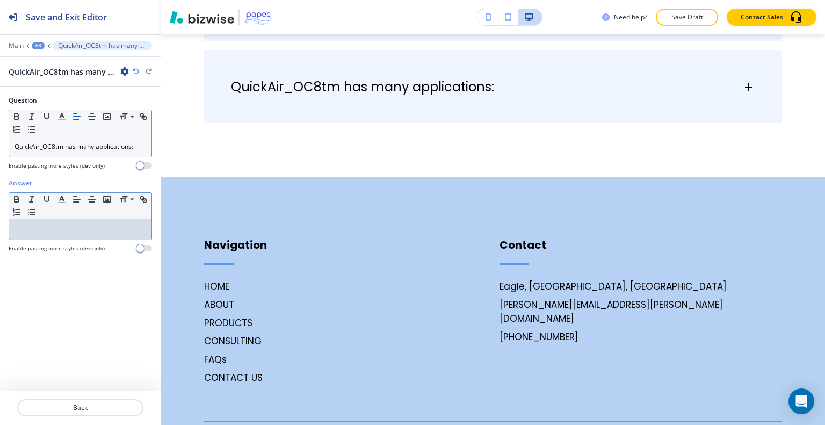
click at [66, 225] on p at bounding box center [81, 230] width 132 height 10
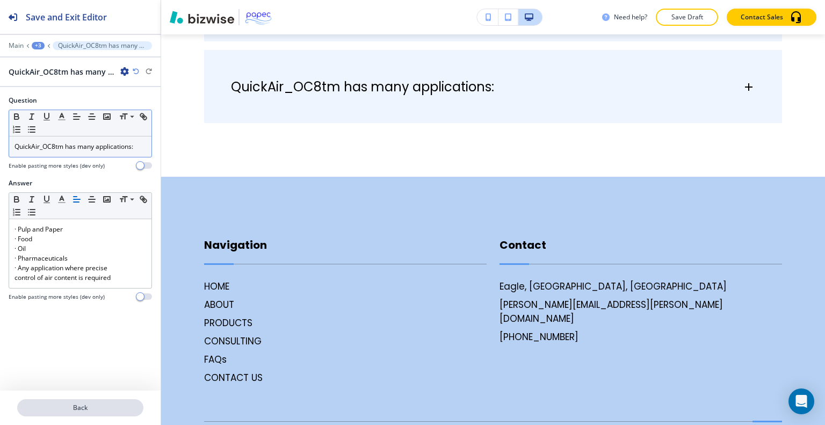
click at [91, 402] on button "Back" at bounding box center [80, 407] width 126 height 17
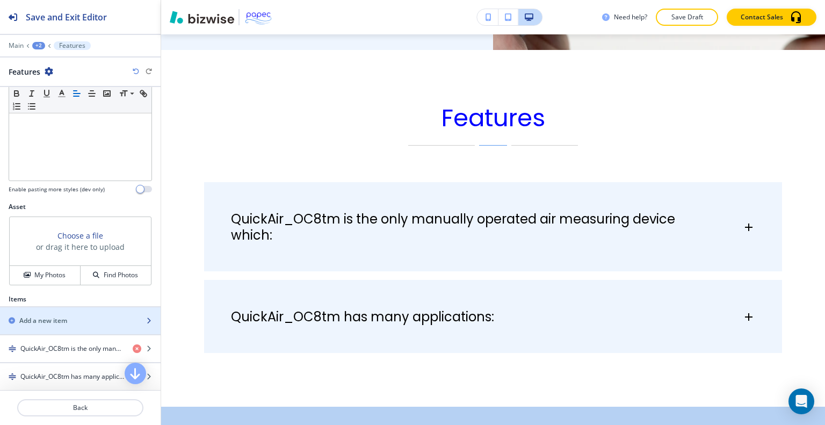
scroll to position [322, 0]
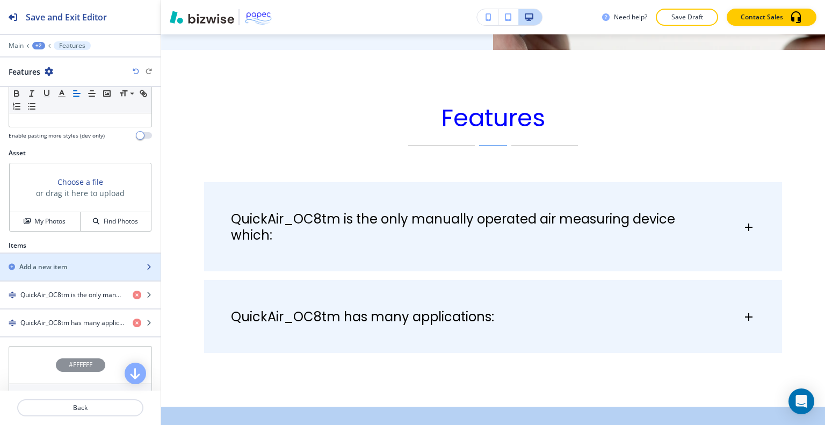
click at [79, 274] on div "button" at bounding box center [80, 276] width 161 height 9
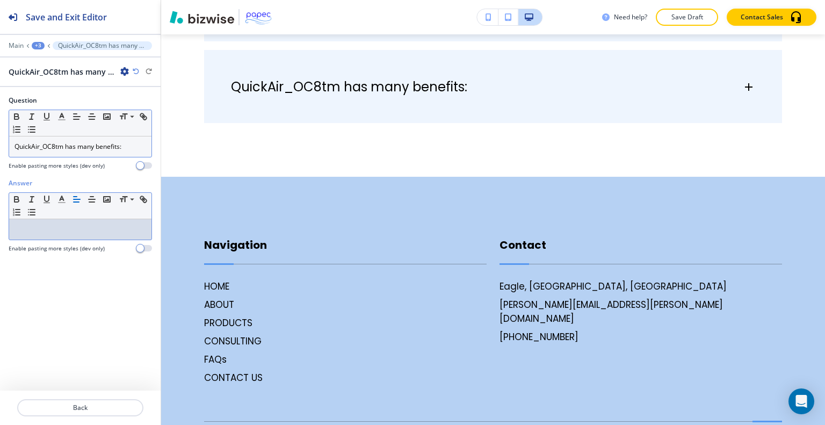
scroll to position [0, 0]
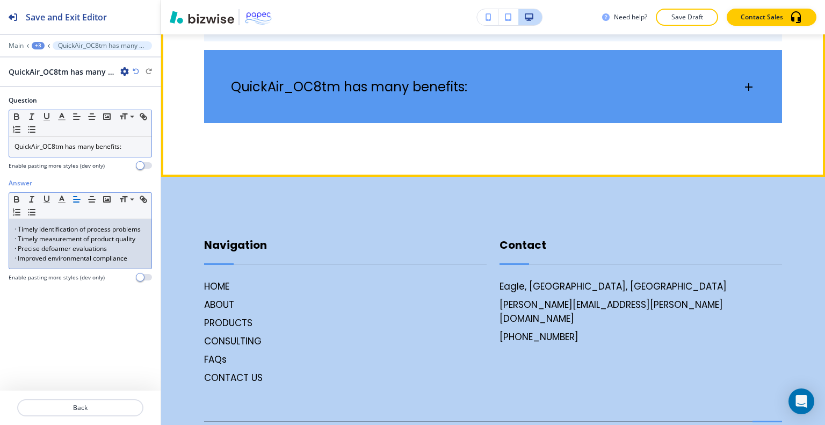
click at [561, 61] on div "QuickAir_OC8tm has many benefits:" at bounding box center [493, 81] width 578 height 63
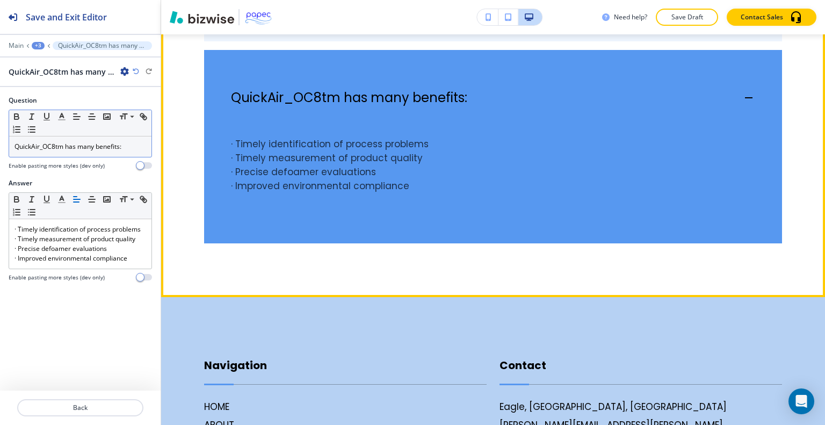
click at [558, 66] on div "QuickAir_OC8tm has many benefits:" at bounding box center [493, 92] width 578 height 85
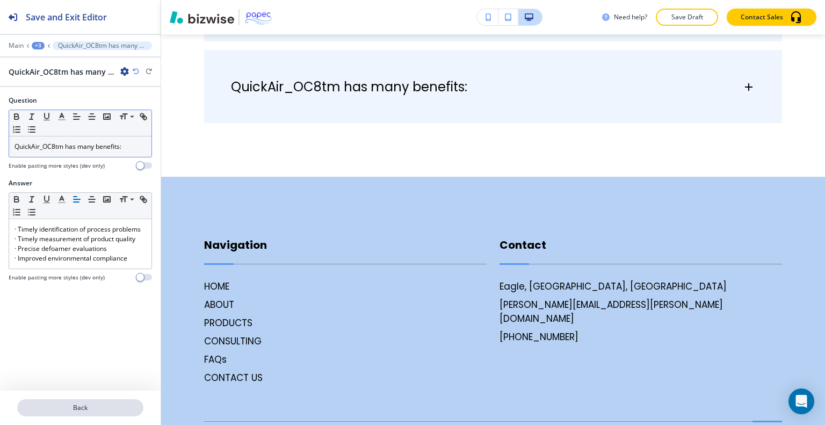
click at [90, 403] on p "Back" at bounding box center [80, 408] width 124 height 10
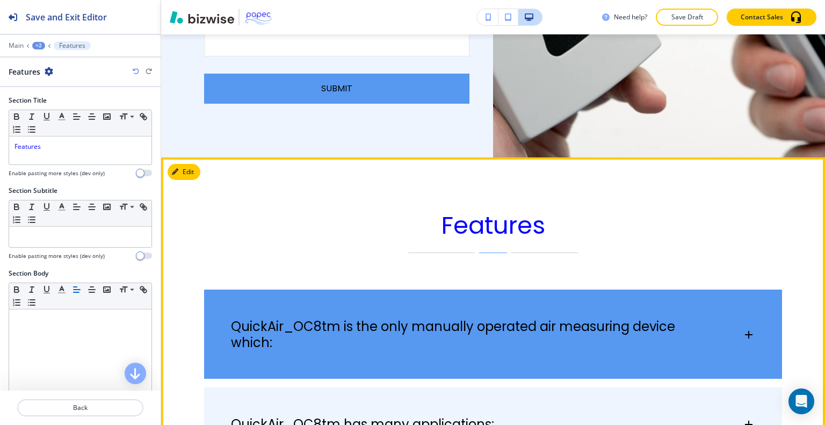
scroll to position [4597, 0]
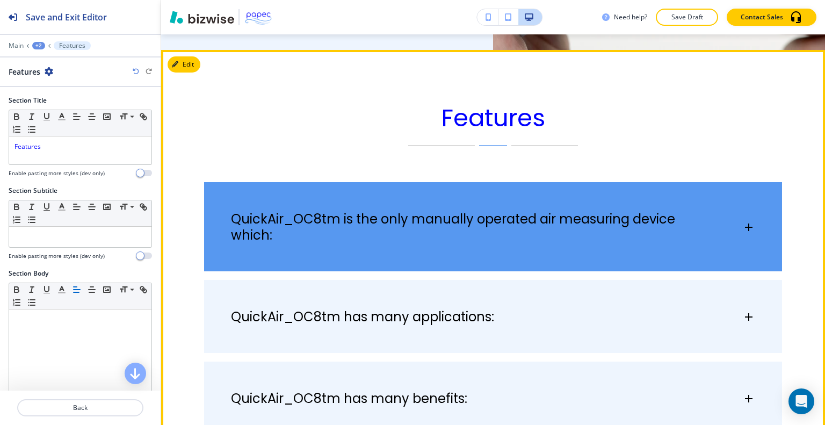
click at [453, 211] on p "QuickAir_OC8tm is the only manually operated air measuring device which:" at bounding box center [454, 227] width 447 height 32
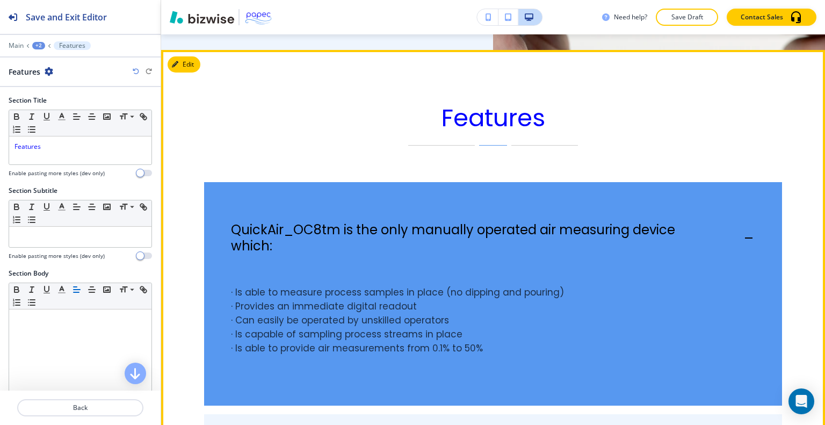
click at [453, 196] on div "QuickAir_OC8tm is the only manually operated air measuring device which:" at bounding box center [493, 232] width 578 height 101
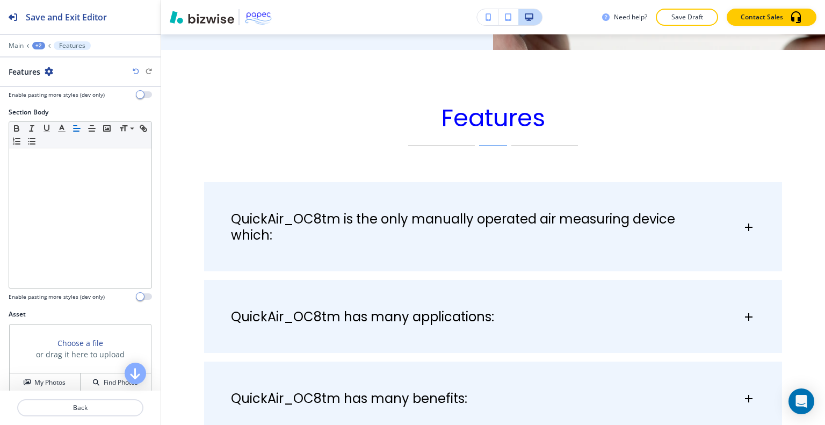
scroll to position [215, 0]
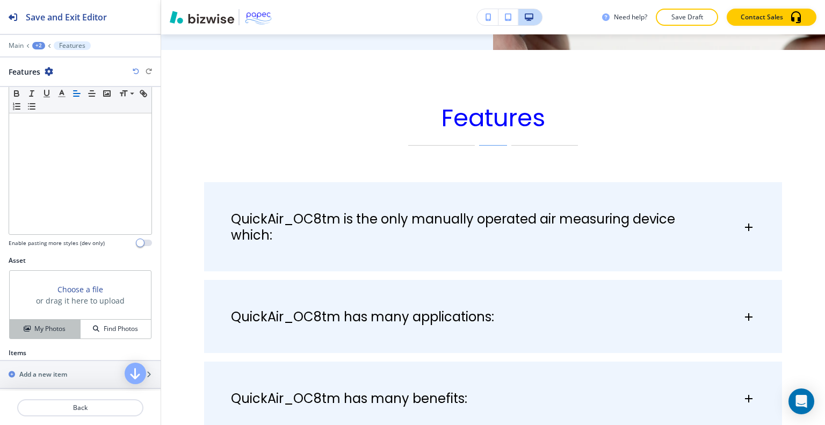
click at [51, 334] on button "My Photos" at bounding box center [45, 329] width 71 height 19
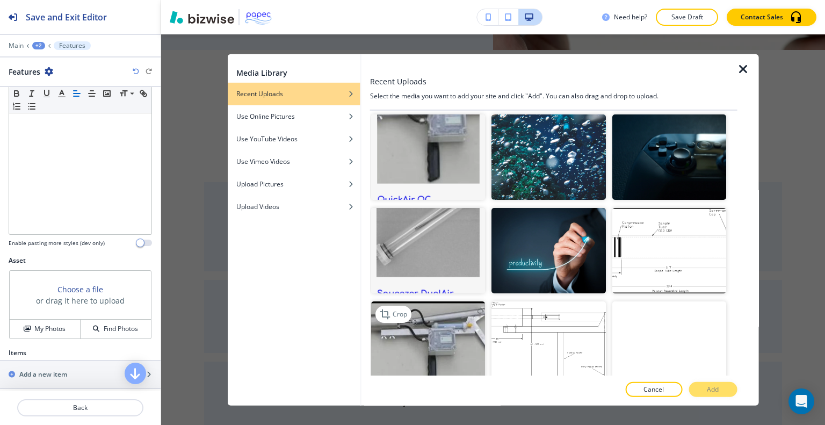
scroll to position [806, 0]
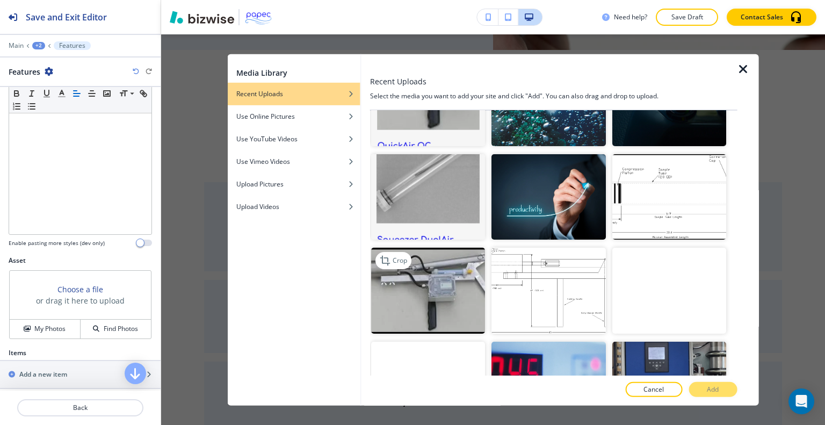
click at [452, 283] on img "button" at bounding box center [428, 290] width 114 height 85
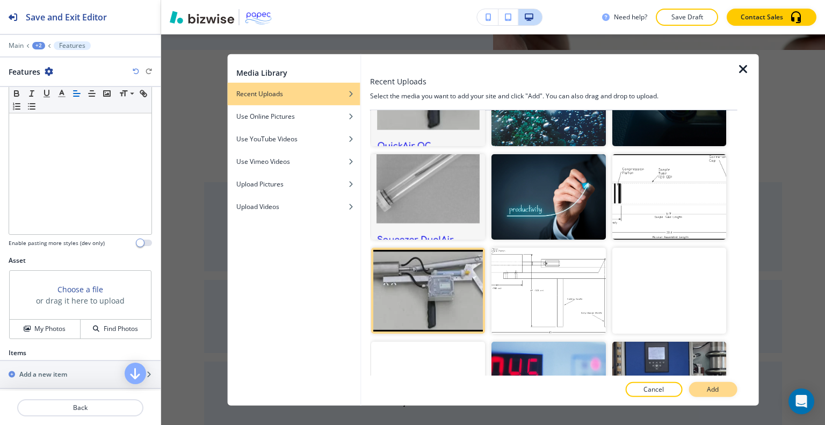
click at [701, 392] on button "Add" at bounding box center [713, 389] width 48 height 15
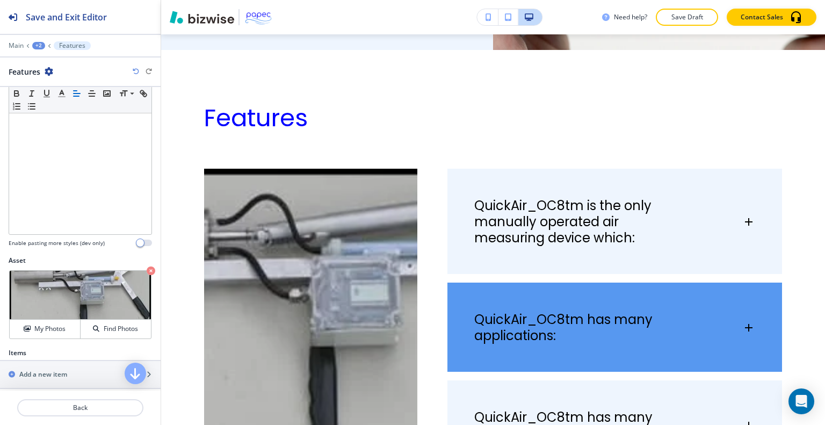
scroll to position [4651, 0]
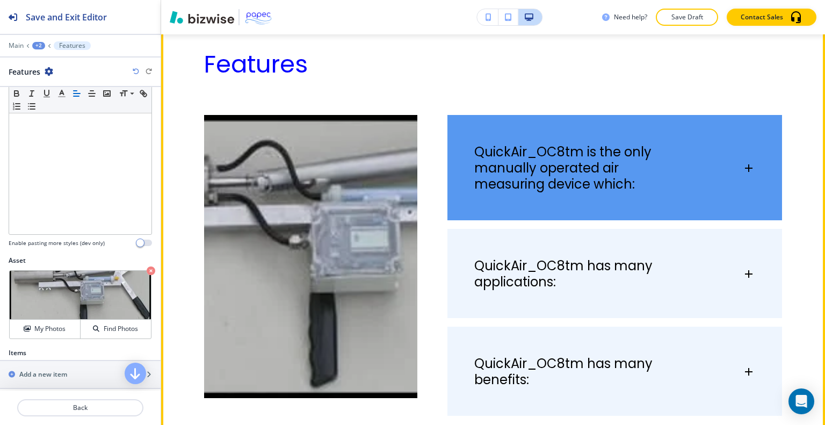
click at [625, 193] on div "QuickAir_OC8tm is the only manually operated air measuring device which:" at bounding box center [614, 163] width 335 height 96
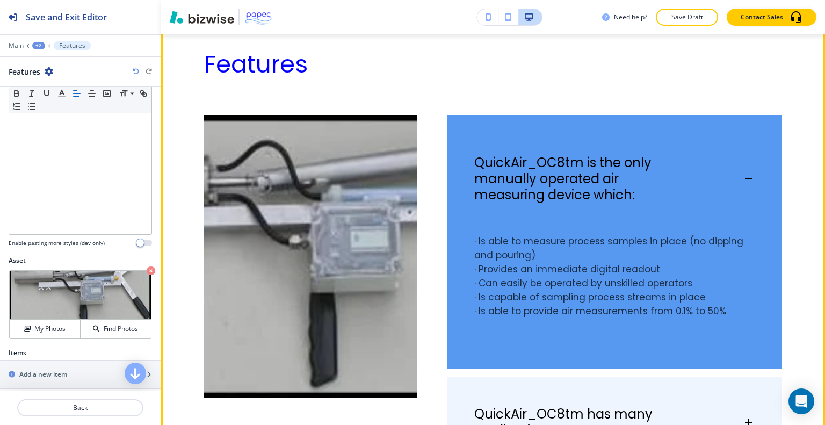
click at [626, 189] on div "QuickAir_OC8tm is the only manually operated air measuring device which:" at bounding box center [614, 173] width 335 height 117
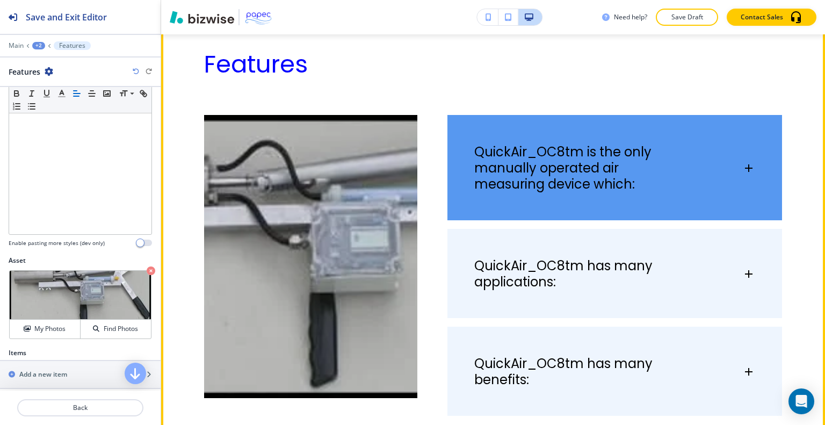
scroll to position [4543, 0]
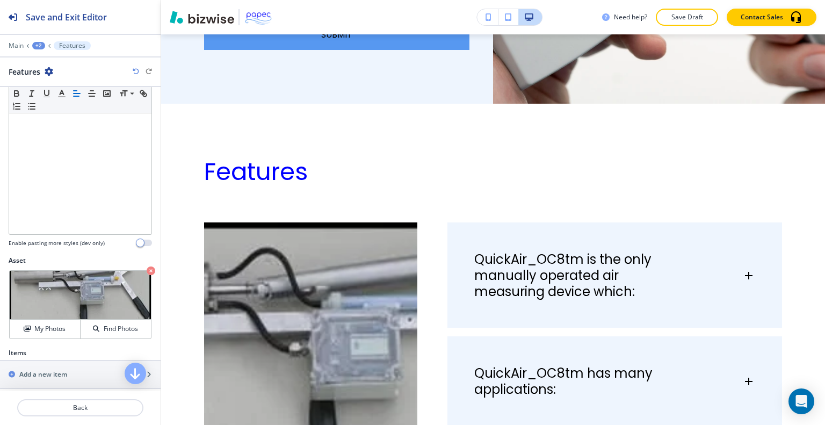
click at [40, 45] on div "+2" at bounding box center [38, 46] width 13 height 8
click at [56, 78] on p "QuickAir_OC8" at bounding box center [66, 82] width 55 height 10
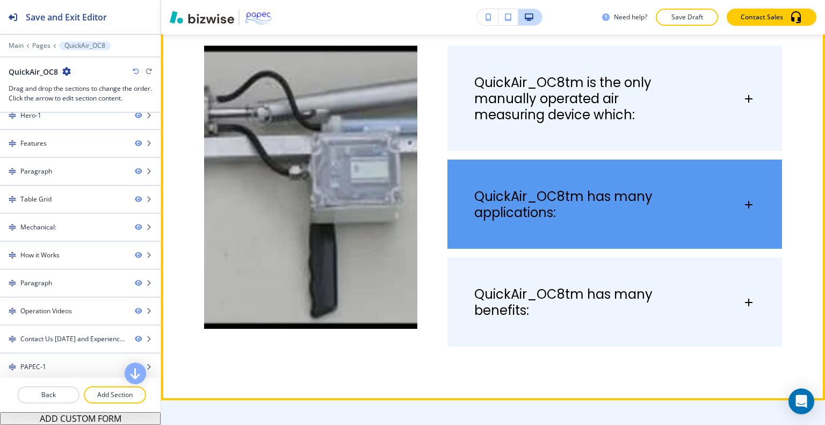
scroll to position [494, 0]
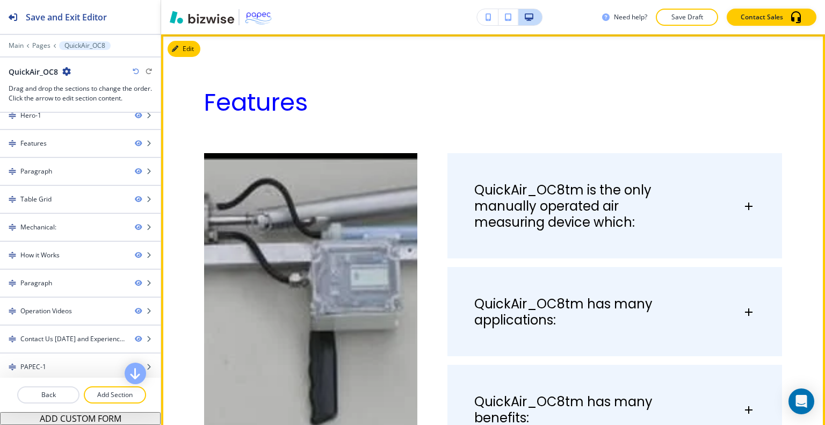
click at [191, 58] on div "Features QuickAir_OC8tm is the only manually operated air measuring device whic…" at bounding box center [493, 270] width 664 height 473
click at [189, 52] on button "Edit This Section" at bounding box center [204, 49] width 73 height 16
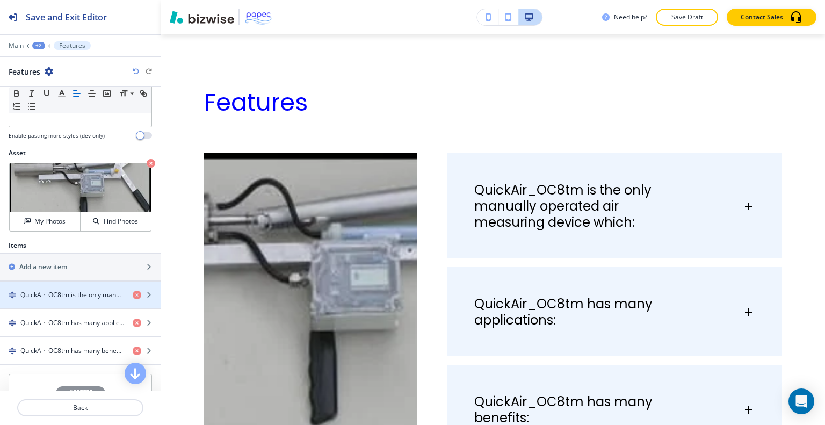
scroll to position [421, 0]
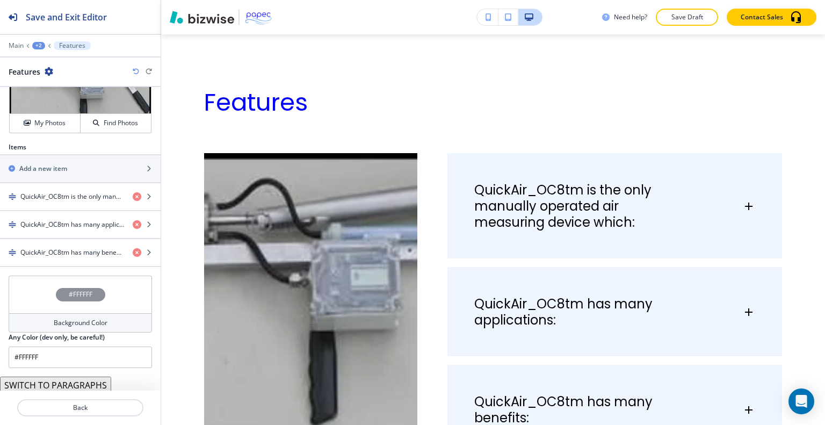
click at [39, 289] on div "#FFFFFF" at bounding box center [80, 295] width 143 height 38
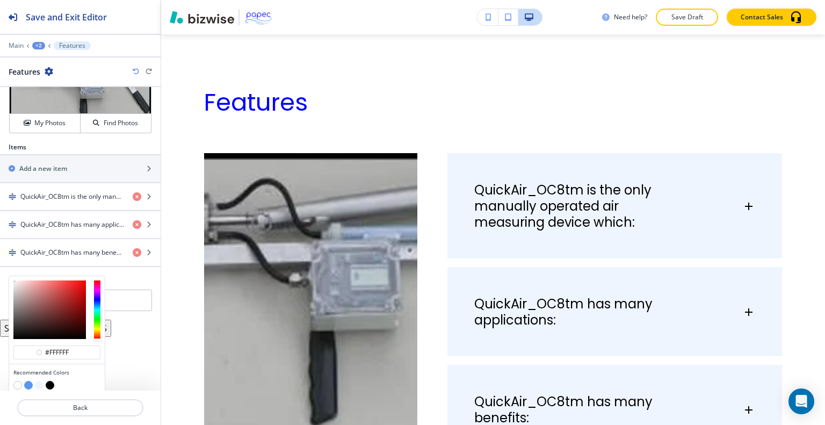
scroll to position [454, 0]
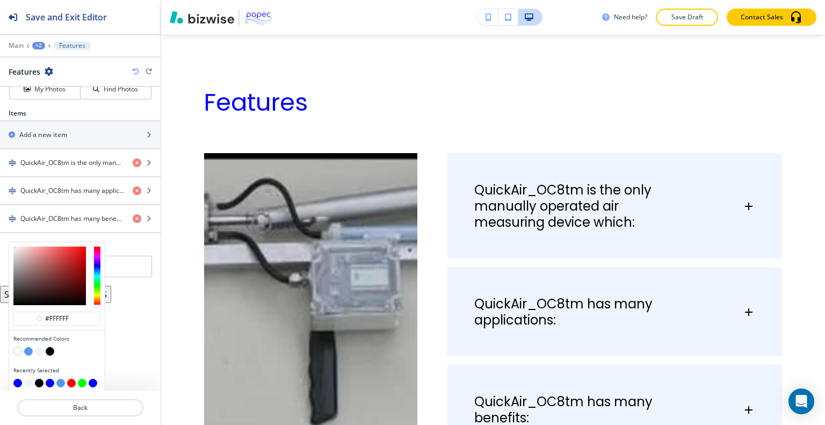
click at [39, 347] on button "button" at bounding box center [39, 351] width 9 height 9
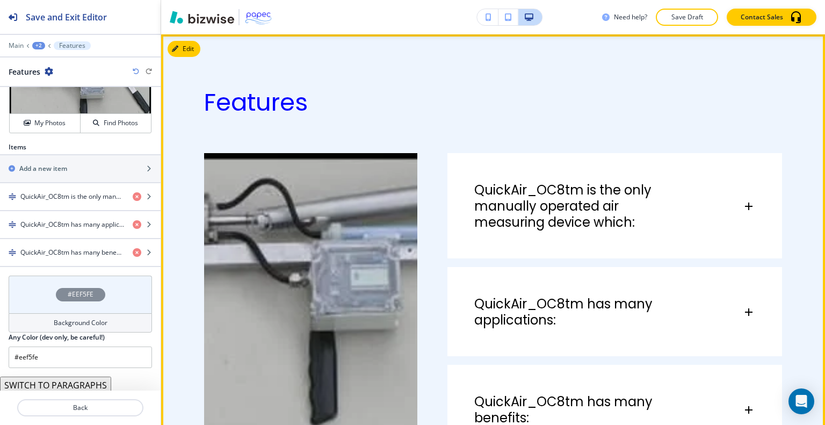
scroll to position [548, 0]
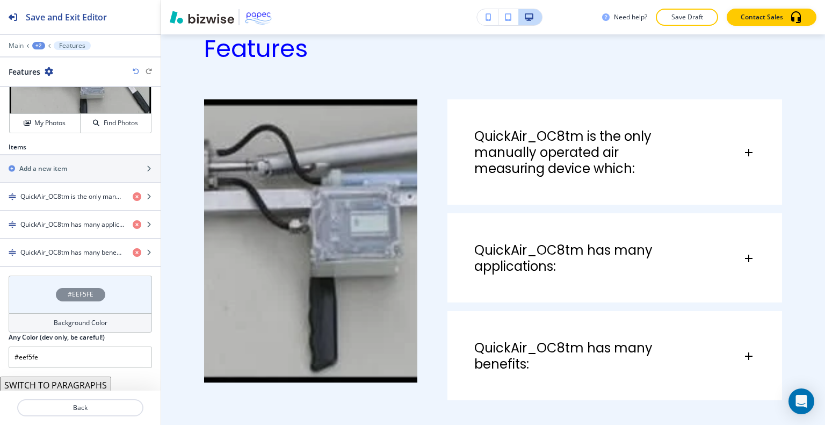
click at [48, 287] on div "#EEF5FE" at bounding box center [80, 295] width 143 height 38
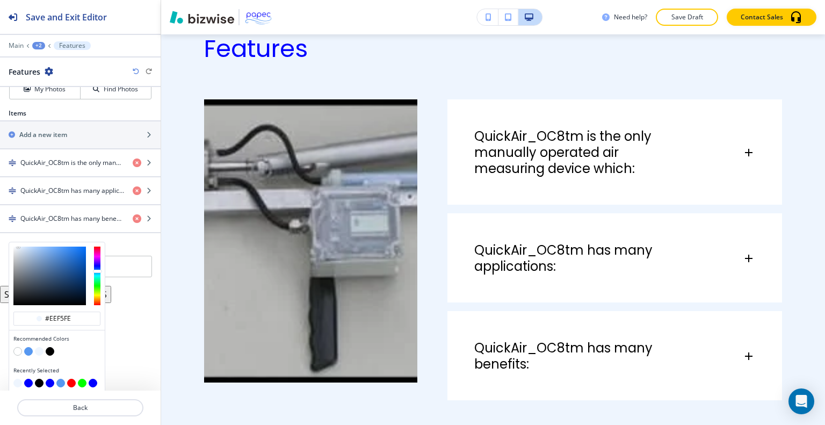
click at [30, 347] on button "button" at bounding box center [28, 351] width 9 height 9
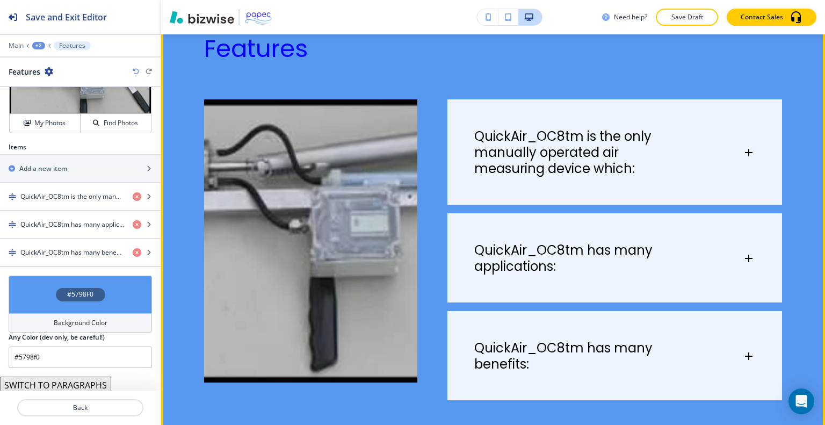
scroll to position [494, 0]
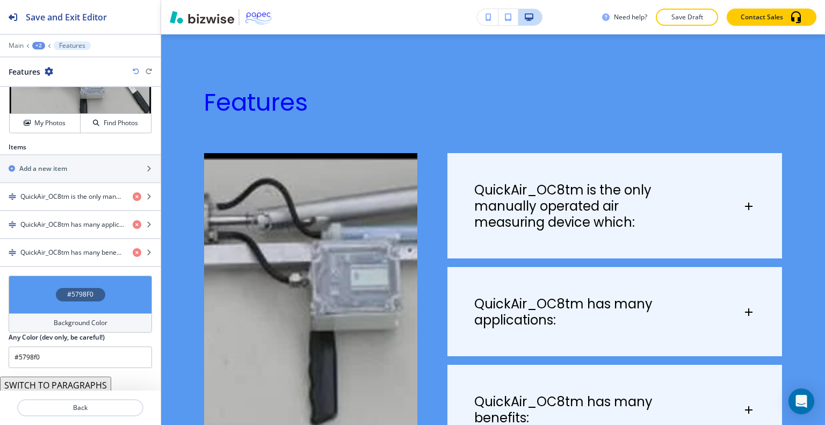
click at [37, 293] on div "#5798F0" at bounding box center [80, 295] width 143 height 38
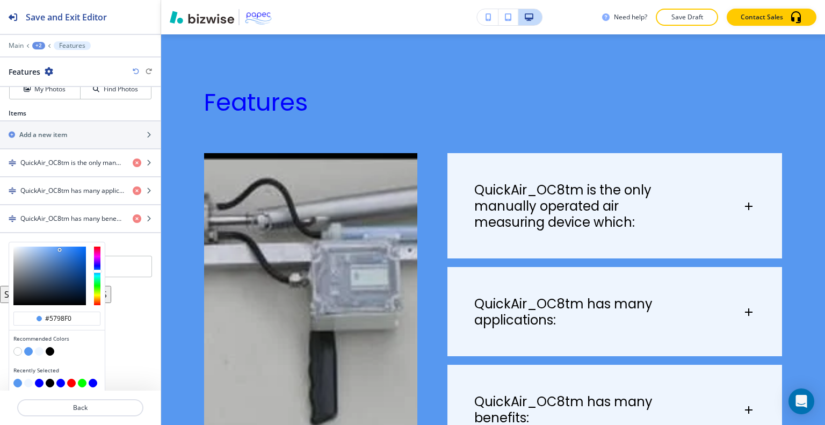
click at [38, 348] on button "button" at bounding box center [39, 351] width 9 height 9
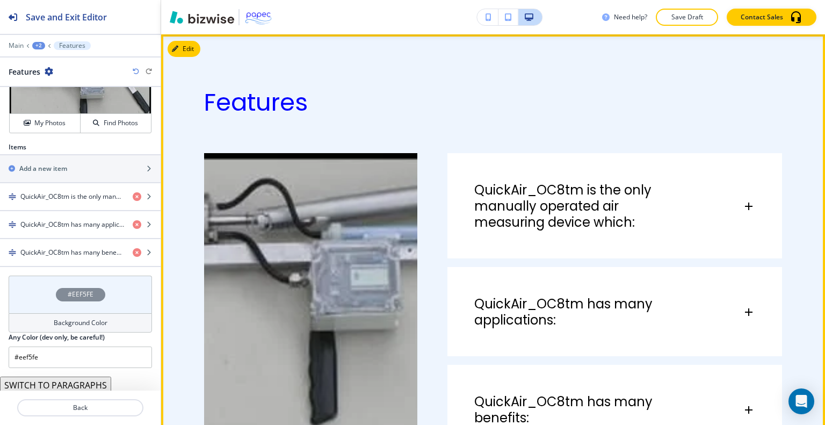
scroll to position [548, 0]
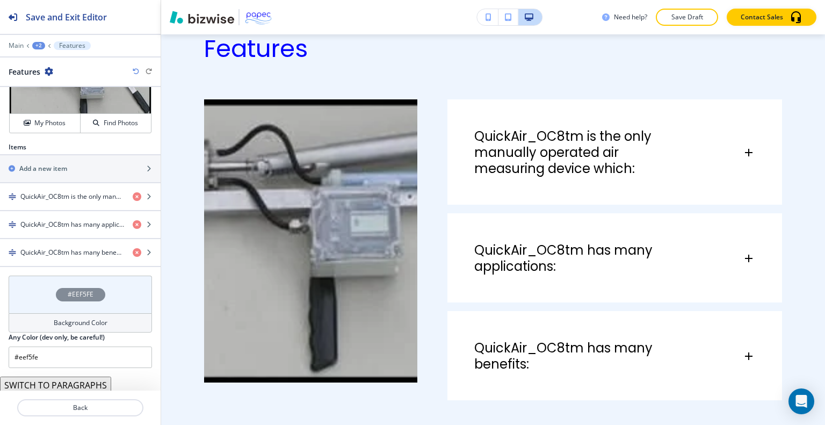
click at [30, 294] on div "#EEF5FE" at bounding box center [80, 295] width 143 height 38
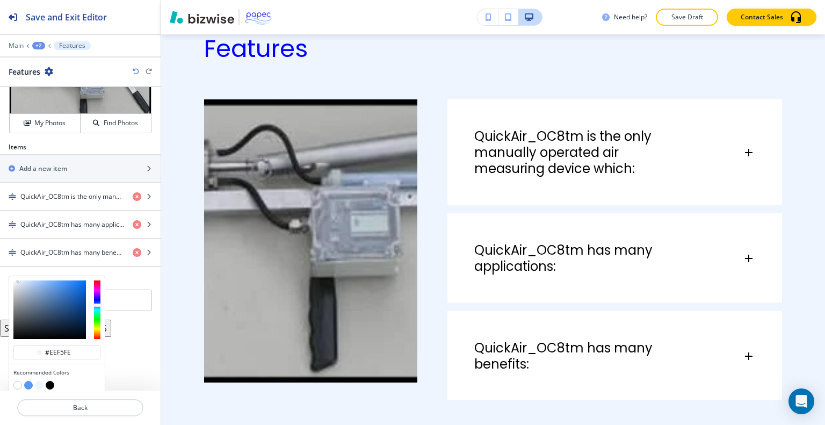
scroll to position [454, 0]
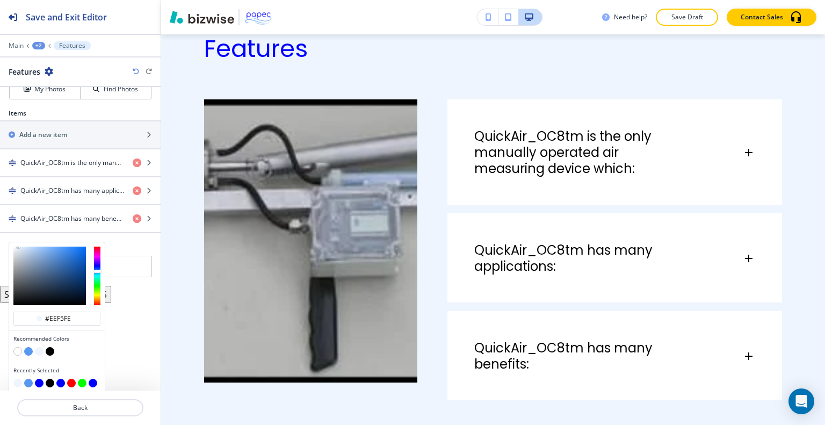
click at [30, 348] on button "button" at bounding box center [28, 351] width 9 height 9
type input "#5798f0"
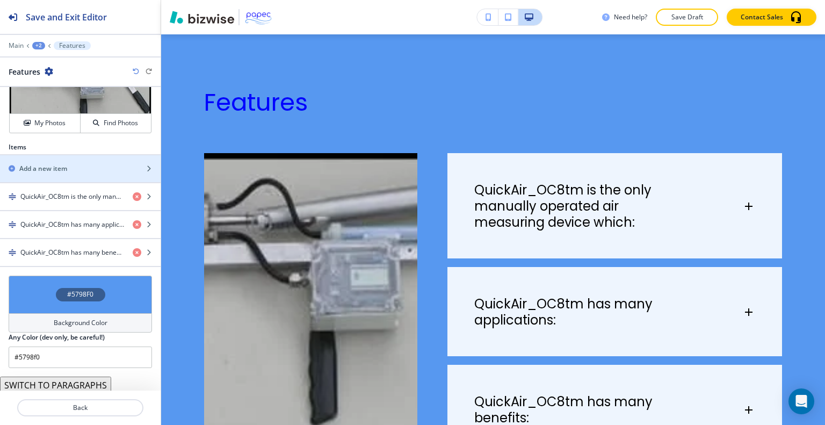
scroll to position [367, 0]
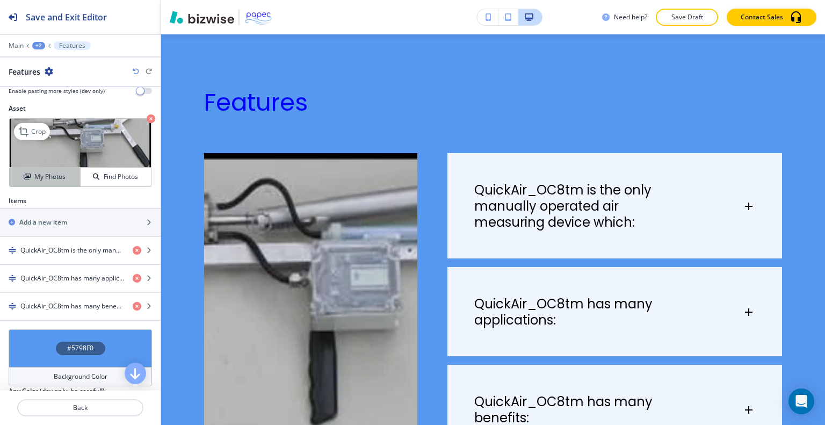
click at [62, 173] on h4 "My Photos" at bounding box center [49, 177] width 31 height 10
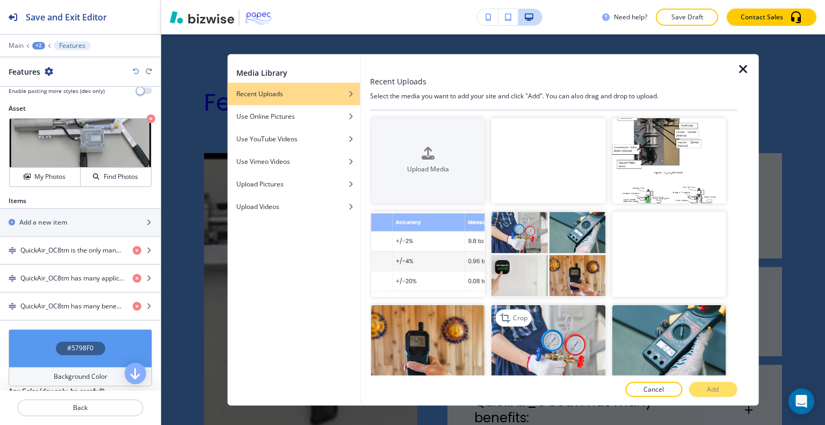
scroll to position [54, 0]
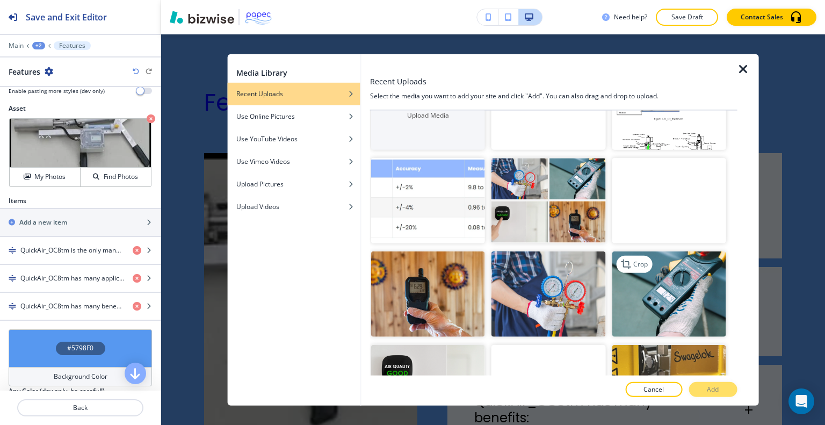
click at [657, 300] on img "button" at bounding box center [669, 293] width 114 height 85
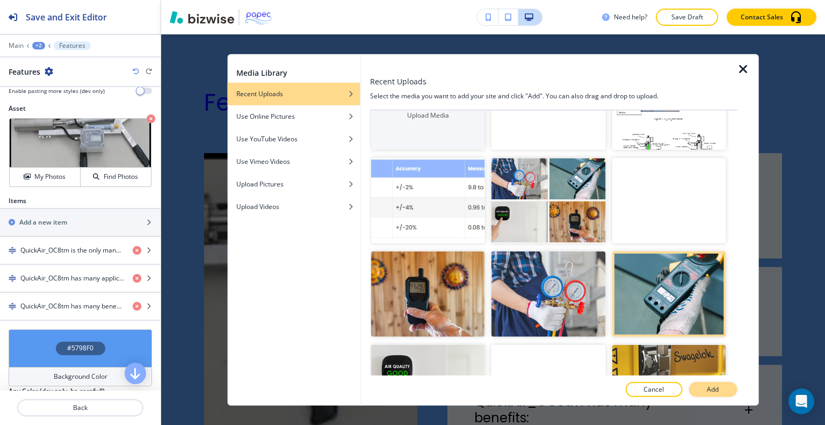
click at [723, 388] on button "Add" at bounding box center [713, 389] width 48 height 15
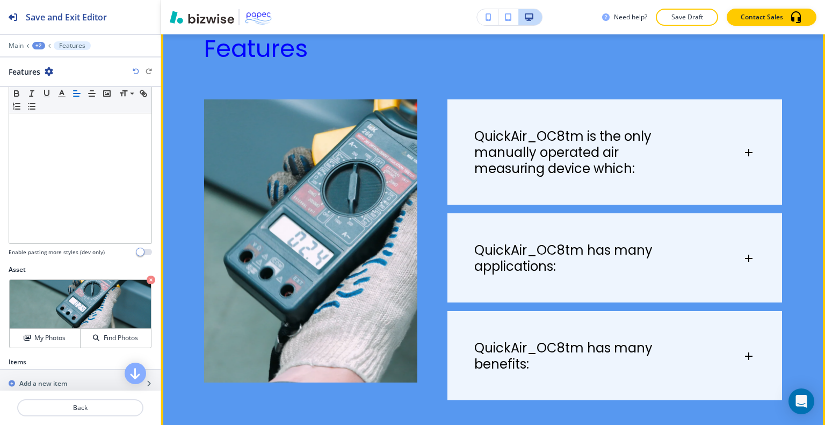
scroll to position [279, 0]
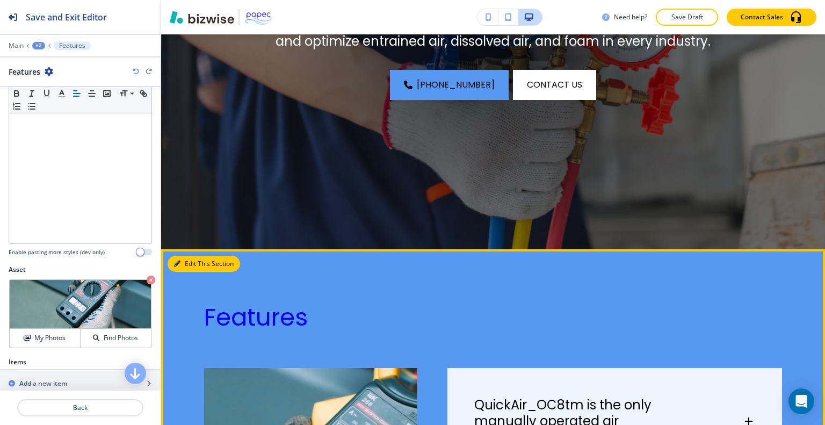
click at [193, 265] on button "Edit This Section" at bounding box center [204, 264] width 73 height 16
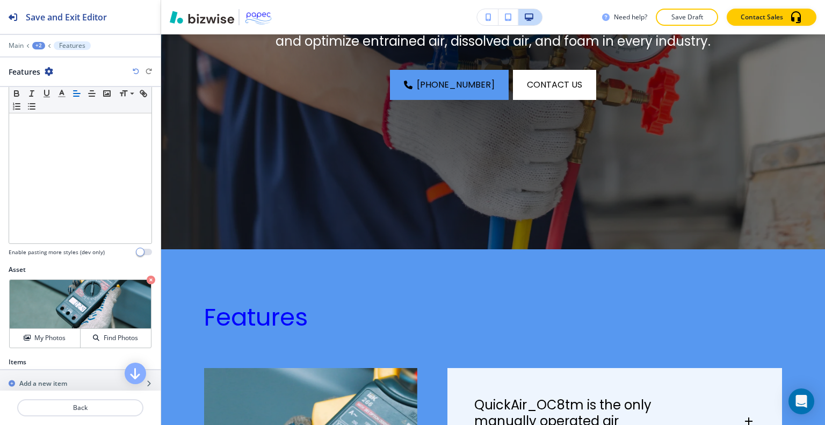
scroll to position [0, 0]
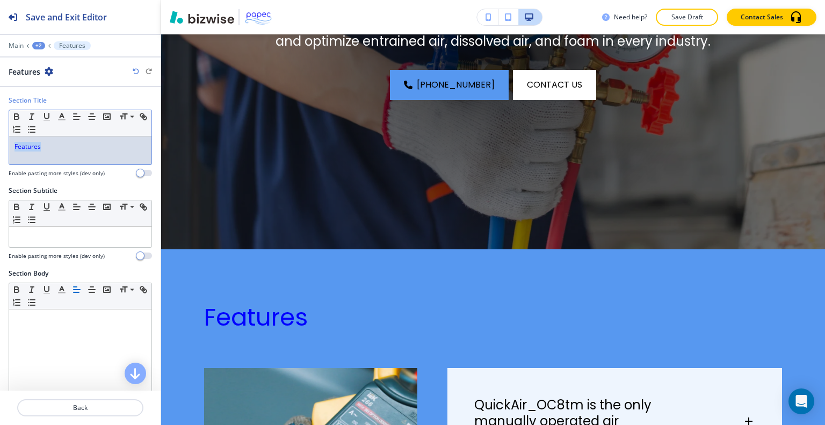
drag, startPoint x: 85, startPoint y: 154, endPoint x: 2, endPoint y: 139, distance: 84.6
click at [1, 140] on div "Section Title Small Normal Large Huge Features Enable pasting more styles (dev …" at bounding box center [80, 141] width 161 height 90
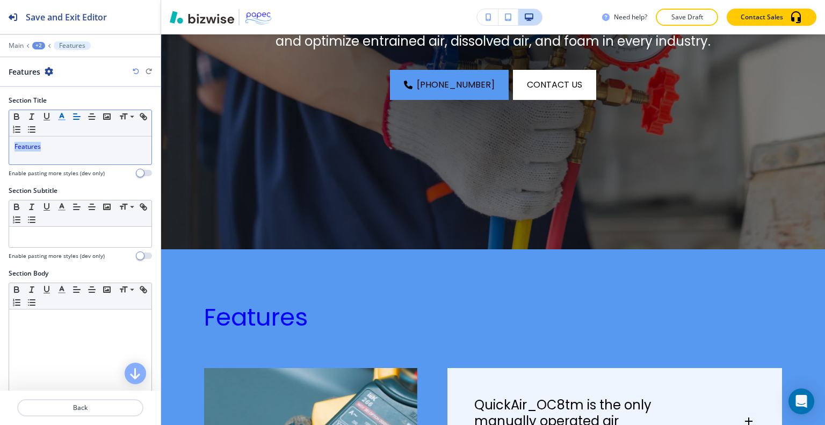
click at [66, 114] on button "button" at bounding box center [61, 116] width 15 height 13
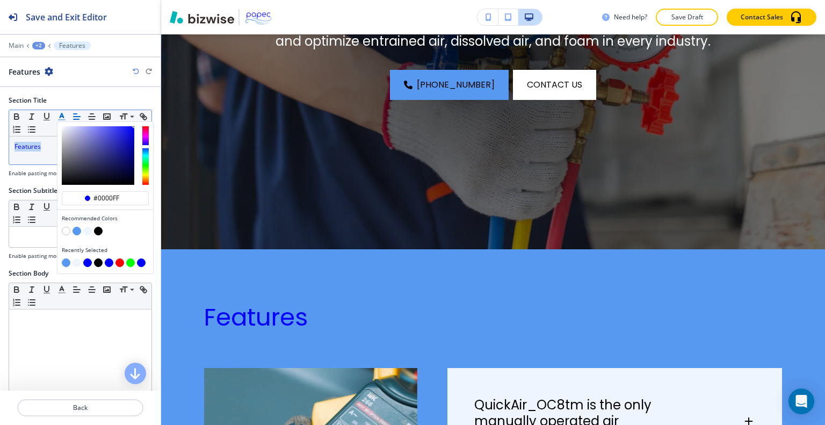
click at [97, 262] on button "button" at bounding box center [98, 262] width 9 height 9
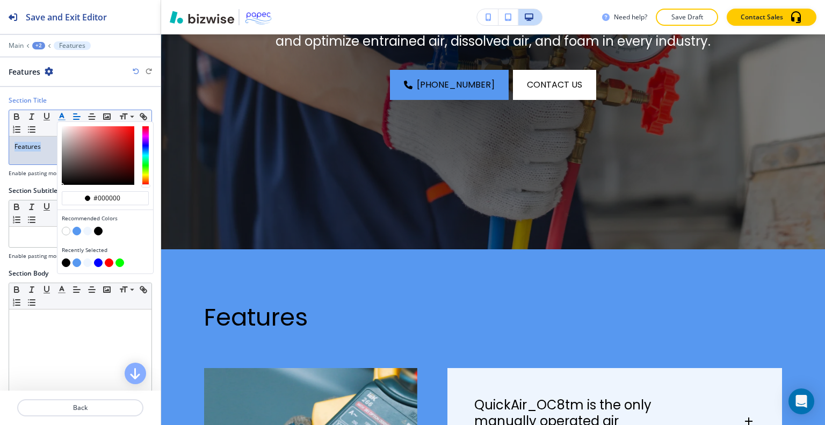
click at [66, 227] on button "button" at bounding box center [66, 231] width 9 height 9
type input "#ffffff"
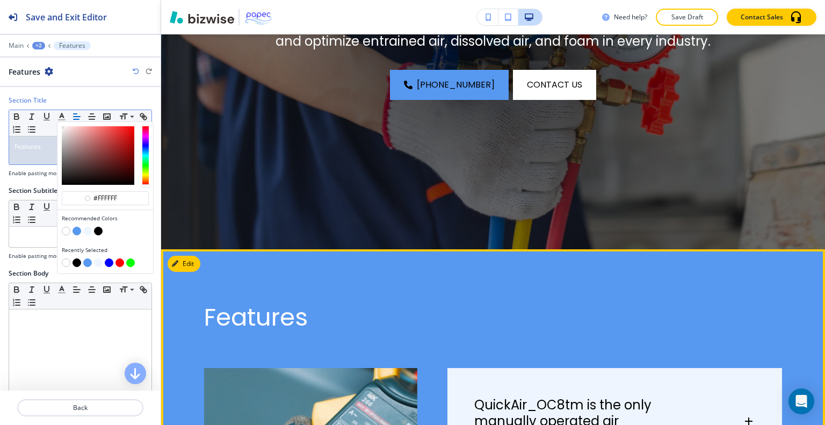
click at [440, 319] on div "Features" at bounding box center [478, 317] width 608 height 28
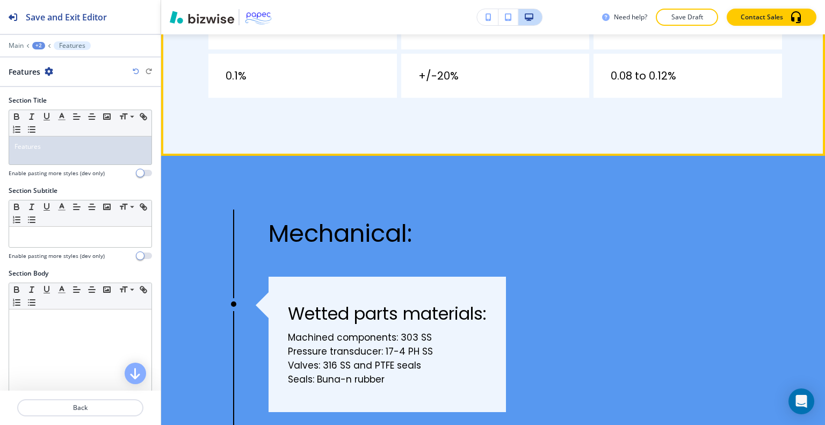
scroll to position [1300, 0]
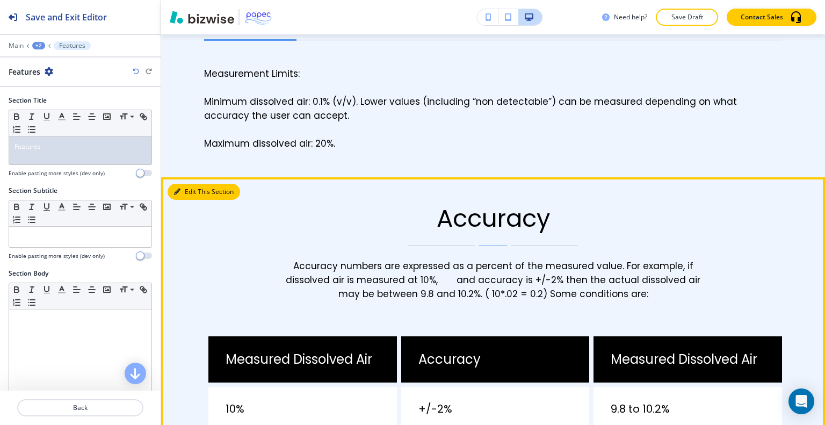
click at [194, 193] on button "Edit This Section" at bounding box center [204, 192] width 73 height 16
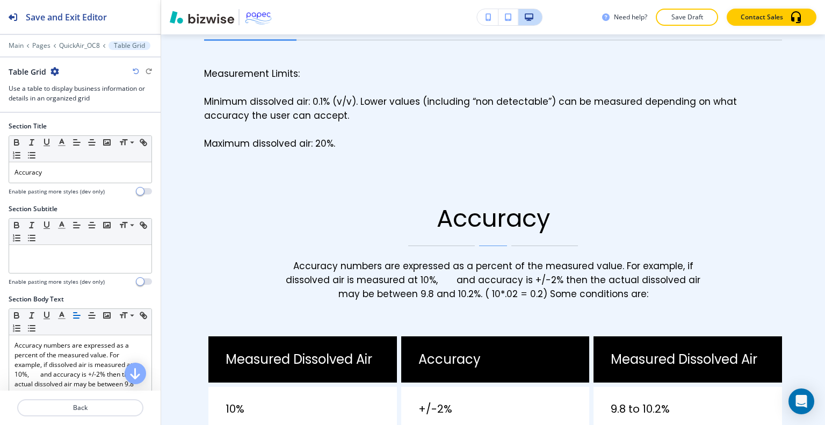
scroll to position [1228, 0]
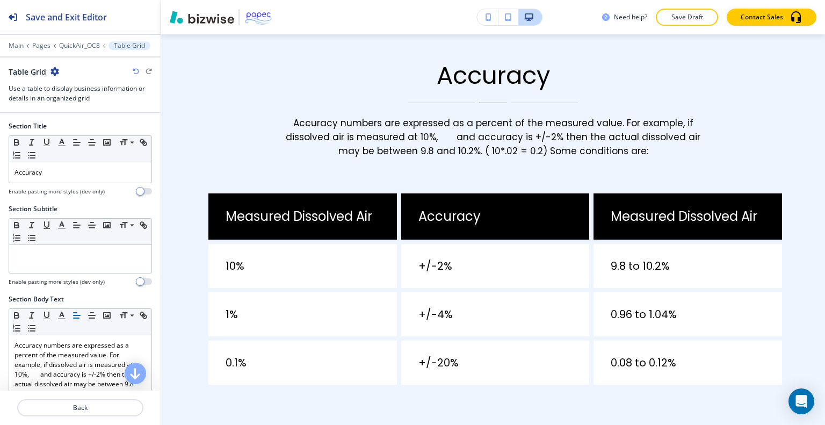
click at [57, 69] on icon "button" at bounding box center [54, 71] width 9 height 9
click at [94, 125] on p "Delete Section" at bounding box center [84, 127] width 55 height 10
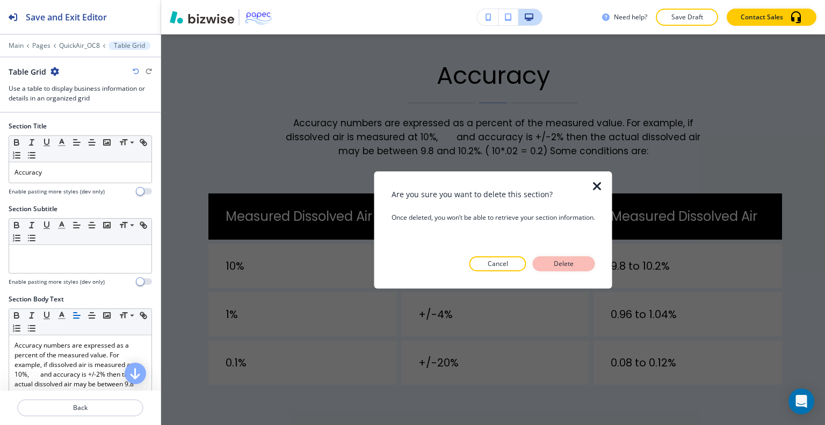
click at [558, 265] on p "Delete" at bounding box center [564, 264] width 26 height 10
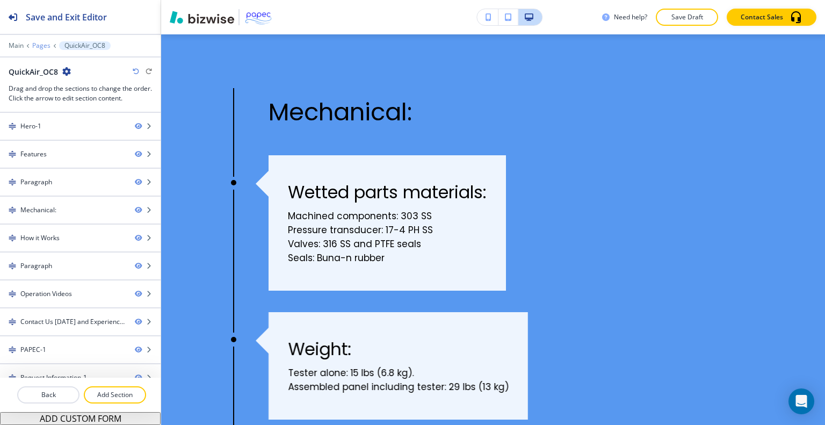
click at [41, 47] on p "Pages" at bounding box center [41, 46] width 18 height 8
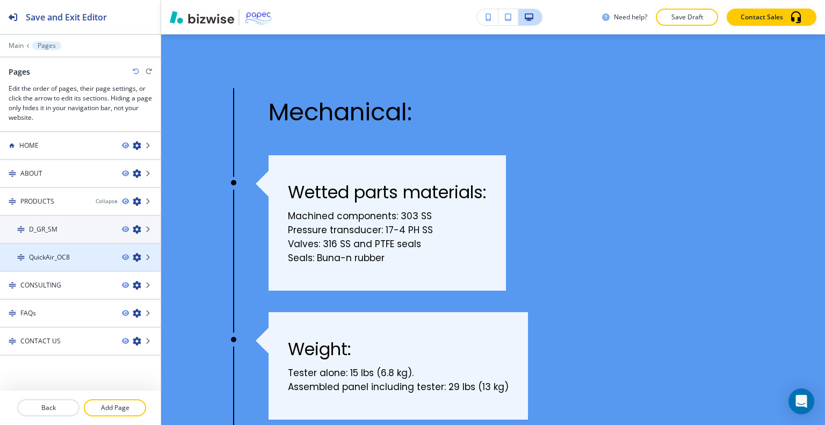
click at [60, 257] on h4 "QuickAir_OC8" at bounding box center [49, 257] width 41 height 10
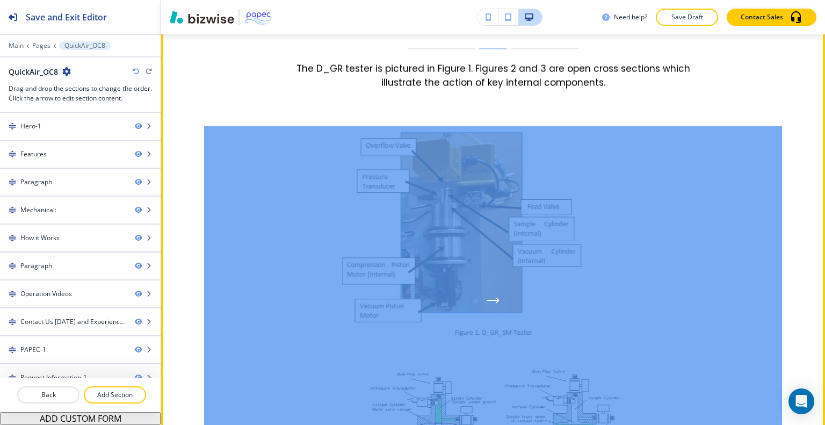
scroll to position [2087, 0]
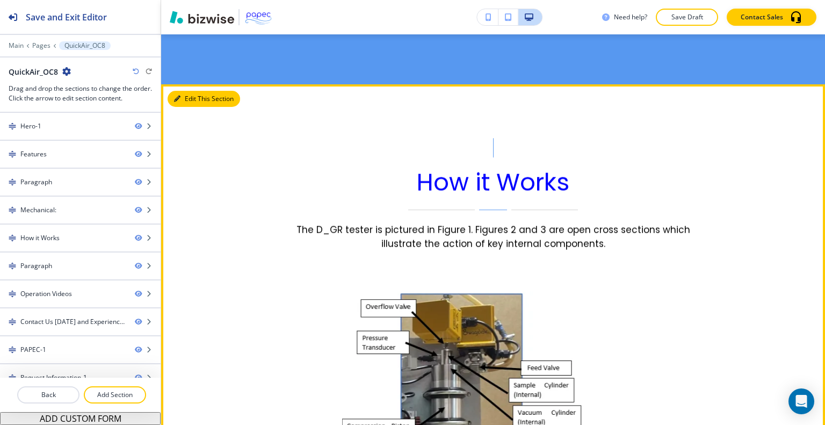
click at [195, 97] on button "Edit This Section" at bounding box center [204, 99] width 73 height 16
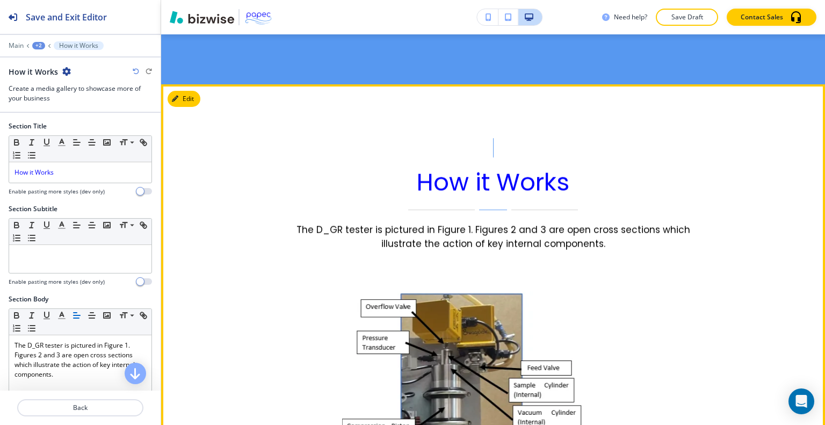
scroll to position [2137, 0]
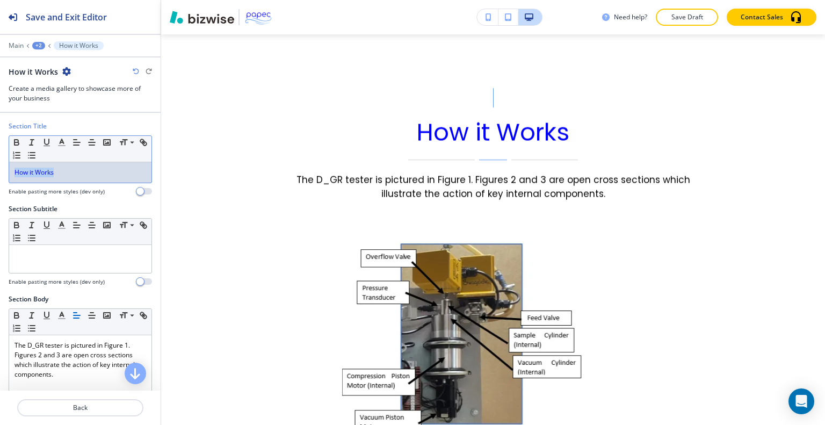
drag, startPoint x: 73, startPoint y: 173, endPoint x: 0, endPoint y: 169, distance: 72.6
click at [0, 169] on div "Section Title Small Normal Large Huge How it Works Enable pasting more styles (…" at bounding box center [80, 162] width 161 height 83
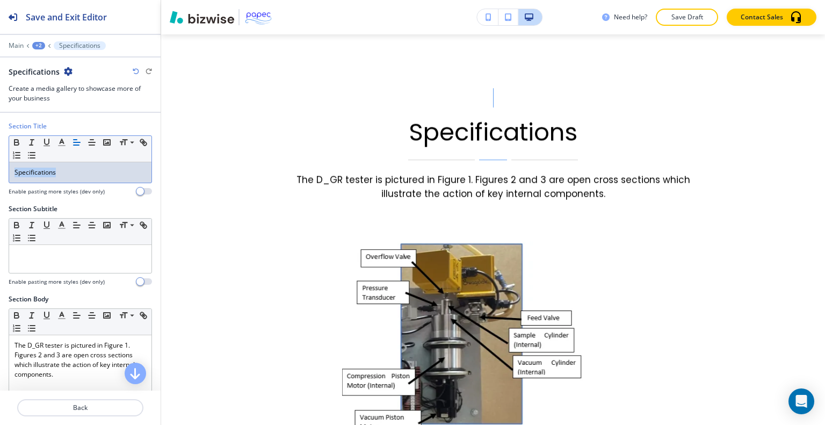
drag, startPoint x: 63, startPoint y: 170, endPoint x: 56, endPoint y: 164, distance: 9.1
click at [1, 176] on div "Section Title Small Normal Large Huge Specifications Enable pasting more styles…" at bounding box center [80, 162] width 161 height 83
click at [62, 146] on line "button" at bounding box center [62, 146] width 6 height 0
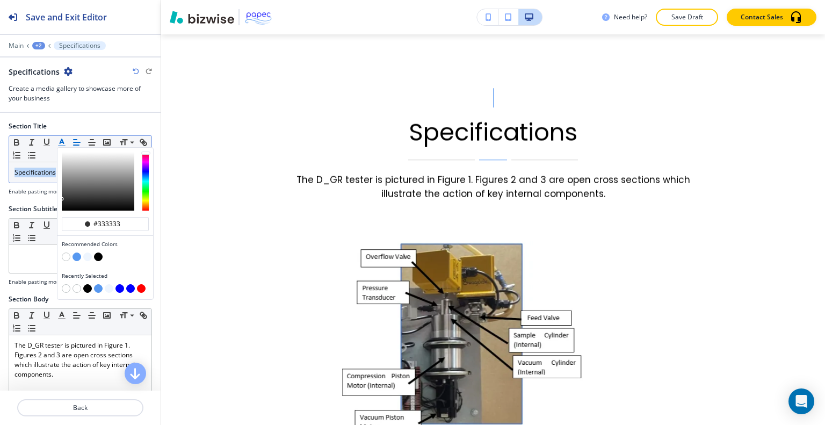
click at [128, 287] on button "button" at bounding box center [130, 288] width 9 height 9
type input "#0000ff"
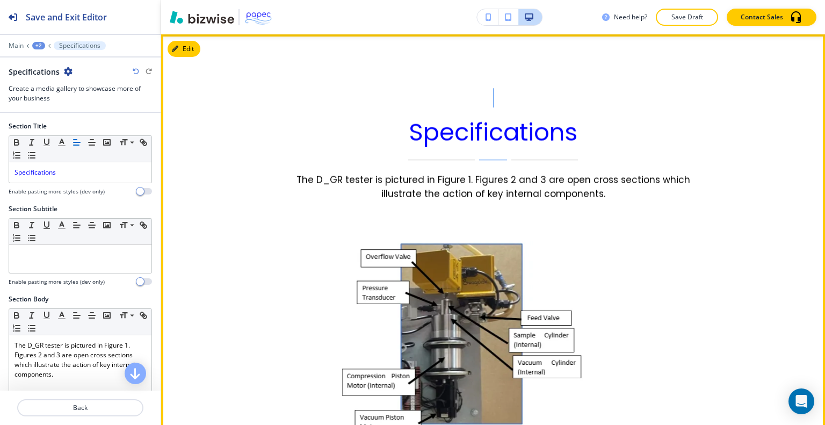
click at [292, 115] on div "Specifications The D_GR tester is pictured in Figure 1. Figures 2 and 3 are ope…" at bounding box center [493, 144] width 578 height 113
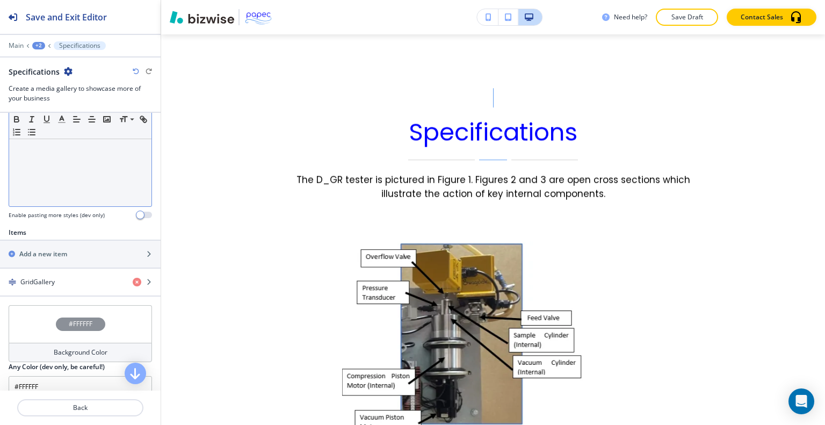
scroll to position [161, 0]
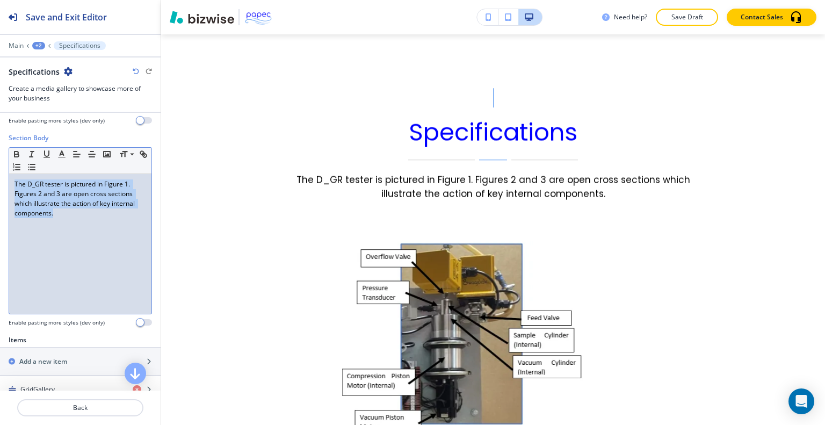
drag, startPoint x: 83, startPoint y: 224, endPoint x: 0, endPoint y: 167, distance: 100.4
click at [0, 167] on div "Section Body Small Normal Large Huge The D_GR tester is pictured in Figure 1. F…" at bounding box center [80, 234] width 161 height 202
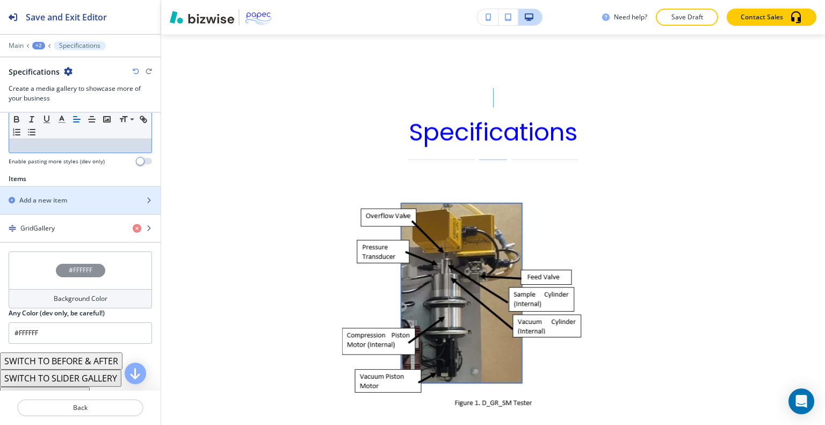
scroll to position [376, 0]
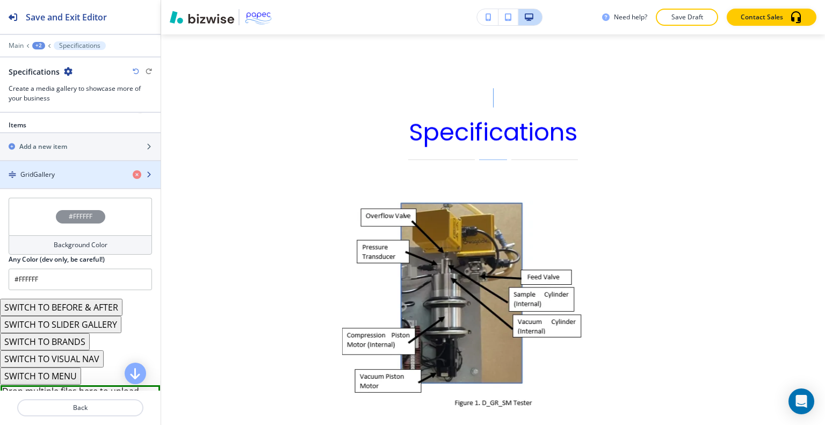
click at [56, 182] on div "button" at bounding box center [80, 183] width 161 height 9
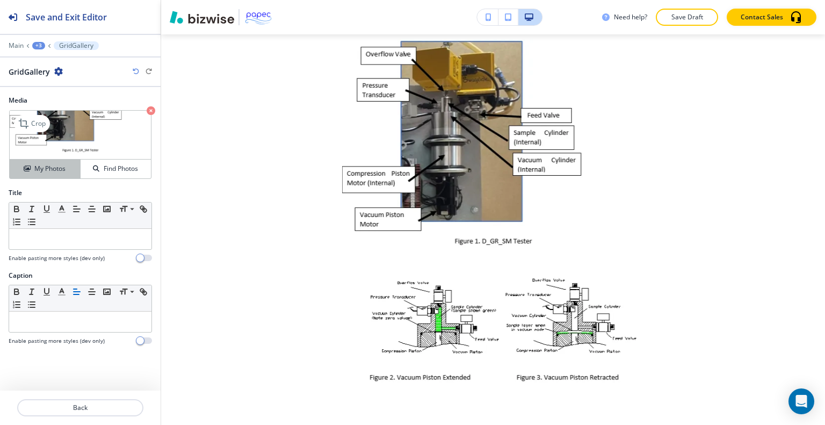
click at [60, 165] on h4 "My Photos" at bounding box center [49, 169] width 31 height 10
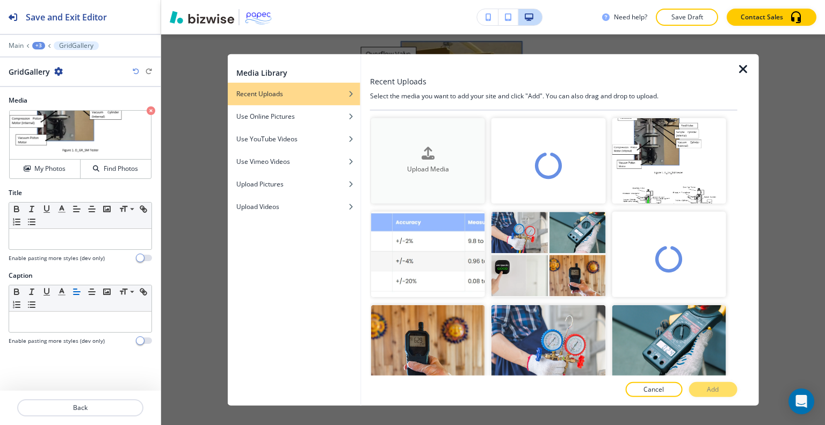
click at [417, 156] on div "Upload Media" at bounding box center [428, 160] width 114 height 27
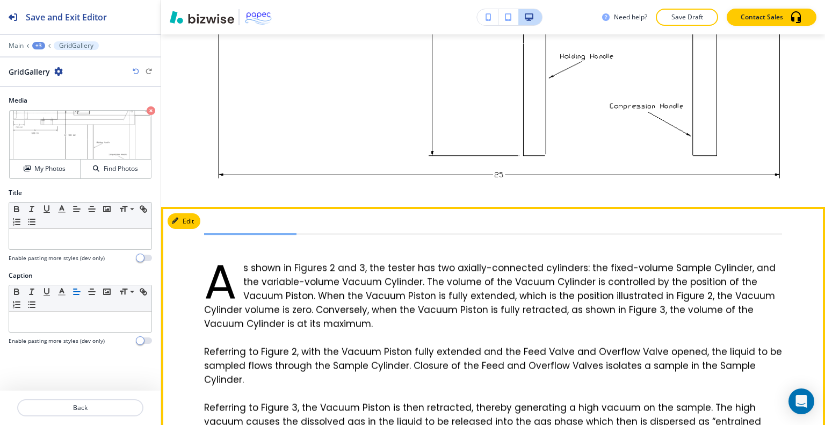
scroll to position [2567, 0]
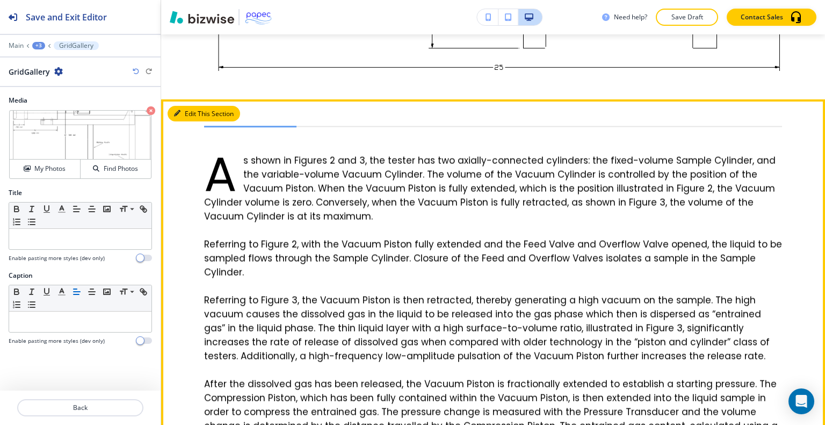
click at [191, 112] on button "Edit This Section" at bounding box center [204, 114] width 73 height 16
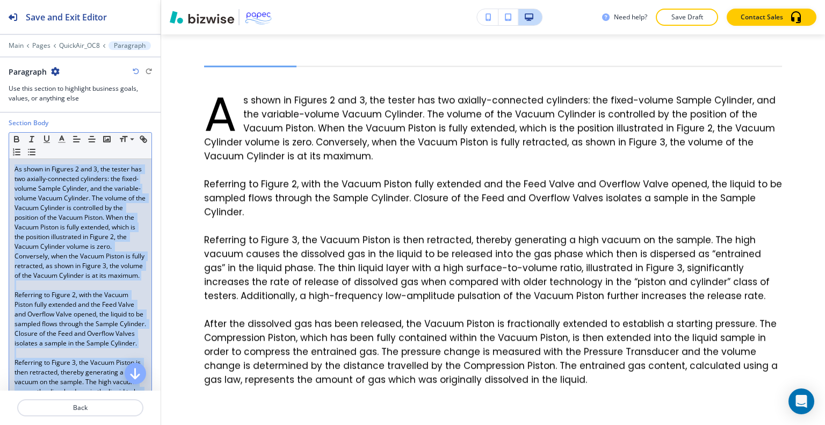
scroll to position [0, 0]
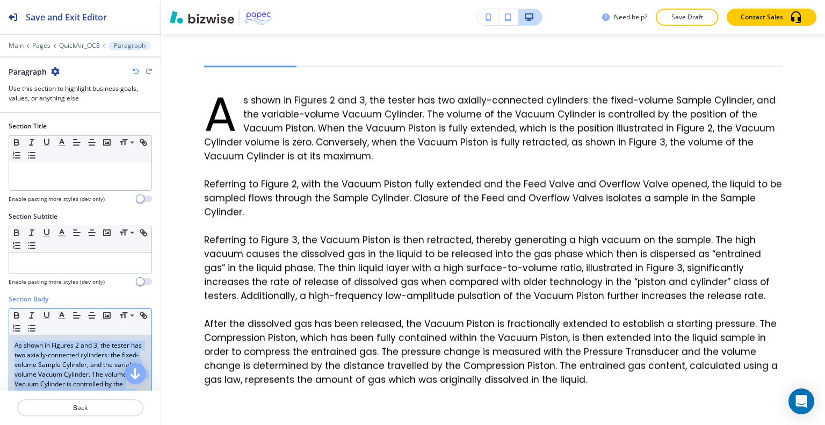
drag, startPoint x: 94, startPoint y: 235, endPoint x: 0, endPoint y: 93, distance: 170.1
click at [0, 93] on div "Save and Exit Editor Main Pages QuickAir_OC8 Paragraph Paragraph Use this secti…" at bounding box center [80, 212] width 161 height 425
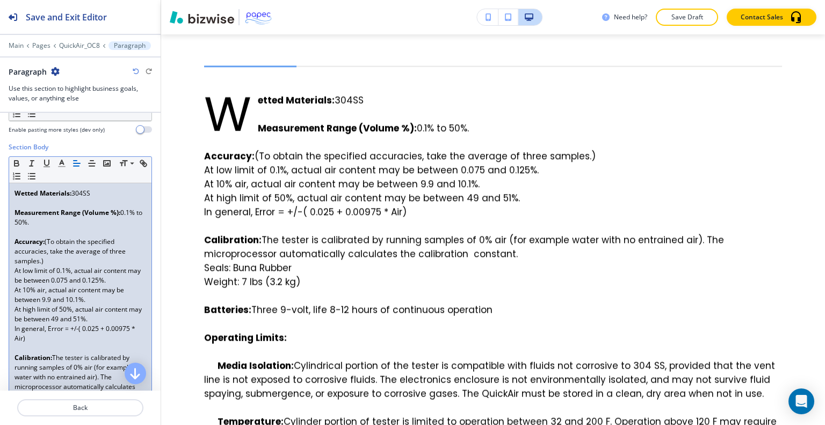
click at [15, 193] on strong "Wetted Materials:" at bounding box center [43, 193] width 57 height 9
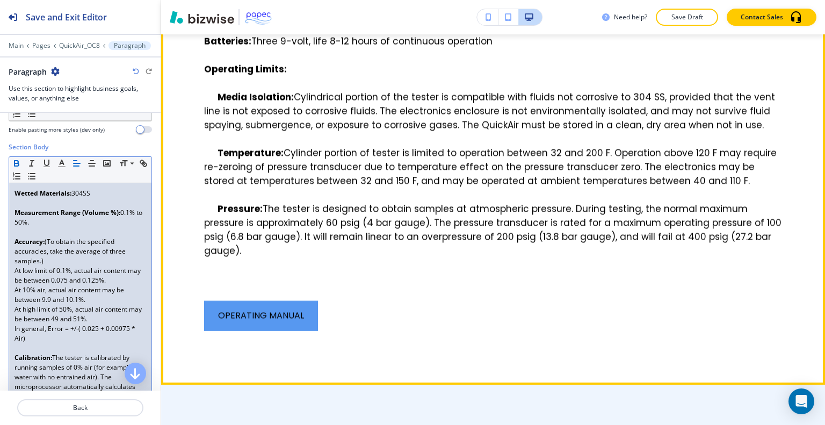
scroll to position [3218, 0]
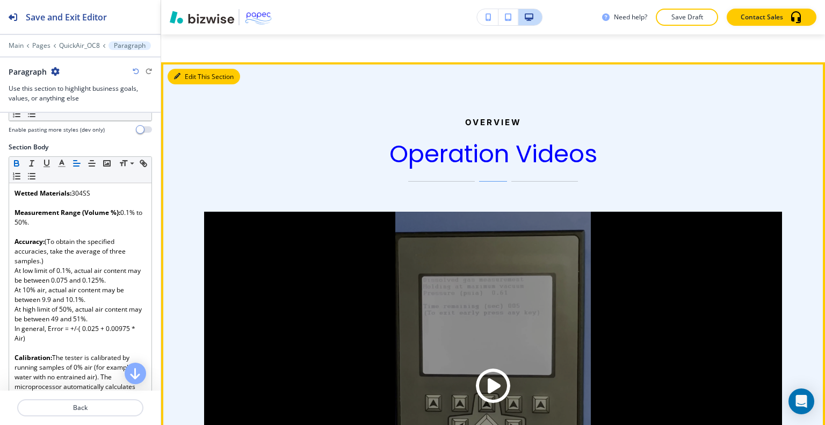
click at [178, 74] on icon "button" at bounding box center [177, 76] width 6 height 6
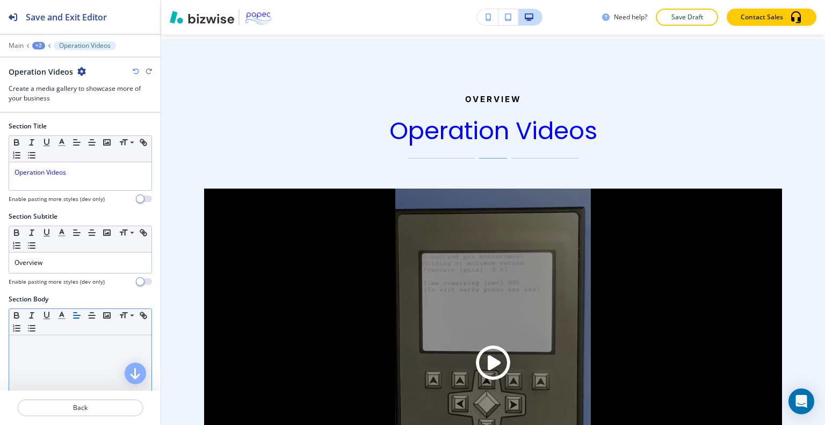
scroll to position [322, 0]
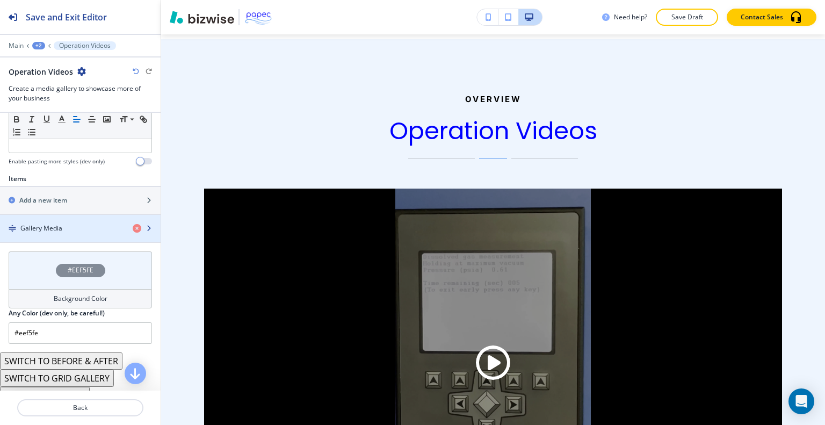
click at [80, 227] on div "Gallery Media" at bounding box center [62, 228] width 124 height 10
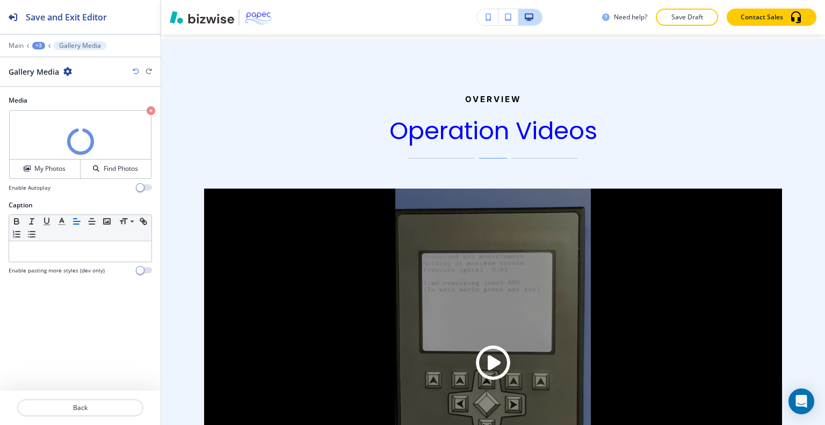
scroll to position [3390, 0]
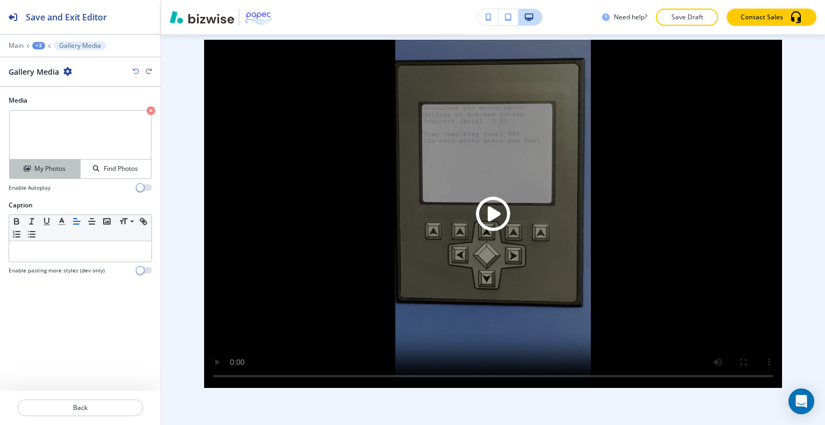
click at [59, 167] on h4 "My Photos" at bounding box center [49, 169] width 31 height 10
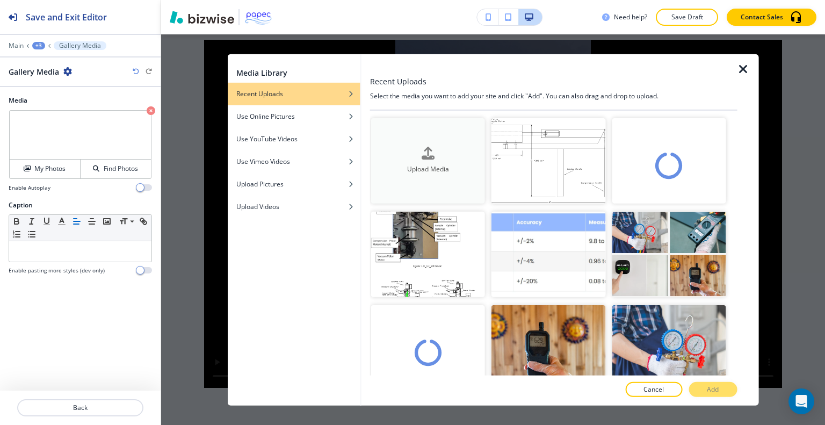
click at [411, 165] on h4 "Upload Media" at bounding box center [428, 169] width 114 height 10
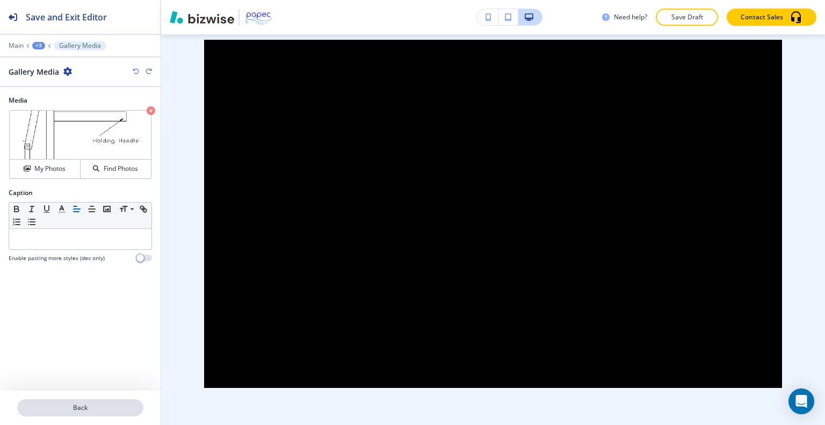
click at [80, 406] on p "Back" at bounding box center [80, 408] width 124 height 10
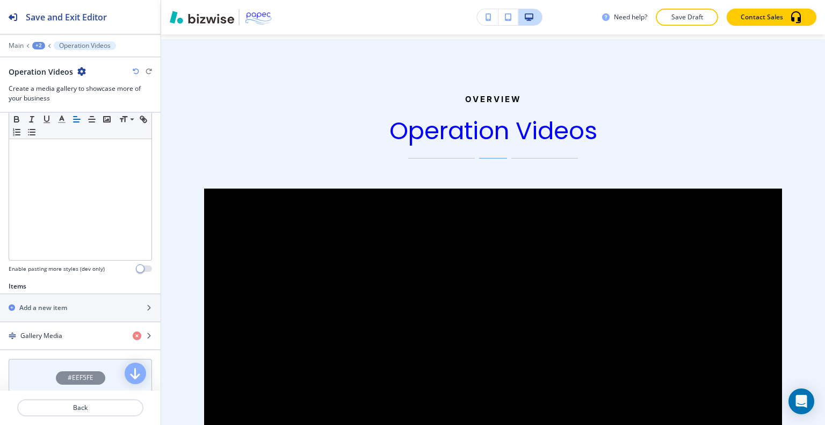
scroll to position [376, 0]
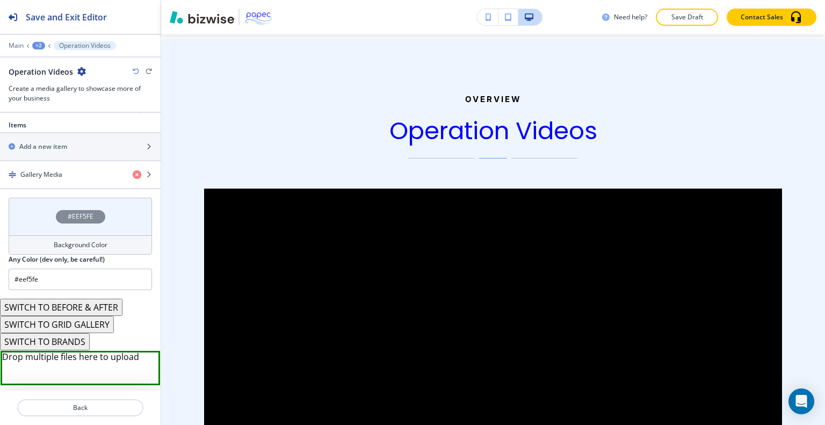
click at [39, 220] on div "#EEF5FE" at bounding box center [80, 217] width 143 height 38
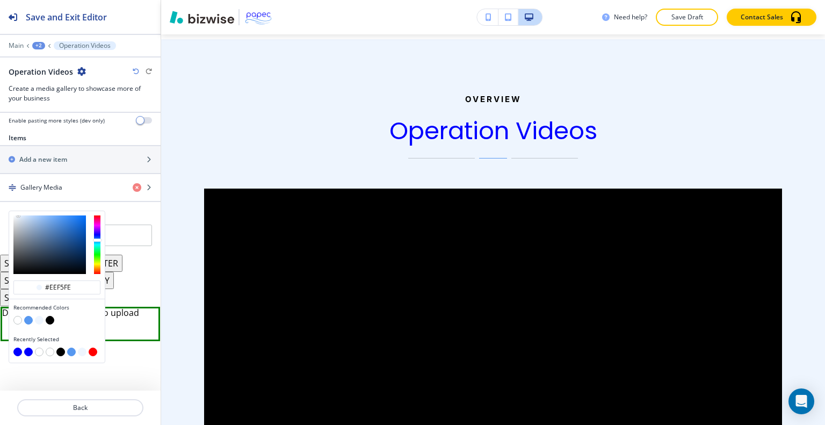
click at [20, 317] on button "button" at bounding box center [17, 320] width 9 height 9
type input "#FFFFFF"
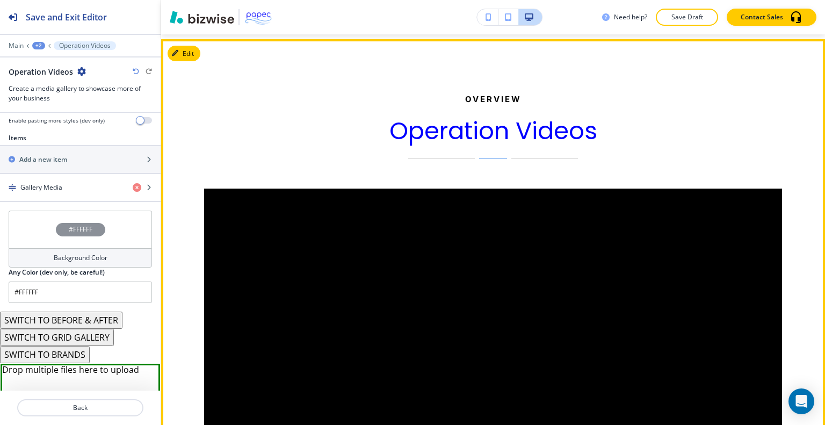
scroll to position [3403, 0]
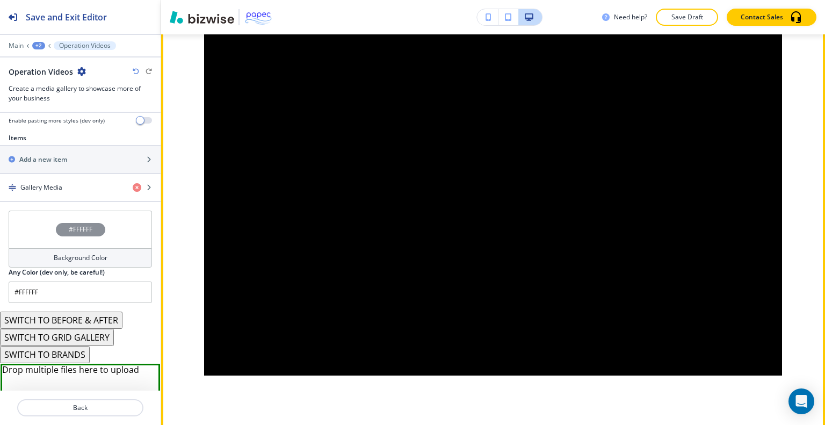
click at [486, 211] on img at bounding box center [493, 201] width 578 height 348
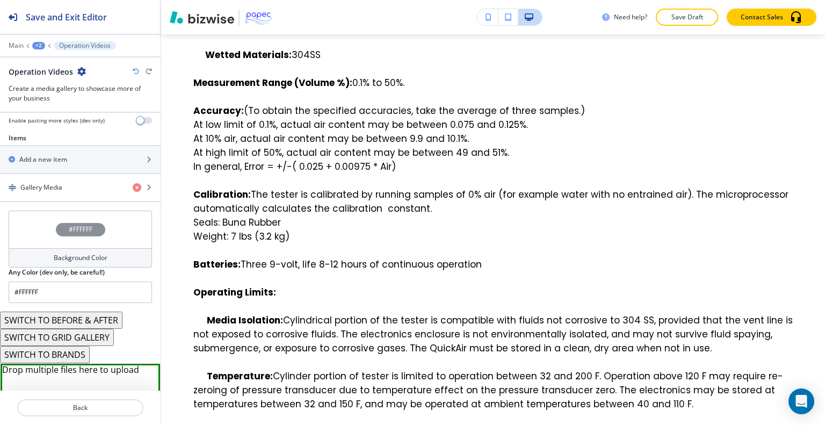
scroll to position [3241, 0]
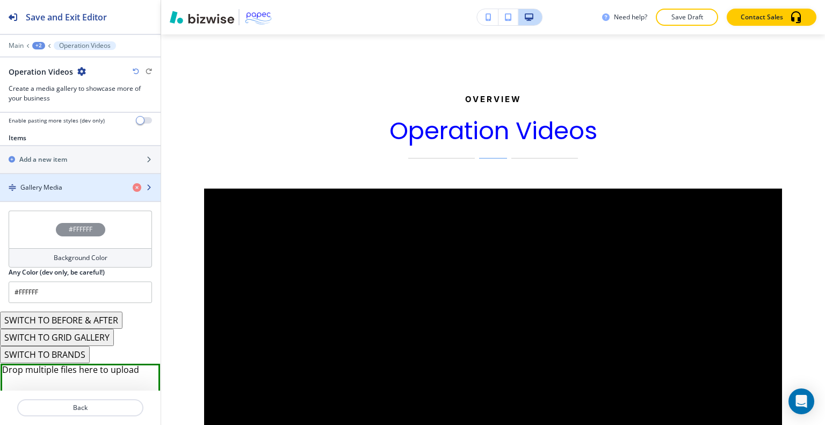
click at [39, 192] on div "button" at bounding box center [80, 196] width 161 height 9
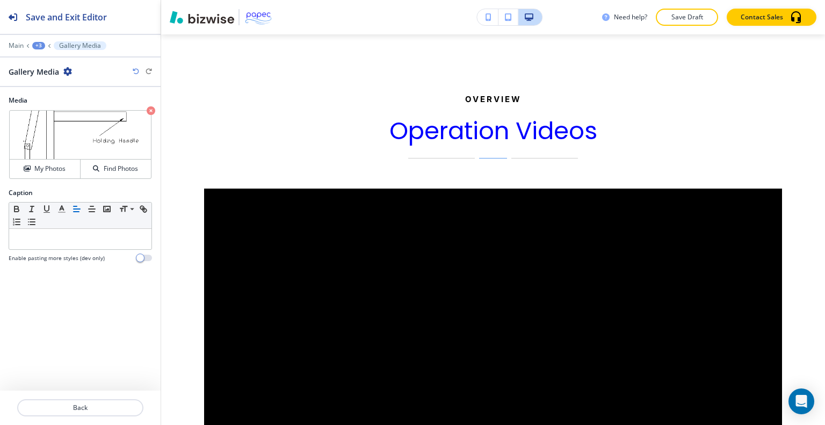
scroll to position [3390, 0]
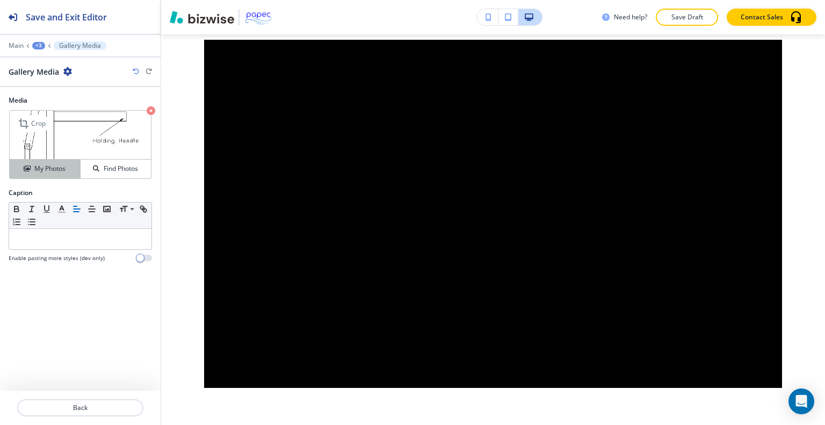
click at [48, 176] on button "My Photos" at bounding box center [45, 169] width 71 height 19
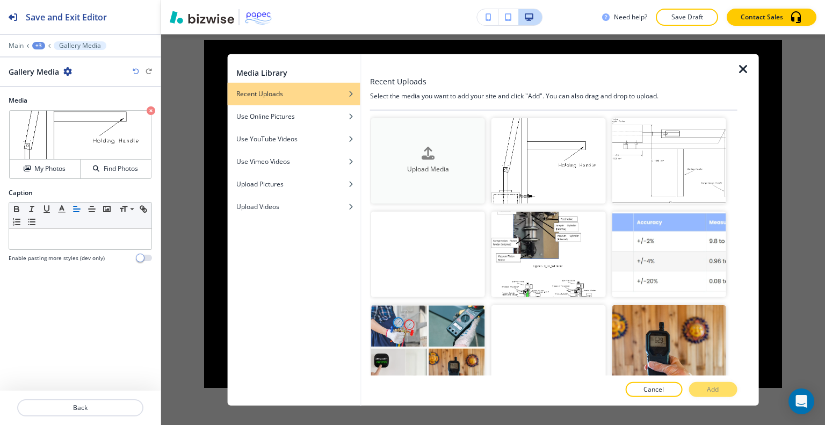
click at [462, 160] on div "button" at bounding box center [428, 162] width 114 height 4
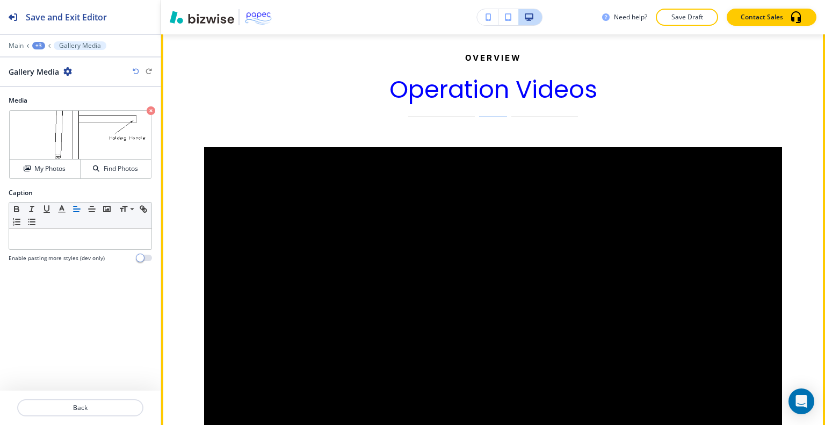
scroll to position [3175, 0]
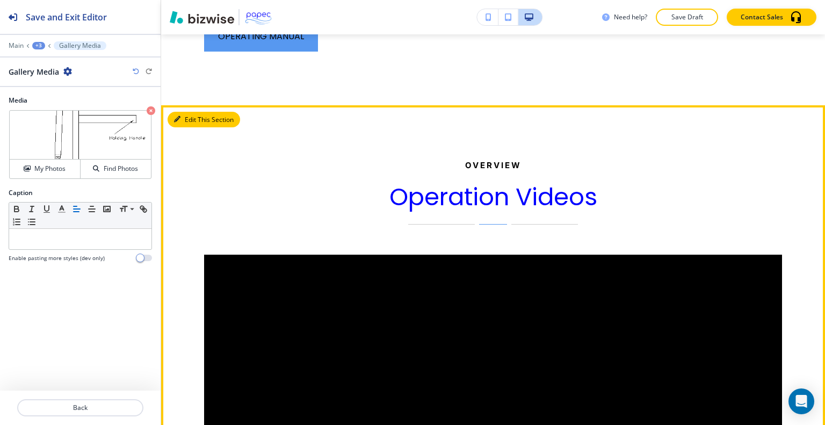
click at [190, 114] on button "Edit This Section" at bounding box center [204, 120] width 73 height 16
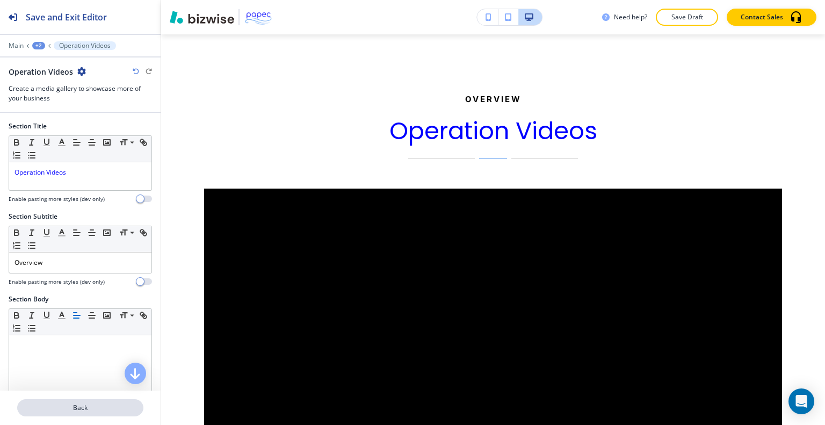
click at [100, 401] on button "Back" at bounding box center [80, 407] width 126 height 17
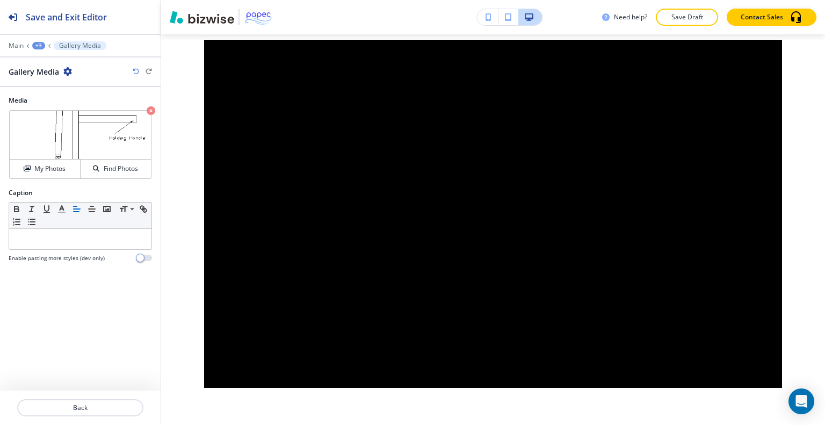
click at [34, 51] on div at bounding box center [80, 53] width 161 height 6
click at [37, 46] on div "+3" at bounding box center [38, 46] width 13 height 8
click at [55, 84] on p "QuickAir_OC8" at bounding box center [66, 82] width 55 height 10
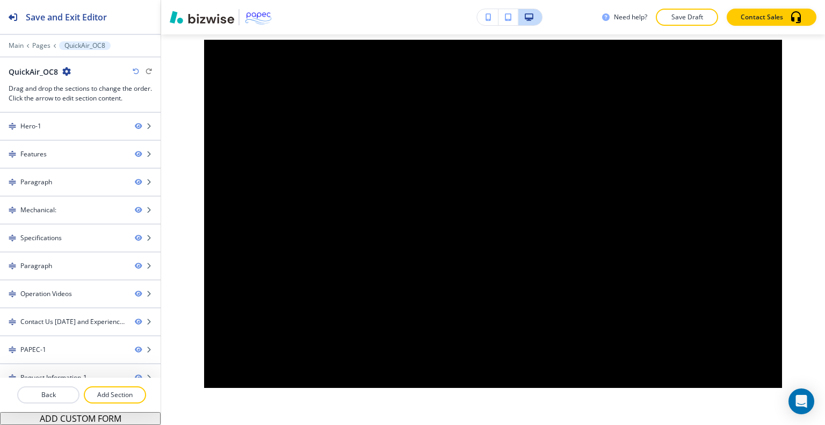
click at [122, 403] on div at bounding box center [80, 407] width 161 height 9
click at [118, 393] on p "Add Section" at bounding box center [115, 395] width 60 height 10
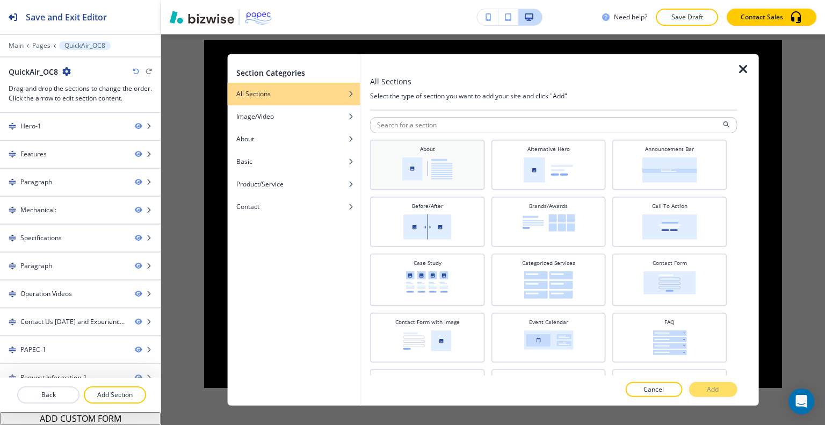
click at [455, 175] on div "About" at bounding box center [427, 163] width 104 height 38
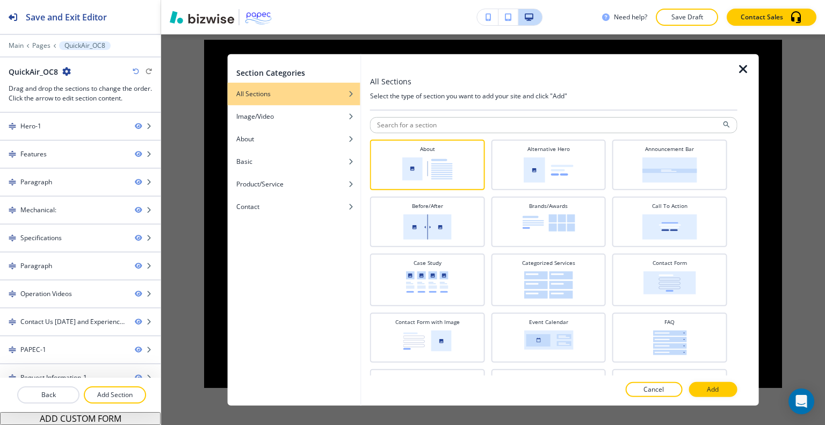
click at [713, 391] on p "Add" at bounding box center [713, 390] width 12 height 10
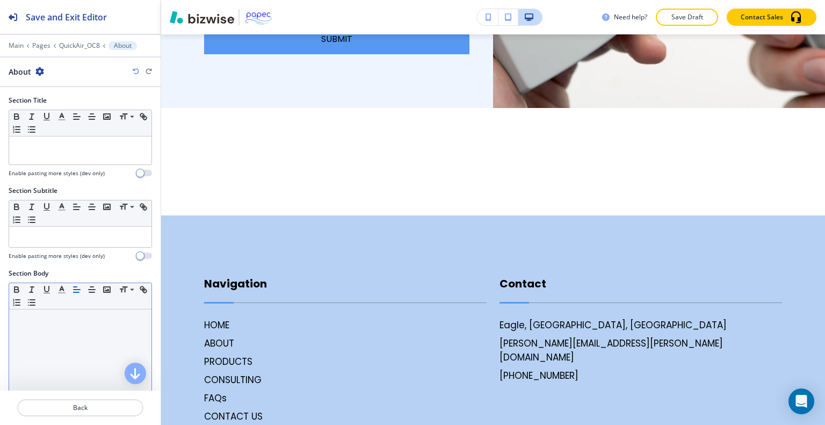
scroll to position [215, 0]
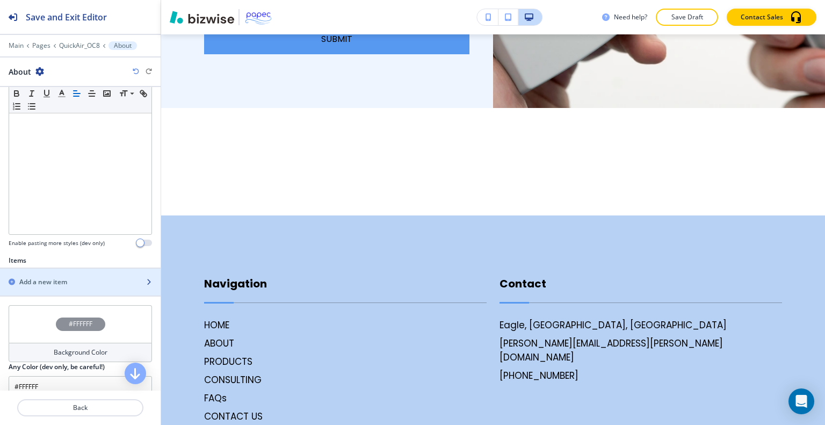
click at [87, 274] on div "button" at bounding box center [80, 273] width 161 height 9
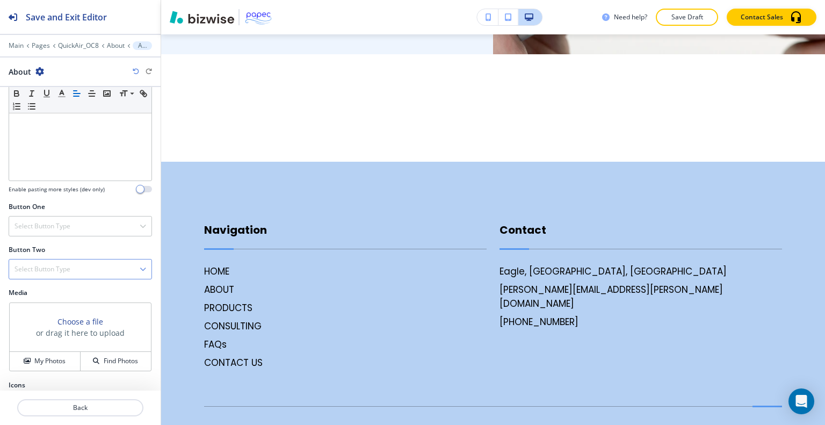
scroll to position [305, 0]
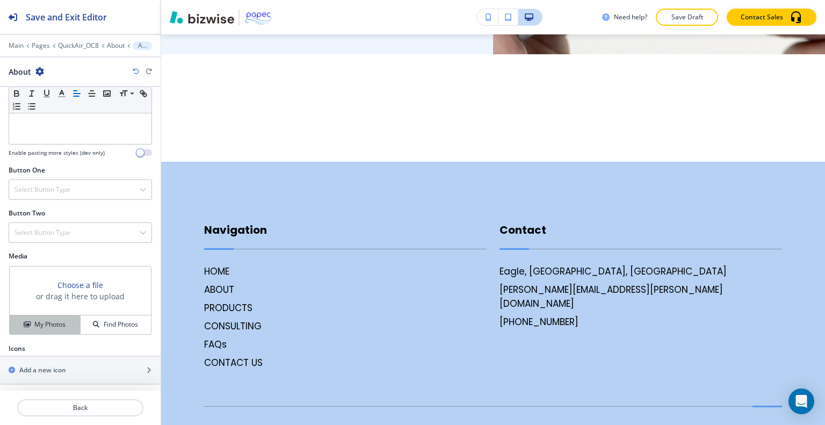
click at [63, 320] on h4 "My Photos" at bounding box center [49, 325] width 31 height 10
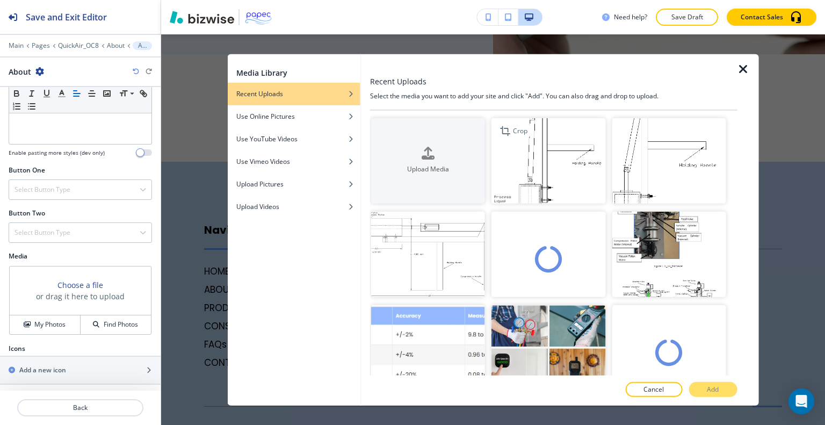
click at [541, 170] on img "button" at bounding box center [548, 160] width 114 height 85
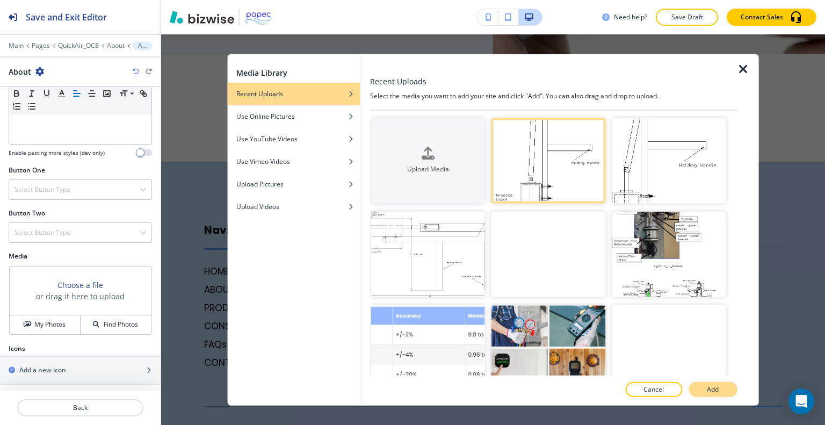
click at [707, 389] on p "Add" at bounding box center [713, 390] width 12 height 10
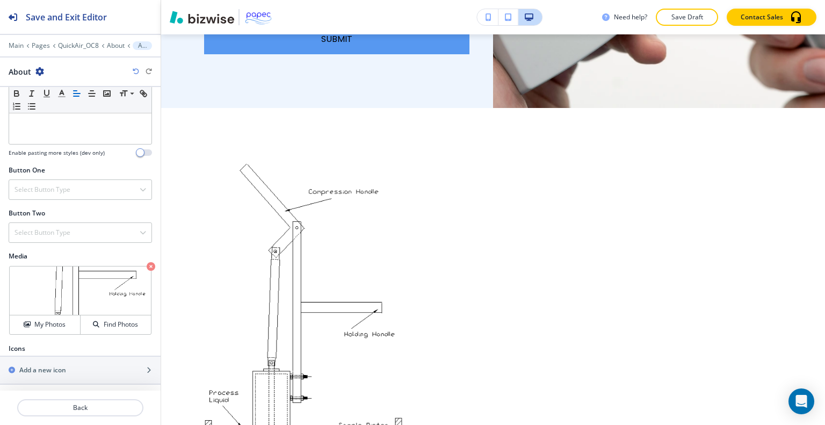
scroll to position [4946, 0]
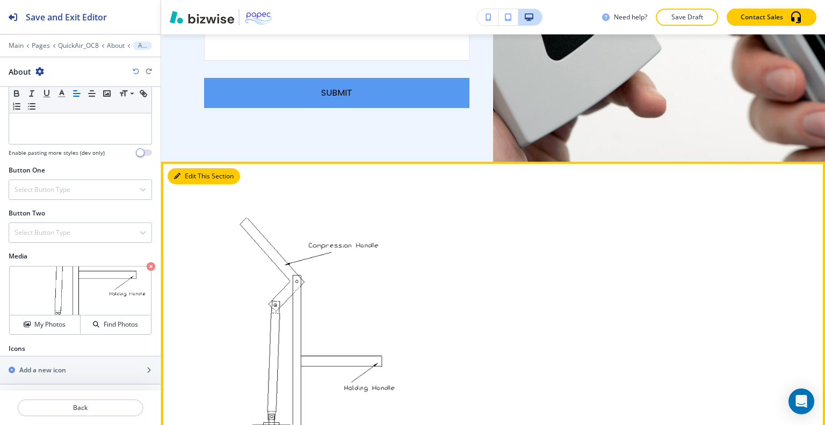
click at [195, 168] on button "Edit This Section" at bounding box center [204, 176] width 73 height 16
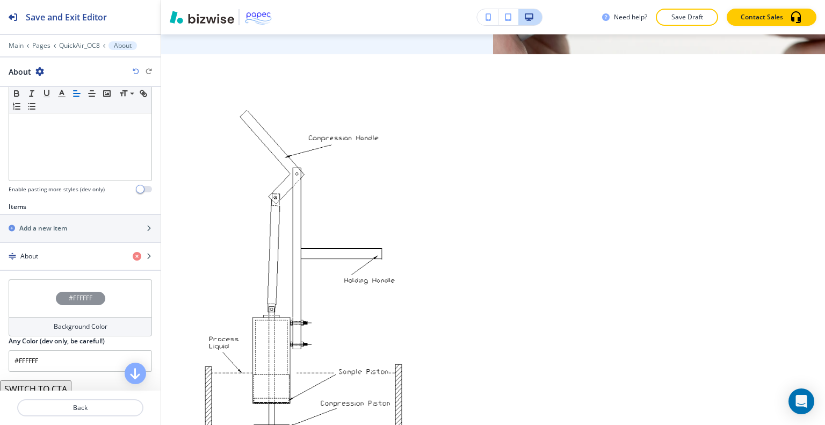
scroll to position [310, 0]
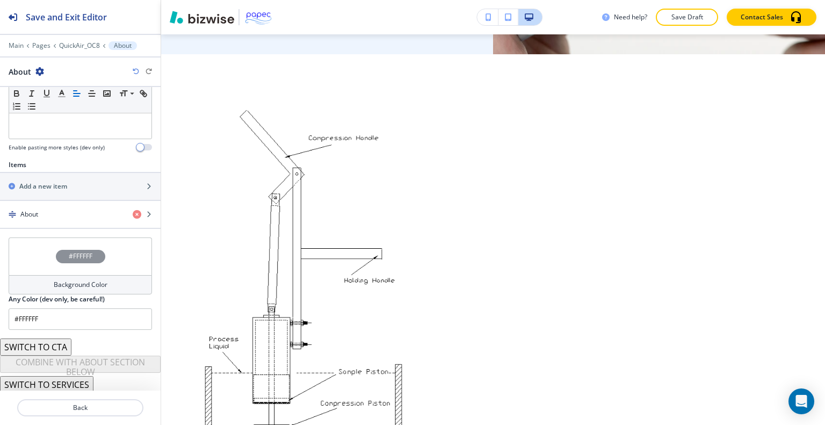
click at [70, 385] on button "SWITCH TO SERVICES" at bounding box center [46, 384] width 93 height 17
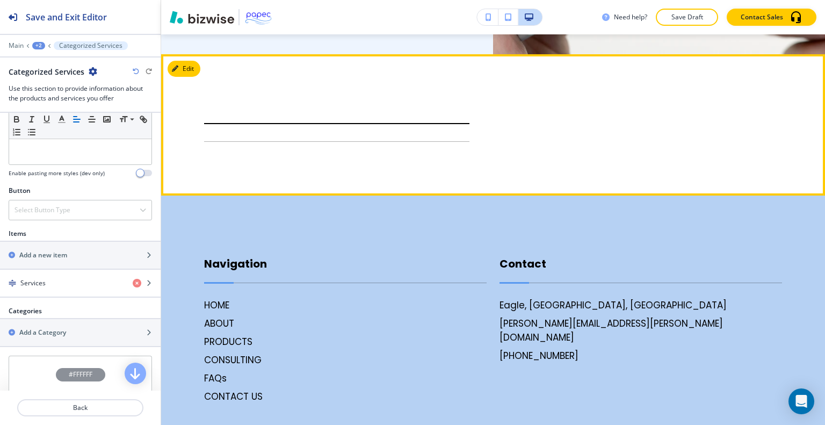
scroll to position [5000, 0]
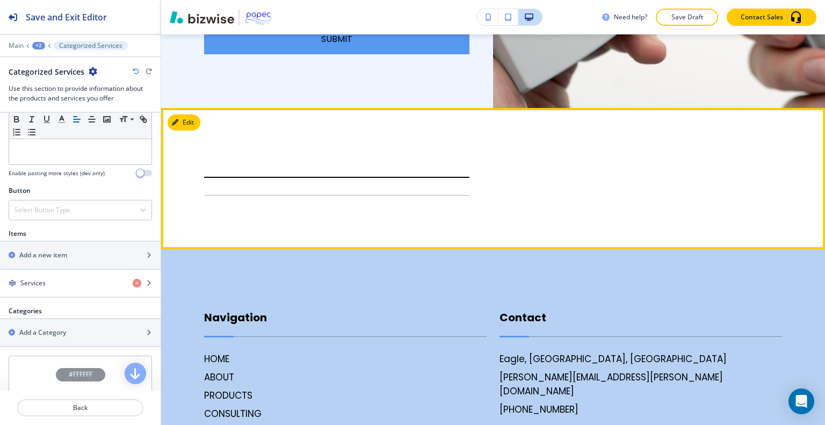
click at [373, 162] on div at bounding box center [313, 179] width 313 height 34
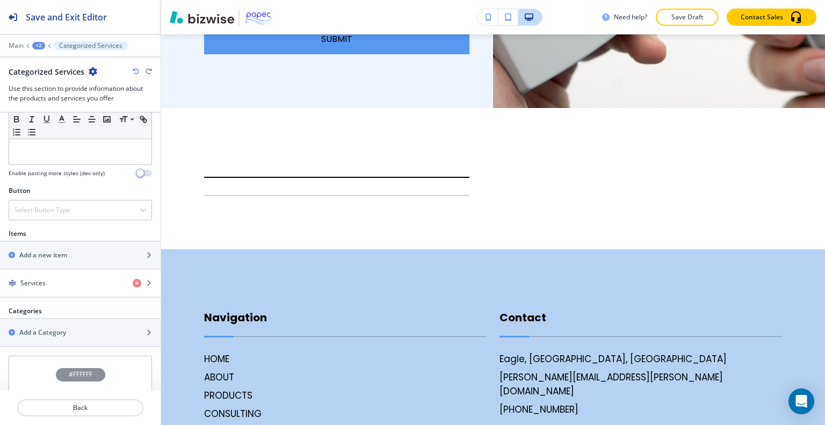
scroll to position [476, 0]
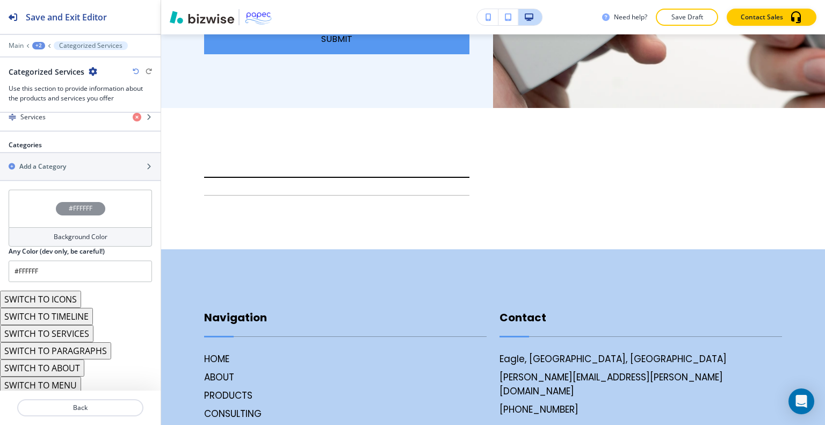
click at [73, 310] on button "SWITCH TO TIMELINE" at bounding box center [46, 316] width 93 height 17
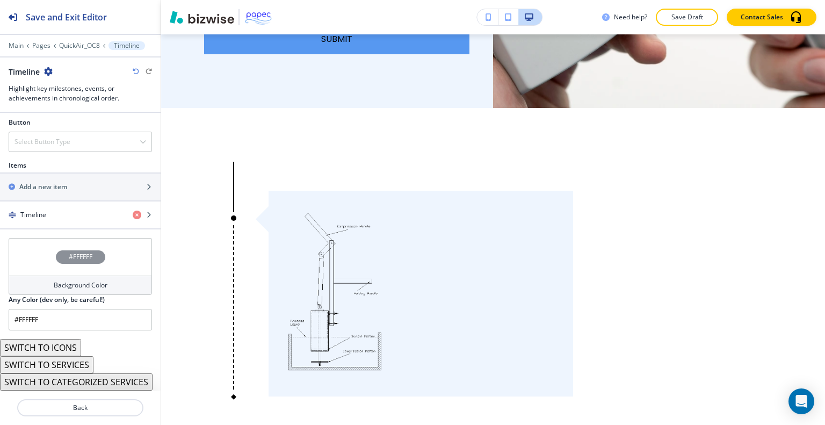
scroll to position [376, 0]
click at [95, 382] on button "SWITCH TO CATEGORIZED SERVICES" at bounding box center [76, 384] width 153 height 17
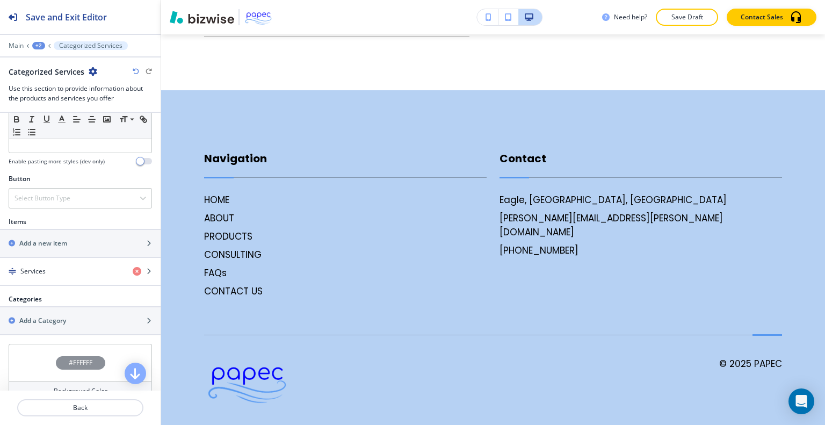
scroll to position [476, 0]
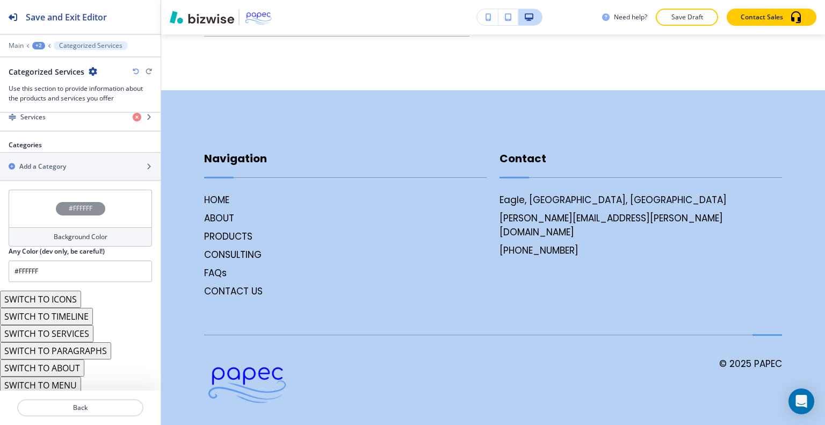
click at [67, 296] on button "SWITCH TO ICONS" at bounding box center [40, 299] width 81 height 17
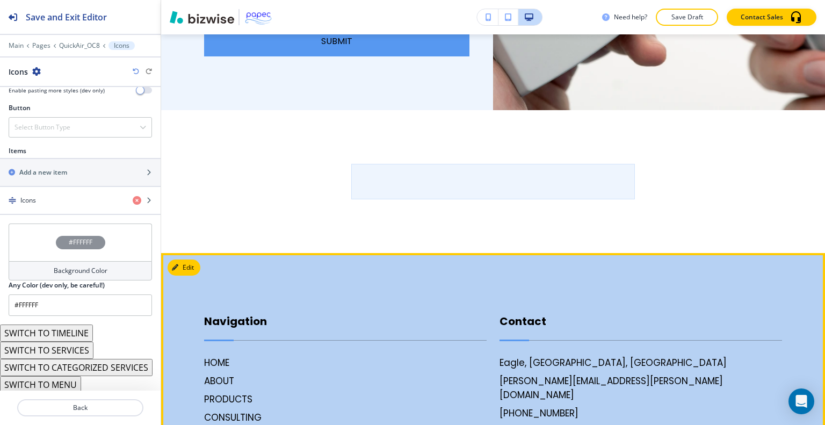
scroll to position [4944, 0]
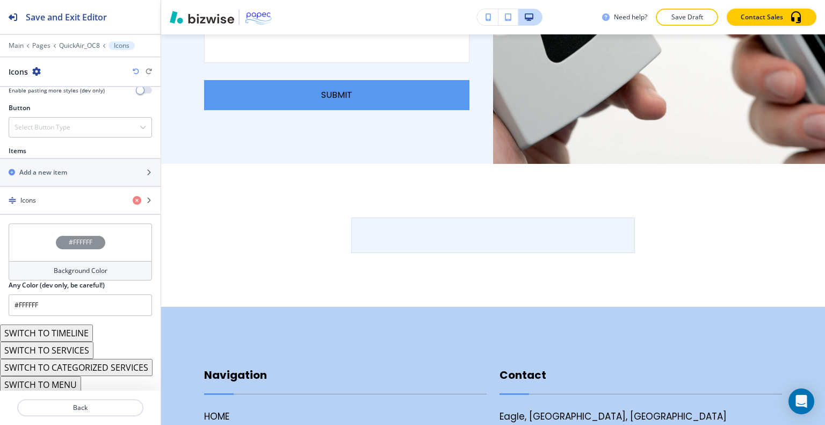
click at [70, 379] on button "SWITCH TO MENU" at bounding box center [40, 384] width 81 height 17
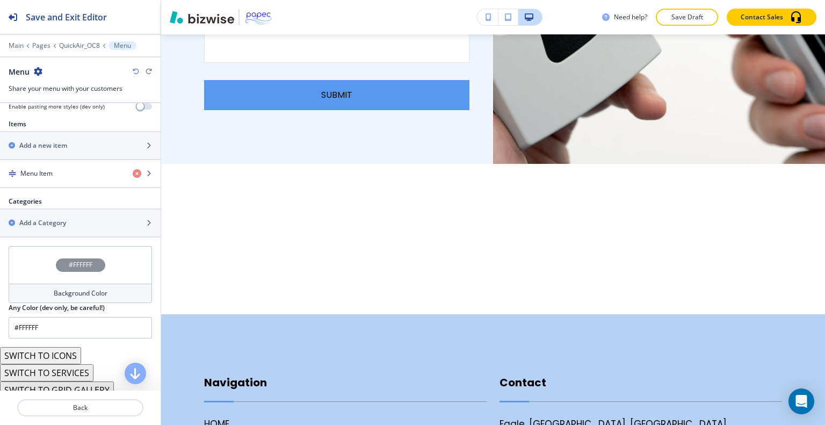
drag, startPoint x: 142, startPoint y: 70, endPoint x: 141, endPoint y: 76, distance: 5.9
click at [141, 76] on div "Menu" at bounding box center [80, 71] width 143 height 11
click at [138, 73] on icon "button" at bounding box center [136, 71] width 6 height 6
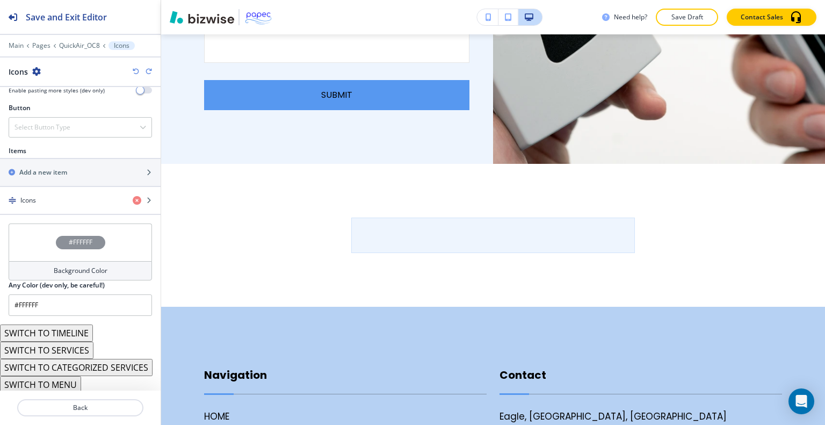
click at [137, 73] on icon "button" at bounding box center [136, 71] width 6 height 6
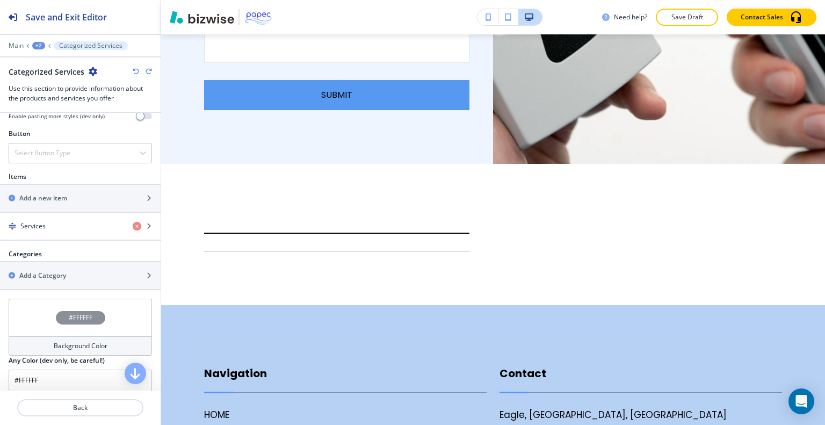
click at [137, 73] on icon "button" at bounding box center [136, 71] width 6 height 6
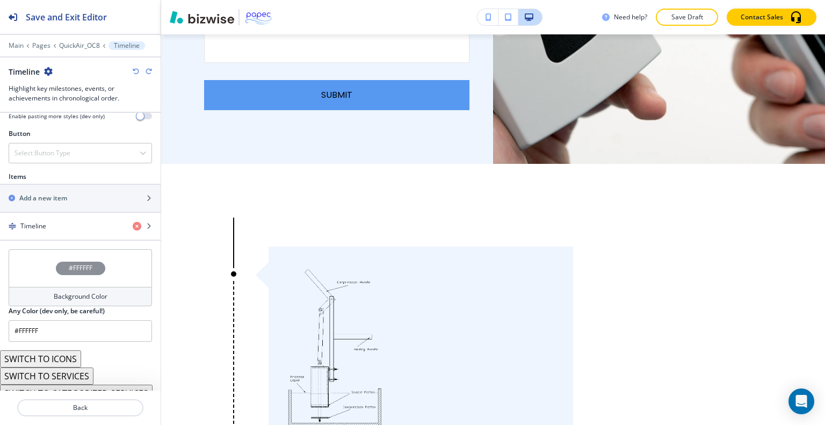
click at [137, 73] on icon "button" at bounding box center [136, 71] width 6 height 6
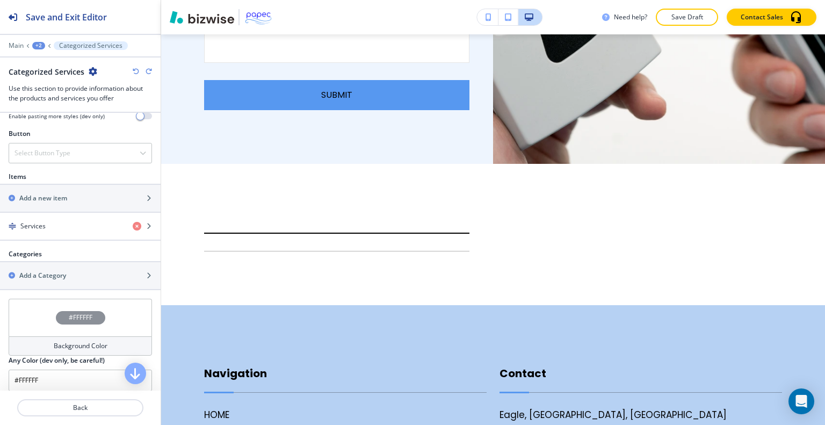
click at [137, 73] on icon "button" at bounding box center [136, 71] width 6 height 6
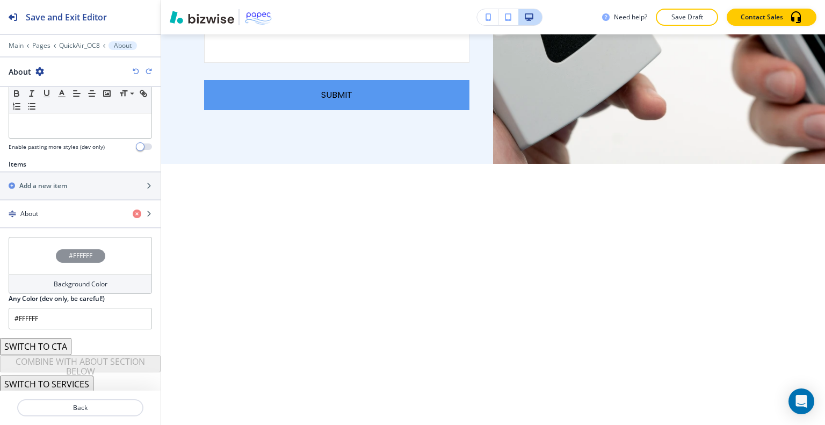
click at [136, 73] on icon "button" at bounding box center [136, 71] width 6 height 6
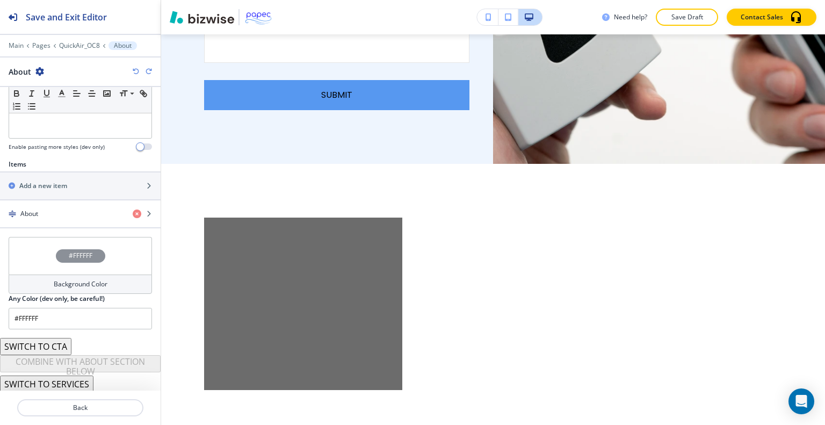
click at [136, 73] on icon "button" at bounding box center [136, 71] width 6 height 6
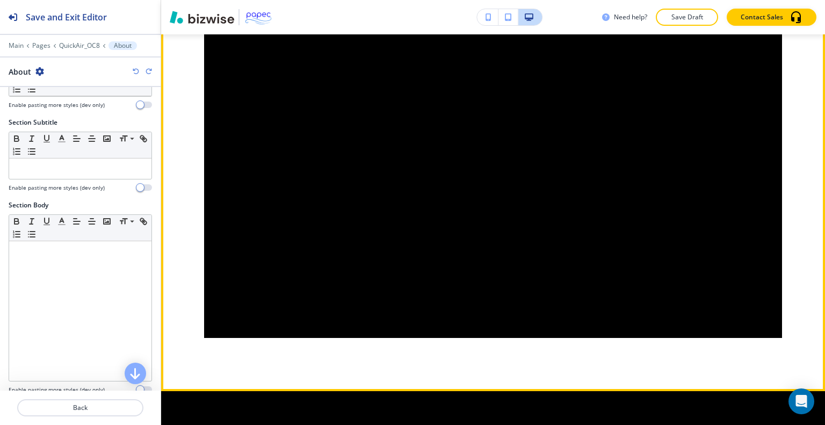
scroll to position [3225, 0]
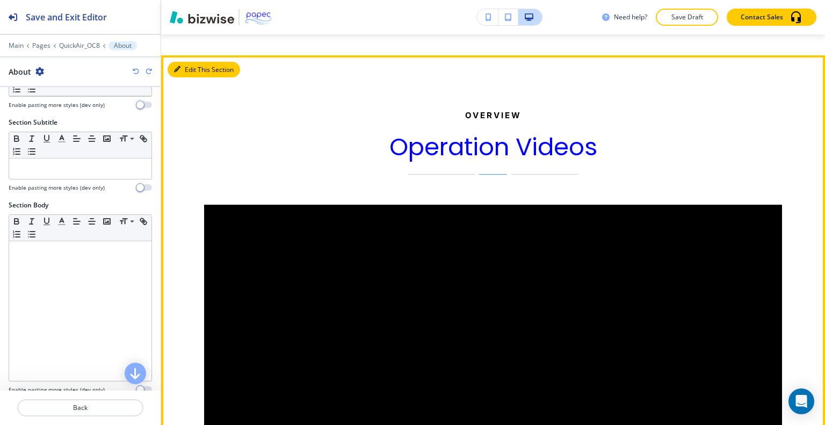
click at [196, 63] on button "Edit This Section" at bounding box center [204, 70] width 73 height 16
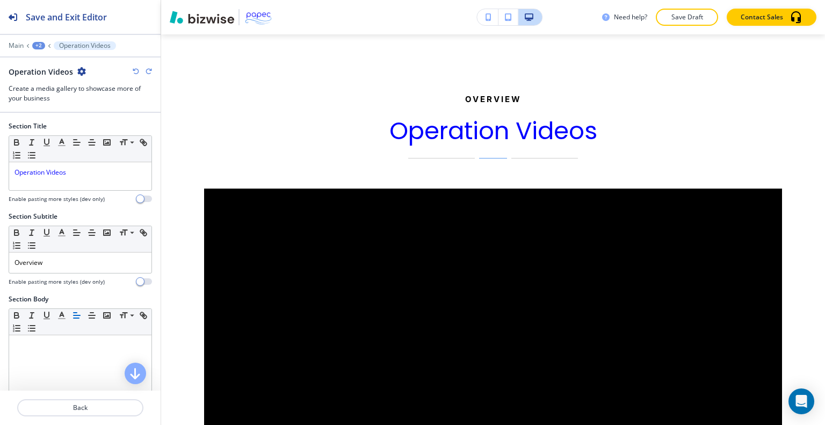
scroll to position [322, 0]
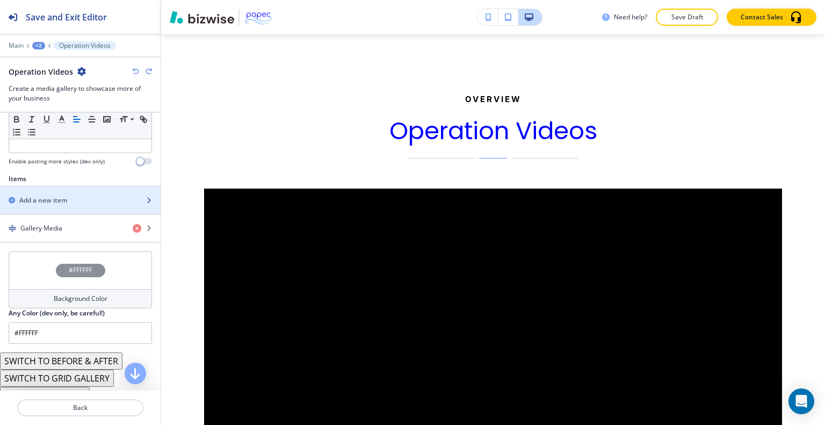
click at [73, 200] on div "Add a new item" at bounding box center [68, 201] width 137 height 10
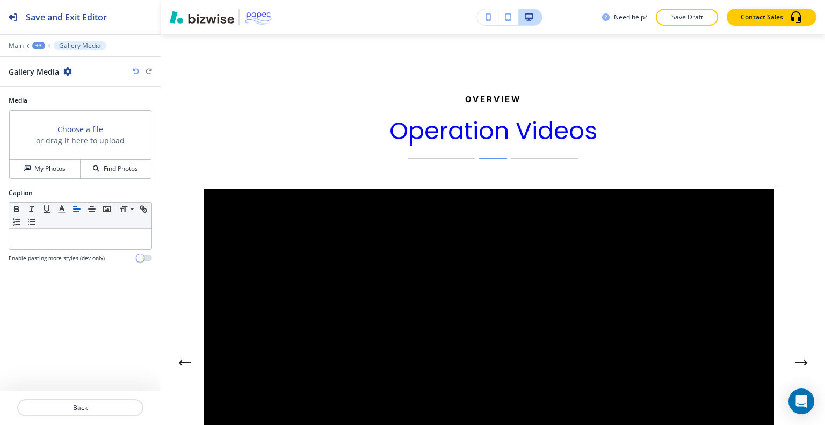
scroll to position [3390, 0]
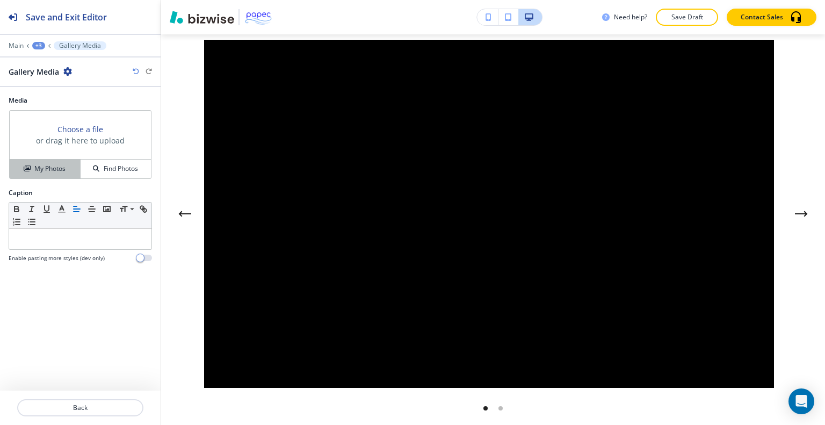
click at [69, 165] on div "My Photos" at bounding box center [45, 169] width 70 height 10
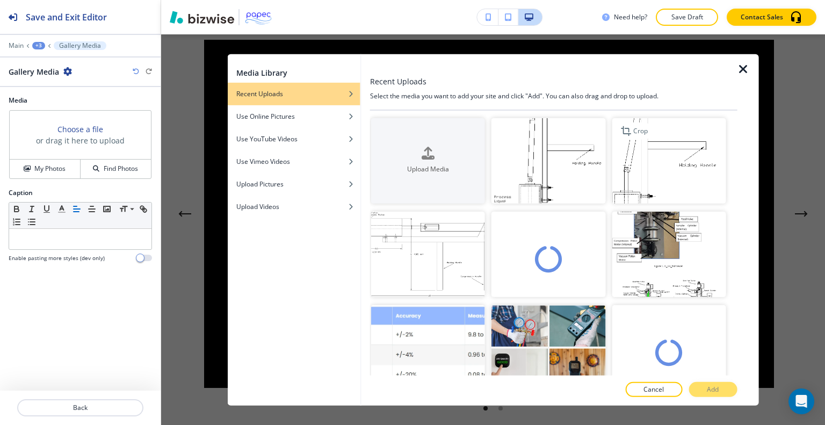
click at [676, 161] on img "button" at bounding box center [669, 160] width 114 height 85
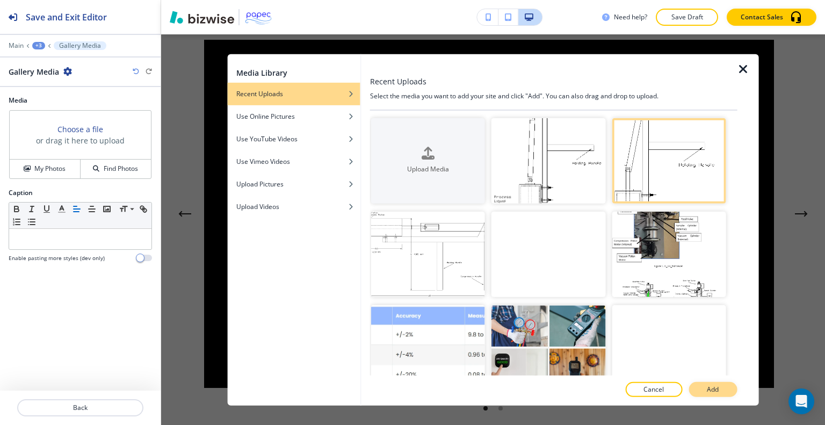
click at [707, 385] on p "Add" at bounding box center [713, 390] width 12 height 10
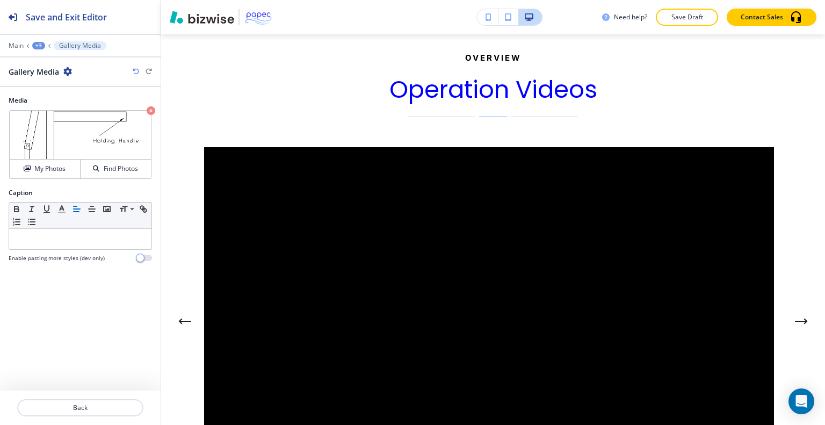
scroll to position [3229, 0]
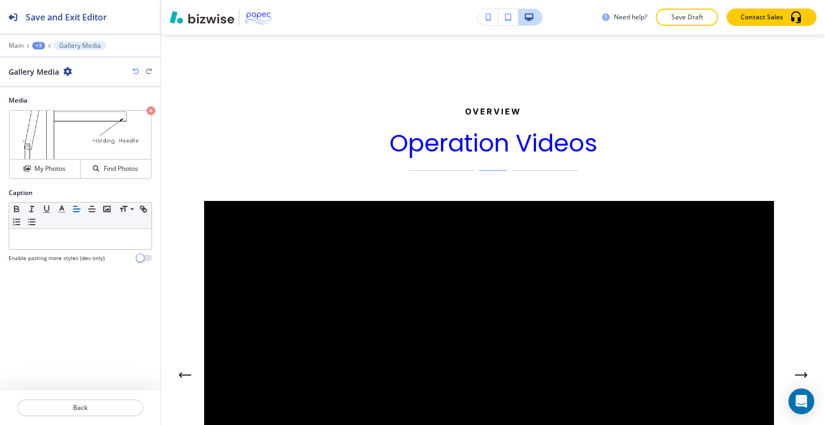
click at [70, 72] on icon "button" at bounding box center [67, 71] width 9 height 9
click at [127, 128] on button "Delete Gallery Media" at bounding box center [97, 127] width 69 height 19
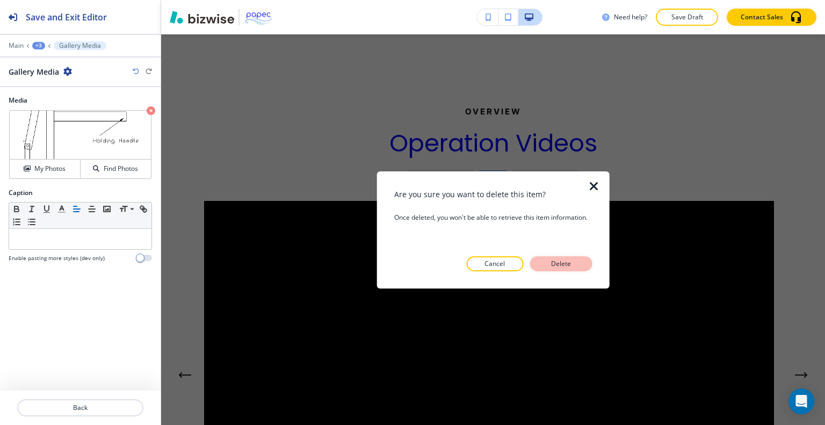
click at [580, 265] on button "Delete" at bounding box center [561, 263] width 62 height 15
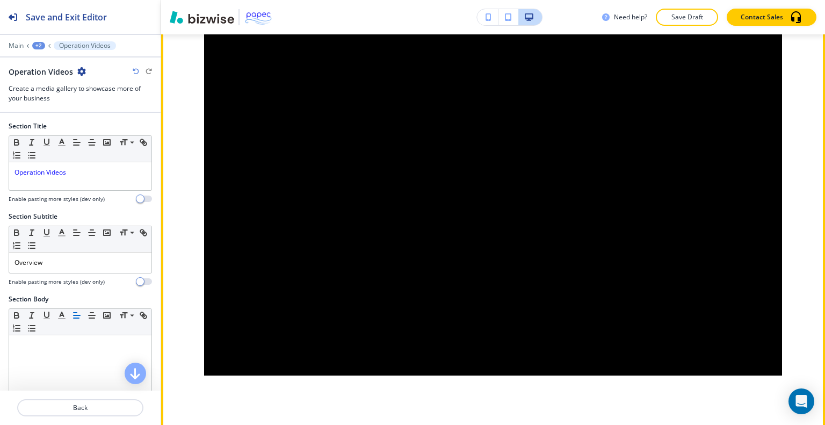
scroll to position [3188, 0]
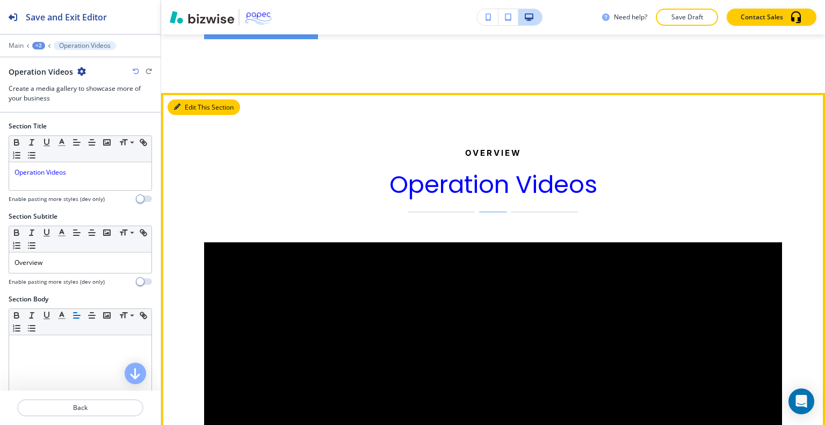
click at [187, 110] on button "Edit This Section" at bounding box center [204, 107] width 73 height 16
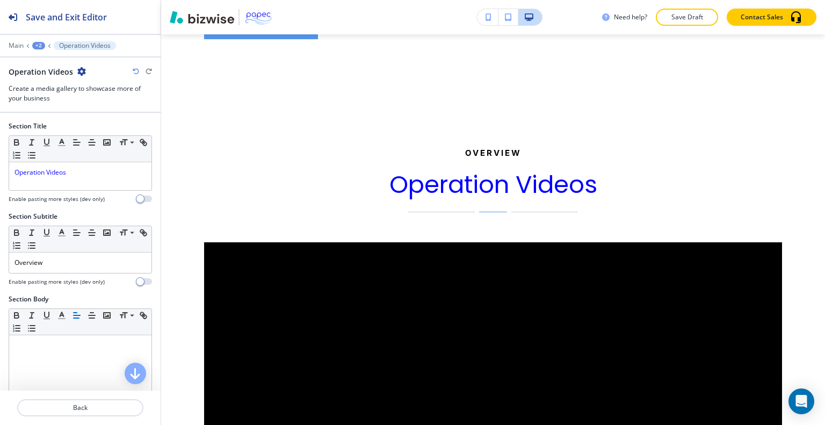
click at [86, 73] on div "Operation Videos" at bounding box center [80, 71] width 143 height 11
click at [85, 73] on div "Operation Videos" at bounding box center [80, 71] width 143 height 11
click at [84, 72] on icon "button" at bounding box center [81, 71] width 9 height 9
click at [129, 120] on button "Delete Section" at bounding box center [110, 127] width 69 height 19
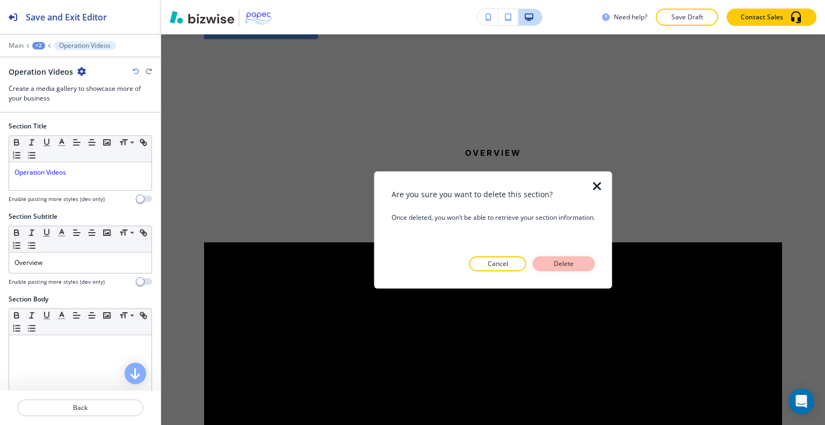
click at [555, 259] on p "Delete" at bounding box center [564, 264] width 26 height 10
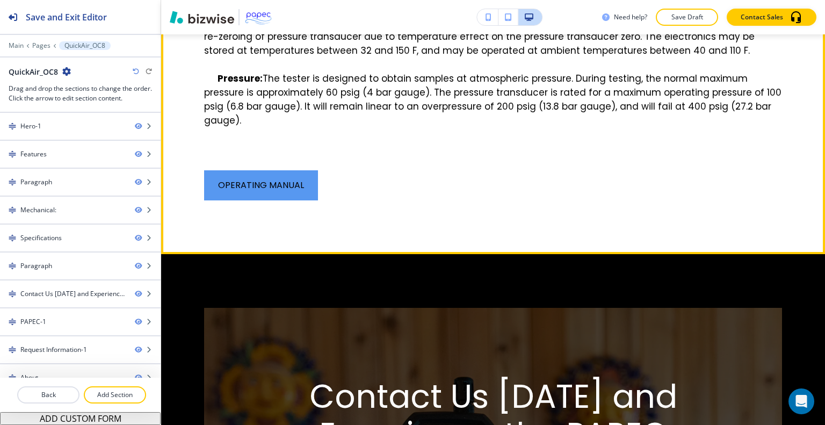
scroll to position [2812, 0]
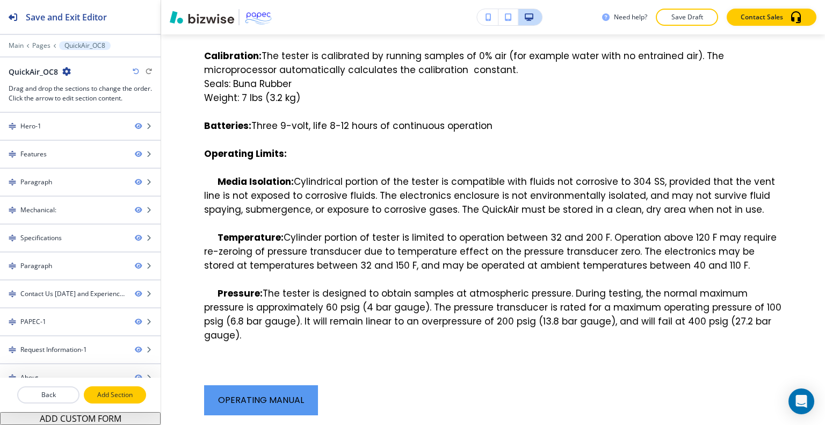
click at [122, 395] on p "Add Section" at bounding box center [115, 395] width 60 height 10
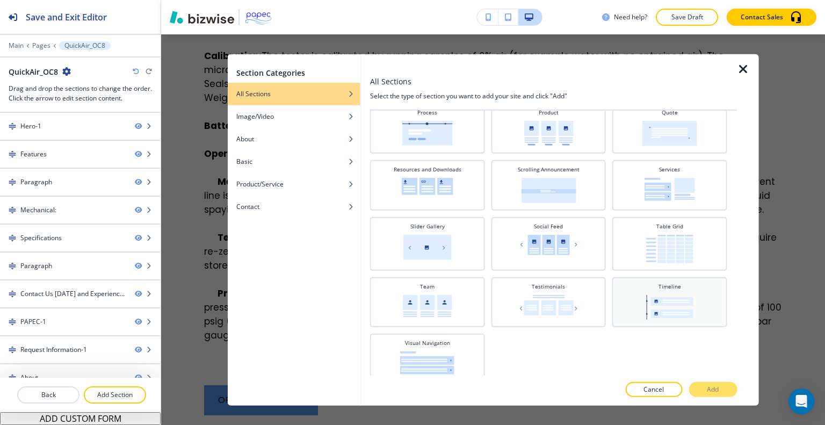
scroll to position [382, 0]
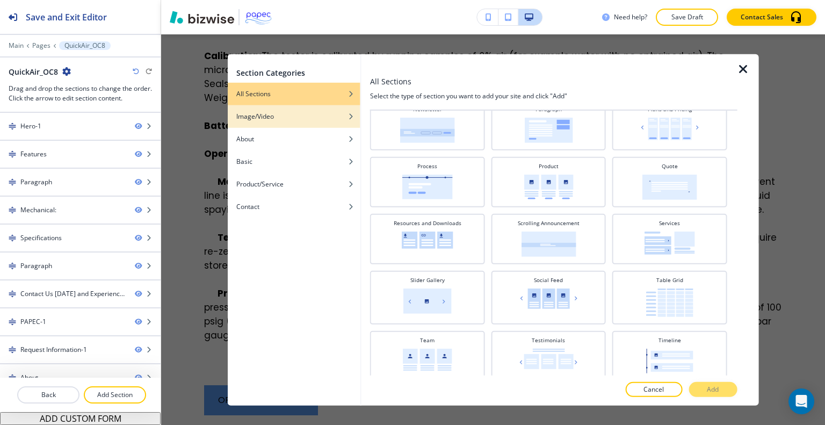
click at [302, 118] on div "Image/Video" at bounding box center [294, 116] width 133 height 10
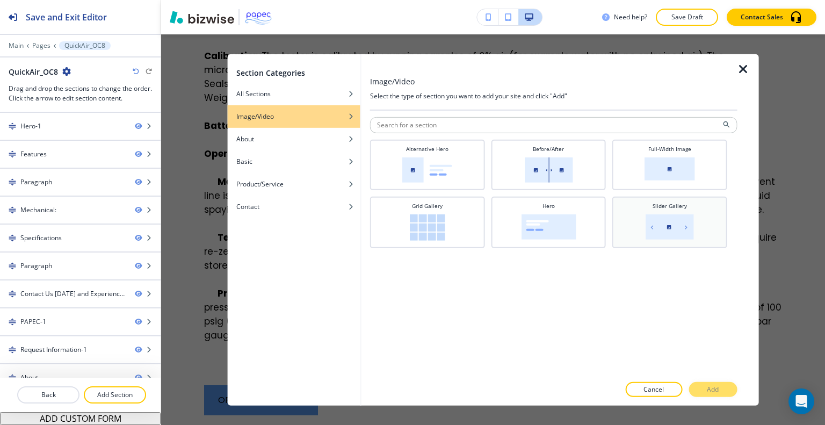
click at [674, 208] on h4 "Slider Gallery" at bounding box center [670, 205] width 34 height 8
click at [465, 225] on div "Grid Gallery" at bounding box center [427, 220] width 104 height 39
click at [712, 389] on p "Add" at bounding box center [713, 390] width 12 height 10
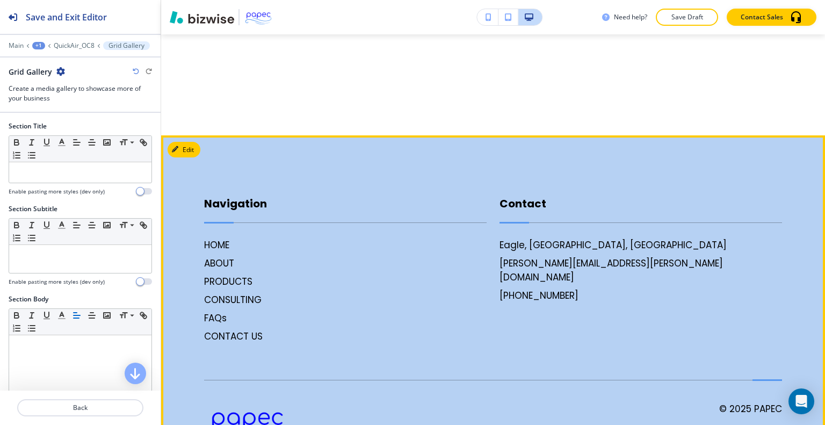
scroll to position [215, 0]
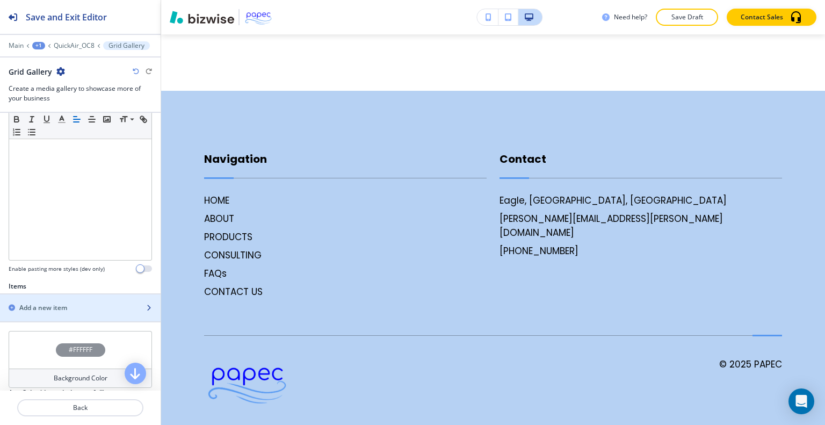
click at [78, 297] on div "button" at bounding box center [80, 298] width 161 height 9
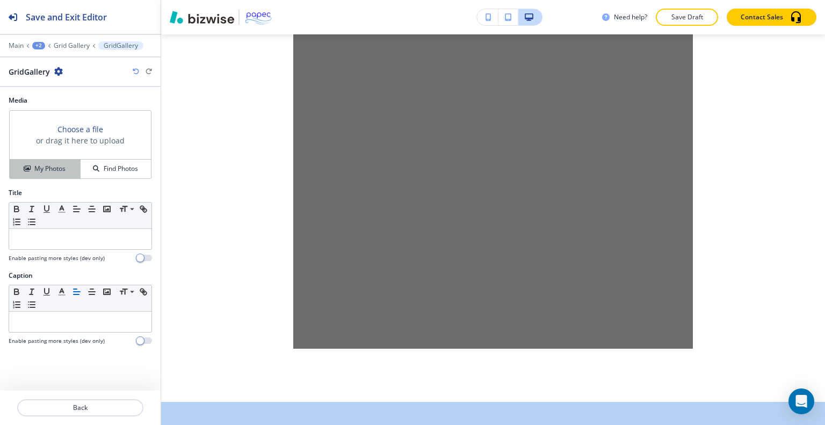
click at [64, 161] on button "My Photos" at bounding box center [45, 169] width 71 height 19
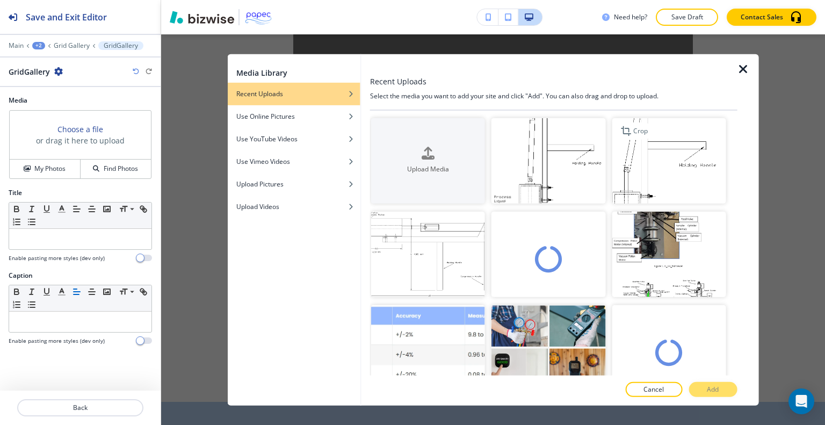
click at [660, 157] on img "button" at bounding box center [669, 160] width 114 height 85
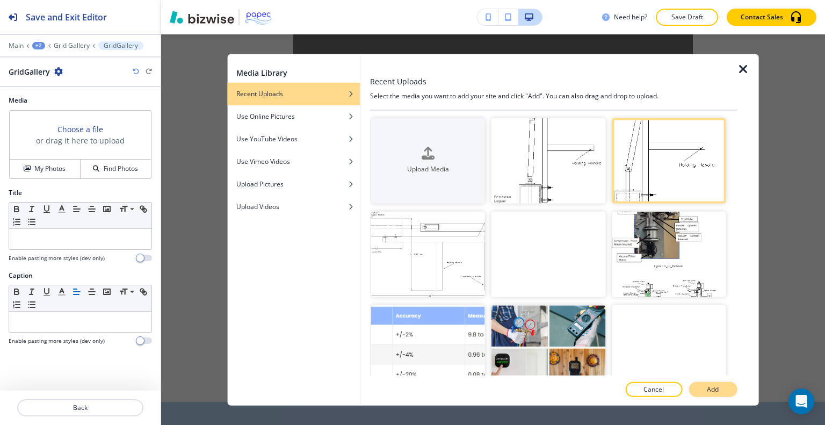
click at [720, 389] on button "Add" at bounding box center [713, 389] width 48 height 15
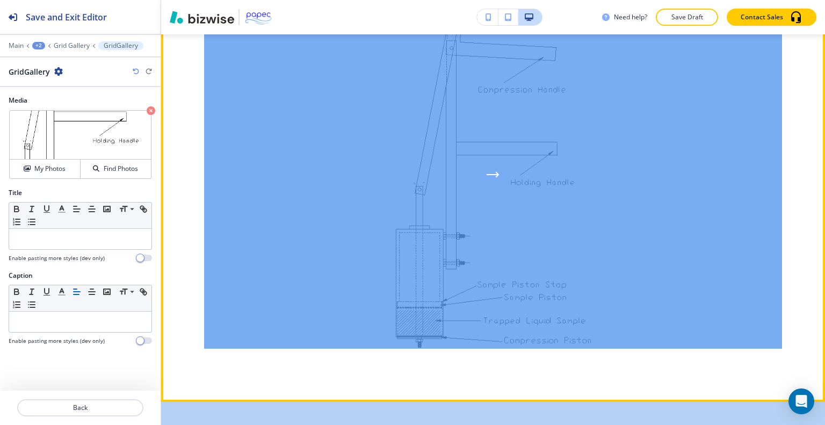
scroll to position [4593, 0]
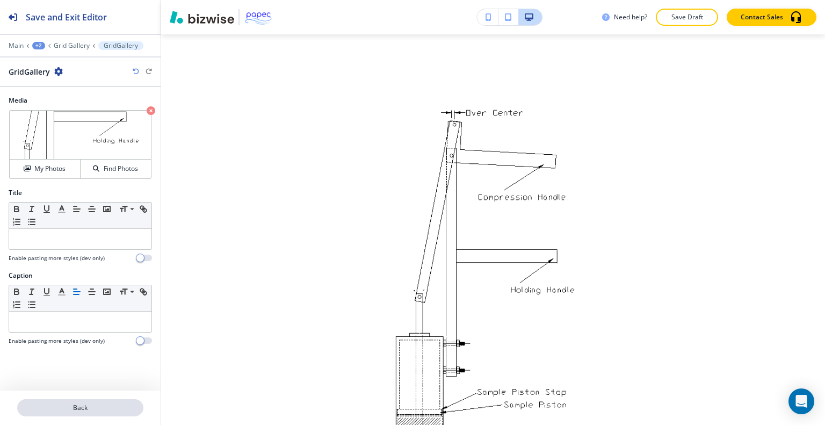
click at [92, 402] on button "Back" at bounding box center [80, 407] width 126 height 17
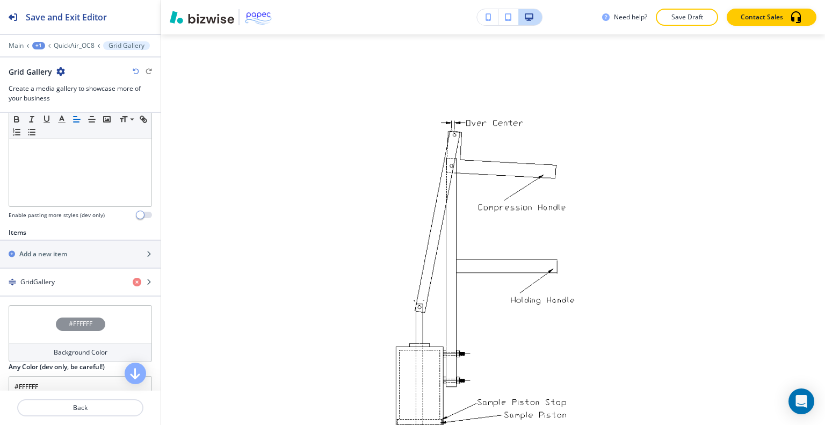
scroll to position [376, 0]
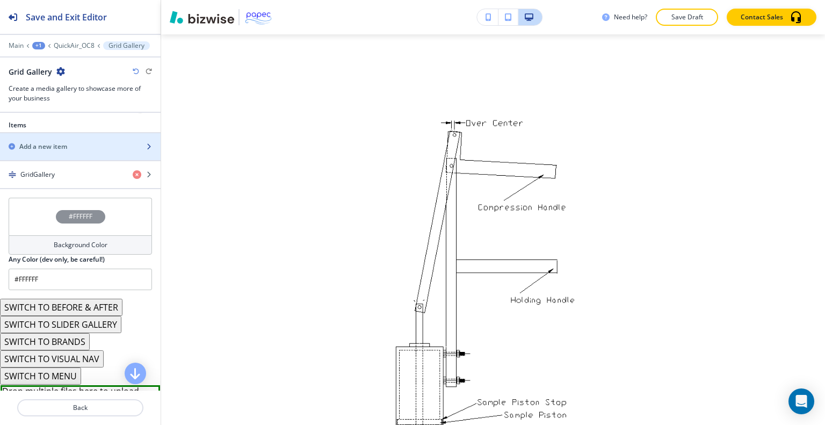
drag, startPoint x: 54, startPoint y: 146, endPoint x: 54, endPoint y: 151, distance: 5.4
click at [54, 151] on div "Add a new item" at bounding box center [80, 146] width 161 height 27
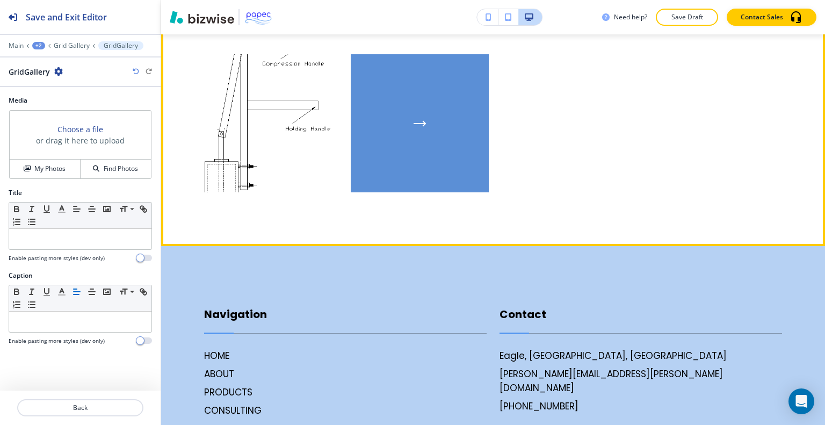
scroll to position [4540, 0]
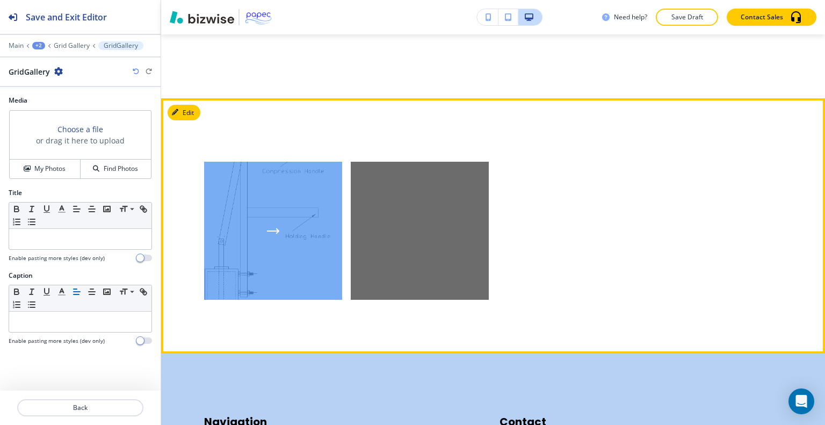
click at [270, 227] on icon "button" at bounding box center [273, 230] width 13 height 6
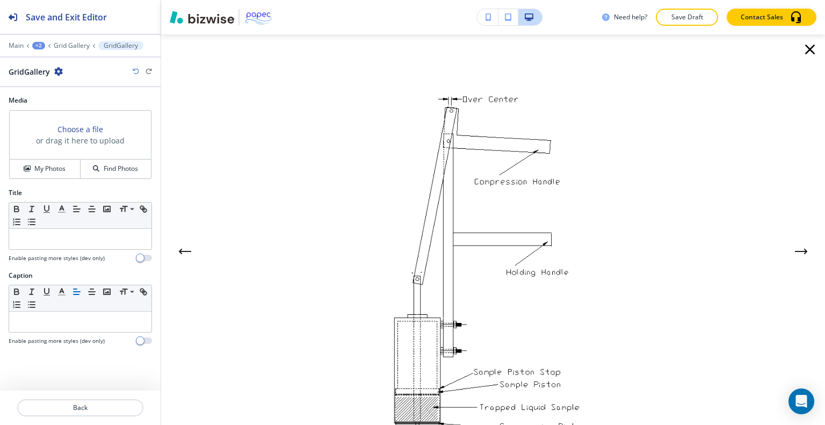
click at [801, 44] on icon "button" at bounding box center [809, 49] width 17 height 17
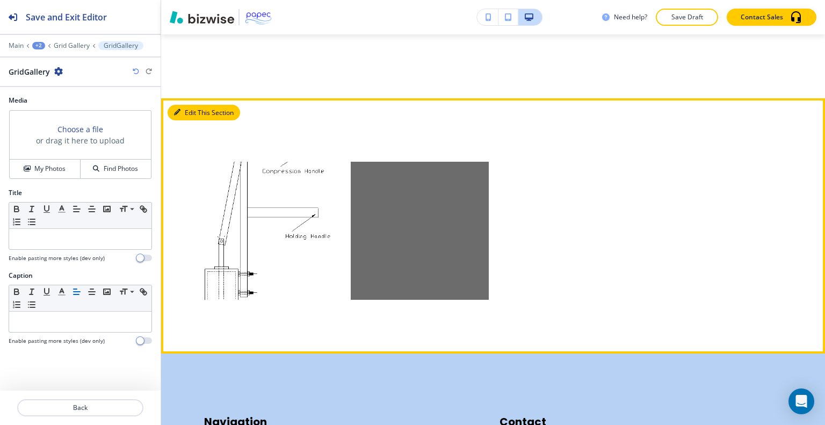
click at [196, 105] on button "Edit This Section" at bounding box center [204, 113] width 73 height 16
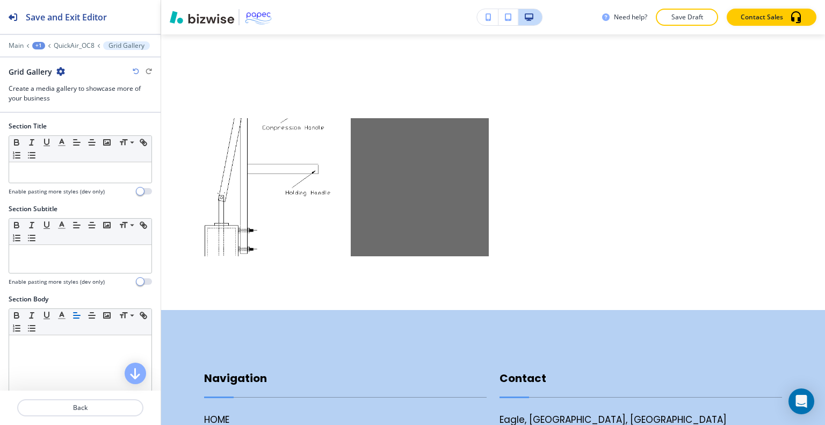
click at [62, 73] on icon "button" at bounding box center [60, 71] width 9 height 9
click at [104, 132] on button "Delete Section" at bounding box center [90, 127] width 69 height 19
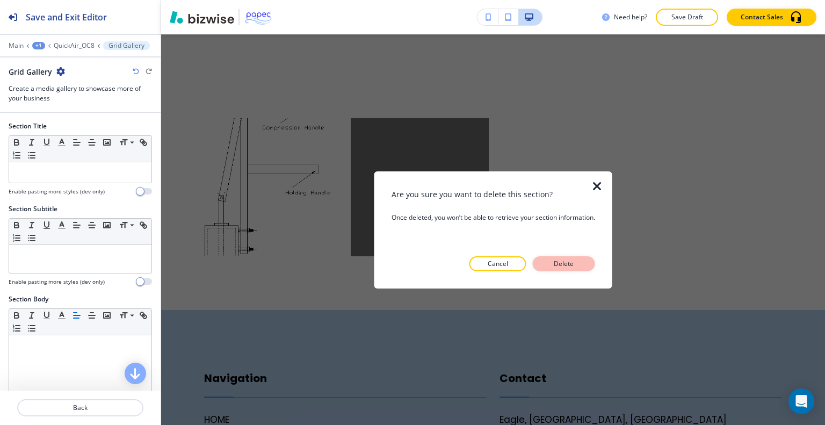
click at [559, 263] on p "Delete" at bounding box center [564, 264] width 26 height 10
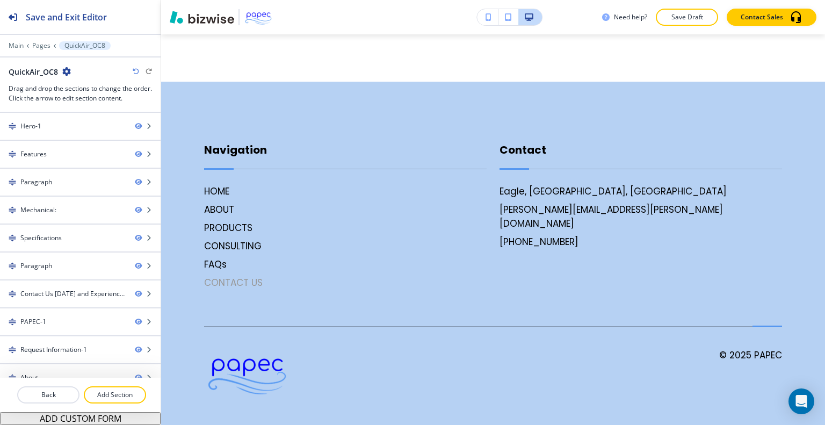
scroll to position [4574, 0]
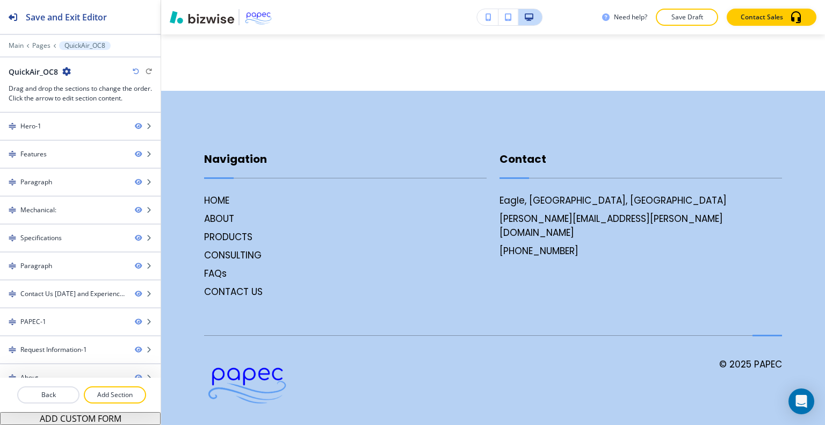
drag, startPoint x: 122, startPoint y: 391, endPoint x: 144, endPoint y: 380, distance: 24.3
click at [123, 389] on button "Add Section" at bounding box center [115, 394] width 62 height 17
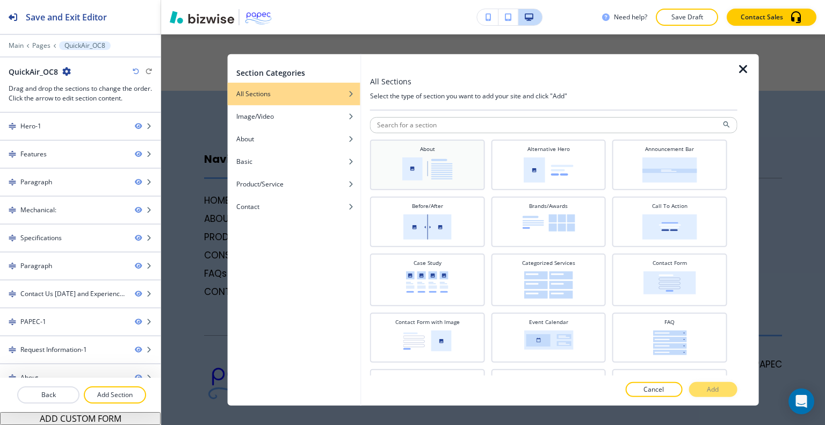
click at [433, 164] on img at bounding box center [427, 168] width 50 height 23
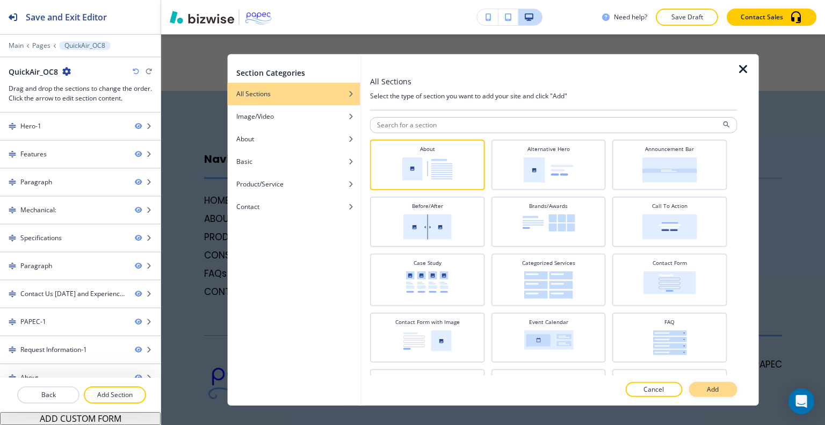
click at [713, 388] on p "Add" at bounding box center [713, 390] width 12 height 10
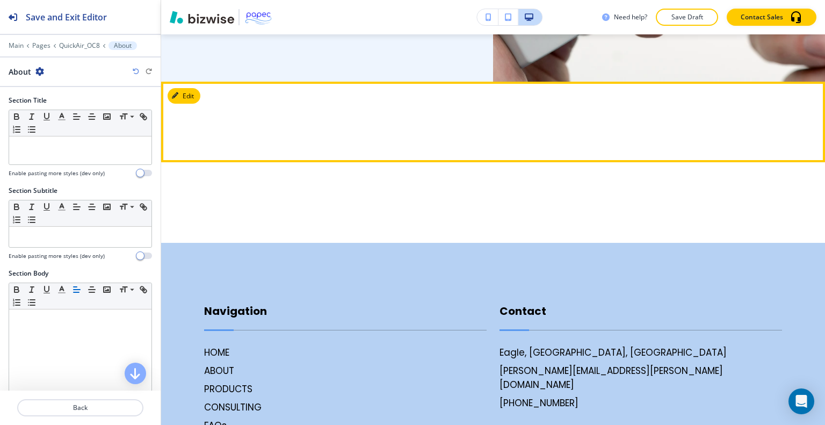
scroll to position [4422, 0]
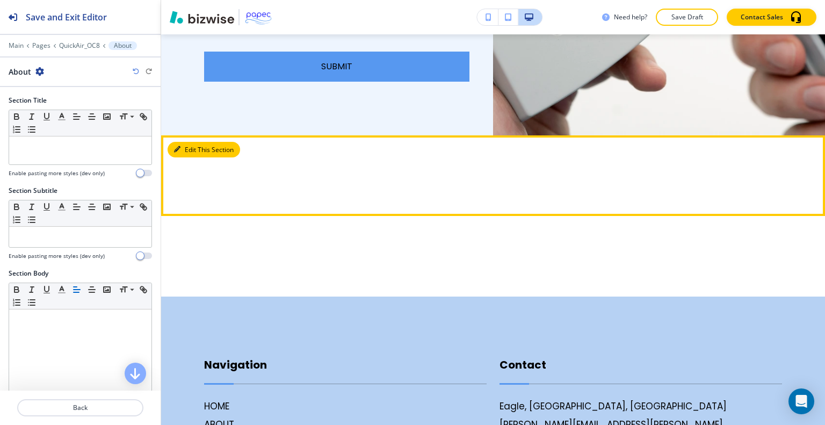
click at [191, 142] on button "Edit This Section" at bounding box center [204, 150] width 73 height 16
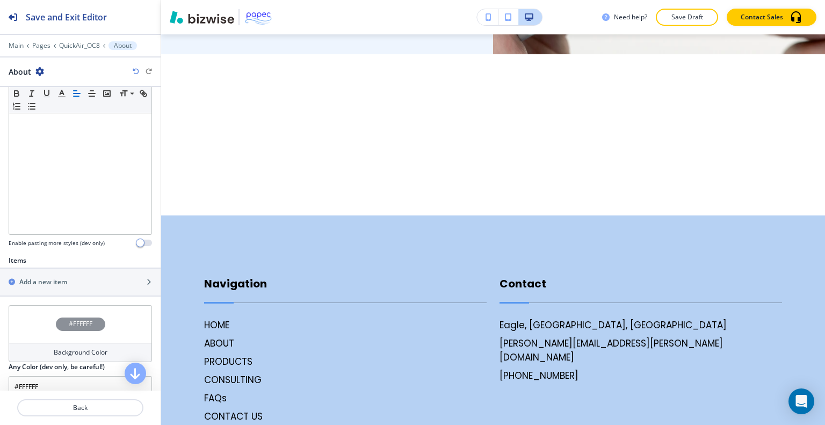
scroll to position [269, 0]
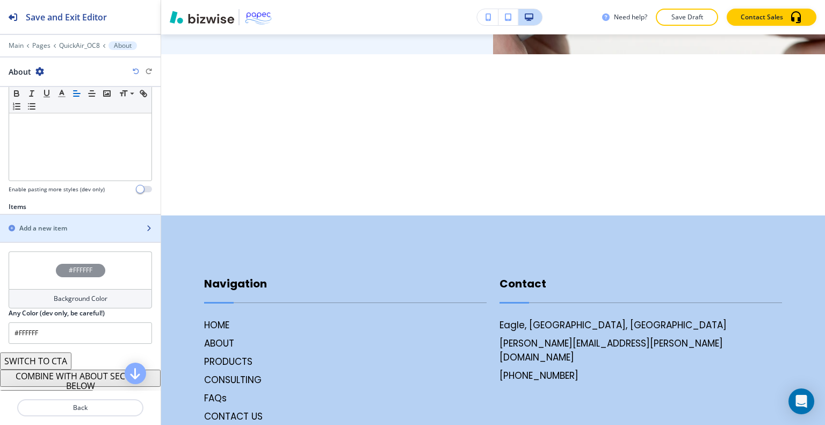
click at [88, 233] on div "button" at bounding box center [80, 237] width 161 height 9
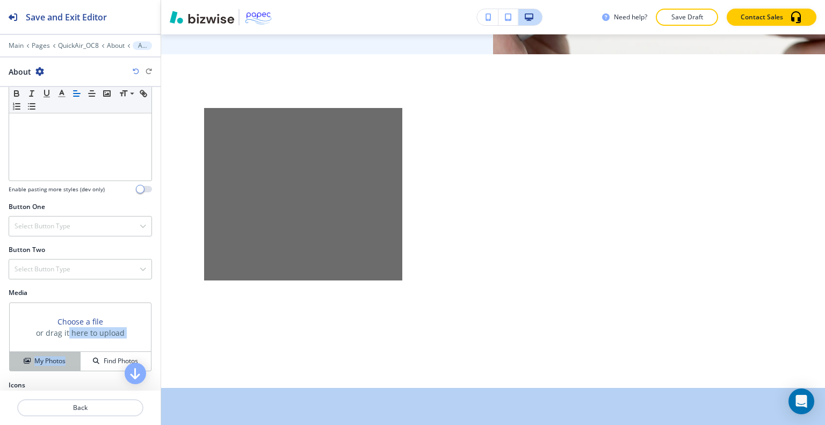
click at [63, 352] on div "Choose a file or drag it here to upload My Photos Find Photos" at bounding box center [80, 336] width 142 height 69
click at [60, 356] on h4 "My Photos" at bounding box center [49, 361] width 31 height 10
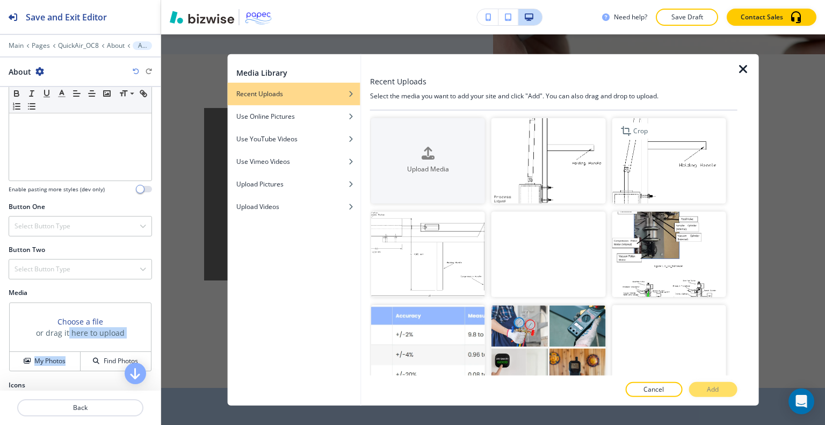
click at [653, 157] on img "button" at bounding box center [669, 160] width 114 height 85
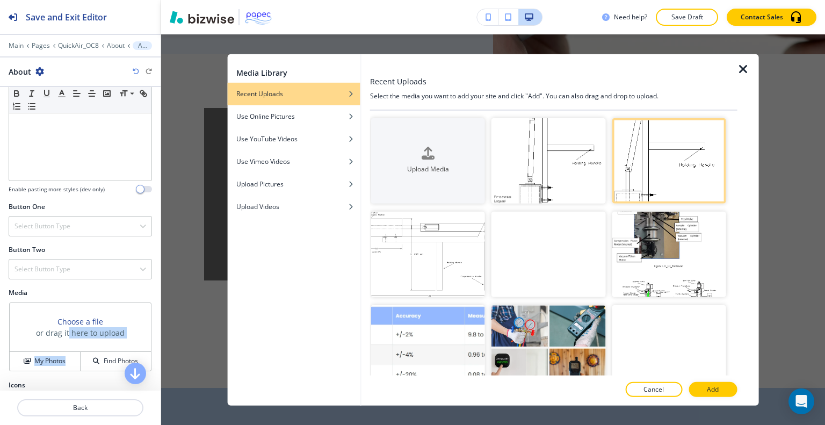
click at [715, 385] on p "Add" at bounding box center [713, 390] width 12 height 10
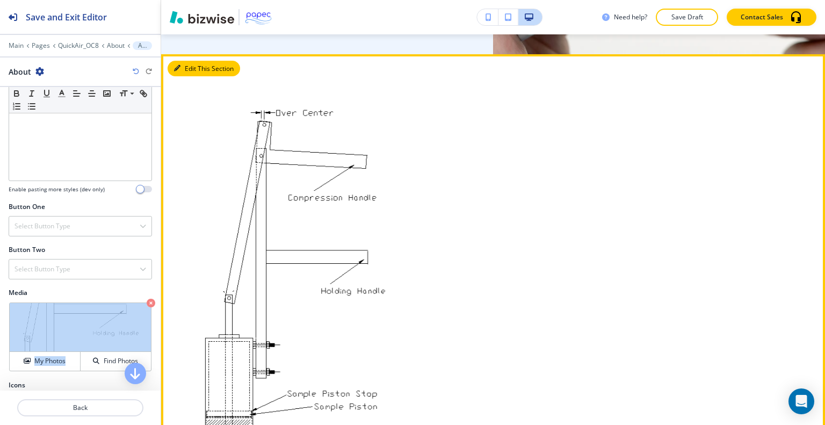
click at [193, 61] on button "Edit This Section" at bounding box center [204, 69] width 73 height 16
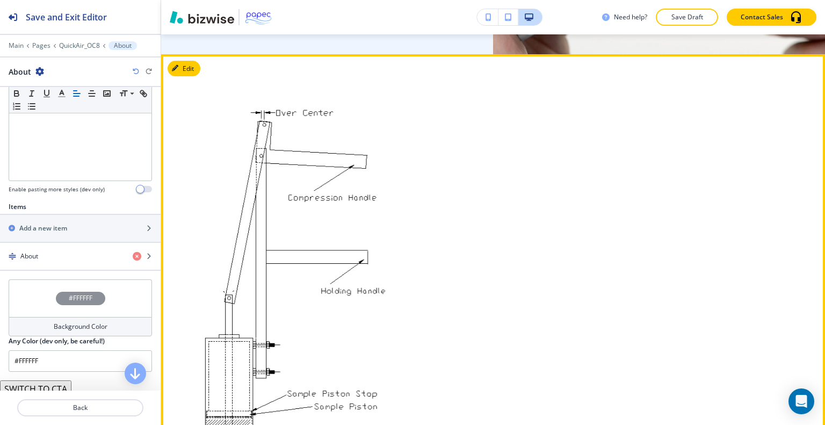
scroll to position [4718, 0]
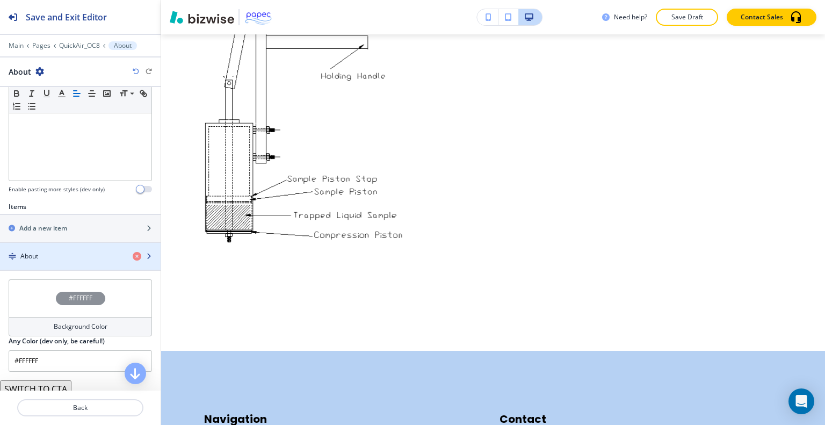
click at [70, 251] on div "About" at bounding box center [62, 256] width 124 height 10
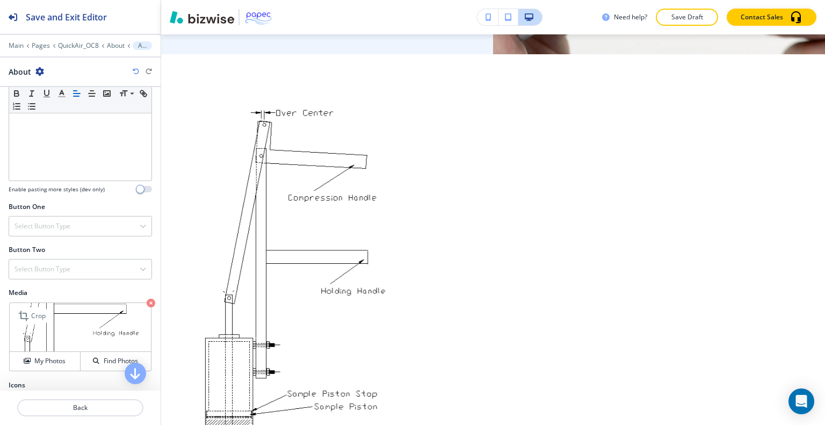
scroll to position [305, 0]
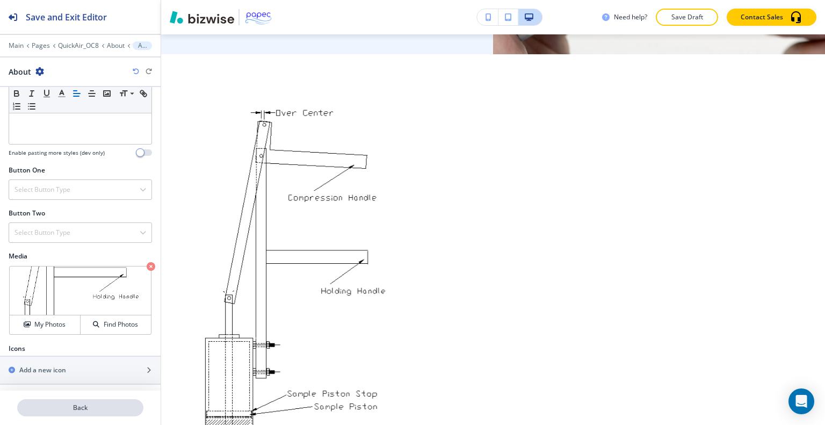
click at [88, 410] on p "Back" at bounding box center [80, 408] width 124 height 10
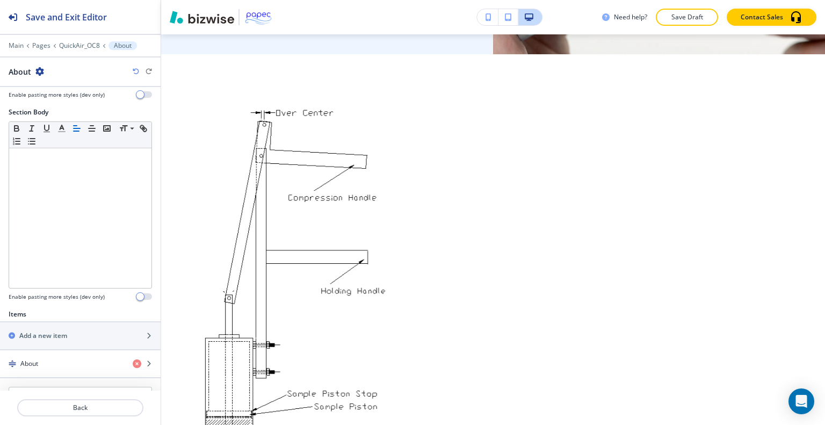
scroll to position [310, 0]
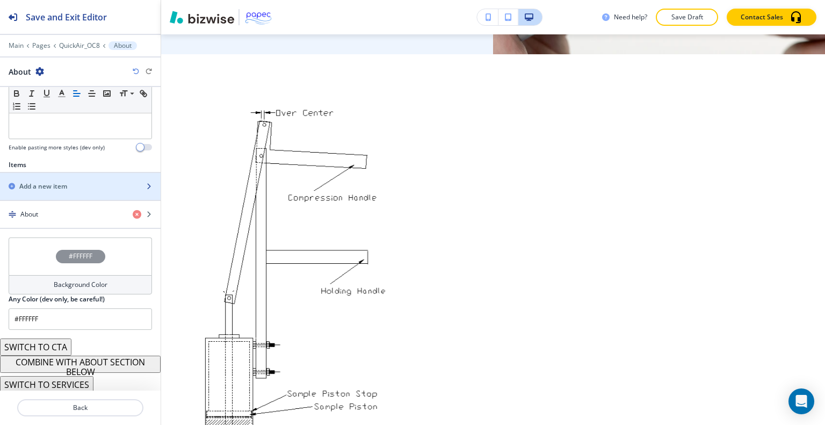
click at [66, 187] on h2 "Add a new item" at bounding box center [43, 187] width 48 height 10
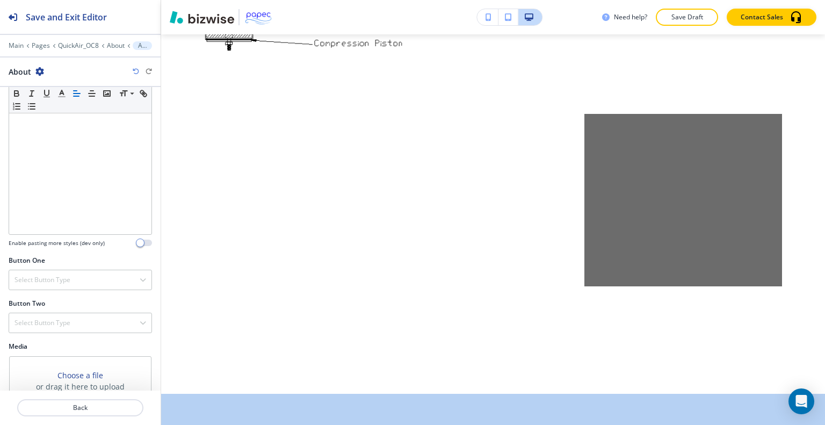
scroll to position [305, 0]
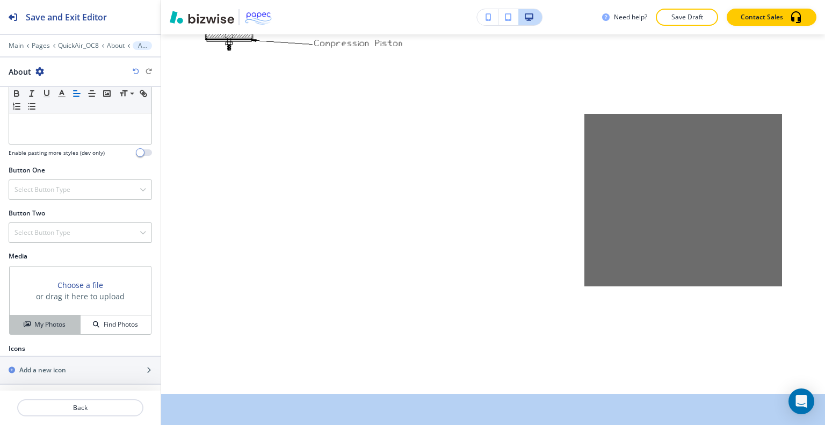
click at [62, 324] on h4 "My Photos" at bounding box center [49, 325] width 31 height 10
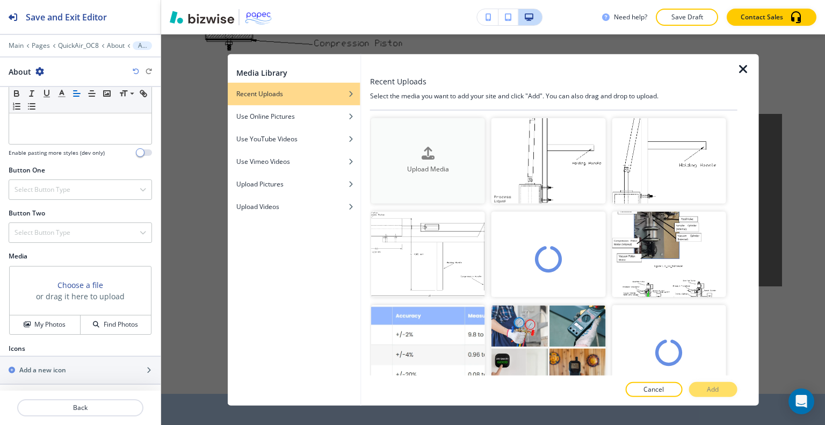
click at [440, 156] on div "Upload Media" at bounding box center [428, 160] width 114 height 27
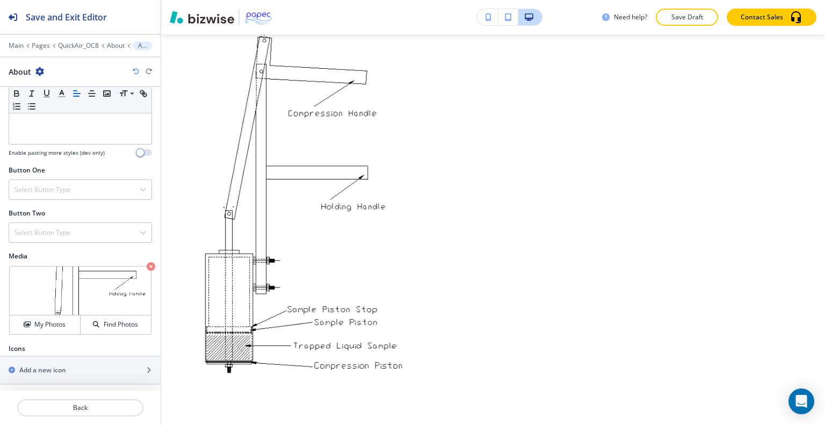
scroll to position [4373, 0]
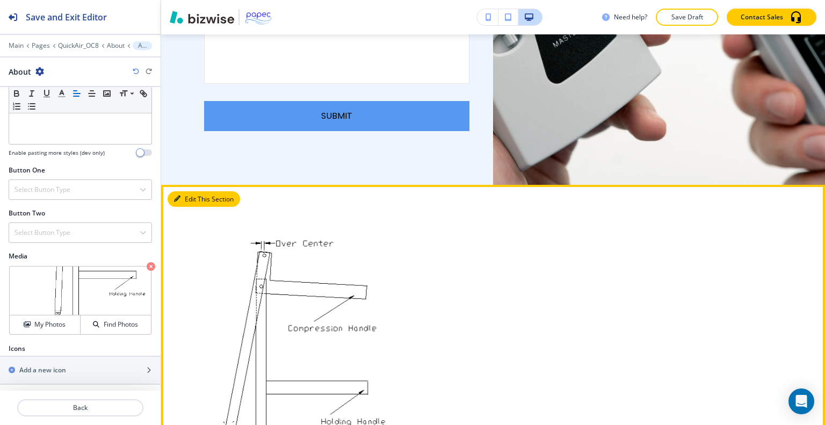
click at [192, 191] on button "Edit This Section" at bounding box center [204, 199] width 73 height 16
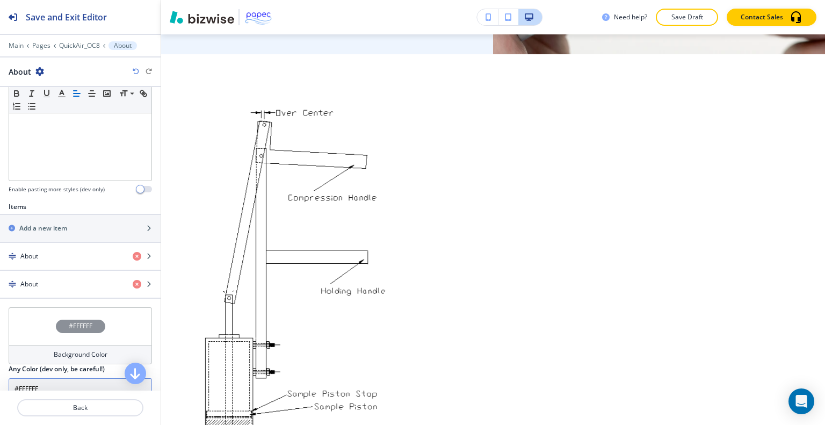
scroll to position [338, 0]
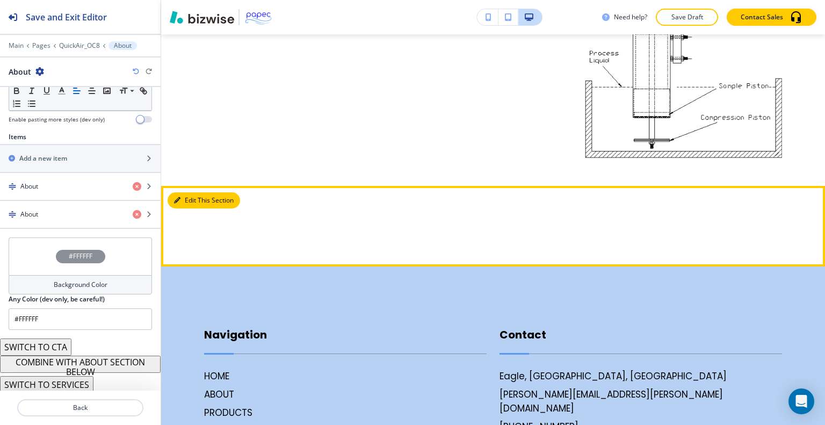
click at [189, 192] on button "Edit This Section" at bounding box center [204, 200] width 73 height 16
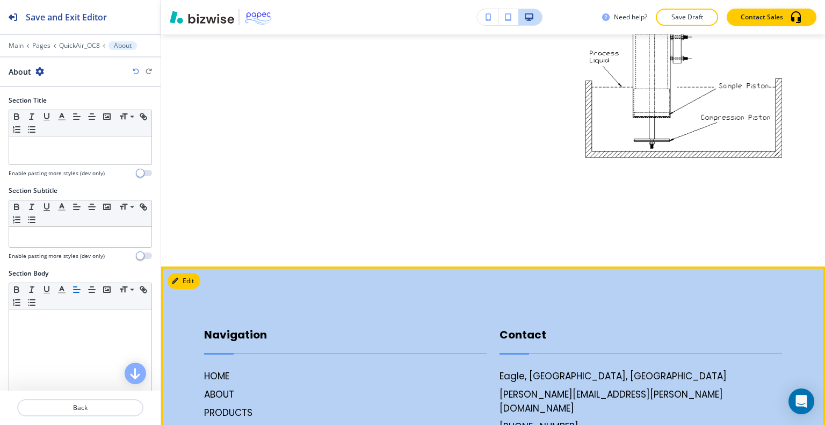
scroll to position [5322, 0]
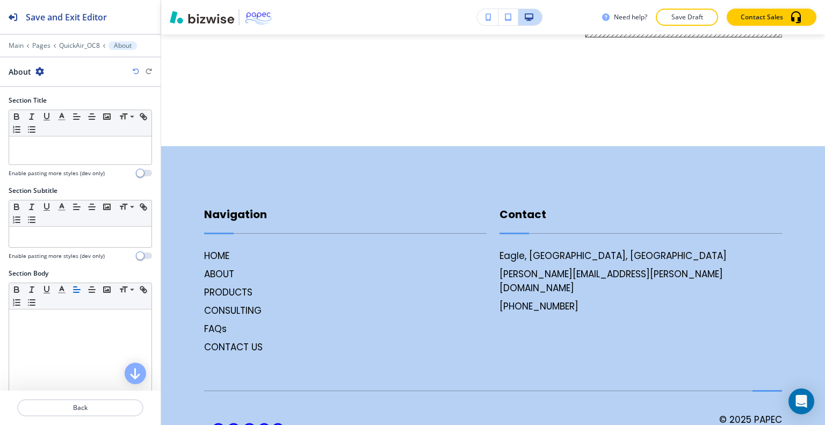
click at [41, 71] on icon "button" at bounding box center [39, 71] width 9 height 9
click at [93, 119] on button "Delete Section" at bounding box center [69, 127] width 69 height 19
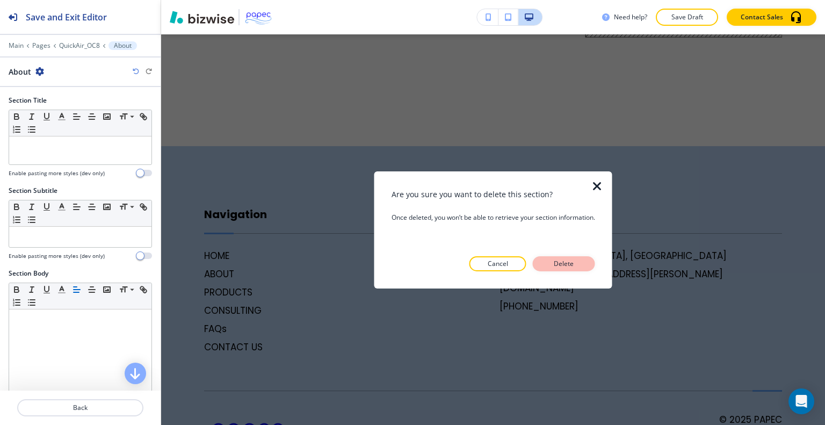
click at [570, 269] on button "Delete" at bounding box center [564, 263] width 62 height 15
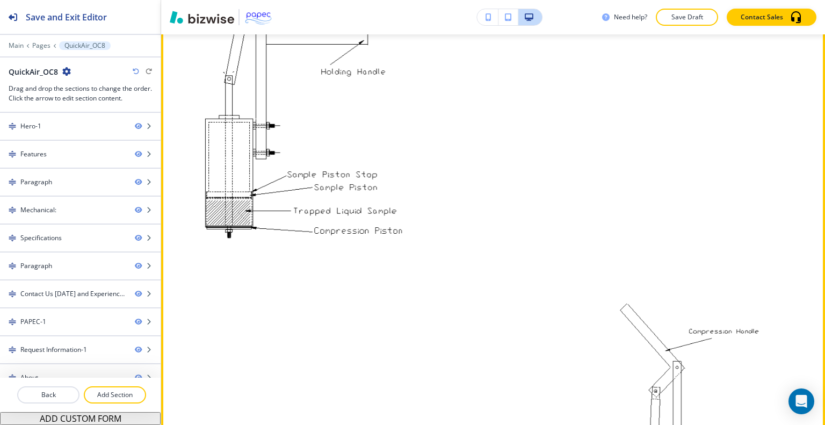
scroll to position [4507, 0]
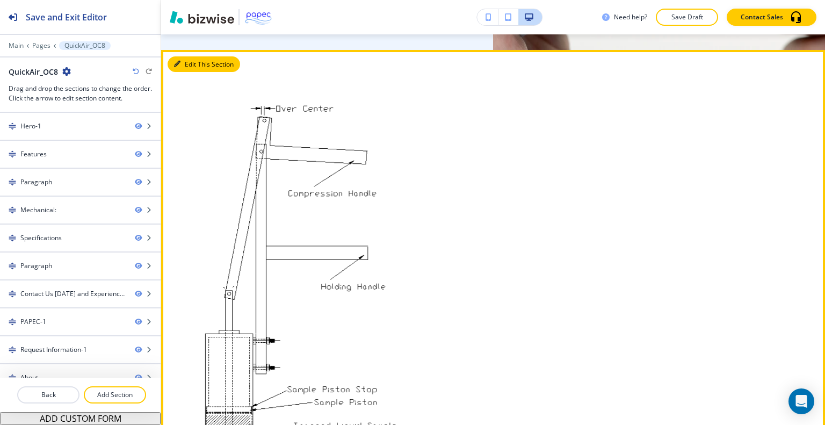
click at [191, 56] on button "Edit This Section" at bounding box center [204, 64] width 73 height 16
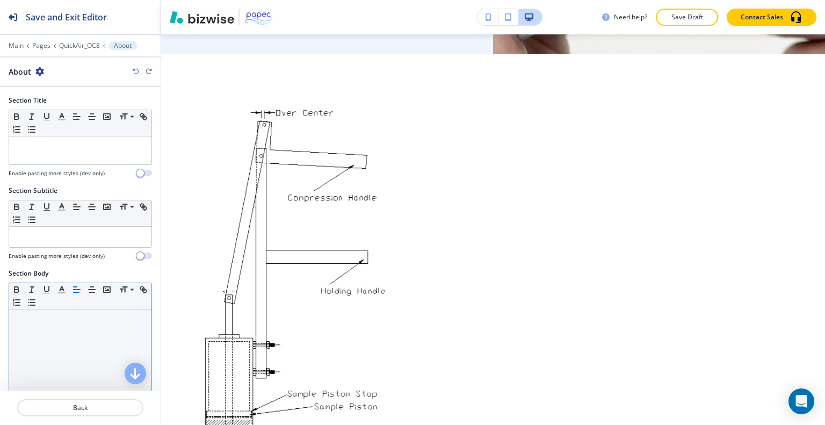
scroll to position [161, 0]
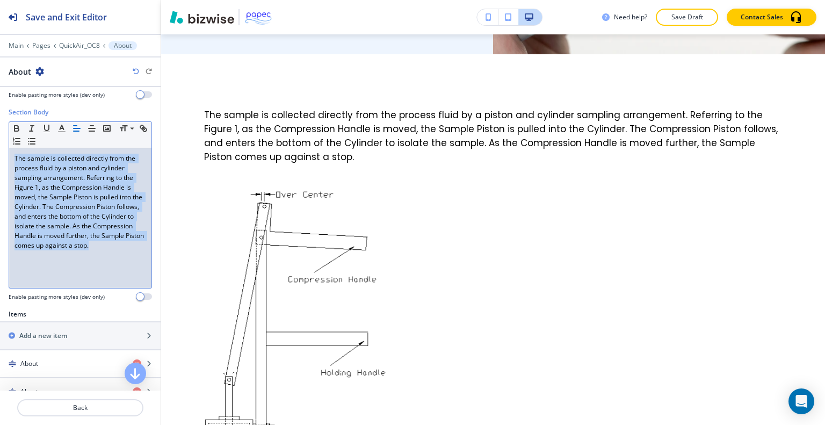
drag, startPoint x: 60, startPoint y: 259, endPoint x: 0, endPoint y: 93, distance: 176.5
click at [0, 93] on div "Section Title Small Normal Large Huge Enable pasting more styles (dev only) Sec…" at bounding box center [80, 238] width 161 height 303
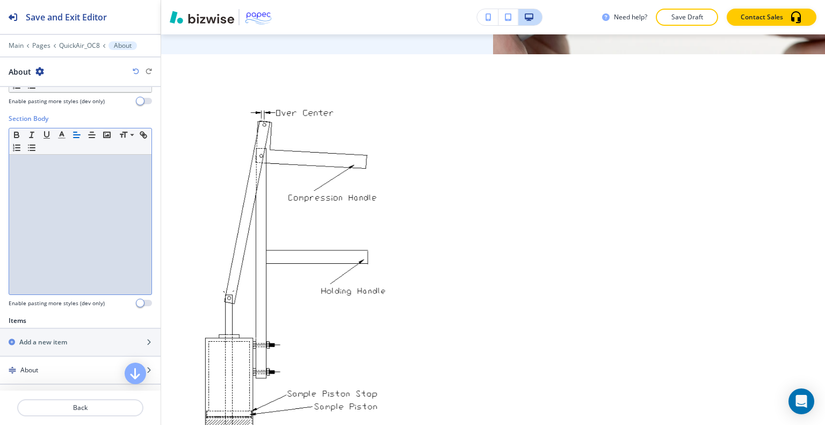
scroll to position [262, 0]
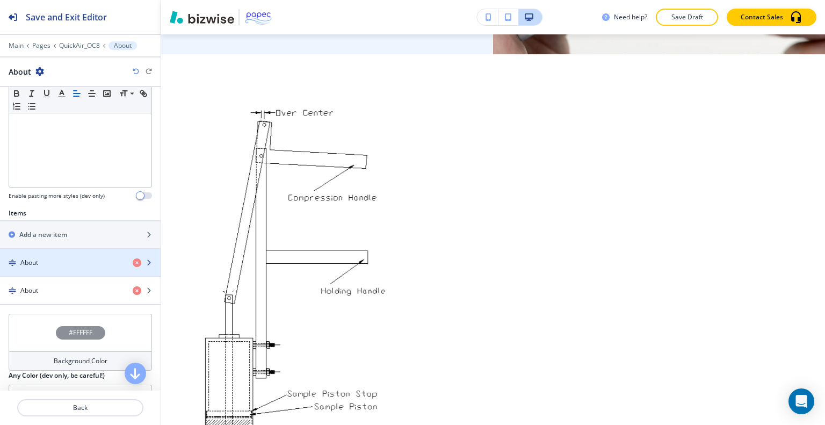
drag, startPoint x: 41, startPoint y: 245, endPoint x: 43, endPoint y: 258, distance: 13.1
click at [43, 258] on div "Items Add a new item About About" at bounding box center [80, 256] width 161 height 97
click at [43, 258] on div "About" at bounding box center [62, 263] width 124 height 10
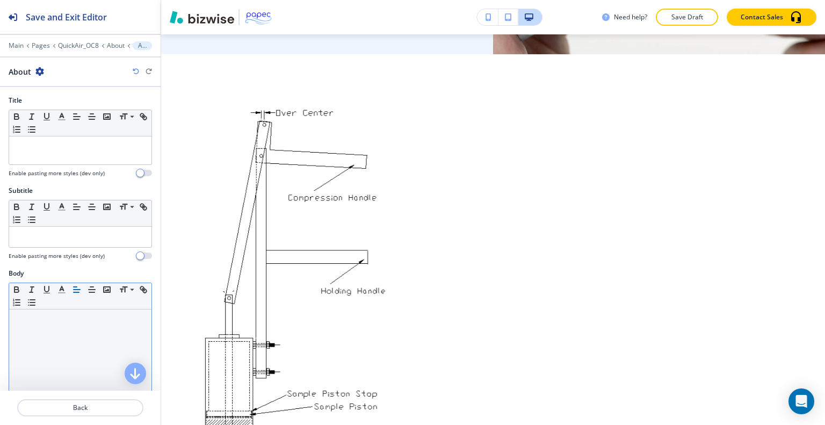
scroll to position [54, 0]
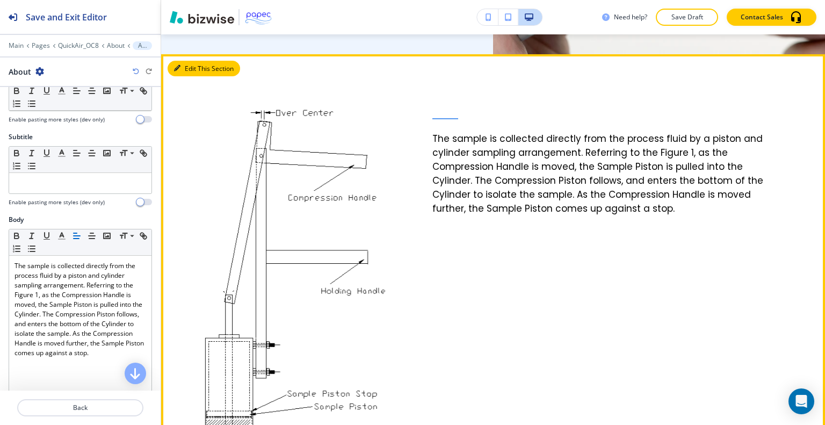
click at [198, 61] on button "Edit This Section" at bounding box center [204, 69] width 73 height 16
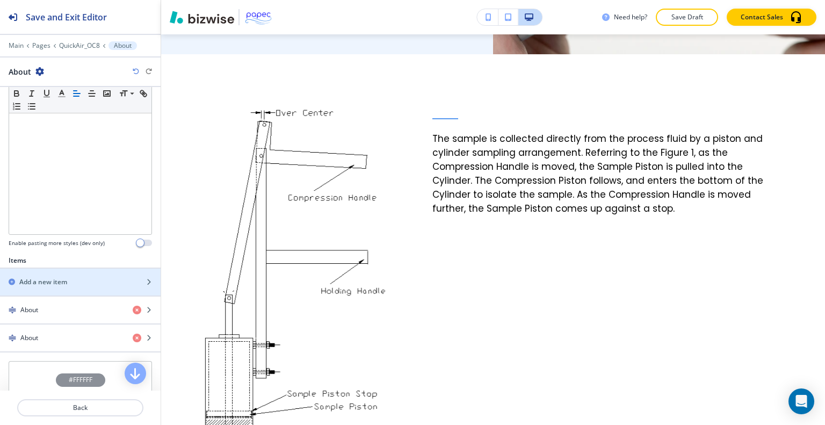
scroll to position [322, 0]
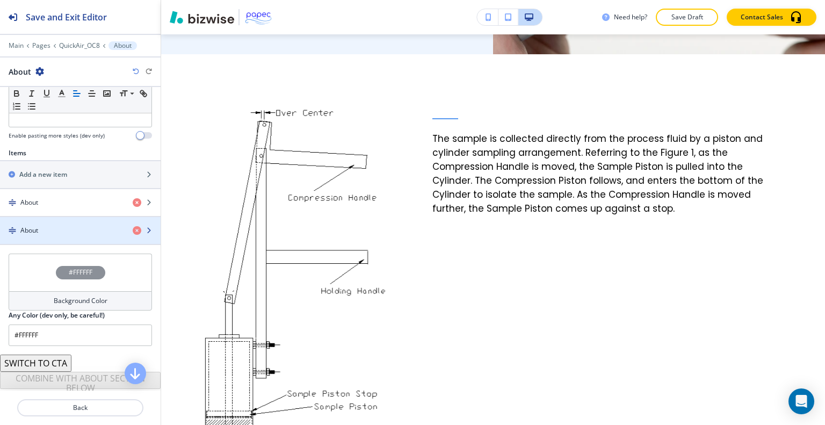
click at [64, 236] on div "button" at bounding box center [80, 239] width 161 height 9
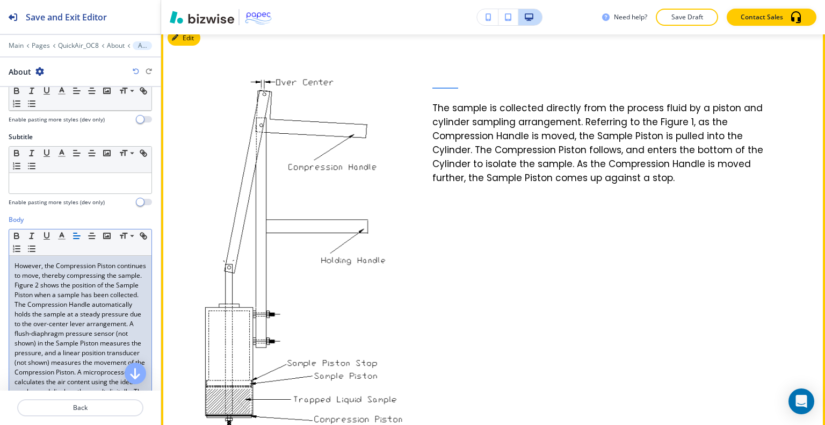
scroll to position [4373, 0]
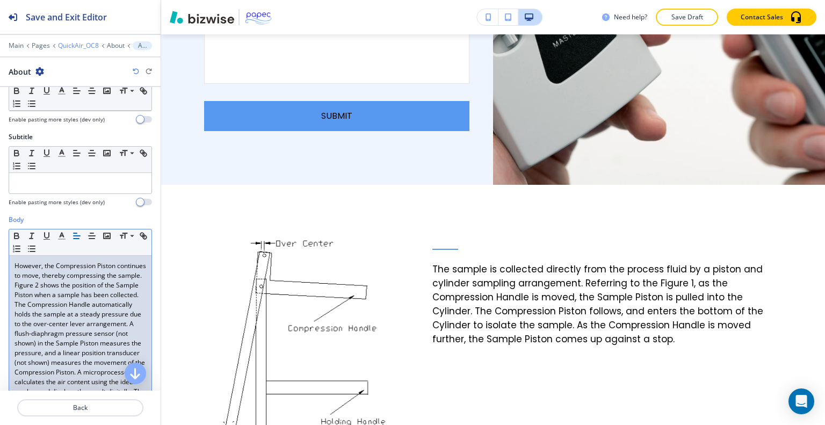
click at [75, 47] on p "QuickAir_OC8" at bounding box center [78, 46] width 41 height 8
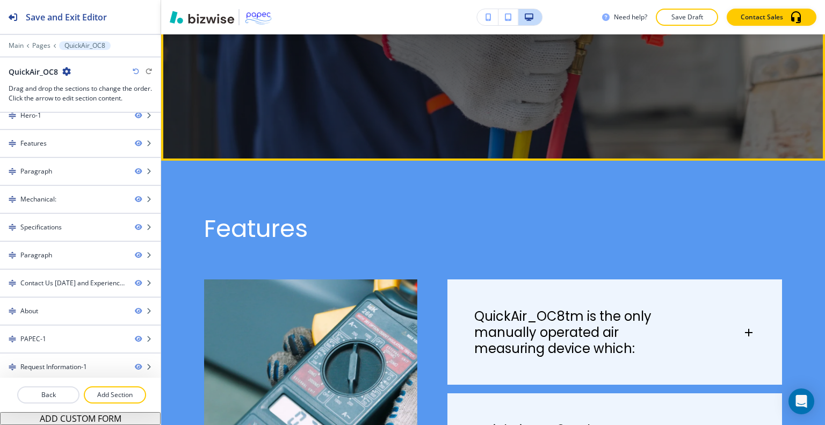
scroll to position [314, 0]
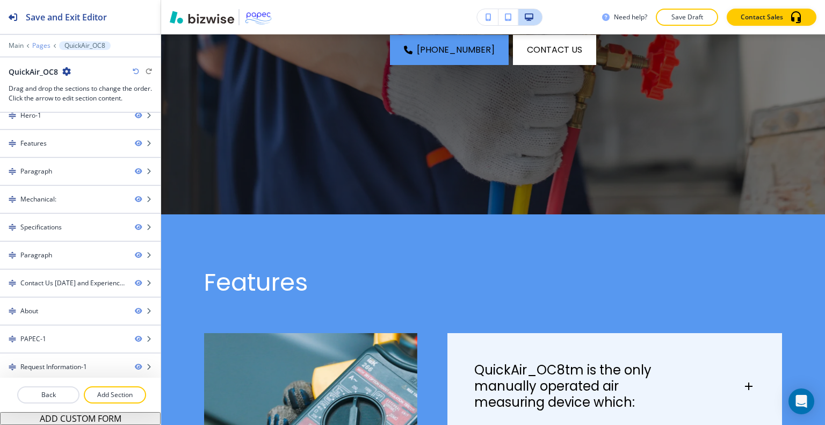
click at [41, 47] on p "Pages" at bounding box center [41, 46] width 18 height 8
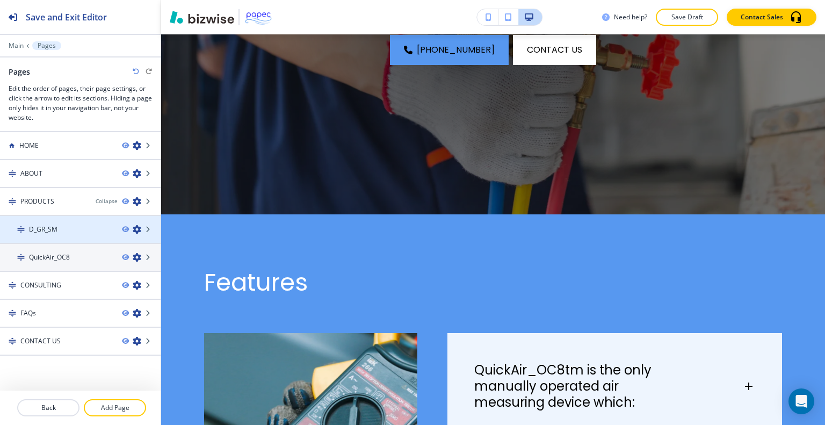
click at [56, 221] on div at bounding box center [80, 220] width 161 height 9
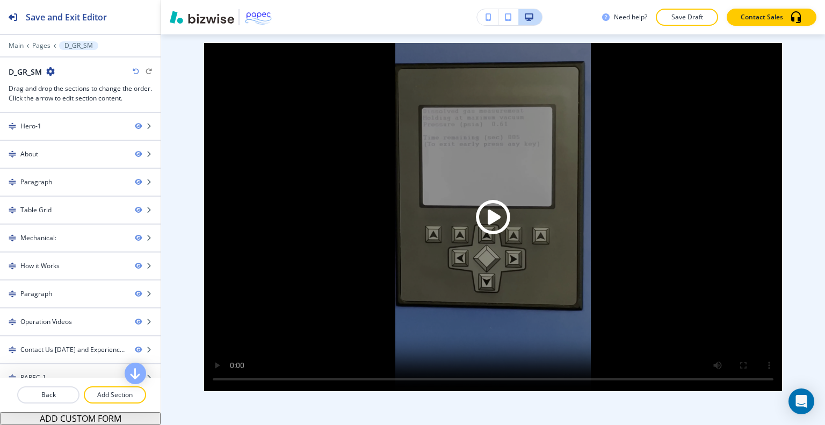
scroll to position [0, 0]
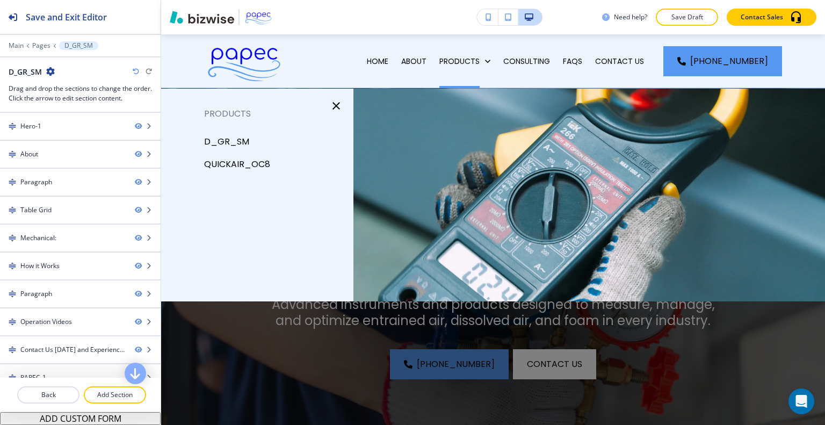
click at [217, 157] on p "QuickAir_OC8" at bounding box center [237, 164] width 66 height 16
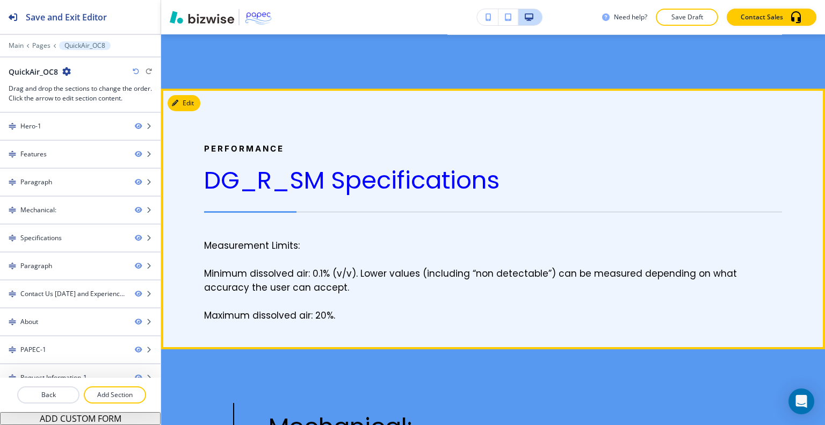
scroll to position [967, 0]
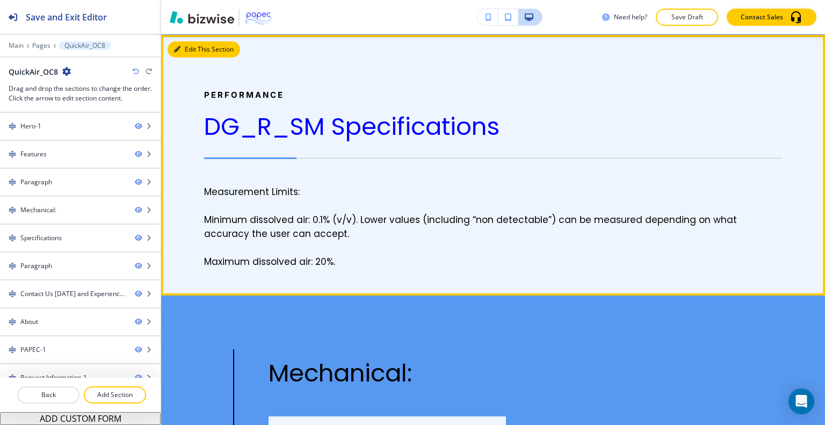
click at [190, 47] on button "Edit This Section" at bounding box center [204, 49] width 73 height 16
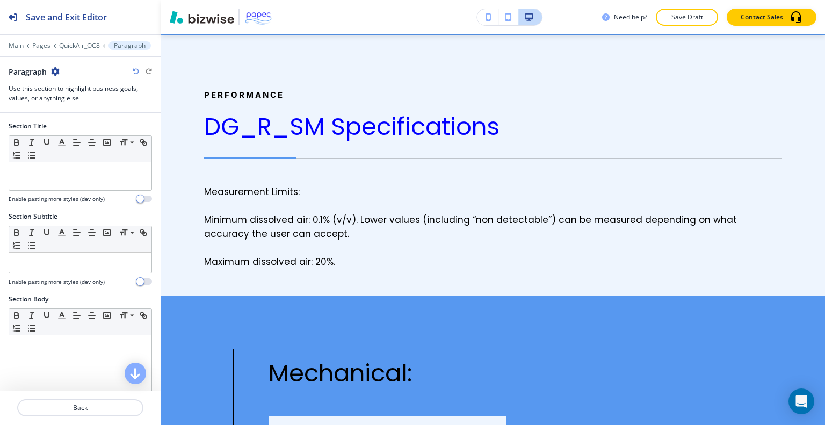
click at [55, 66] on div "Paragraph" at bounding box center [34, 71] width 51 height 11
click at [57, 72] on icon "button" at bounding box center [55, 71] width 9 height 9
click at [92, 121] on button "Delete Section" at bounding box center [84, 127] width 69 height 19
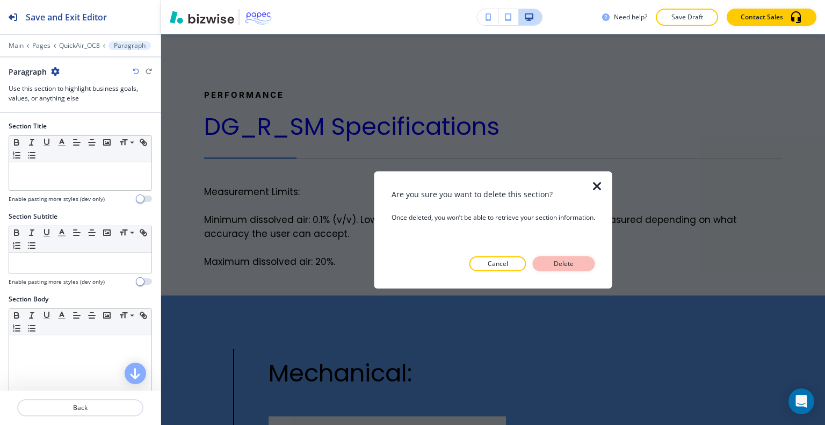
click at [571, 258] on button "Delete" at bounding box center [564, 263] width 62 height 15
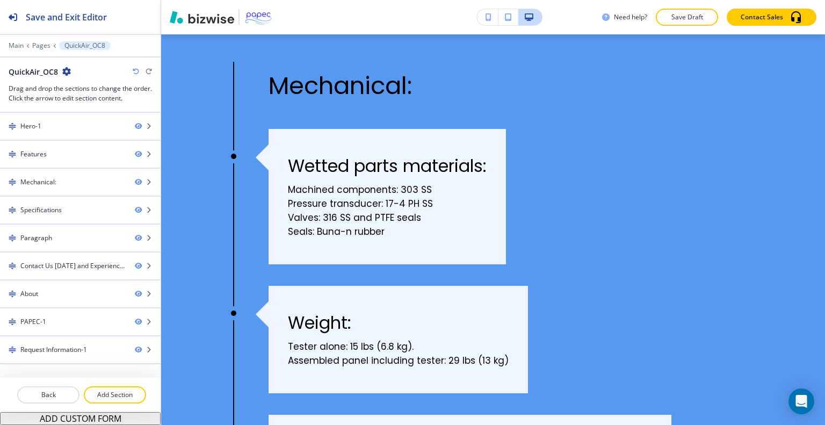
scroll to position [859, 0]
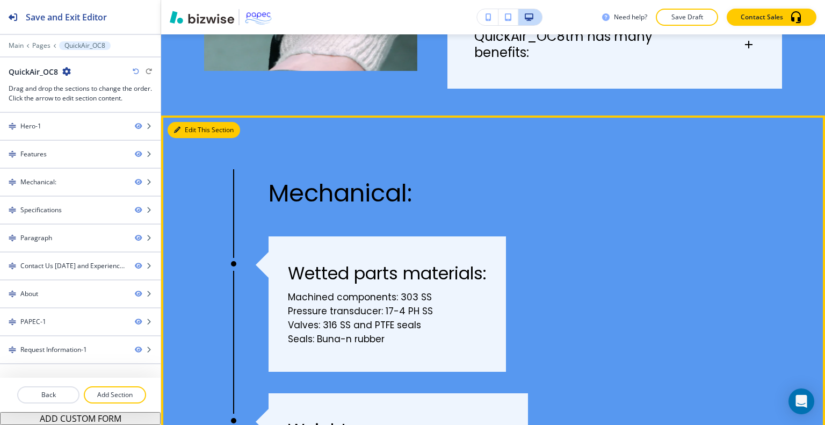
click at [183, 133] on button "Edit This Section" at bounding box center [204, 130] width 73 height 16
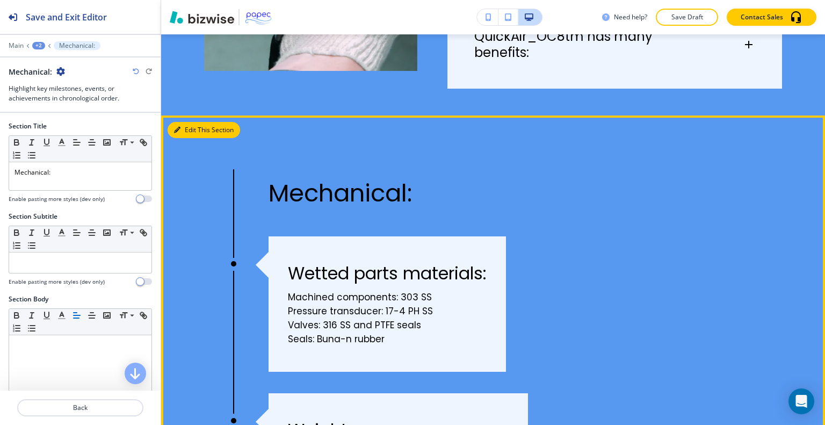
scroll to position [940, 0]
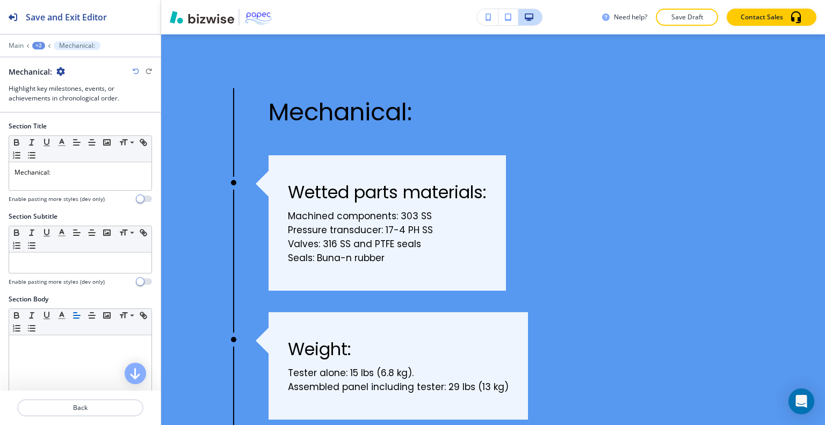
click at [59, 71] on icon "button" at bounding box center [60, 71] width 9 height 9
click at [118, 126] on p "Delete Section" at bounding box center [90, 127] width 55 height 10
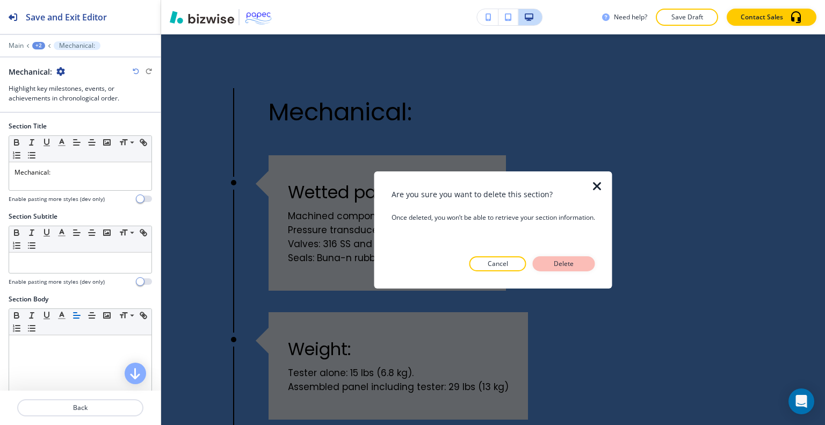
click at [588, 259] on button "Delete" at bounding box center [564, 263] width 62 height 15
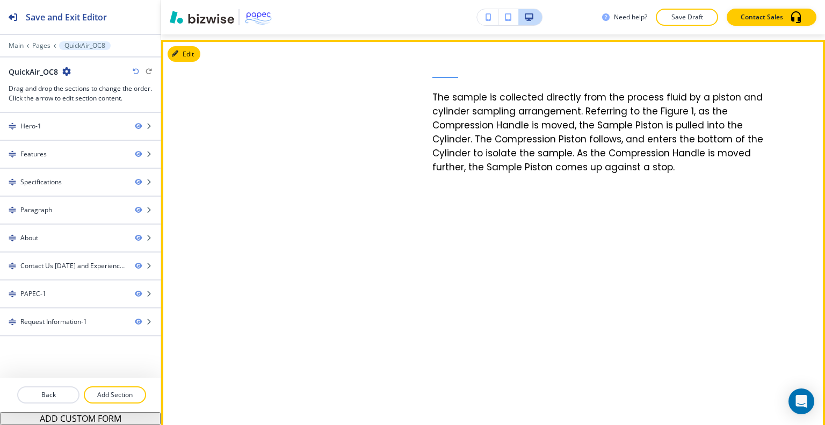
scroll to position [1856, 0]
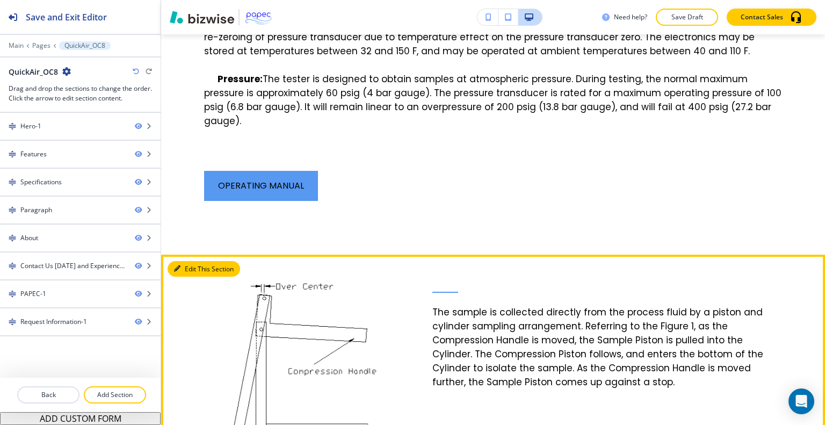
click at [193, 262] on button "Edit This Section" at bounding box center [204, 269] width 73 height 16
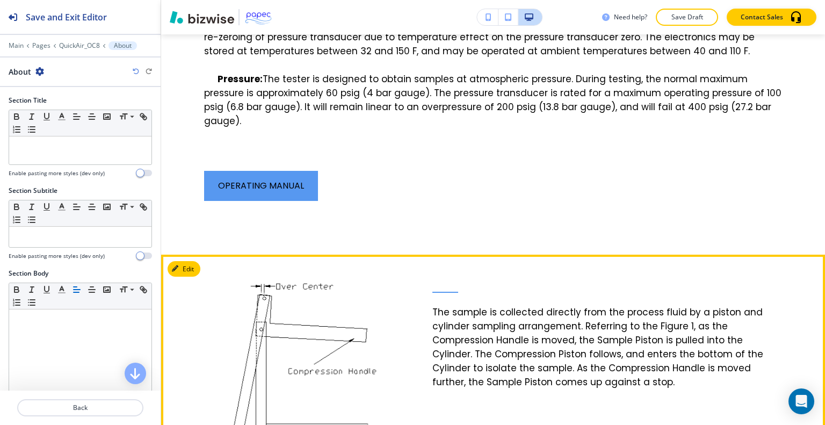
scroll to position [2071, 0]
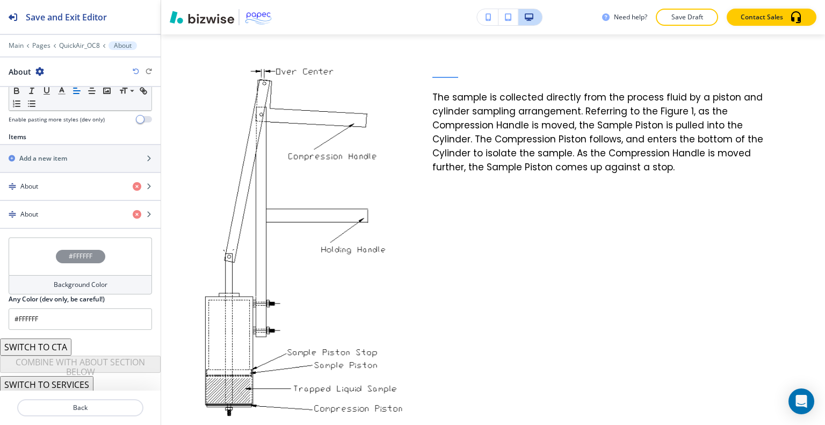
click at [32, 251] on div "#FFFFFF" at bounding box center [80, 256] width 143 height 38
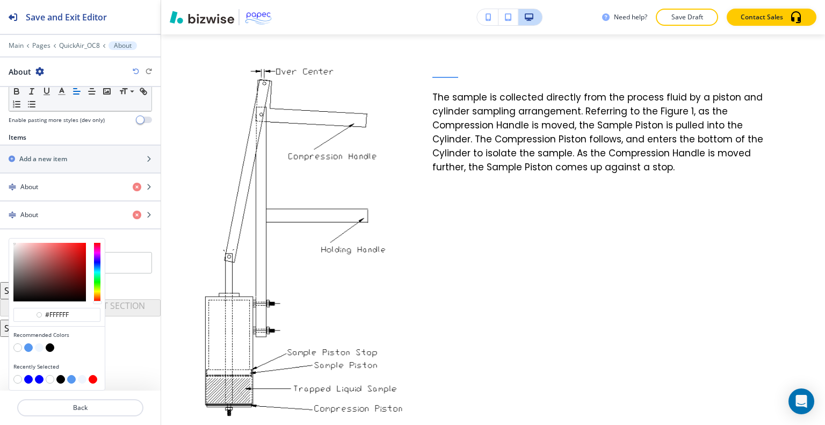
scroll to position [335, 0]
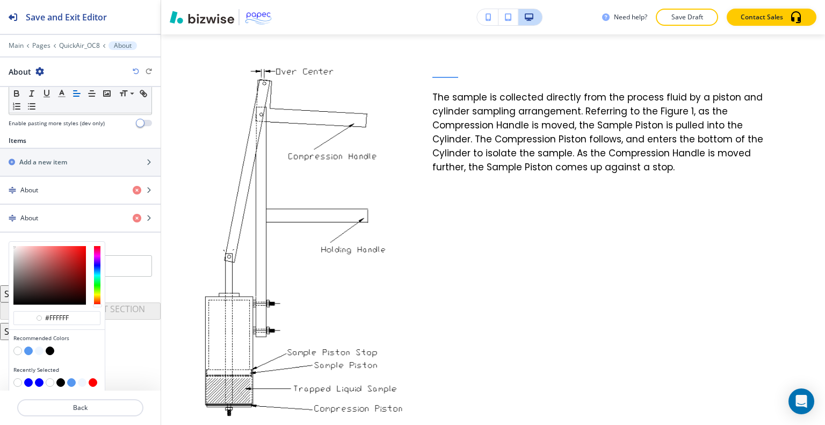
click at [42, 346] on button "button" at bounding box center [39, 350] width 9 height 9
type input "#eef5fe"
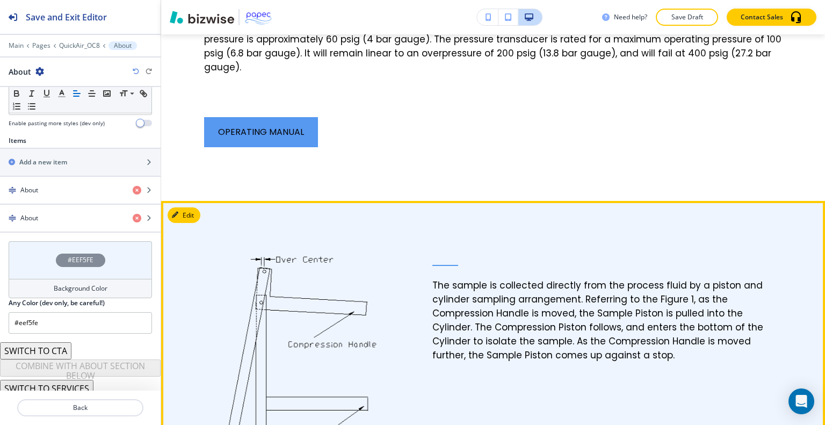
scroll to position [1856, 0]
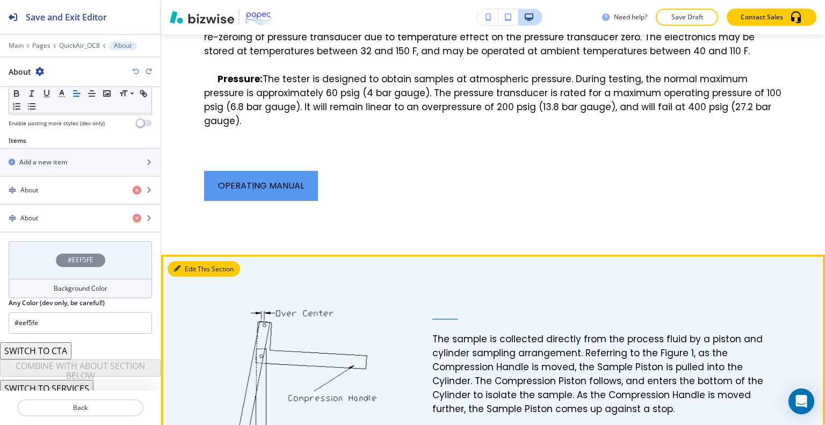
click at [189, 267] on button "Edit This Section" at bounding box center [204, 269] width 73 height 16
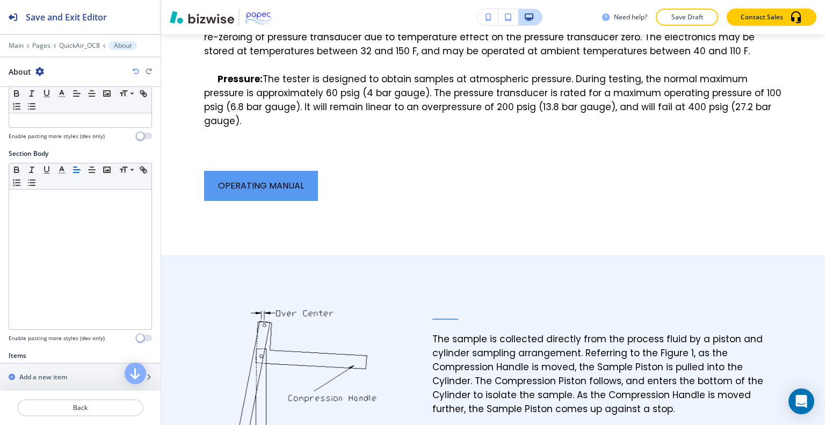
scroll to position [0, 0]
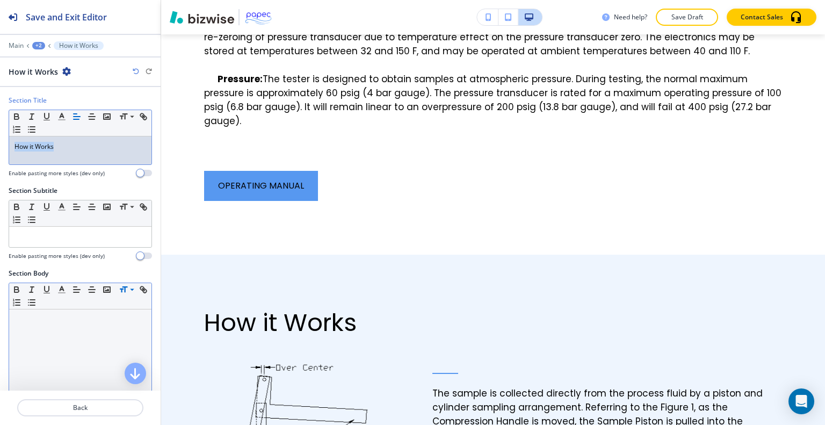
drag, startPoint x: 71, startPoint y: 148, endPoint x: 0, endPoint y: 141, distance: 71.2
click at [0, 141] on div "Section Title Small Normal Large Huge How it Works Enable pasting more styles (…" at bounding box center [80, 141] width 161 height 90
click at [66, 113] on icon "button" at bounding box center [62, 117] width 10 height 10
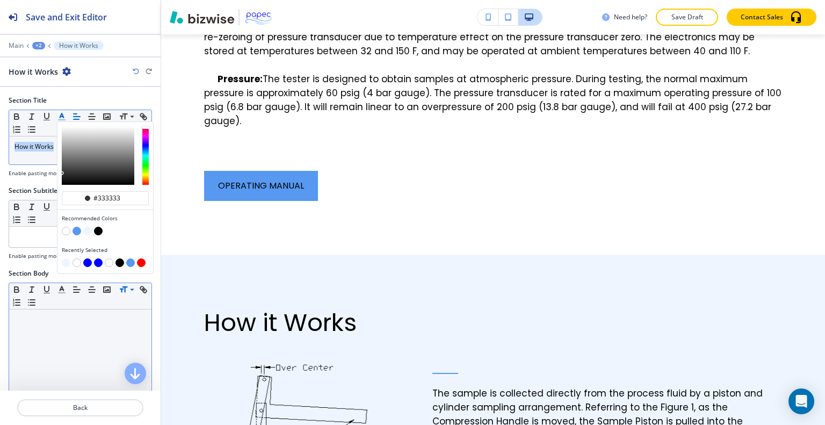
click at [97, 258] on button "button" at bounding box center [98, 262] width 9 height 9
type input "#0000ff"
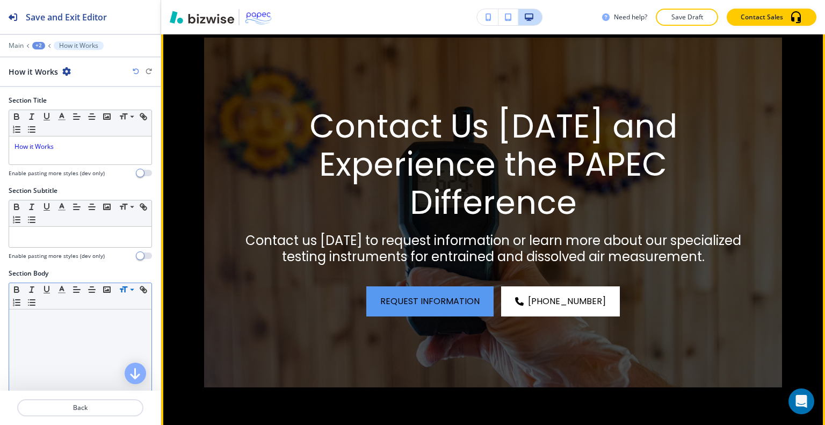
scroll to position [2984, 0]
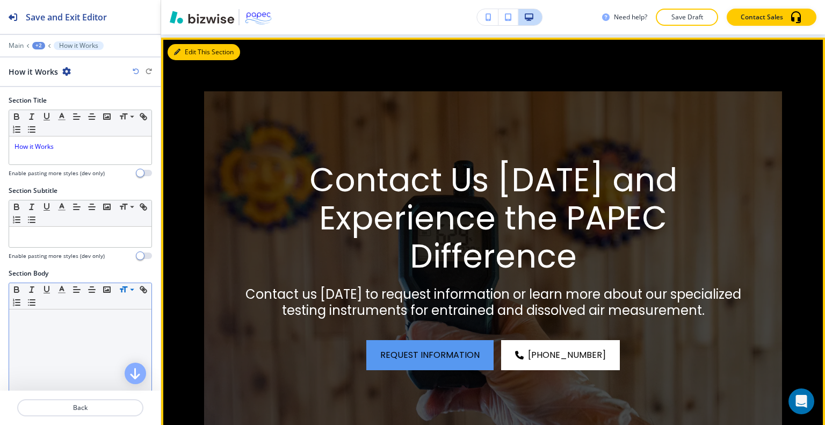
click at [193, 44] on button "Edit This Section" at bounding box center [204, 52] width 73 height 16
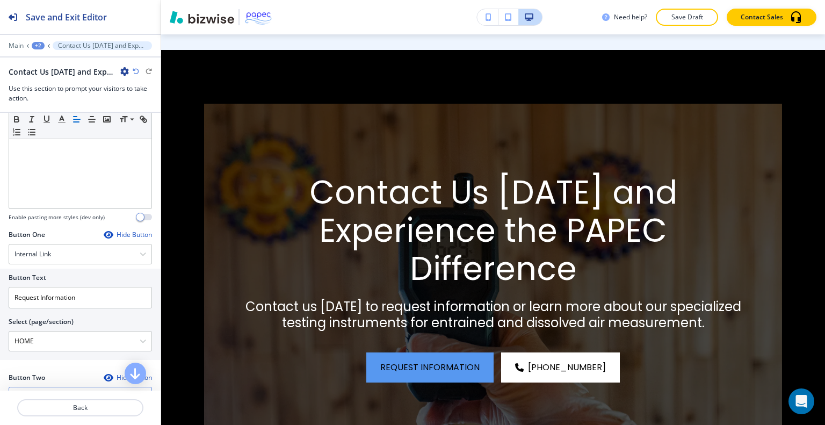
scroll to position [376, 0]
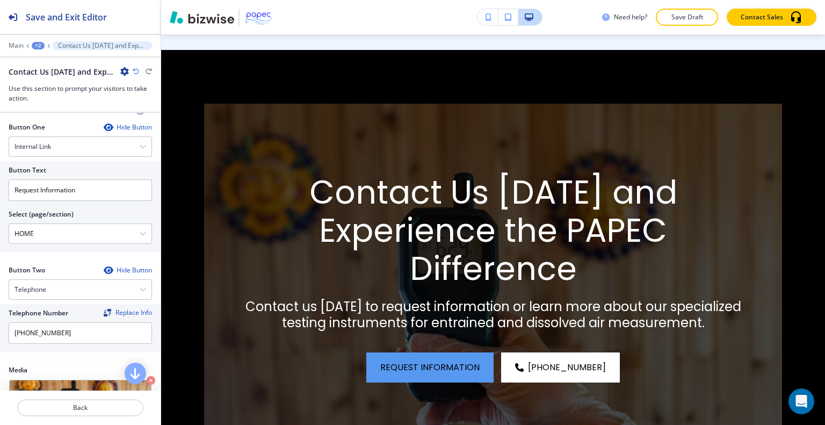
click at [127, 270] on div "Hide Button" at bounding box center [128, 270] width 48 height 9
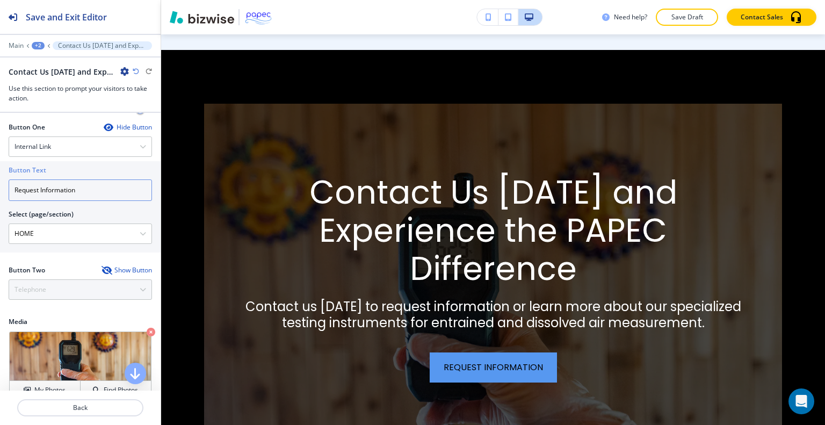
drag, startPoint x: 116, startPoint y: 197, endPoint x: 0, endPoint y: 186, distance: 116.6
click at [0, 186] on div "Button Text Request Information Select (page/section) HOME HOME HOME | Hero HOM…" at bounding box center [80, 206] width 161 height 91
click at [91, 151] on div "Internal Link" at bounding box center [80, 146] width 142 height 19
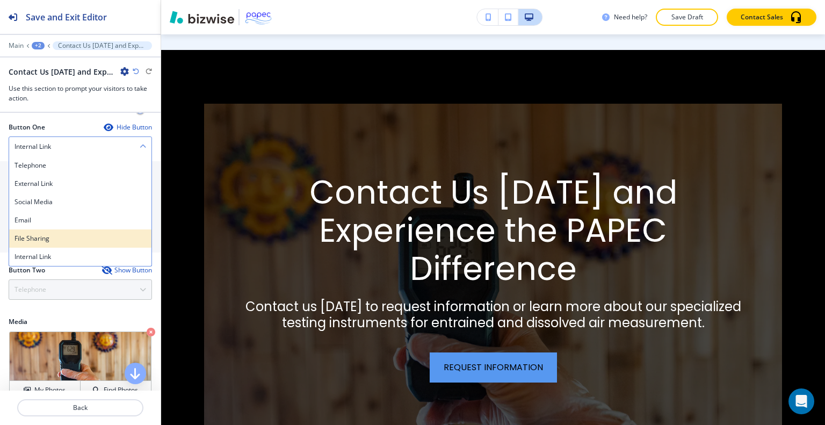
click at [76, 240] on h4 "File Sharing" at bounding box center [81, 239] width 132 height 10
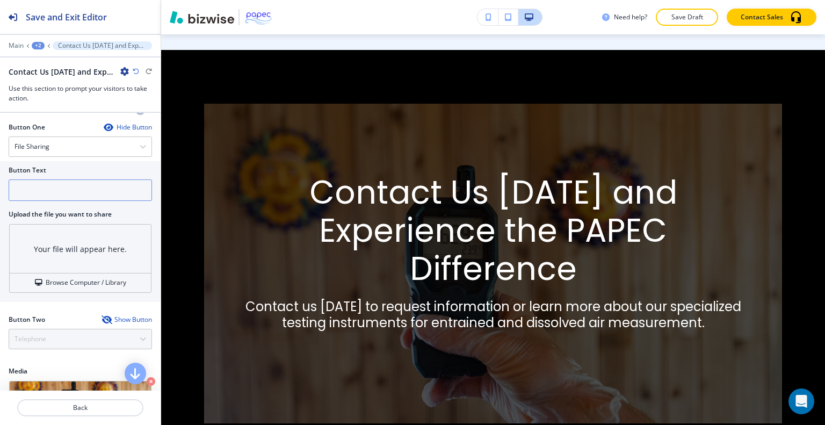
click at [68, 185] on input "text" at bounding box center [80, 189] width 143 height 21
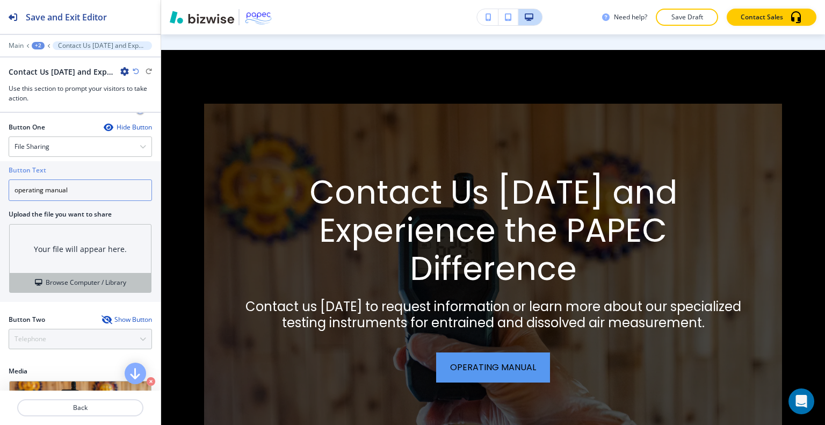
type input "operating manual"
click at [73, 273] on button "Browse Computer / Library" at bounding box center [80, 282] width 141 height 19
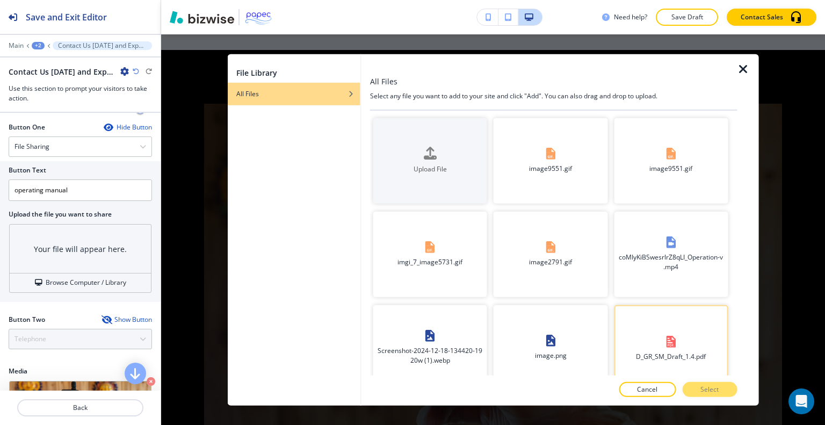
click at [638, 316] on button "D_GR_SM_Draft_1.4.pdf" at bounding box center [671, 349] width 114 height 88
click at [711, 393] on p "Select" at bounding box center [709, 390] width 18 height 10
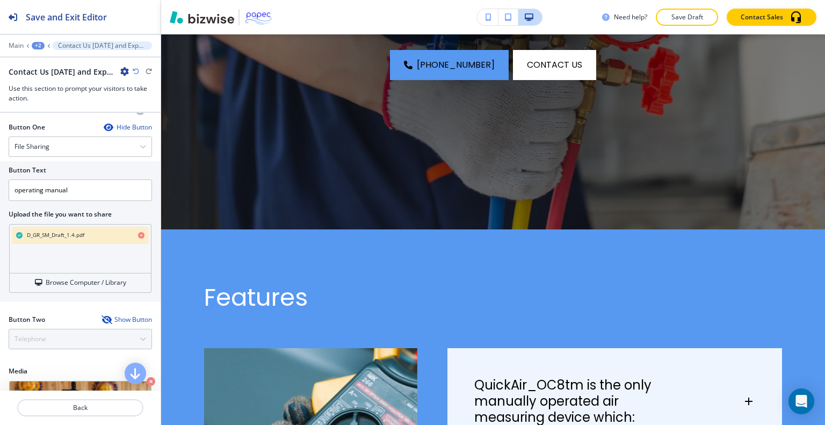
scroll to position [0, 0]
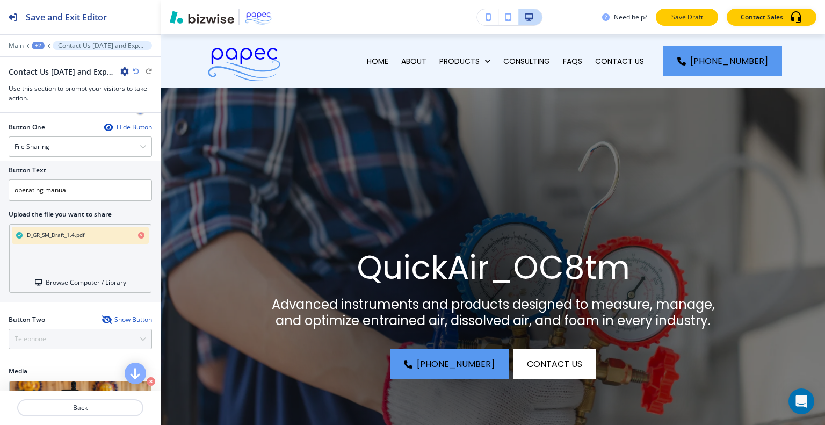
click at [704, 15] on p "Save Draft" at bounding box center [687, 17] width 34 height 10
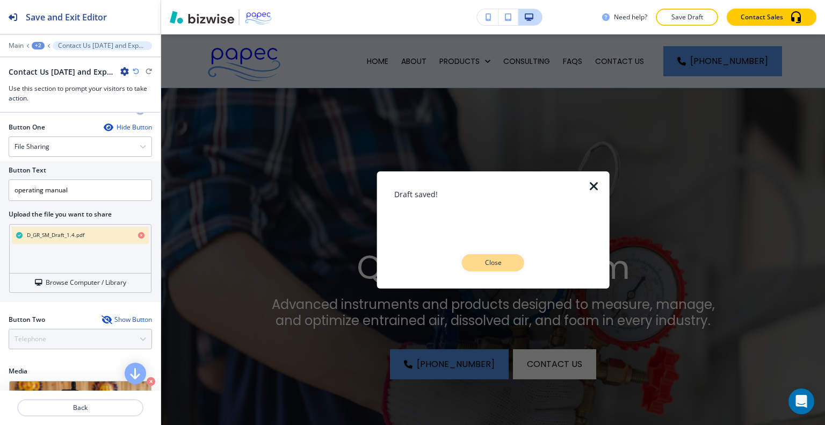
click at [495, 254] on button "Close" at bounding box center [493, 262] width 62 height 17
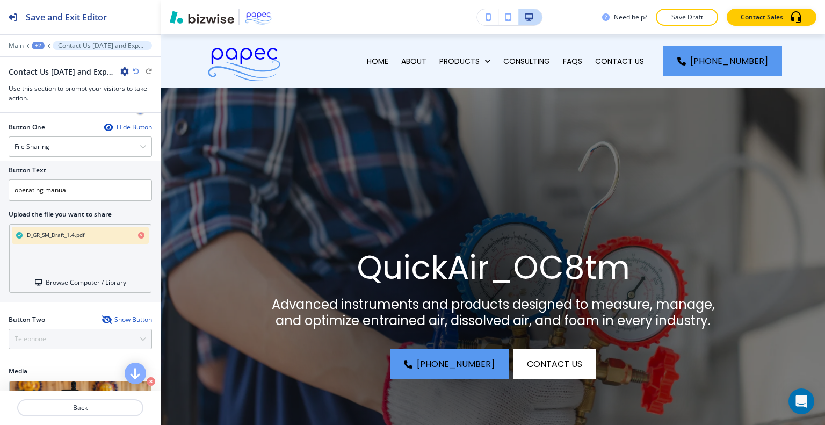
click at [40, 42] on div "+2" at bounding box center [38, 46] width 13 height 8
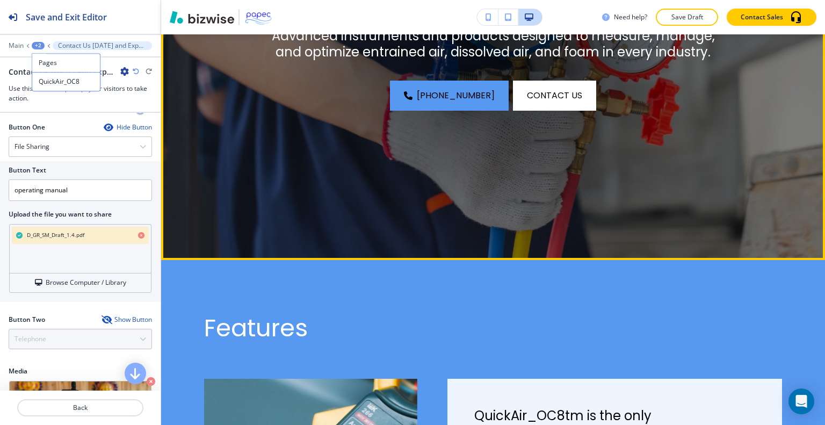
scroll to position [54, 0]
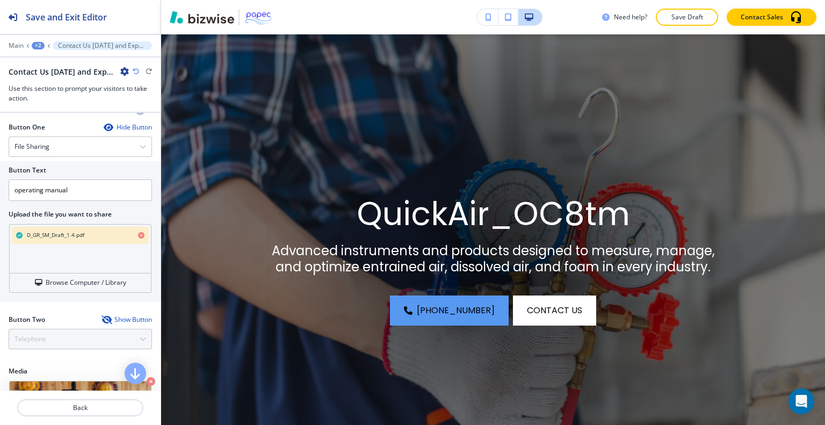
click at [139, 209] on h2 "Upload the file you want to share" at bounding box center [80, 214] width 143 height 10
click at [39, 45] on div "+2" at bounding box center [38, 46] width 13 height 8
click at [59, 59] on p "Pages" at bounding box center [66, 63] width 55 height 10
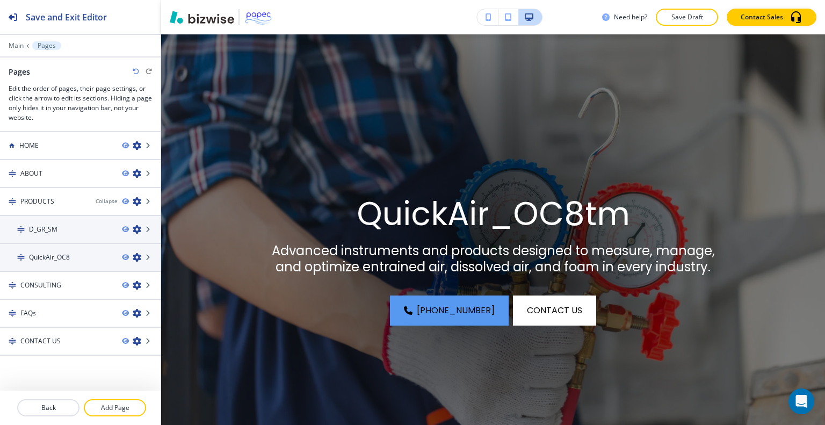
click at [133, 257] on icon "button" at bounding box center [137, 257] width 9 height 9
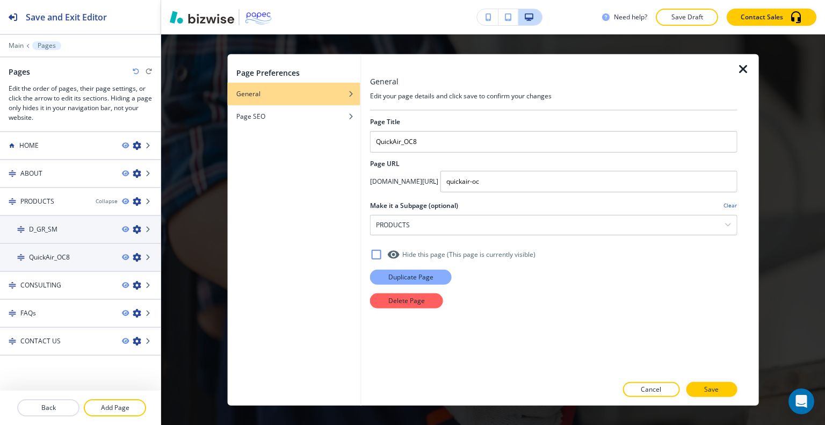
click at [425, 279] on p "Duplicate Page" at bounding box center [410, 277] width 45 height 10
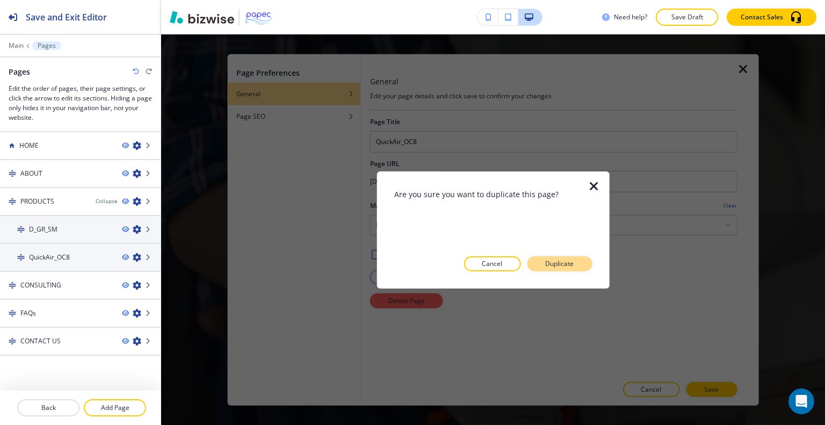
click at [578, 269] on button "Duplicate" at bounding box center [559, 263] width 65 height 15
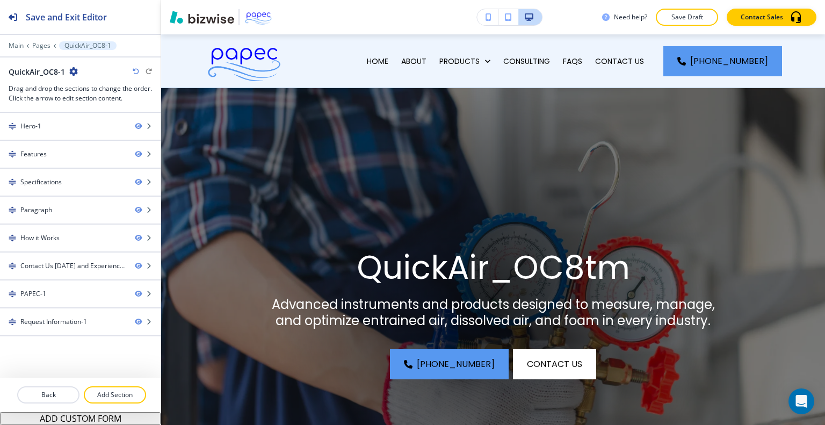
click at [69, 71] on icon "button" at bounding box center [73, 71] width 9 height 9
click at [84, 88] on p "Edit Page Settings" at bounding box center [103, 90] width 55 height 10
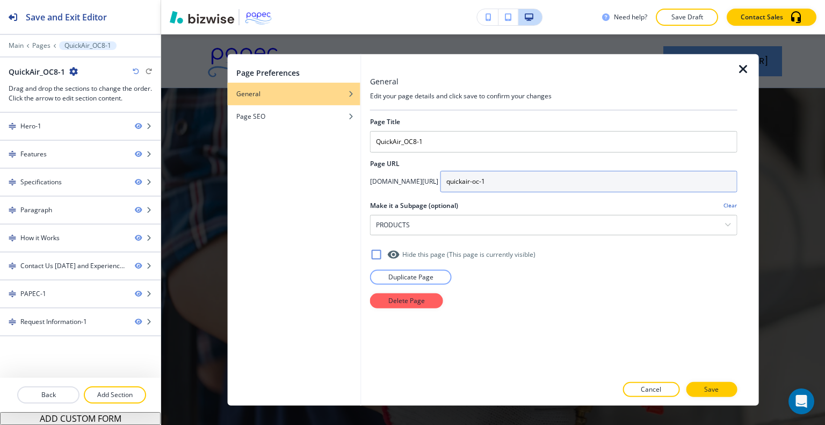
drag, startPoint x: 558, startPoint y: 186, endPoint x: 517, endPoint y: 185, distance: 40.3
click at [475, 186] on div "app.bizwise.com/preview?id=plj7drhimeko/ quickair-oc-1" at bounding box center [553, 180] width 367 height 21
paste input "squeezer-dualair"
type input "squeezer-dualair"
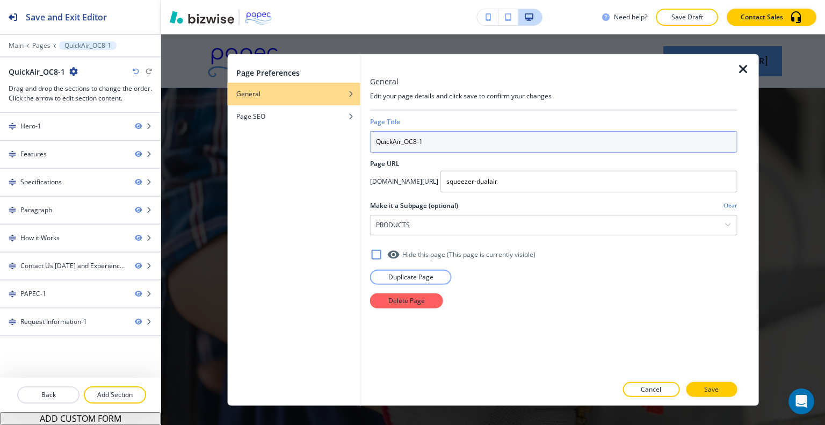
drag, startPoint x: 435, startPoint y: 140, endPoint x: 378, endPoint y: 140, distance: 56.9
click at [361, 139] on div "General Edit your page details and click save to confirm your changes Page Titl…" at bounding box center [559, 229] width 397 height 351
paste input "Squeezer_DualAir"
type input "Squeezer_DualAir"
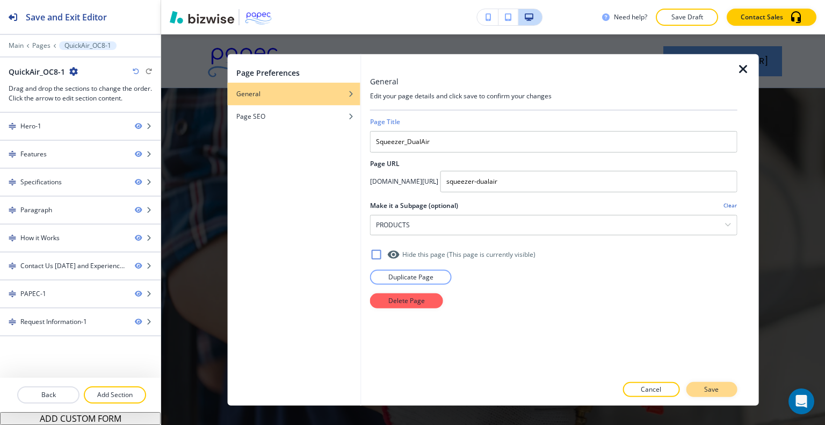
click at [703, 388] on button "Save" at bounding box center [711, 389] width 51 height 15
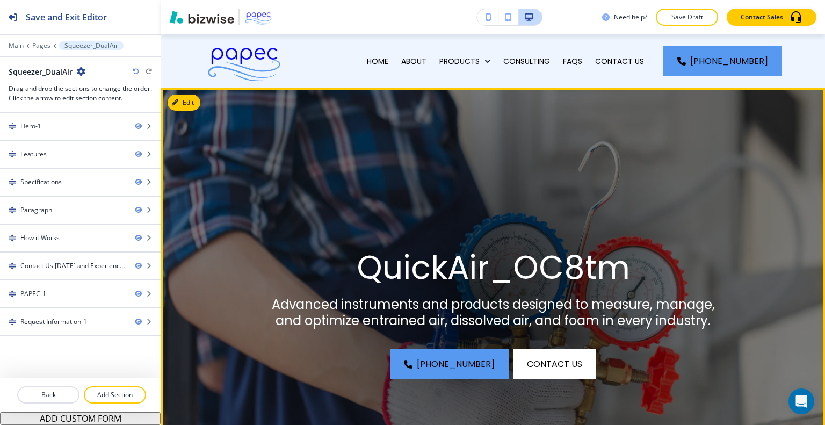
click at [191, 93] on img at bounding box center [493, 308] width 664 height 440
click at [190, 104] on button "Edit This Section" at bounding box center [204, 103] width 73 height 16
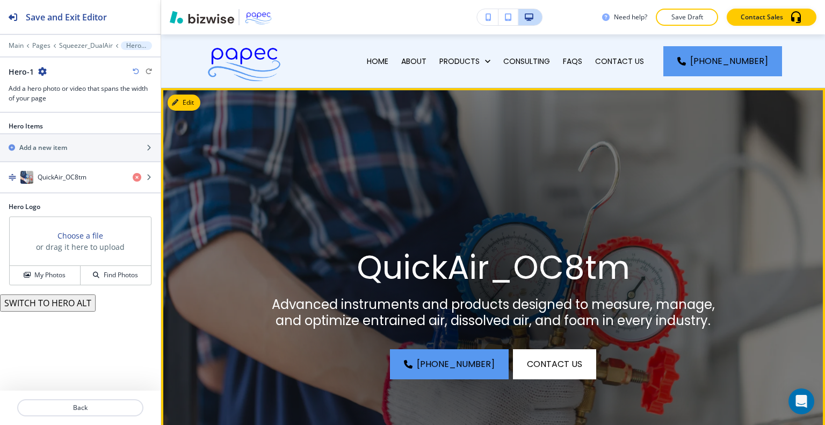
scroll to position [54, 0]
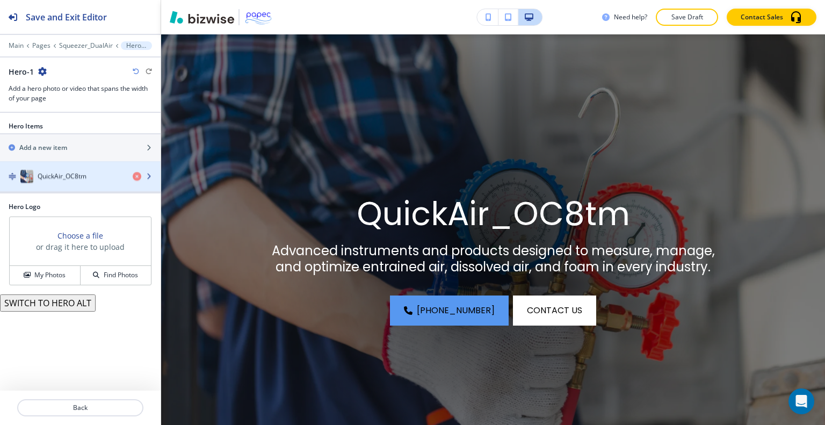
click at [73, 189] on div "button" at bounding box center [80, 188] width 161 height 9
click at [74, 185] on div "button" at bounding box center [80, 188] width 161 height 9
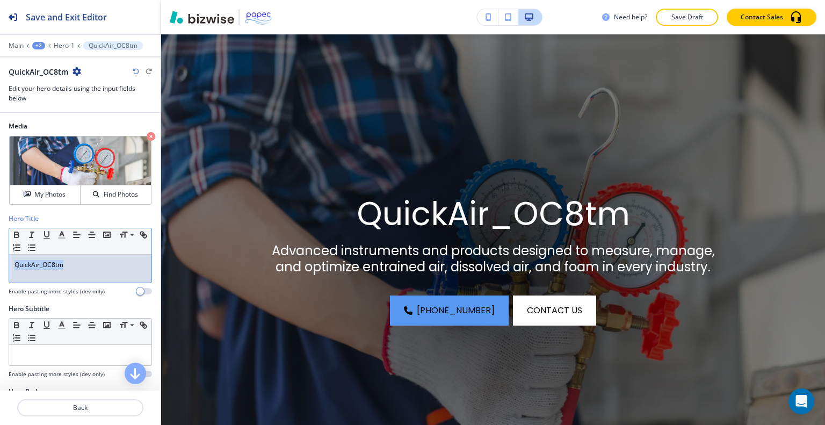
drag, startPoint x: 78, startPoint y: 266, endPoint x: 16, endPoint y: 256, distance: 63.7
click at [4, 254] on div "Hero Title Small Normal Large Huge QuickAir_OC8tm Enable pasting more styles (d…" at bounding box center [80, 259] width 161 height 90
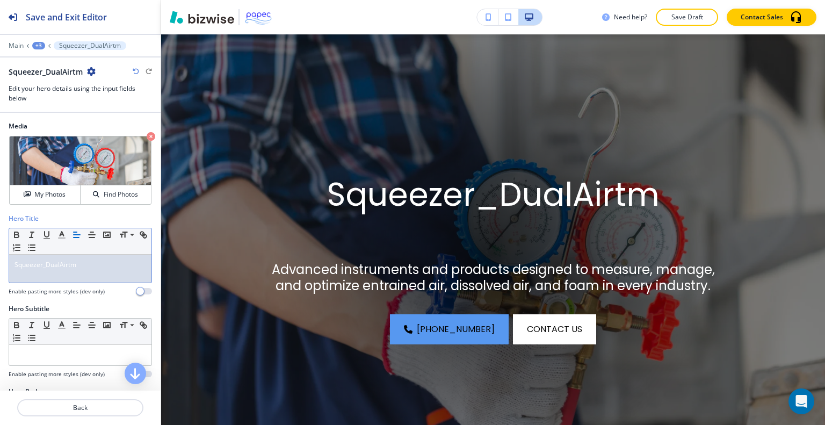
click at [101, 257] on div "Squeezer_DualAirtm" at bounding box center [80, 269] width 142 height 28
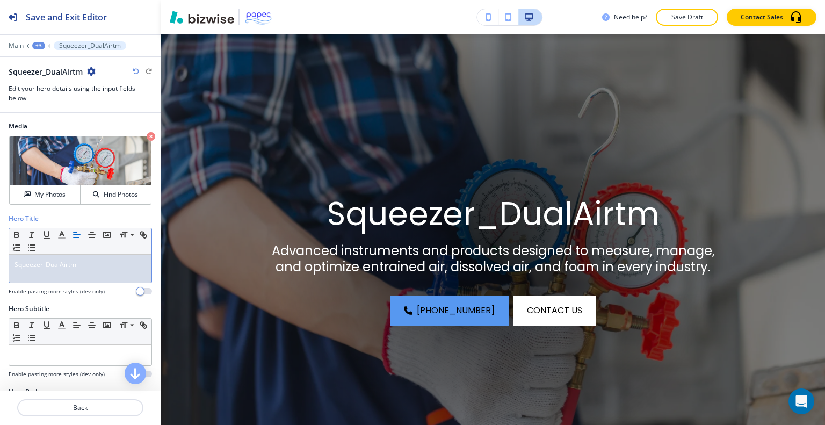
click at [104, 271] on div "Squeezer_DualAirtm" at bounding box center [80, 269] width 142 height 28
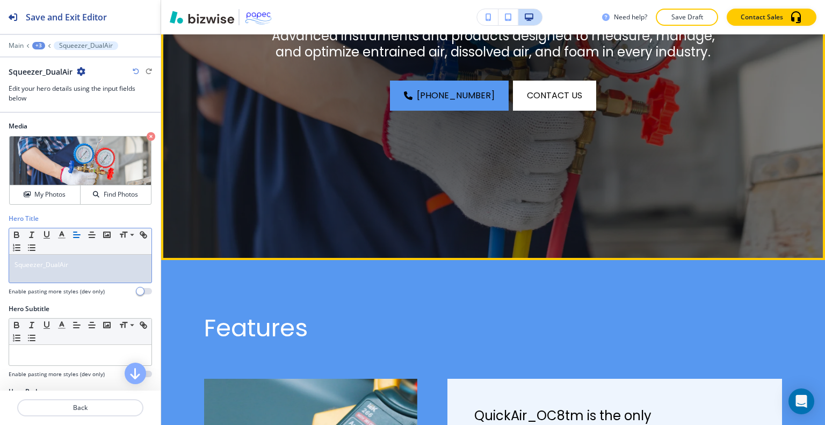
scroll to position [376, 0]
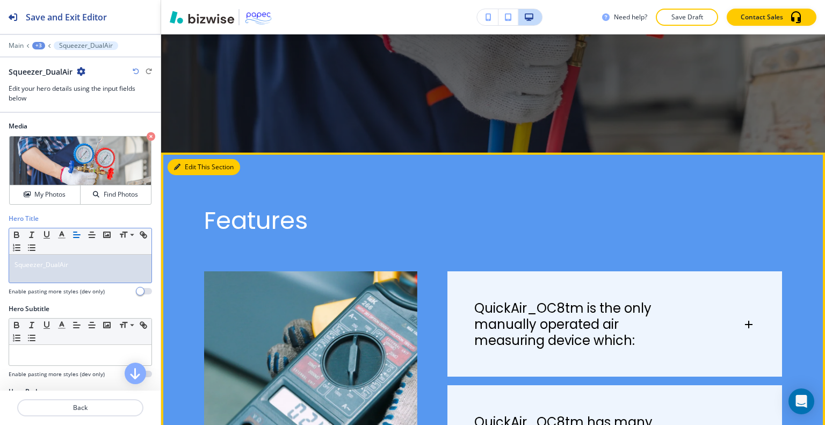
click at [198, 165] on button "Edit This Section" at bounding box center [204, 167] width 73 height 16
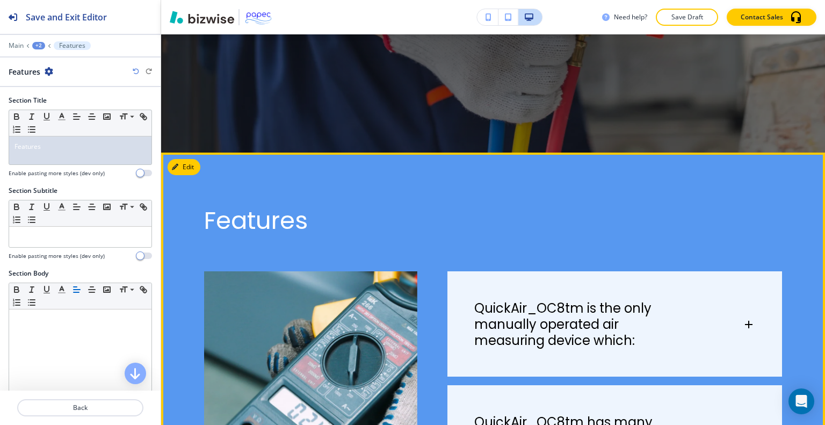
scroll to position [494, 0]
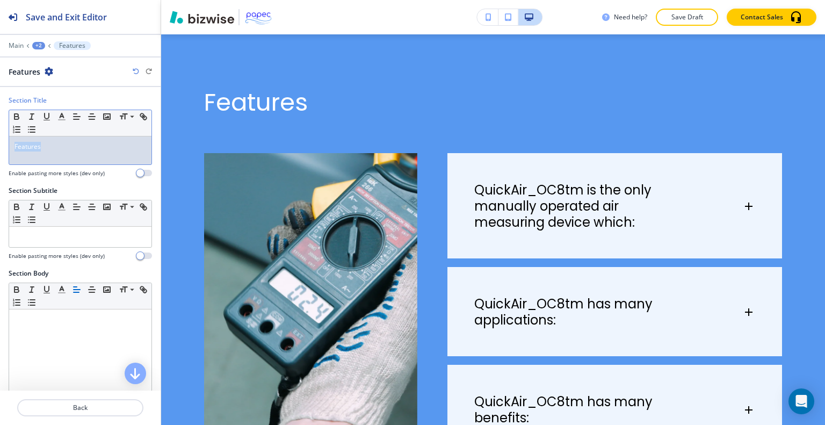
drag, startPoint x: 72, startPoint y: 151, endPoint x: 37, endPoint y: 152, distance: 35.5
click at [6, 146] on div "Section Title Small Normal Large Huge Features Enable pasting more styles (dev …" at bounding box center [80, 141] width 161 height 90
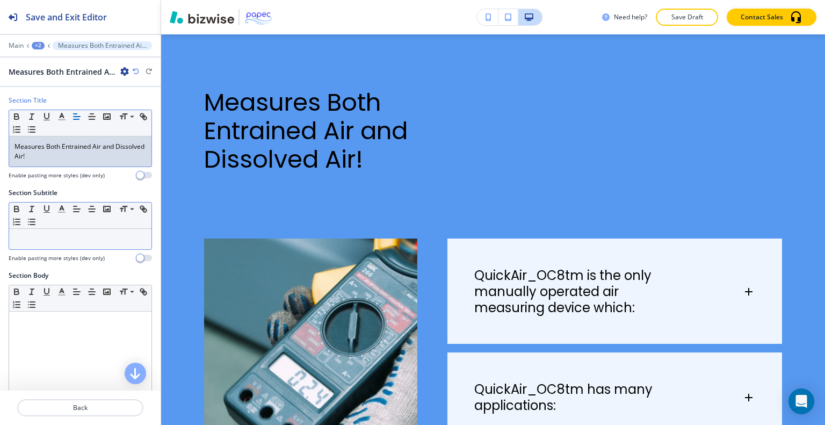
scroll to position [0, 0]
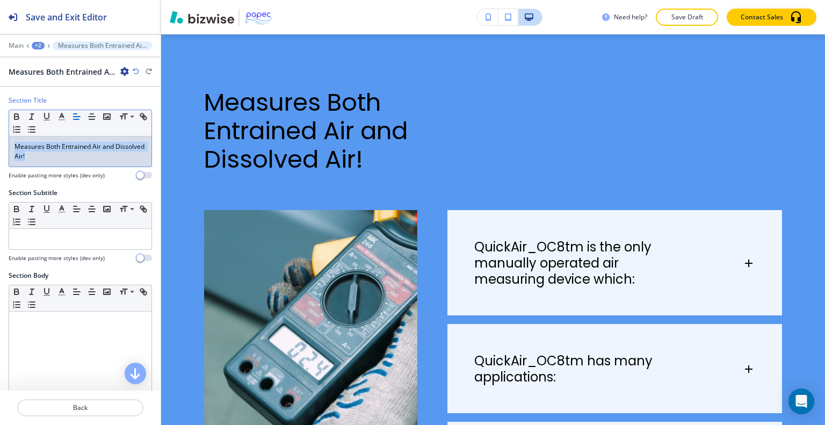
drag, startPoint x: 72, startPoint y: 158, endPoint x: 0, endPoint y: 138, distance: 74.8
click at [0, 138] on div "Section Title Small Normal Large Huge Measures Both Entrained Air and Dissolved…" at bounding box center [80, 142] width 161 height 92
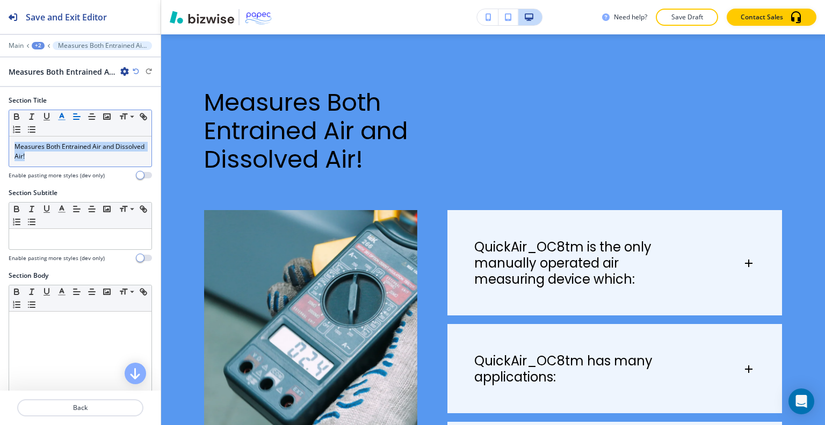
click at [63, 112] on icon "button" at bounding box center [62, 117] width 10 height 10
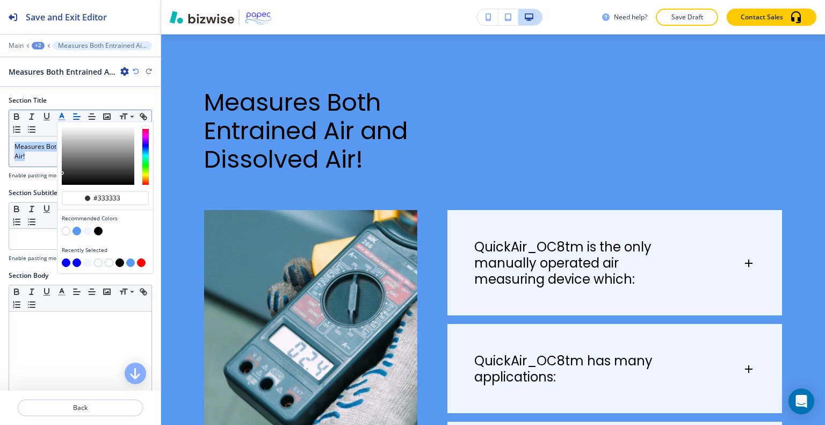
click at [63, 227] on button "button" at bounding box center [66, 231] width 9 height 9
type input "#ffffff"
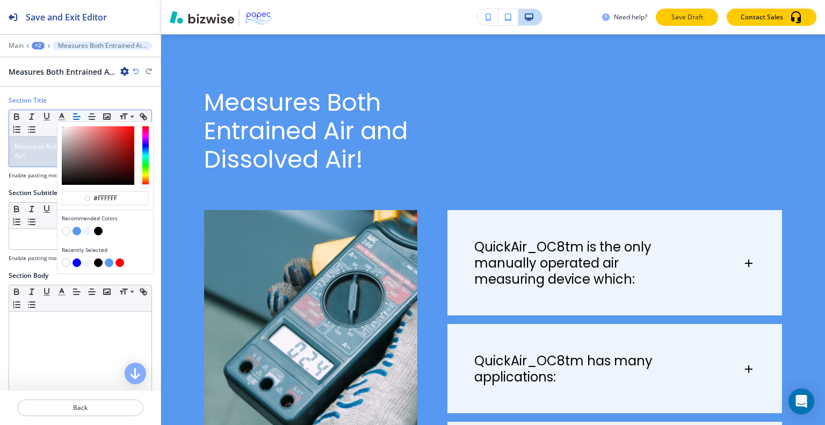
click at [679, 20] on p "Save Draft" at bounding box center [687, 17] width 34 height 10
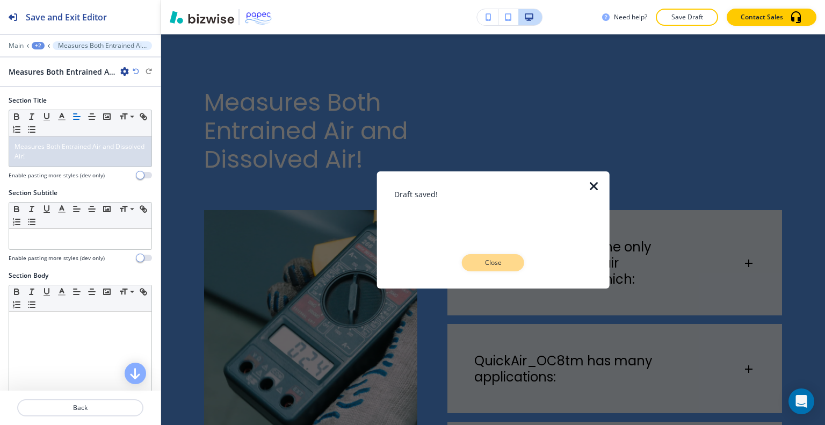
click at [488, 264] on p "Close" at bounding box center [493, 263] width 34 height 10
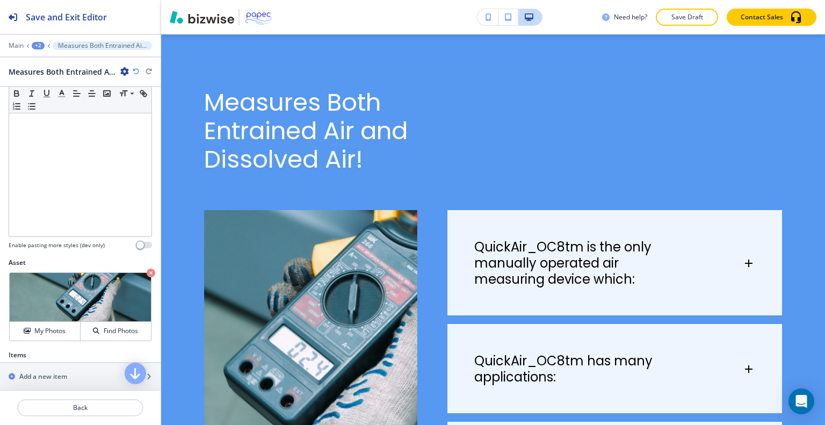
scroll to position [269, 0]
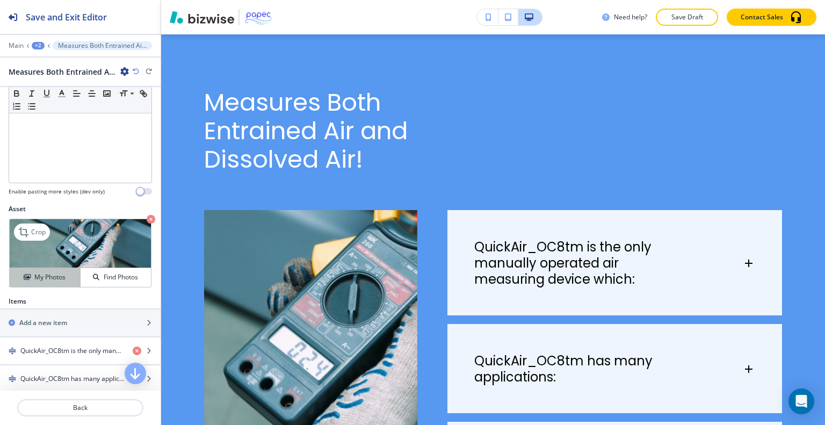
click at [49, 272] on h4 "My Photos" at bounding box center [49, 277] width 31 height 10
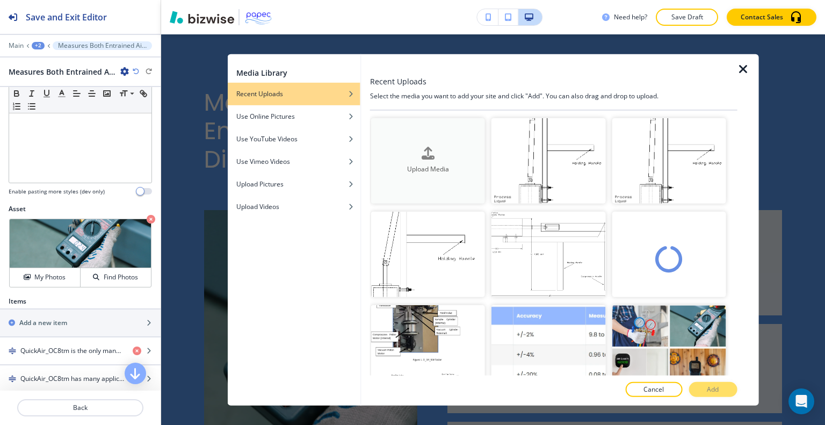
click at [426, 141] on button "Upload Media" at bounding box center [428, 160] width 114 height 85
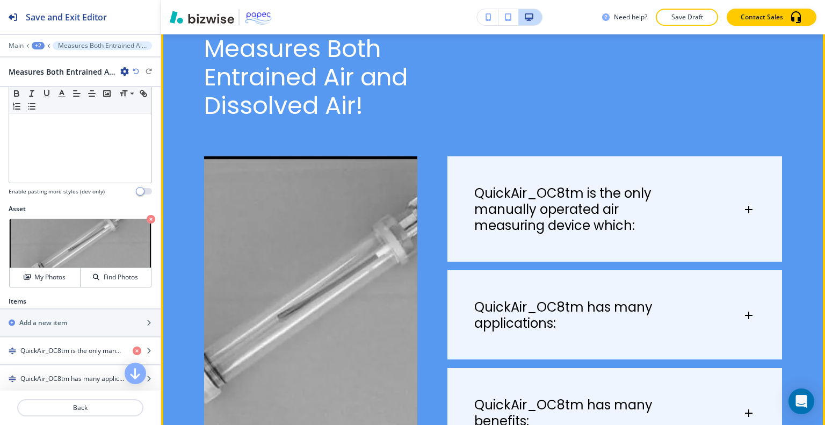
scroll to position [494, 0]
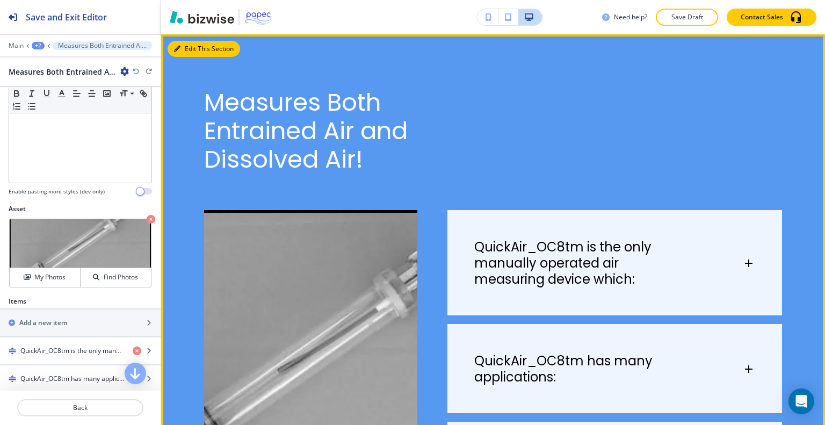
click at [189, 49] on button "Edit This Section" at bounding box center [204, 49] width 73 height 16
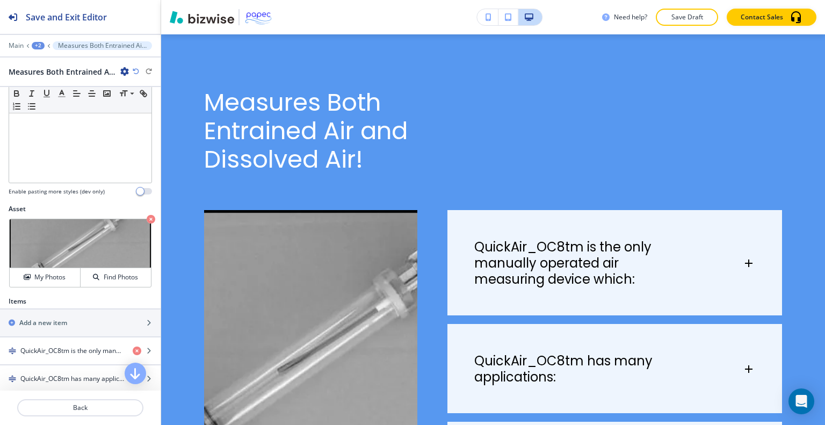
scroll to position [322, 0]
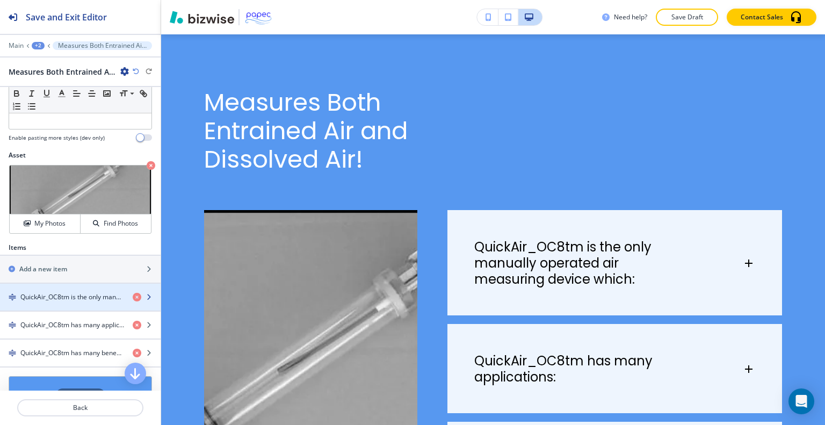
click at [85, 302] on div "button" at bounding box center [80, 306] width 161 height 9
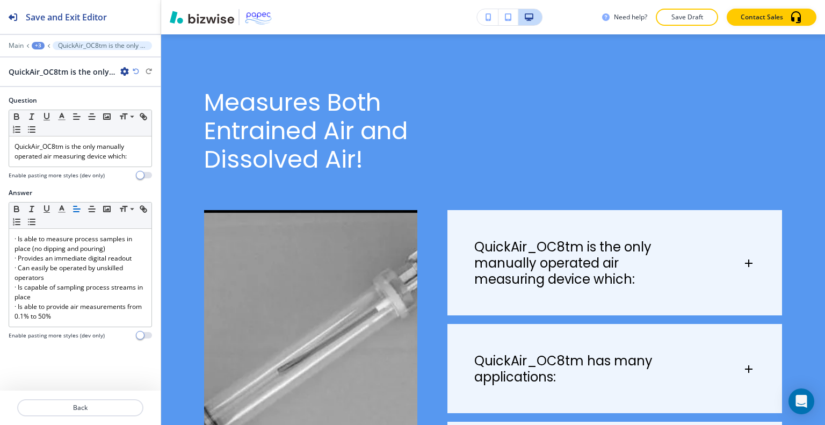
scroll to position [670, 0]
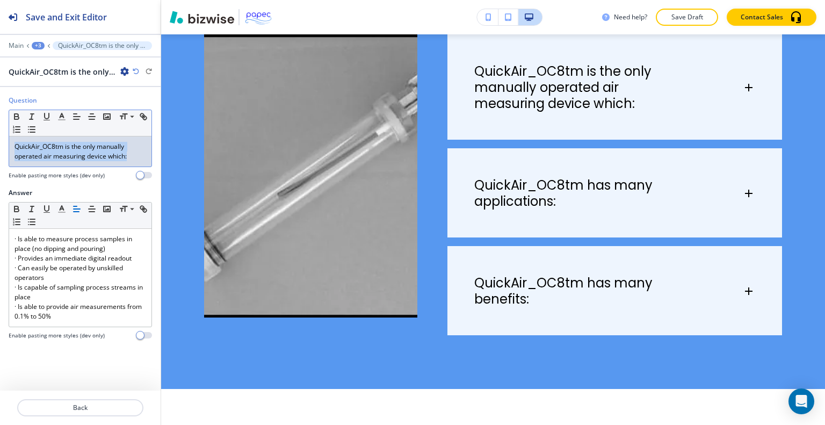
drag, startPoint x: 142, startPoint y: 158, endPoint x: 66, endPoint y: 152, distance: 76.0
click at [0, 143] on div "Question Small Normal Large Huge QuickAir_OC8tm is the only manually operated a…" at bounding box center [80, 142] width 161 height 92
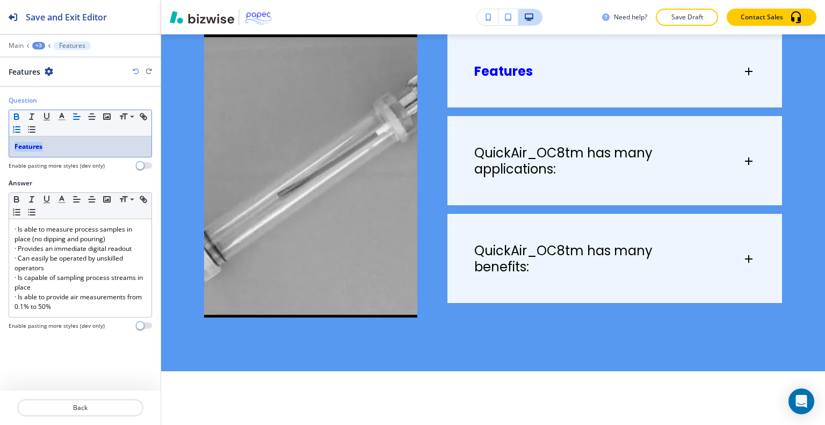
drag, startPoint x: 84, startPoint y: 143, endPoint x: 16, endPoint y: 124, distance: 70.4
click at [0, 137] on div "Question Small Normal Large Huge Features Enable pasting more styles (dev only)" at bounding box center [80, 137] width 161 height 83
click at [13, 114] on icon "button" at bounding box center [17, 117] width 10 height 10
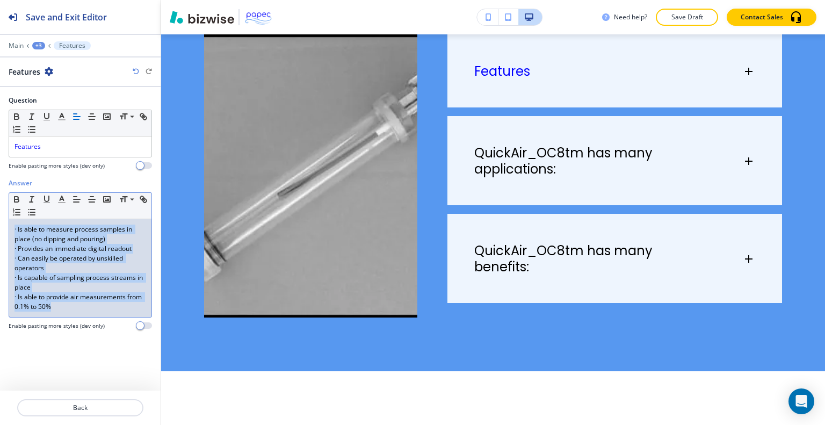
drag, startPoint x: 81, startPoint y: 307, endPoint x: 0, endPoint y: 226, distance: 114.3
click at [0, 226] on div "Answer Small Normal Large Huge · Is able to measure process samples in place (n…" at bounding box center [80, 258] width 161 height 160
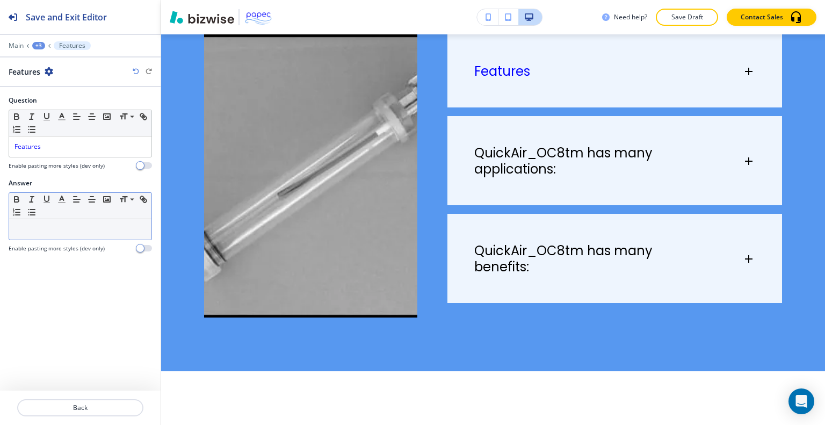
drag, startPoint x: 42, startPoint y: 242, endPoint x: 27, endPoint y: 226, distance: 22.0
click at [27, 226] on p at bounding box center [81, 230] width 132 height 10
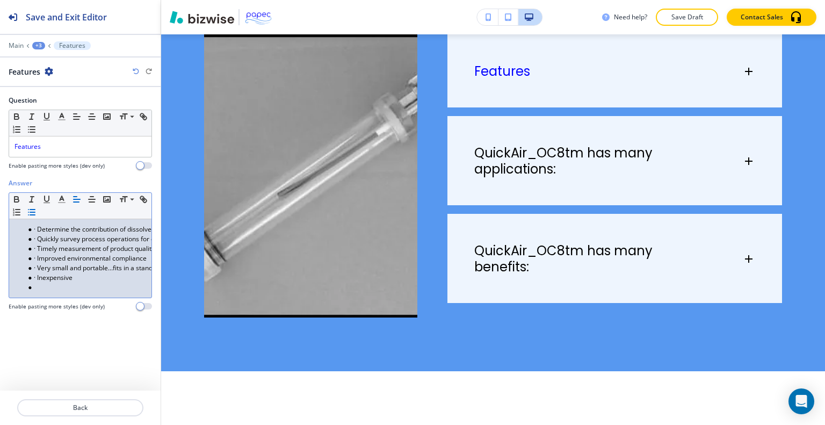
click at [37, 277] on li "· Inexpensive" at bounding box center [85, 278] width 122 height 10
click at [38, 267] on li "· Very small and portable…fits in a standard briefcase" at bounding box center [85, 268] width 122 height 10
click at [34, 275] on li "·Inexpensive" at bounding box center [85, 278] width 122 height 10
click at [35, 258] on li "· Improved environmental compliance" at bounding box center [85, 259] width 122 height 10
click at [36, 259] on li "Improved environmental compliance" at bounding box center [85, 259] width 122 height 10
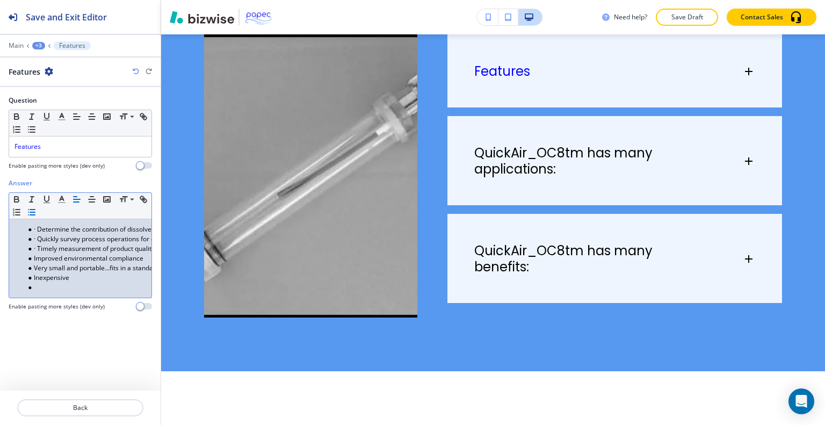
click at [36, 247] on li "· Timely measurement of product quality: pin holes, streaks, poor adhesion..." at bounding box center [85, 249] width 122 height 10
click at [38, 249] on li "· Timely measurement of product quality: pin holes, streaks, poor adhesion..." at bounding box center [85, 249] width 122 height 10
click at [37, 237] on li "· Quickly survey process operations for operating issues" at bounding box center [85, 239] width 122 height 10
click at [38, 230] on li "· Determine the contribution of dissolved air in low-pressure operations" at bounding box center [85, 230] width 122 height 10
click at [46, 289] on li at bounding box center [85, 288] width 122 height 10
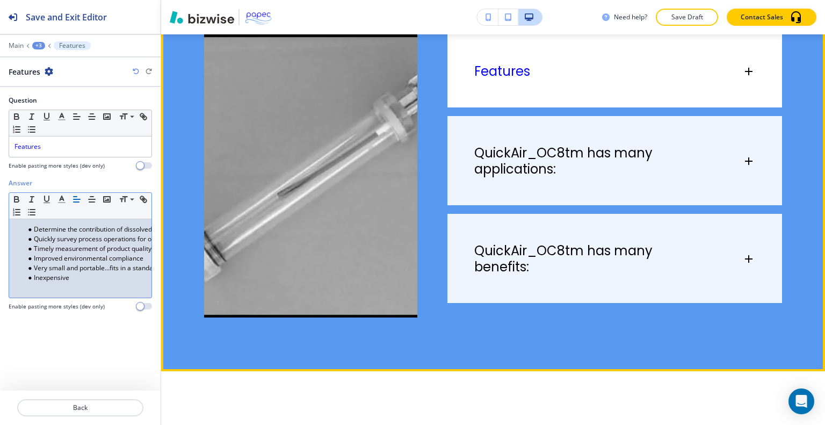
click at [566, 90] on div "Features" at bounding box center [614, 65] width 335 height 63
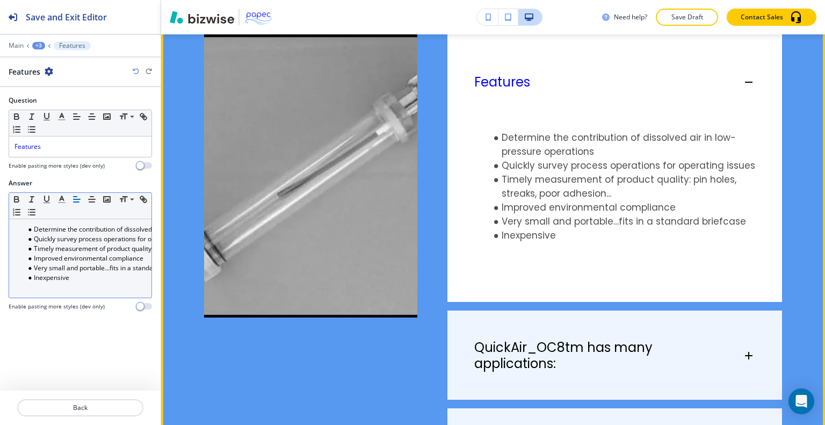
click at [567, 90] on div "Features" at bounding box center [608, 82] width 268 height 16
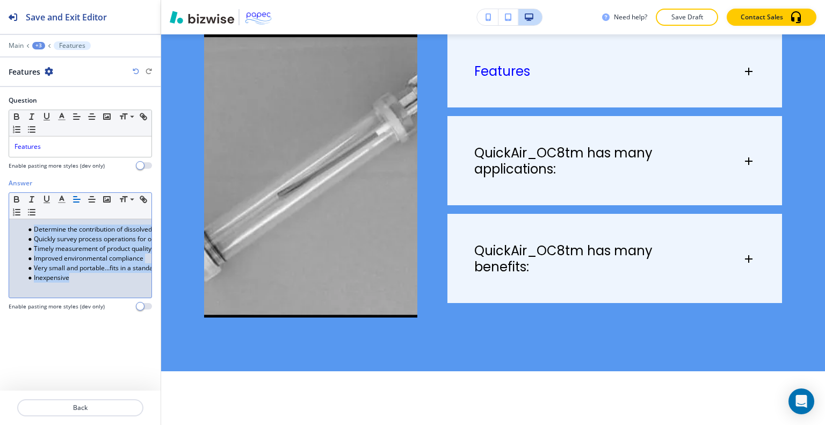
drag, startPoint x: 85, startPoint y: 278, endPoint x: 0, endPoint y: 212, distance: 108.3
click at [0, 212] on div "Answer Small Normal Large Huge Determine the contribution of dissolved air in l…" at bounding box center [80, 248] width 161 height 141
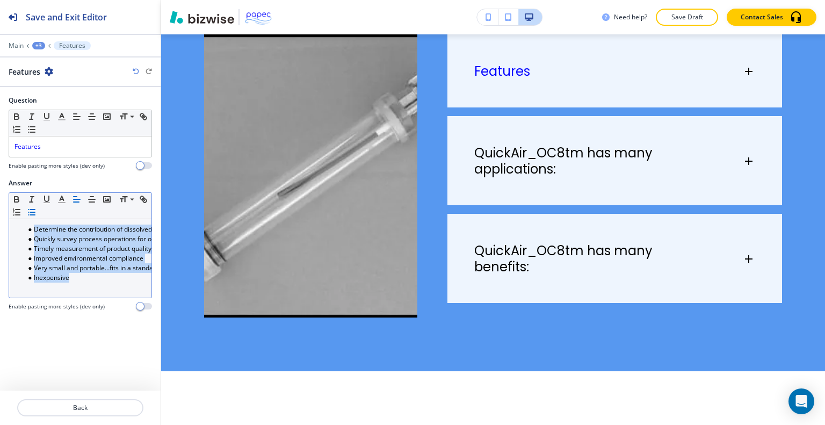
click at [34, 208] on icon "button" at bounding box center [32, 212] width 10 height 10
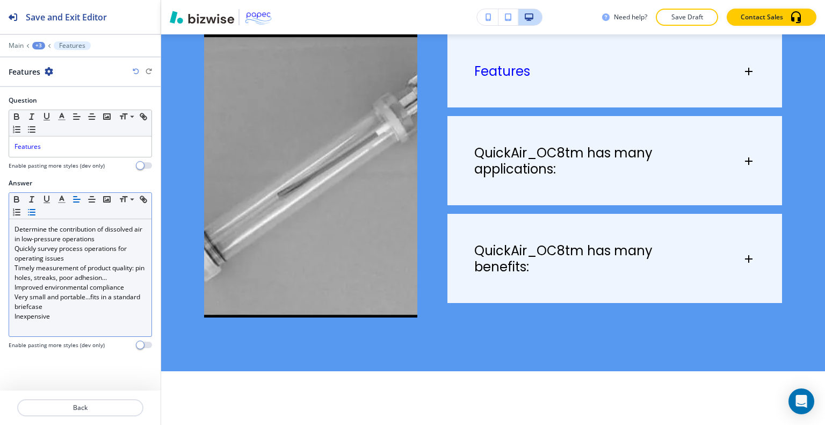
click at [34, 209] on line "button" at bounding box center [32, 209] width 5 height 0
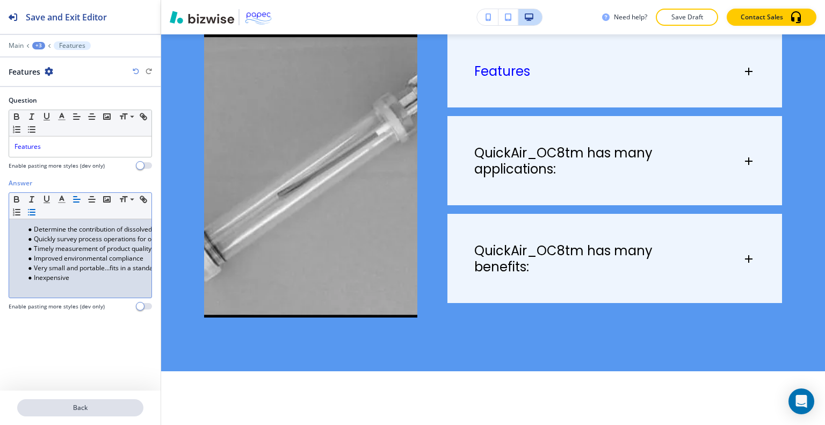
click at [82, 403] on p "Back" at bounding box center [80, 408] width 124 height 10
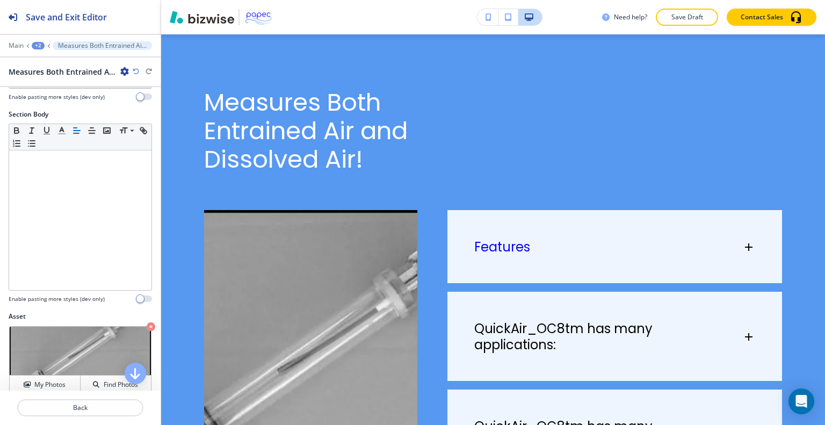
scroll to position [376, 0]
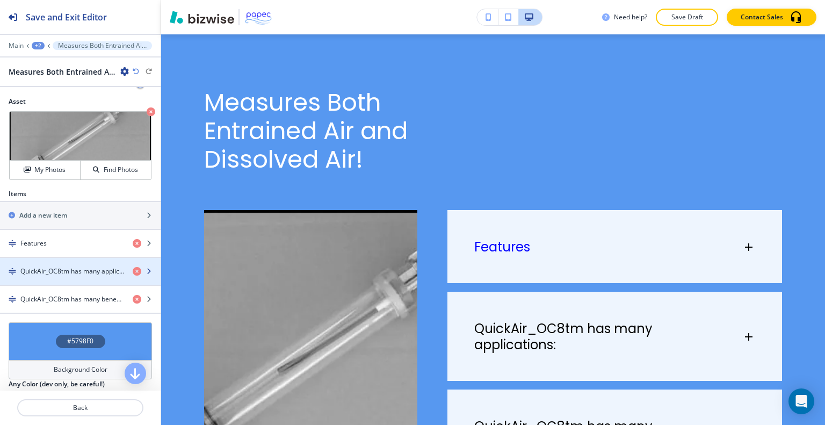
click at [90, 268] on h4 "QuickAir_OC8tm has many applications:" at bounding box center [72, 271] width 104 height 10
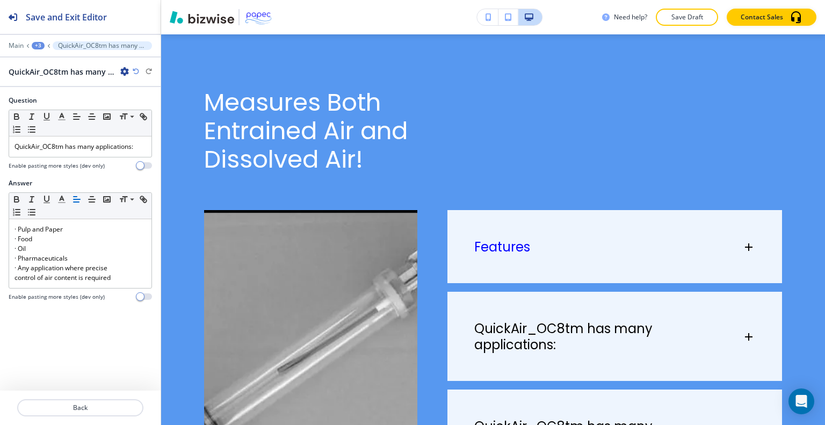
scroll to position [751, 0]
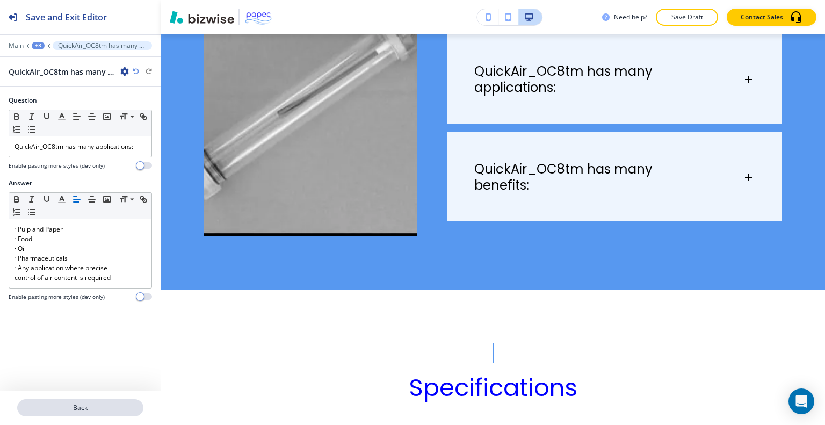
click at [88, 411] on p "Back" at bounding box center [80, 408] width 124 height 10
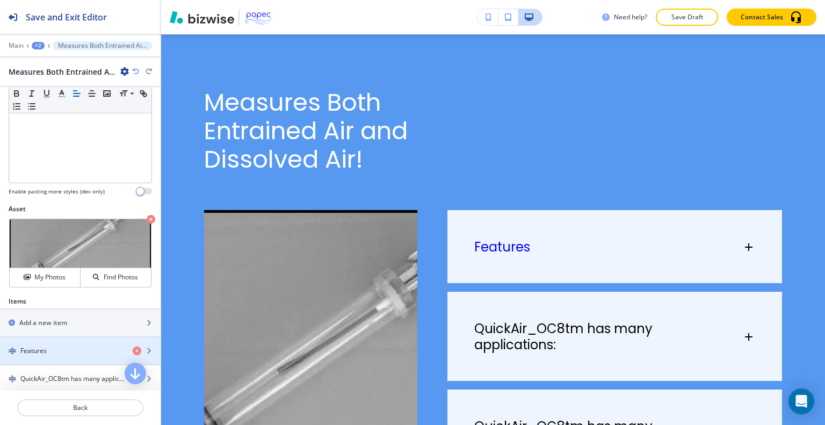
scroll to position [376, 0]
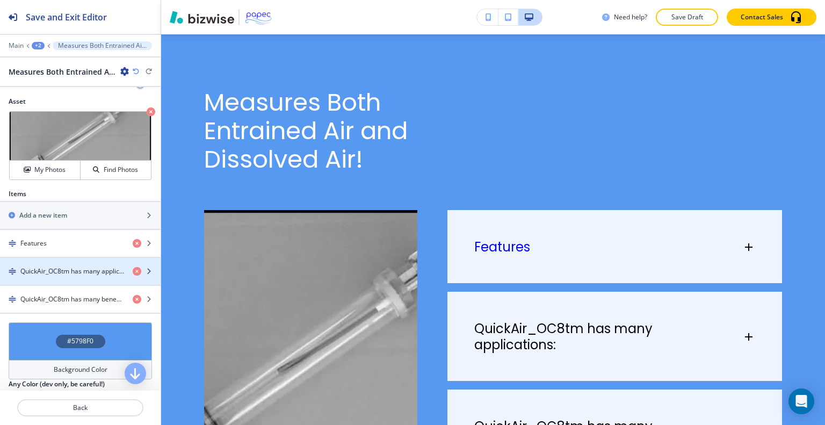
click at [61, 271] on h4 "QuickAir_OC8tm has many applications:" at bounding box center [72, 271] width 104 height 10
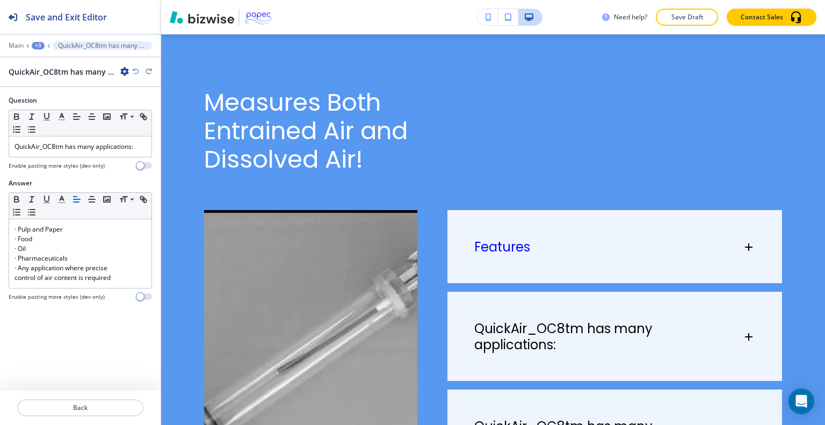
scroll to position [751, 0]
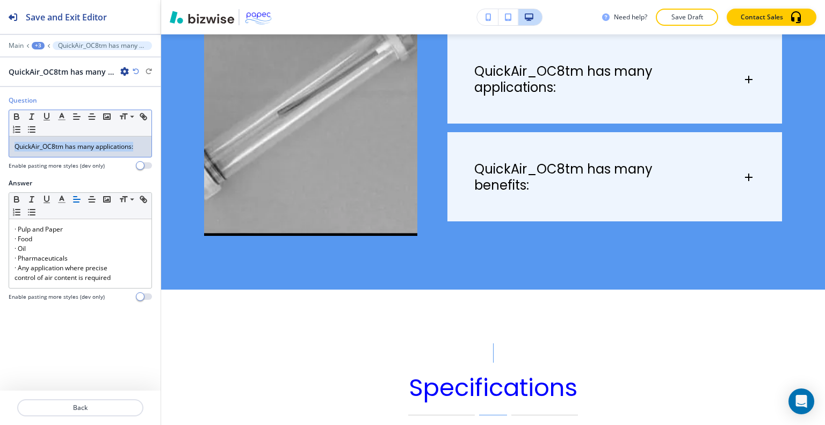
drag, startPoint x: 142, startPoint y: 150, endPoint x: 0, endPoint y: 152, distance: 141.8
click at [0, 152] on div "Question Small Normal Large Huge QuickAir_OC8tm has many applications: Enable p…" at bounding box center [80, 137] width 161 height 83
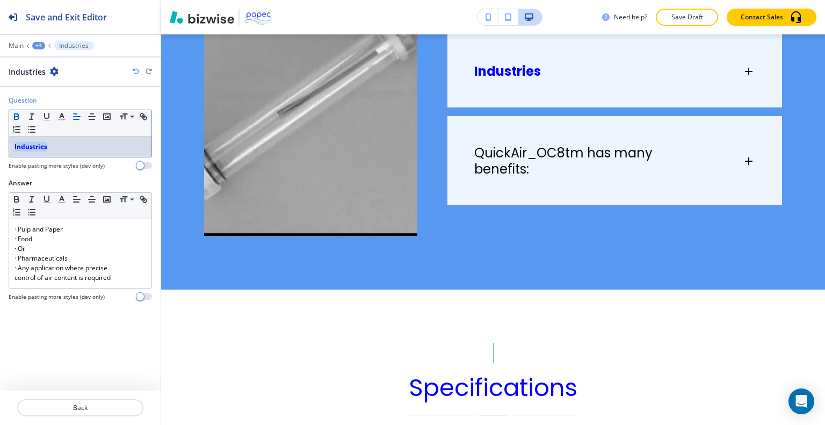
drag, startPoint x: 107, startPoint y: 148, endPoint x: 8, endPoint y: 138, distance: 99.3
click at [3, 142] on div "Question Small Normal Large Huge Industries Enable pasting more styles (dev onl…" at bounding box center [80, 137] width 161 height 83
click at [21, 117] on icon "button" at bounding box center [17, 117] width 10 height 10
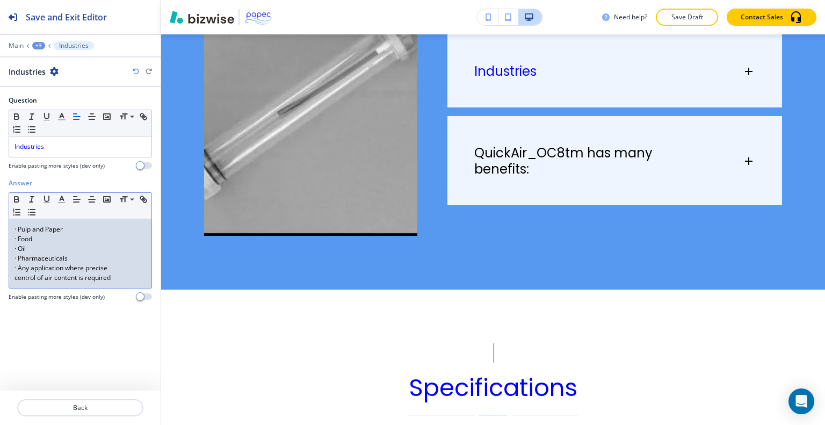
click at [130, 263] on p "· Any application where precise" at bounding box center [81, 268] width 132 height 10
drag, startPoint x: 132, startPoint y: 281, endPoint x: 50, endPoint y: 249, distance: 87.6
click at [4, 214] on div "Answer Small Normal Large Huge · Pulp and Paper · Food · Oil · Pharmaceuticals …" at bounding box center [80, 243] width 161 height 131
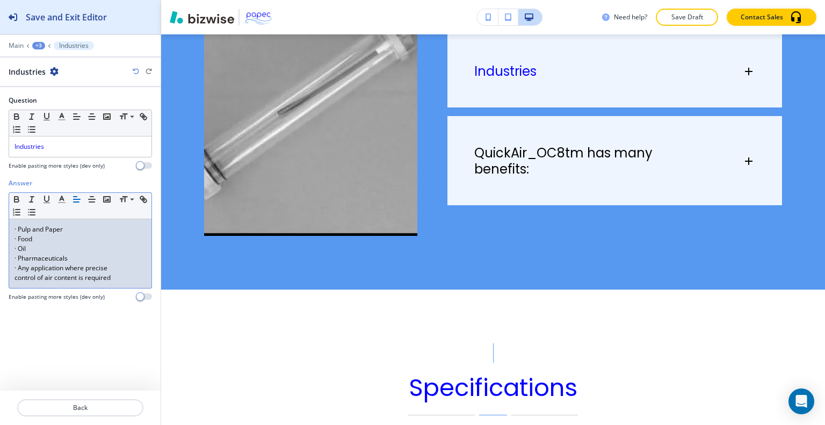
scroll to position [0, 0]
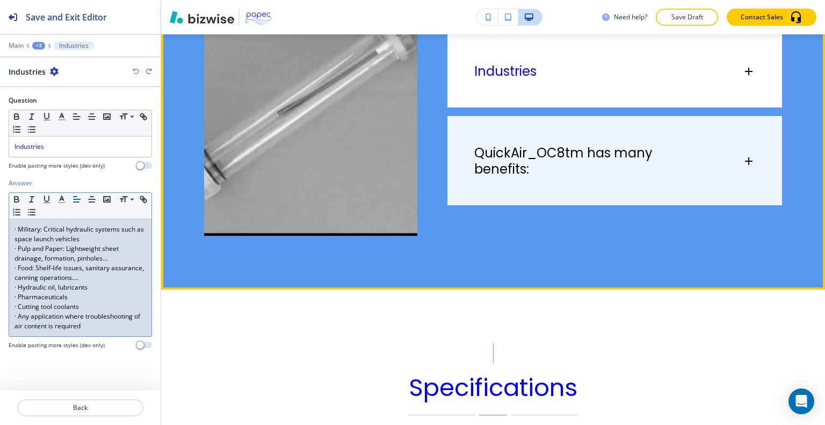
click at [578, 78] on div "Industries" at bounding box center [608, 71] width 268 height 16
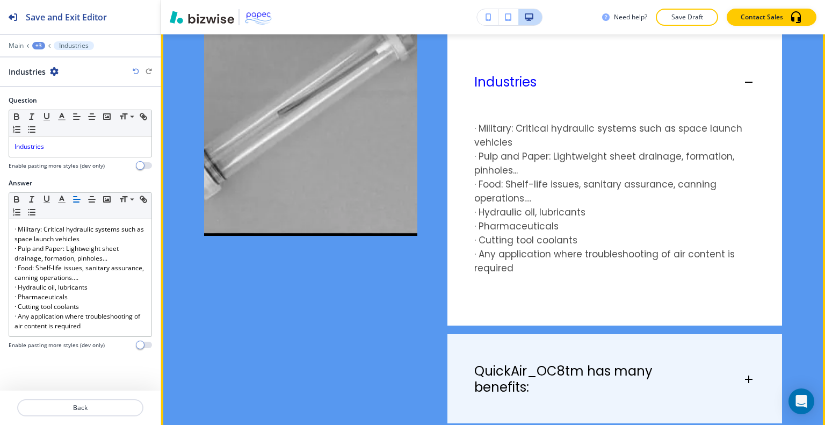
click at [578, 78] on div "Industries" at bounding box center [608, 82] width 268 height 16
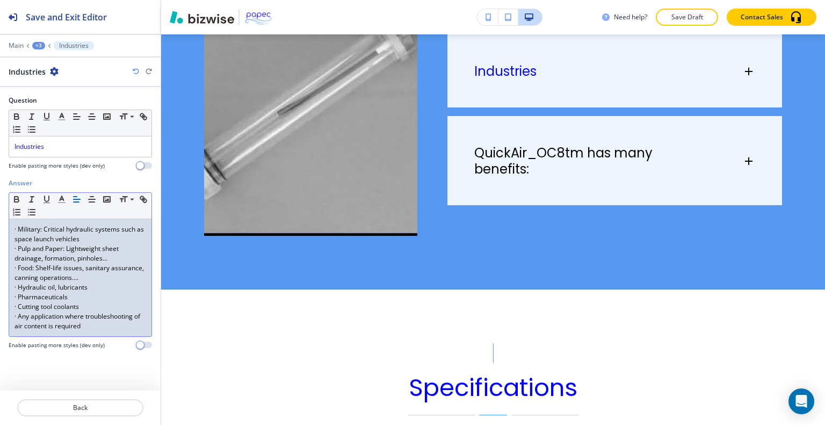
click at [19, 229] on p "· Military: Critical hydraulic systems such as space launch vehicles" at bounding box center [81, 234] width 132 height 19
click at [20, 245] on p "· Pulp and Paper: Lightweight sheet drainage, formation, pinholes..." at bounding box center [81, 253] width 132 height 19
click at [17, 247] on p "· Pulp and Paper: Lightweight sheet drainage, formation, pinholes..." at bounding box center [81, 253] width 132 height 19
click at [17, 269] on p "· Food: Shelf-life issues, sanitary assurance, canning operations…." at bounding box center [81, 272] width 132 height 19
click at [16, 284] on p "· Hydraulic oil, lubricants" at bounding box center [81, 288] width 132 height 10
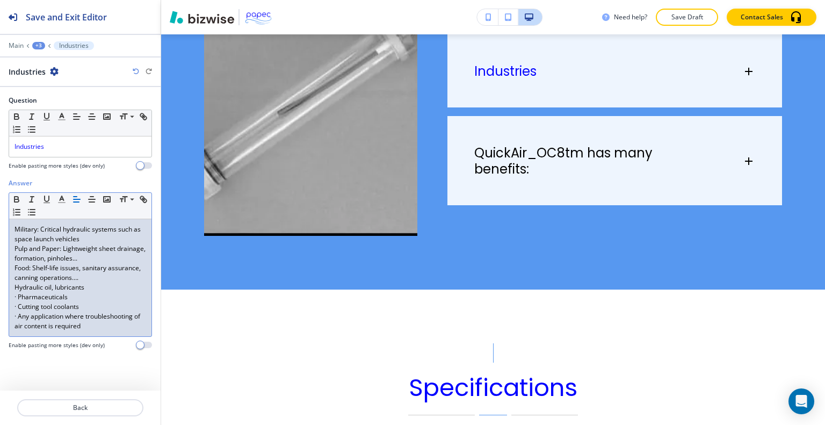
click at [17, 287] on p "Hydraulic oil, lubricants" at bounding box center [81, 288] width 132 height 10
click at [19, 299] on p "· Pharmaceuticals" at bounding box center [81, 297] width 132 height 10
click at [19, 307] on p "· Cutting tool coolants" at bounding box center [81, 307] width 132 height 10
click at [18, 309] on p "· Cutting tool coolants" at bounding box center [81, 307] width 132 height 10
click at [17, 304] on p "· Cutting tool coolants" at bounding box center [81, 307] width 132 height 10
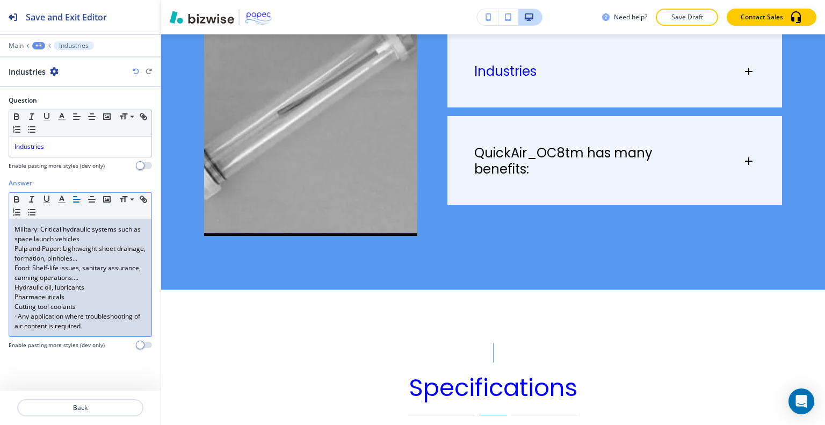
click at [17, 316] on p "· Any application where troubleshooting of air content is required" at bounding box center [81, 321] width 132 height 19
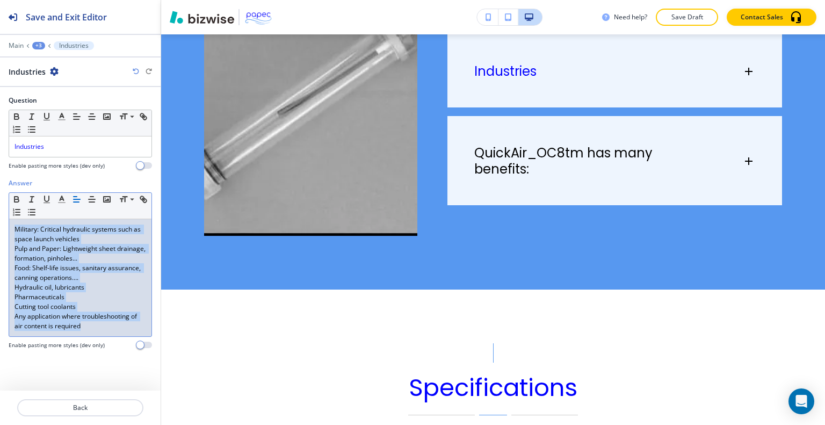
drag, startPoint x: 90, startPoint y: 332, endPoint x: 0, endPoint y: 216, distance: 146.6
click at [0, 216] on div "Answer Small Normal Large Huge Military: Critical hydraulic systems such as spa…" at bounding box center [80, 267] width 161 height 179
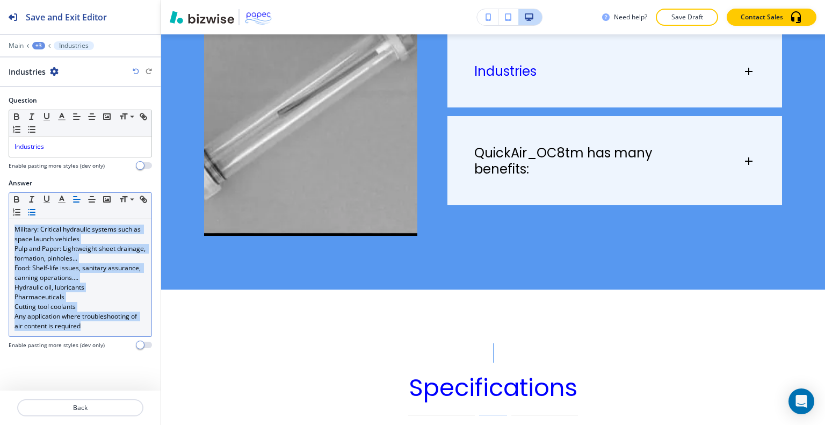
click at [31, 215] on line "button" at bounding box center [32, 215] width 5 height 0
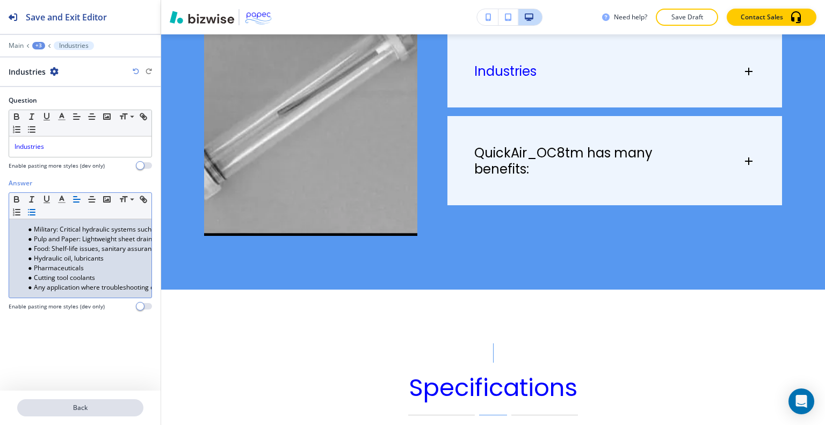
click at [60, 406] on p "Back" at bounding box center [80, 408] width 124 height 10
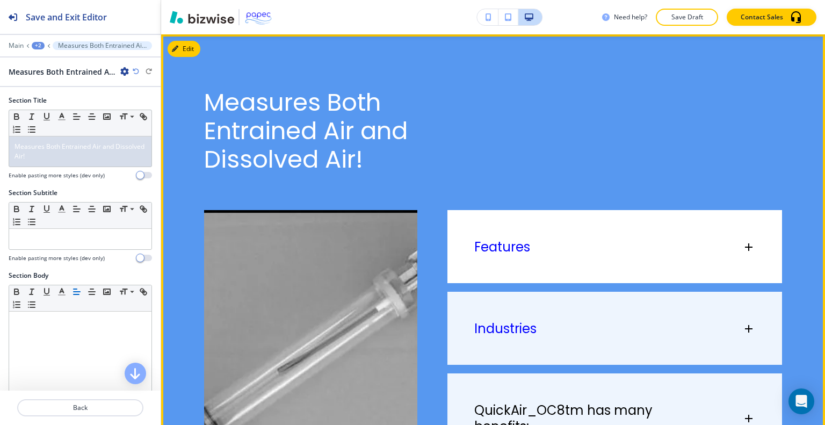
scroll to position [602, 0]
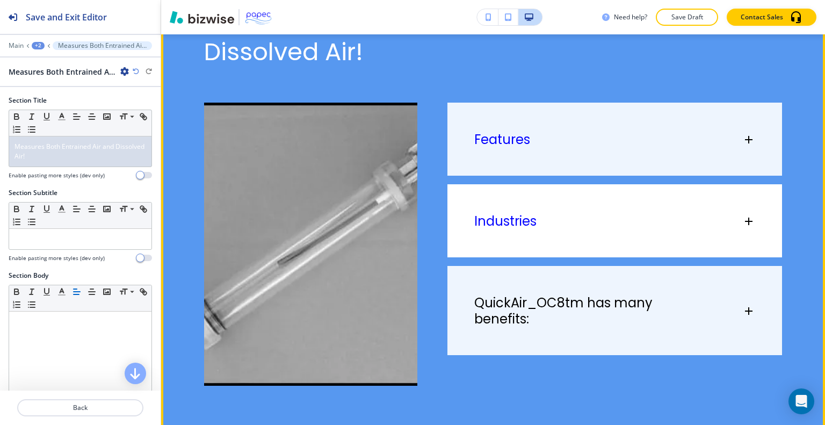
click at [571, 212] on div "Industries" at bounding box center [614, 215] width 335 height 63
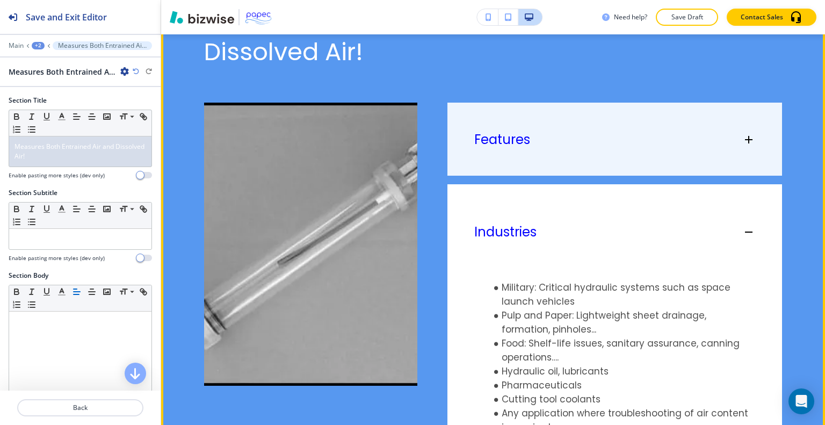
click at [571, 212] on div "Industries" at bounding box center [614, 226] width 335 height 85
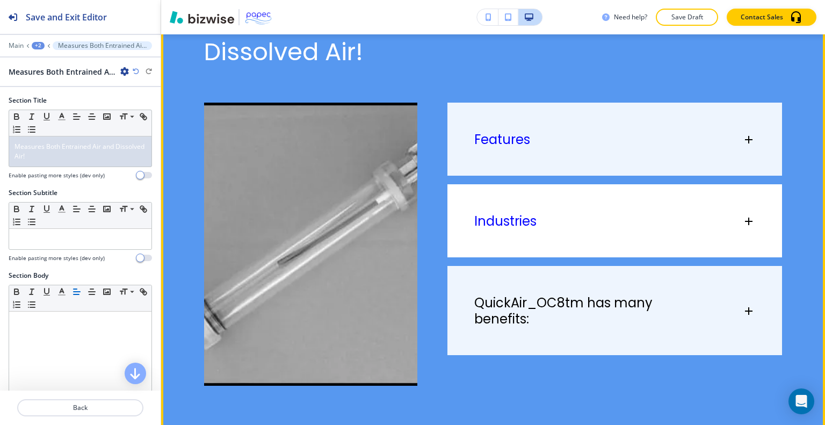
click at [571, 212] on div "Industries" at bounding box center [614, 215] width 335 height 63
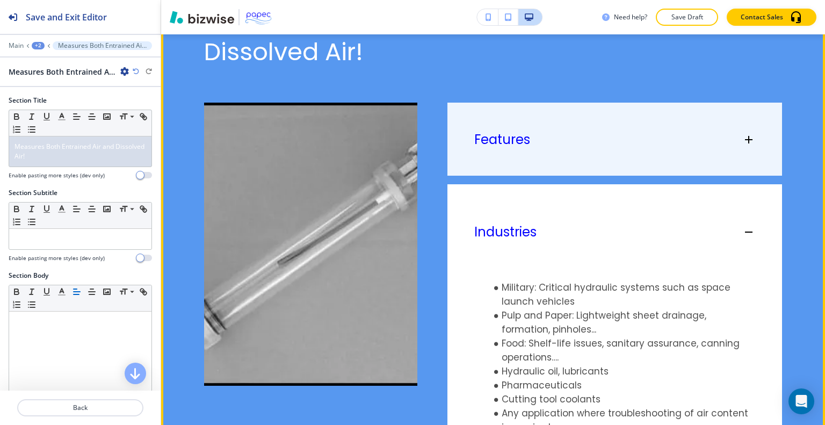
click at [571, 212] on div "Industries" at bounding box center [614, 226] width 335 height 85
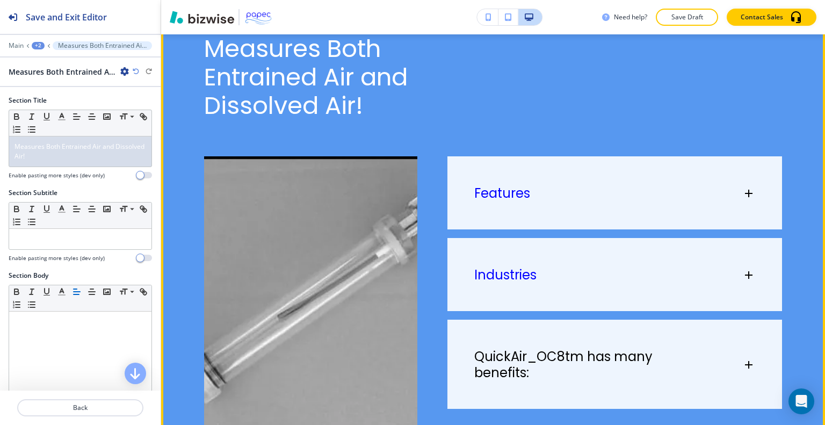
scroll to position [440, 0]
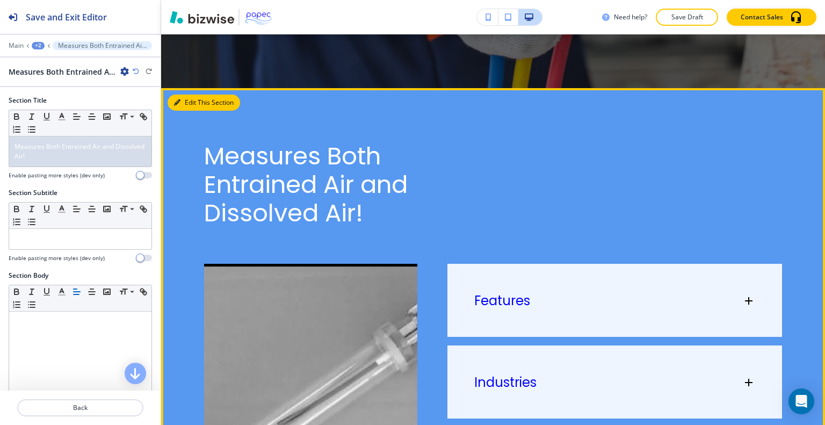
click at [185, 98] on div "Edit This Section Measures Both Entrained Air and Dissolved Air! Features Deter…" at bounding box center [493, 344] width 664 height 512
click at [191, 102] on button "Edit This Section" at bounding box center [204, 103] width 73 height 16
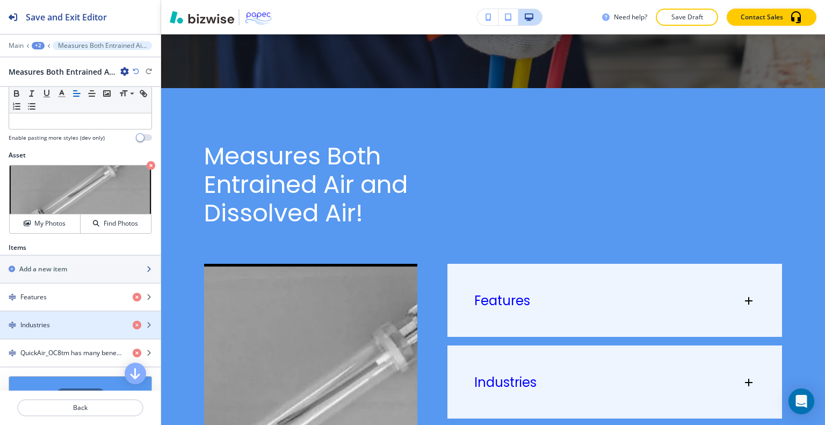
scroll to position [376, 0]
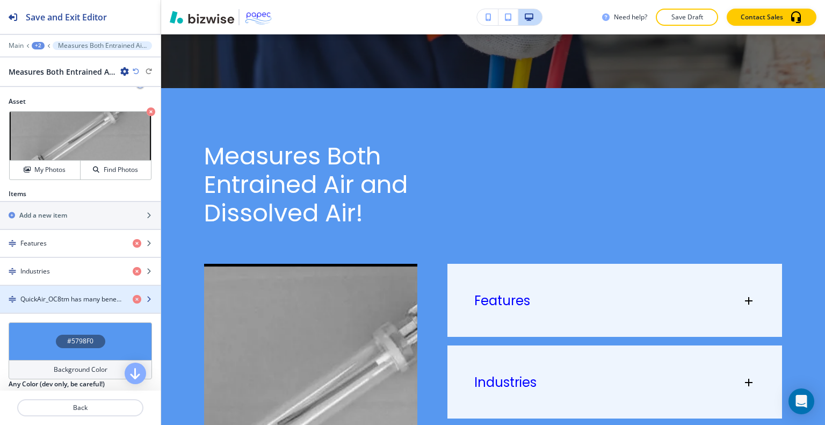
click at [61, 304] on div "button" at bounding box center [80, 308] width 161 height 9
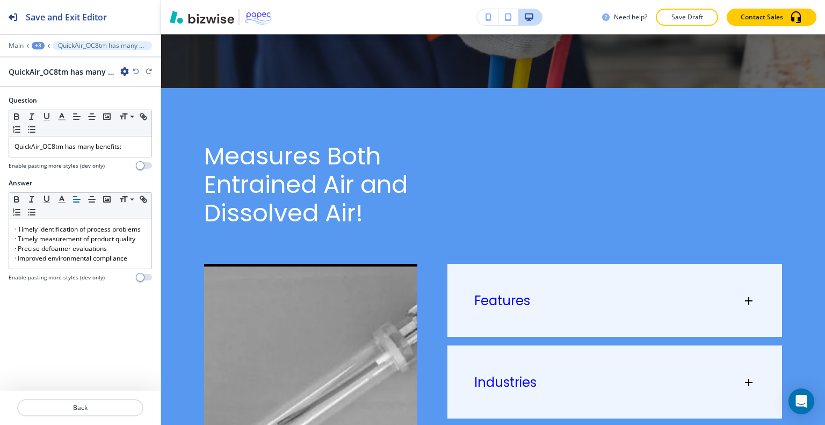
scroll to position [833, 0]
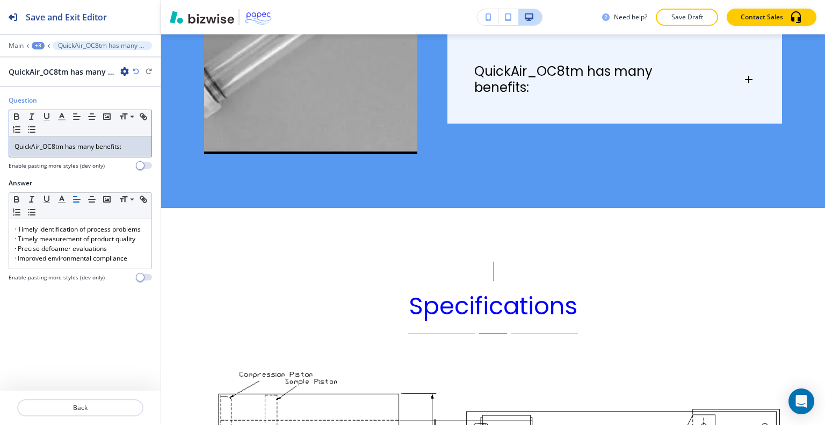
click at [145, 148] on div "Question Small Normal Large Huge QuickAir_OC8tm has many benefits: Enable pasti…" at bounding box center [80, 137] width 161 height 83
drag, startPoint x: 139, startPoint y: 148, endPoint x: 0, endPoint y: 148, distance: 139.1
click at [0, 148] on div "Question Small Normal Large Huge QuickAir_OC8tm has many benefits: Enable pasti…" at bounding box center [80, 137] width 161 height 83
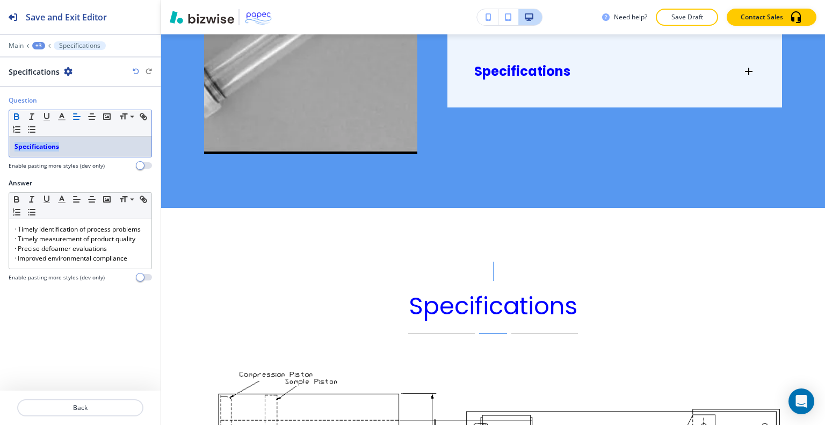
drag, startPoint x: 94, startPoint y: 140, endPoint x: 1, endPoint y: 146, distance: 93.1
click at [0, 148] on div "Question Small Normal Large Huge Specifications Enable pasting more styles (dev…" at bounding box center [80, 137] width 161 height 83
click at [15, 120] on icon "button" at bounding box center [17, 117] width 10 height 10
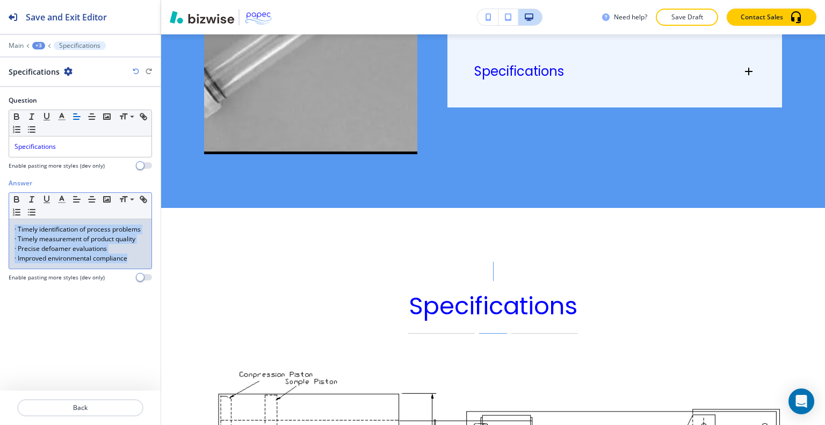
drag, startPoint x: 133, startPoint y: 256, endPoint x: 0, endPoint y: 218, distance: 138.6
click at [0, 218] on div "Answer Small Normal Large Huge · Timely identification of process problems · Ti…" at bounding box center [80, 234] width 161 height 112
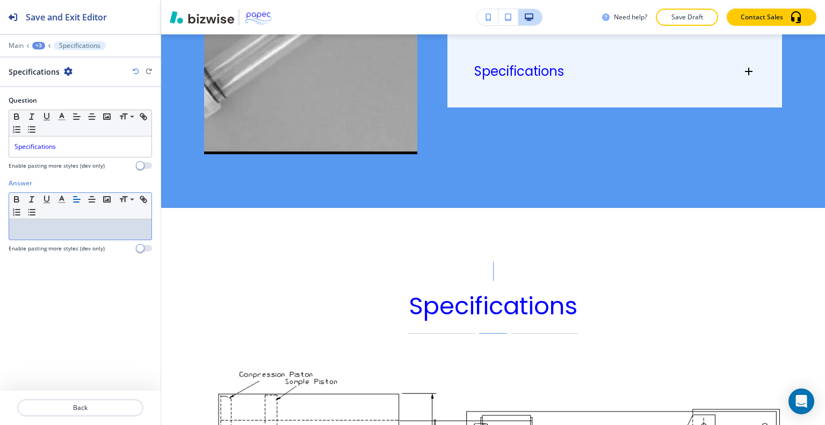
scroll to position [0, 0]
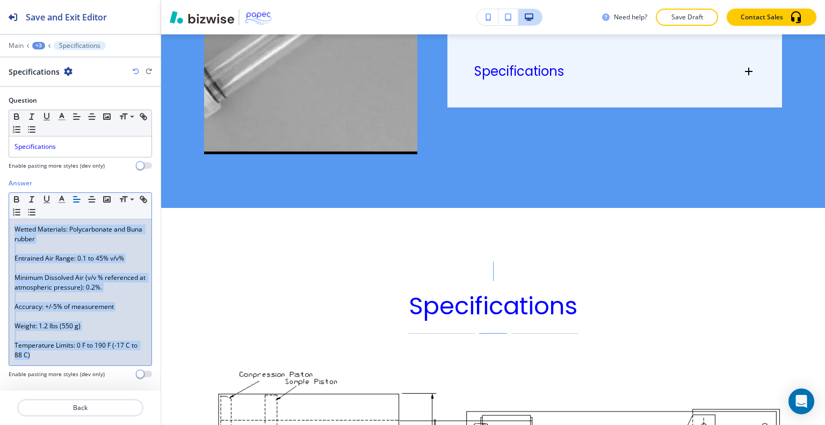
drag, startPoint x: 42, startPoint y: 352, endPoint x: 0, endPoint y: 203, distance: 154.6
click at [0, 203] on div "Answer Small Normal Large Huge Wetted Materials: Polycarbonate and Buna rubber …" at bounding box center [80, 282] width 161 height 208
click at [30, 207] on icon "button" at bounding box center [32, 212] width 10 height 10
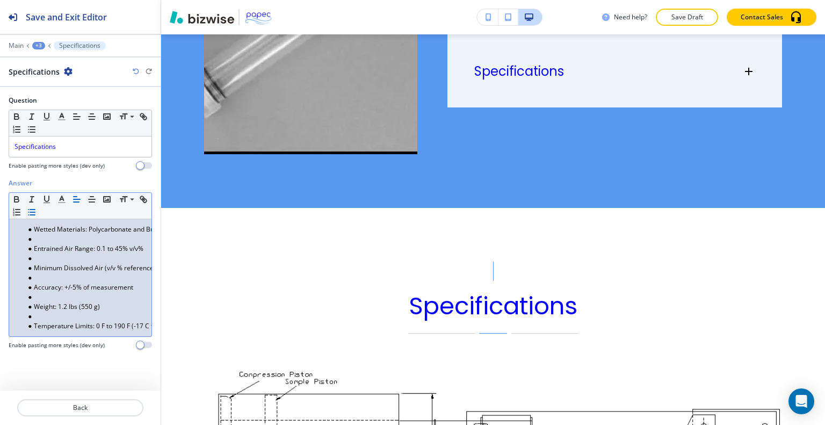
click at [37, 240] on li at bounding box center [85, 239] width 122 height 10
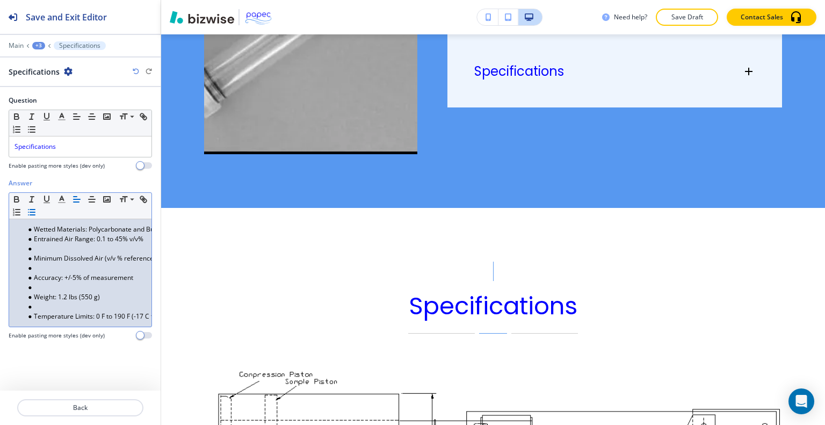
click at [40, 249] on li at bounding box center [85, 249] width 122 height 10
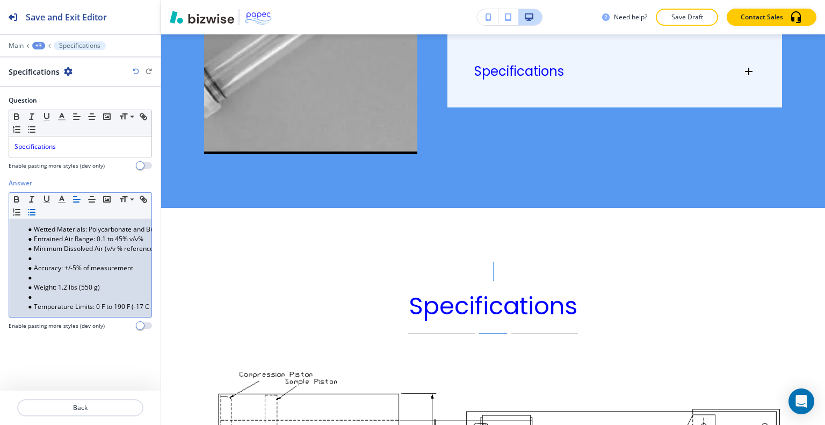
click at [43, 257] on li at bounding box center [85, 259] width 122 height 10
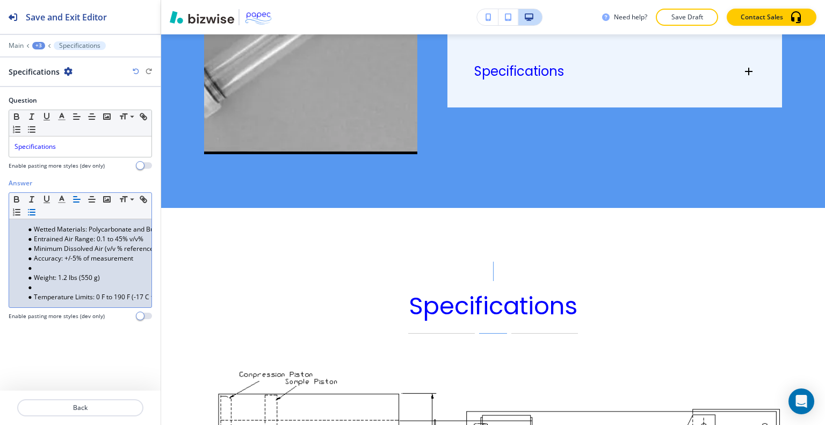
click at [40, 269] on li at bounding box center [85, 268] width 122 height 10
click at [43, 276] on li at bounding box center [85, 278] width 122 height 10
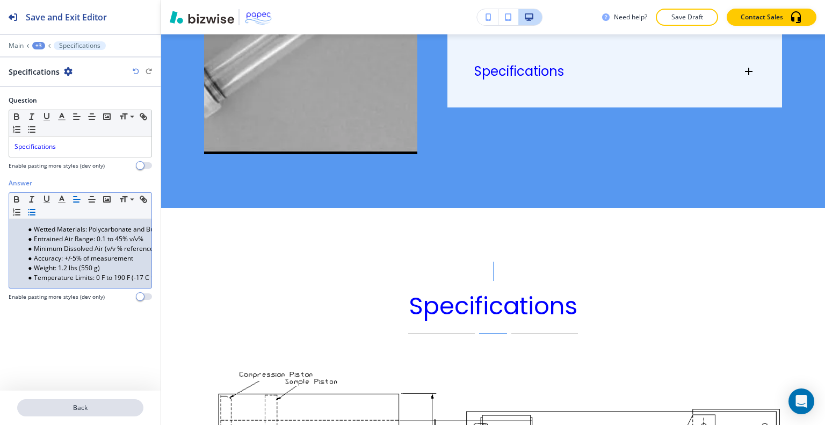
click at [103, 403] on p "Back" at bounding box center [80, 408] width 124 height 10
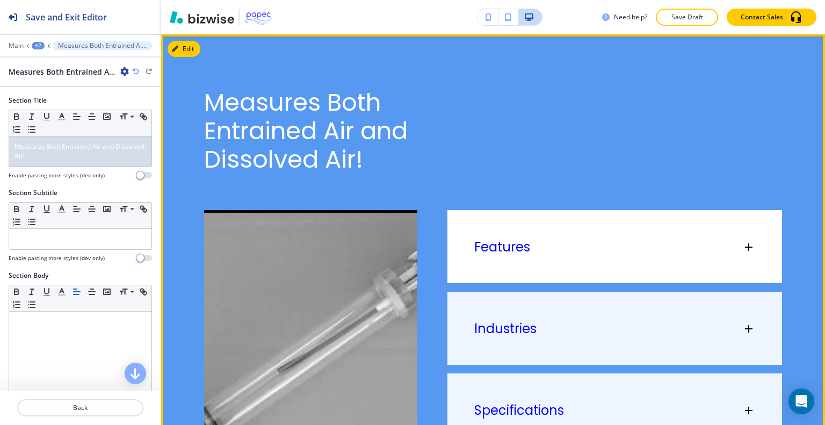
scroll to position [709, 0]
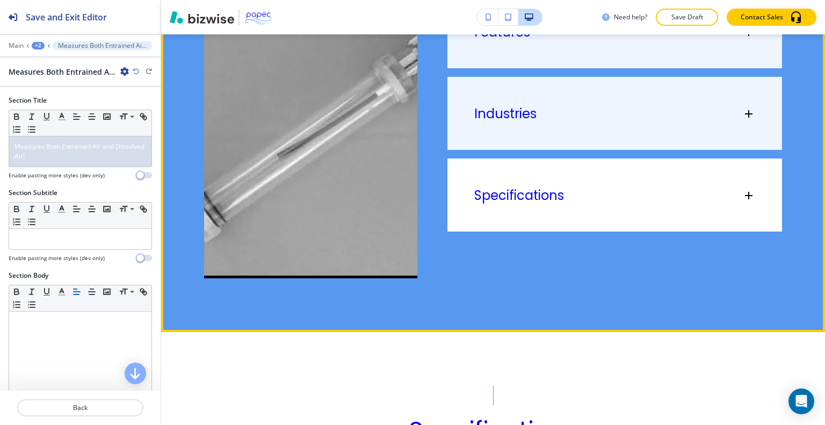
click at [584, 207] on div "Specifications" at bounding box center [614, 189] width 335 height 63
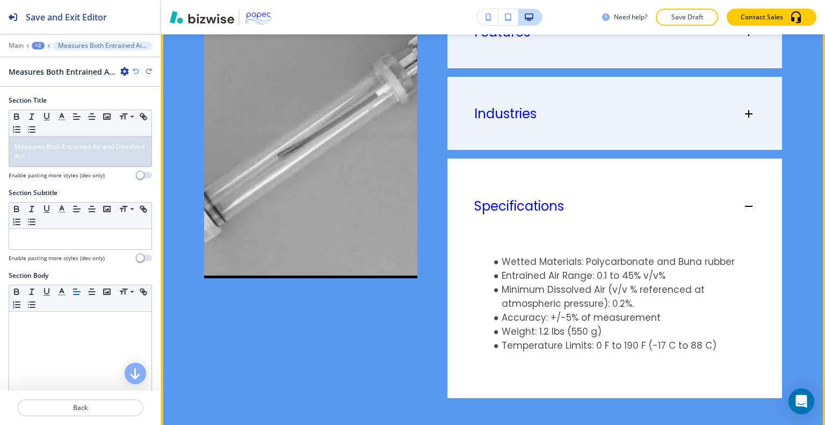
click at [584, 207] on div "Specifications" at bounding box center [608, 206] width 268 height 16
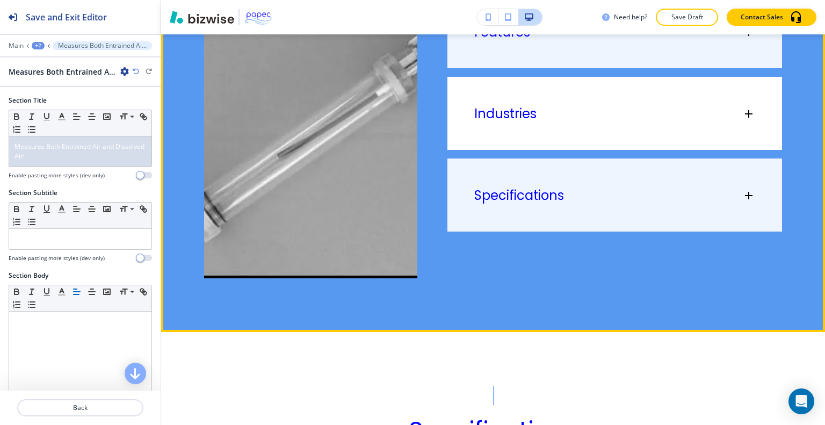
scroll to position [602, 0]
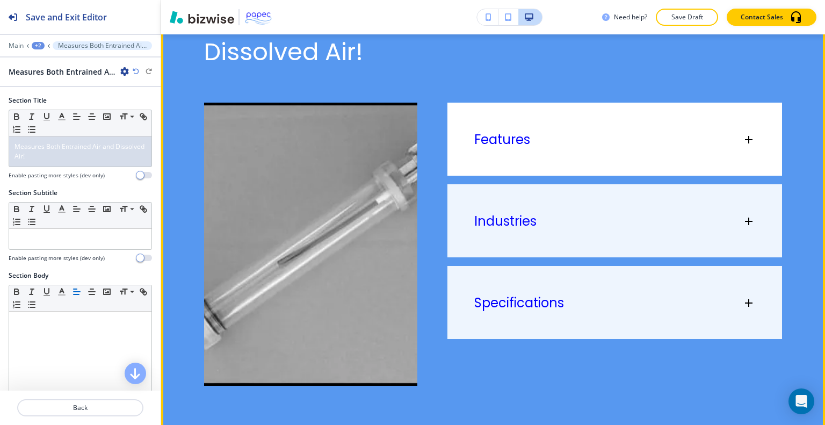
click at [600, 150] on div "Features" at bounding box center [614, 134] width 335 height 63
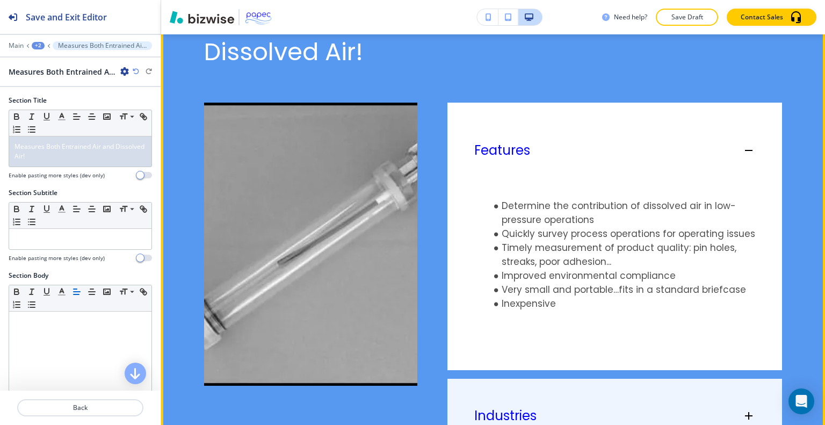
click at [600, 150] on div "Features" at bounding box center [608, 150] width 268 height 16
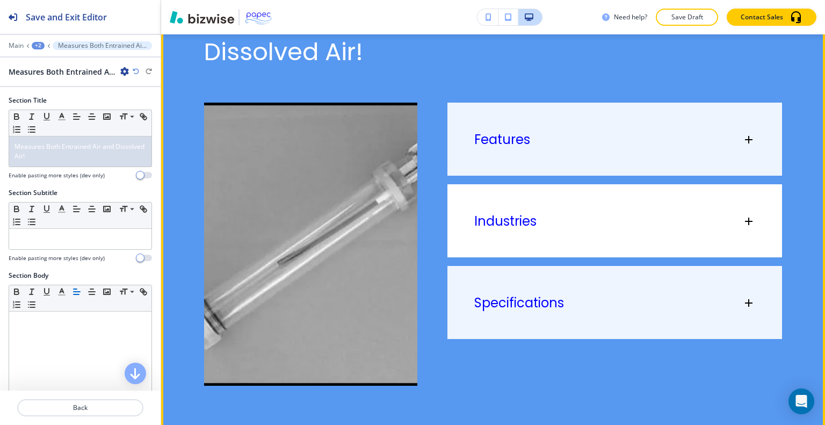
click at [612, 217] on div "Industries" at bounding box center [608, 221] width 268 height 16
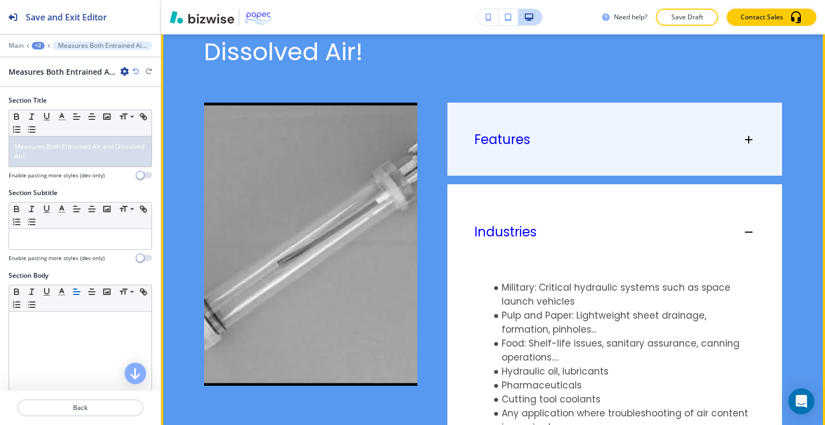
click at [612, 227] on div "Industries" at bounding box center [608, 232] width 268 height 16
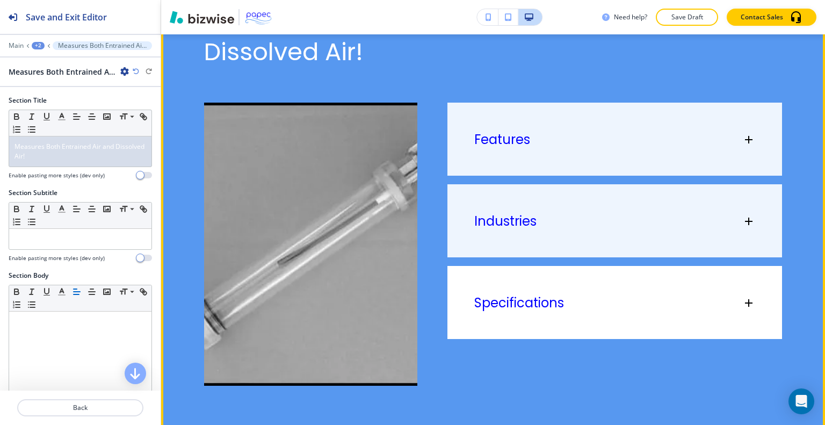
click at [608, 284] on div "Specifications" at bounding box center [614, 297] width 335 height 63
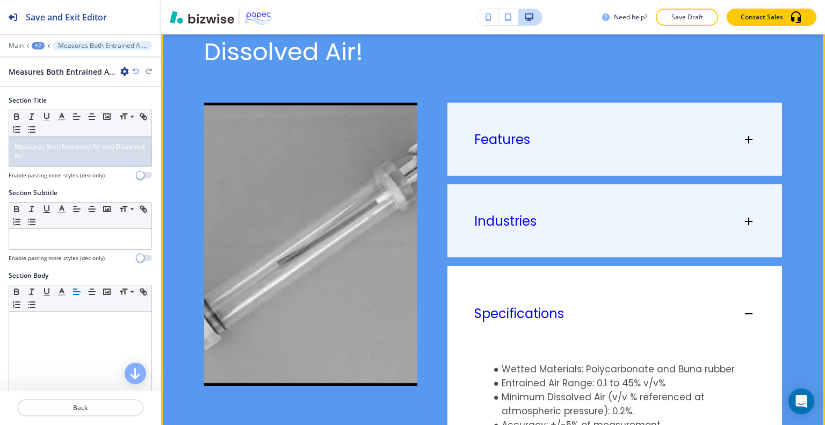
click at [611, 315] on div "Specifications" at bounding box center [608, 314] width 268 height 16
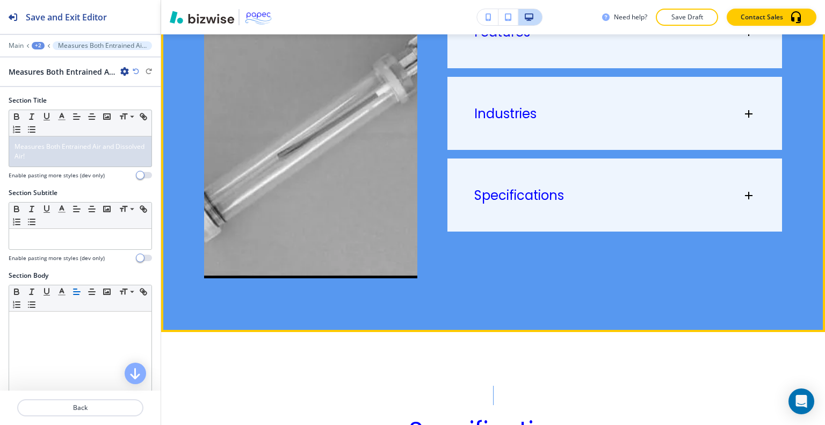
scroll to position [548, 0]
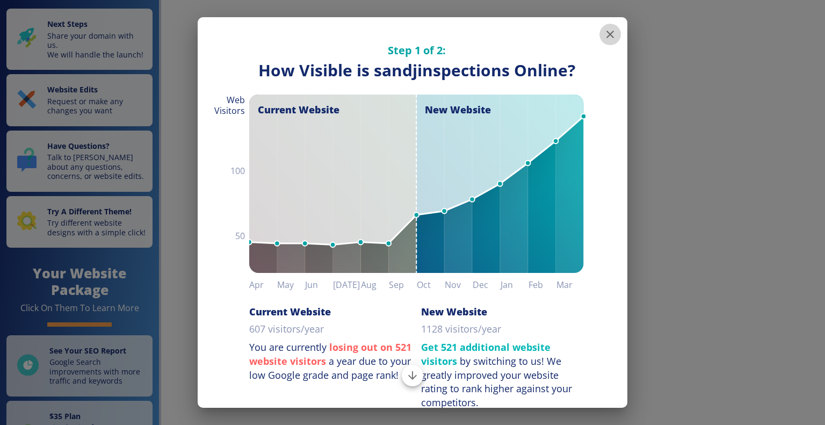
click at [604, 36] on icon "button" at bounding box center [610, 34] width 13 height 13
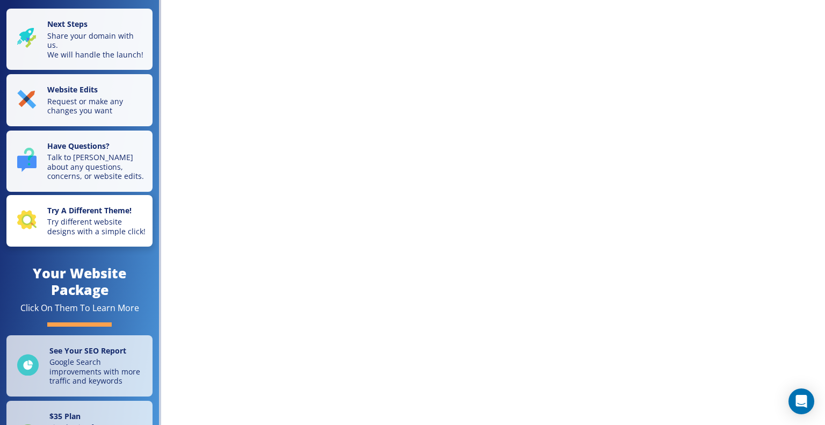
click at [96, 236] on p "Try different website designs with a simple click!" at bounding box center [96, 226] width 99 height 19
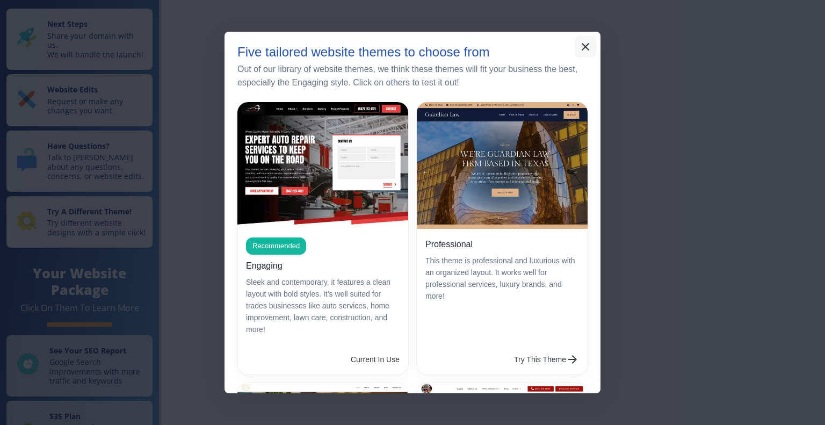
click at [587, 47] on icon "button" at bounding box center [585, 46] width 13 height 13
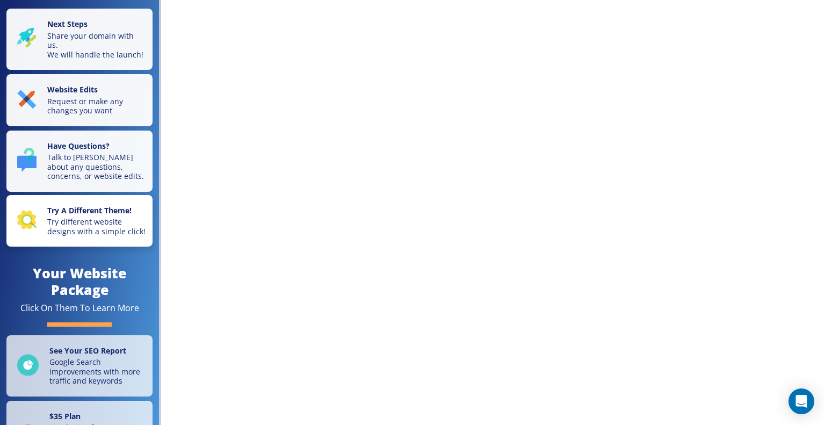
click at [82, 236] on p "Try different website designs with a simple click!" at bounding box center [96, 226] width 99 height 19
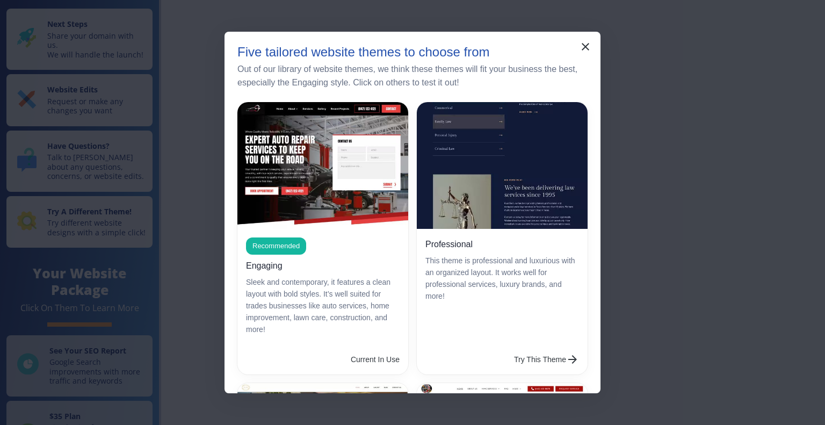
scroll to position [269, 0]
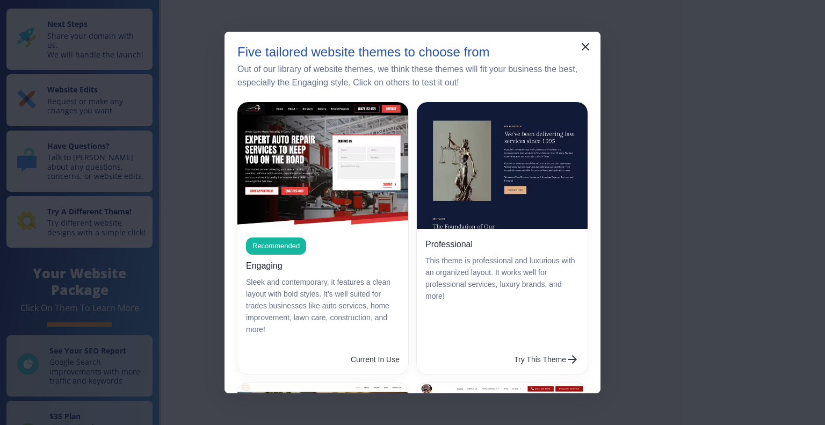
click at [510, 349] on button "Try This Theme" at bounding box center [547, 359] width 74 height 21
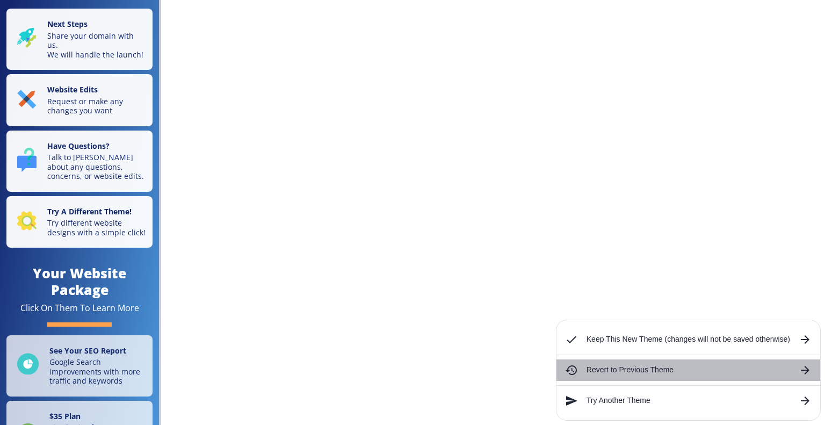
click at [621, 375] on h6 "Revert to Previous Theme" at bounding box center [689, 370] width 204 height 12
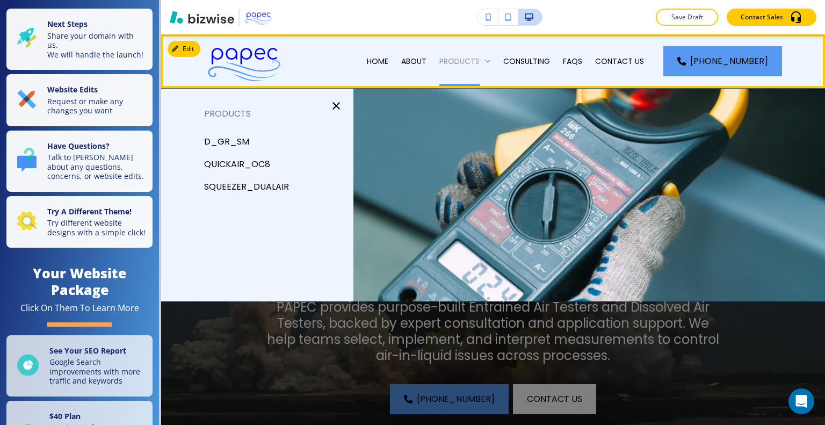
click at [479, 60] on p "PRODUCTS" at bounding box center [459, 61] width 40 height 11
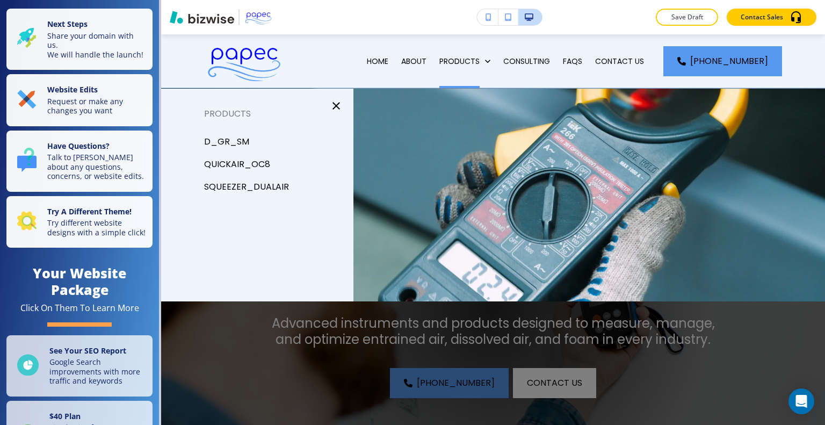
click at [267, 192] on p "Squeezer_DualAir" at bounding box center [246, 187] width 85 height 16
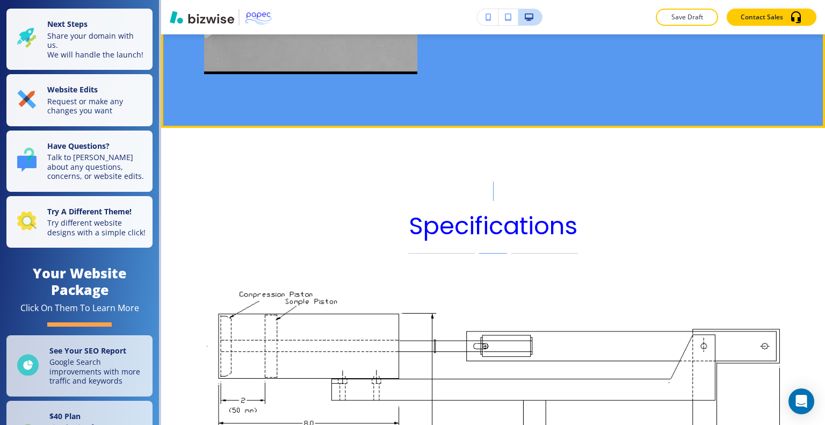
scroll to position [859, 0]
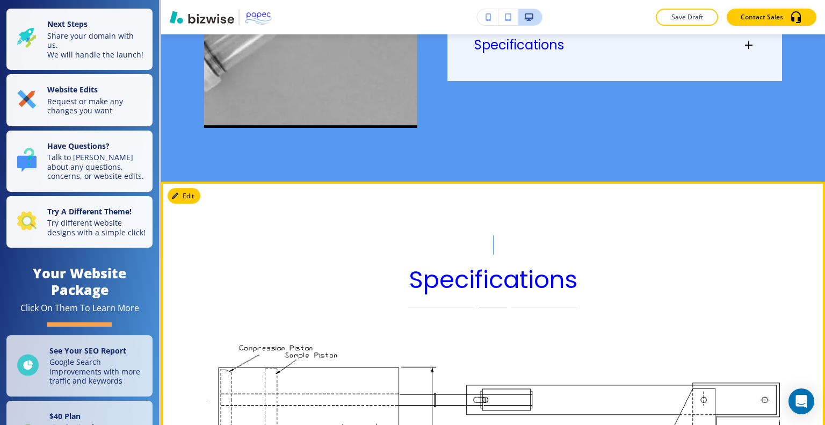
click at [185, 201] on div "Specifications" at bounding box center [493, 429] width 664 height 495
click at [187, 195] on button "Edit" at bounding box center [184, 196] width 33 height 16
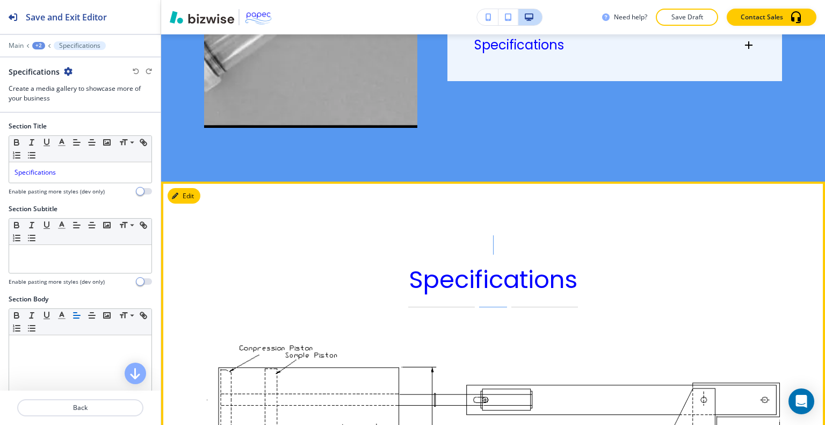
scroll to position [1002, 0]
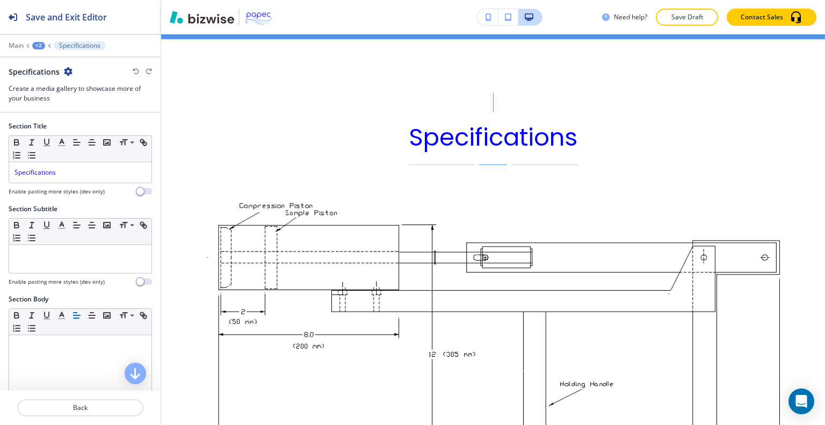
click at [67, 71] on icon "button" at bounding box center [68, 71] width 9 height 9
click at [105, 128] on p "Delete Section" at bounding box center [97, 127] width 55 height 10
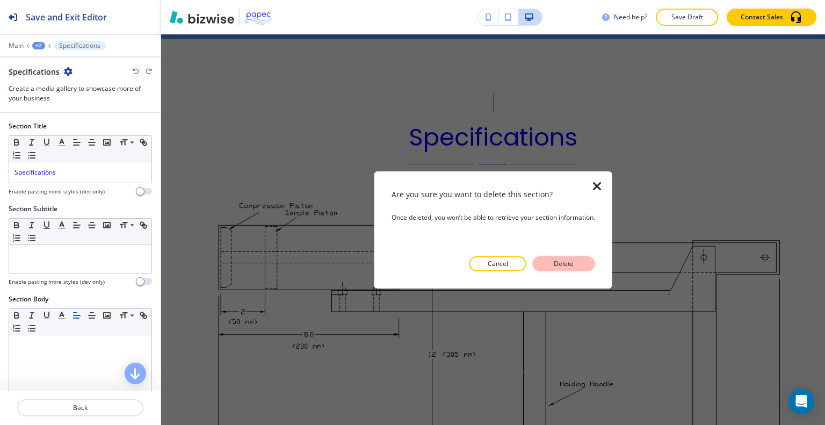
click at [561, 267] on p "Delete" at bounding box center [564, 264] width 26 height 10
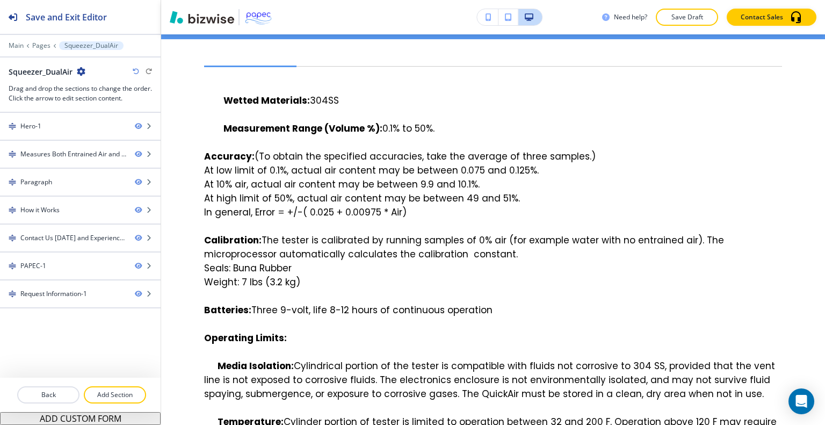
scroll to position [894, 0]
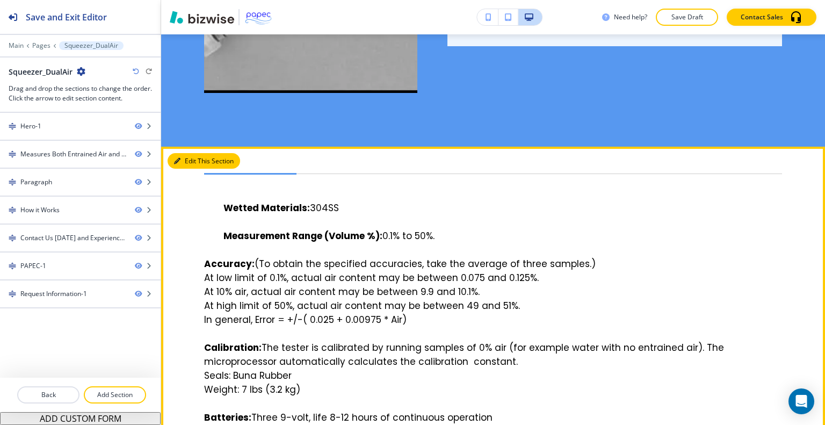
click at [189, 158] on button "Edit This Section" at bounding box center [204, 161] width 73 height 16
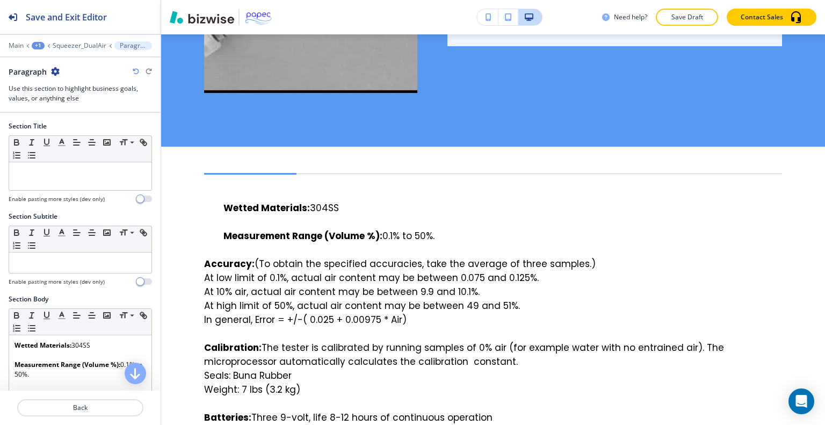
scroll to position [1002, 0]
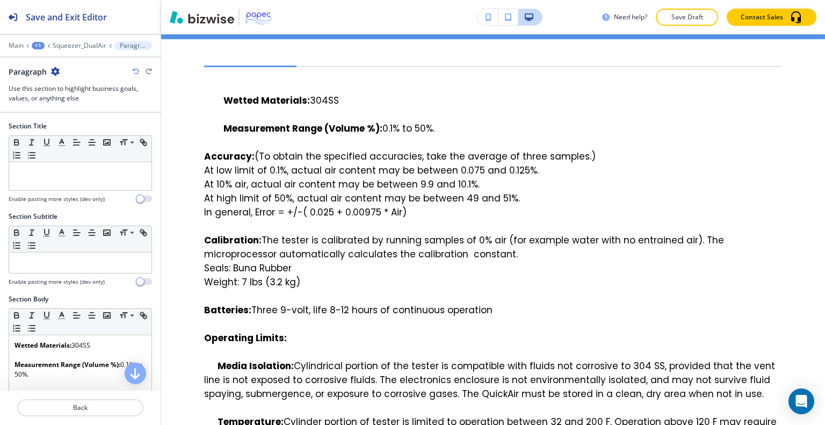
click at [55, 70] on icon "button" at bounding box center [55, 71] width 9 height 9
click at [92, 126] on p "Delete Section" at bounding box center [84, 127] width 55 height 10
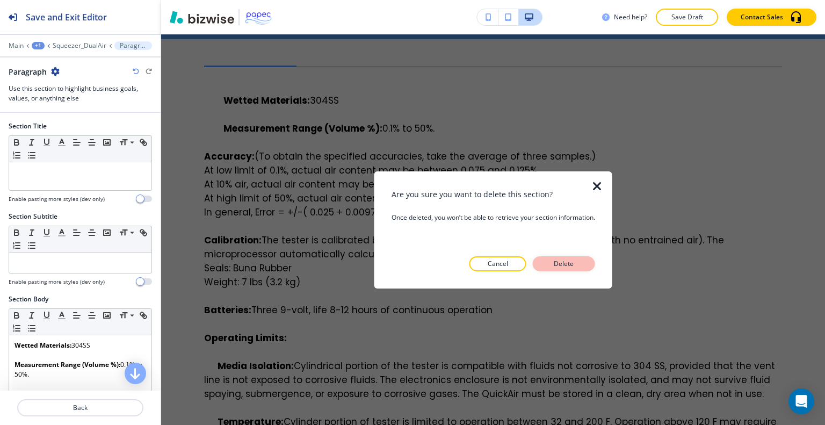
click at [584, 269] on button "Delete" at bounding box center [564, 263] width 62 height 15
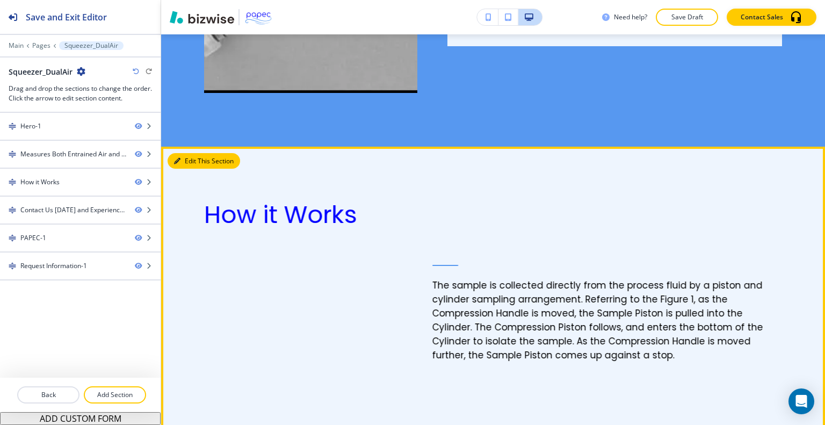
click at [192, 156] on button "Edit This Section" at bounding box center [204, 161] width 73 height 16
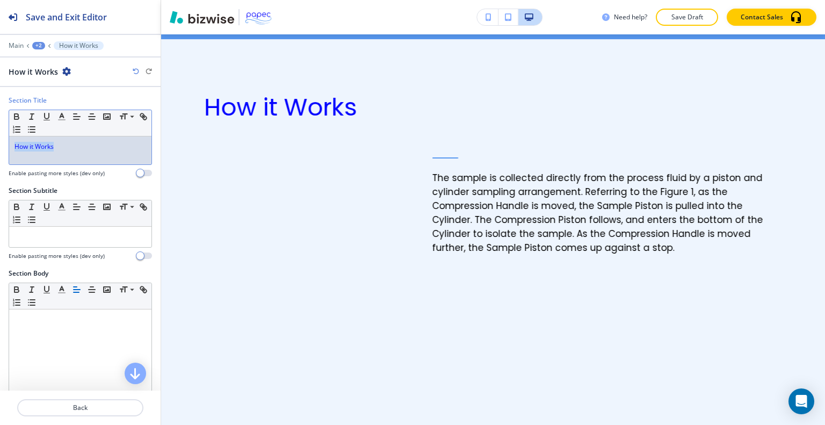
drag, startPoint x: 89, startPoint y: 153, endPoint x: 8, endPoint y: 133, distance: 83.1
click at [4, 133] on div "Section Title Small Normal Large Huge How it Works Enable pasting more styles (…" at bounding box center [80, 141] width 161 height 90
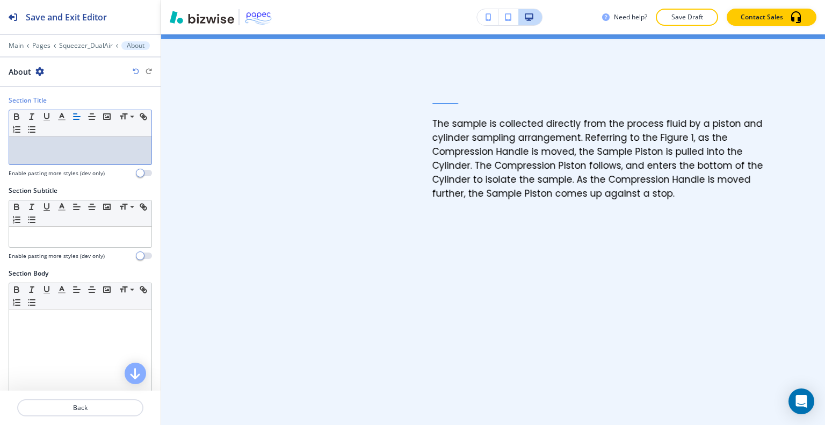
scroll to position [215, 0]
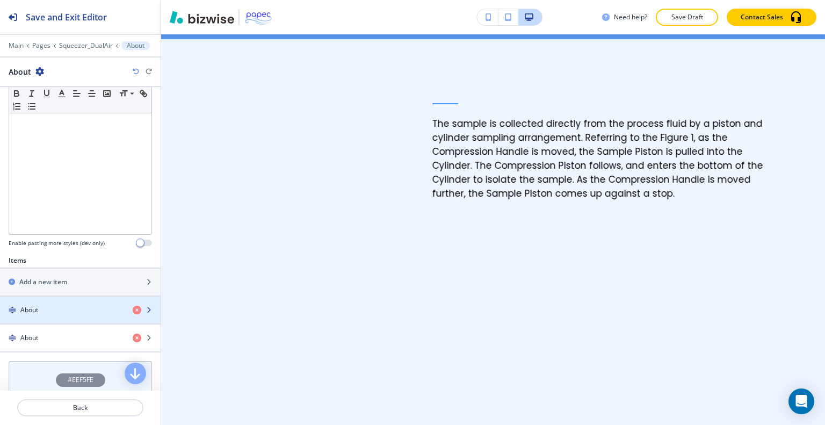
click at [51, 309] on div "About" at bounding box center [62, 310] width 124 height 10
click at [52, 308] on div "About" at bounding box center [62, 310] width 124 height 10
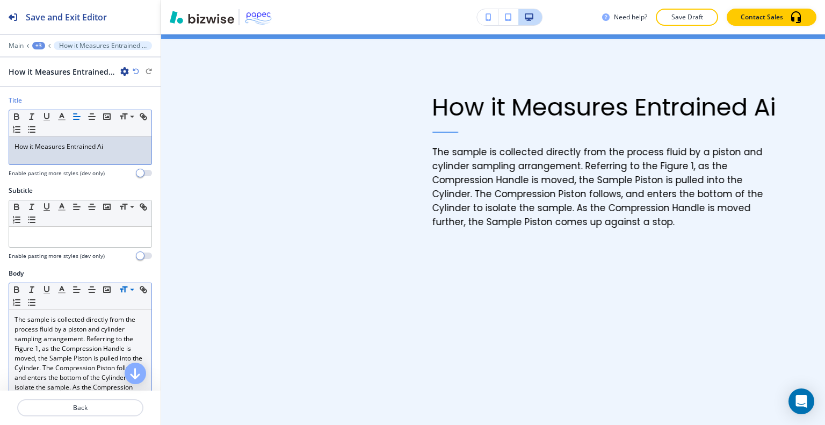
drag, startPoint x: 114, startPoint y: 156, endPoint x: 124, endPoint y: 158, distance: 10.4
click at [124, 158] on div "How it Measures Entrained Ai" at bounding box center [80, 150] width 142 height 28
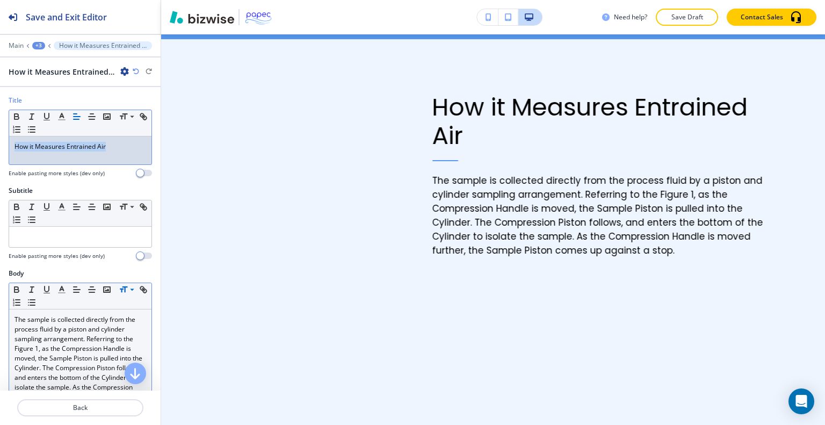
drag, startPoint x: 100, startPoint y: 150, endPoint x: 19, endPoint y: 147, distance: 80.7
click at [0, 151] on div "Title Small Normal Large Huge How it Measures Entrained Air Enable pasting more…" at bounding box center [80, 141] width 161 height 90
click at [64, 113] on icon "button" at bounding box center [62, 117] width 10 height 10
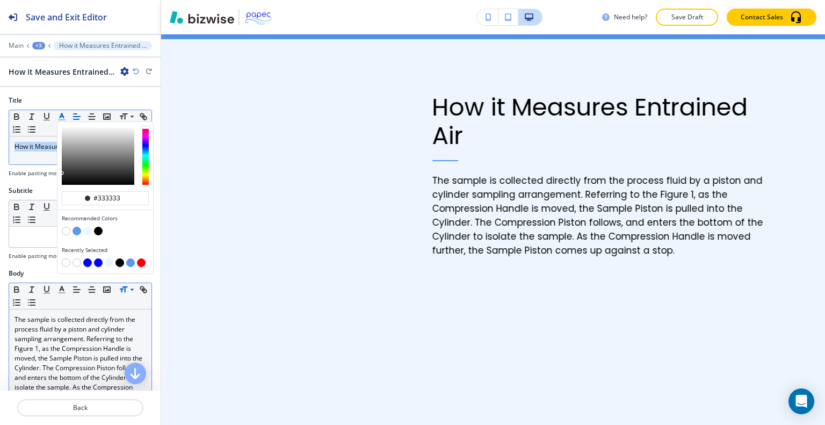
click at [98, 258] on button "button" at bounding box center [98, 262] width 9 height 9
type input "#0000ff"
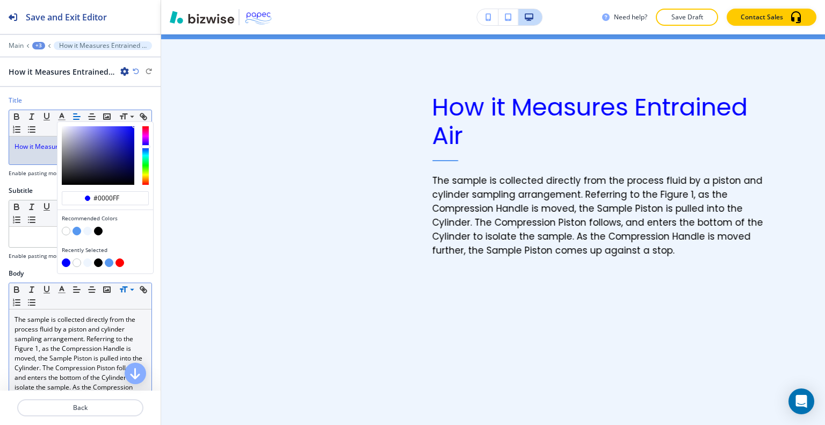
click at [71, 331] on p "The sample is collected directly from the process fluid by a piston and cylinde…" at bounding box center [81, 363] width 132 height 97
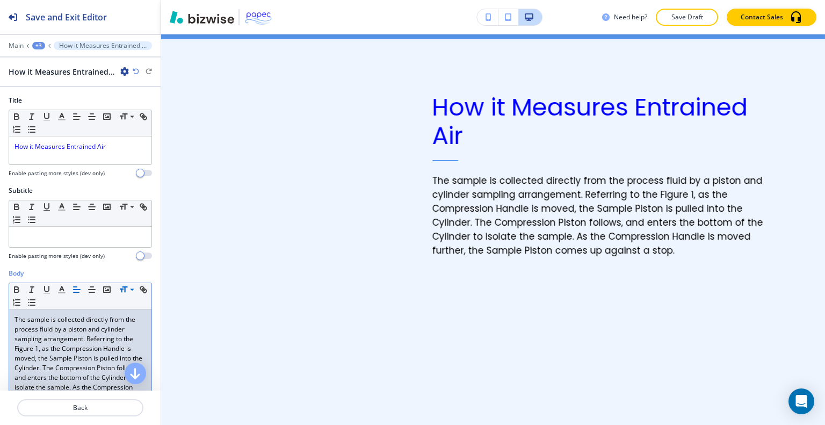
scroll to position [54, 0]
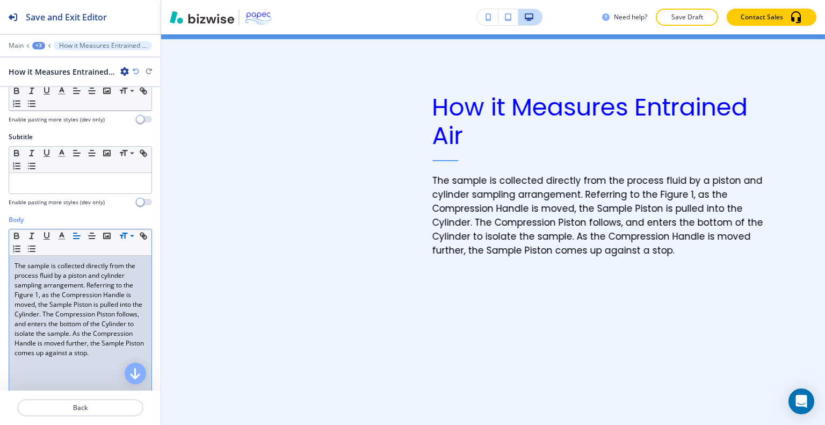
click at [77, 319] on p "The sample is collected directly from the process fluid by a piston and cylinde…" at bounding box center [81, 309] width 132 height 97
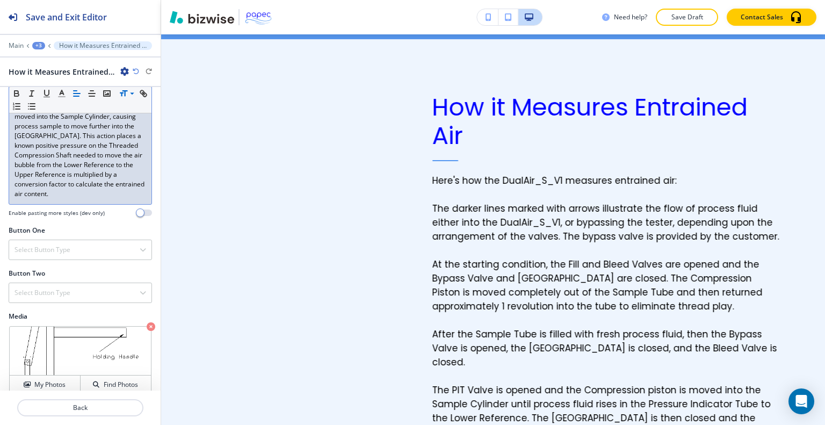
scroll to position [544, 0]
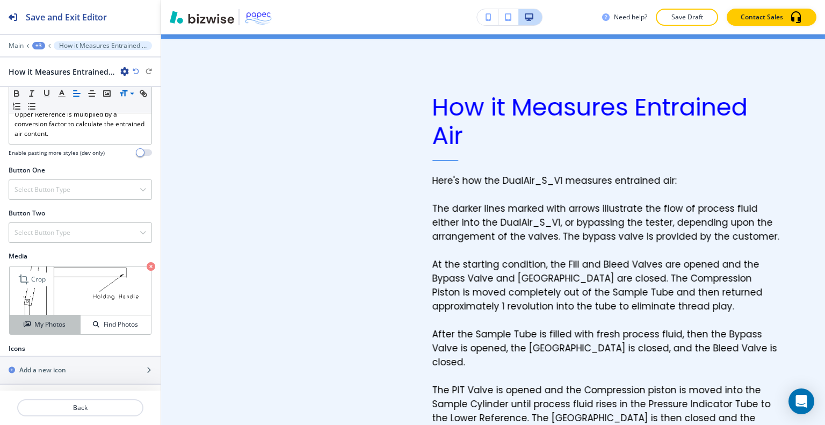
click at [46, 327] on h4 "My Photos" at bounding box center [49, 325] width 31 height 10
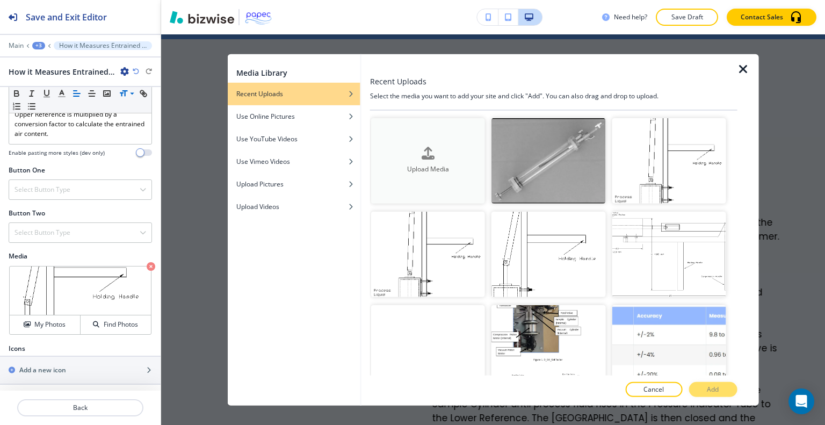
click at [424, 154] on icon "button" at bounding box center [428, 153] width 13 height 13
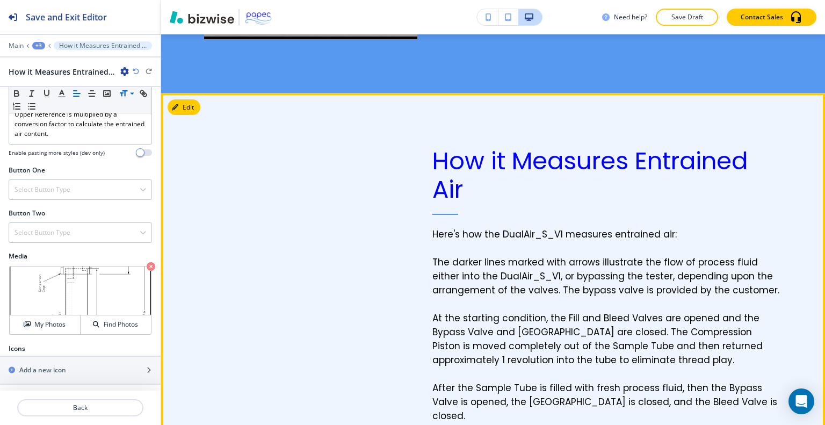
scroll to position [1109, 0]
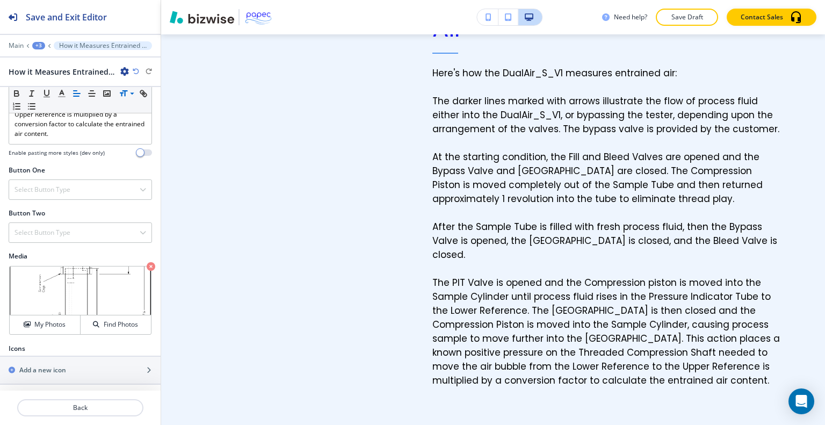
click at [51, 334] on div "Media Crop My Photos Find Photos" at bounding box center [80, 297] width 161 height 92
click at [56, 320] on h4 "My Photos" at bounding box center [49, 325] width 31 height 10
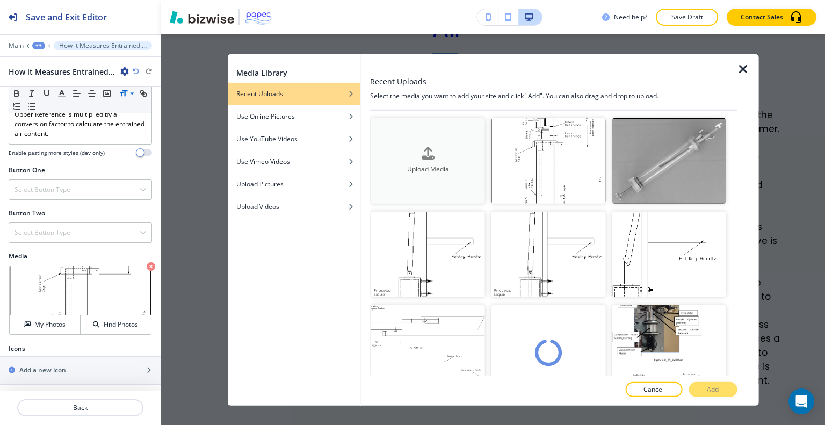
click at [447, 153] on div "Upload Media" at bounding box center [428, 160] width 114 height 27
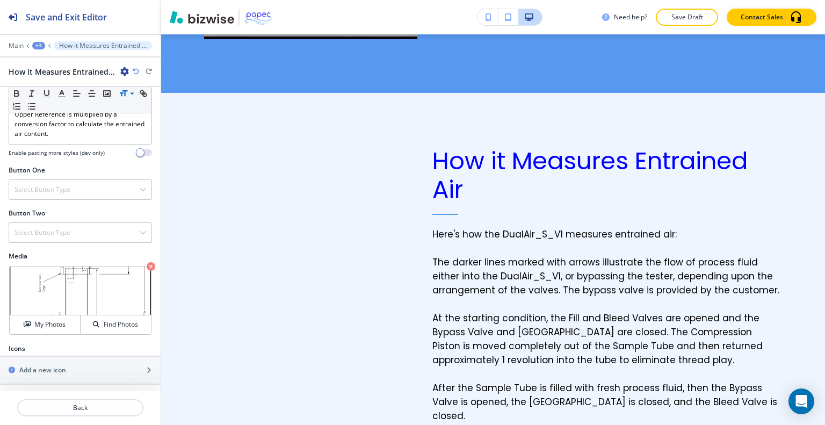
scroll to position [1002, 0]
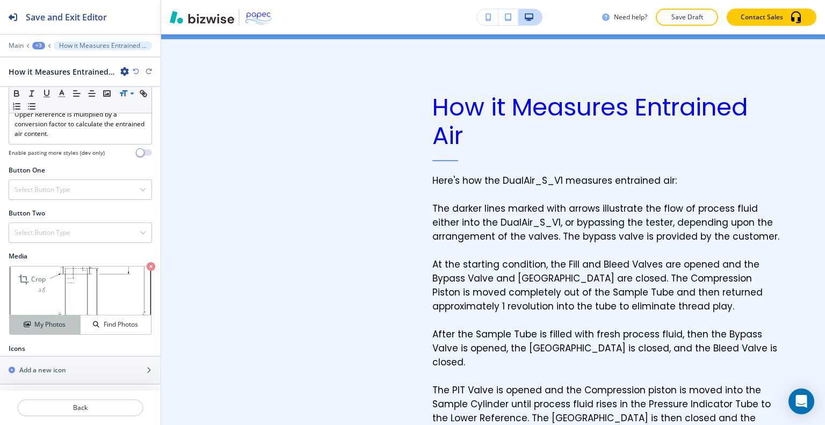
click at [47, 324] on h4 "My Photos" at bounding box center [49, 325] width 31 height 10
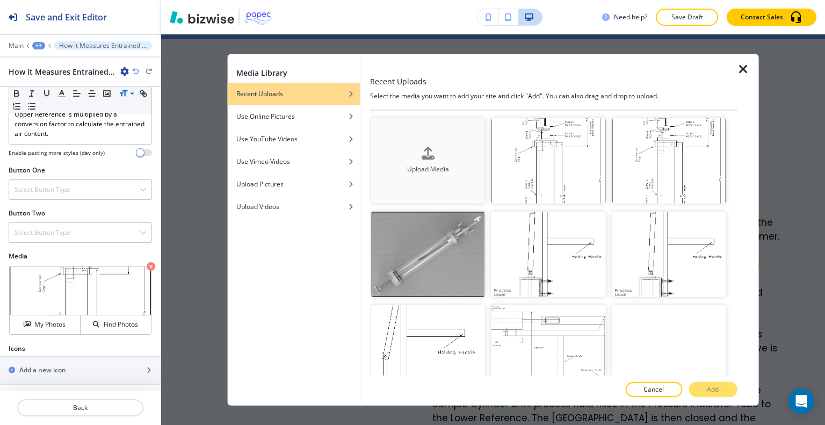
click at [428, 160] on div "button" at bounding box center [428, 162] width 114 height 4
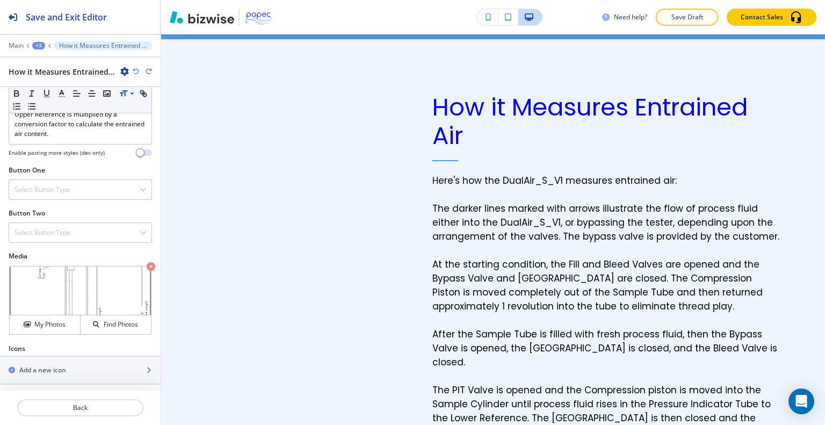
scroll to position [894, 0]
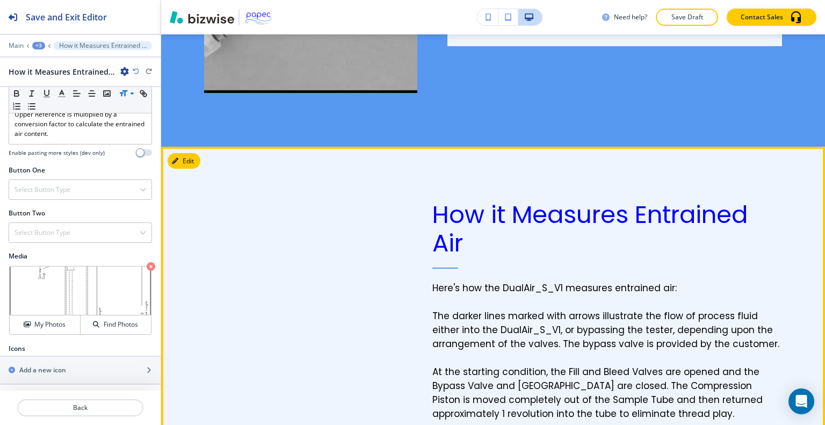
click at [188, 157] on button "Edit" at bounding box center [184, 161] width 33 height 16
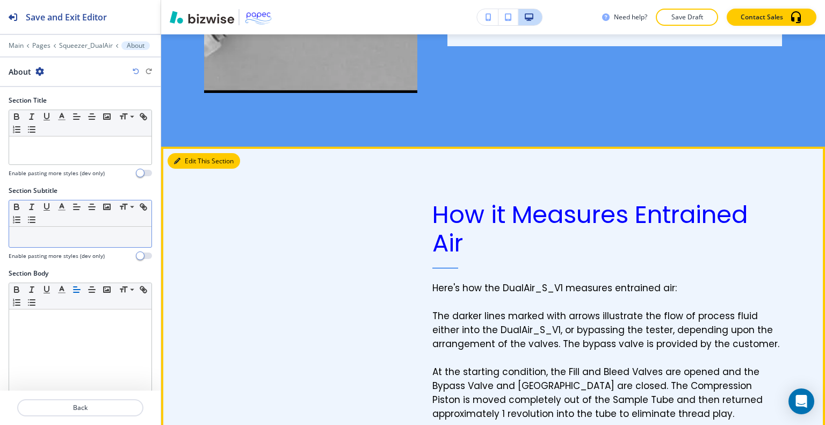
scroll to position [1002, 0]
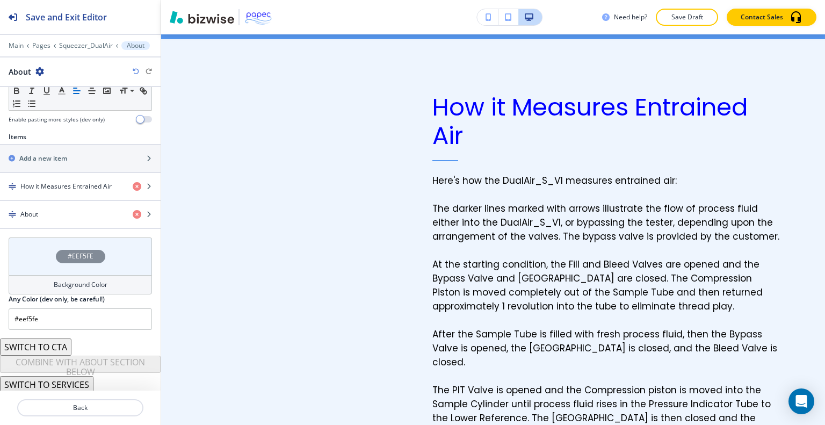
click at [21, 260] on div "#EEF5FE" at bounding box center [80, 256] width 143 height 38
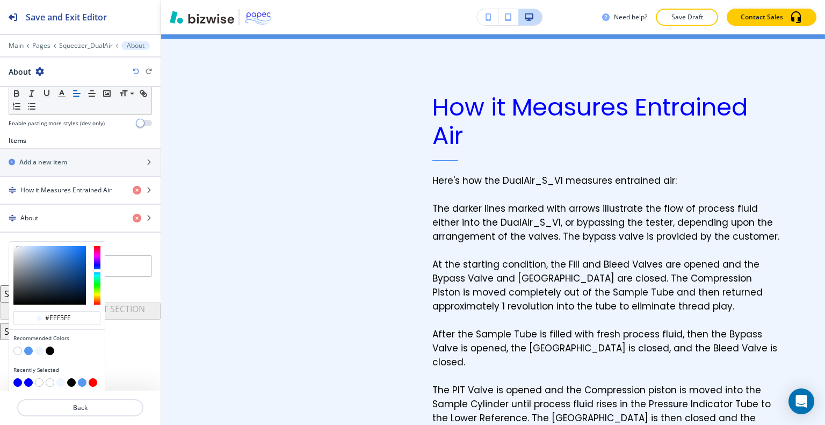
click at [17, 350] on button "button" at bounding box center [17, 350] width 9 height 9
type input "#FFFFFF"
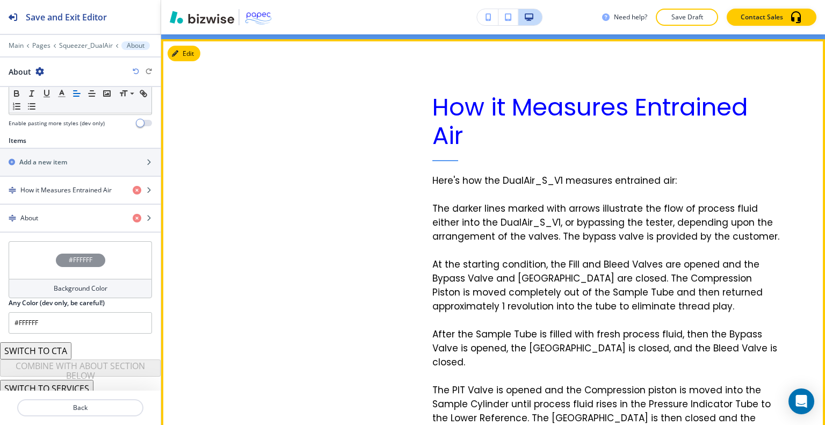
scroll to position [894, 0]
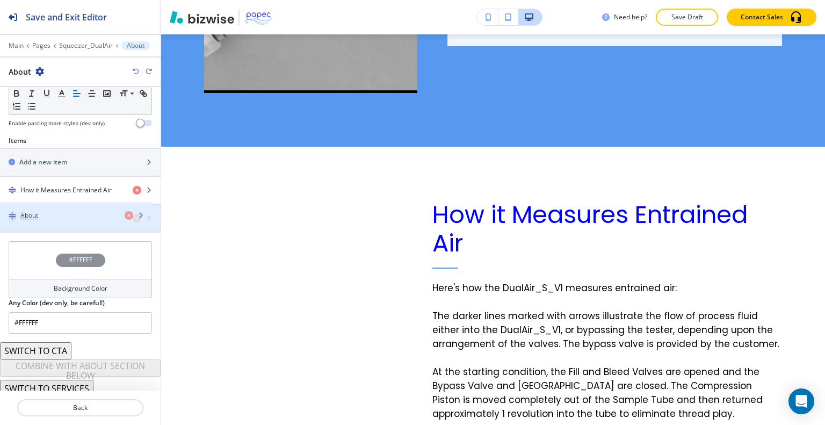
click at [101, 214] on div "About" at bounding box center [62, 218] width 124 height 10
click at [101, 213] on div "About" at bounding box center [62, 218] width 124 height 10
click at [103, 213] on div "About" at bounding box center [62, 218] width 124 height 10
click at [103, 214] on div "About" at bounding box center [62, 218] width 124 height 10
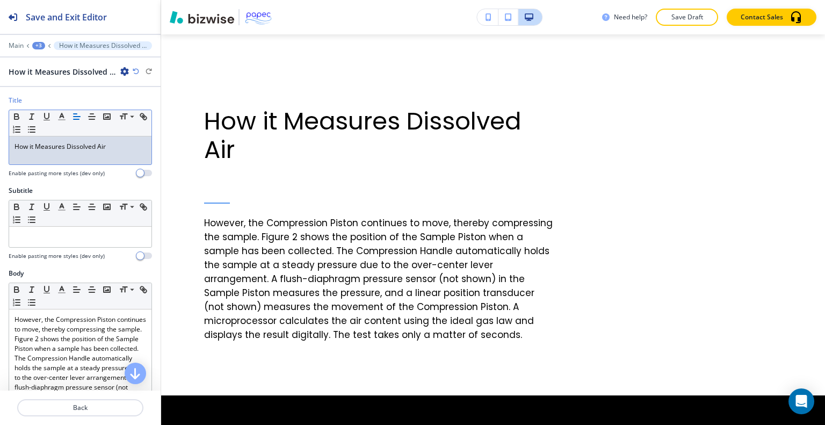
scroll to position [0, 0]
drag, startPoint x: 114, startPoint y: 146, endPoint x: 2, endPoint y: 144, distance: 111.7
click at [2, 144] on div "Title Small Normal Large Huge How it Measures Dissolved Air Enable pasting more…" at bounding box center [80, 141] width 161 height 90
click at [60, 115] on polyline "button" at bounding box center [62, 115] width 4 height 4
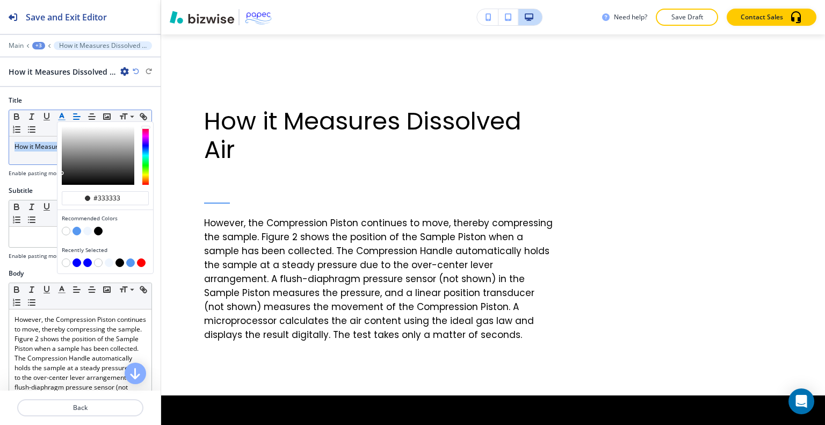
click at [89, 262] on button "button" at bounding box center [87, 262] width 9 height 9
type input "#0000ff"
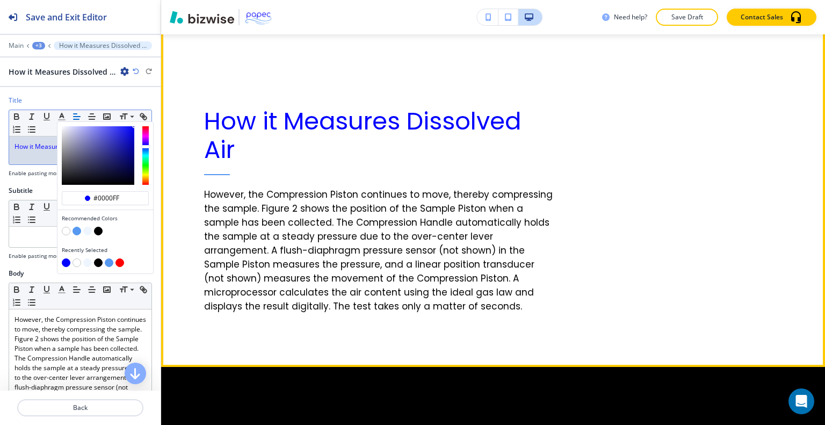
click at [335, 187] on p "However, the Compression Piston continues to move, thereby compressing the samp…" at bounding box center [379, 250] width 350 height 126
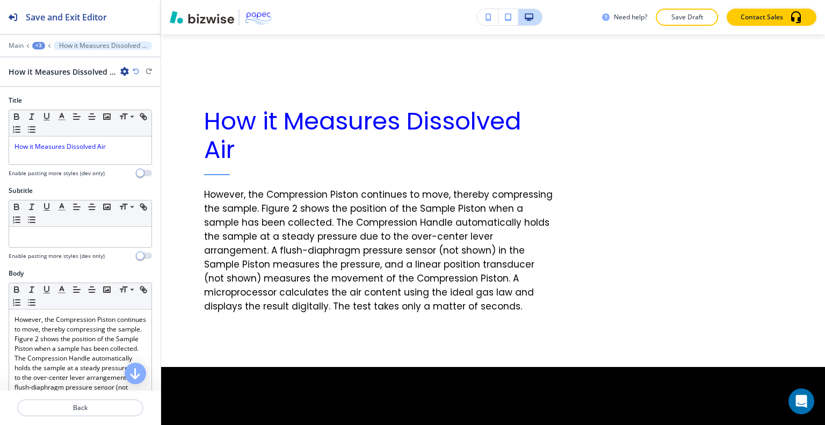
scroll to position [215, 0]
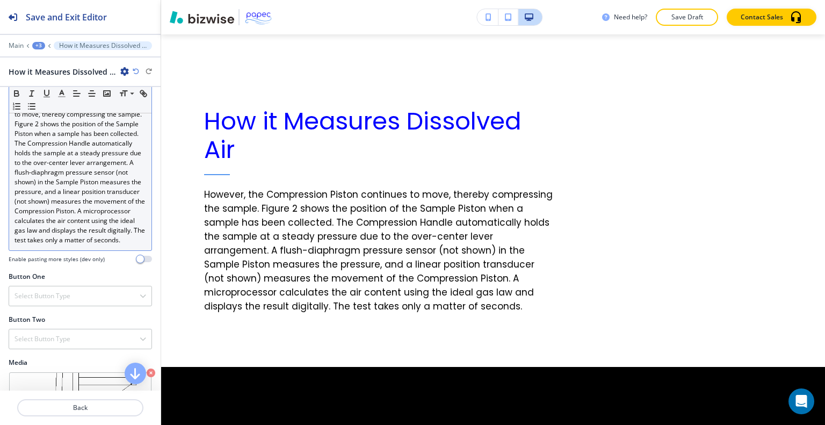
click at [81, 245] on p "However, the Compression Piston continues to move, thereby compressing the samp…" at bounding box center [81, 172] width 132 height 145
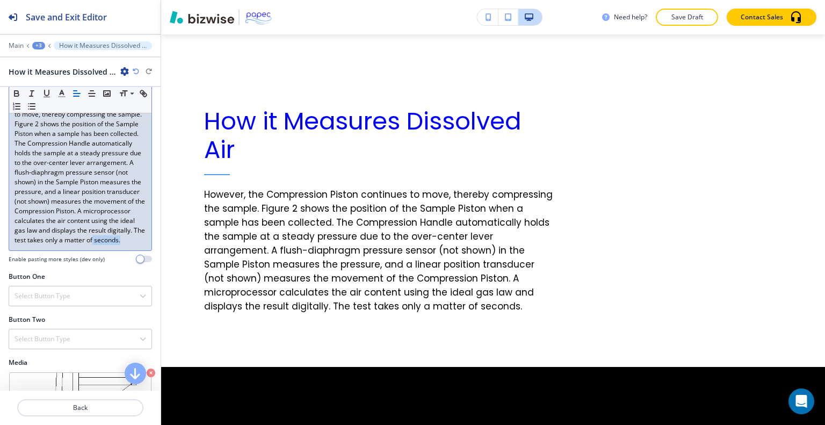
scroll to position [54, 0]
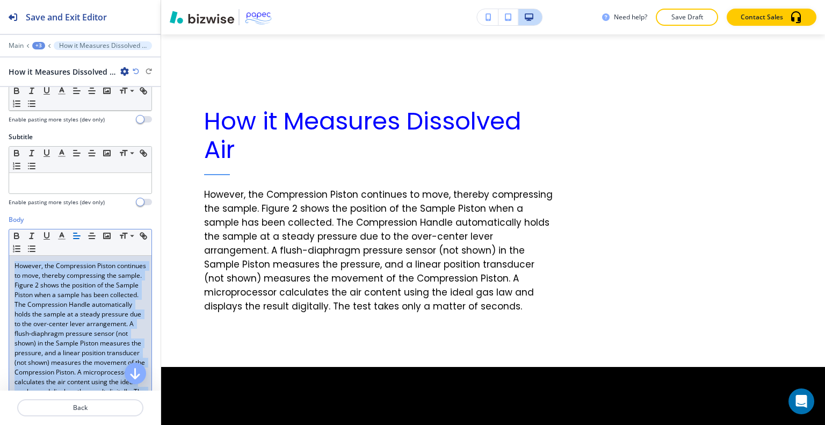
drag, startPoint x: 141, startPoint y: 247, endPoint x: 0, endPoint y: 213, distance: 144.7
click at [0, 215] on div "Body Small Normal Large Huge However, the Compression Piston continues to move,…" at bounding box center [80, 324] width 161 height 218
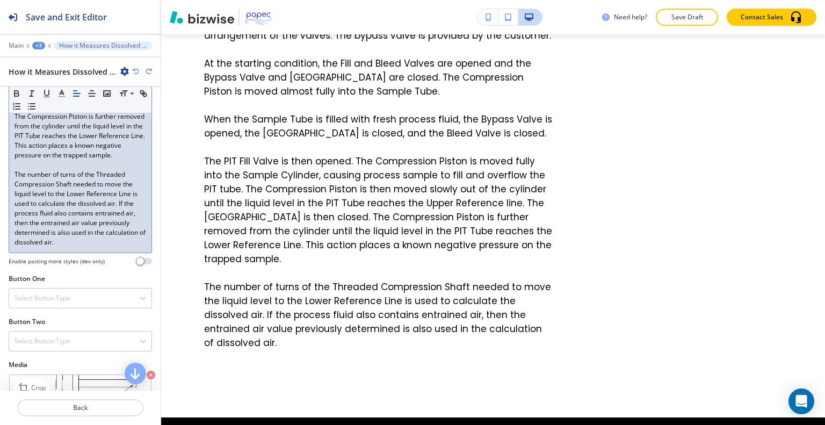
scroll to position [602, 0]
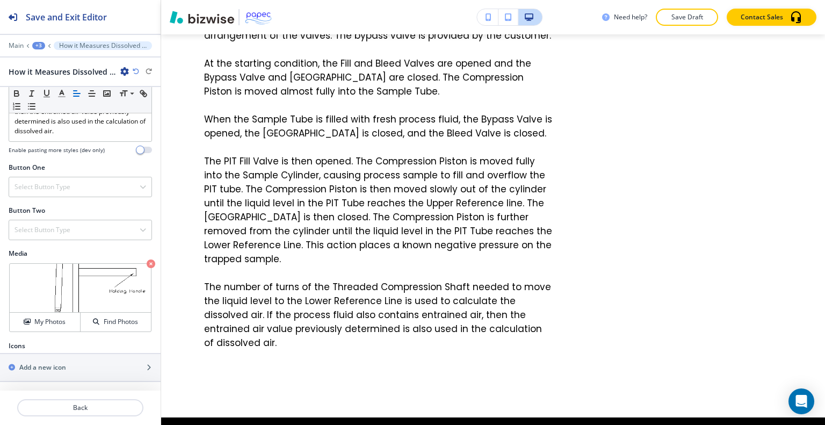
click at [34, 334] on div "Media Crop My Photos Find Photos" at bounding box center [80, 295] width 161 height 92
click at [45, 317] on h4 "My Photos" at bounding box center [49, 322] width 31 height 10
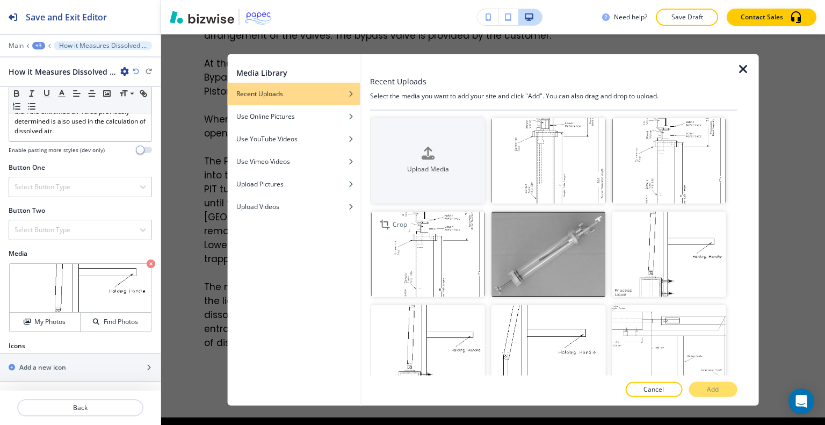
click at [455, 263] on img "button" at bounding box center [428, 254] width 114 height 85
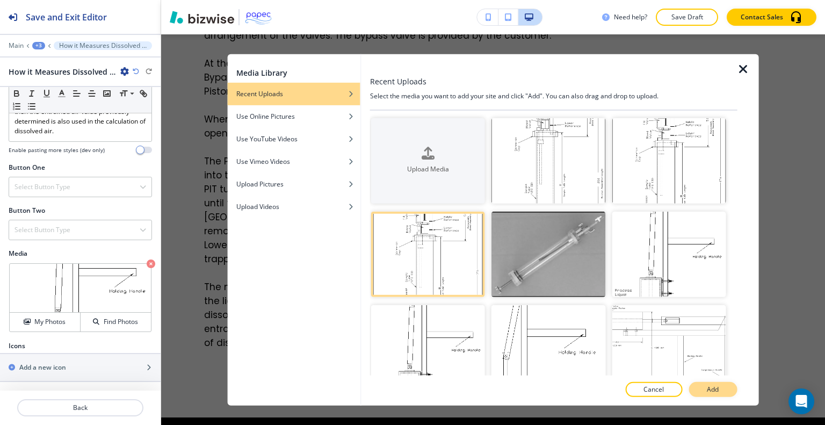
click at [732, 393] on button "Add" at bounding box center [713, 389] width 48 height 15
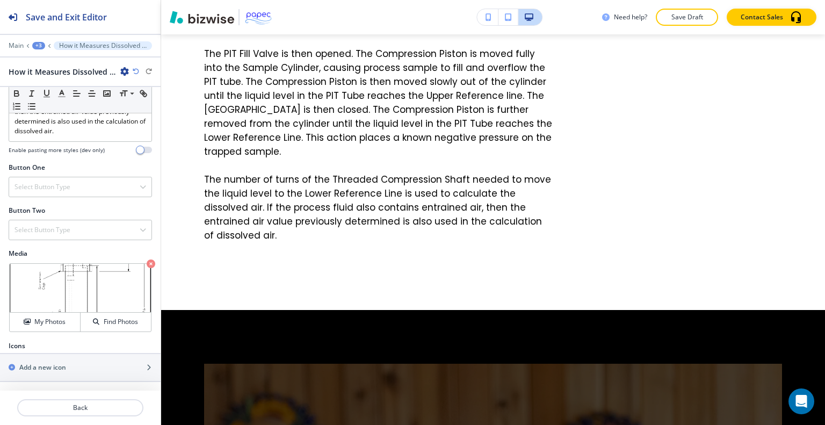
scroll to position [2003, 0]
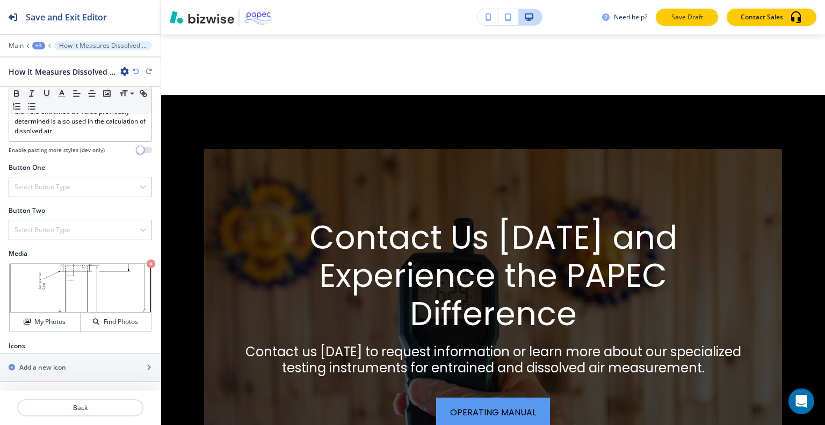
click at [713, 14] on button "Save Draft" at bounding box center [687, 17] width 62 height 17
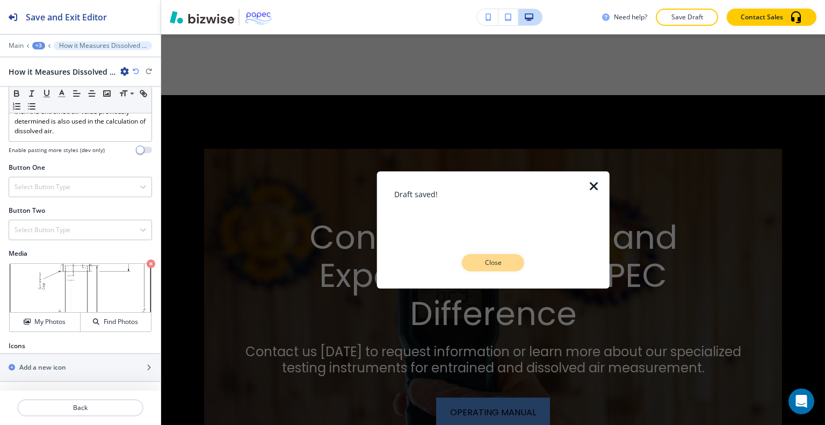
click at [513, 268] on button "Close" at bounding box center [493, 262] width 62 height 17
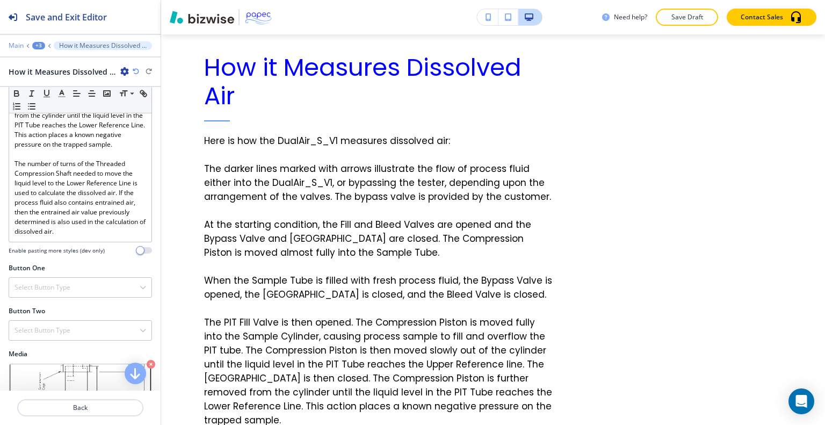
scroll to position [279, 0]
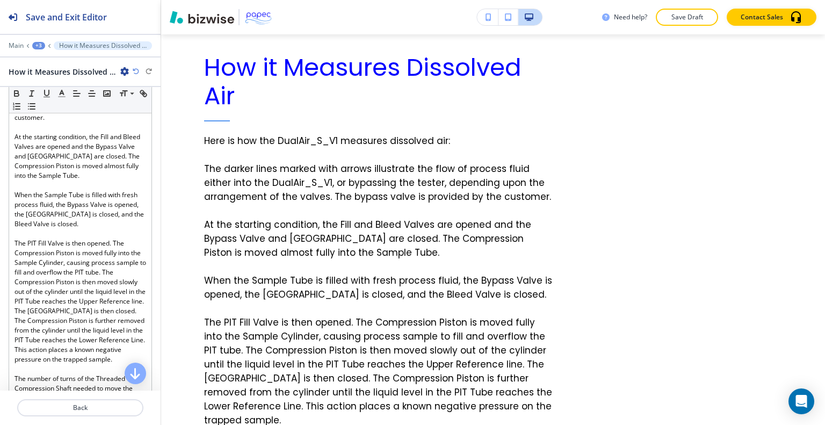
click at [38, 46] on div "+3" at bounding box center [38, 46] width 13 height 8
click at [55, 64] on p "Pages" at bounding box center [66, 63] width 55 height 10
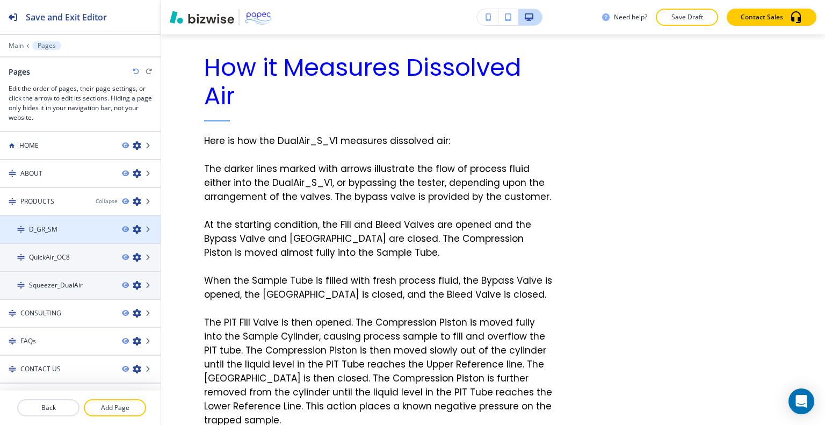
click at [56, 227] on h4 "D_GR_SM" at bounding box center [43, 230] width 28 height 10
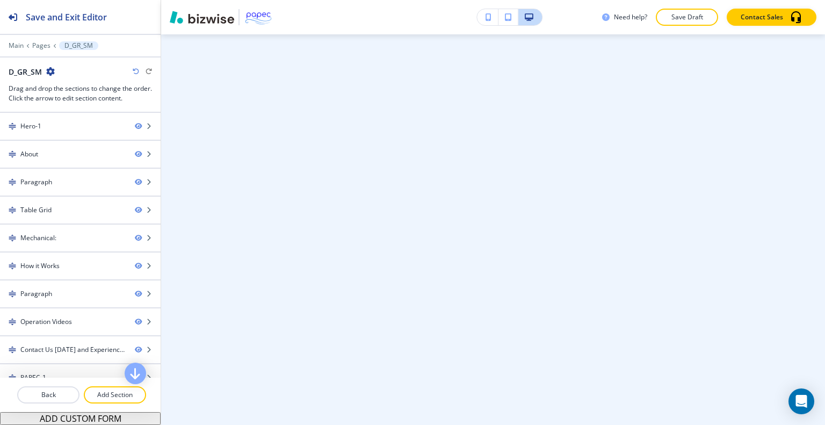
scroll to position [0, 0]
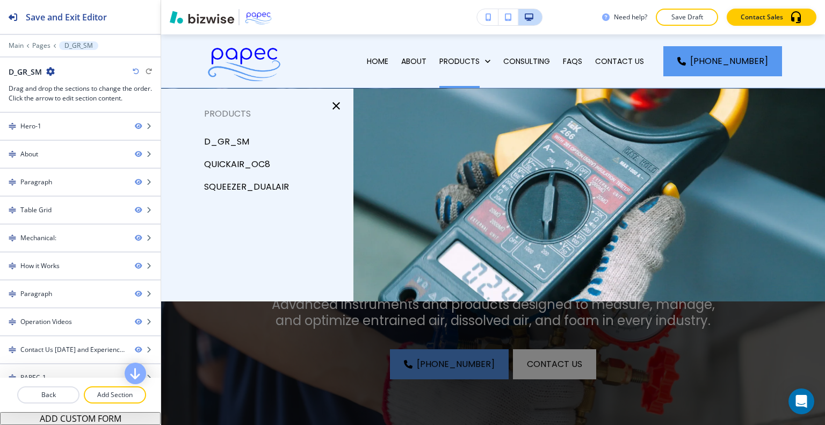
click at [52, 69] on icon "button" at bounding box center [50, 71] width 9 height 9
click at [84, 88] on p "Edit Page Settings" at bounding box center [80, 90] width 55 height 10
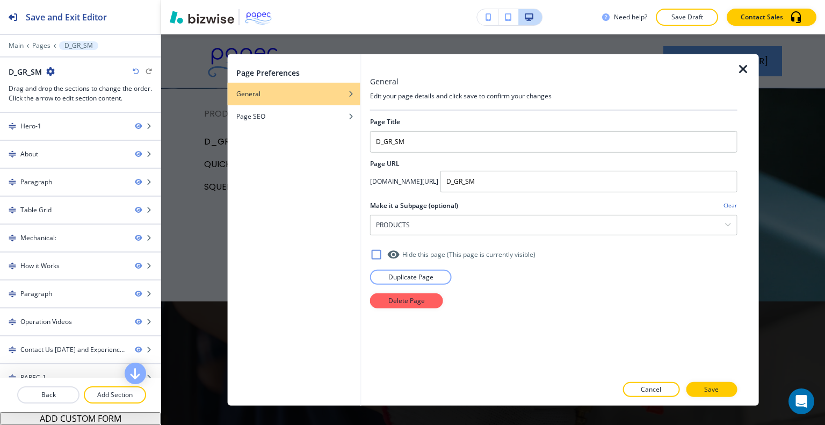
drag, startPoint x: 552, startPoint y: 180, endPoint x: 483, endPoint y: 180, distance: 68.8
click at [473, 179] on div "[DOMAIN_NAME][URL] D_GR_SM" at bounding box center [553, 180] width 367 height 21
click at [535, 180] on input "D_GR_SM" at bounding box center [588, 180] width 297 height 21
click at [546, 181] on input "D_GR_SM" at bounding box center [588, 180] width 297 height 21
click at [746, 69] on icon "button" at bounding box center [743, 68] width 13 height 13
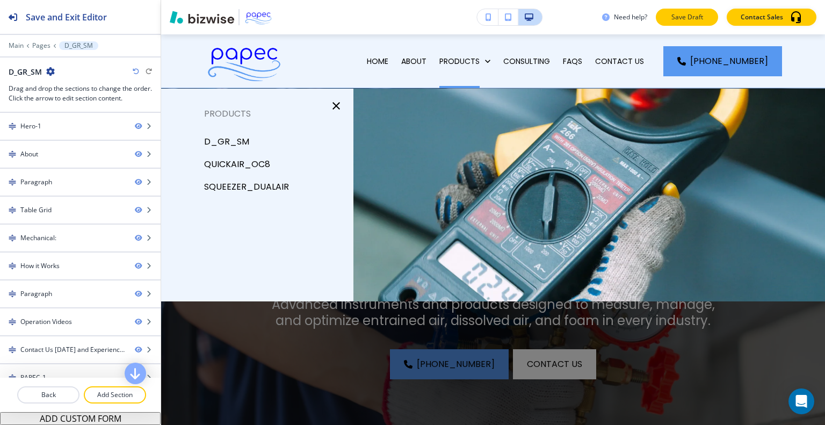
click at [669, 17] on button "Save Draft" at bounding box center [687, 17] width 62 height 17
click at [341, 114] on button "button" at bounding box center [336, 106] width 26 height 26
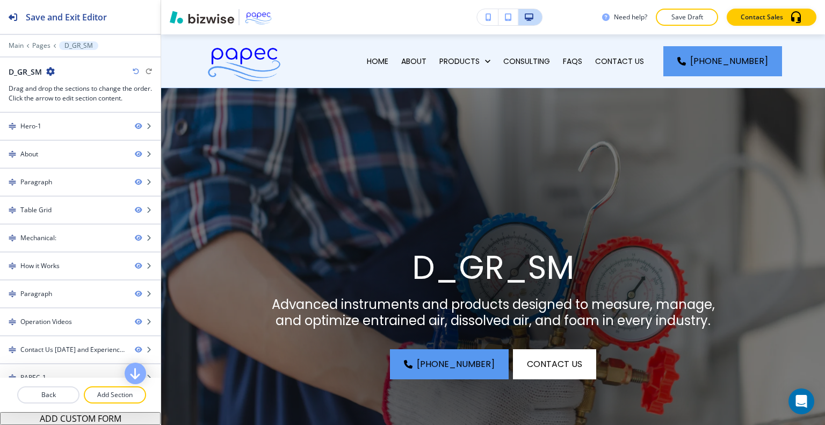
click at [676, 26] on div "Need help? Save Draft Contact Sales" at bounding box center [493, 17] width 664 height 34
click at [677, 20] on p "Save Draft" at bounding box center [687, 17] width 34 height 10
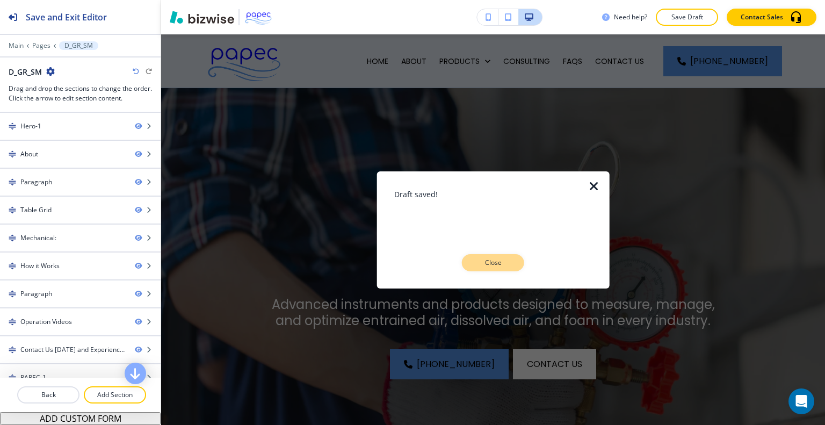
click at [500, 259] on p "Close" at bounding box center [493, 263] width 34 height 10
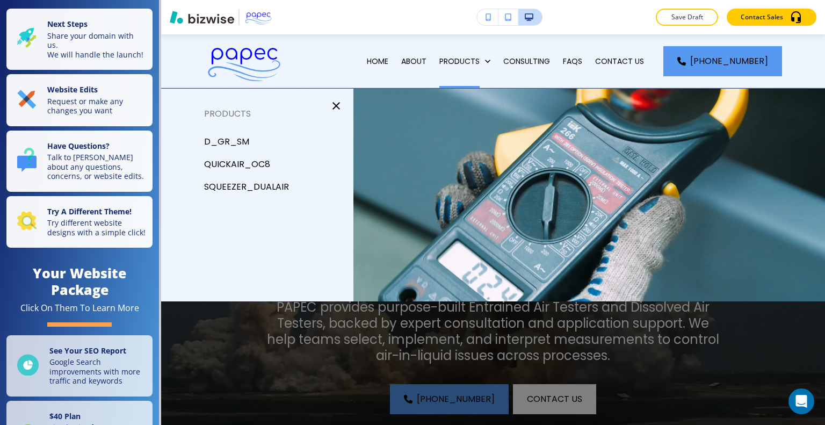
click at [250, 135] on div "D_GR_SM" at bounding box center [257, 142] width 192 height 23
click at [243, 141] on p "D_GR_SM" at bounding box center [226, 142] width 45 height 16
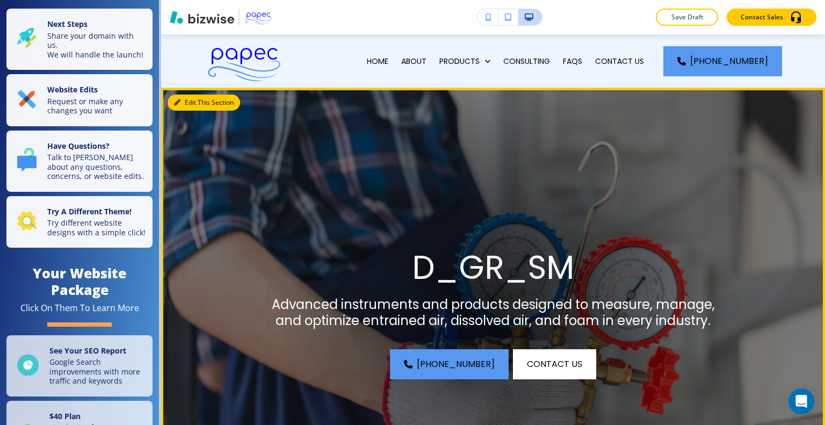
click at [185, 98] on button "Edit This Section" at bounding box center [204, 103] width 73 height 16
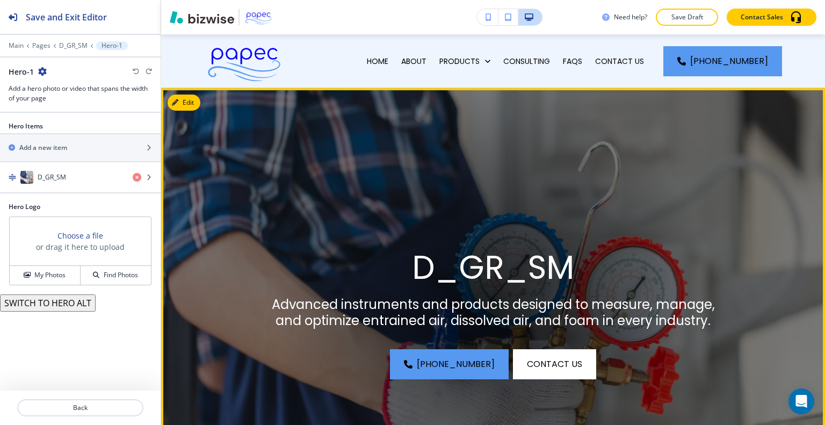
scroll to position [54, 0]
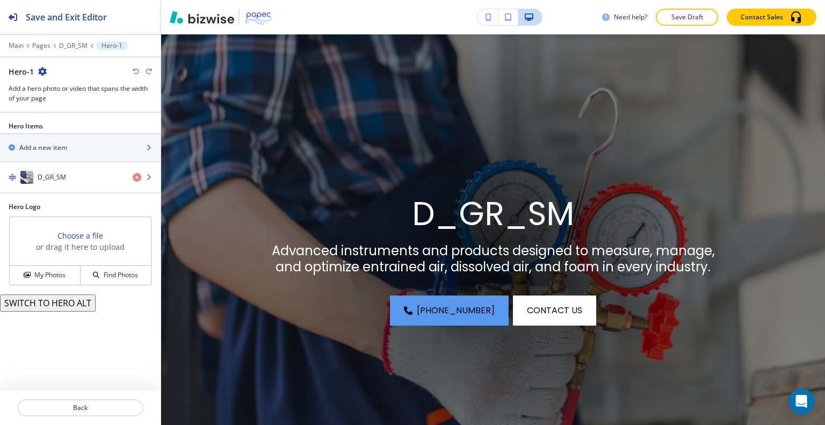
click at [39, 69] on icon "button" at bounding box center [42, 71] width 9 height 9
click at [116, 67] on div "Hero-1" at bounding box center [80, 71] width 143 height 11
click at [76, 45] on p "D_GR_SM" at bounding box center [73, 46] width 28 height 8
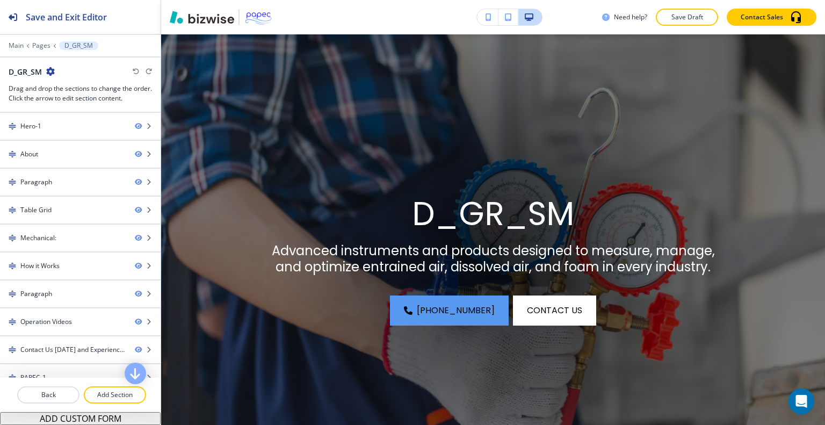
click at [52, 71] on icon "button" at bounding box center [50, 71] width 9 height 9
click at [80, 88] on p "Edit Page Settings" at bounding box center [80, 90] width 55 height 10
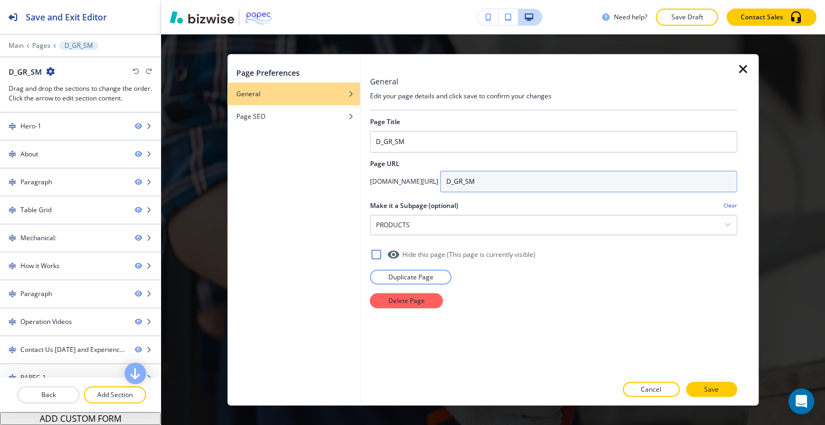
drag, startPoint x: 569, startPoint y: 179, endPoint x: 481, endPoint y: 178, distance: 88.6
click at [465, 178] on div "[DOMAIN_NAME][URL] D_GR_SM" at bounding box center [553, 180] width 367 height 21
paste input "/d-gr"
type input "/d-gr"
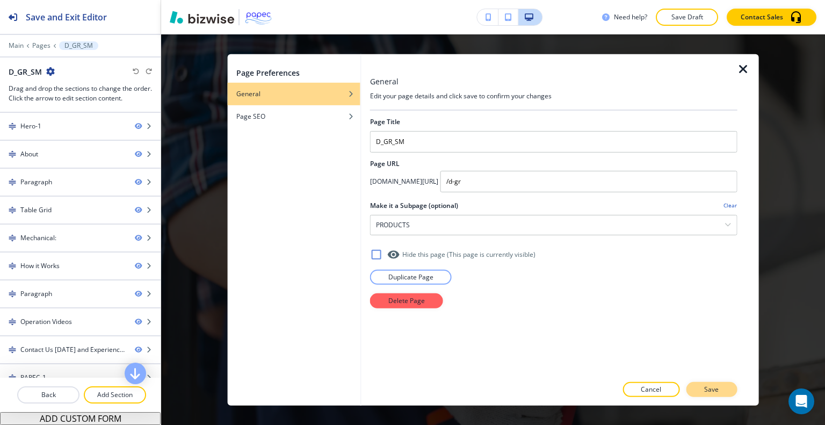
click at [704, 386] on button "Save" at bounding box center [711, 389] width 51 height 15
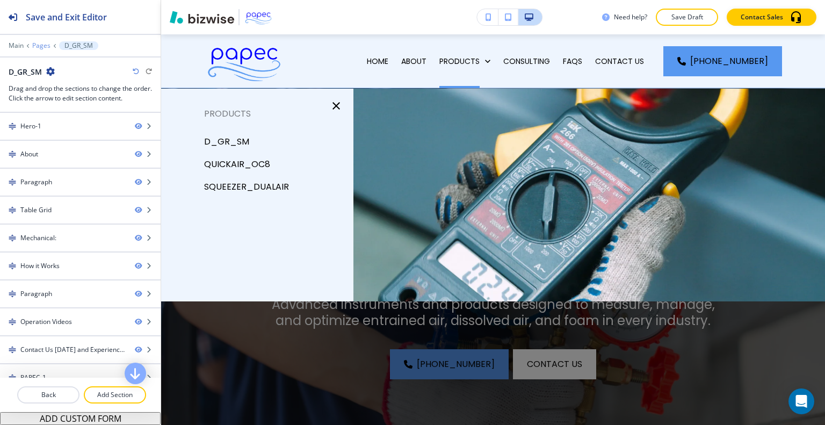
click at [42, 48] on p "Pages" at bounding box center [41, 46] width 18 height 8
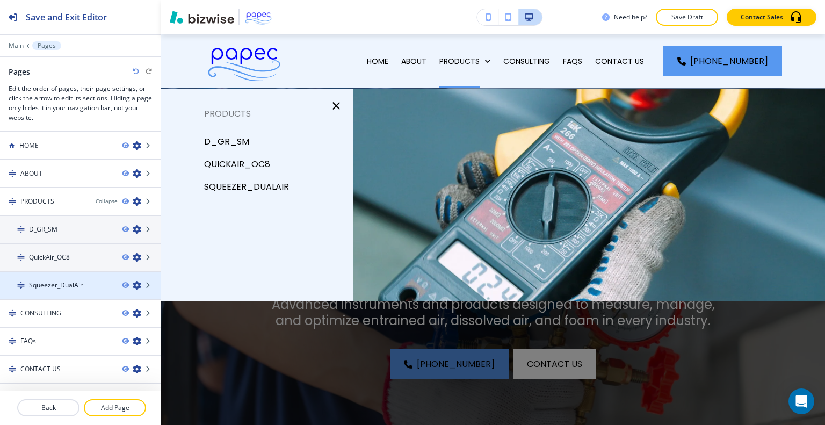
click at [133, 281] on icon "button" at bounding box center [137, 285] width 9 height 9
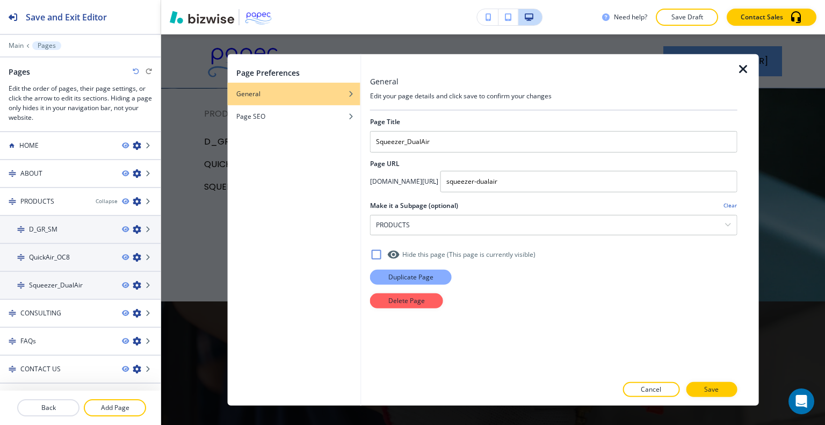
click at [408, 274] on p "Duplicate Page" at bounding box center [410, 277] width 45 height 10
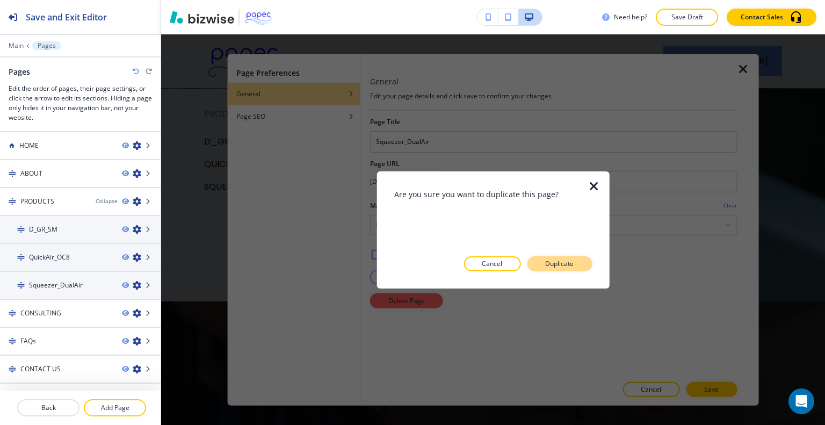
click at [570, 270] on button "Duplicate" at bounding box center [559, 263] width 65 height 15
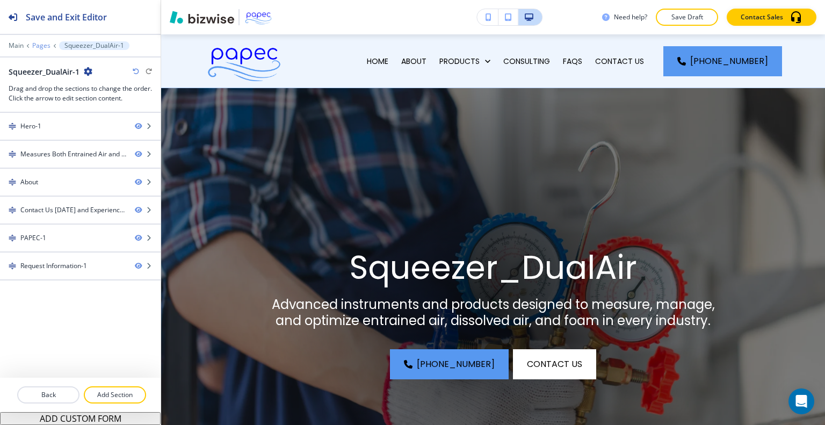
click at [39, 43] on p "Pages" at bounding box center [41, 46] width 18 height 8
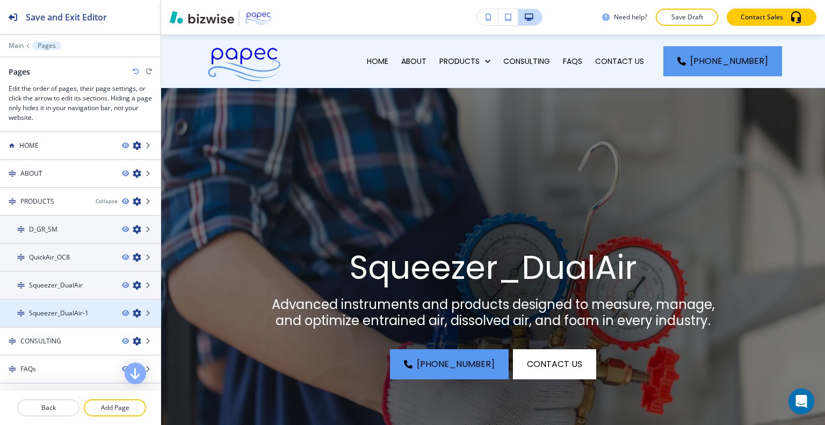
click at [71, 308] on h4 "Squeezer_DualAir-1" at bounding box center [59, 313] width 60 height 10
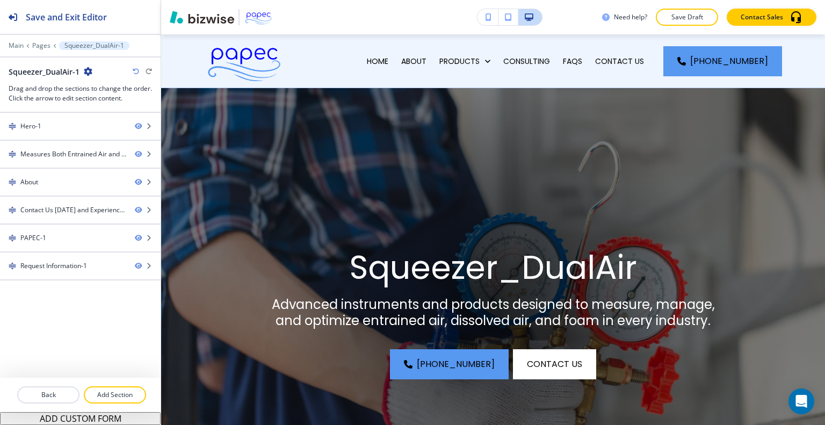
click at [85, 70] on icon "button" at bounding box center [88, 71] width 9 height 9
click at [95, 84] on button "Edit Page Settings" at bounding box center [117, 89] width 69 height 19
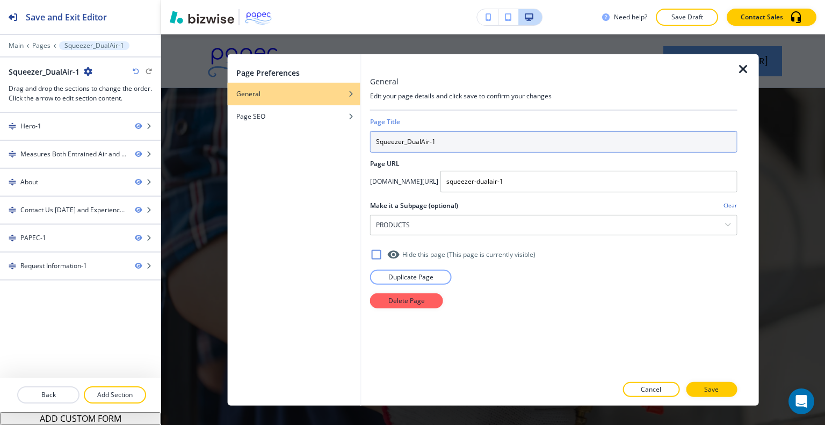
drag, startPoint x: 452, startPoint y: 134, endPoint x: 352, endPoint y: 140, distance: 99.5
click at [352, 140] on div "Page Preferences General Page SEO General Edit your page details and click save…" at bounding box center [493, 229] width 531 height 351
paste input "tm"
type input "Squeezer"
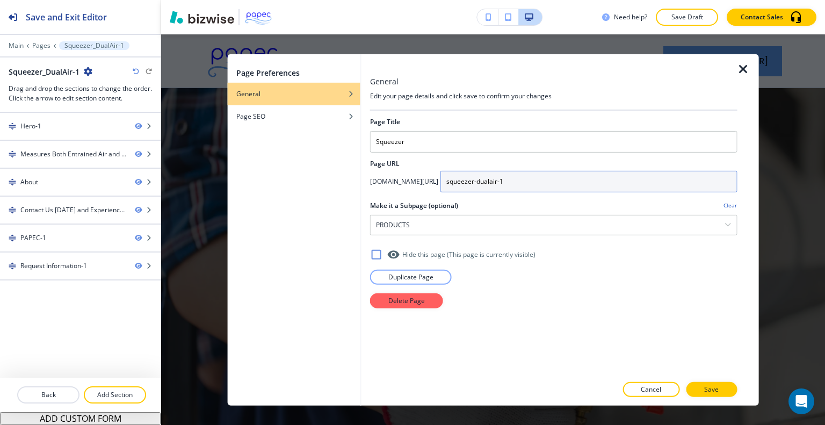
drag, startPoint x: 573, startPoint y: 180, endPoint x: 513, endPoint y: 176, distance: 60.3
click at [500, 175] on div "[DOMAIN_NAME][URL] squeezer-dualair-1" at bounding box center [553, 180] width 367 height 21
paste input "/squeezer"
type input "/squeezer"
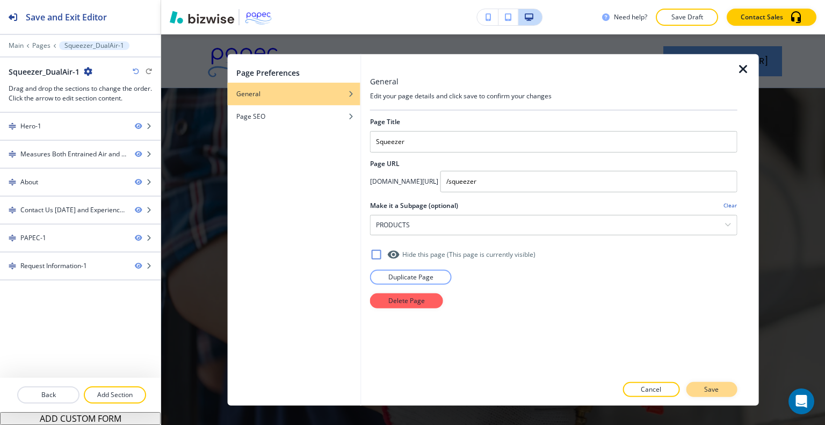
click at [711, 384] on button "Save" at bounding box center [711, 389] width 51 height 15
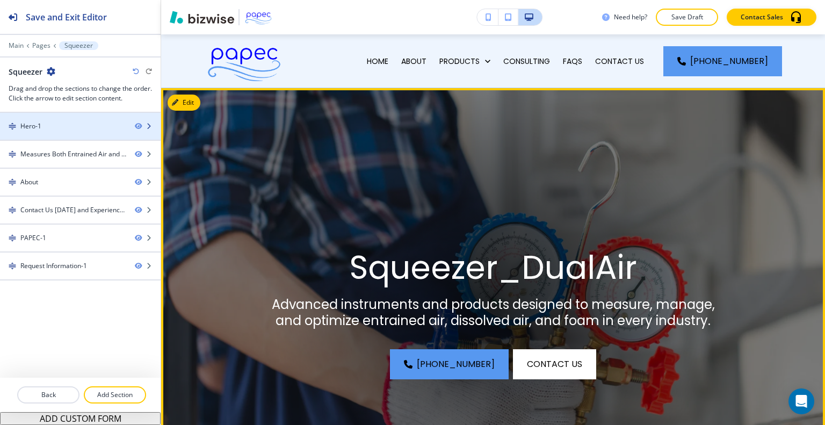
click at [61, 133] on div at bounding box center [80, 135] width 161 height 9
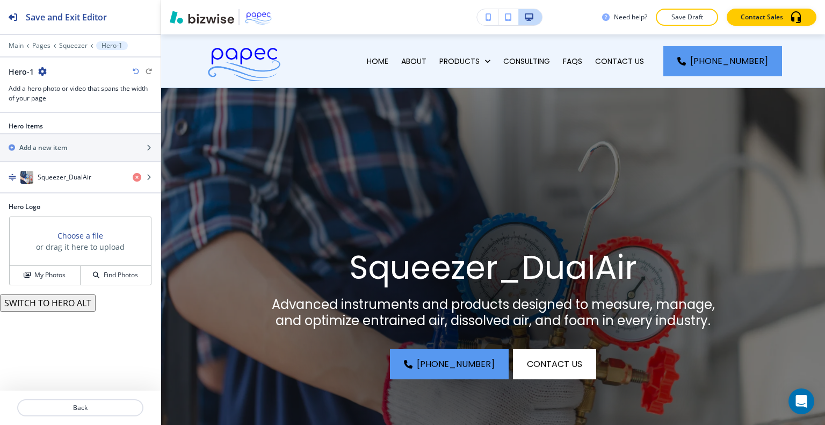
scroll to position [54, 0]
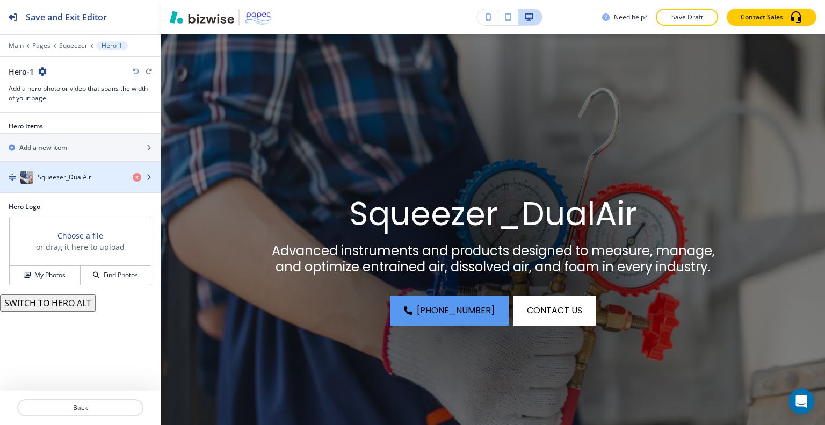
click at [88, 176] on h4 "Squeezer_DualAir" at bounding box center [65, 177] width 54 height 10
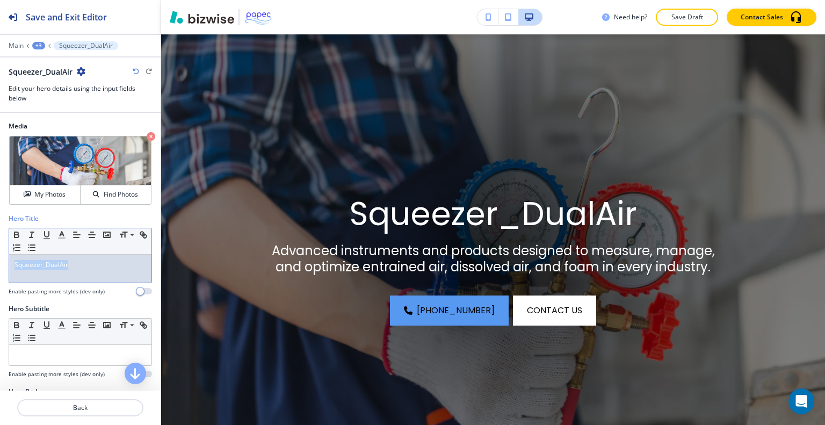
drag, startPoint x: 97, startPoint y: 271, endPoint x: 20, endPoint y: 269, distance: 76.3
click at [5, 269] on div "Hero Title Small Normal Large Huge Squeezer_DualAir Enable pasting more styles …" at bounding box center [80, 259] width 161 height 90
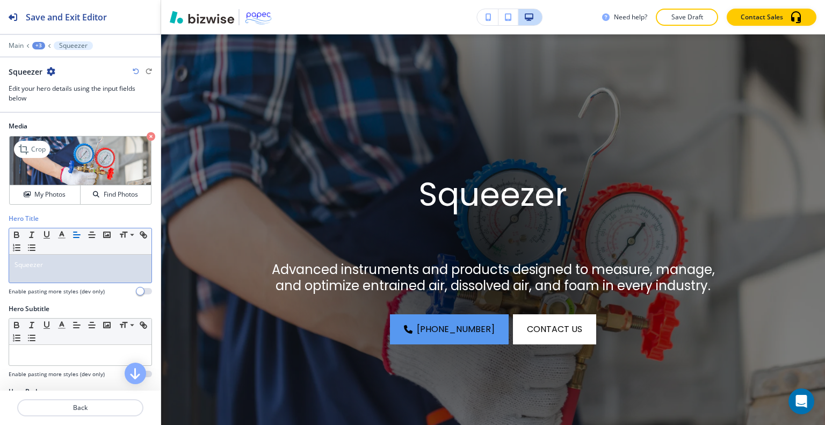
scroll to position [0, 0]
click at [85, 263] on p "Squeezer" at bounding box center [81, 265] width 132 height 10
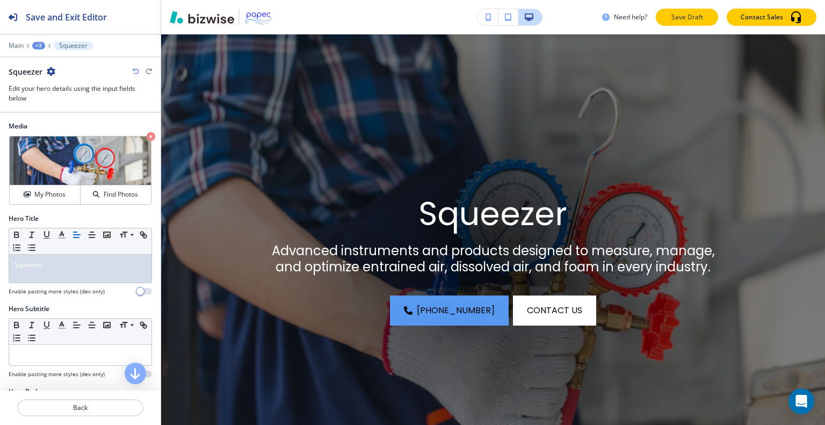
click at [679, 18] on p "Save Draft" at bounding box center [687, 17] width 34 height 10
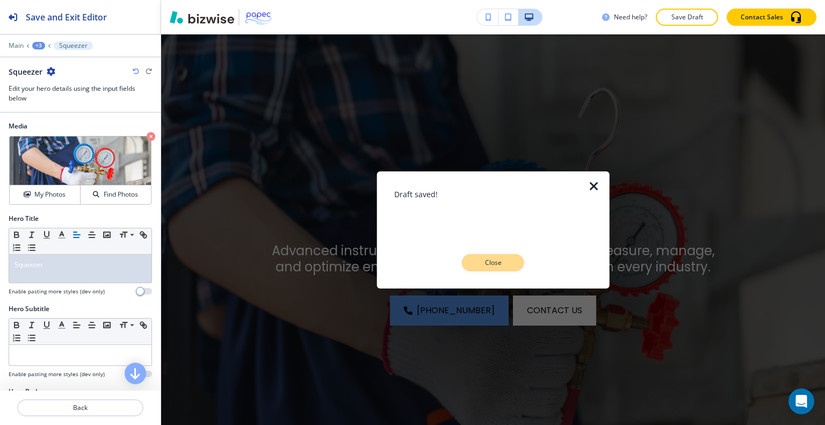
click at [496, 260] on p "Close" at bounding box center [493, 263] width 34 height 10
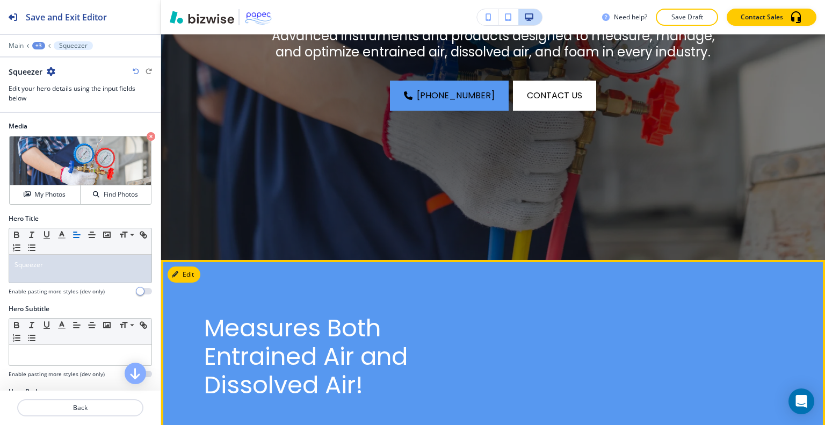
scroll to position [430, 0]
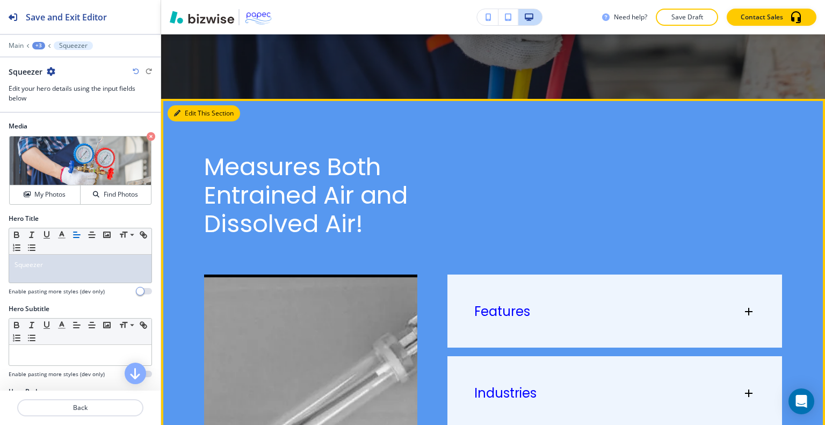
click at [198, 108] on button "Edit This Section" at bounding box center [204, 113] width 73 height 16
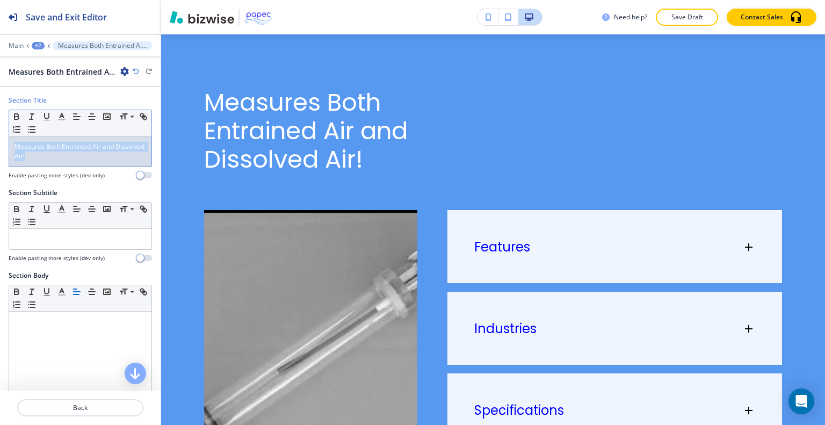
drag, startPoint x: 92, startPoint y: 162, endPoint x: 9, endPoint y: 139, distance: 86.9
click at [3, 136] on div "Section Title Small Normal Large Huge Measures Both Entrained Air and Dissolved…" at bounding box center [80, 142] width 161 height 92
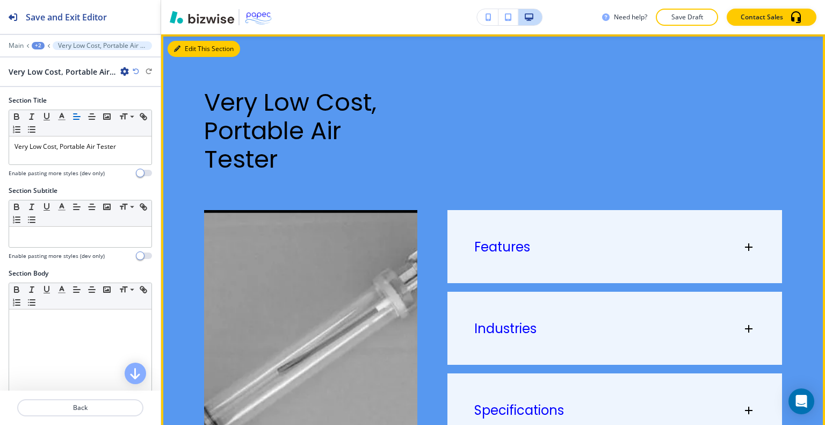
click at [198, 49] on button "Edit This Section" at bounding box center [204, 49] width 73 height 16
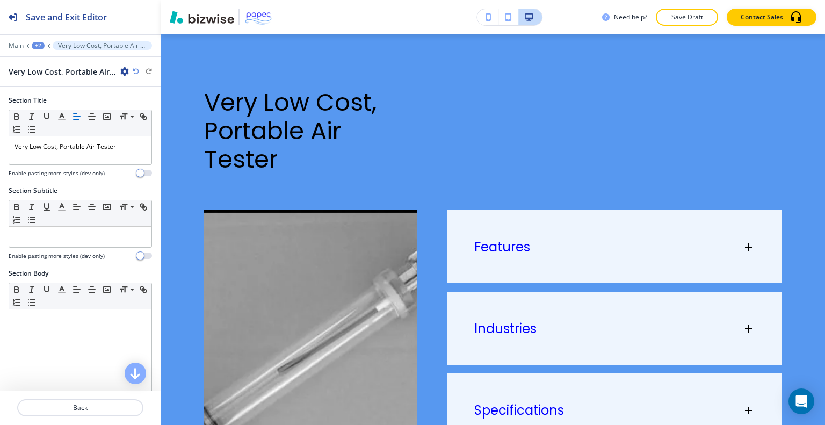
scroll to position [376, 0]
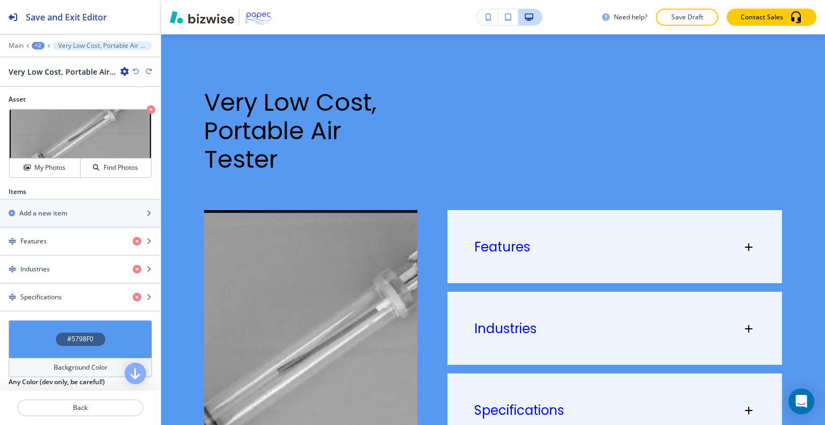
click at [35, 345] on div "#5798F0" at bounding box center [80, 339] width 143 height 38
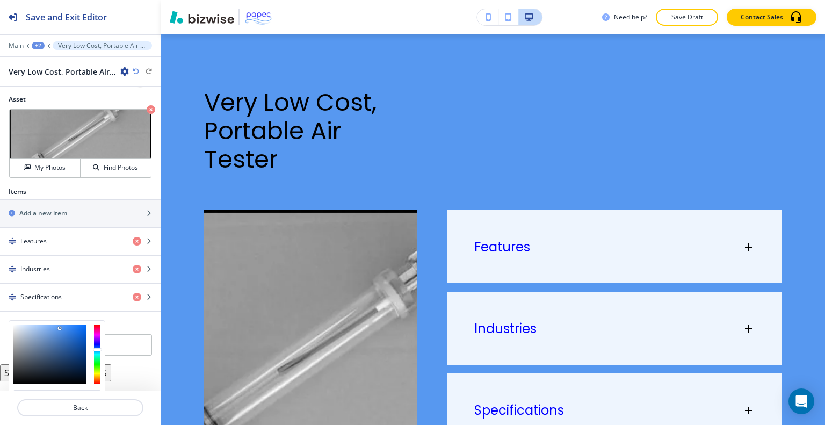
scroll to position [454, 0]
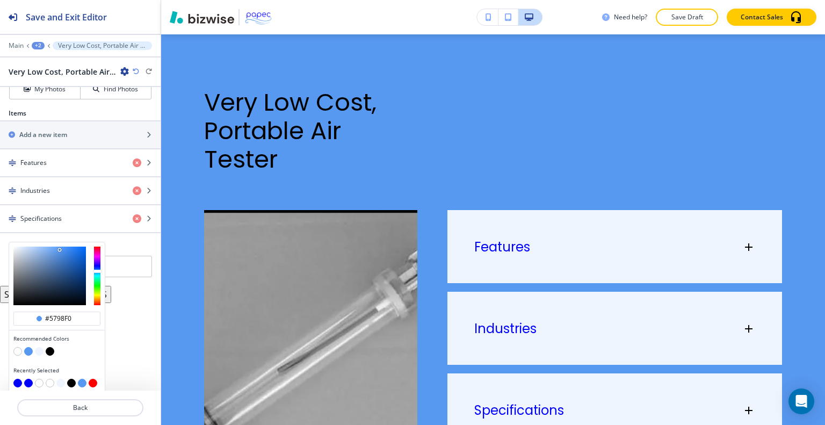
click at [39, 350] on button "button" at bounding box center [39, 351] width 9 height 9
type input "#eef5fe"
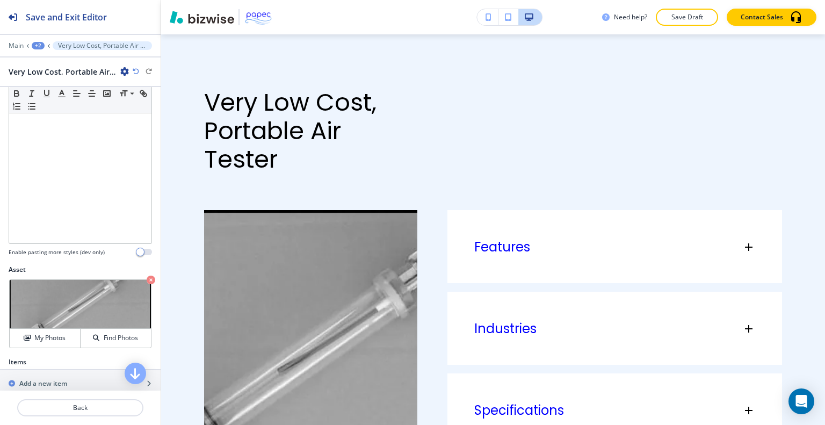
scroll to position [0, 0]
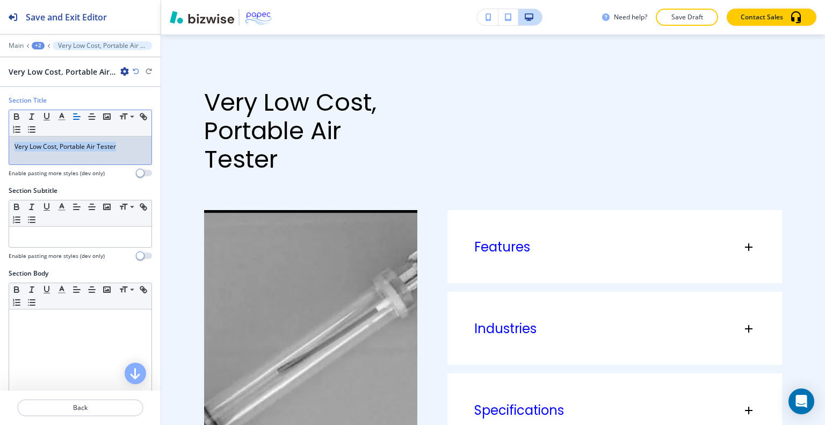
drag, startPoint x: 131, startPoint y: 141, endPoint x: 0, endPoint y: 138, distance: 130.5
click at [0, 138] on div "Section Title Small Normal Large Huge Very Low Cost, Portable Air Tester Enable…" at bounding box center [80, 141] width 161 height 90
click at [63, 118] on icon "button" at bounding box center [62, 117] width 10 height 10
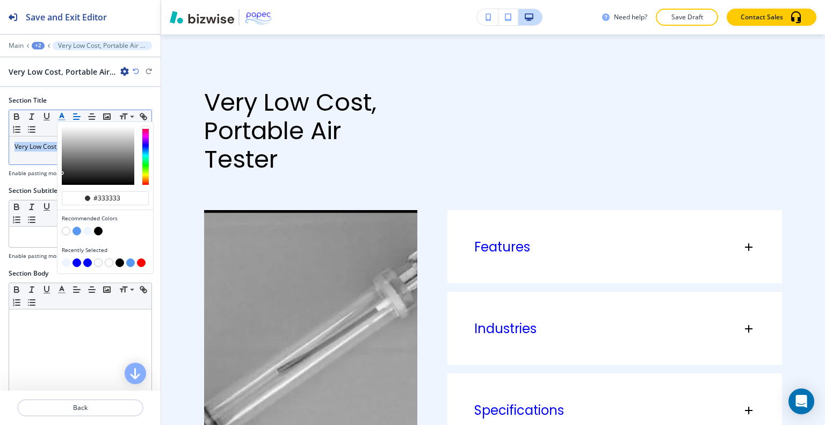
click at [86, 259] on button "button" at bounding box center [87, 262] width 9 height 9
type input "#0000ff"
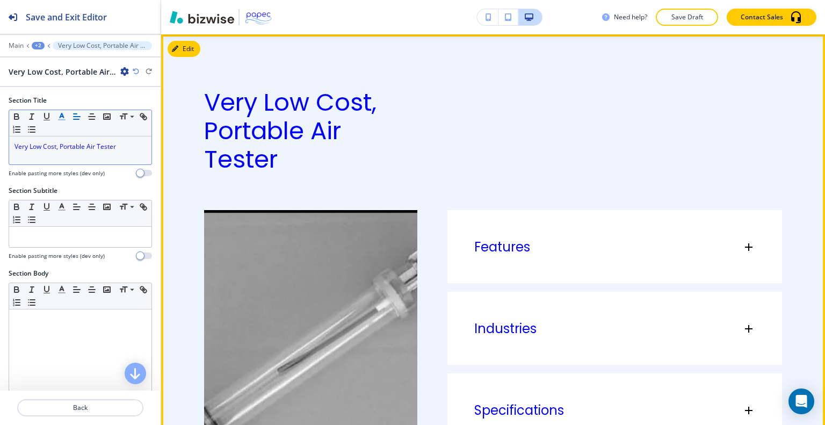
click at [386, 152] on p "Very Low Cost, Portable Air Tester" at bounding box center [310, 130] width 213 height 85
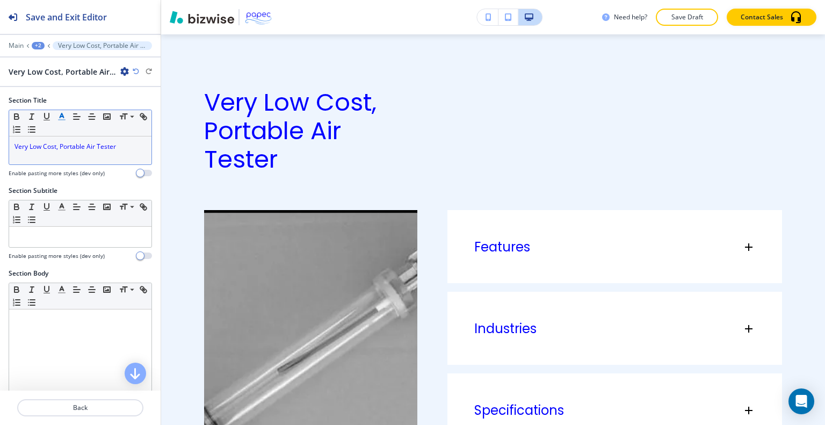
click at [719, 16] on div "Need help? Save Draft Contact Sales" at bounding box center [713, 17] width 223 height 17
click at [685, 18] on p "Save Draft" at bounding box center [687, 17] width 34 height 10
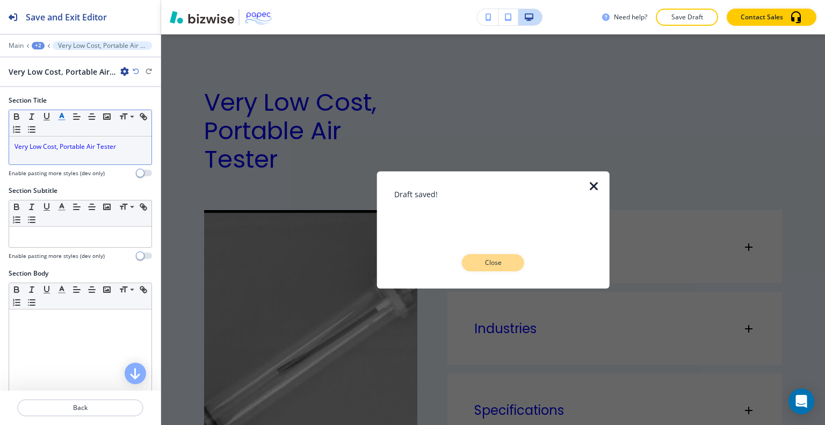
click at [468, 260] on button "Close" at bounding box center [493, 262] width 62 height 17
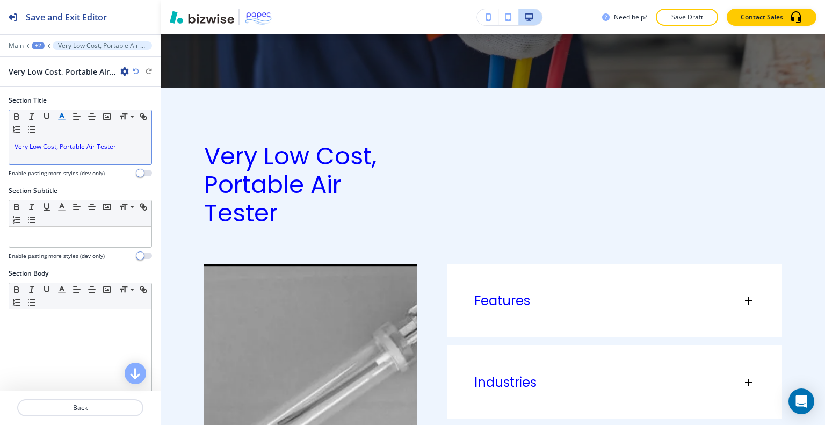
scroll to position [387, 0]
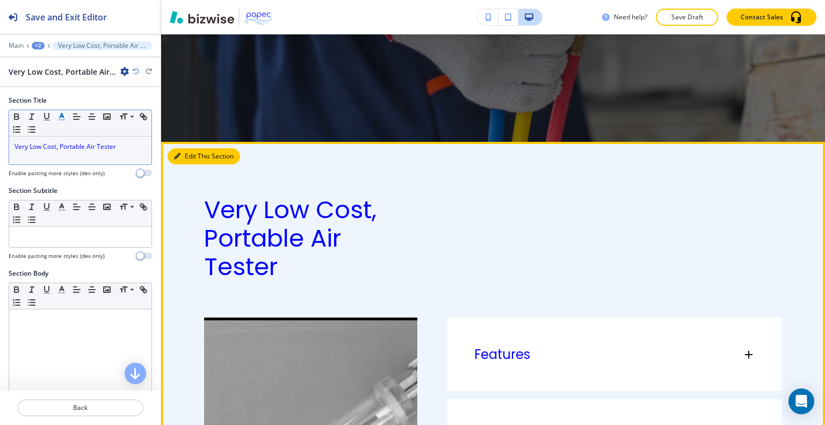
click at [186, 158] on button "Edit This Section" at bounding box center [204, 156] width 73 height 16
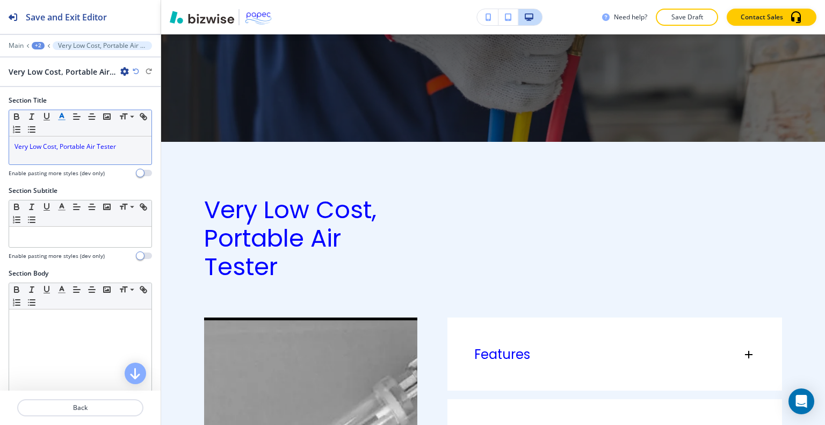
scroll to position [269, 0]
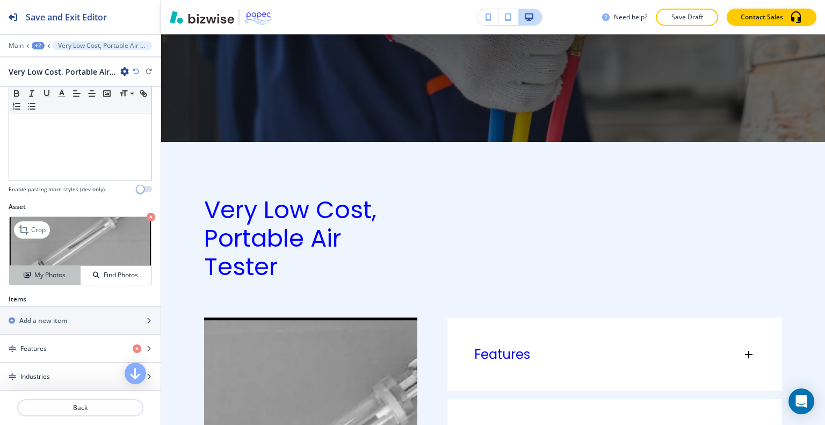
click at [54, 278] on h4 "My Photos" at bounding box center [49, 275] width 31 height 10
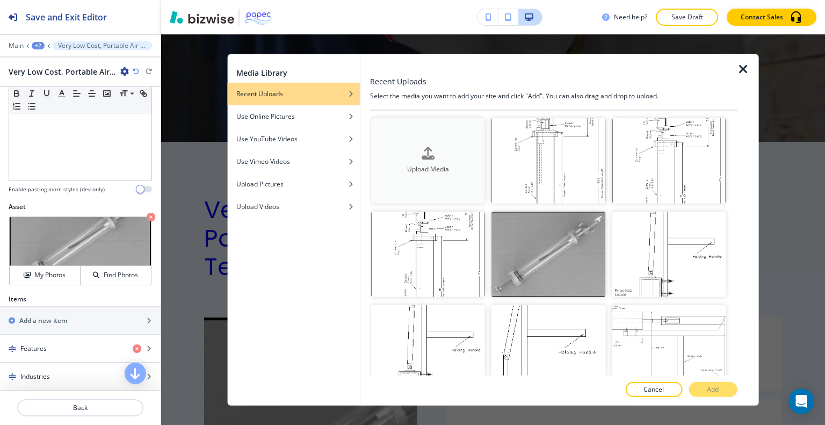
click at [434, 160] on div "button" at bounding box center [428, 162] width 114 height 4
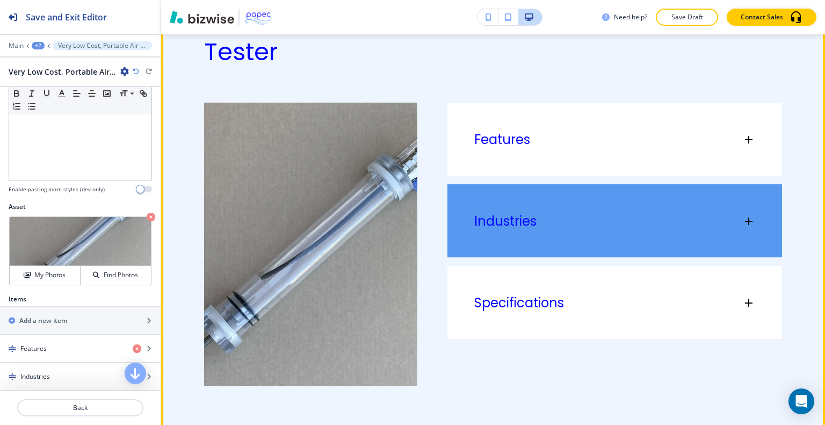
scroll to position [494, 0]
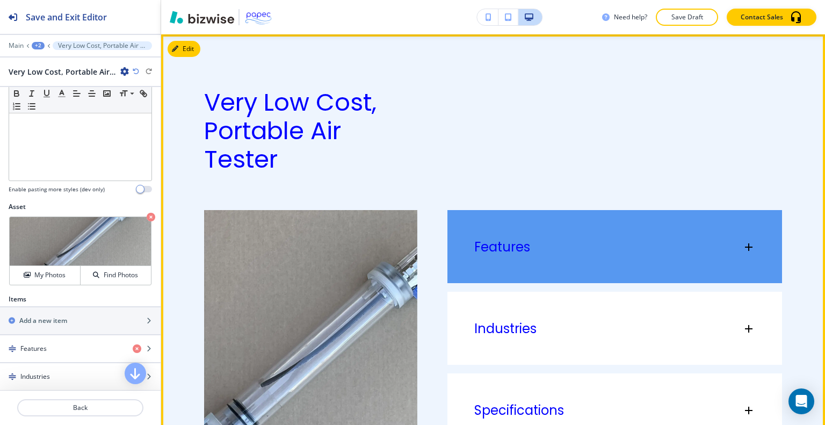
click at [535, 250] on div "Features" at bounding box center [608, 247] width 268 height 16
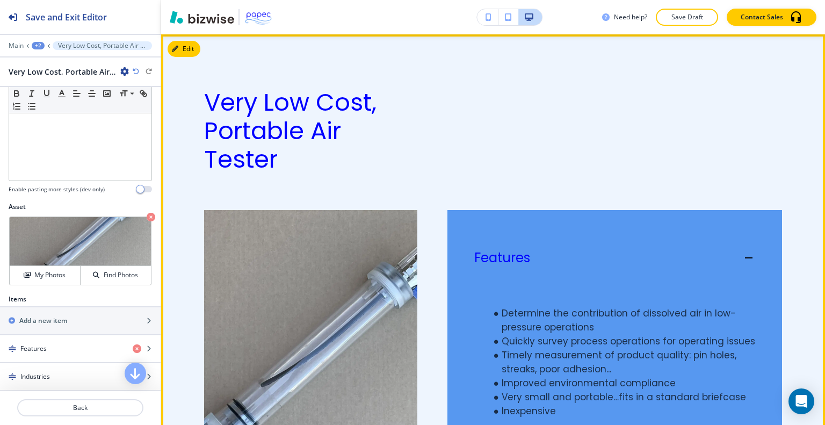
click at [535, 250] on div "Features" at bounding box center [608, 258] width 268 height 16
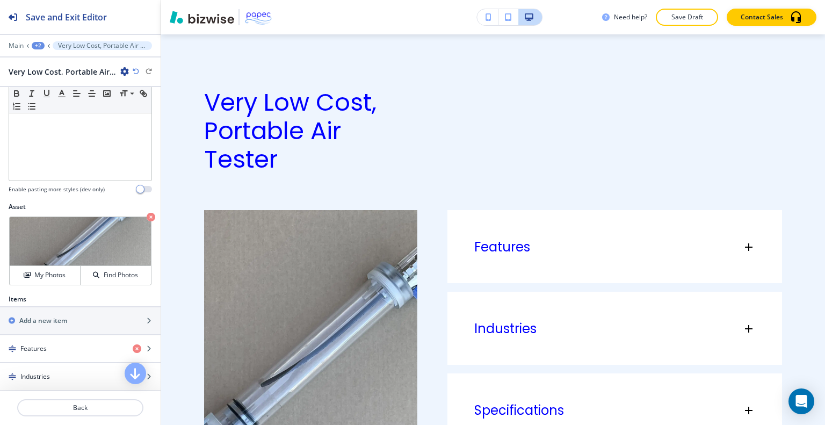
click at [196, 48] on div "Edit Very Low Cost, Portable Air Tester Features Determine the contribution of …" at bounding box center [493, 290] width 664 height 512
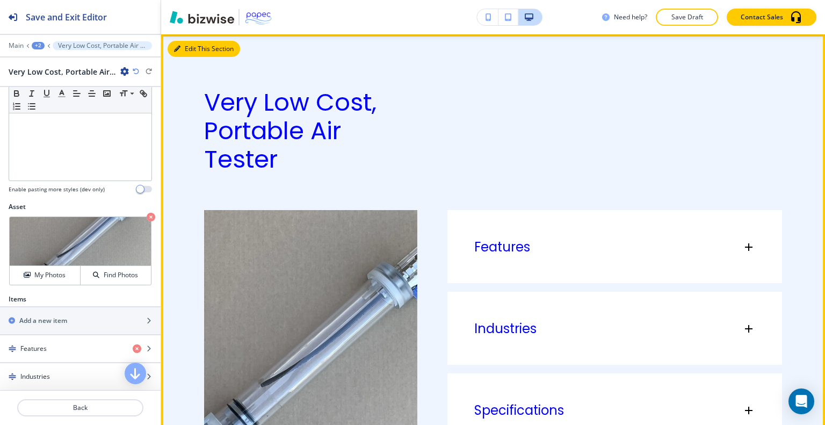
click at [195, 51] on button "Edit This Section" at bounding box center [204, 49] width 73 height 16
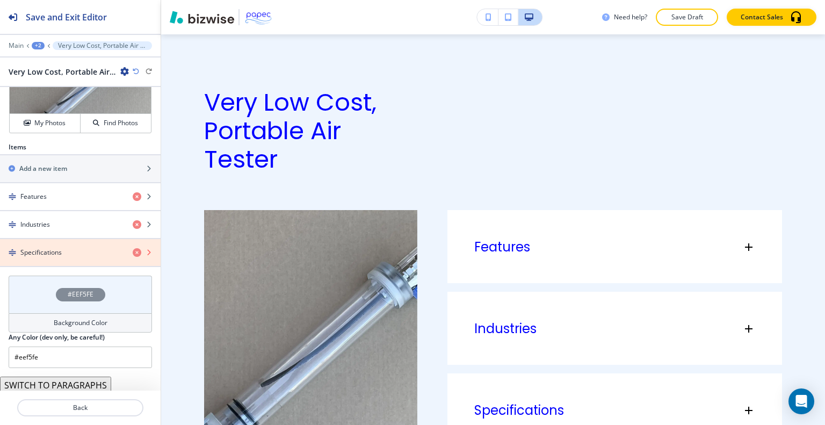
click at [133, 249] on icon "button" at bounding box center [137, 252] width 9 height 9
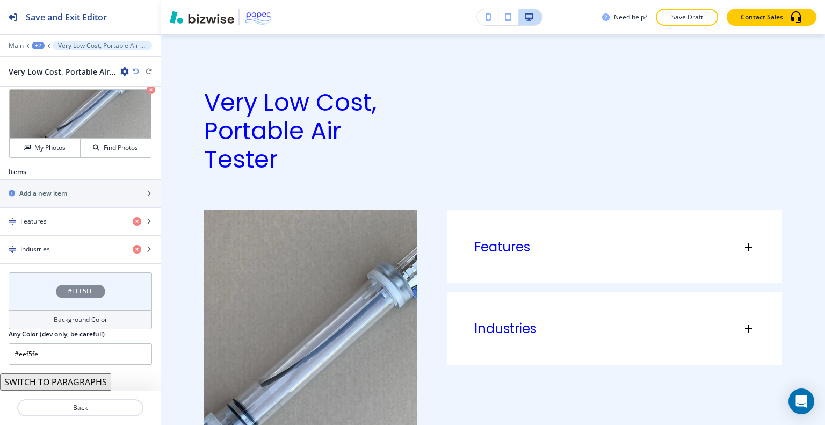
scroll to position [393, 0]
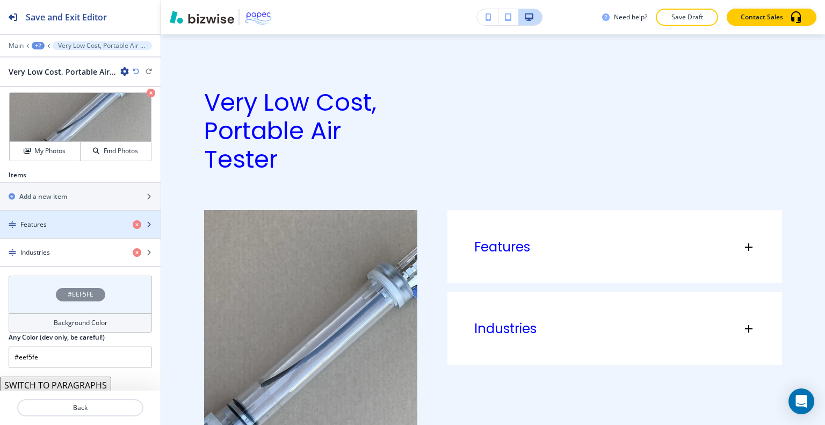
click at [79, 222] on div "Features" at bounding box center [62, 225] width 124 height 10
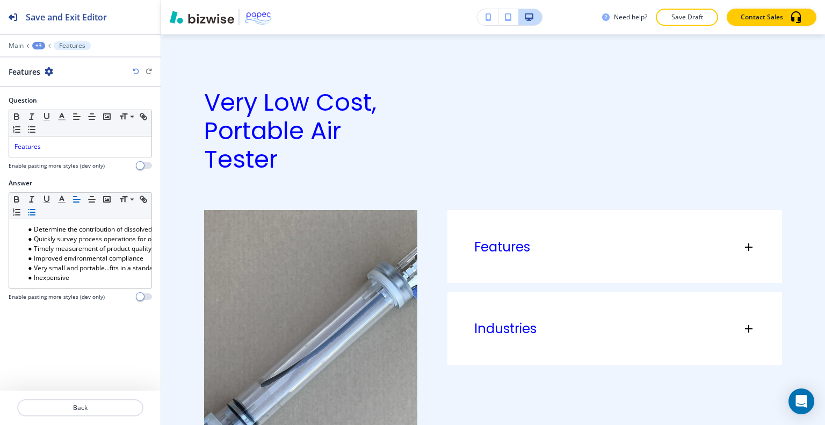
scroll to position [670, 0]
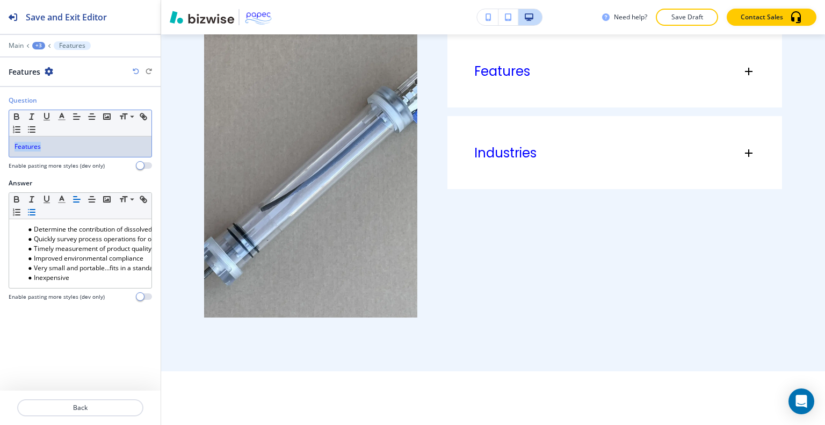
drag, startPoint x: 83, startPoint y: 139, endPoint x: 28, endPoint y: 148, distance: 56.1
click at [0, 147] on div "Question Small Normal Large Huge Features Enable pasting more styles (dev only)" at bounding box center [80, 137] width 161 height 83
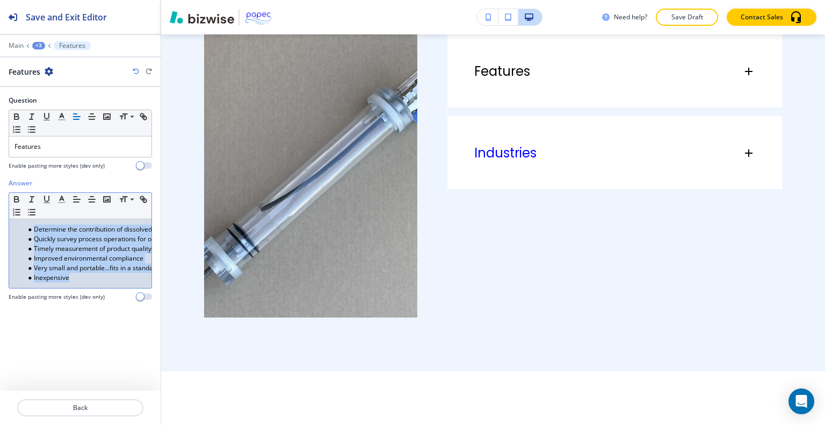
drag, startPoint x: 81, startPoint y: 277, endPoint x: 0, endPoint y: 208, distance: 106.7
click at [0, 208] on div "Answer Small Normal Large Huge Determine the contribution of dissolved air in l…" at bounding box center [80, 243] width 161 height 131
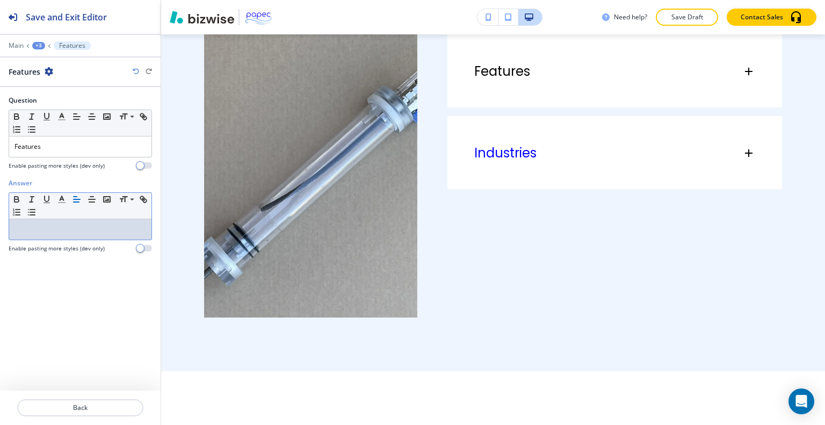
scroll to position [0, 0]
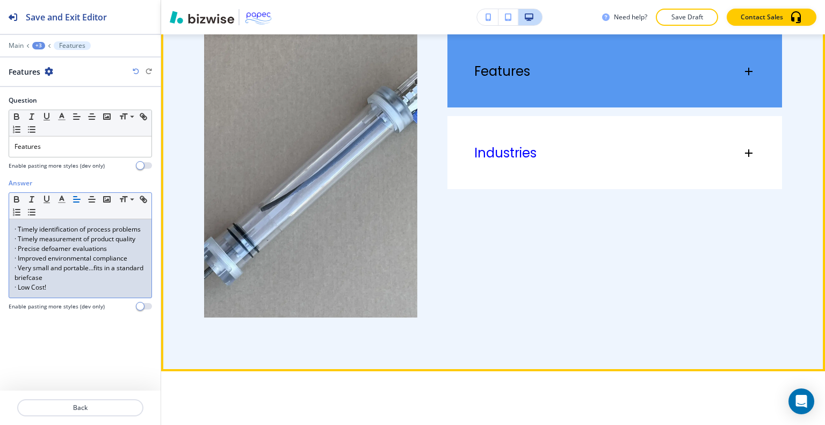
click at [516, 83] on div "Features" at bounding box center [614, 65] width 335 height 63
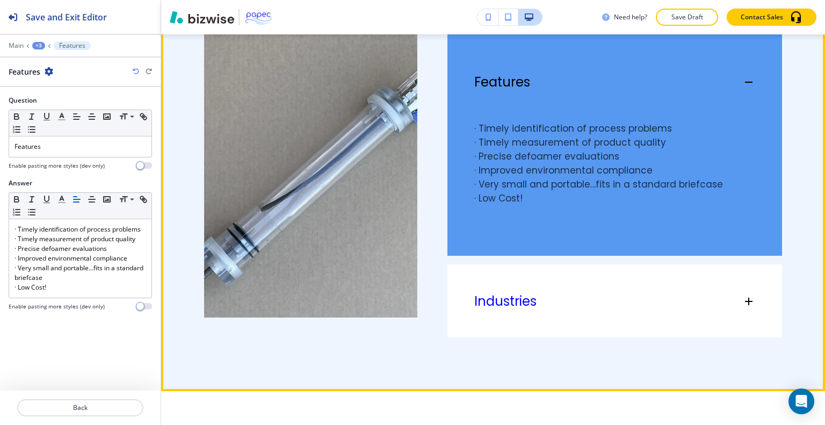
click at [516, 83] on p "Features" at bounding box center [502, 82] width 56 height 16
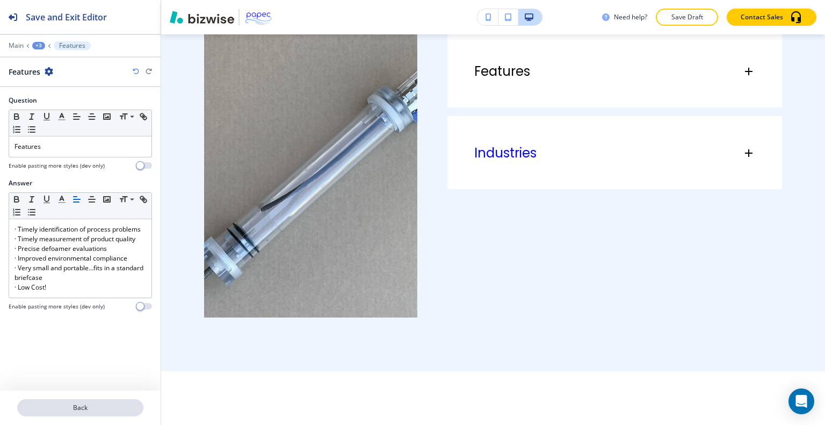
click at [80, 409] on p "Back" at bounding box center [80, 408] width 124 height 10
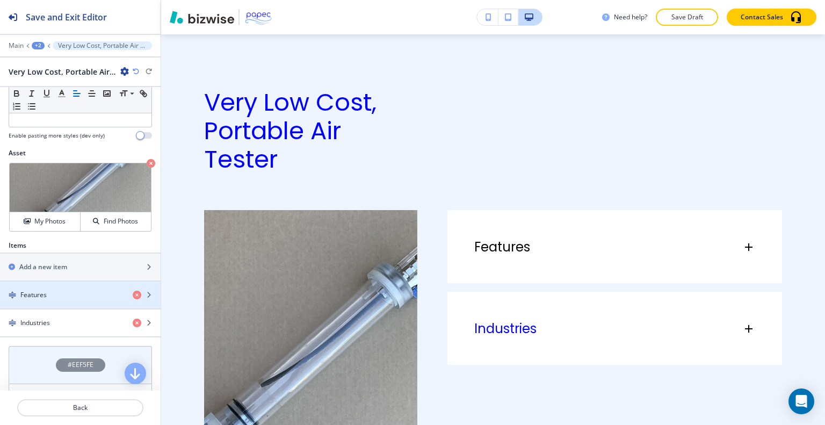
scroll to position [376, 0]
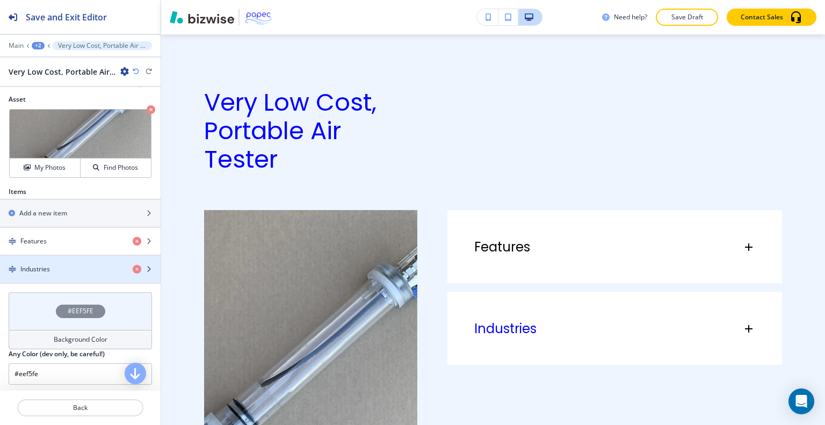
click at [64, 257] on div "button" at bounding box center [80, 260] width 161 height 9
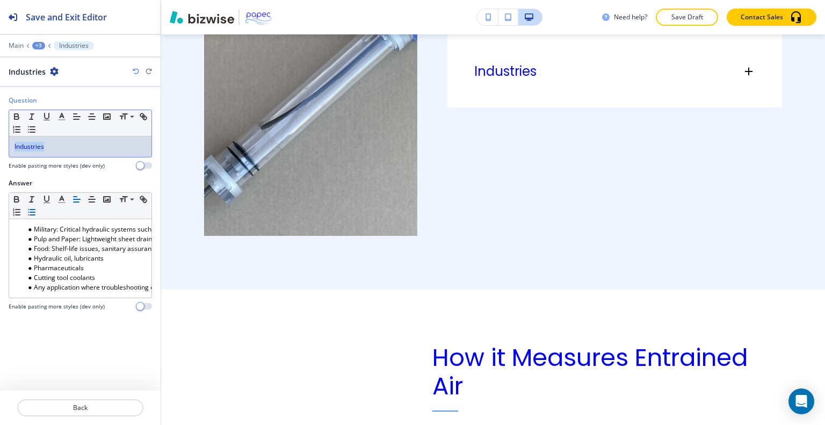
drag, startPoint x: 70, startPoint y: 148, endPoint x: 0, endPoint y: 148, distance: 69.8
click at [0, 148] on div "Question Small Normal Large Huge Industries Enable pasting more styles (dev onl…" at bounding box center [80, 137] width 161 height 83
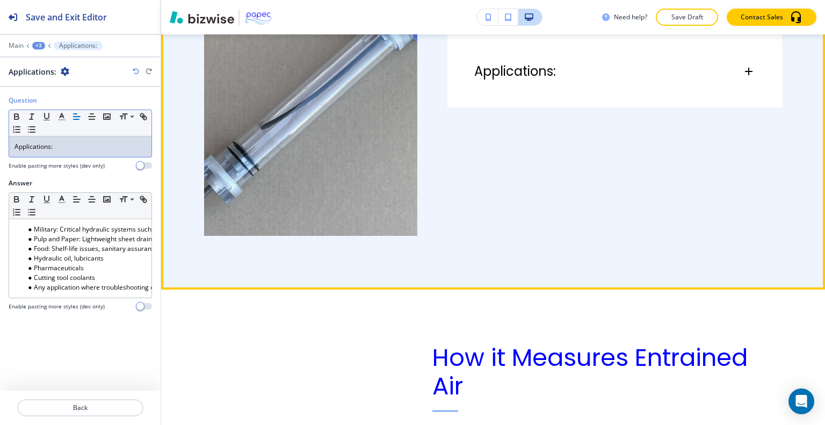
scroll to position [590, 0]
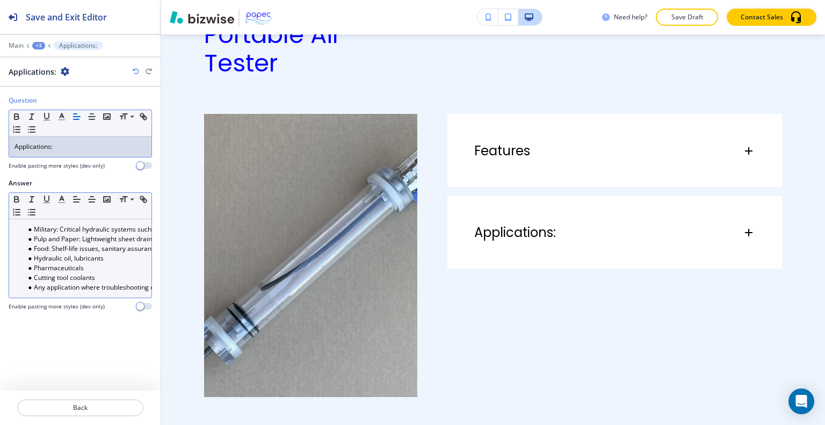
click at [81, 270] on li "Pharmaceuticals" at bounding box center [85, 268] width 122 height 10
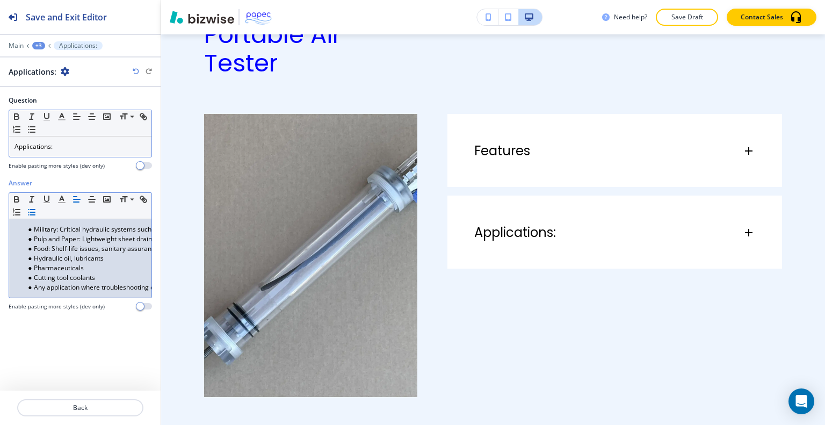
click at [54, 270] on li "Pharmaceuticals" at bounding box center [85, 268] width 122 height 10
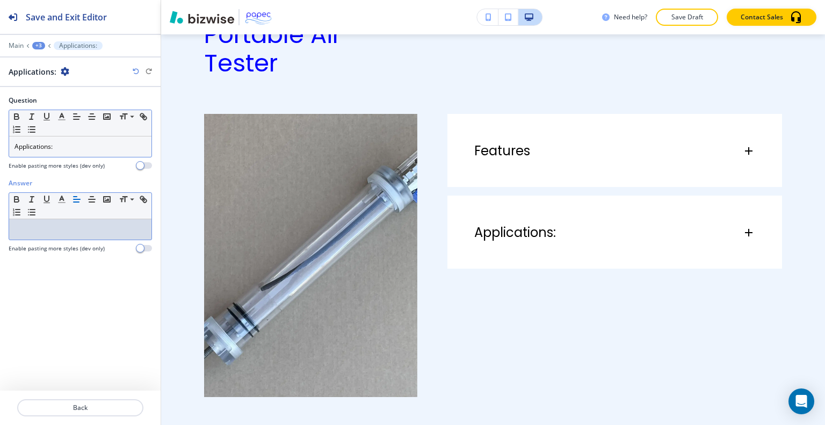
scroll to position [0, 0]
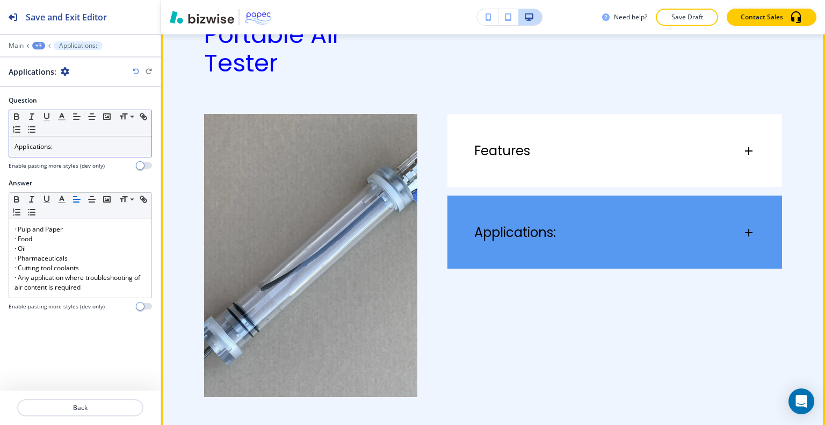
click at [604, 264] on div "Applications: · Pulp and Paper · Food · Oil · Pharmaceuticals · Cutting tool co…" at bounding box center [614, 232] width 335 height 73
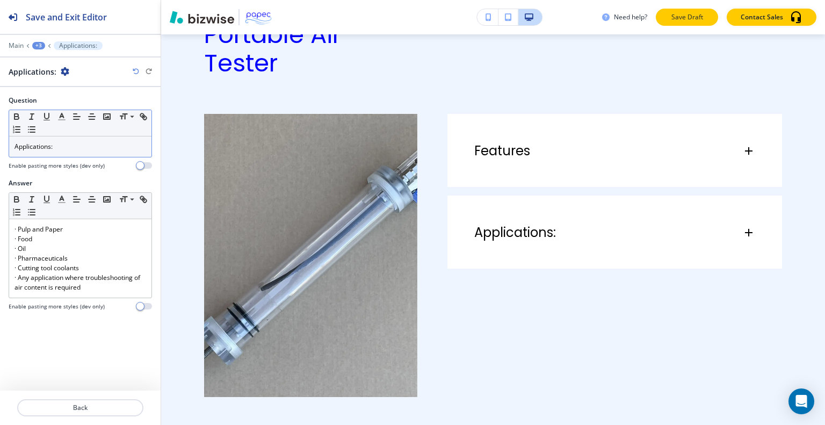
click at [682, 20] on p "Save Draft" at bounding box center [687, 17] width 34 height 10
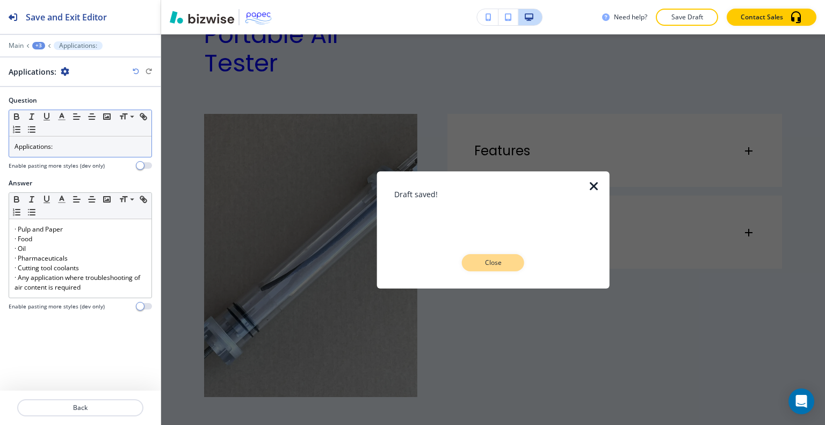
click at [507, 258] on p "Close" at bounding box center [493, 263] width 34 height 10
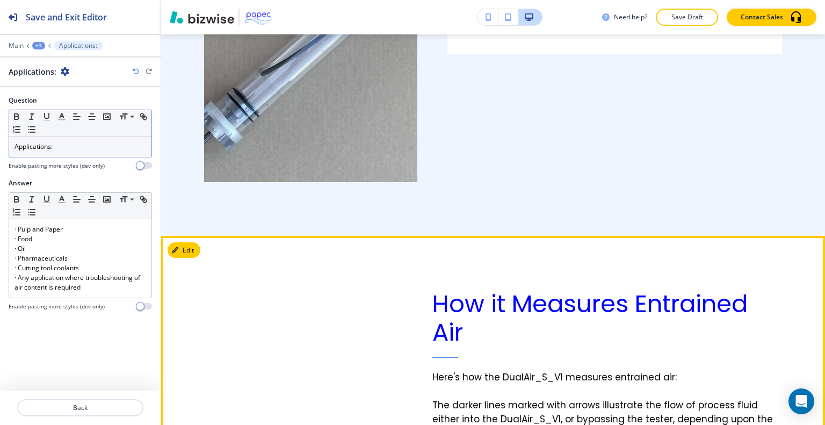
scroll to position [859, 0]
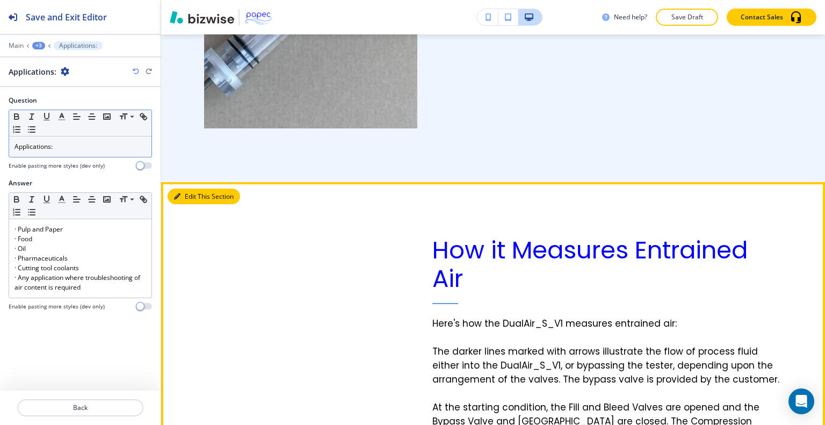
click at [187, 189] on button "Edit This Section" at bounding box center [204, 197] width 73 height 16
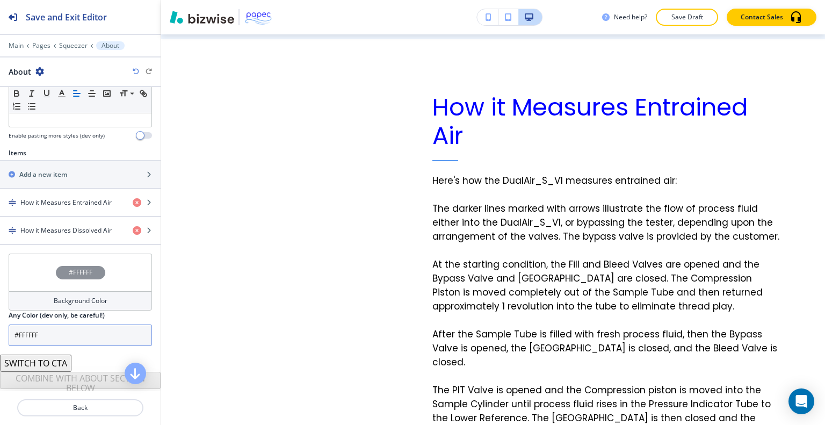
scroll to position [338, 0]
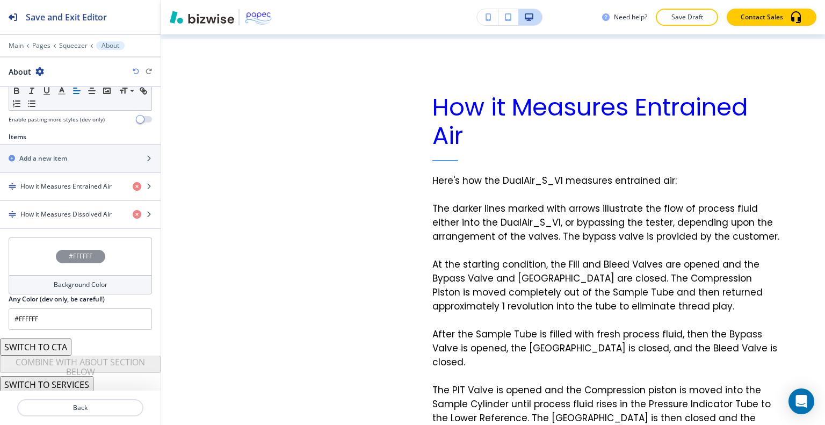
click at [52, 343] on button "SWITCH TO CTA" at bounding box center [35, 346] width 71 height 17
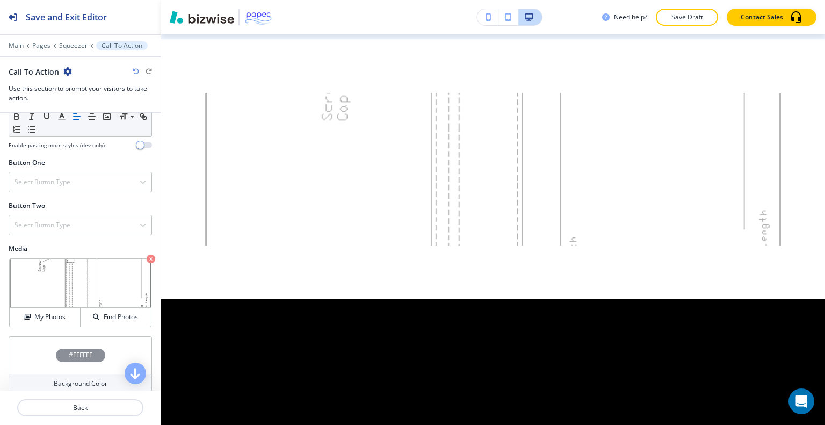
scroll to position [417, 0]
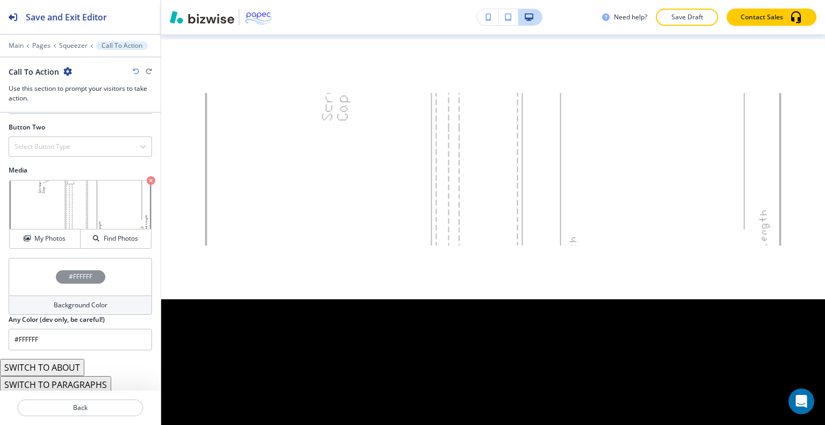
click at [83, 379] on button "SWITCH TO PARAGRAPHS" at bounding box center [55, 384] width 111 height 17
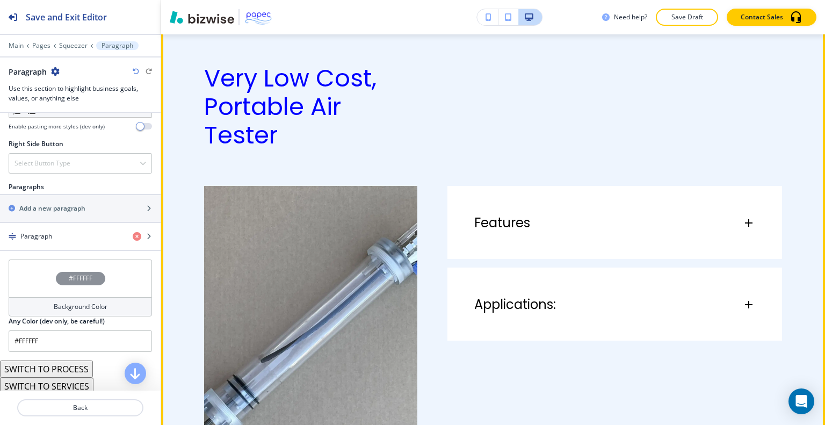
scroll to position [841, 0]
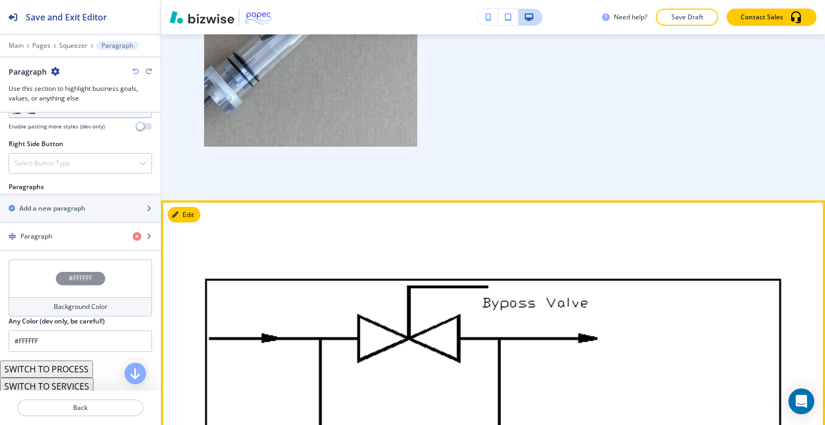
click at [186, 211] on button "Edit" at bounding box center [184, 215] width 33 height 16
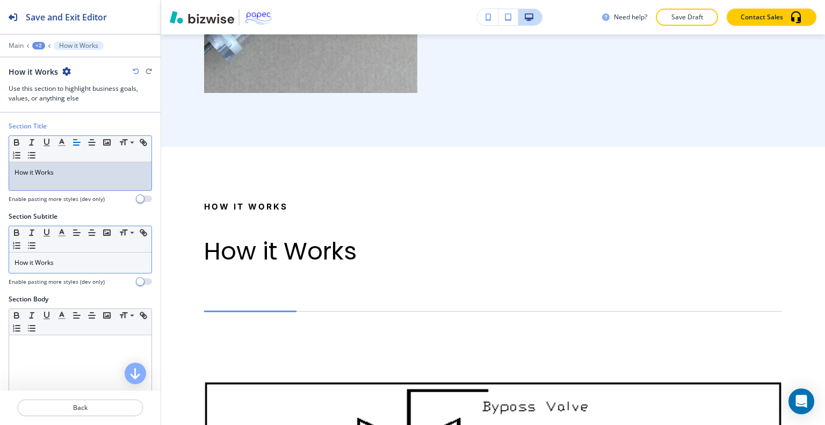
scroll to position [0, 0]
click at [0, 260] on div "Section Subtitle Small Normal Large Huge How it Works Enable pasting more style…" at bounding box center [80, 253] width 161 height 83
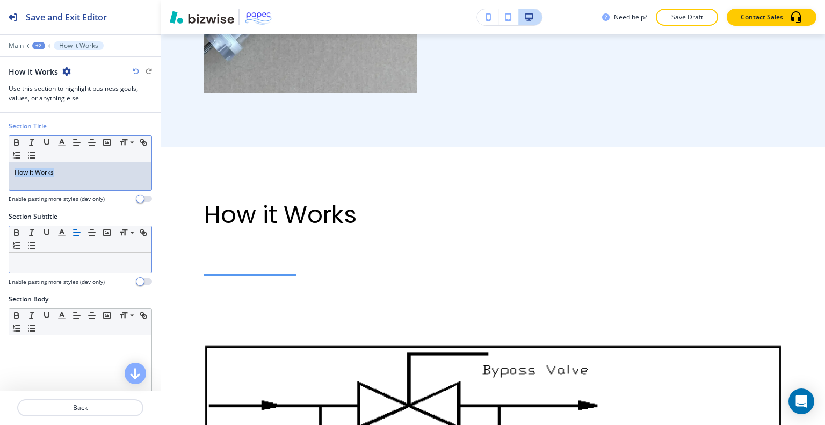
drag, startPoint x: 69, startPoint y: 170, endPoint x: 0, endPoint y: 162, distance: 69.3
click at [0, 162] on div "Section Title Small Normal Large Huge How it Works Enable pasting more styles (…" at bounding box center [80, 166] width 161 height 90
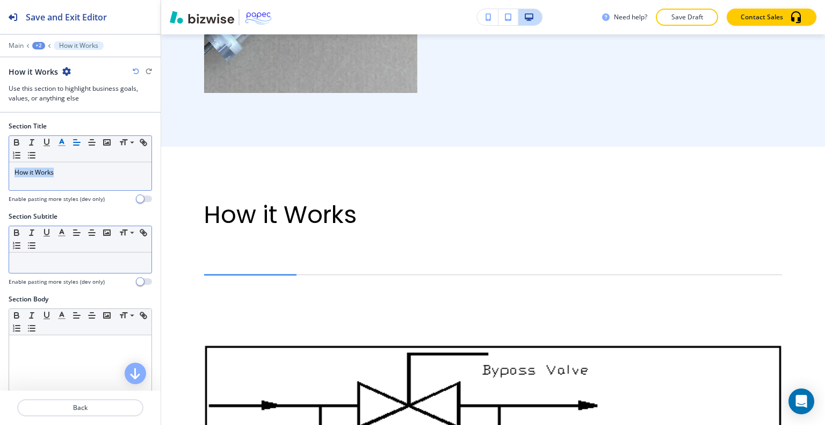
click at [60, 142] on icon "button" at bounding box center [62, 143] width 10 height 10
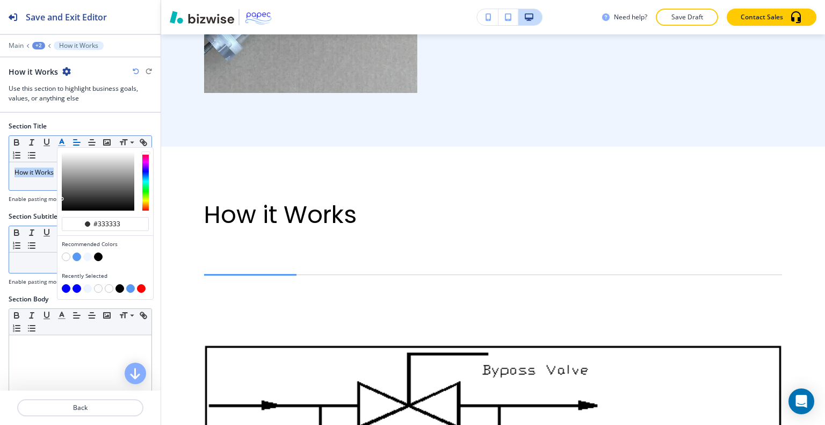
click at [63, 284] on button "button" at bounding box center [66, 288] width 9 height 9
type input "#0000ff"
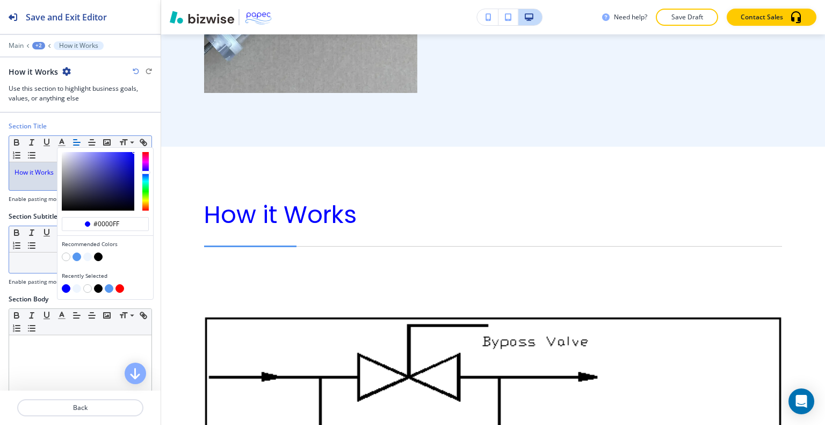
click at [20, 260] on p at bounding box center [81, 263] width 132 height 10
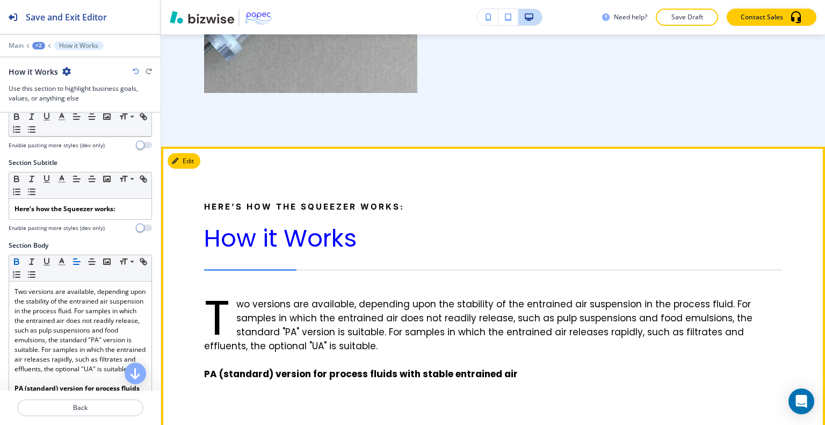
click at [288, 374] on strong "PA (standard) version for process fluids with stable entrained air" at bounding box center [361, 373] width 314 height 13
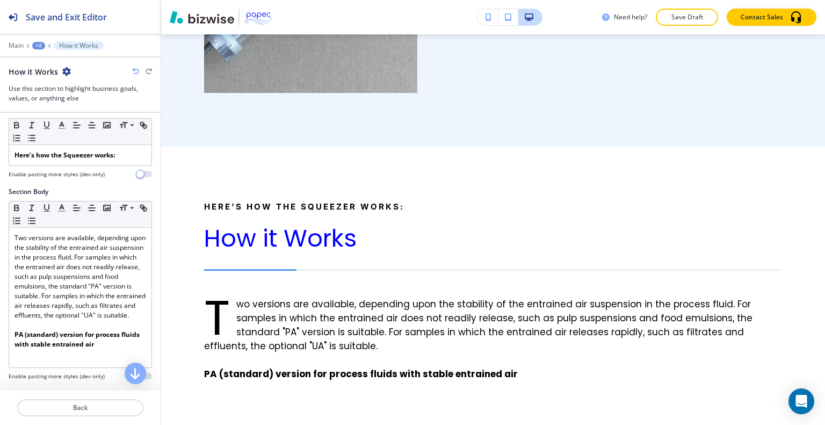
scroll to position [161, 0]
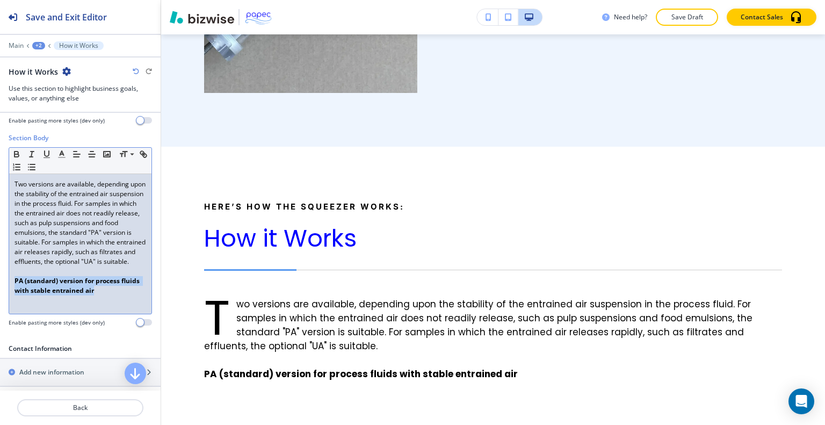
drag, startPoint x: 122, startPoint y: 300, endPoint x: 32, endPoint y: 174, distance: 154.7
click at [0, 287] on div "Section Body Small Normal Large Huge Two versions are available, depending upon…" at bounding box center [80, 234] width 161 height 202
click at [48, 155] on icon "button" at bounding box center [47, 154] width 10 height 10
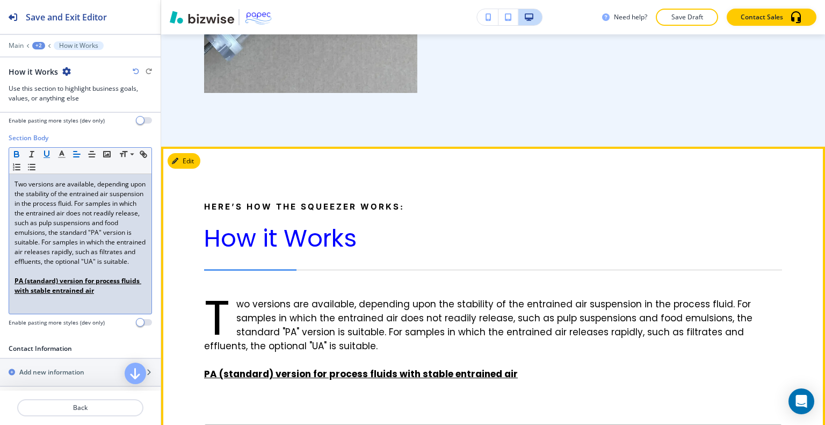
click at [402, 324] on p "wo versions are available, depending upon the stability of the entrained air su…" at bounding box center [493, 325] width 578 height 56
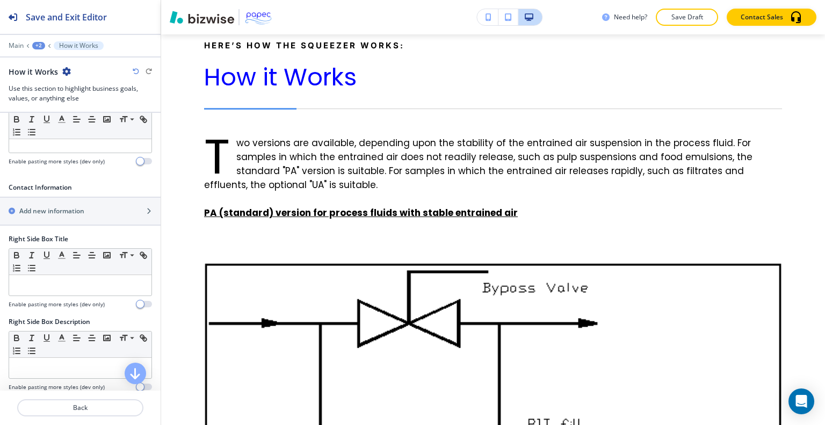
scroll to position [483, 0]
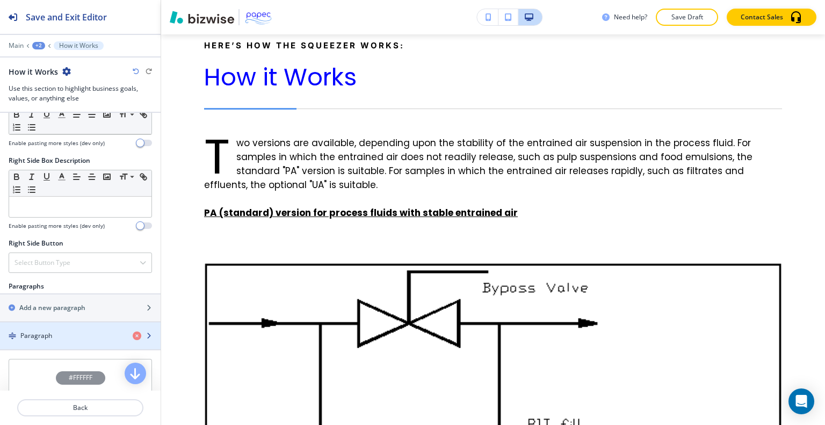
click at [58, 331] on div "Paragraph" at bounding box center [62, 336] width 124 height 10
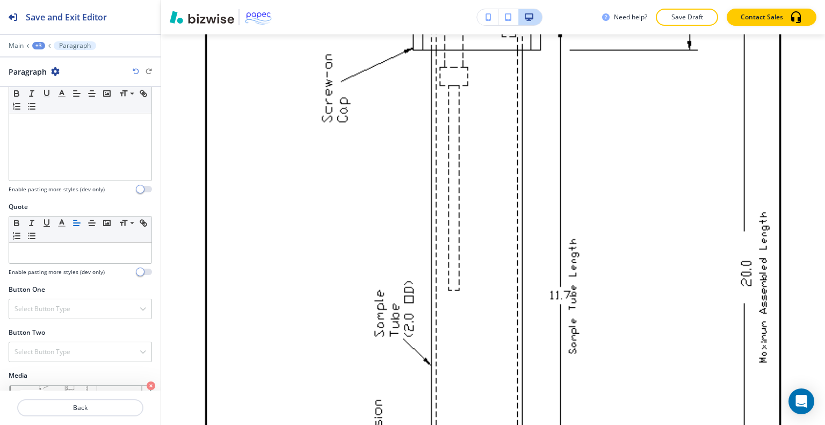
scroll to position [338, 0]
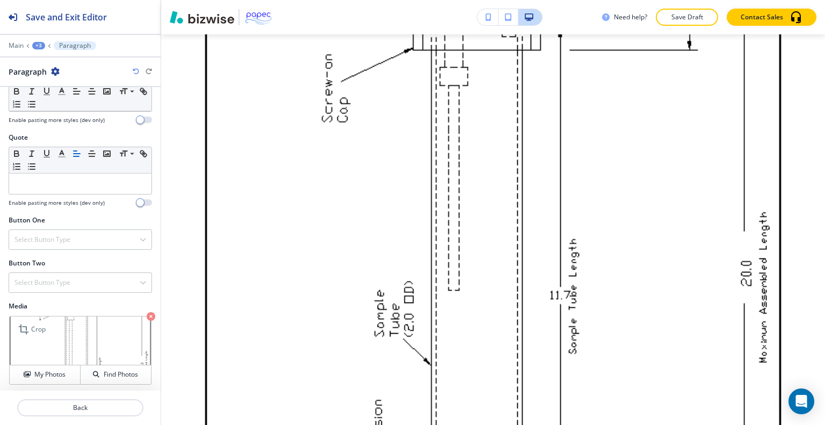
click at [147, 314] on icon "button" at bounding box center [151, 316] width 9 height 9
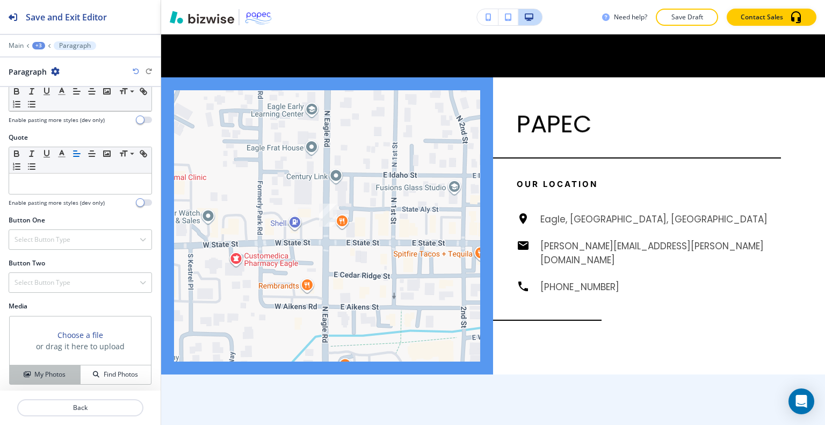
click at [55, 373] on h4 "My Photos" at bounding box center [49, 375] width 31 height 10
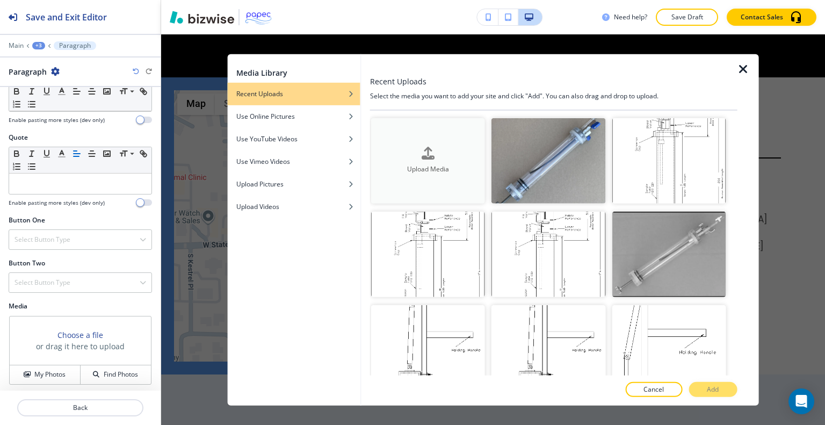
click at [421, 168] on h4 "Upload Media" at bounding box center [428, 169] width 114 height 10
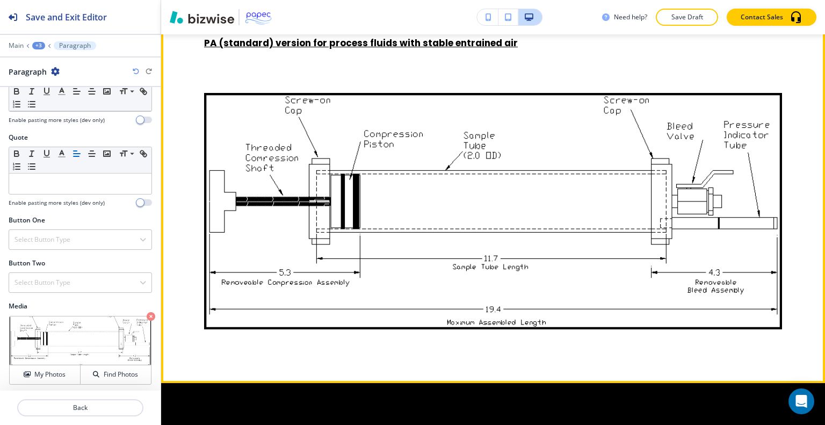
scroll to position [1440, 0]
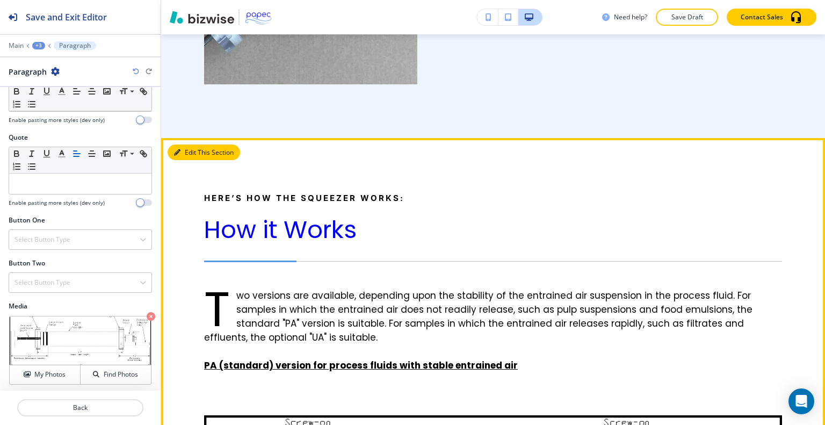
click at [189, 150] on button "Edit This Section" at bounding box center [204, 152] width 73 height 16
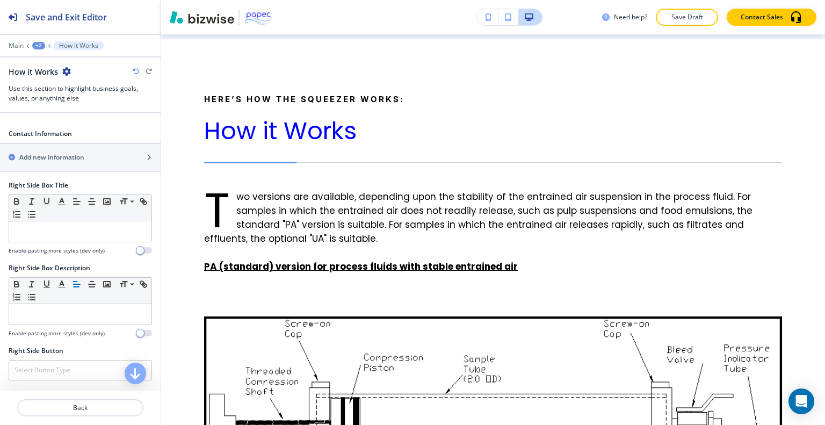
scroll to position [537, 0]
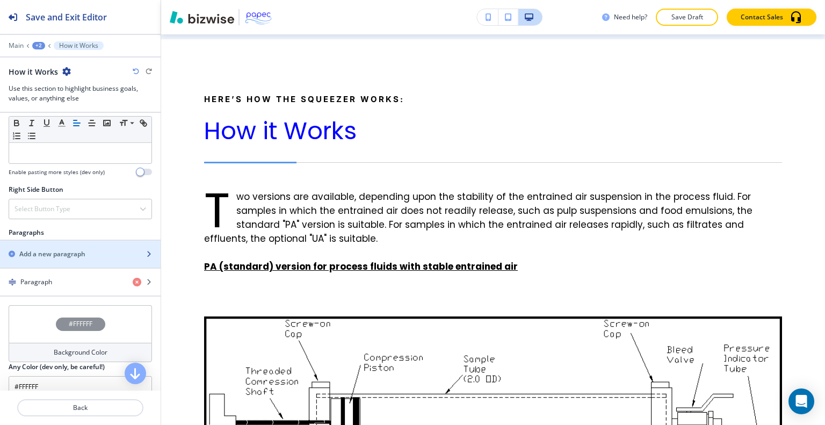
click at [75, 251] on h2 "Add a new paragraph" at bounding box center [52, 254] width 66 height 10
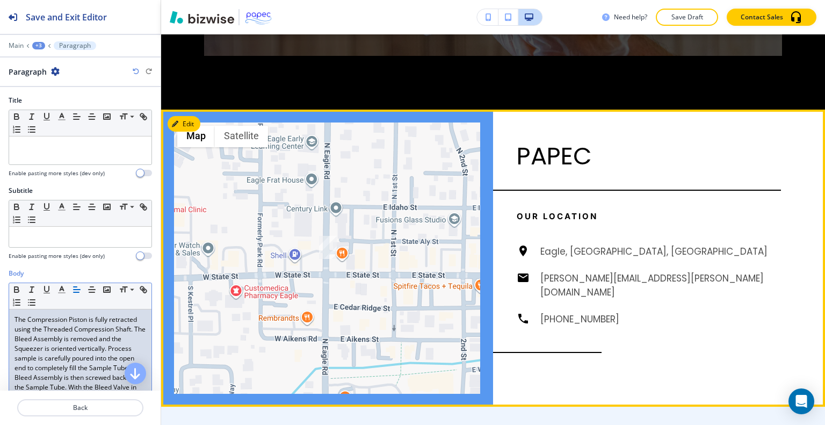
scroll to position [2559, 0]
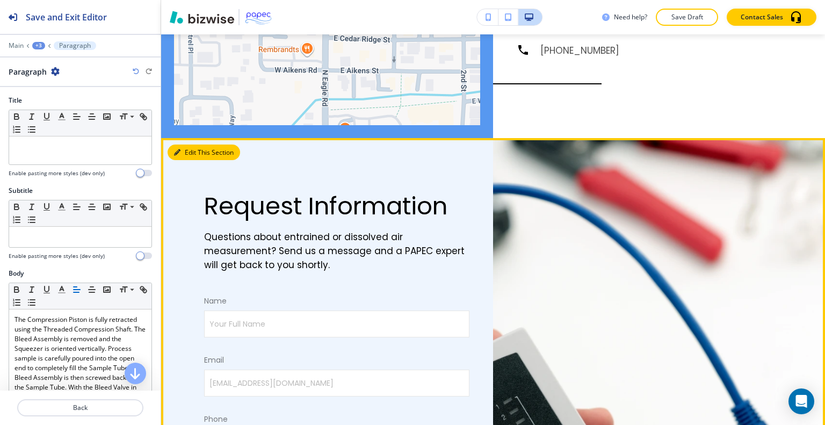
click at [190, 144] on button "Edit This Section" at bounding box center [204, 152] width 73 height 16
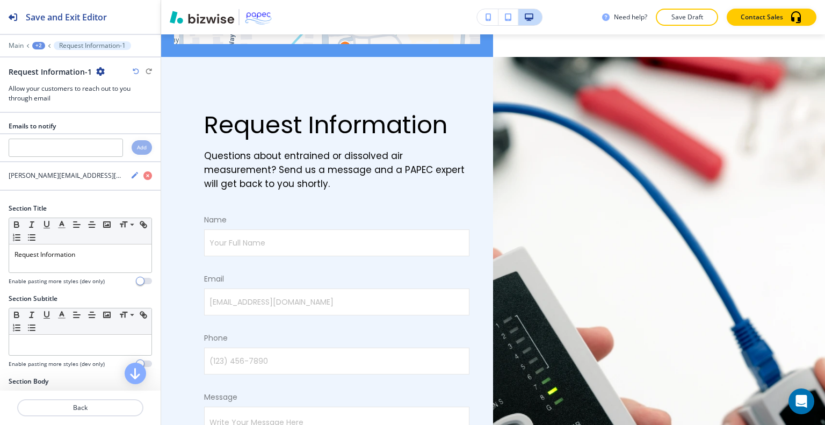
click at [683, 32] on div "Need help? Save Draft Contact Sales" at bounding box center [493, 17] width 664 height 34
click at [682, 20] on p "Save Draft" at bounding box center [687, 17] width 34 height 10
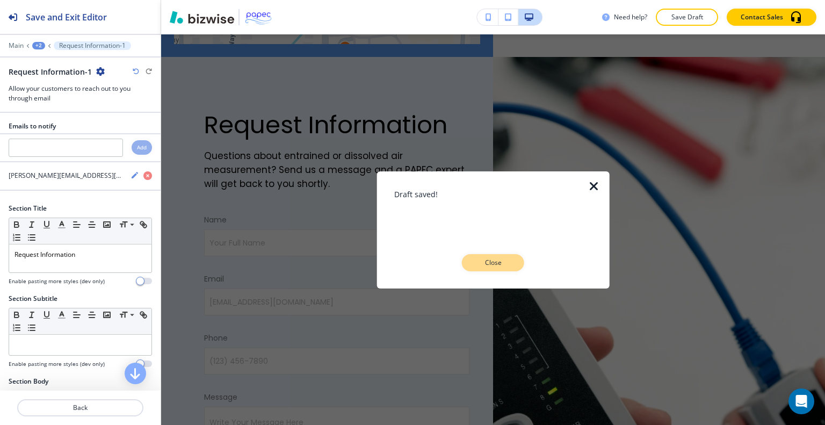
click at [508, 255] on button "Close" at bounding box center [493, 262] width 62 height 17
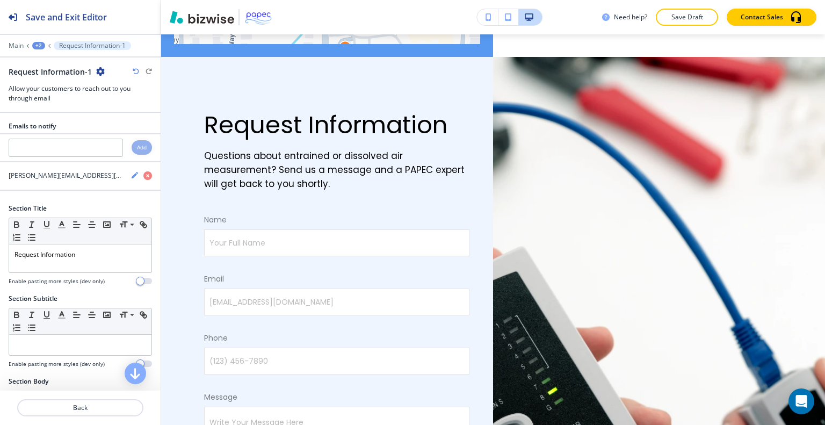
click at [677, 27] on div "Need help? Save Draft Contact Sales" at bounding box center [493, 17] width 664 height 34
click at [679, 20] on p "Save Draft" at bounding box center [687, 17] width 34 height 10
click at [679, 21] on div "Need help? Saving... Contact Sales" at bounding box center [713, 17] width 223 height 17
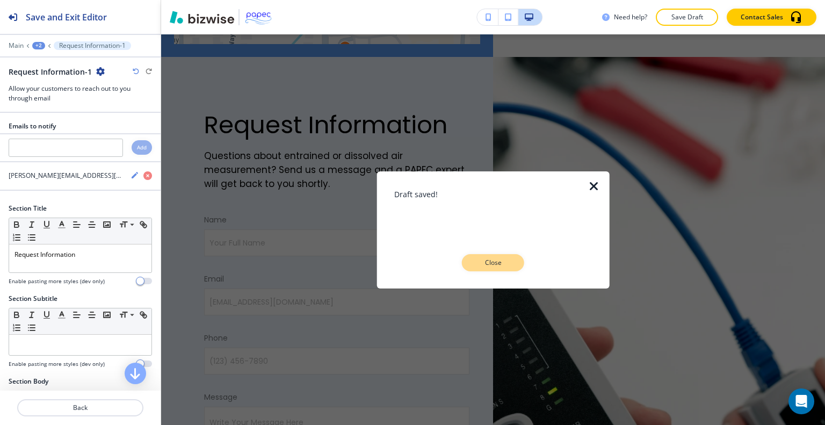
click at [516, 257] on button "Close" at bounding box center [493, 262] width 62 height 17
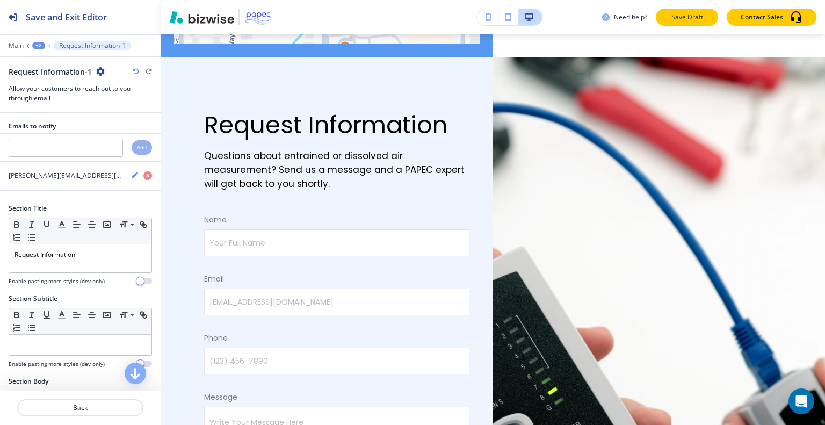
click at [704, 15] on p "Save Draft" at bounding box center [687, 17] width 34 height 10
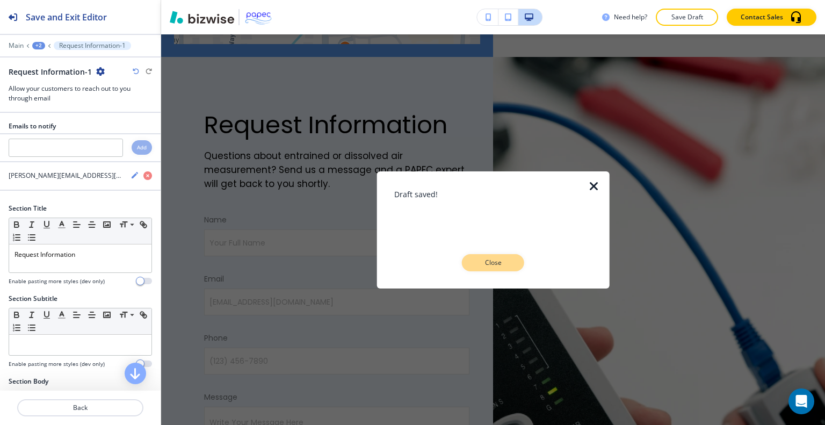
click at [511, 270] on button "Close" at bounding box center [493, 262] width 62 height 17
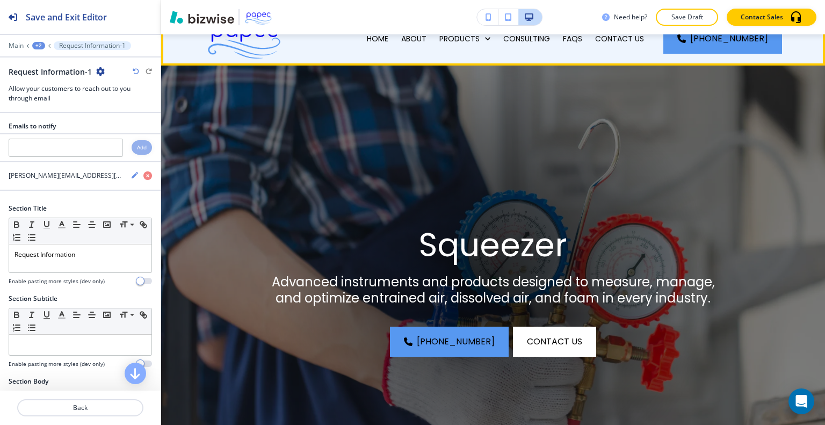
scroll to position [0, 0]
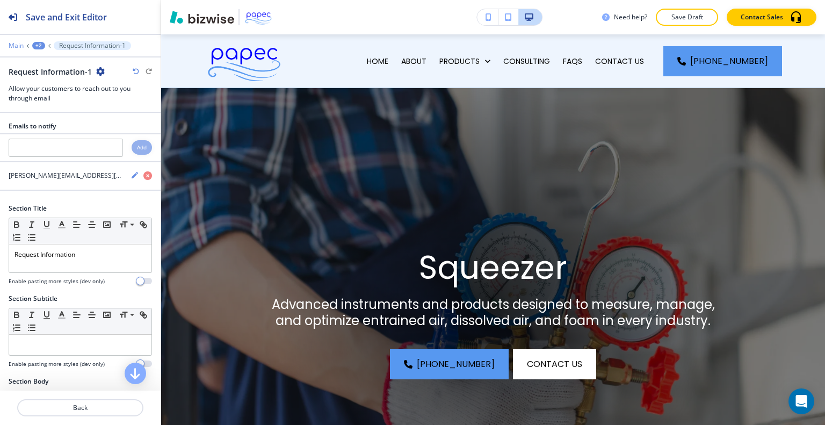
click at [9, 46] on p "Main" at bounding box center [16, 46] width 15 height 8
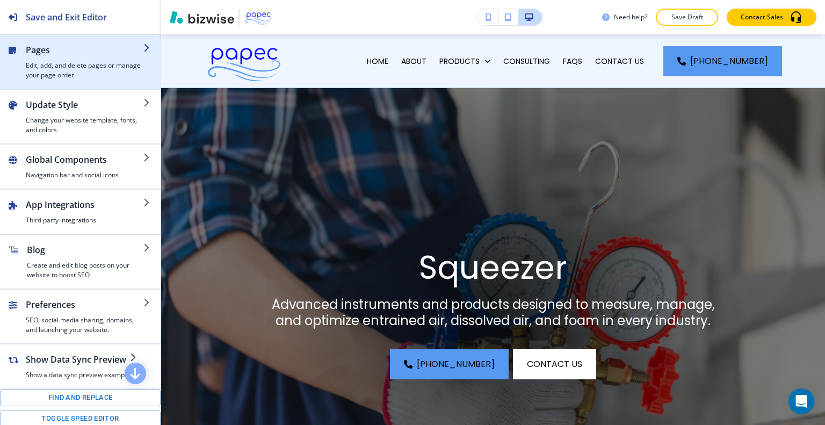
click at [59, 54] on h2 "Pages" at bounding box center [85, 50] width 118 height 13
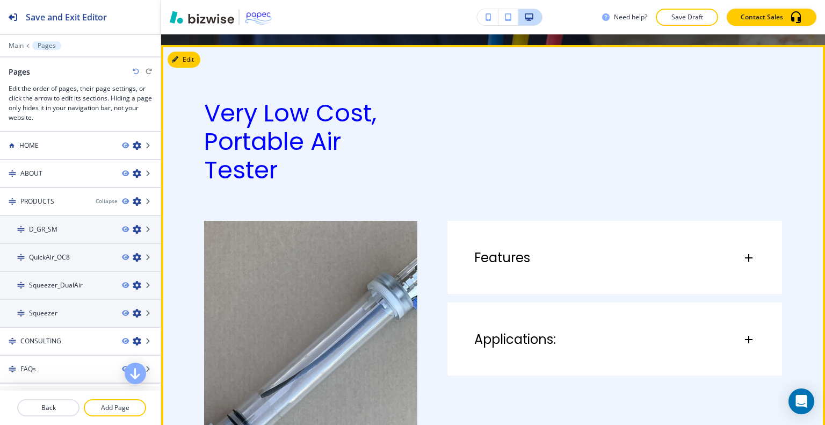
scroll to position [645, 0]
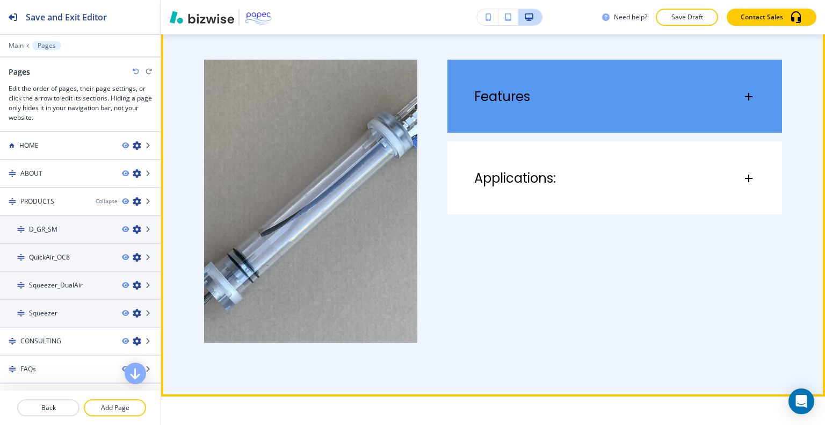
click at [540, 98] on div "Features" at bounding box center [608, 97] width 268 height 16
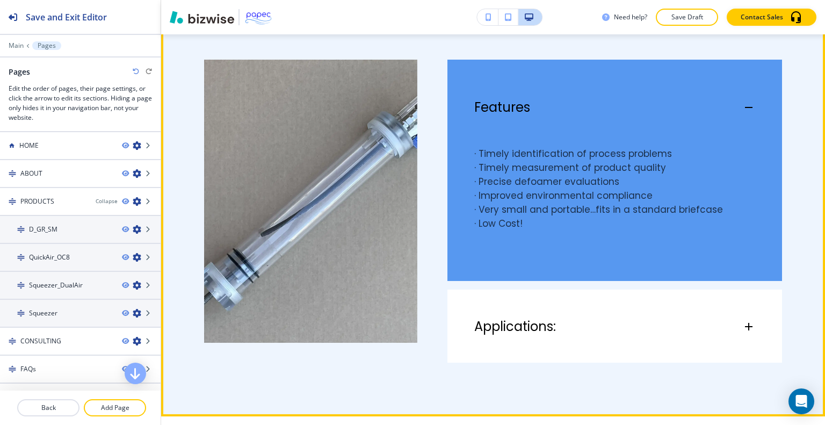
click at [540, 98] on div "Features" at bounding box center [614, 102] width 335 height 85
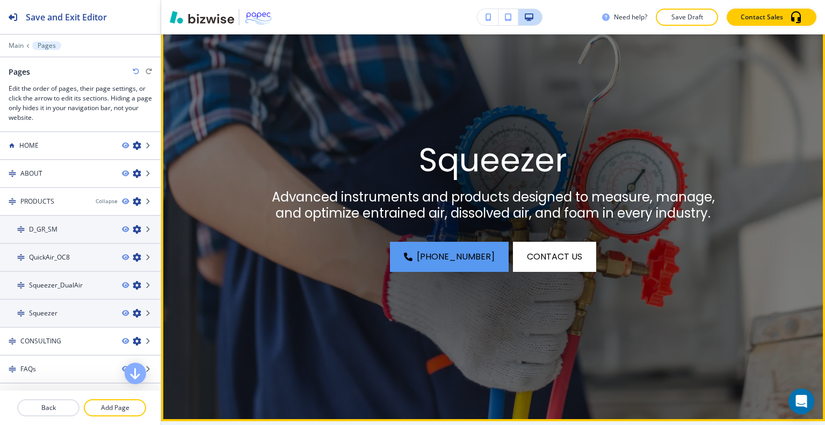
scroll to position [0, 0]
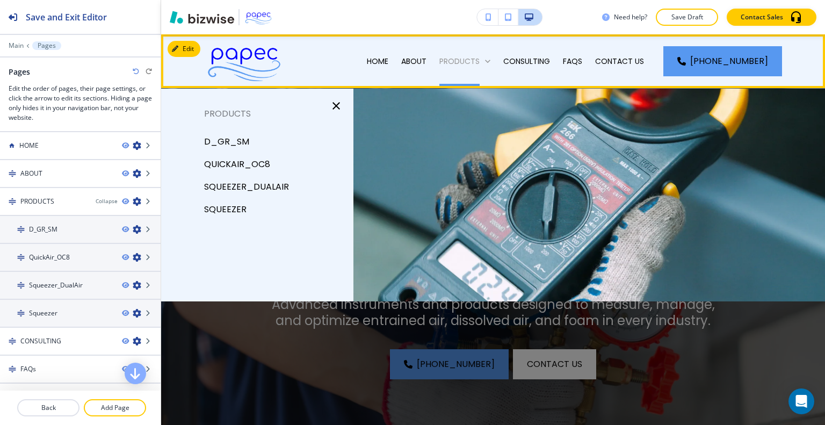
click at [479, 62] on p "PRODUCTS" at bounding box center [459, 61] width 40 height 11
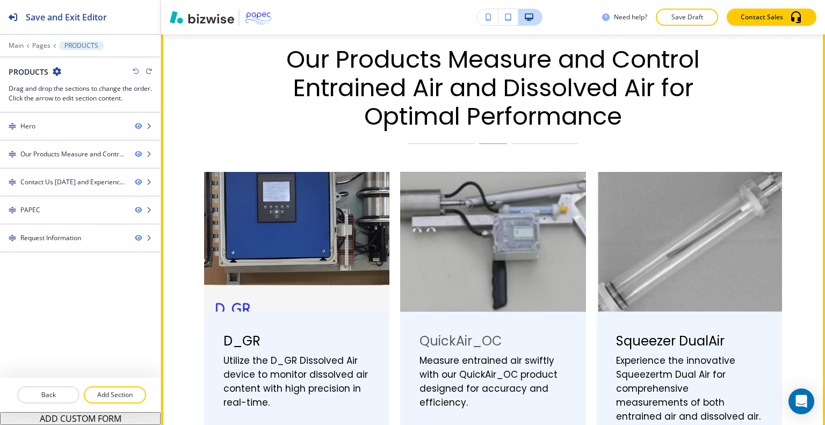
scroll to position [430, 0]
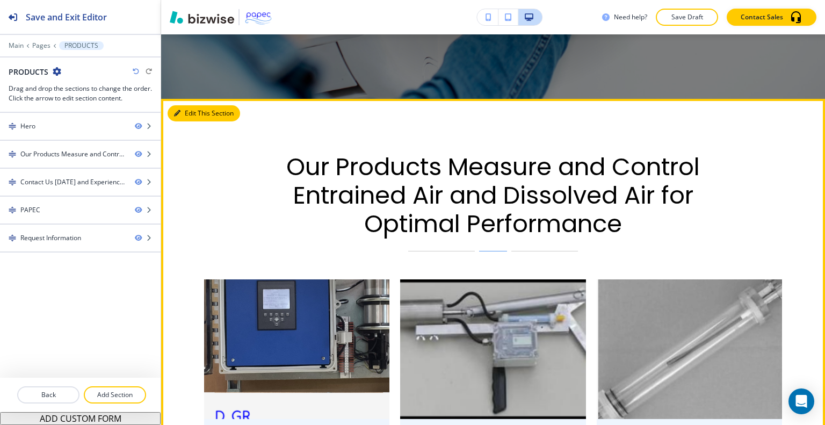
click at [193, 113] on button "Edit This Section" at bounding box center [204, 113] width 73 height 16
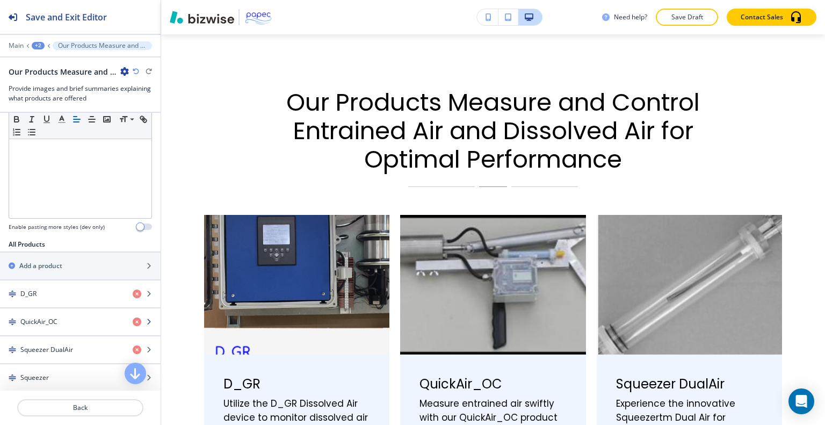
scroll to position [322, 0]
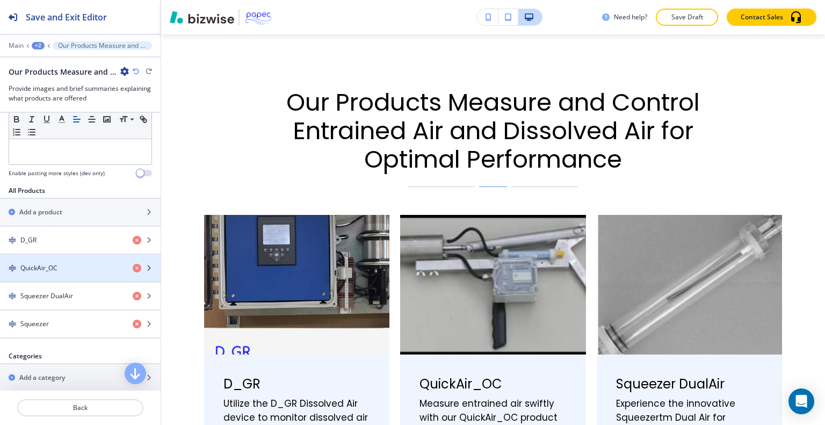
click at [84, 263] on div "QuickAir_OC" at bounding box center [62, 268] width 124 height 10
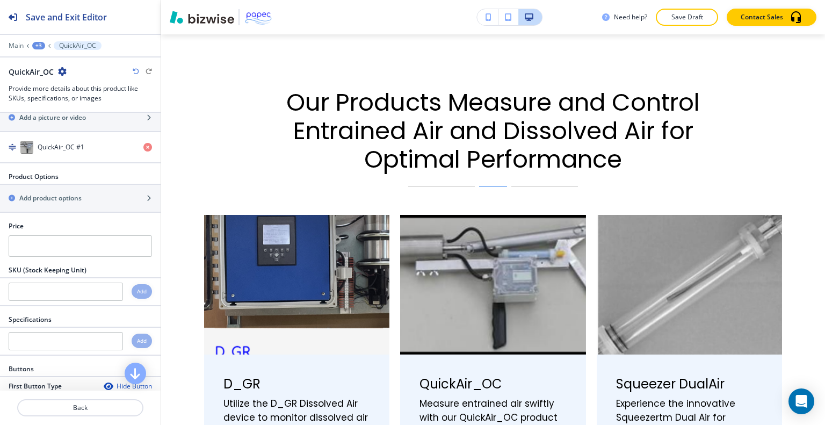
scroll to position [395, 0]
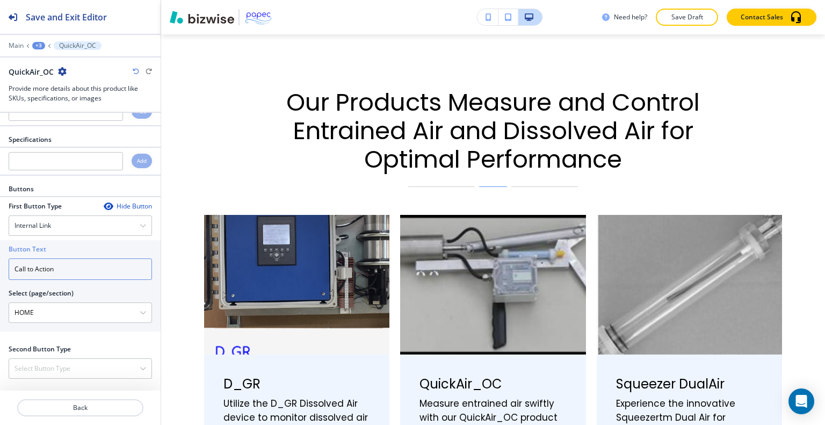
drag, startPoint x: 71, startPoint y: 267, endPoint x: 0, endPoint y: 259, distance: 71.4
click at [0, 259] on div "Button Text Call to Action Select (page/section) HOME HOME HOME | Hero HOME | A…" at bounding box center [80, 285] width 161 height 91
type input "learn more"
click at [52, 307] on \(page\/section\) "HOME" at bounding box center [74, 312] width 131 height 18
drag, startPoint x: 52, startPoint y: 307, endPoint x: 0, endPoint y: 305, distance: 52.1
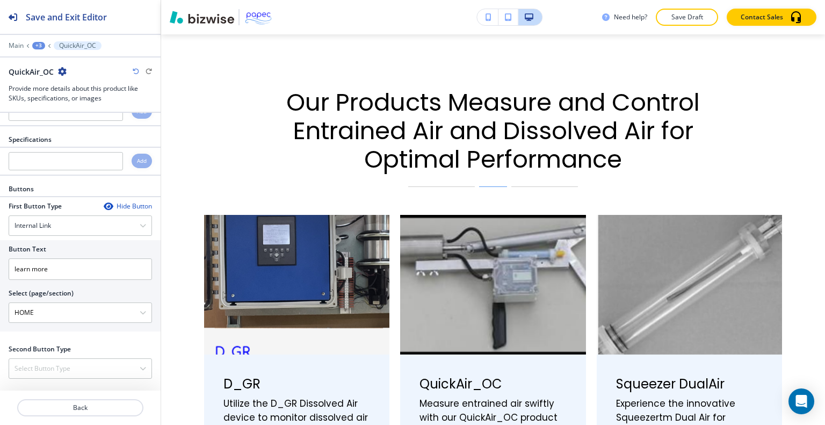
click at [0, 305] on div "Button Text learn more Select (page/section) HOME HOME HOME | Hero HOME | About…" at bounding box center [80, 285] width 161 height 91
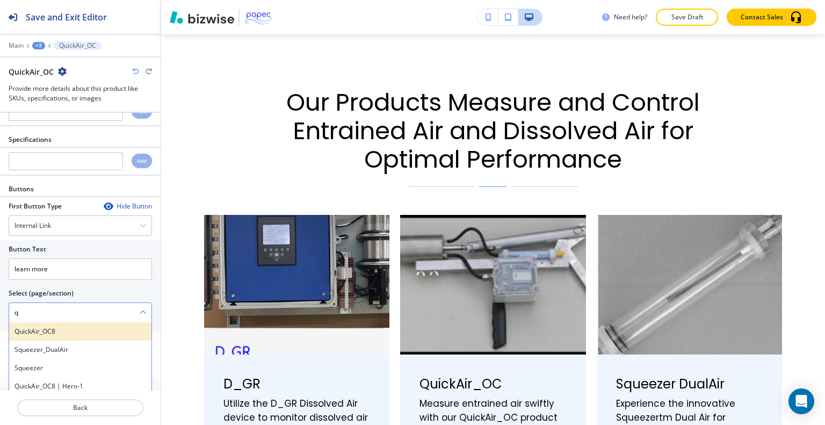
click at [50, 334] on div "QuickAir_OC8" at bounding box center [80, 331] width 142 height 18
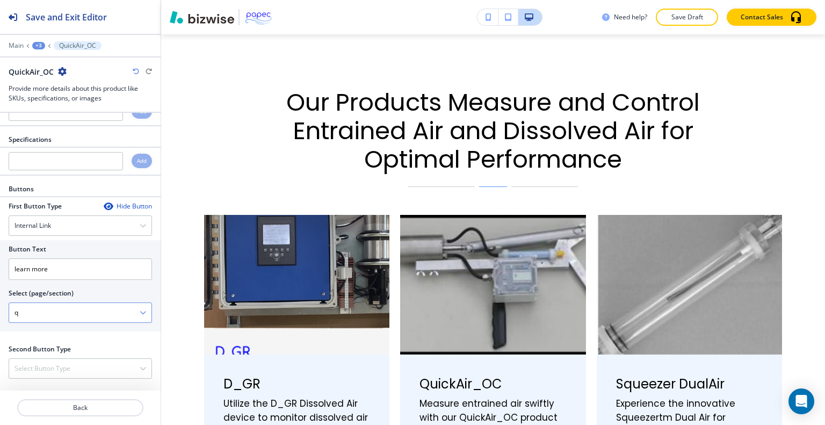
type \(page\/section\) "QuickAir_OC8"
click at [79, 406] on p "Back" at bounding box center [80, 408] width 124 height 10
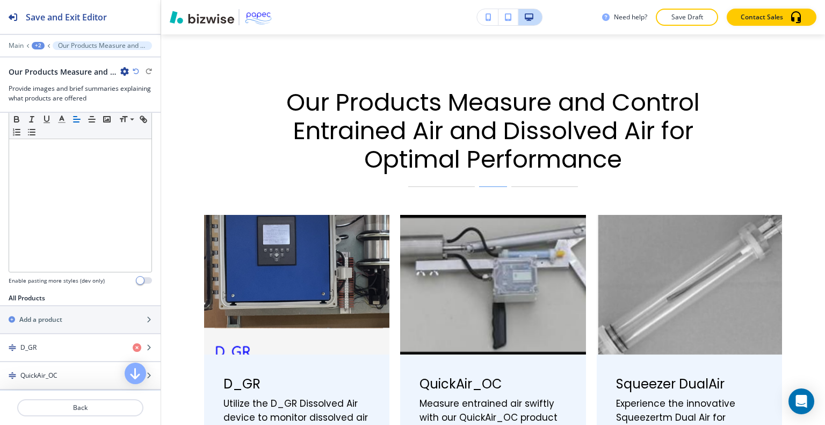
scroll to position [322, 0]
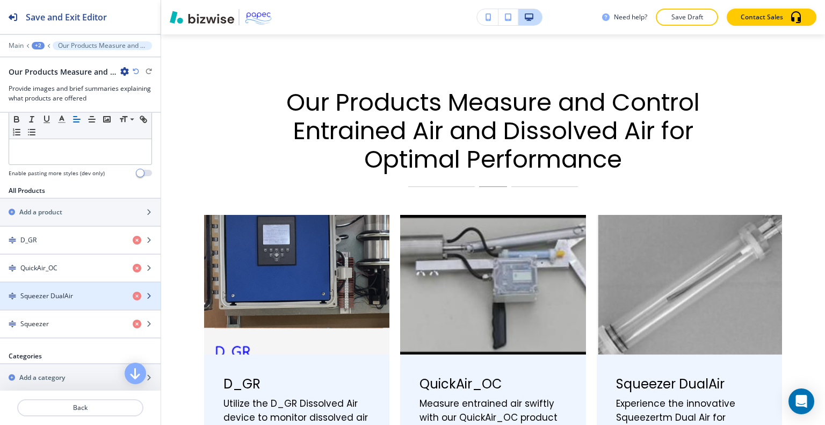
click at [58, 293] on h4 "Squeezer DualAir" at bounding box center [46, 296] width 53 height 10
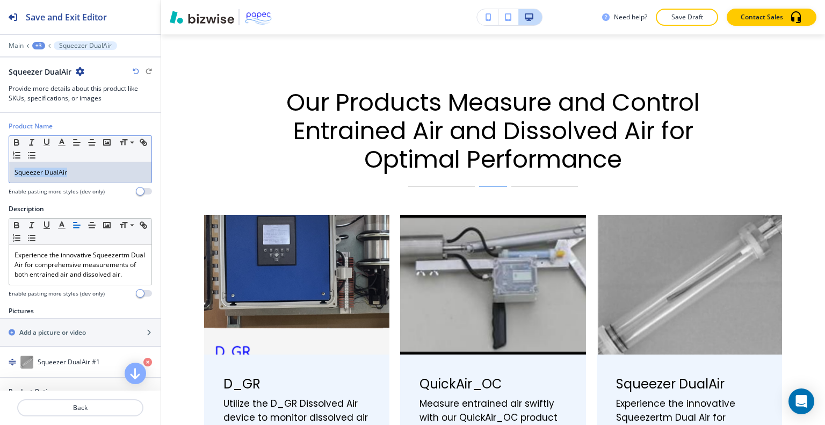
drag, startPoint x: 80, startPoint y: 172, endPoint x: 0, endPoint y: 171, distance: 80.0
click at [0, 171] on div "Product Name Small Normal Large Huge Squeezer DualAir Enable pasting more style…" at bounding box center [80, 162] width 161 height 83
copy p "Squeezer DualAir"
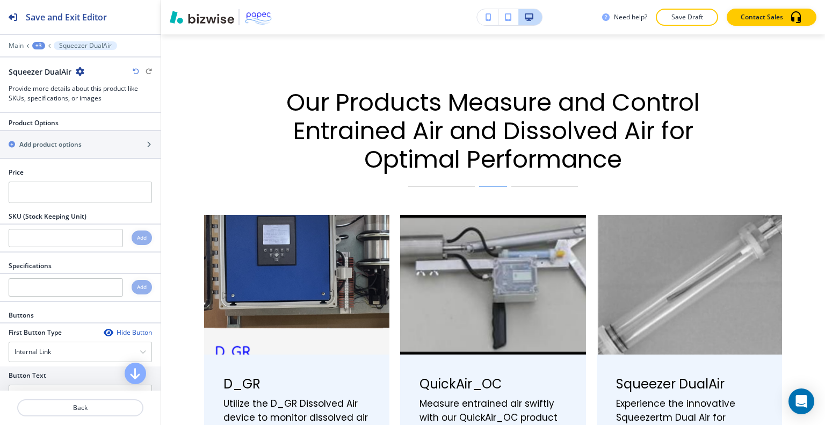
scroll to position [376, 0]
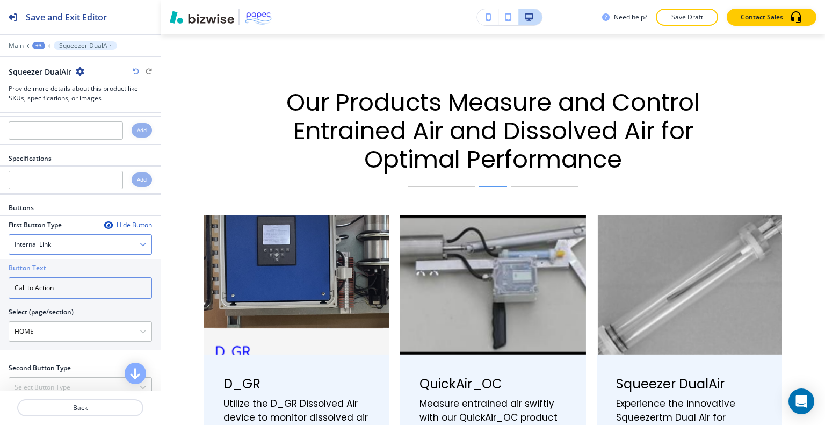
drag, startPoint x: 77, startPoint y: 296, endPoint x: 61, endPoint y: 255, distance: 43.7
click at [59, 293] on input "Call to Action" at bounding box center [80, 287] width 143 height 21
drag, startPoint x: 61, startPoint y: 292, endPoint x: 0, endPoint y: 287, distance: 61.4
click at [0, 287] on div "Button Text Call to Action Select (page/section) HOME HOME HOME | Hero HOME | A…" at bounding box center [80, 304] width 161 height 91
type input "learn more"
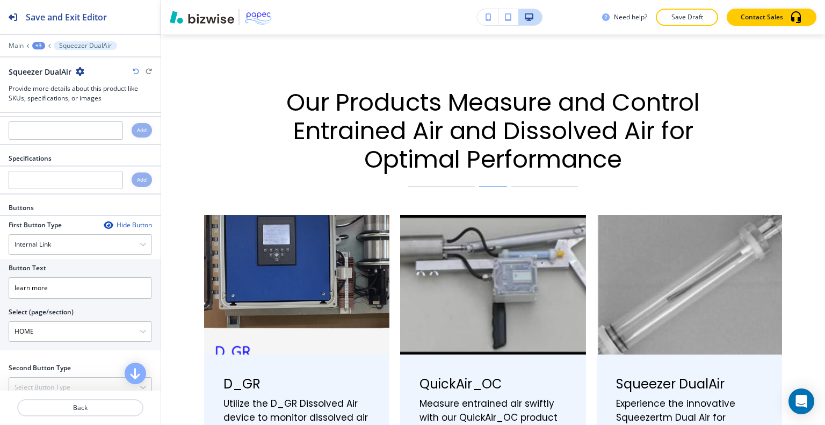
drag, startPoint x: 56, startPoint y: 337, endPoint x: 0, endPoint y: 330, distance: 56.3
click at [0, 330] on div "Button Text learn more Select (page/section) HOME HOME HOME | Hero HOME | About…" at bounding box center [80, 304] width 161 height 91
paste \(page\/section\) "Squeezer DualAir"
click at [73, 355] on h4 "Squeezer_DualAir" at bounding box center [81, 350] width 132 height 10
type \(page\/section\) "Squeezer_DualAir"
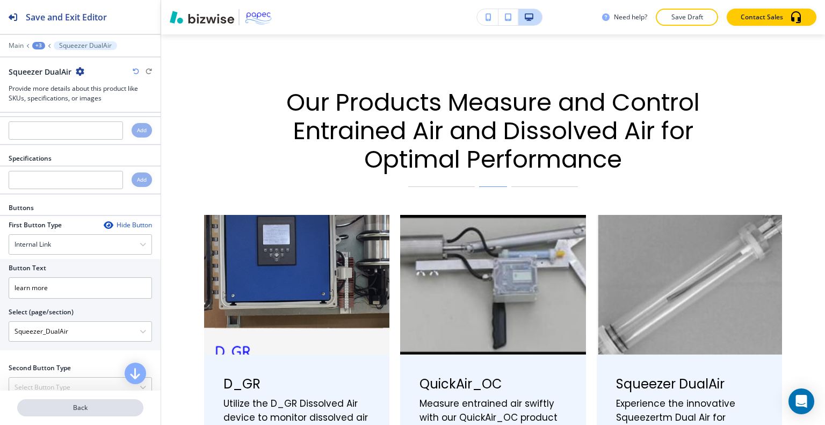
click at [70, 408] on p "Back" at bounding box center [80, 408] width 124 height 10
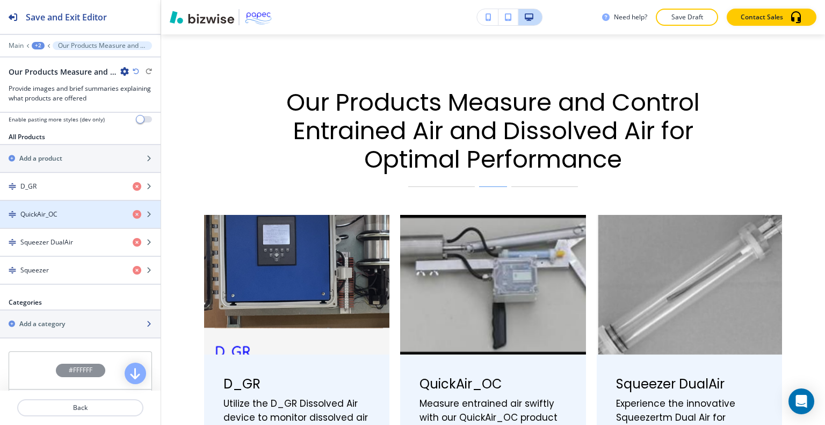
scroll to position [430, 0]
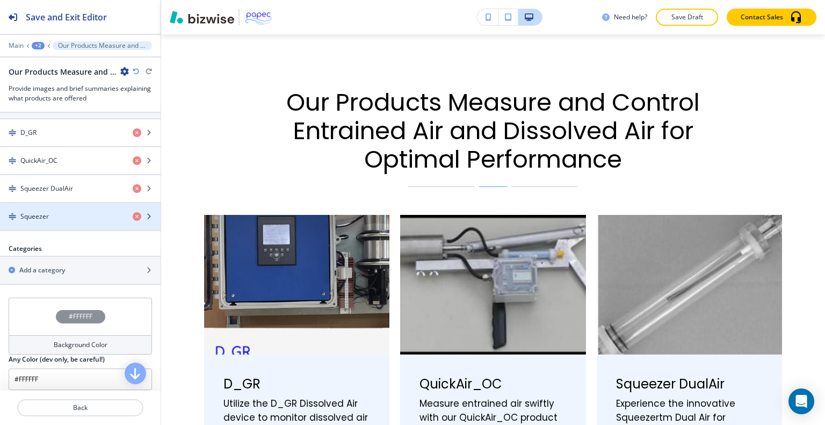
click at [75, 221] on div "button" at bounding box center [80, 225] width 161 height 9
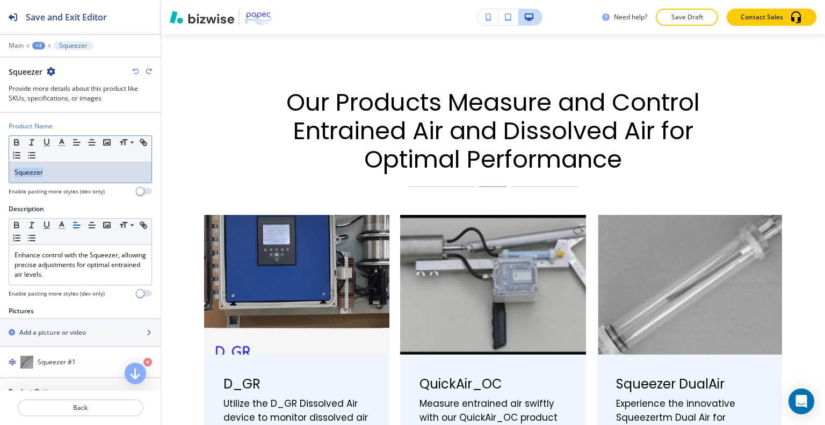
drag, startPoint x: 73, startPoint y: 163, endPoint x: 24, endPoint y: 169, distance: 49.8
click at [9, 170] on div "Squeezer" at bounding box center [80, 172] width 142 height 20
copy p "Squeezer"
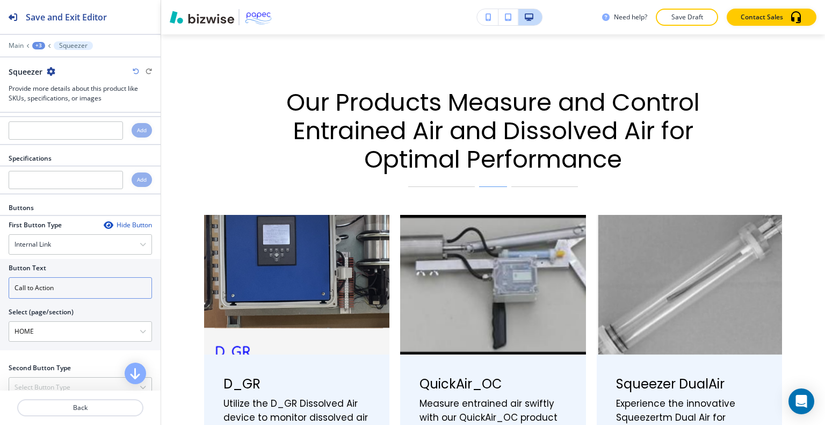
scroll to position [395, 0]
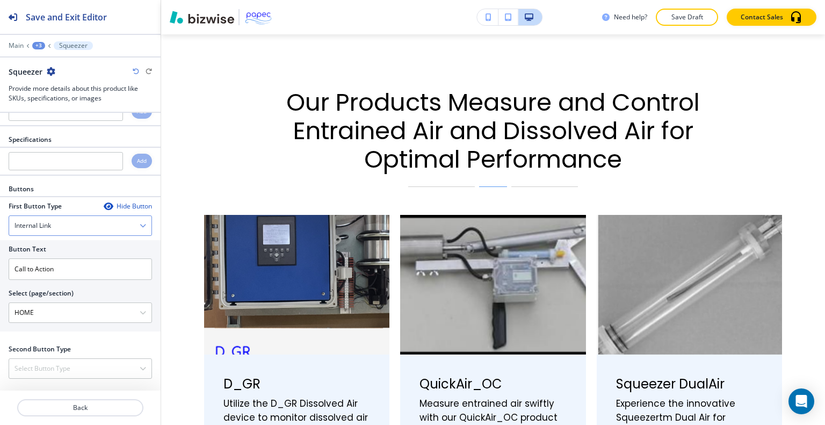
click at [71, 225] on div "Internal Link" at bounding box center [80, 225] width 142 height 19
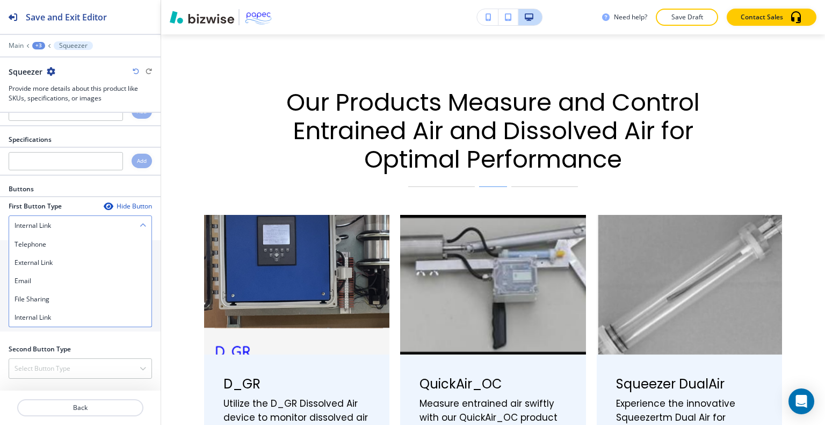
click at [71, 225] on div "Internal Link" at bounding box center [80, 225] width 142 height 19
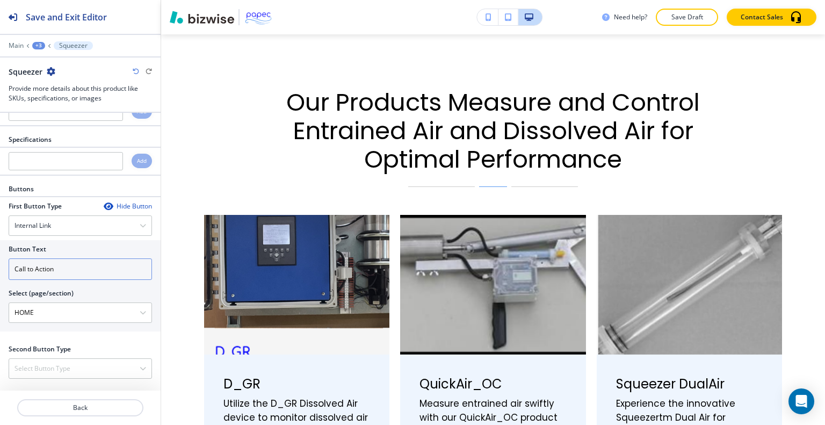
drag, startPoint x: 73, startPoint y: 262, endPoint x: 0, endPoint y: 267, distance: 72.7
click at [0, 267] on div "Button Text Call to Action Select (page/section) HOME HOME HOME | Hero HOME | A…" at bounding box center [80, 285] width 161 height 91
type input "learn more"
drag, startPoint x: 55, startPoint y: 311, endPoint x: 34, endPoint y: 305, distance: 21.9
click at [1, 302] on div "Button Text learn more Select (page/section) HOME HOME HOME | Hero HOME | About…" at bounding box center [80, 285] width 161 height 91
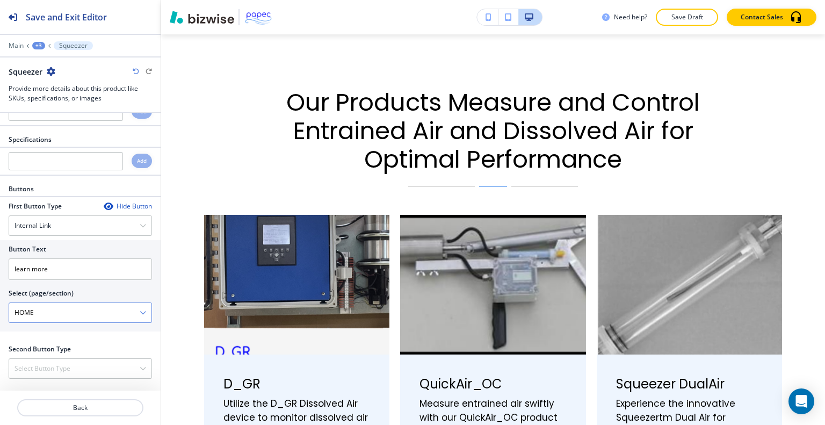
paste \(page\/section\) "Squeezer"
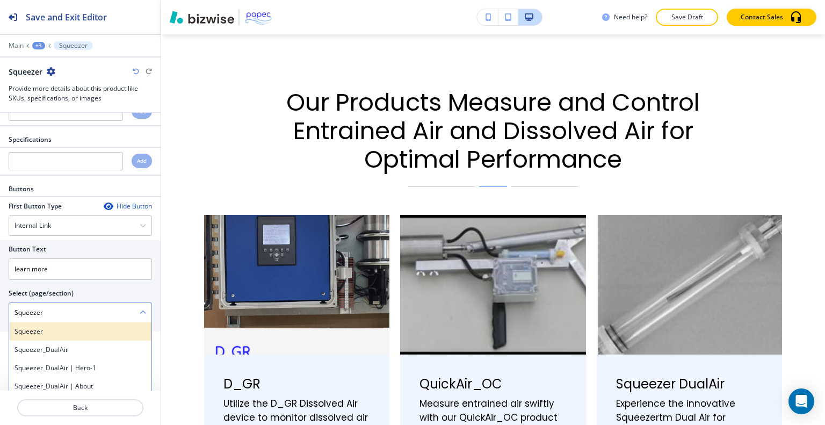
type \(page\/section\) "Squeezer"
click at [54, 327] on h4 "Squeezer" at bounding box center [81, 332] width 132 height 10
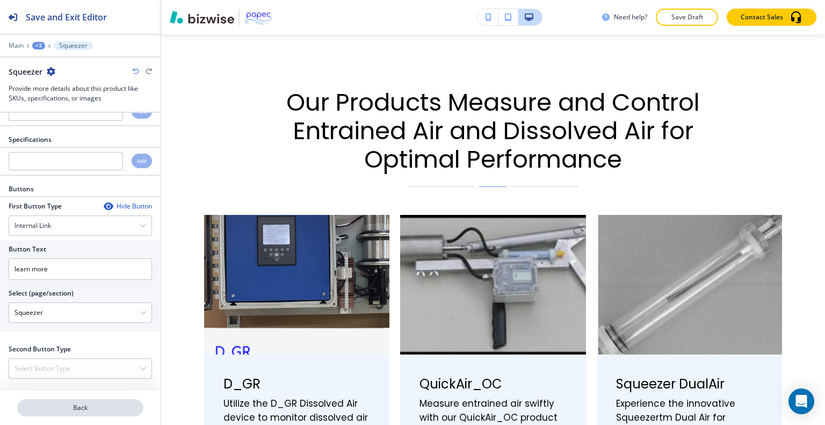
click at [73, 403] on p "Back" at bounding box center [80, 408] width 124 height 10
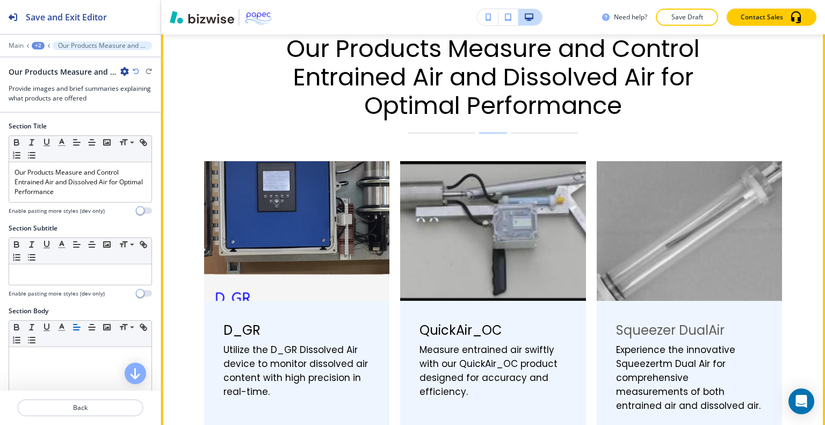
scroll to position [655, 0]
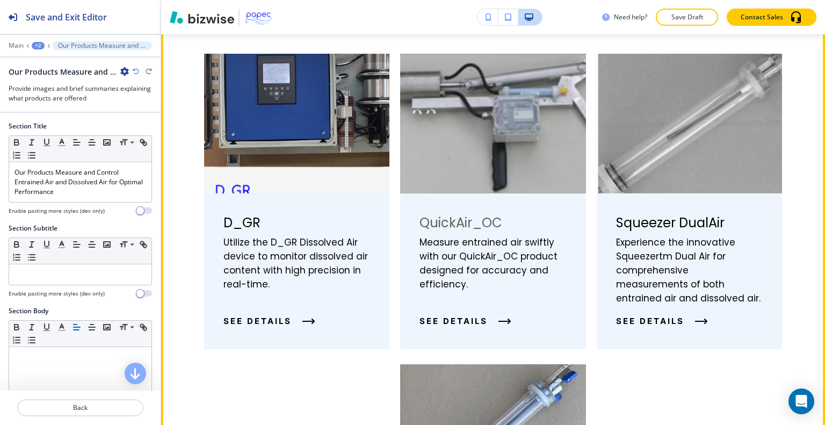
click at [515, 223] on div "QuickAir_OC Measure entrained air swiftly with our QuickAir_OC product designed…" at bounding box center [492, 271] width 185 height 156
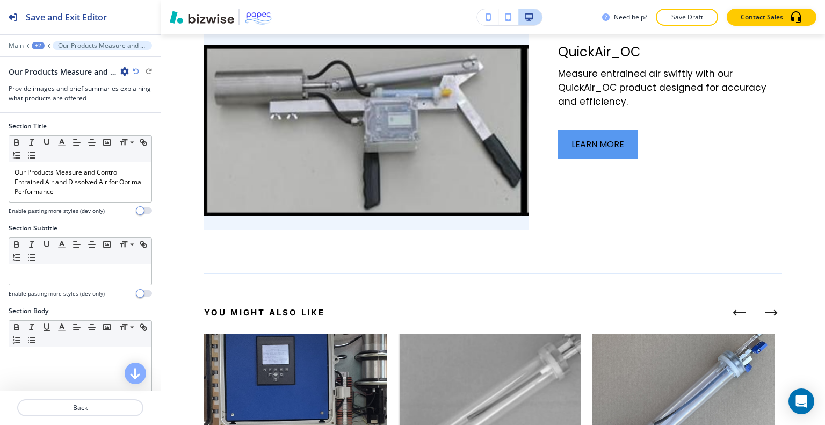
scroll to position [0, 0]
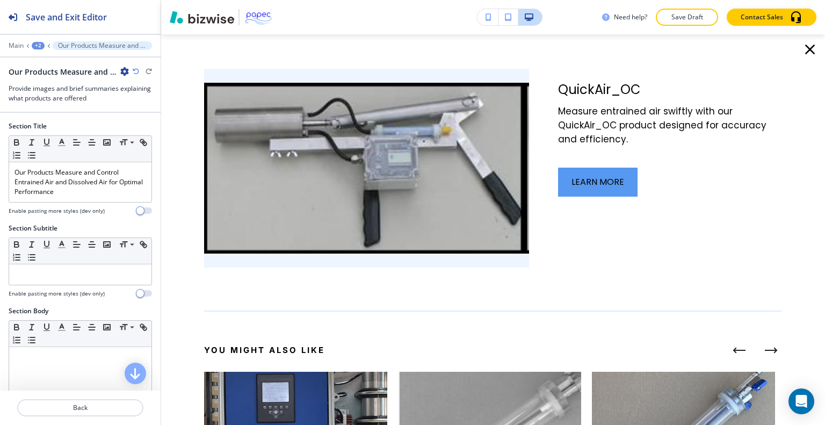
click at [804, 53] on icon "button" at bounding box center [809, 49] width 17 height 17
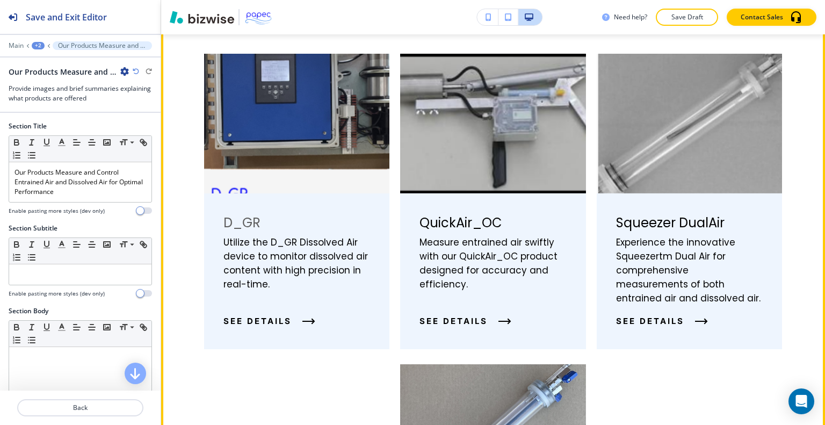
scroll to position [494, 0]
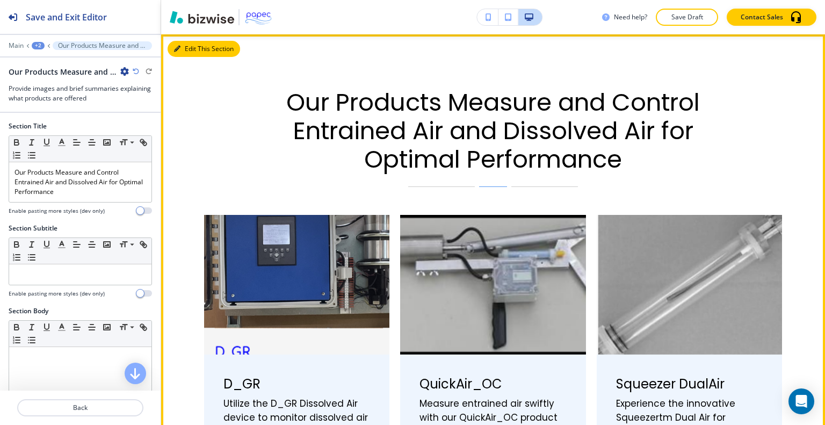
click at [191, 46] on button "Edit This Section" at bounding box center [204, 49] width 73 height 16
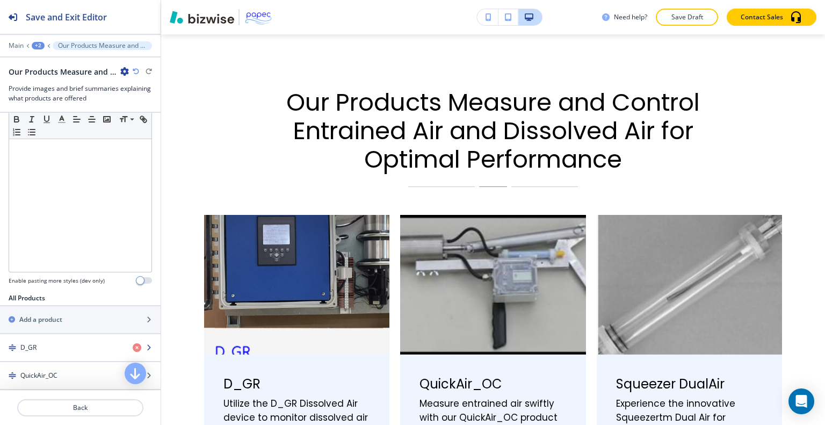
scroll to position [322, 0]
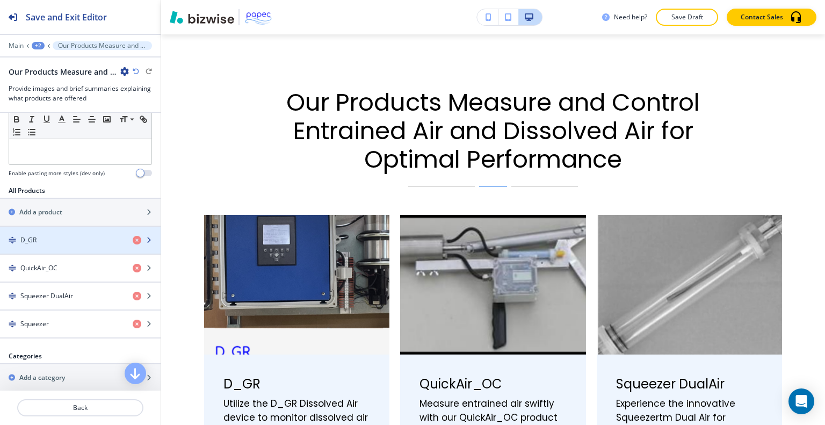
click at [70, 241] on div "D_GR" at bounding box center [62, 240] width 124 height 10
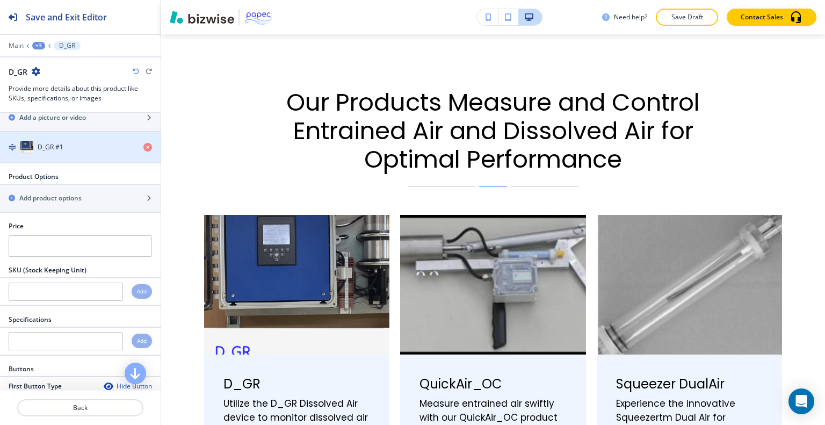
scroll to position [161, 0]
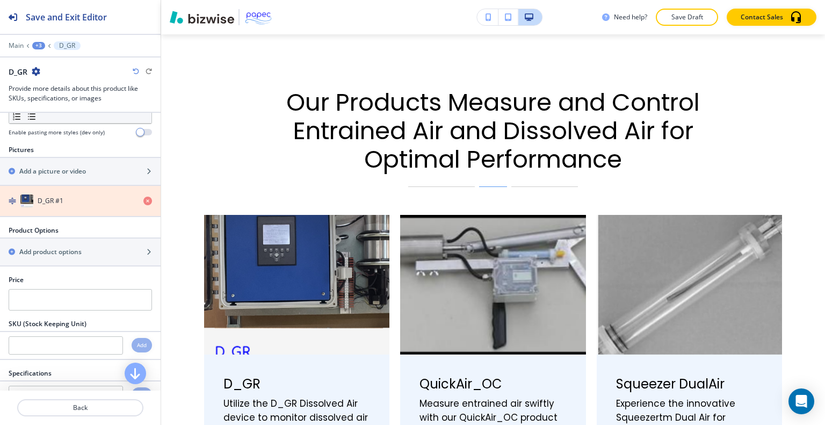
click at [143, 198] on icon "button" at bounding box center [147, 201] width 9 height 9
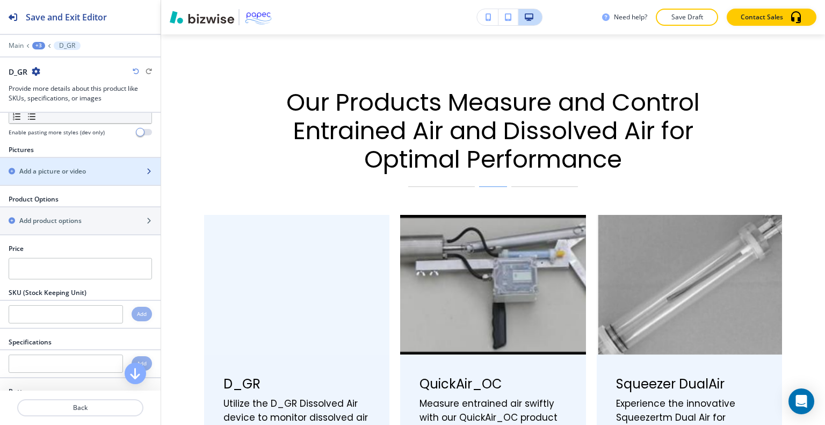
click at [70, 172] on h2 "Add a picture or video" at bounding box center [52, 172] width 67 height 10
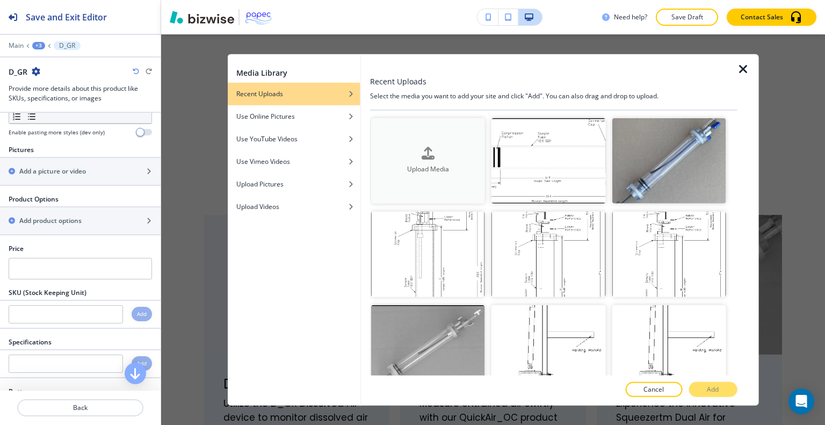
click at [452, 167] on h4 "Upload Media" at bounding box center [428, 169] width 114 height 10
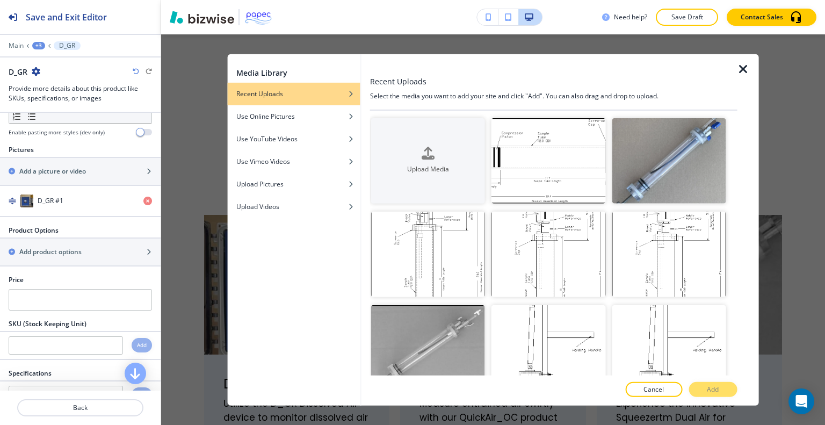
click at [746, 73] on icon "button" at bounding box center [743, 68] width 13 height 13
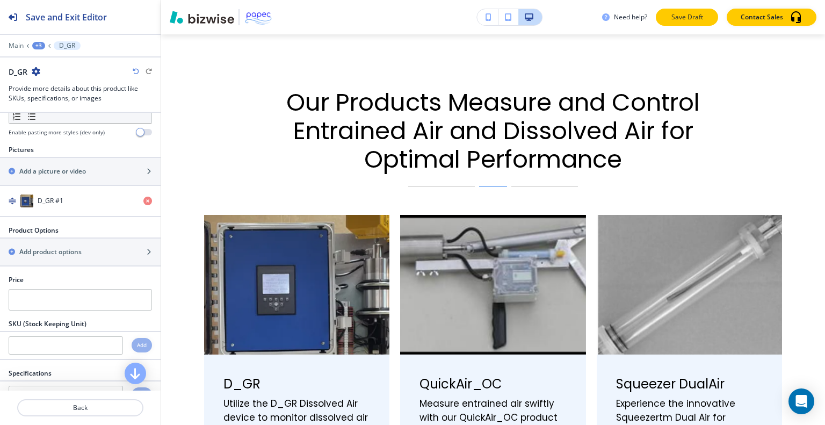
click at [684, 21] on p "Save Draft" at bounding box center [687, 17] width 34 height 10
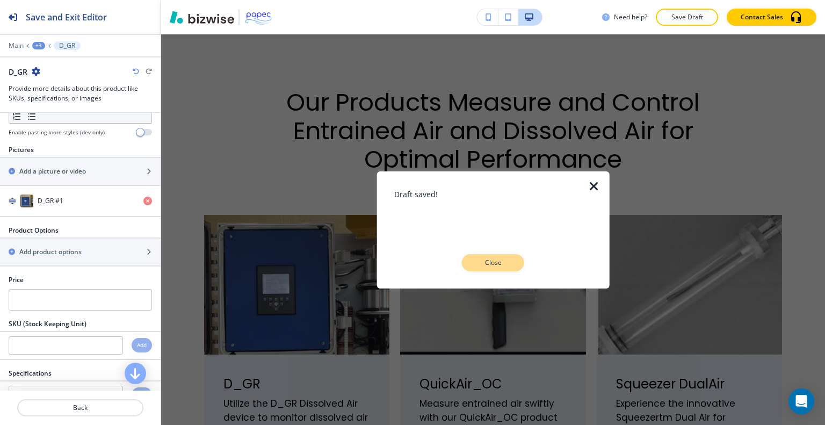
click at [500, 260] on p "Close" at bounding box center [493, 263] width 34 height 10
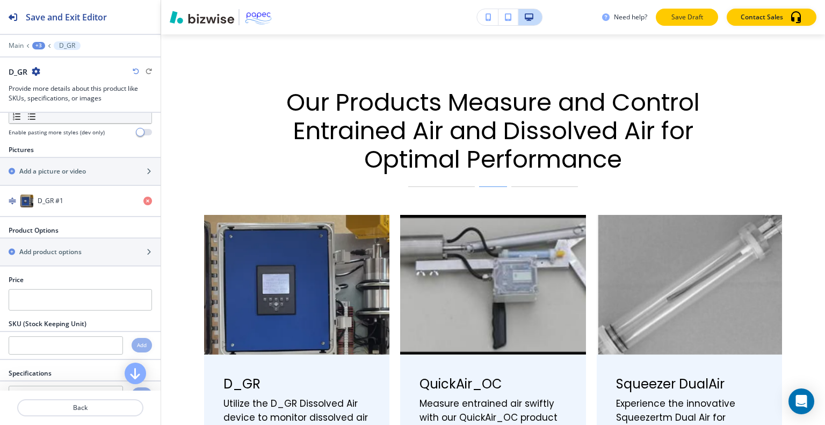
click at [690, 25] on button "Save Draft" at bounding box center [687, 17] width 62 height 17
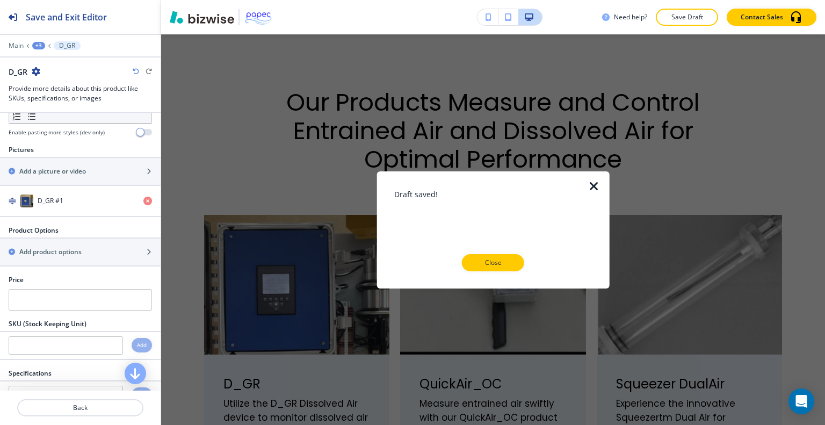
click at [506, 271] on div at bounding box center [493, 279] width 198 height 17
click at [506, 270] on button "Close" at bounding box center [493, 262] width 62 height 17
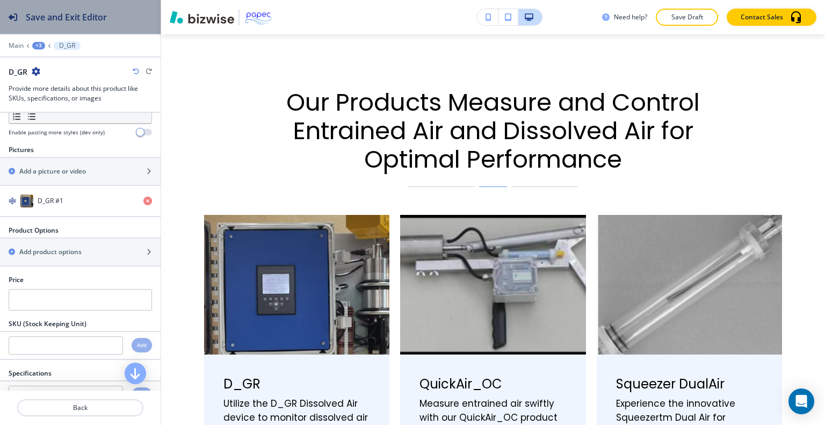
click at [95, 19] on h2 "Save and Exit Editor" at bounding box center [66, 17] width 81 height 13
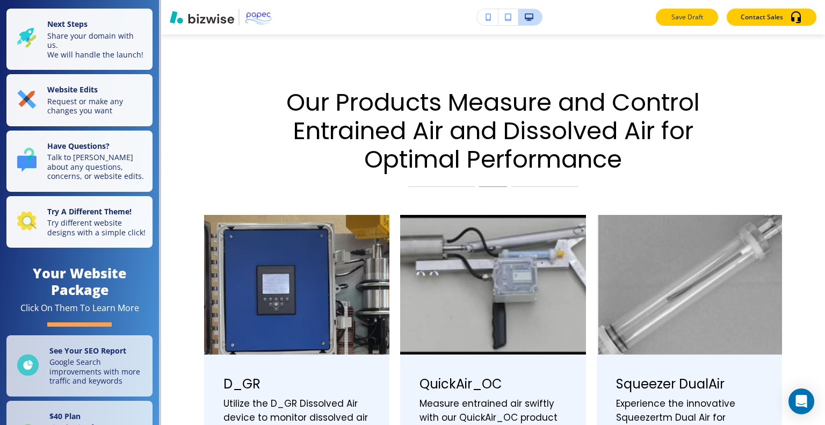
click at [701, 15] on p "Save Draft" at bounding box center [687, 17] width 34 height 10
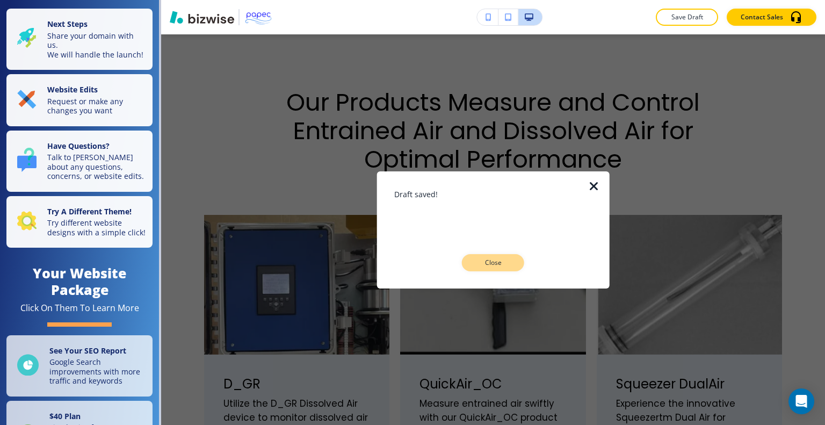
click at [480, 265] on p "Close" at bounding box center [493, 263] width 34 height 10
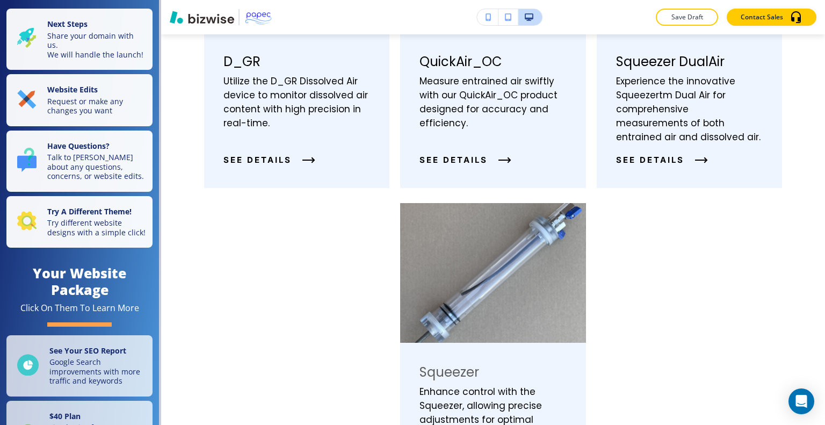
scroll to position [978, 0]
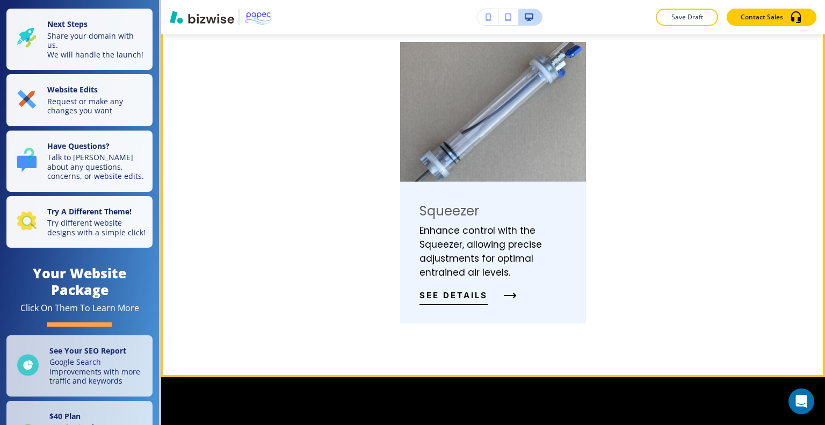
click at [481, 297] on span "See Details" at bounding box center [453, 295] width 68 height 13
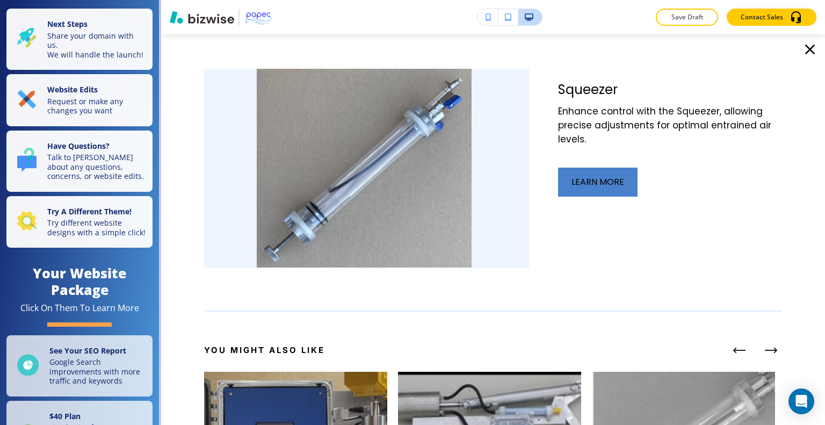
click at [609, 184] on button "learn more" at bounding box center [597, 182] width 79 height 29
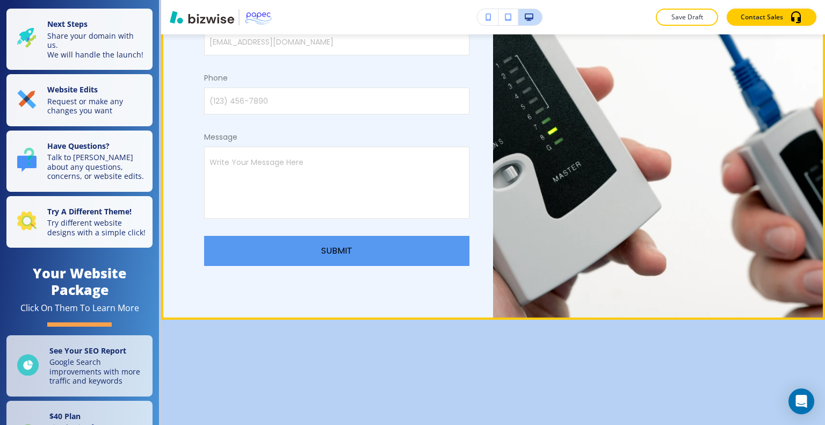
scroll to position [3062, 0]
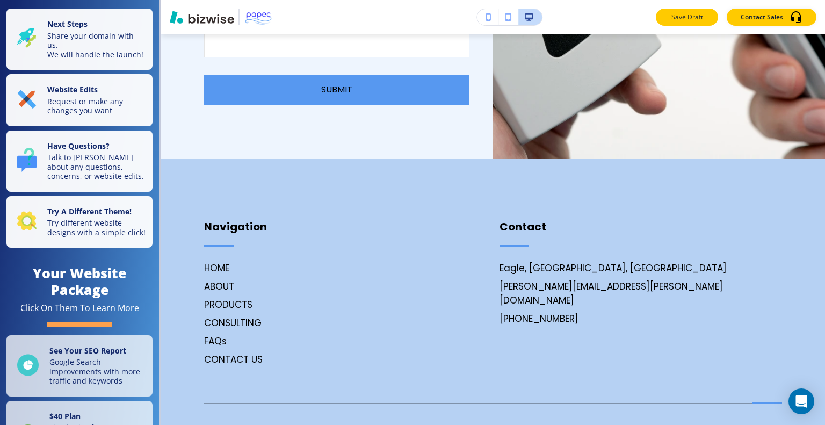
click at [680, 14] on p "Save Draft" at bounding box center [687, 17] width 34 height 10
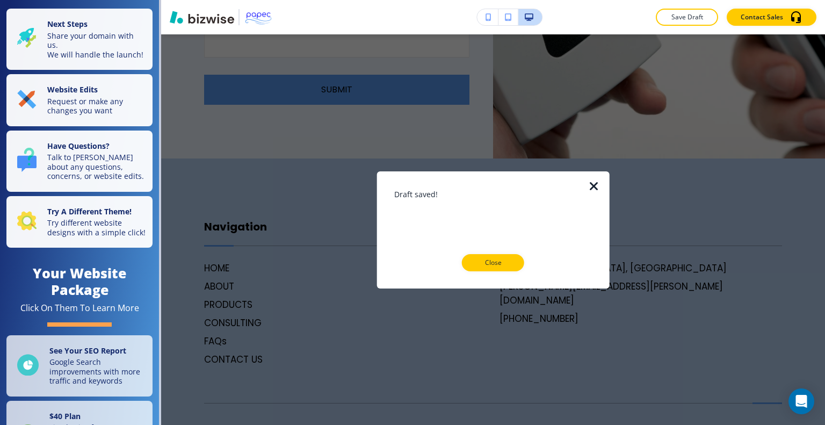
click at [516, 247] on div "Draft saved! Close" at bounding box center [493, 229] width 198 height 83
click at [516, 253] on div "Draft saved! Close" at bounding box center [493, 229] width 198 height 83
click at [525, 273] on div at bounding box center [493, 279] width 198 height 17
click at [502, 268] on button "Close" at bounding box center [493, 262] width 62 height 17
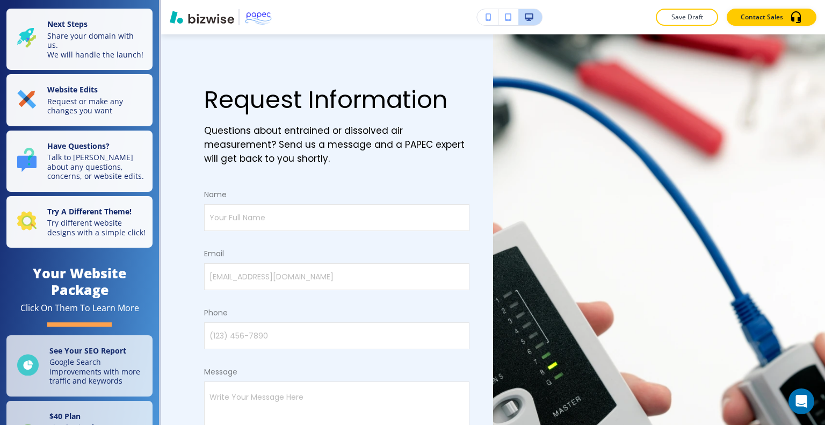
scroll to position [0, 0]
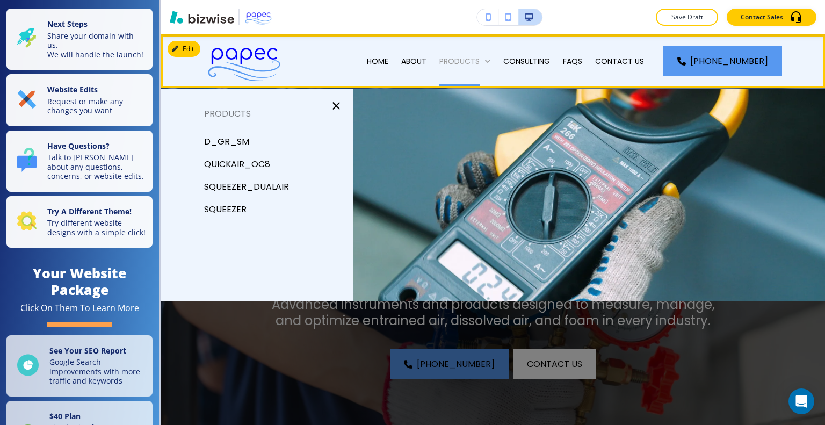
click at [480, 64] on p "PRODUCTS" at bounding box center [459, 61] width 40 height 11
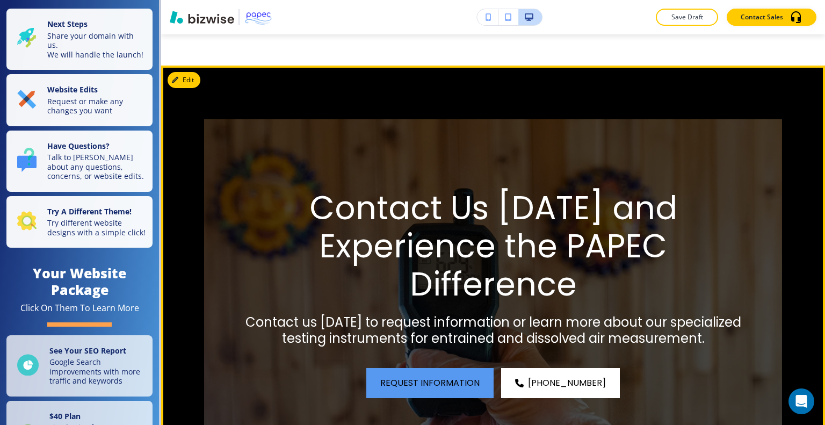
scroll to position [1343, 0]
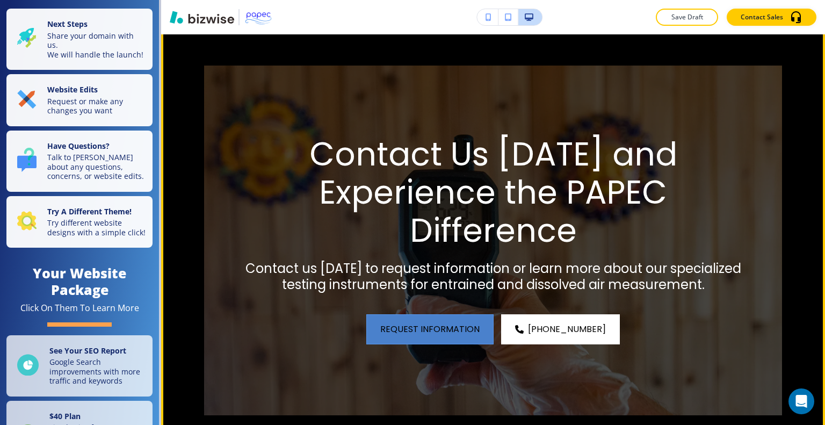
click at [478, 332] on span "Request Information" at bounding box center [429, 329] width 99 height 13
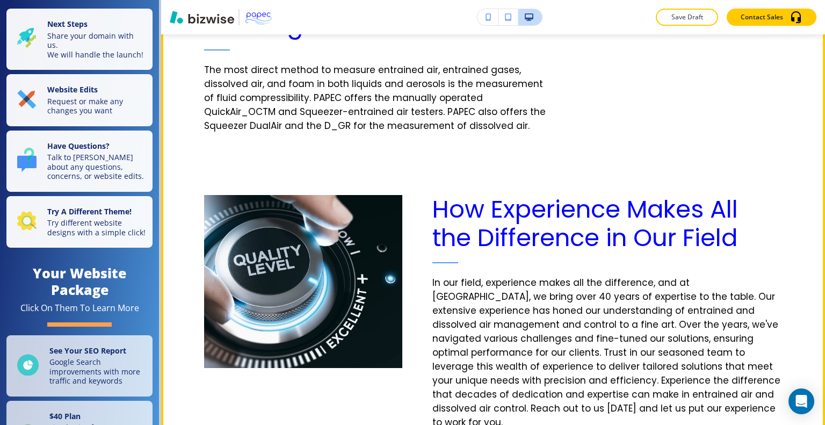
scroll to position [698, 0]
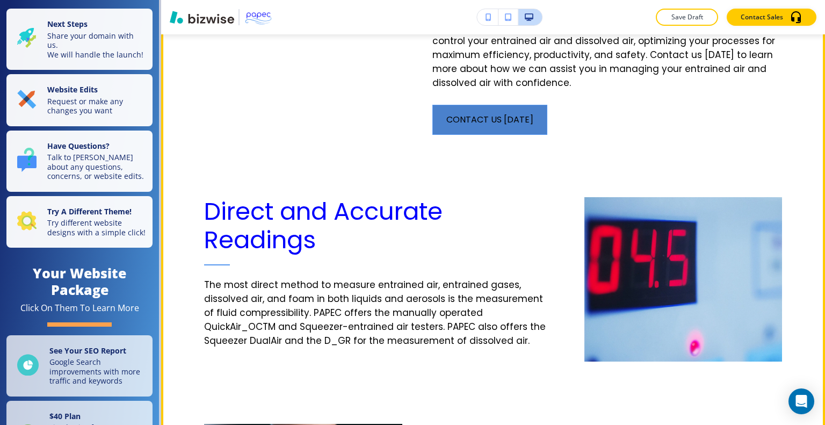
click at [492, 129] on button "contact us today" at bounding box center [489, 120] width 115 height 30
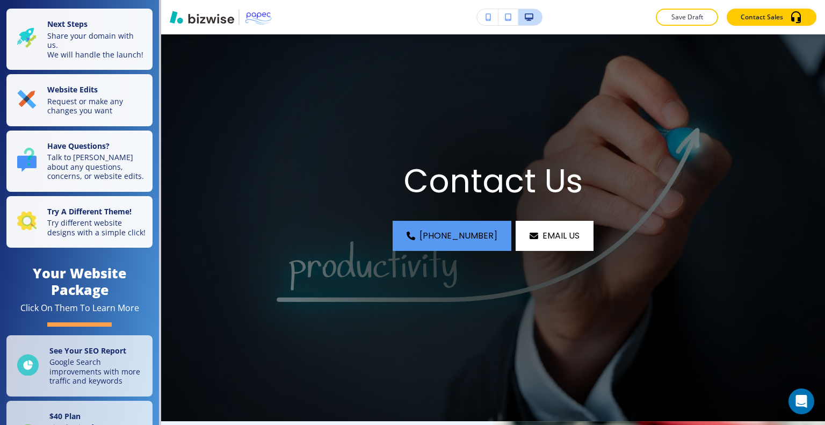
scroll to position [0, 0]
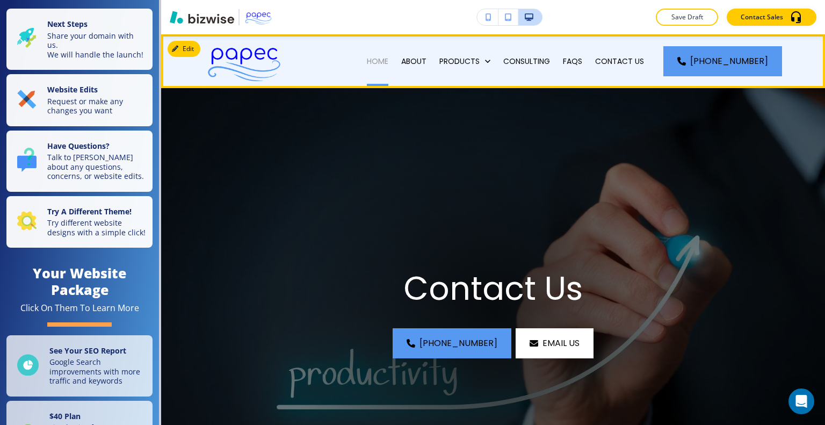
click at [386, 57] on p "HOME" at bounding box center [377, 61] width 21 height 11
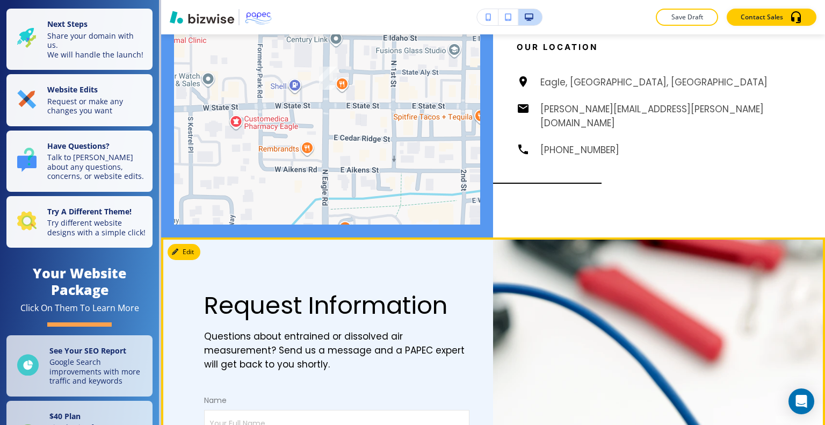
scroll to position [1772, 0]
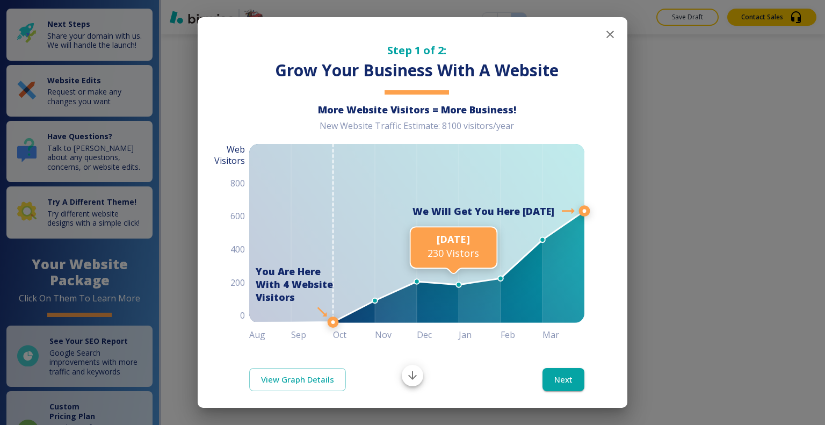
click at [604, 39] on icon "button" at bounding box center [610, 34] width 13 height 13
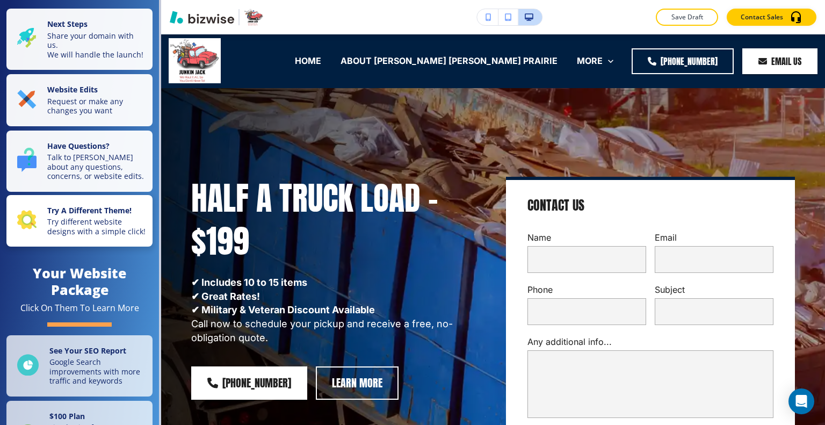
click at [89, 236] on p "Try different website designs with a simple click!" at bounding box center [96, 226] width 99 height 19
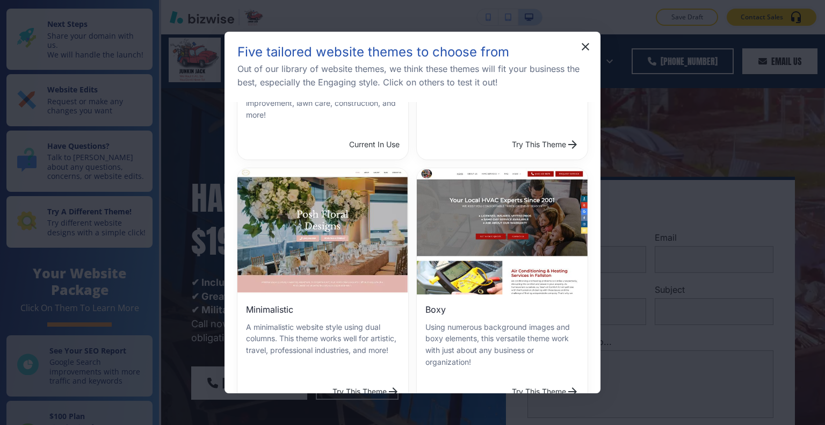
scroll to position [107, 0]
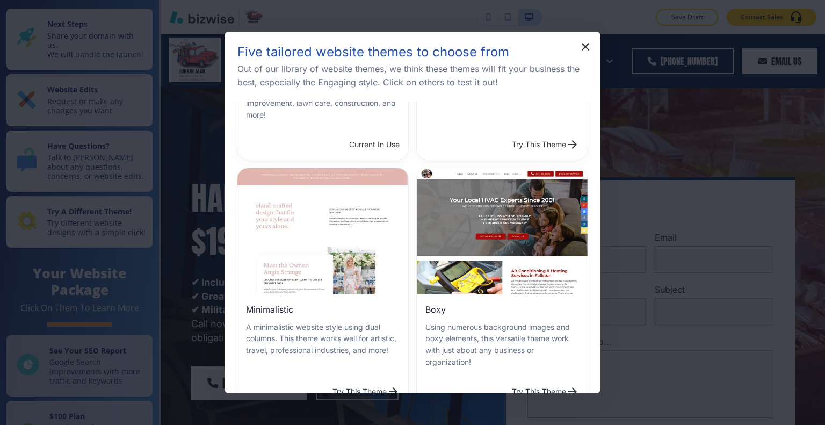
click at [508, 381] on button "Try This Theme" at bounding box center [546, 391] width 76 height 21
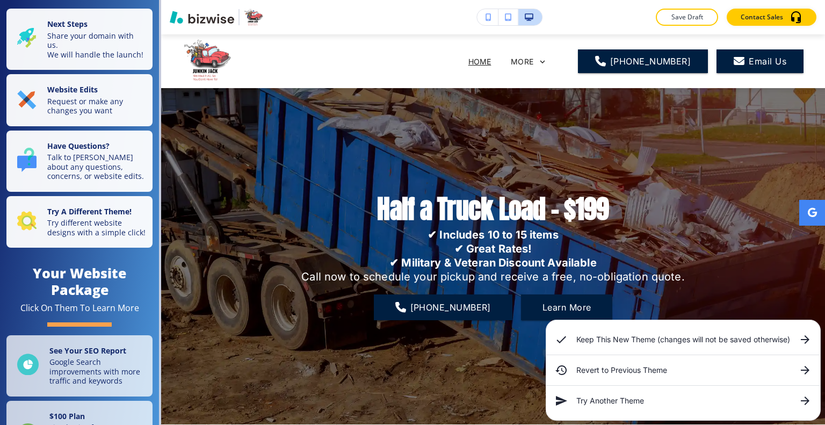
scroll to position [161, 0]
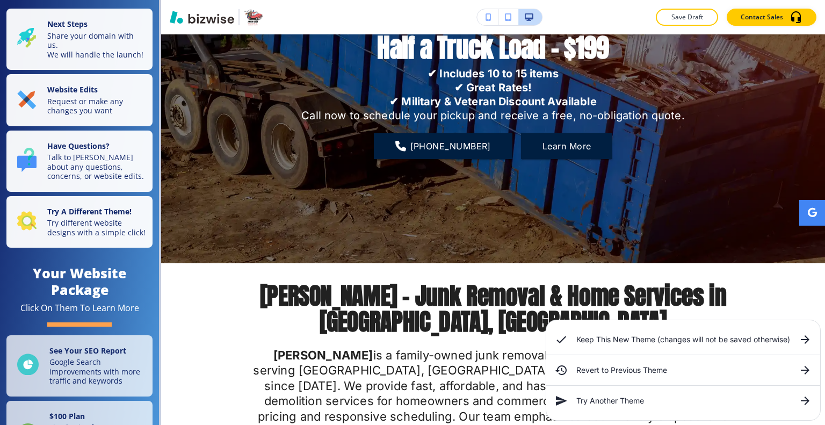
click at [655, 342] on h6 "Keep This New Theme (changes will not be saved otherwise)" at bounding box center [683, 340] width 214 height 12
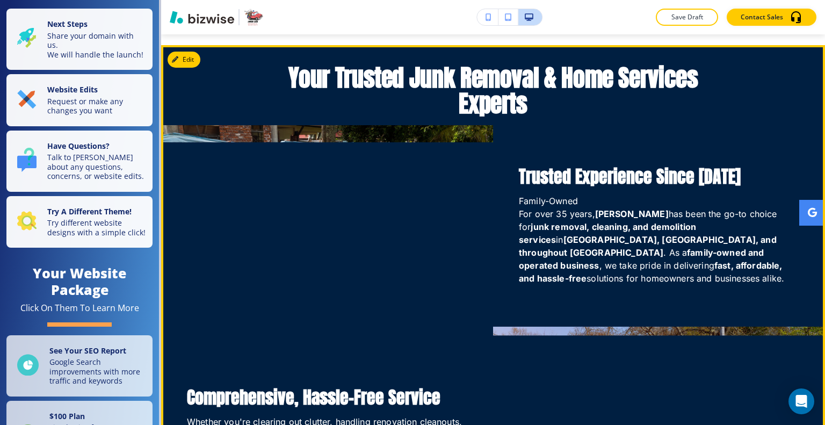
scroll to position [483, 0]
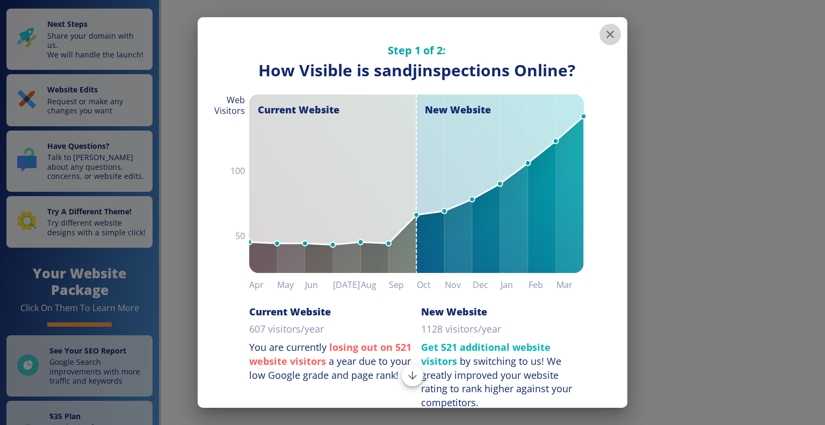
click at [604, 36] on icon "button" at bounding box center [610, 34] width 13 height 13
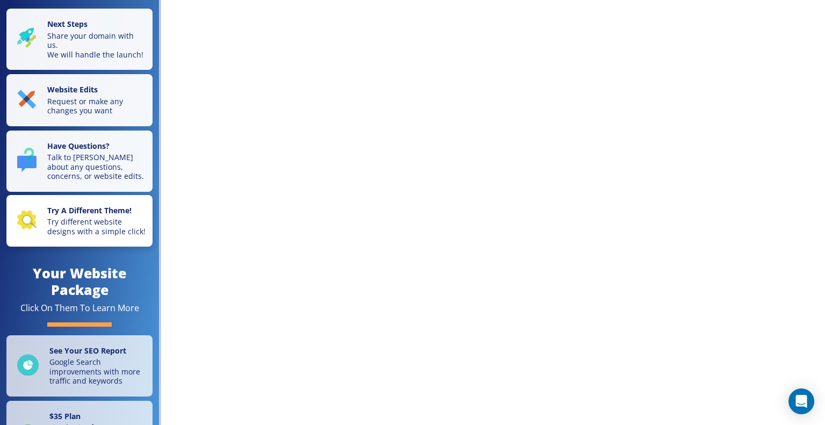
click at [107, 236] on p "Try different website designs with a simple click!" at bounding box center [96, 226] width 99 height 19
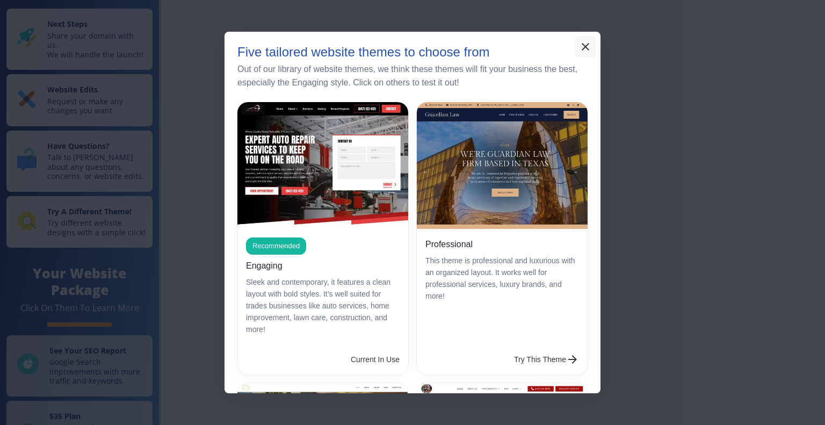
click at [590, 45] on icon "button" at bounding box center [585, 46] width 13 height 13
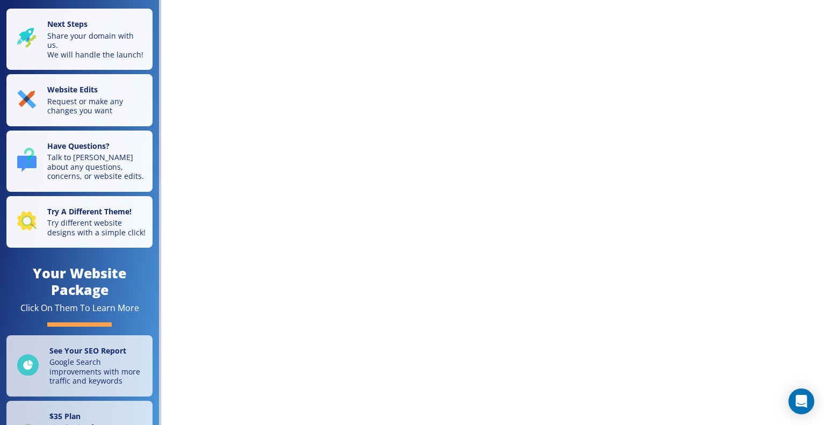
scroll to position [54, 0]
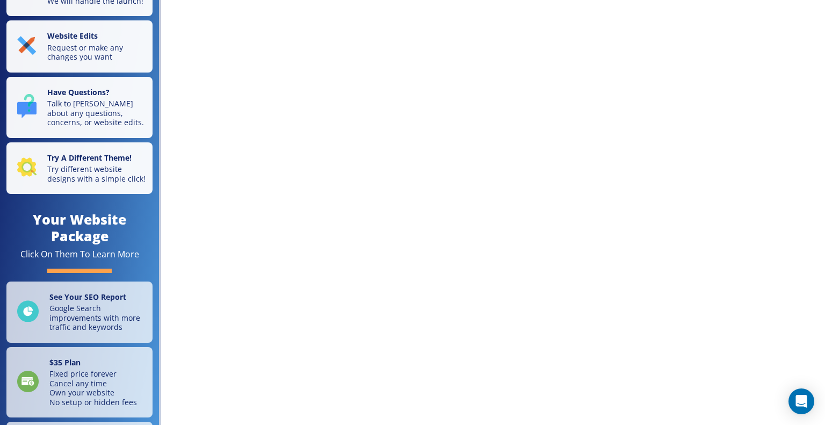
click at [331, 107] on div "Next Steps Share your domain with us. We will handle the launch! Website Edits …" at bounding box center [412, 212] width 825 height 425
